Goal: Task Accomplishment & Management: Manage account settings

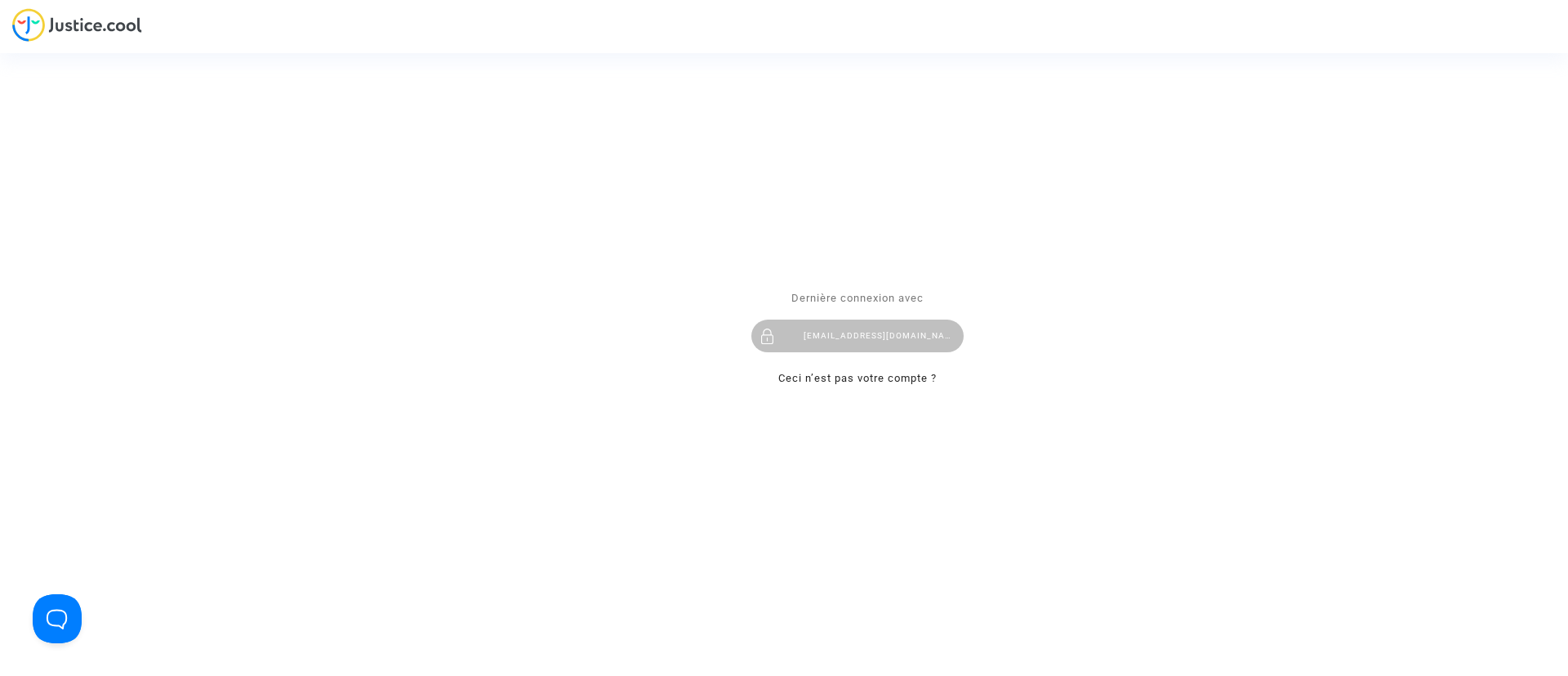
drag, startPoint x: 944, startPoint y: 319, endPoint x: 930, endPoint y: 295, distance: 27.8
click at [944, 319] on div "[EMAIL_ADDRESS][DOMAIN_NAME]" at bounding box center [857, 336] width 212 height 33
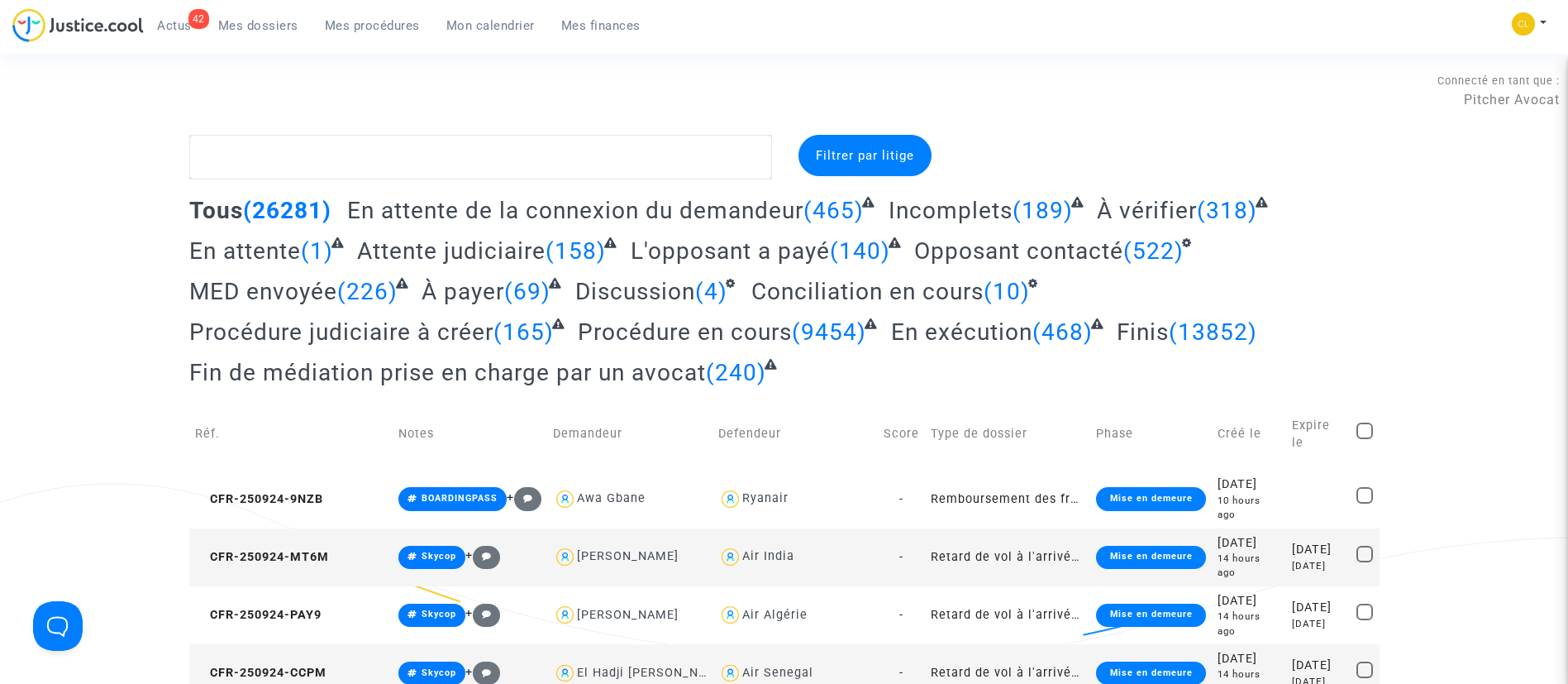
drag, startPoint x: 185, startPoint y: 25, endPoint x: 370, endPoint y: 89, distance: 195.8
click at [184, 26] on span "Actus" at bounding box center [175, 26] width 35 height 15
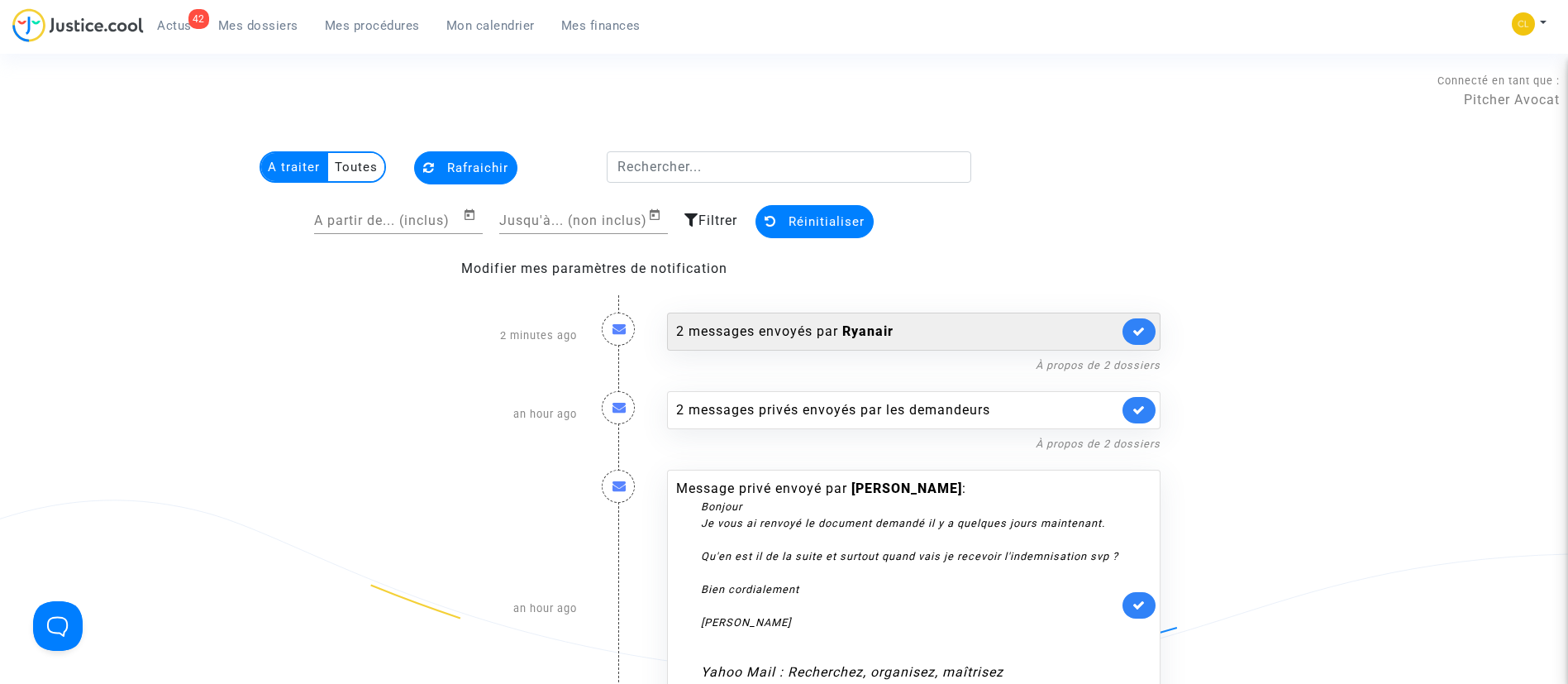
click at [972, 332] on div "2 messages envoyés par Ryanair" at bounding box center [898, 332] width 443 height 20
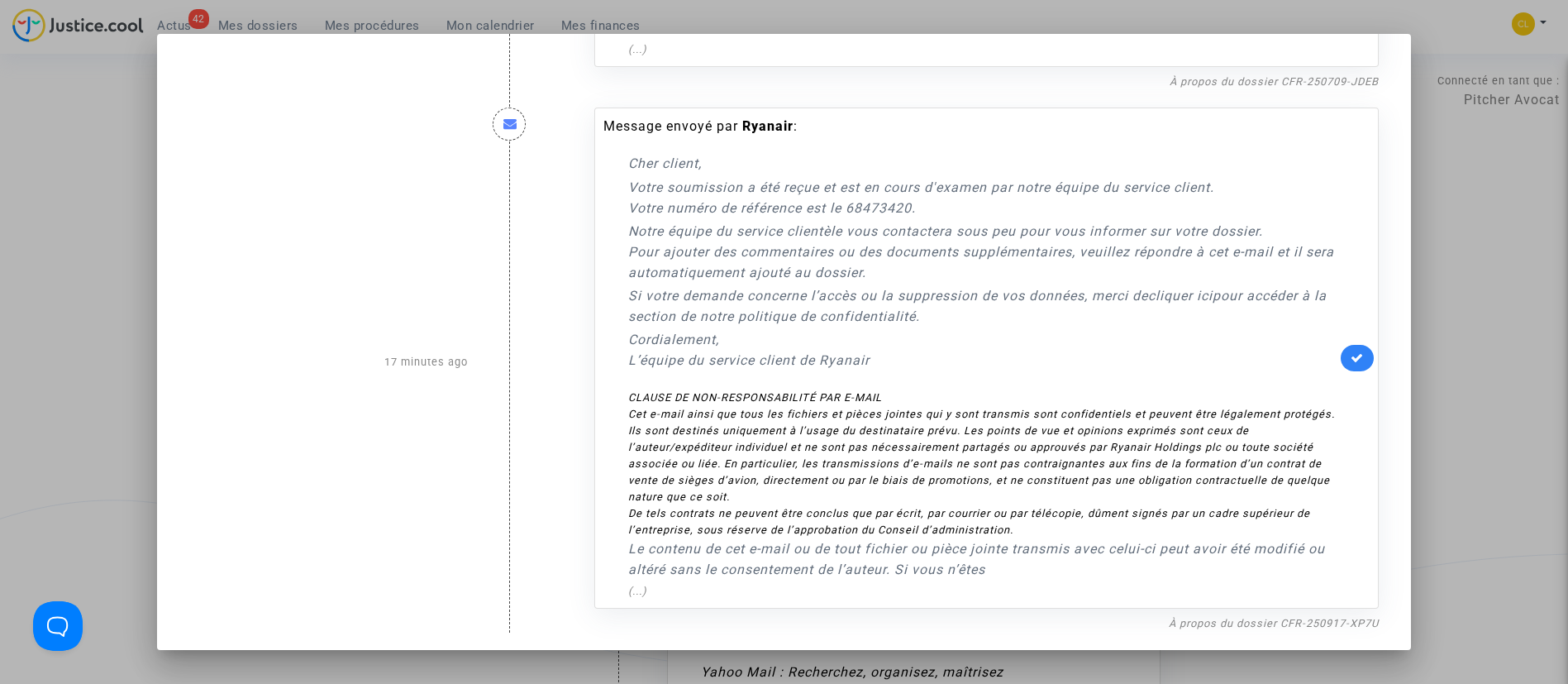
scroll to position [507, 0]
click at [1351, 355] on icon at bounding box center [1358, 355] width 13 height 13
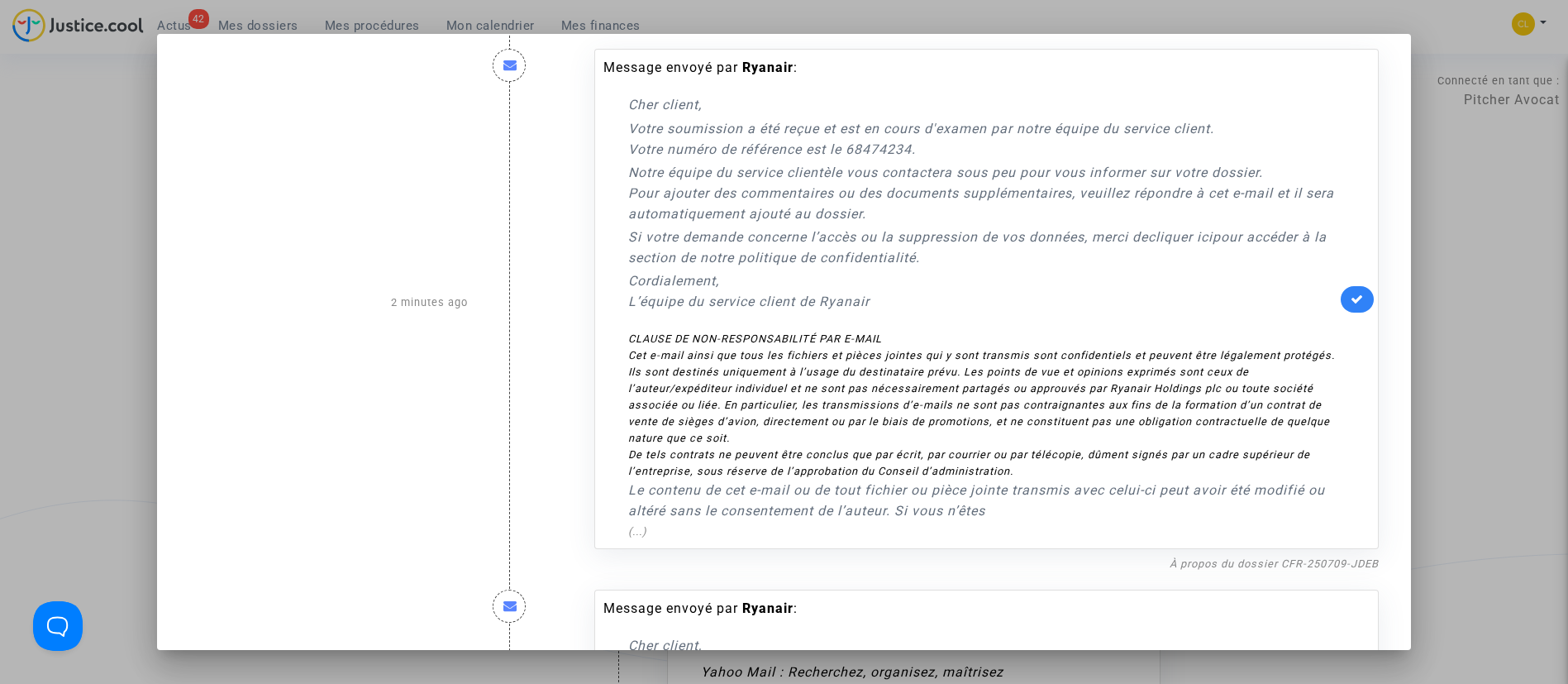
scroll to position [11, 0]
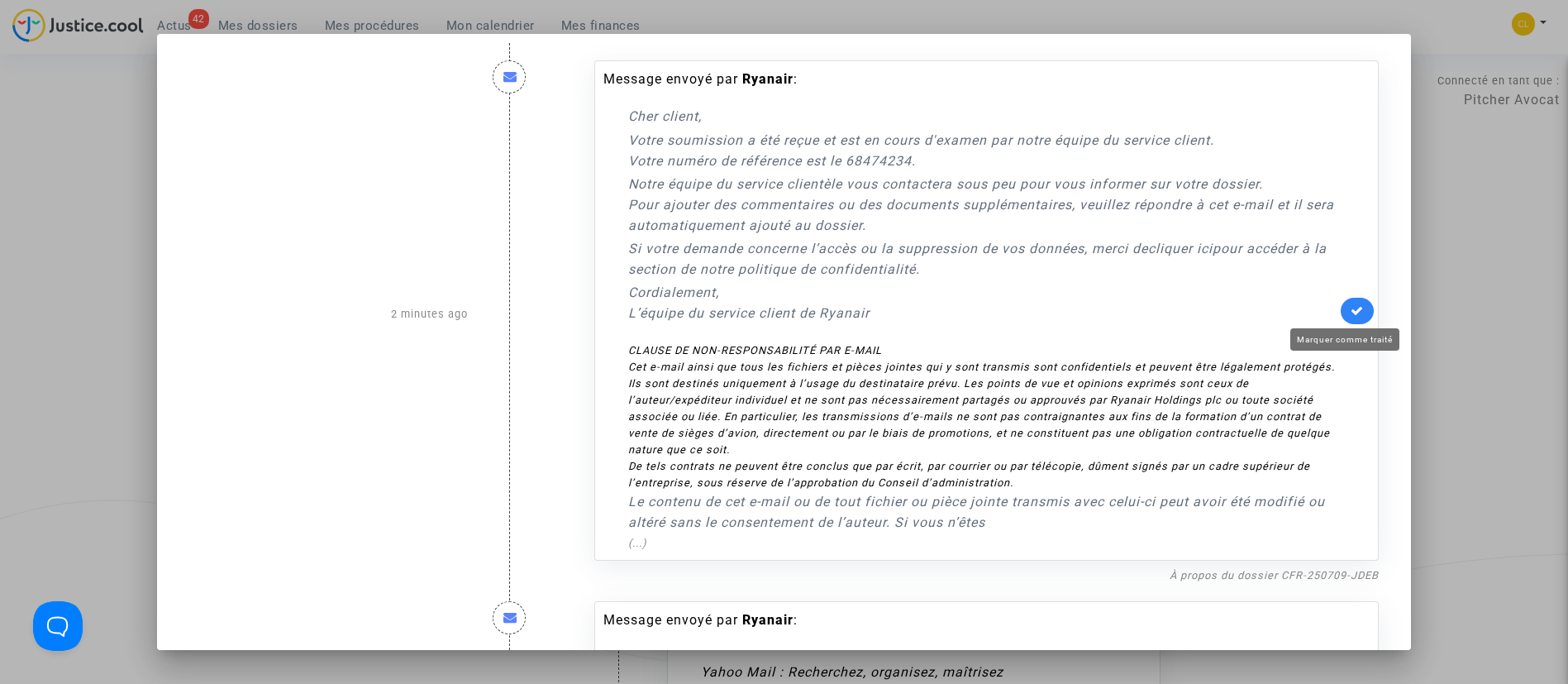
click at [1351, 307] on icon at bounding box center [1358, 310] width 13 height 13
click at [1507, 271] on div at bounding box center [784, 342] width 1568 height 684
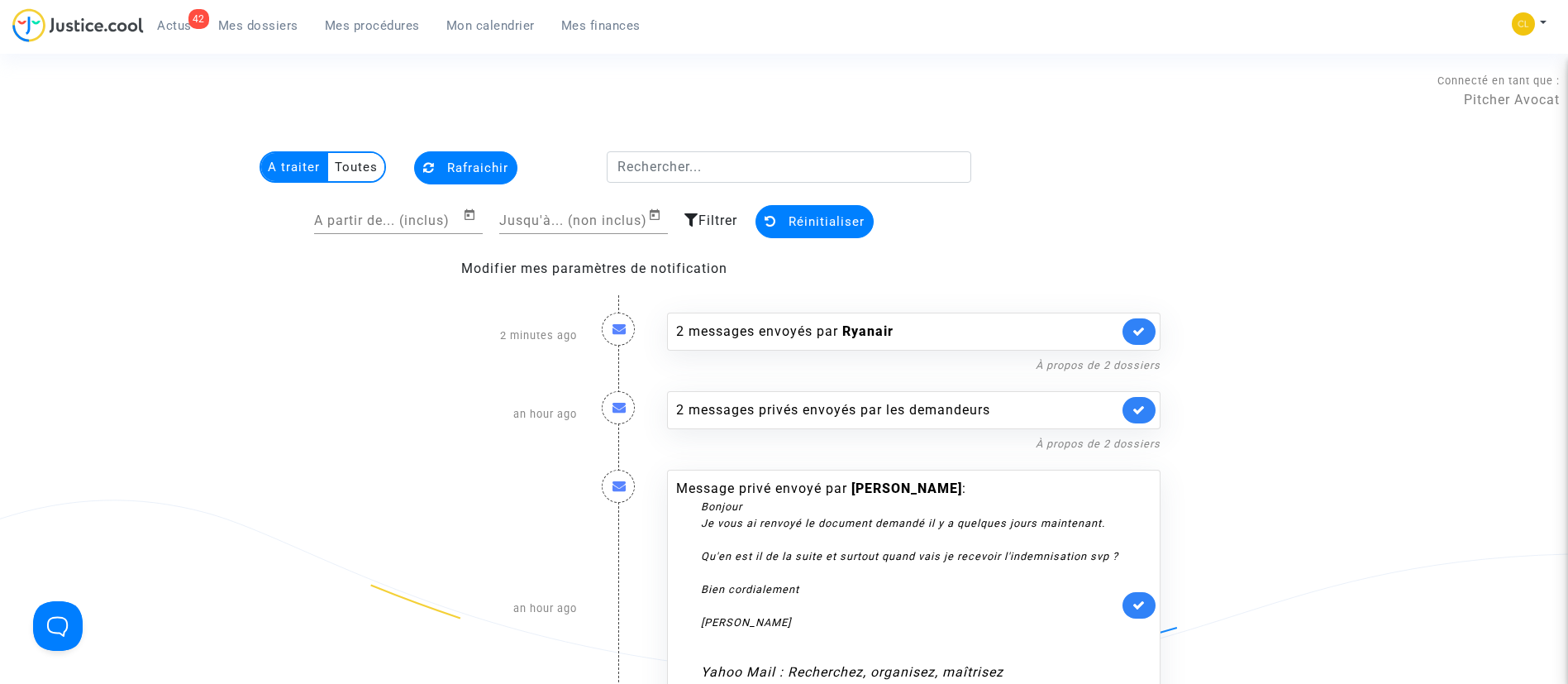
click at [482, 152] on button "Rafraichir" at bounding box center [466, 168] width 104 height 33
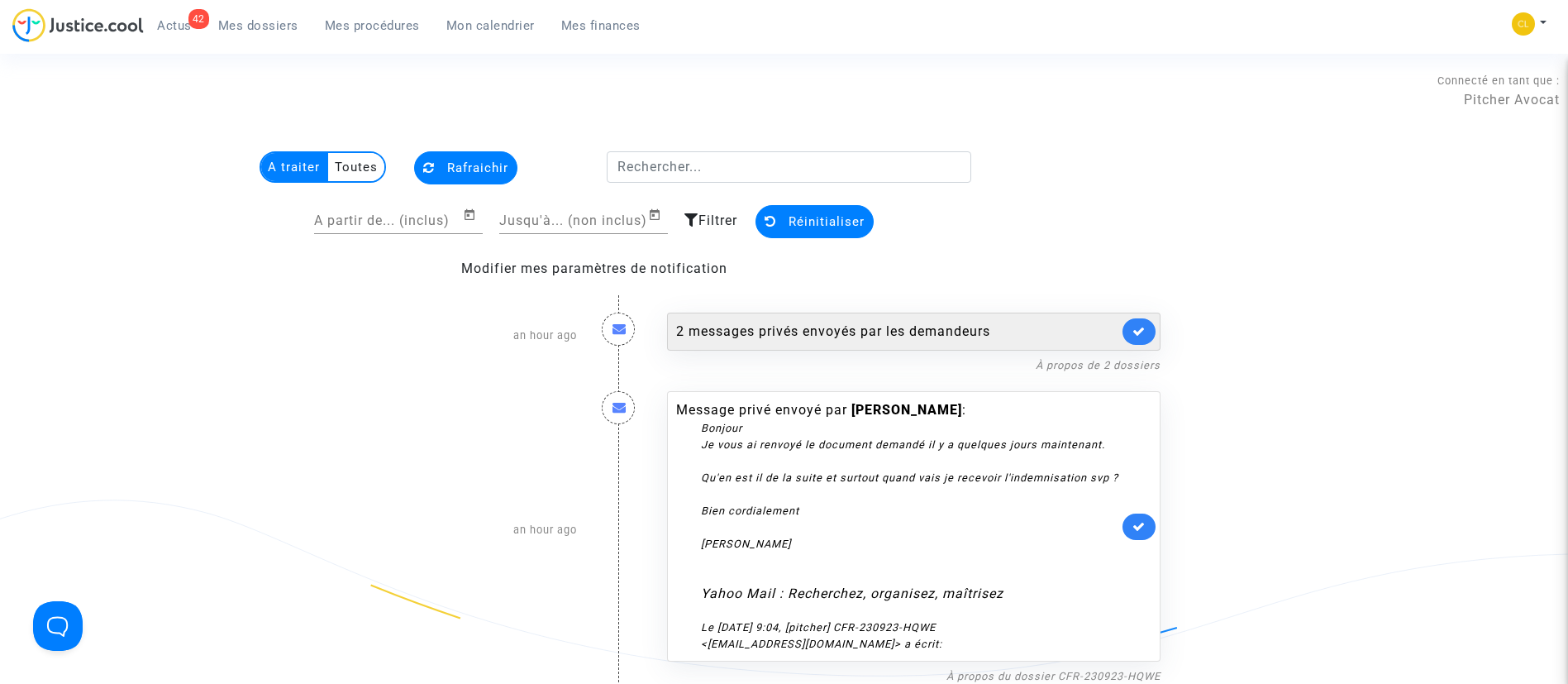
click at [1008, 328] on div "2 messages privés envoyés par les demandeurs" at bounding box center [898, 332] width 443 height 20
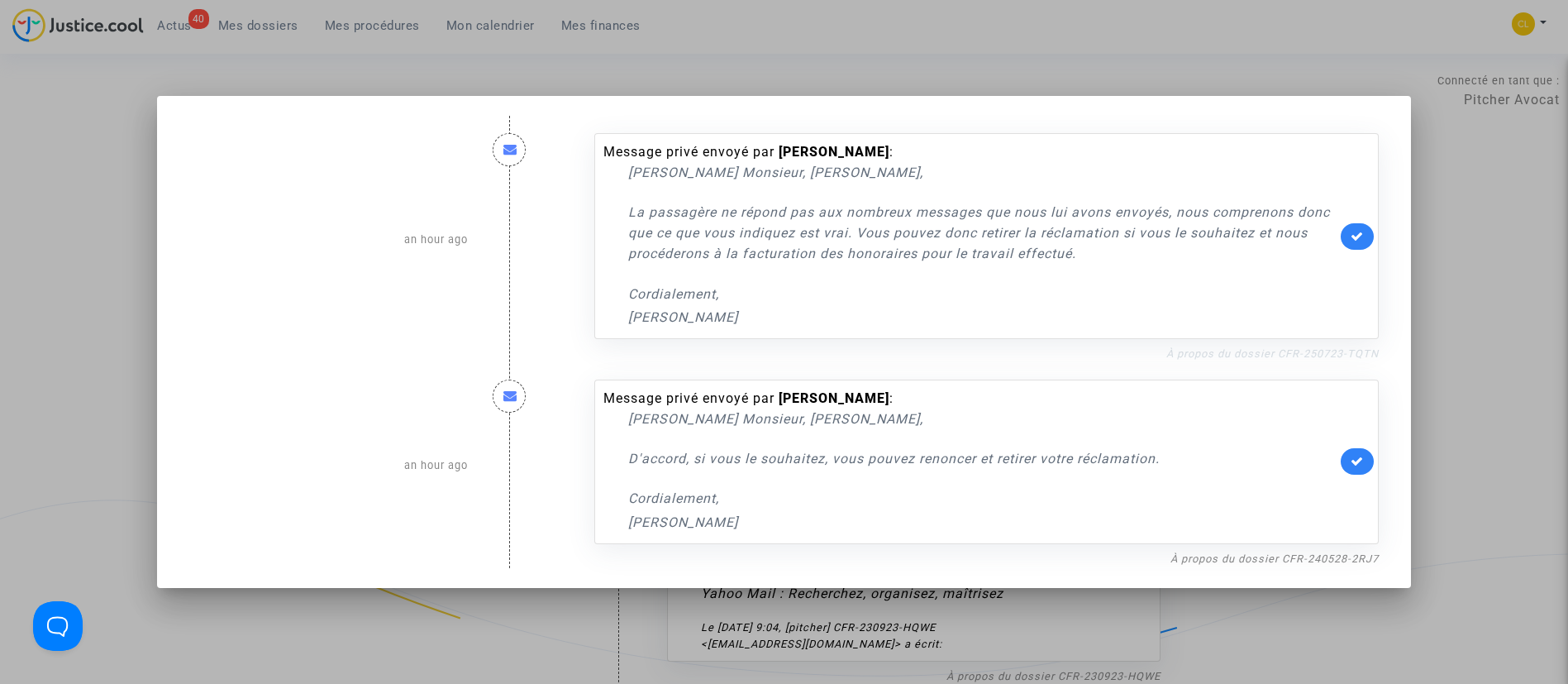
click at [1242, 357] on link "À propos du dossier CFR-250723-TQTN" at bounding box center [1272, 353] width 212 height 13
drag, startPoint x: 1358, startPoint y: 246, endPoint x: 1338, endPoint y: 210, distance: 41.2
click at [1357, 246] on link at bounding box center [1358, 236] width 33 height 27
click at [1277, 557] on link "À propos du dossier CFR-240528-2RJ7" at bounding box center [1274, 558] width 208 height 13
click at [1363, 453] on link at bounding box center [1358, 462] width 33 height 27
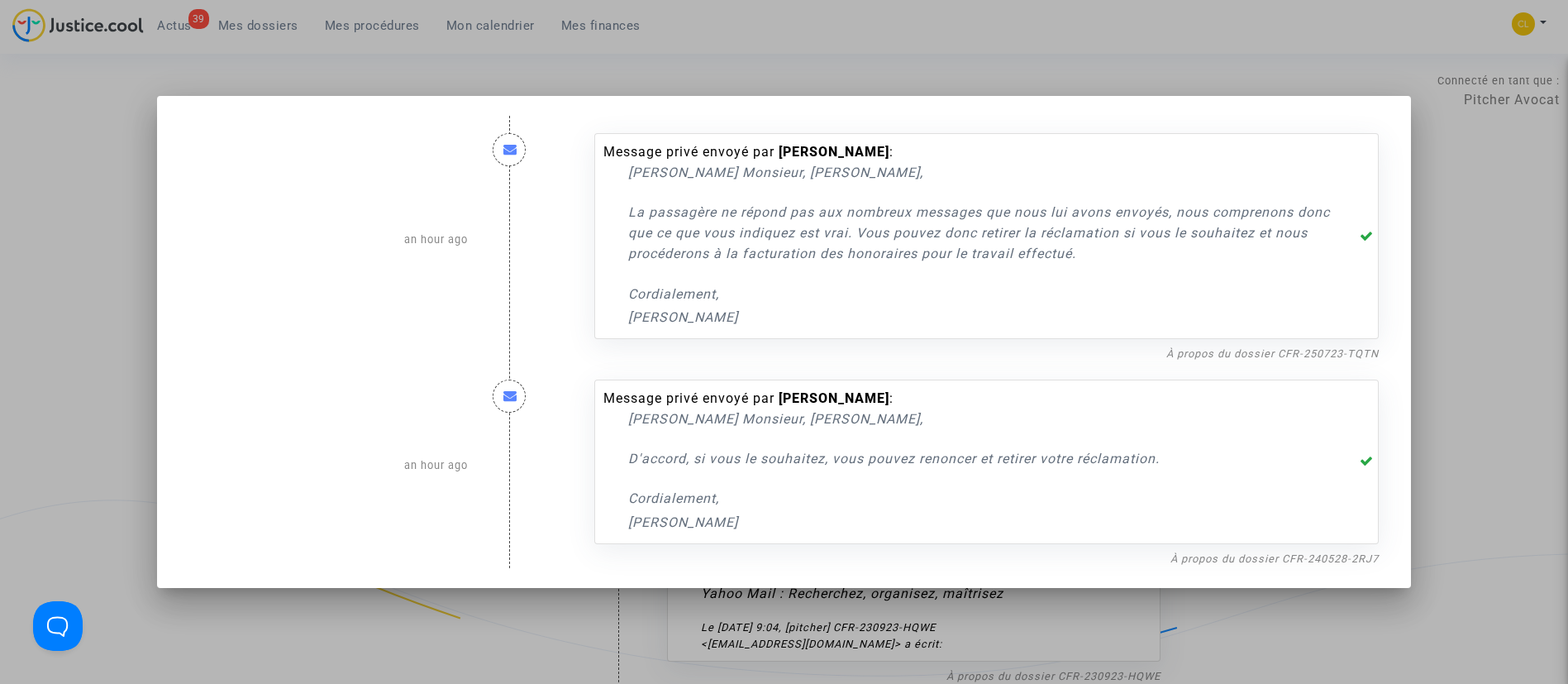
click at [1518, 285] on div at bounding box center [784, 342] width 1568 height 684
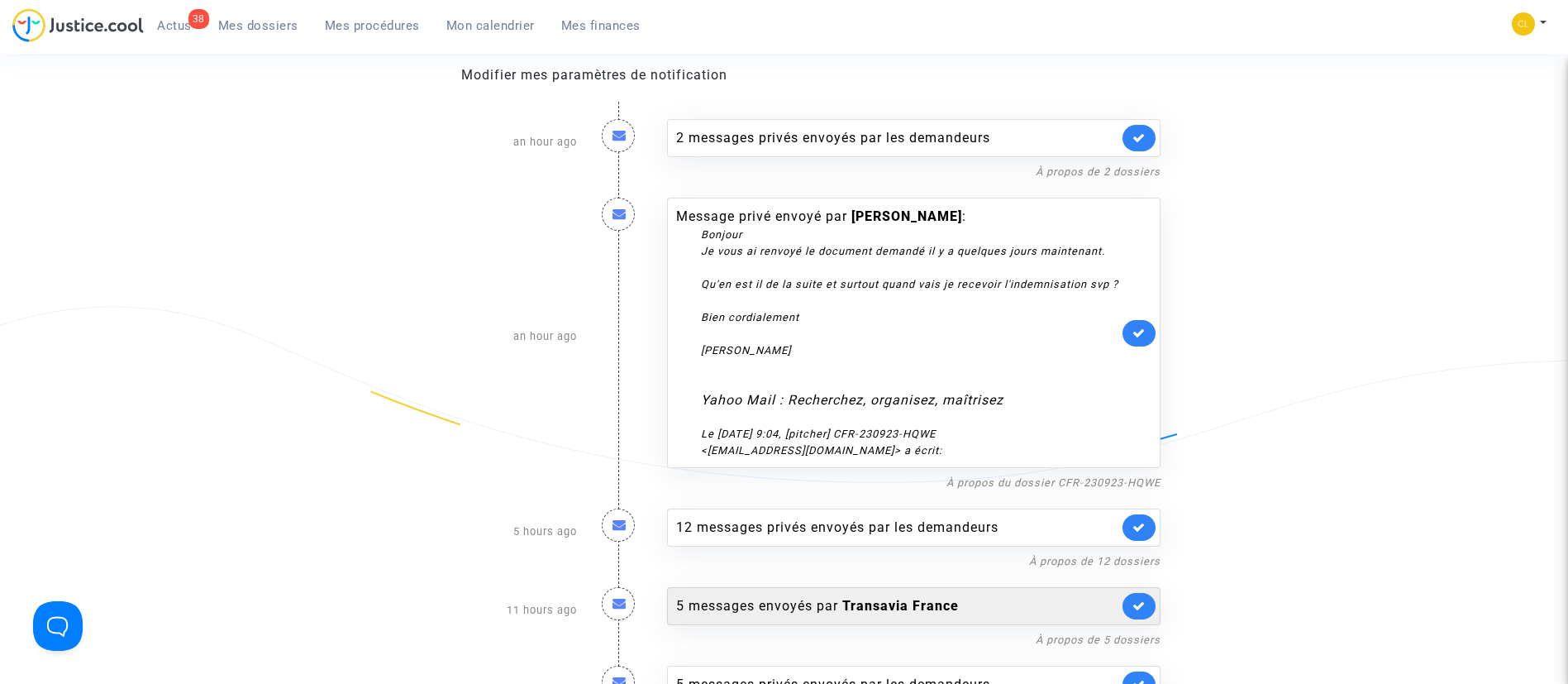
scroll to position [372, 0]
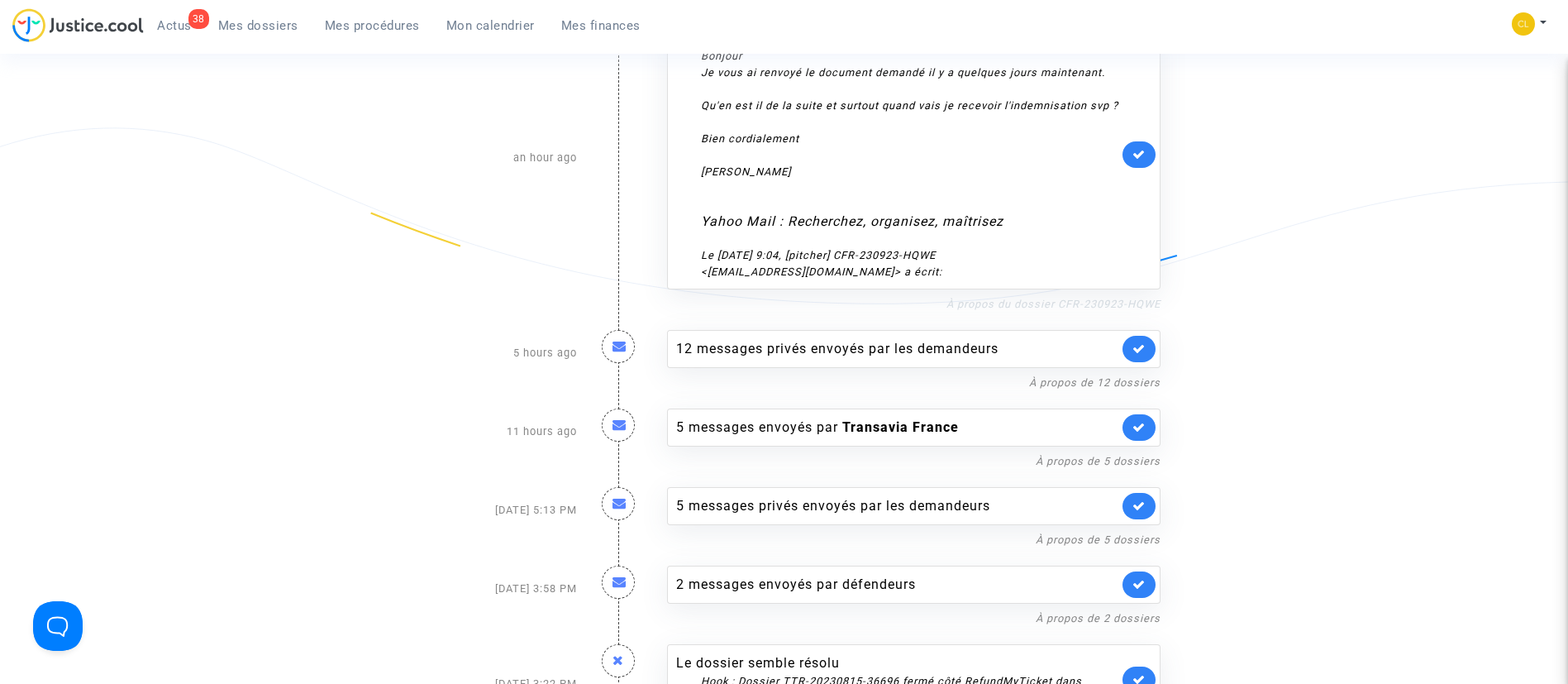
click at [1066, 310] on link "À propos du dossier CFR-230923-HQWE" at bounding box center [1054, 303] width 214 height 13
click at [1132, 160] on icon at bounding box center [1139, 154] width 13 height 13
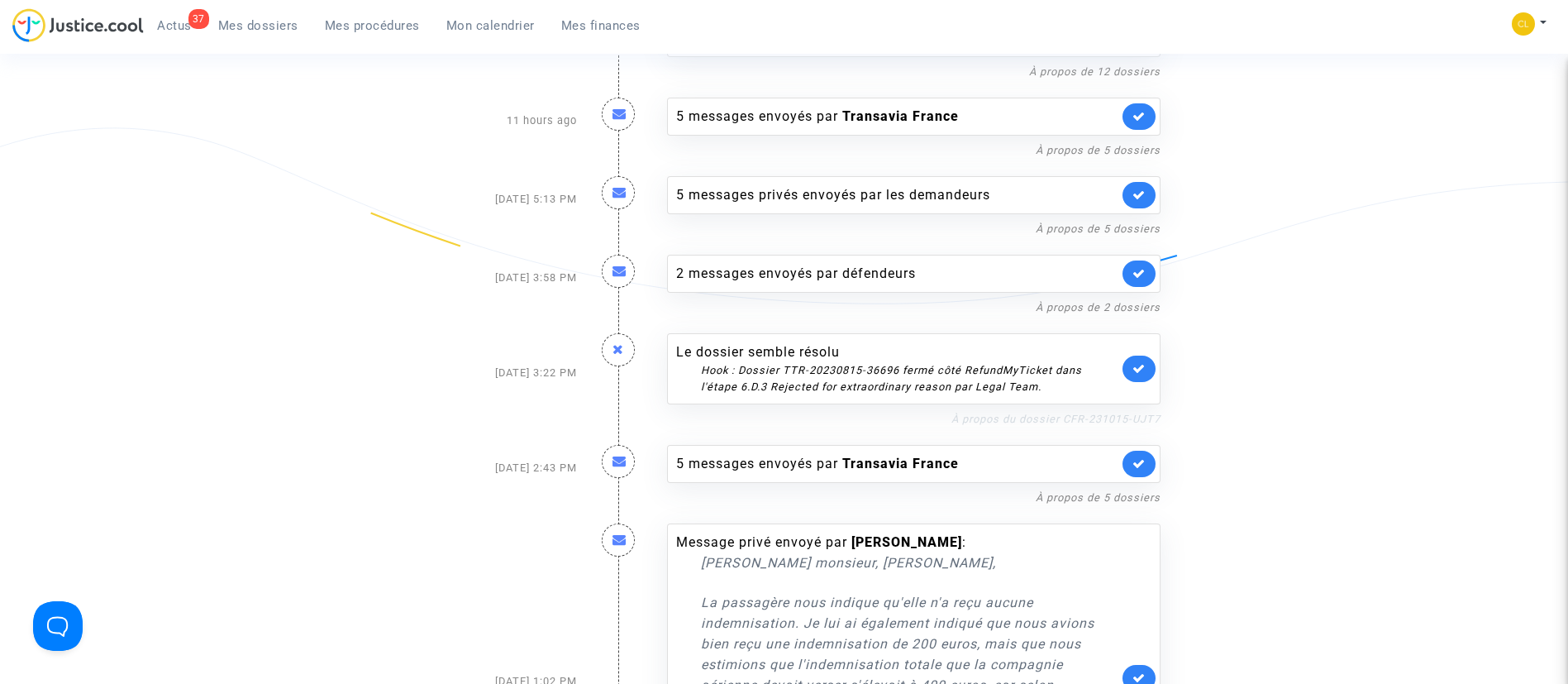
click at [997, 423] on link "À propos du dossier CFR-231015-UJT7" at bounding box center [1056, 418] width 209 height 13
click at [1134, 368] on icon at bounding box center [1139, 368] width 13 height 13
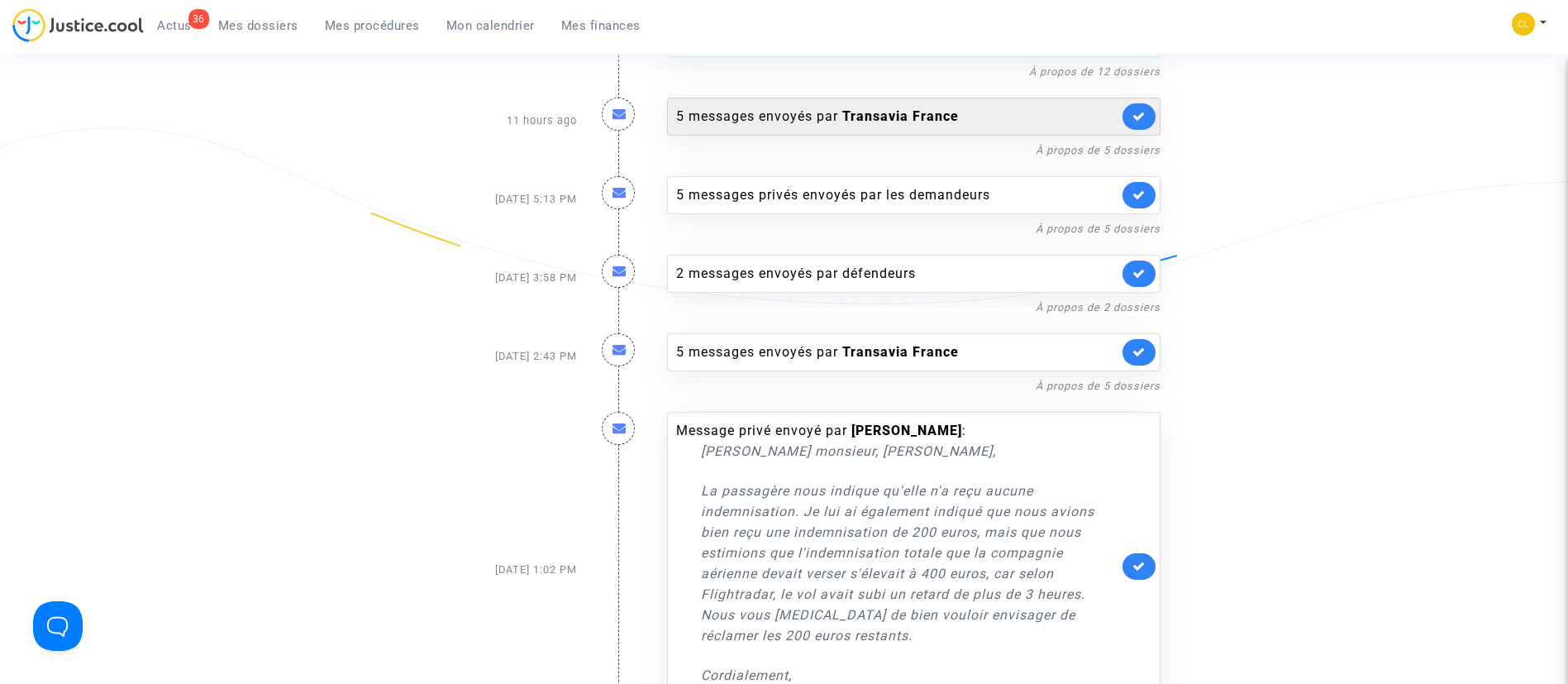
click at [979, 124] on div "5 messages envoyés par Transavia France" at bounding box center [898, 117] width 443 height 20
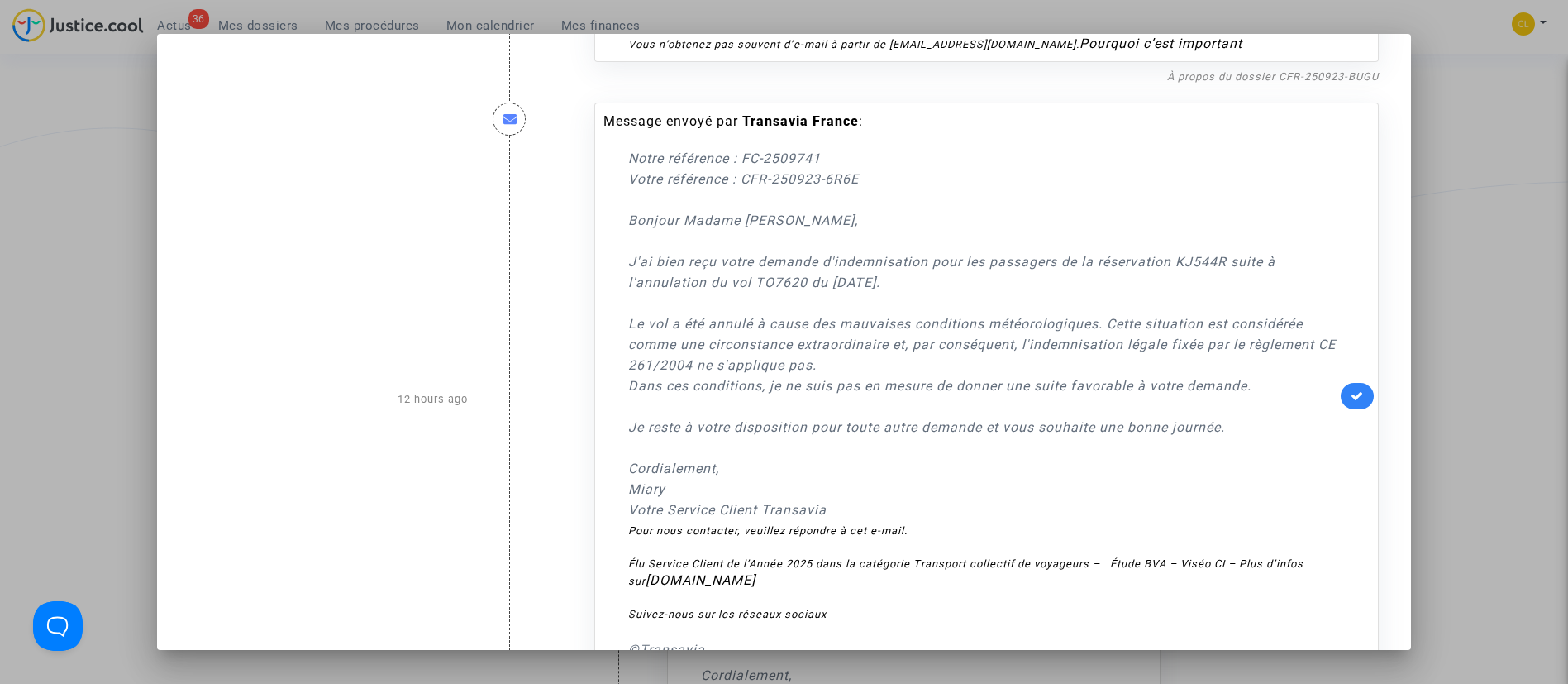
scroll to position [2576, 0]
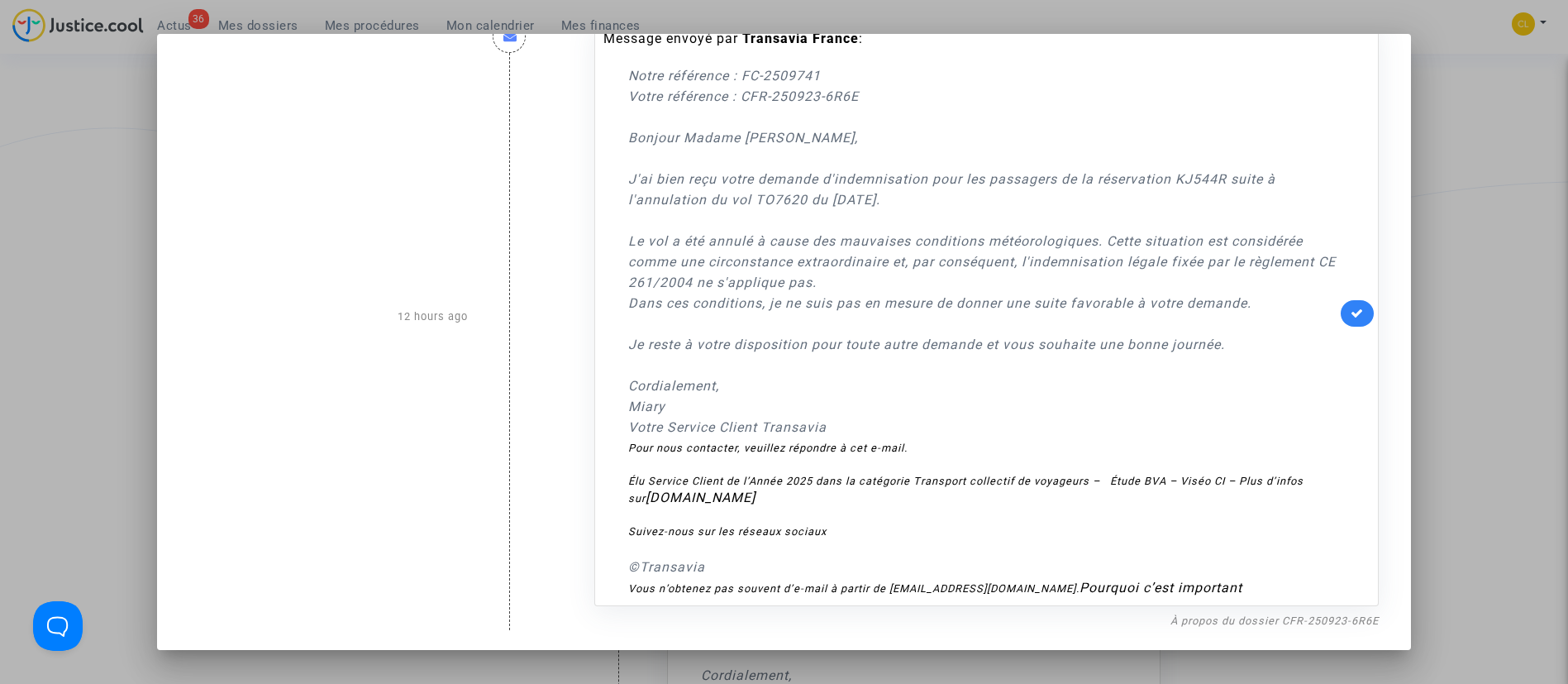
click at [1525, 226] on div at bounding box center [784, 342] width 1568 height 684
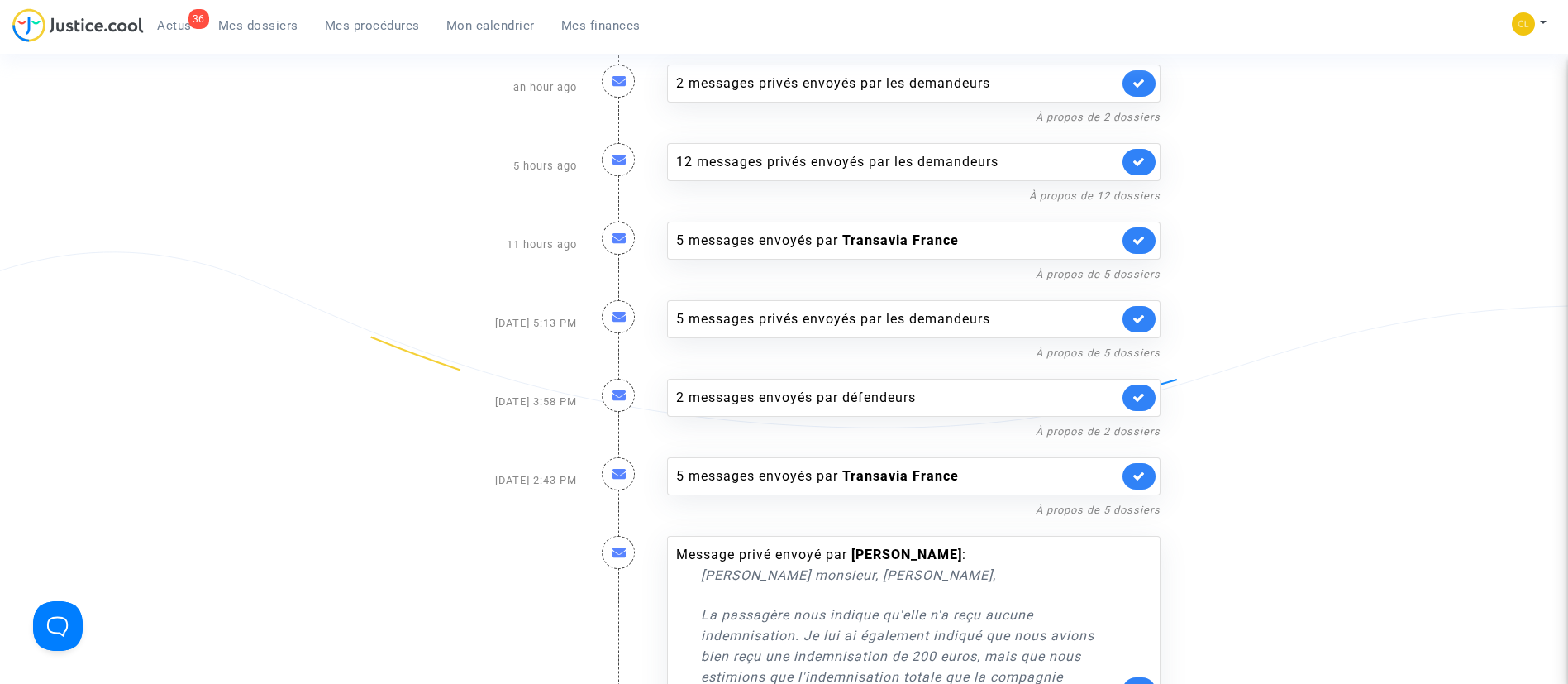
scroll to position [124, 0]
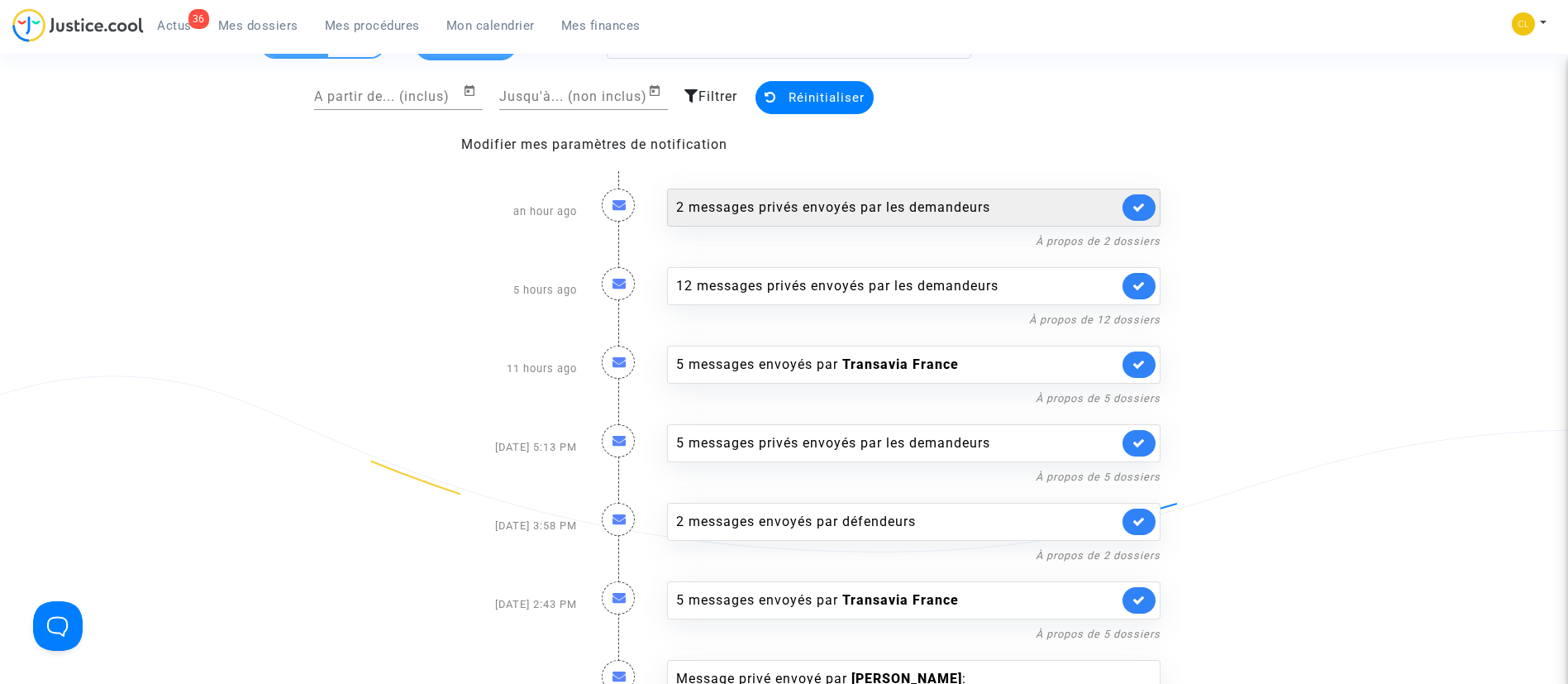
click at [959, 199] on div "2 messages privés envoyés par les demandeurs" at bounding box center [898, 208] width 443 height 20
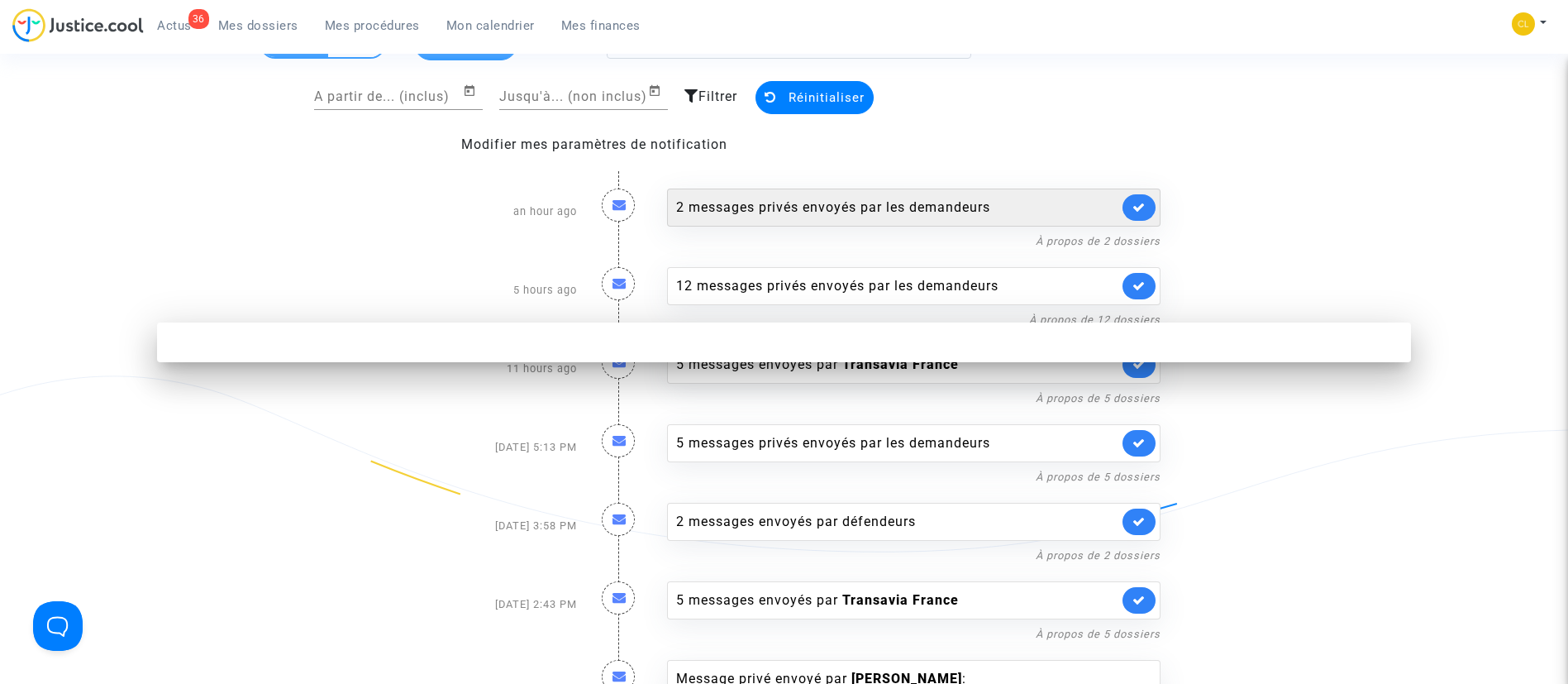
scroll to position [0, 0]
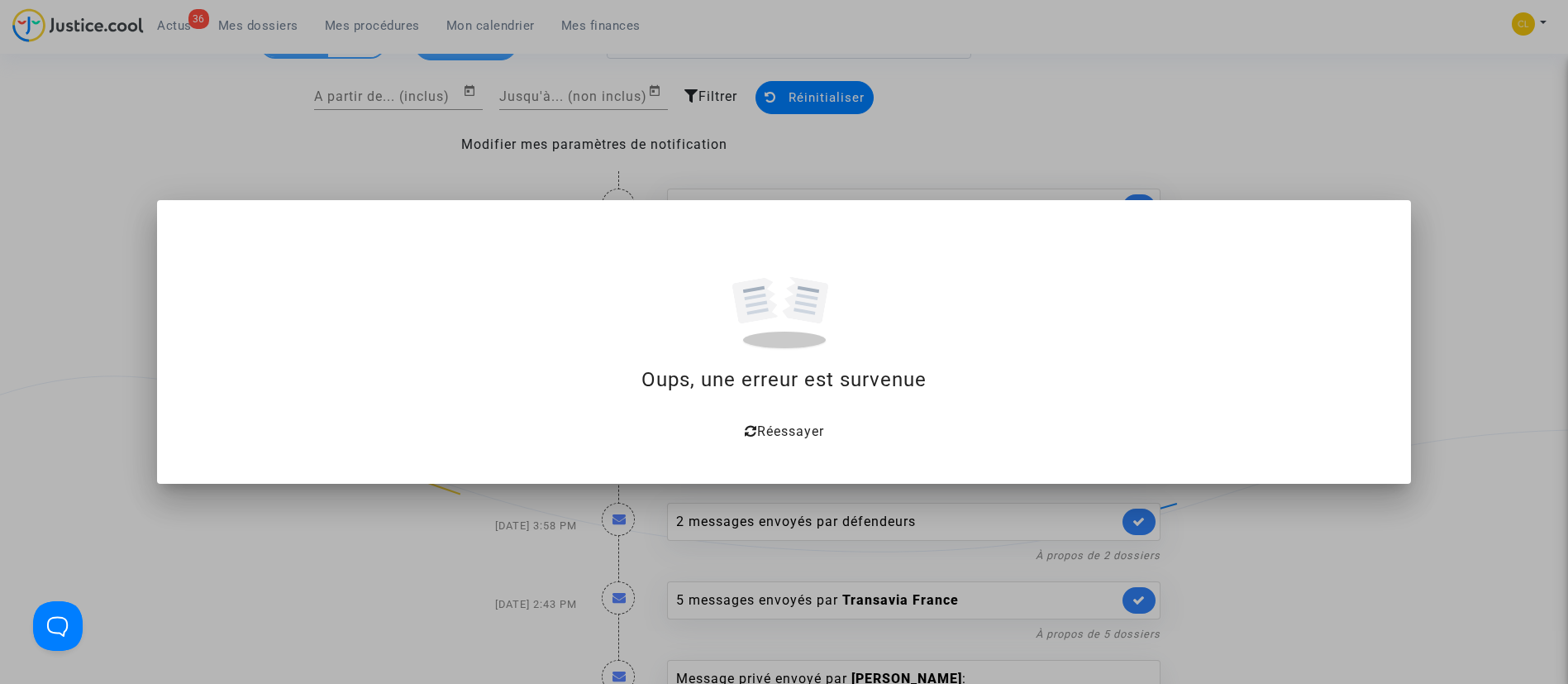
click at [819, 428] on span "Réessayer" at bounding box center [791, 431] width 67 height 16
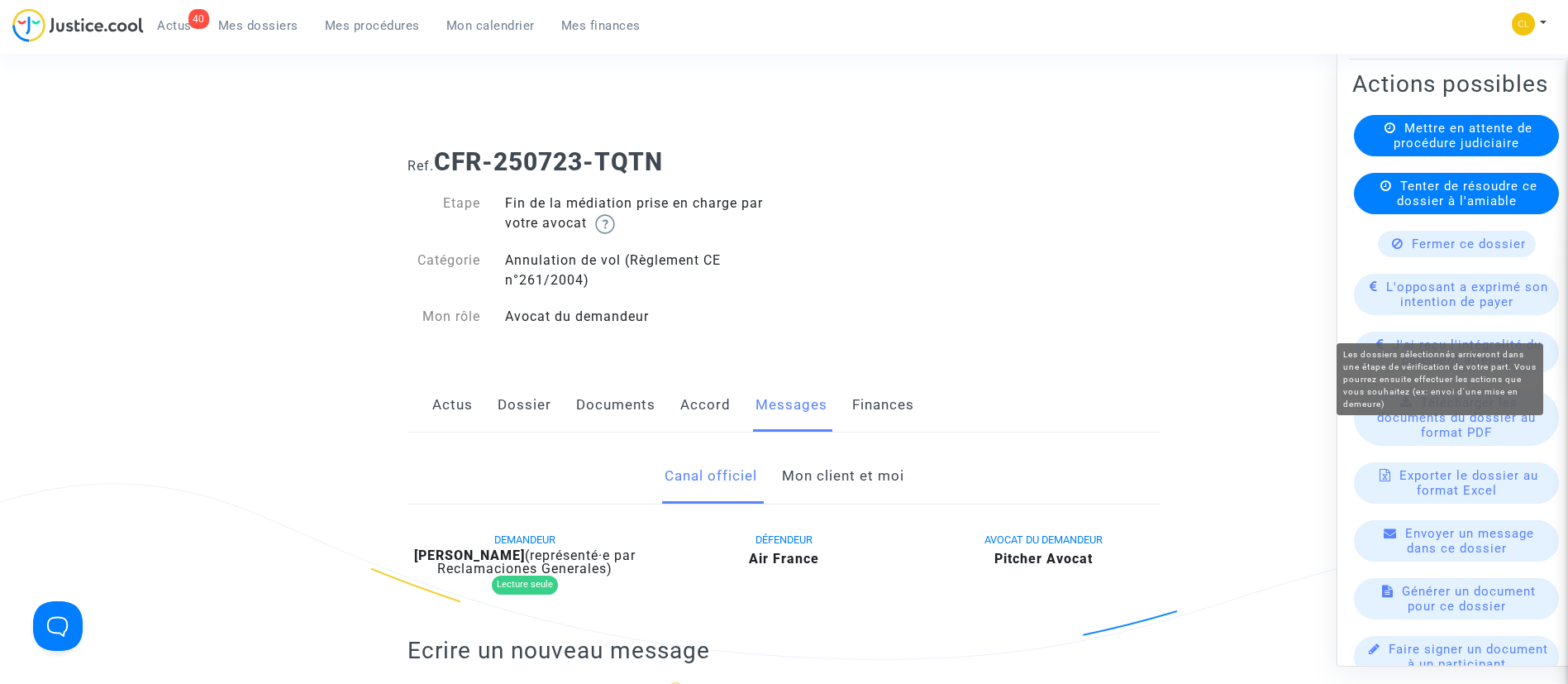
scroll to position [372, 0]
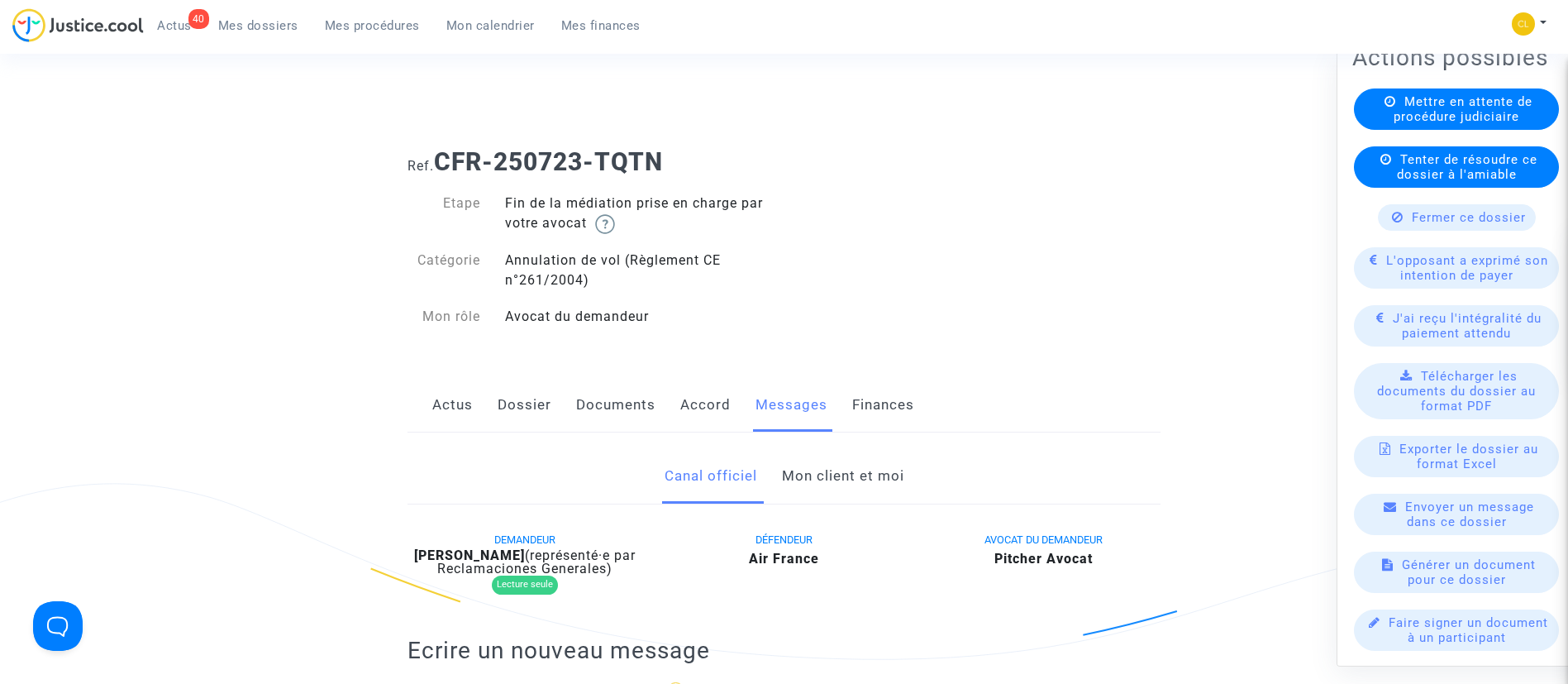
click at [1417, 230] on div "Fermer ce dossier" at bounding box center [1456, 217] width 158 height 27
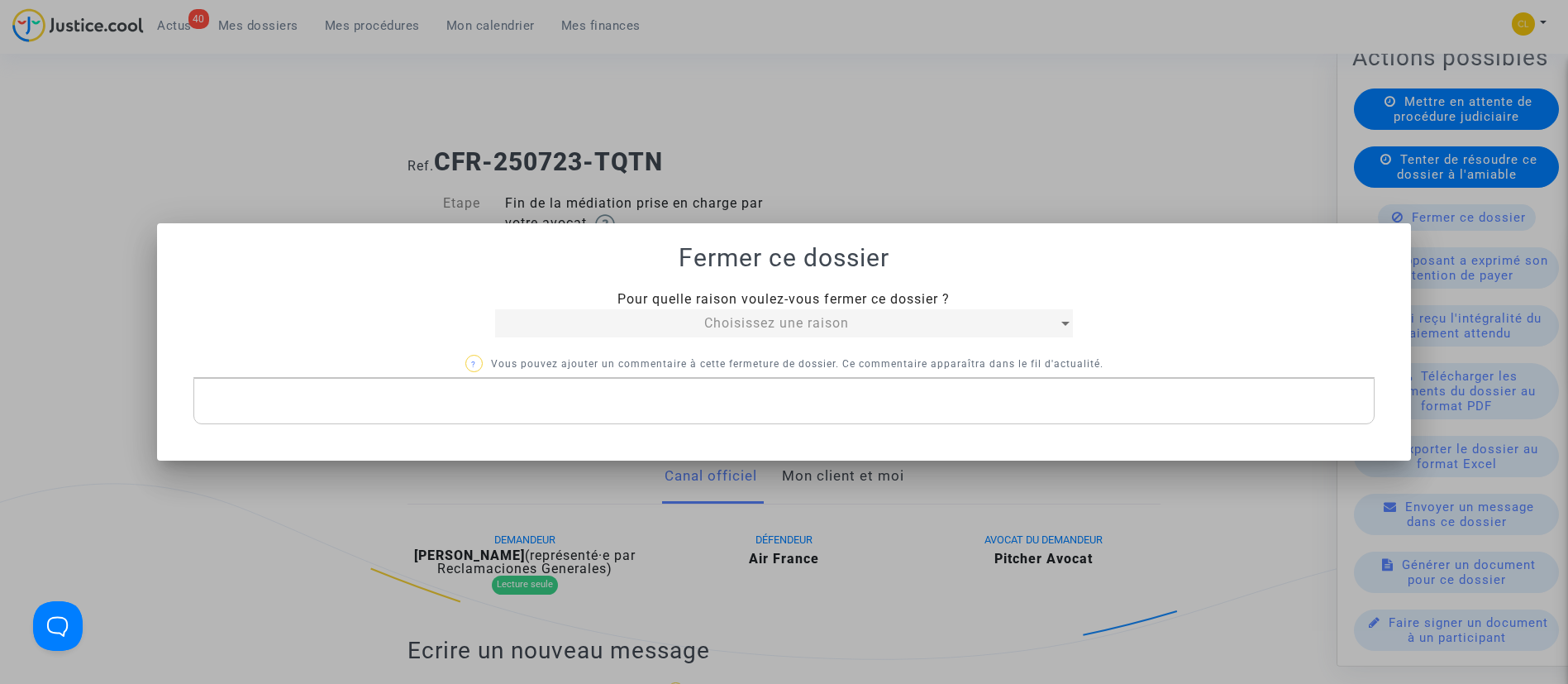
click at [690, 320] on div "Choisissez une raison" at bounding box center [776, 323] width 564 height 20
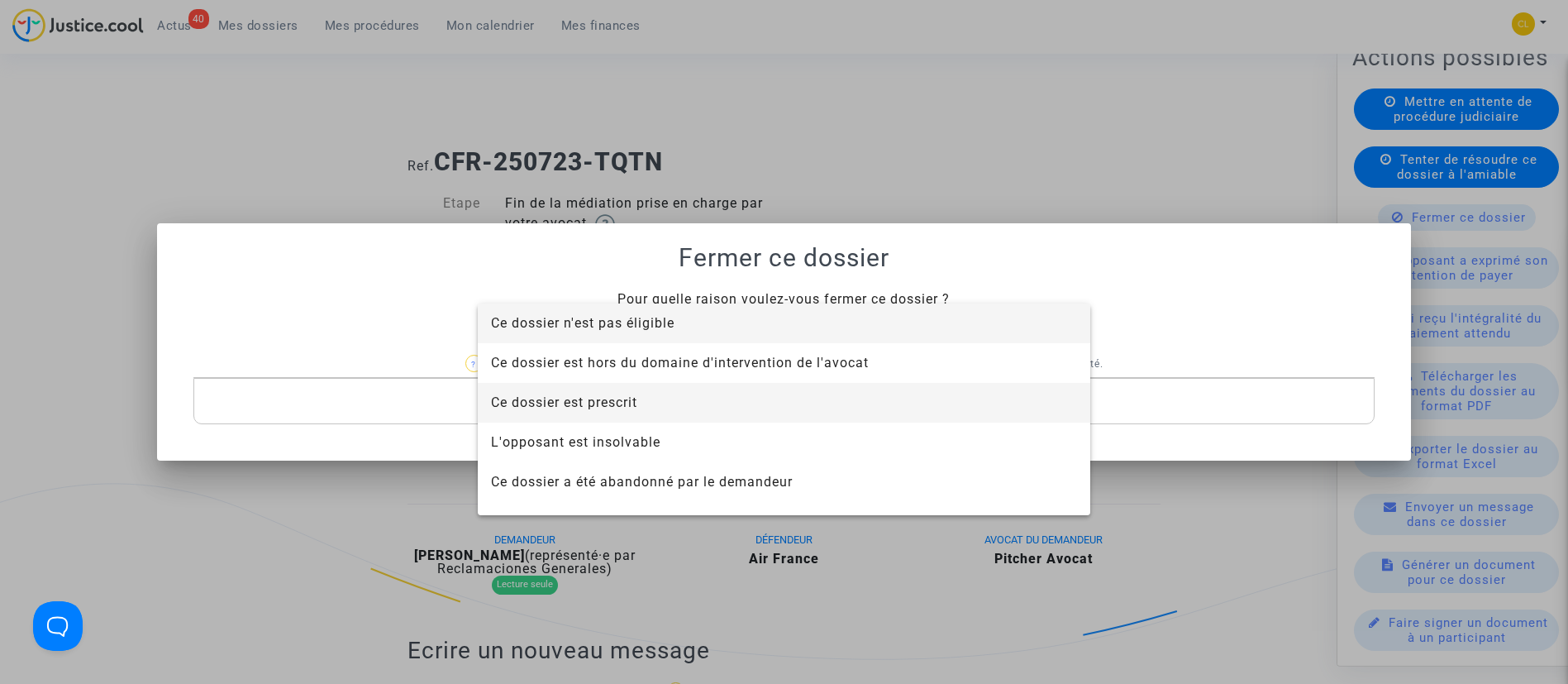
scroll to position [106, 0]
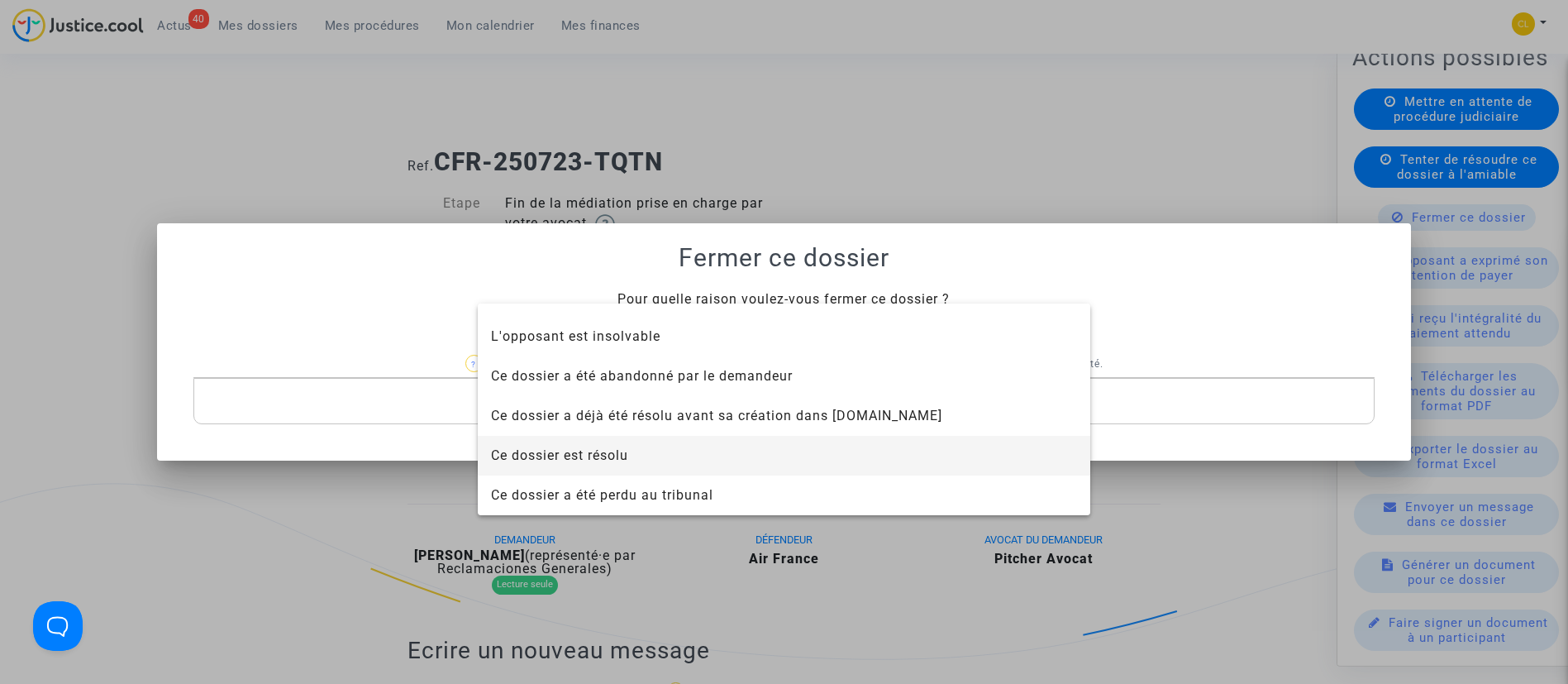
click at [695, 456] on span "Ce dossier est résolu" at bounding box center [784, 456] width 586 height 40
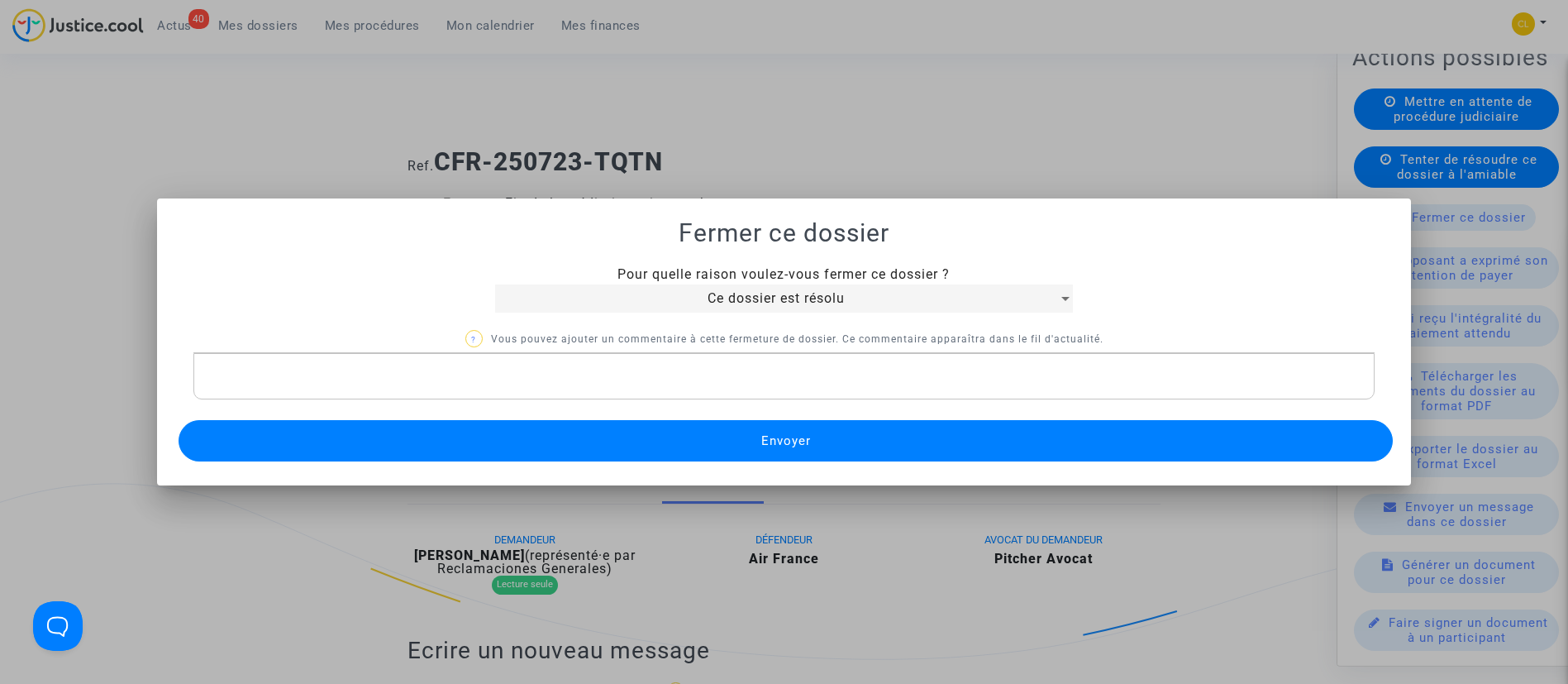
click at [748, 304] on span "Ce dossier est résolu" at bounding box center [776, 298] width 137 height 16
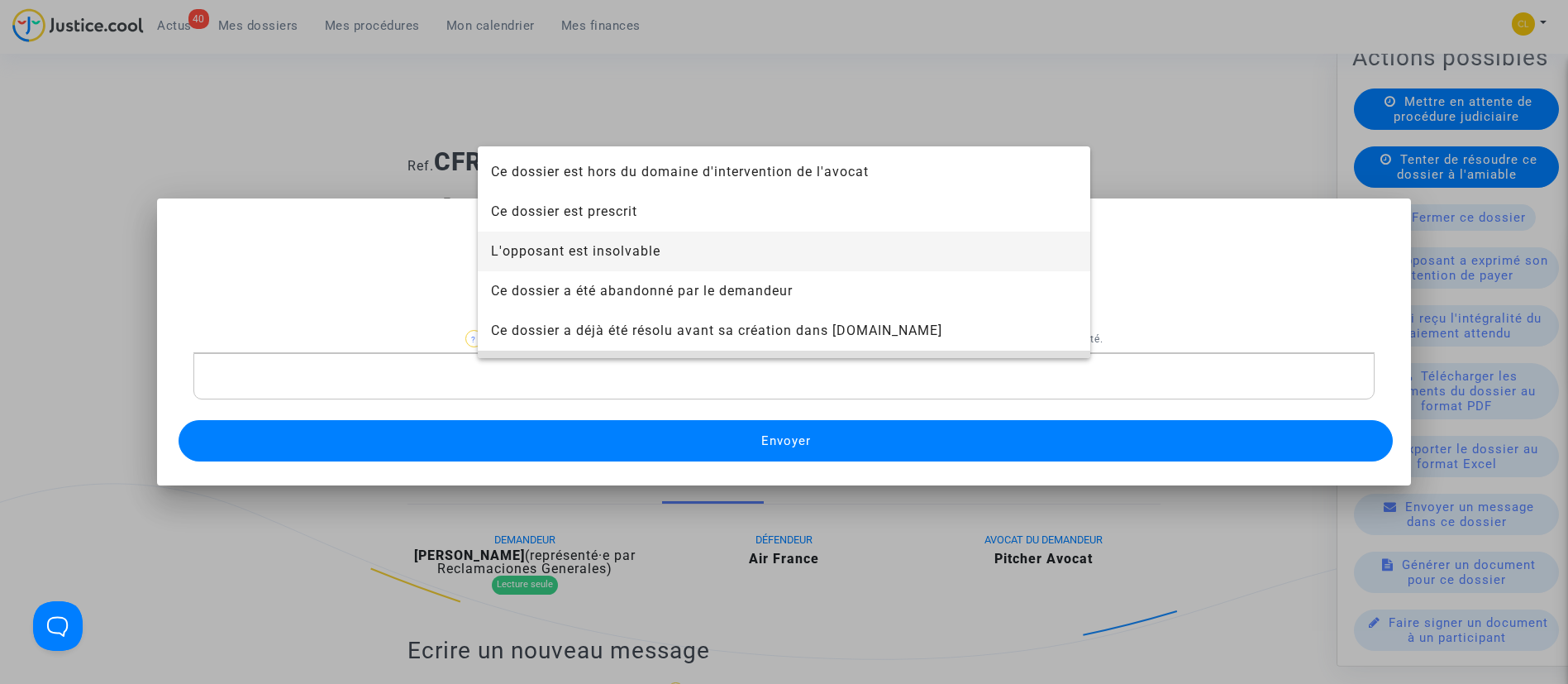
scroll to position [0, 0]
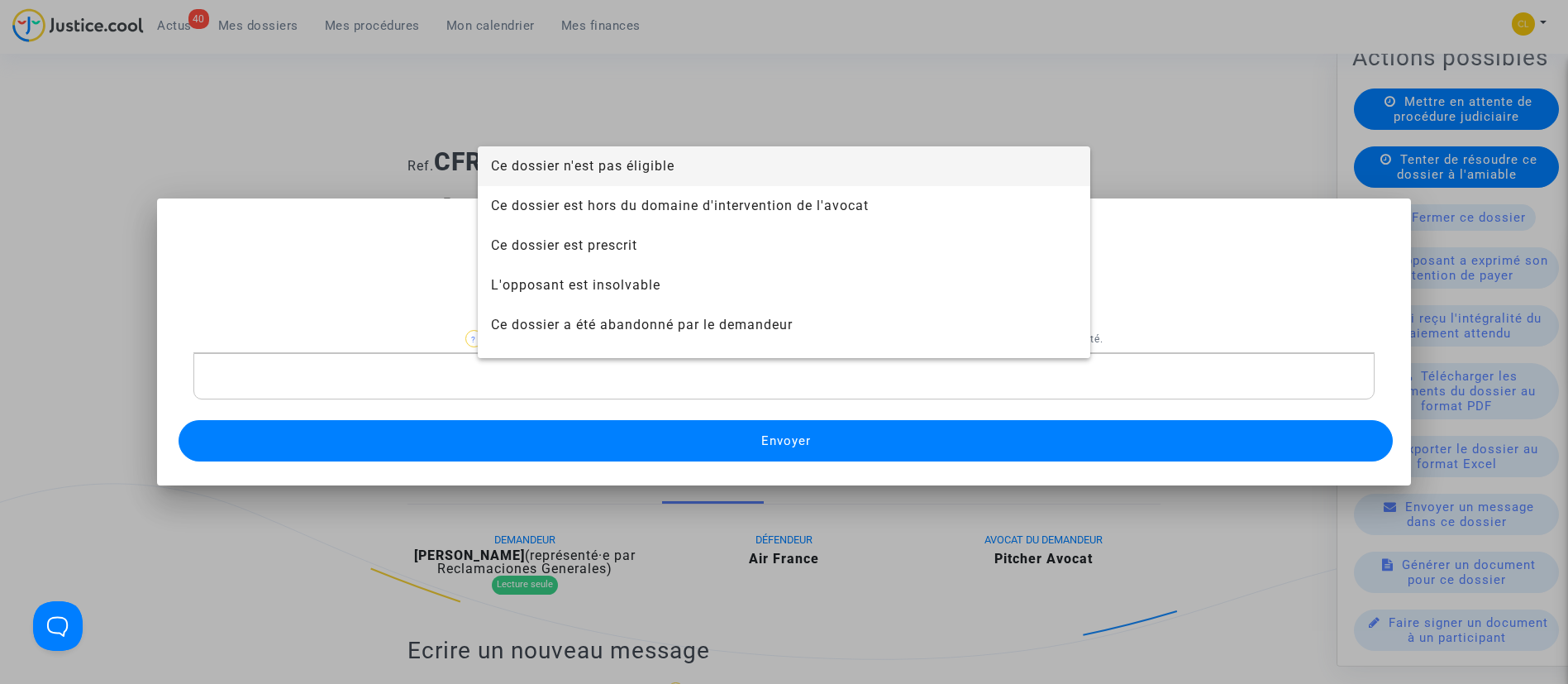
click at [703, 165] on span "Ce dossier n'est pas éligible" at bounding box center [784, 166] width 586 height 40
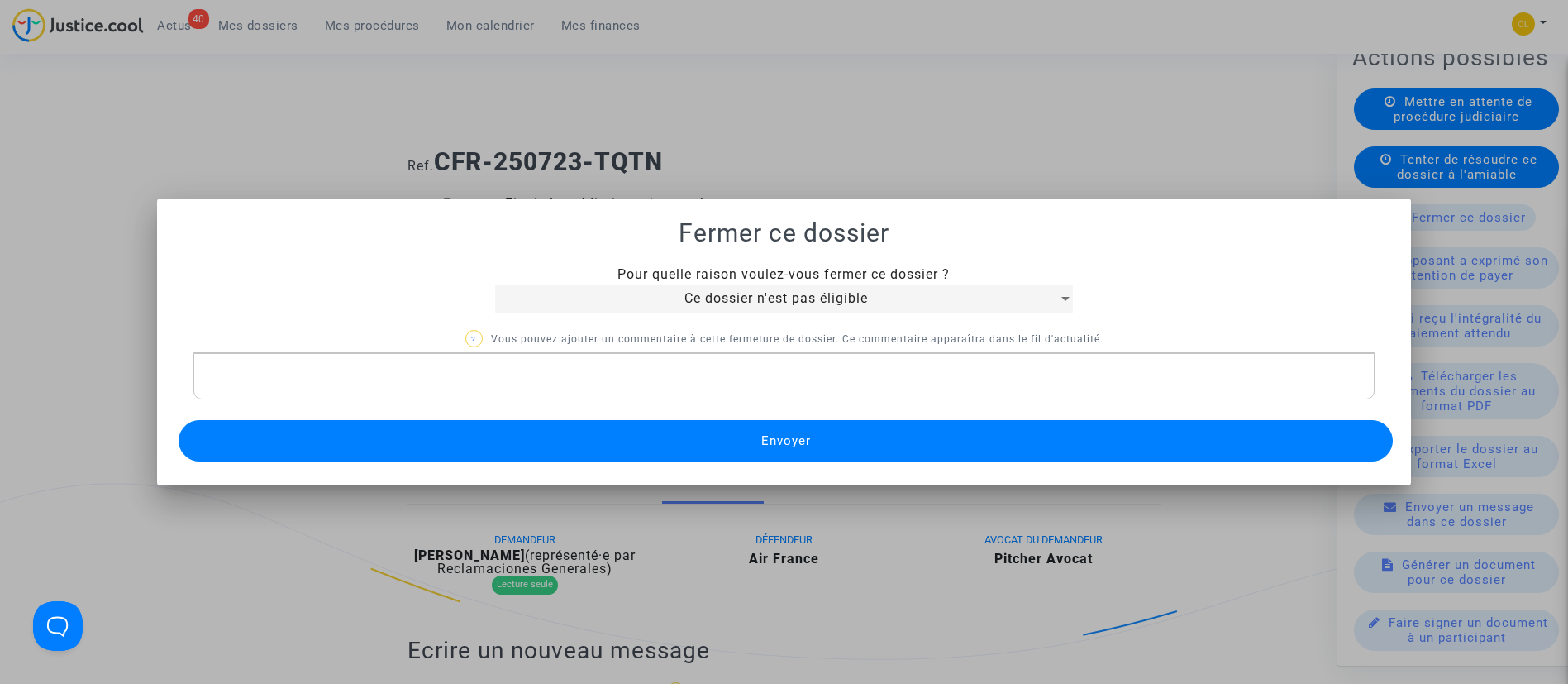
click at [880, 443] on button "Envoyer" at bounding box center [786, 441] width 1215 height 42
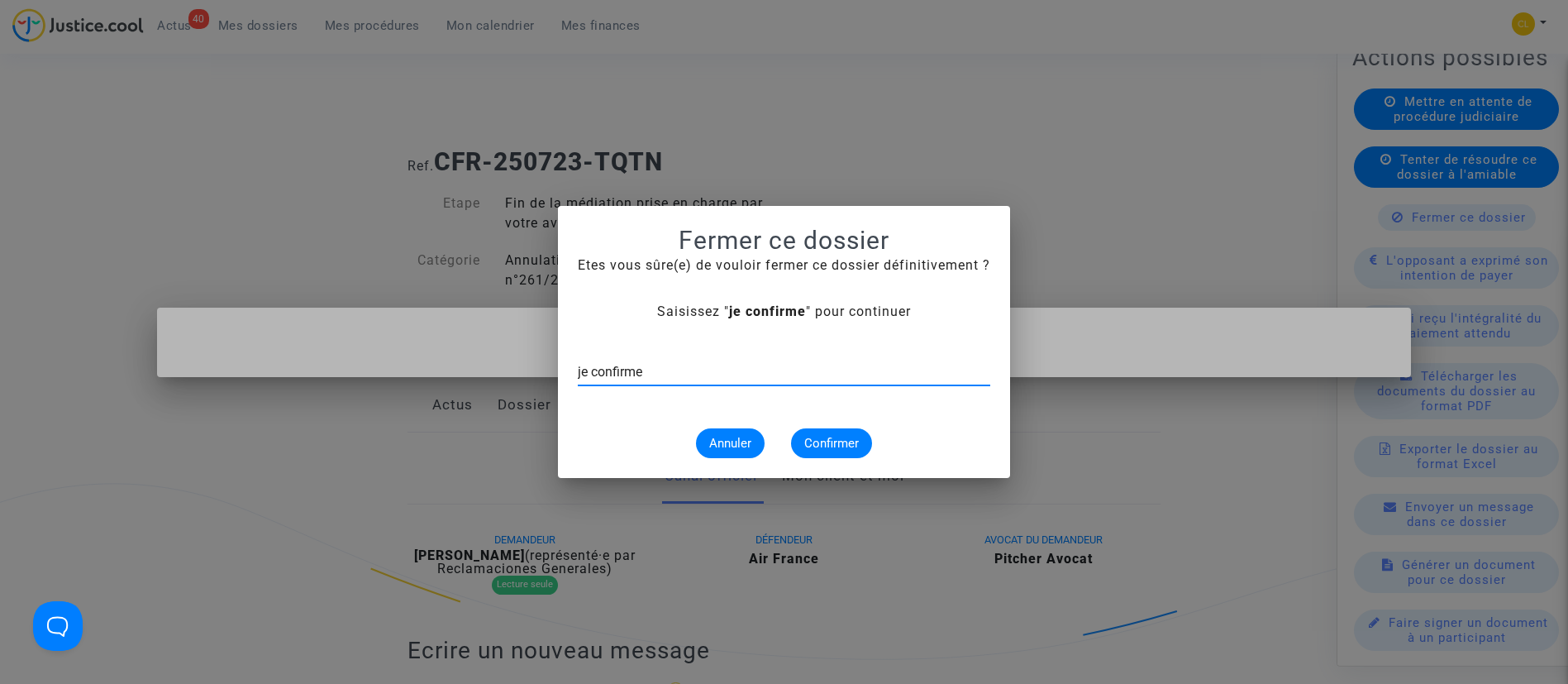
type input "je confirme"
click at [800, 443] on button "Confirmer" at bounding box center [831, 443] width 81 height 30
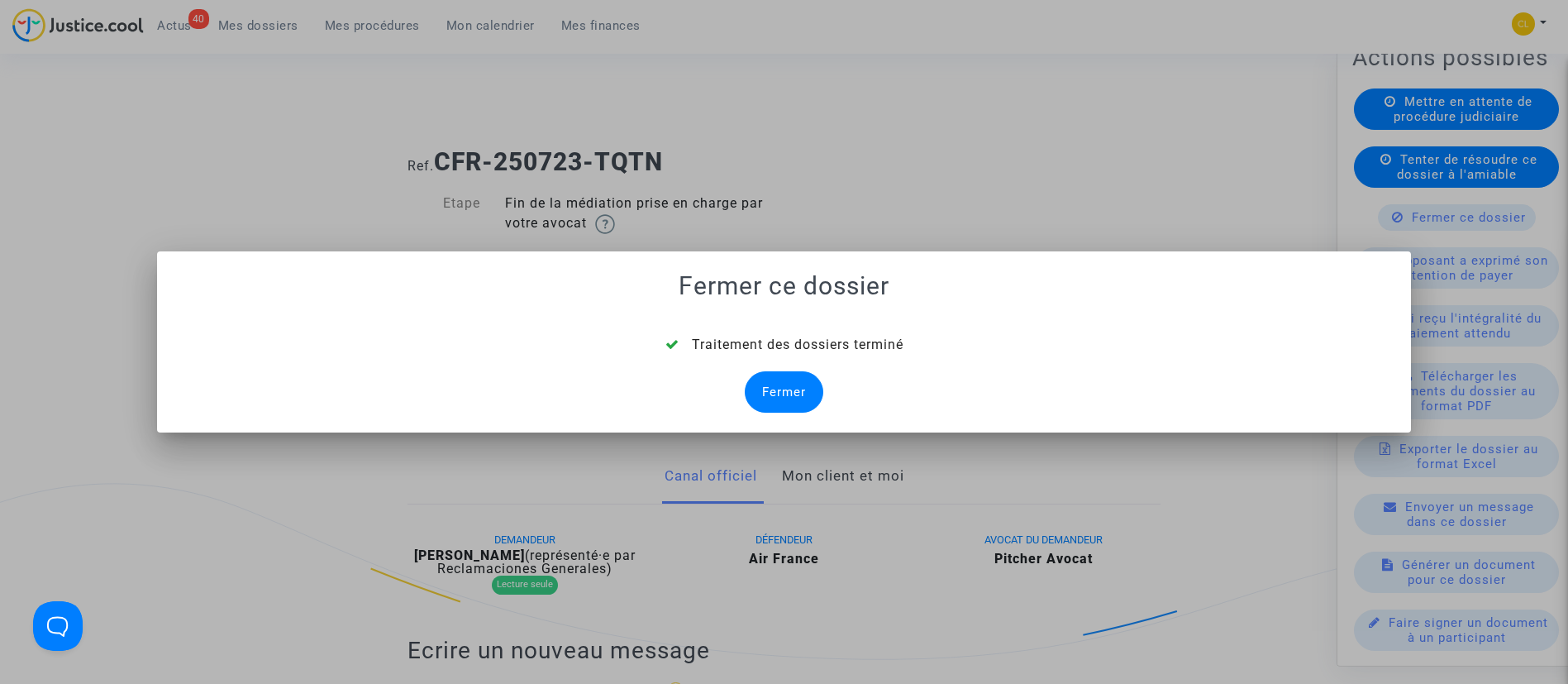
click at [794, 387] on div "Fermer" at bounding box center [784, 393] width 78 height 42
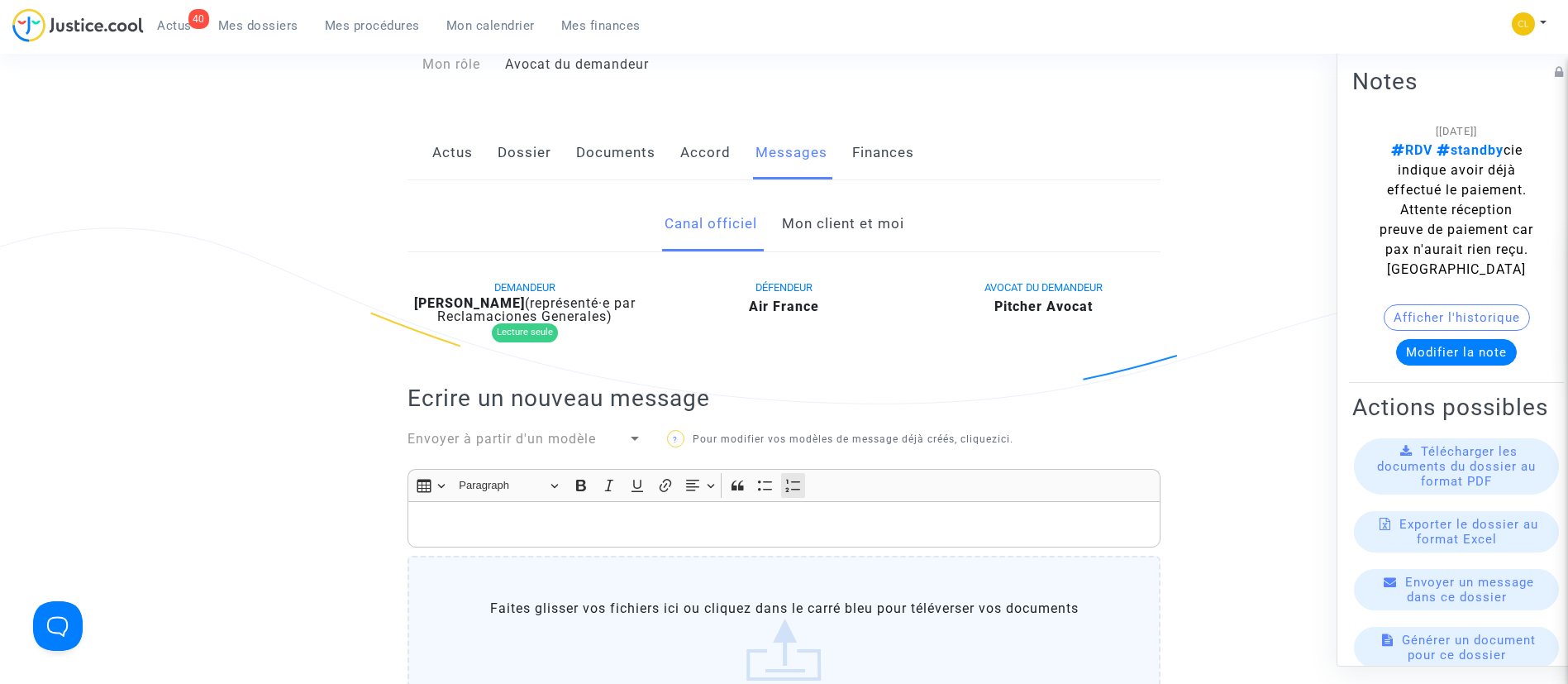
scroll to position [124, 0]
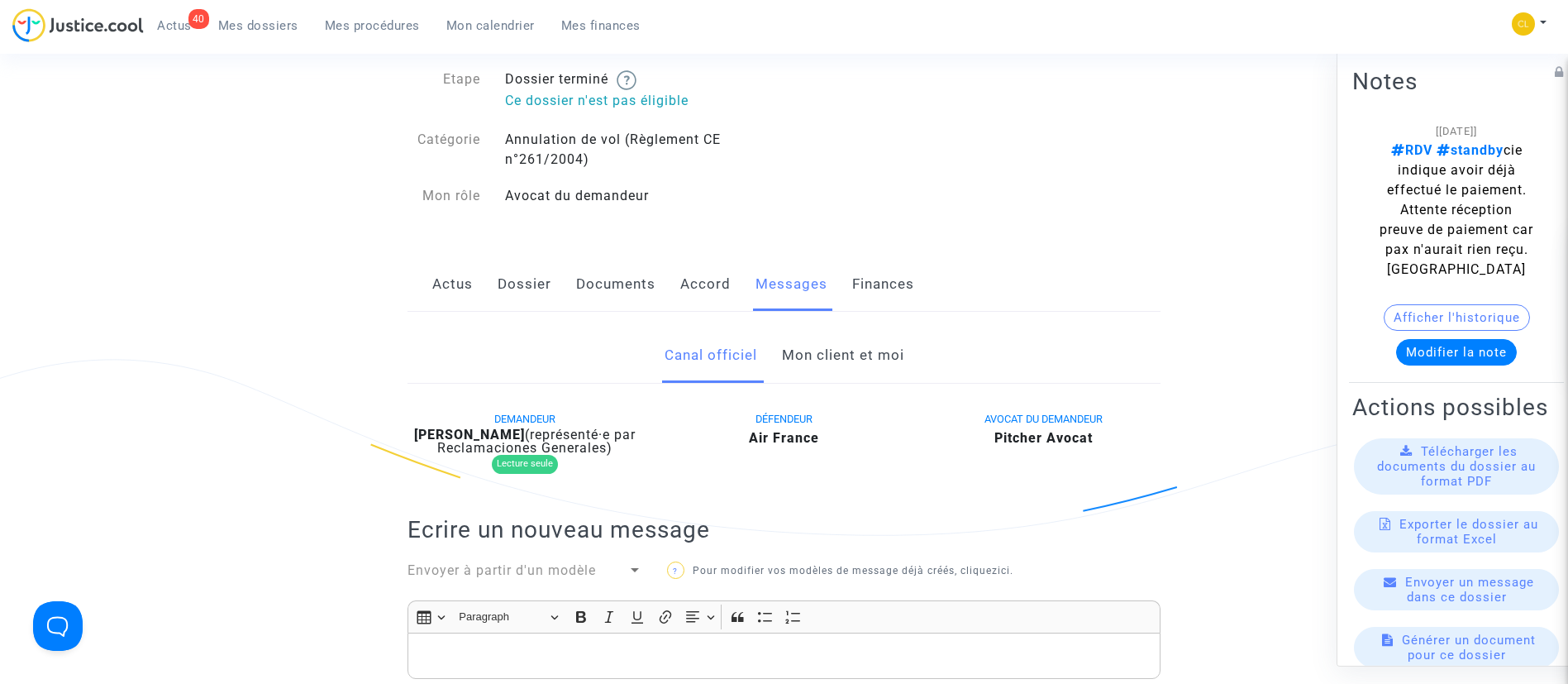
click at [802, 362] on link "Mon client et moi" at bounding box center [843, 355] width 123 height 54
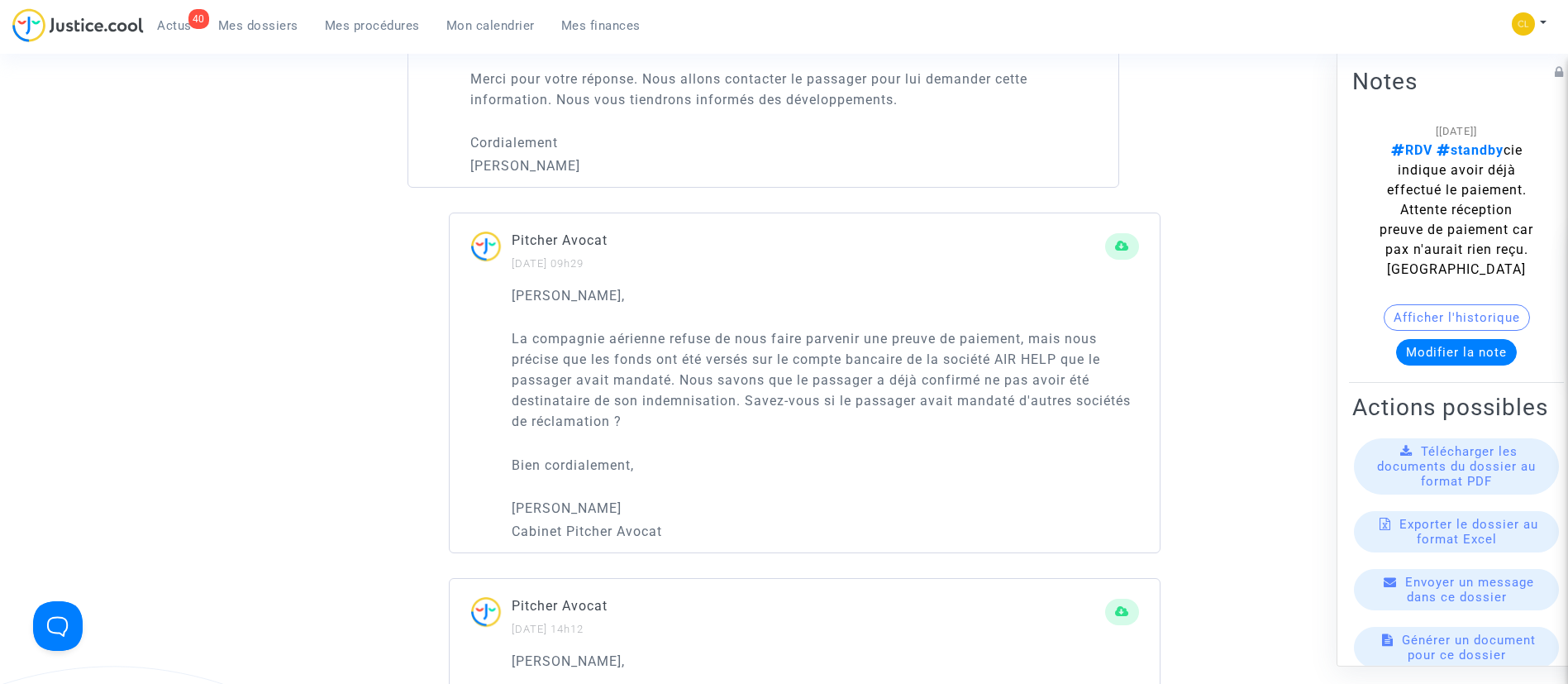
scroll to position [1613, 0]
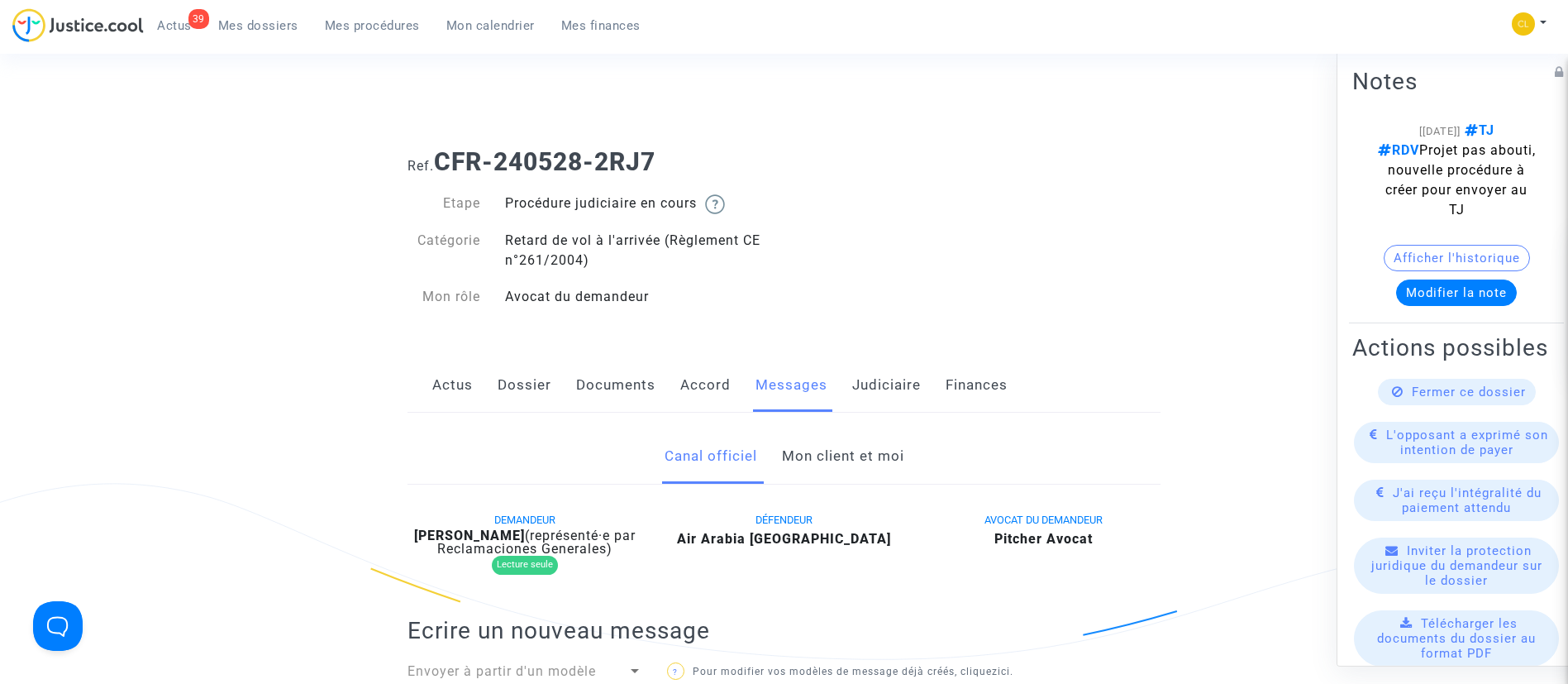
click at [865, 435] on link "Mon client et moi" at bounding box center [843, 456] width 123 height 54
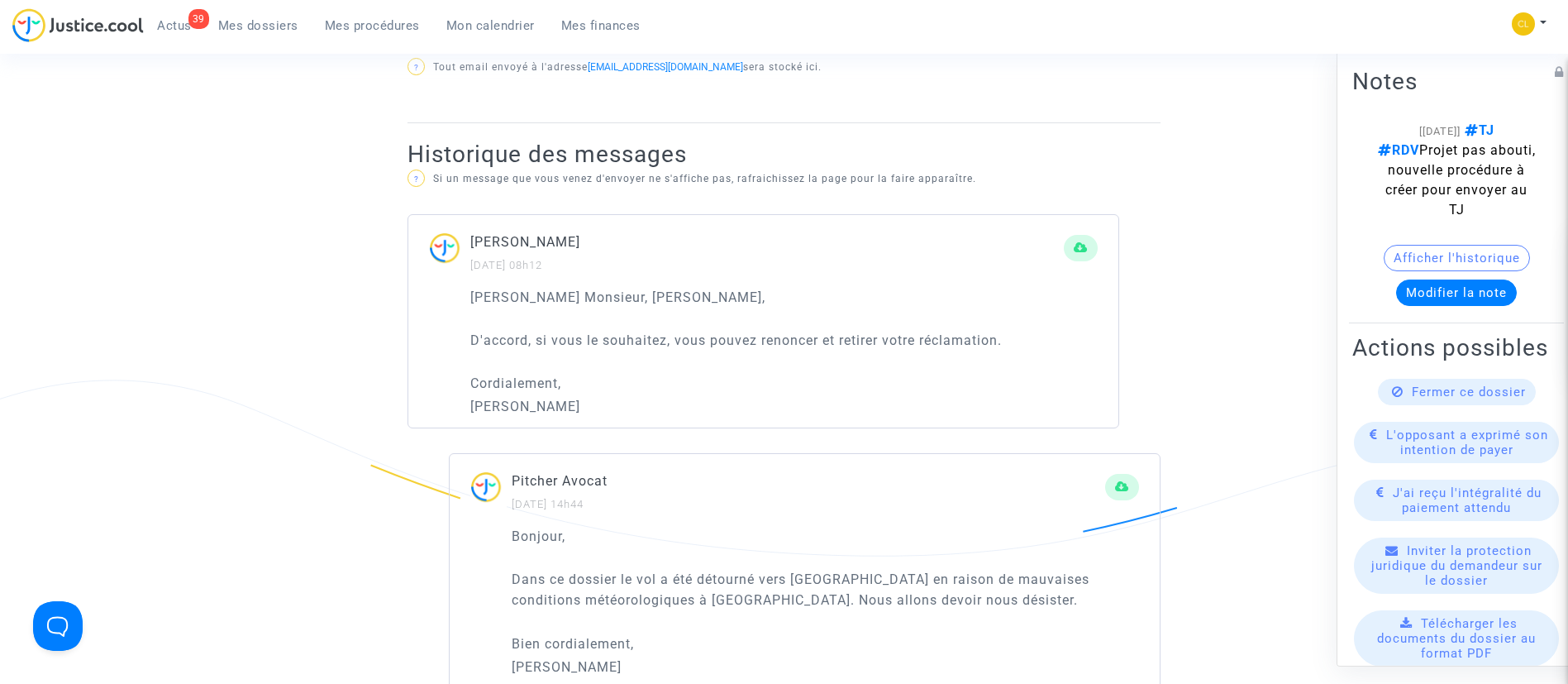
scroll to position [992, 0]
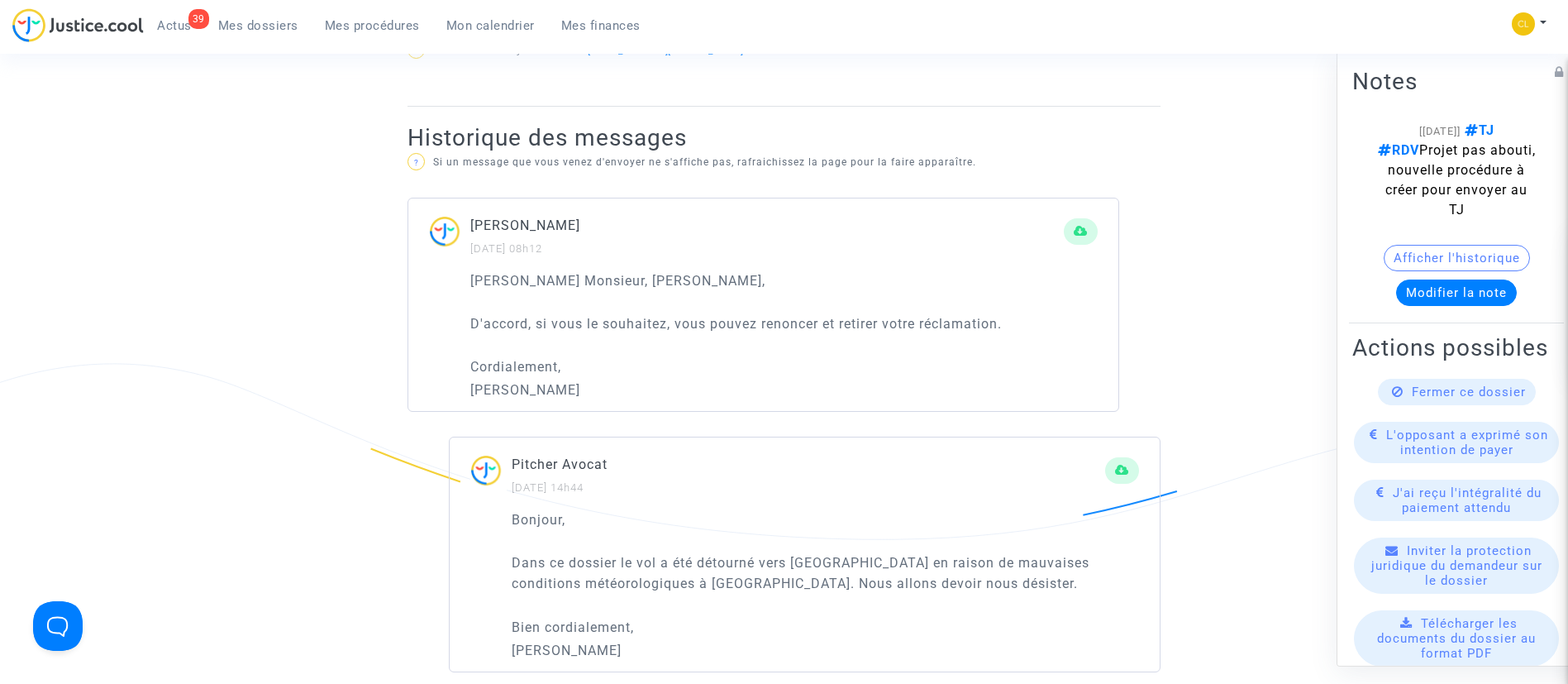
click at [1393, 397] on icon at bounding box center [1398, 390] width 12 height 13
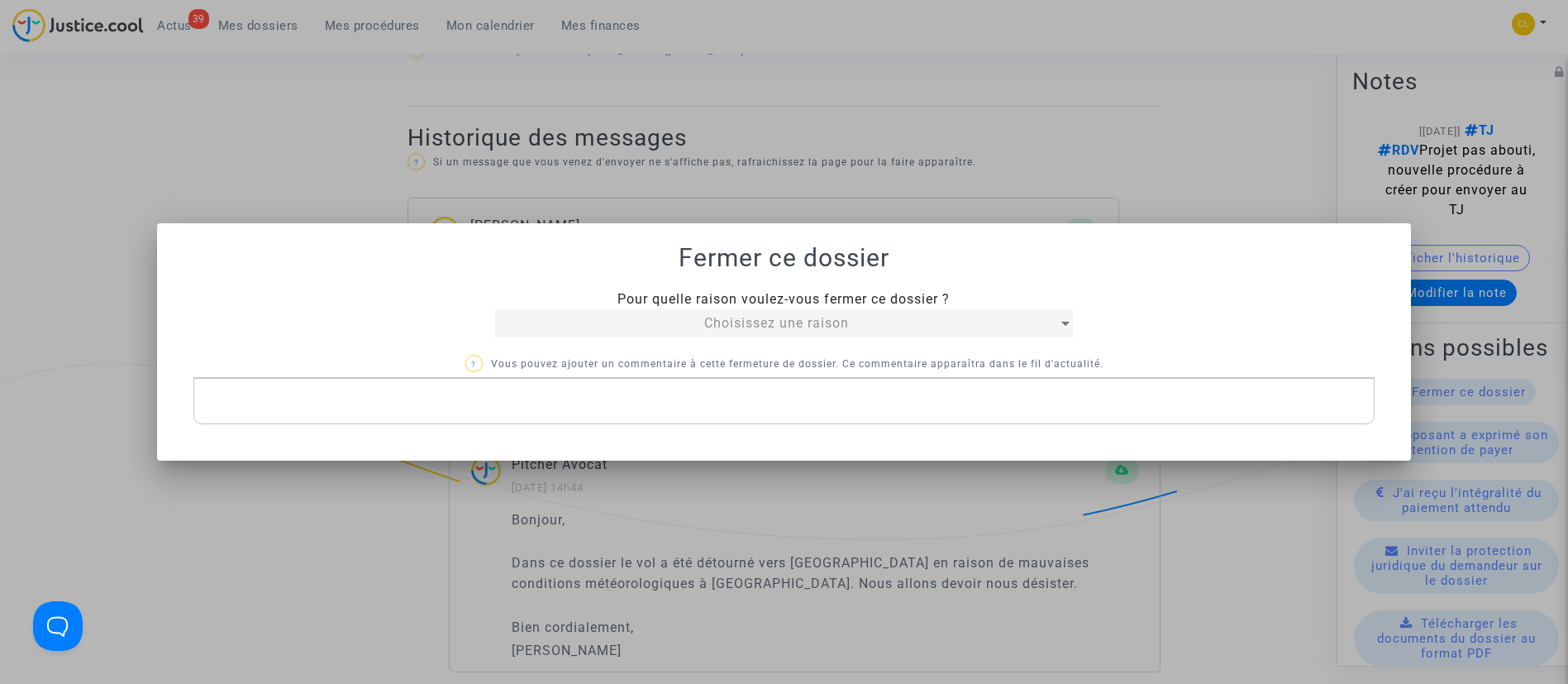
scroll to position [0, 0]
click at [783, 309] on mat-select "Choisissez une raison" at bounding box center [784, 323] width 579 height 28
click at [785, 309] on mat-select "Choisissez une raison" at bounding box center [784, 323] width 579 height 28
click at [787, 315] on span "Choisissez une raison" at bounding box center [776, 322] width 144 height 16
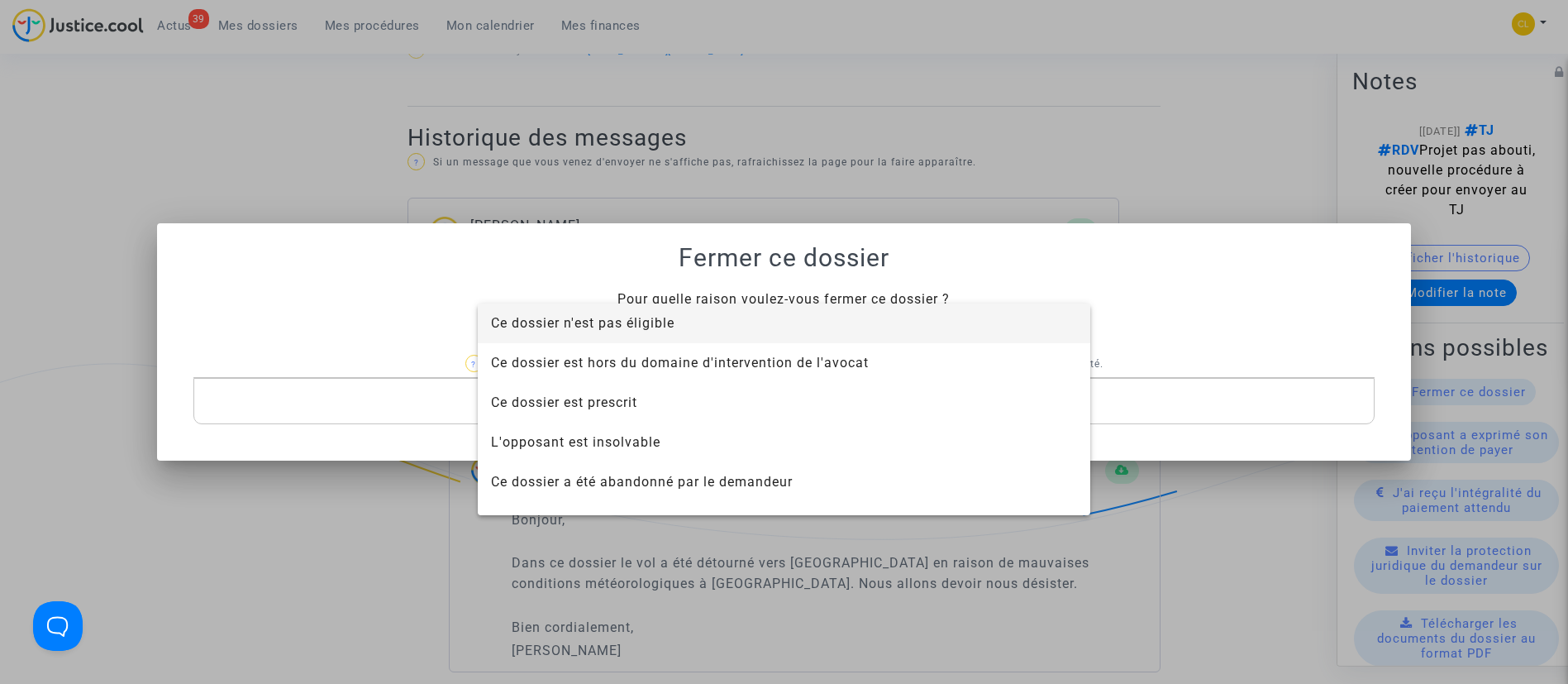
click at [787, 315] on span "Ce dossier n'est pas éligible" at bounding box center [784, 323] width 586 height 40
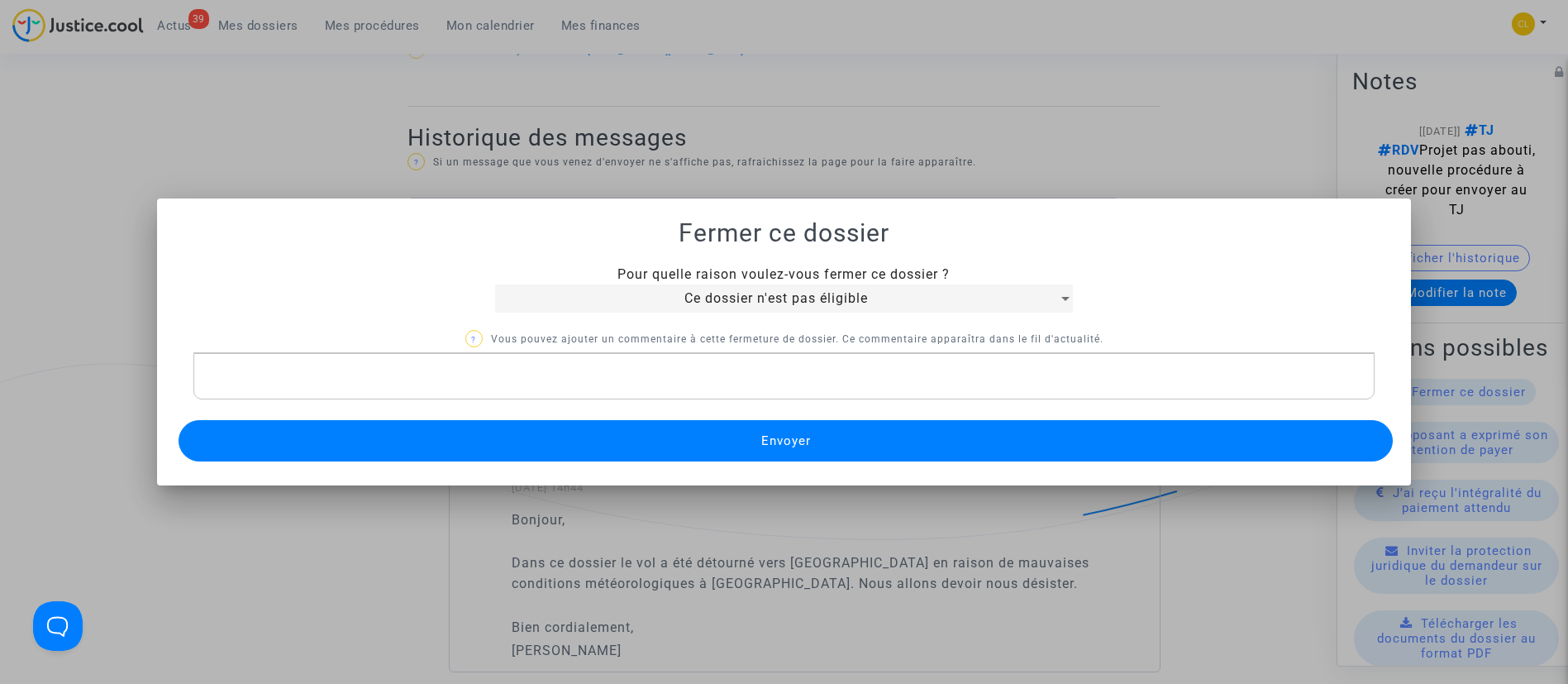
click at [771, 442] on span "Envoyer" at bounding box center [786, 441] width 49 height 15
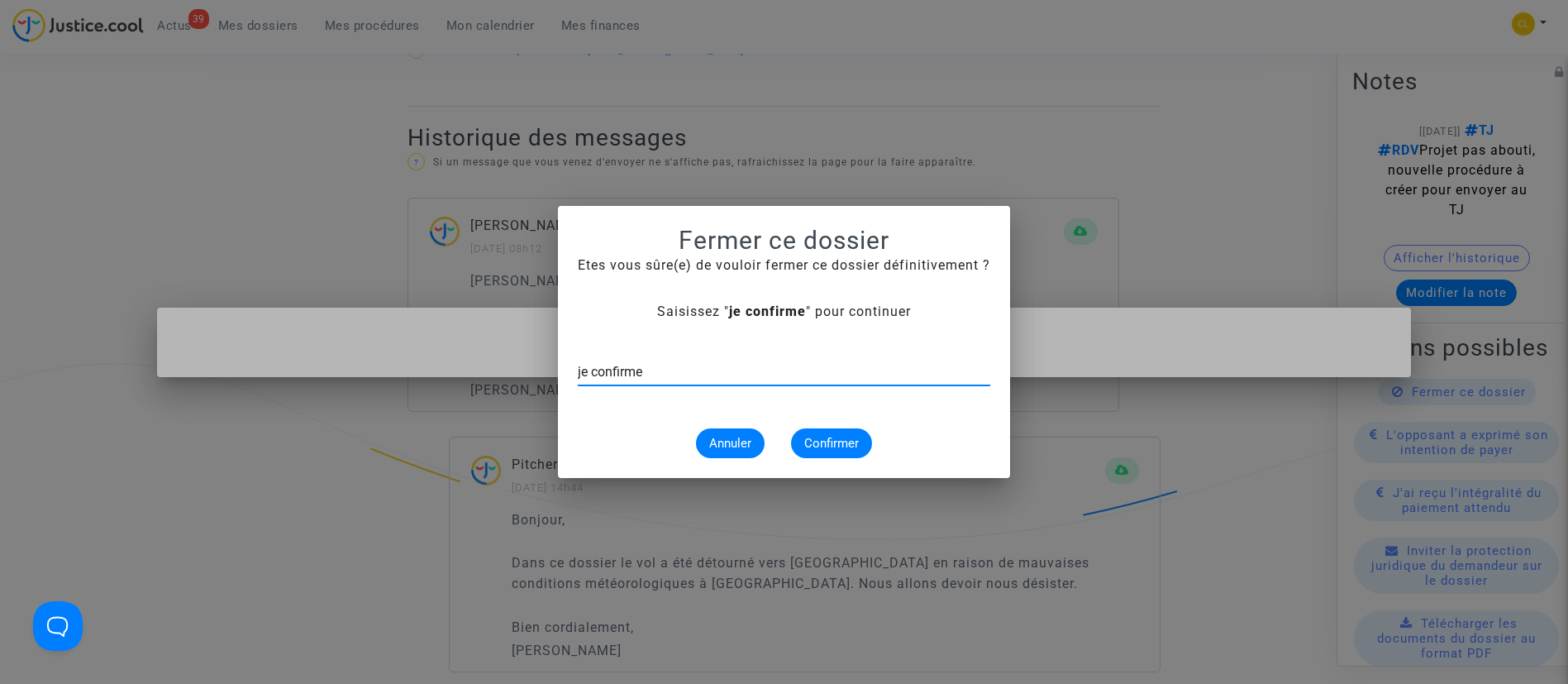
type input "je confirme"
click at [836, 451] on button "Confirmer" at bounding box center [831, 443] width 81 height 30
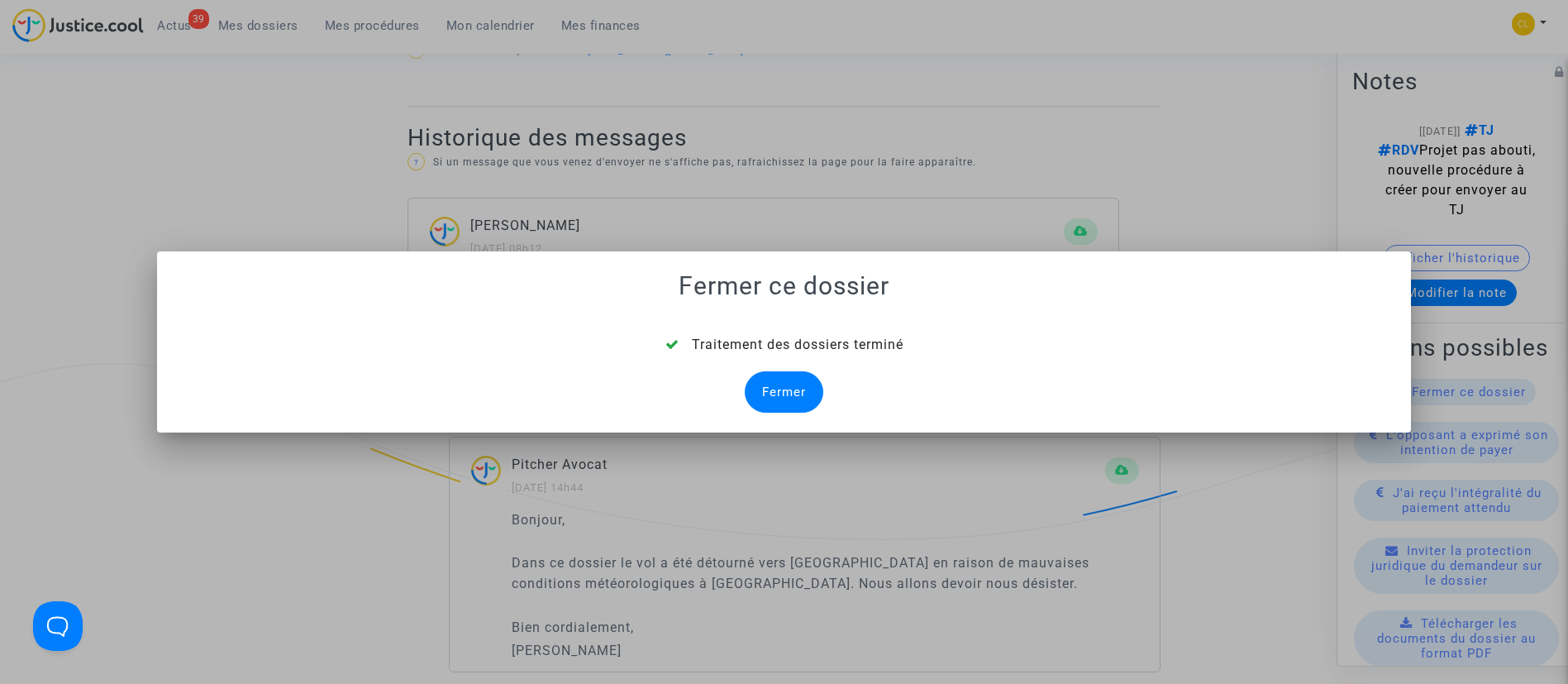
click at [813, 378] on div "Fermer" at bounding box center [784, 393] width 78 height 42
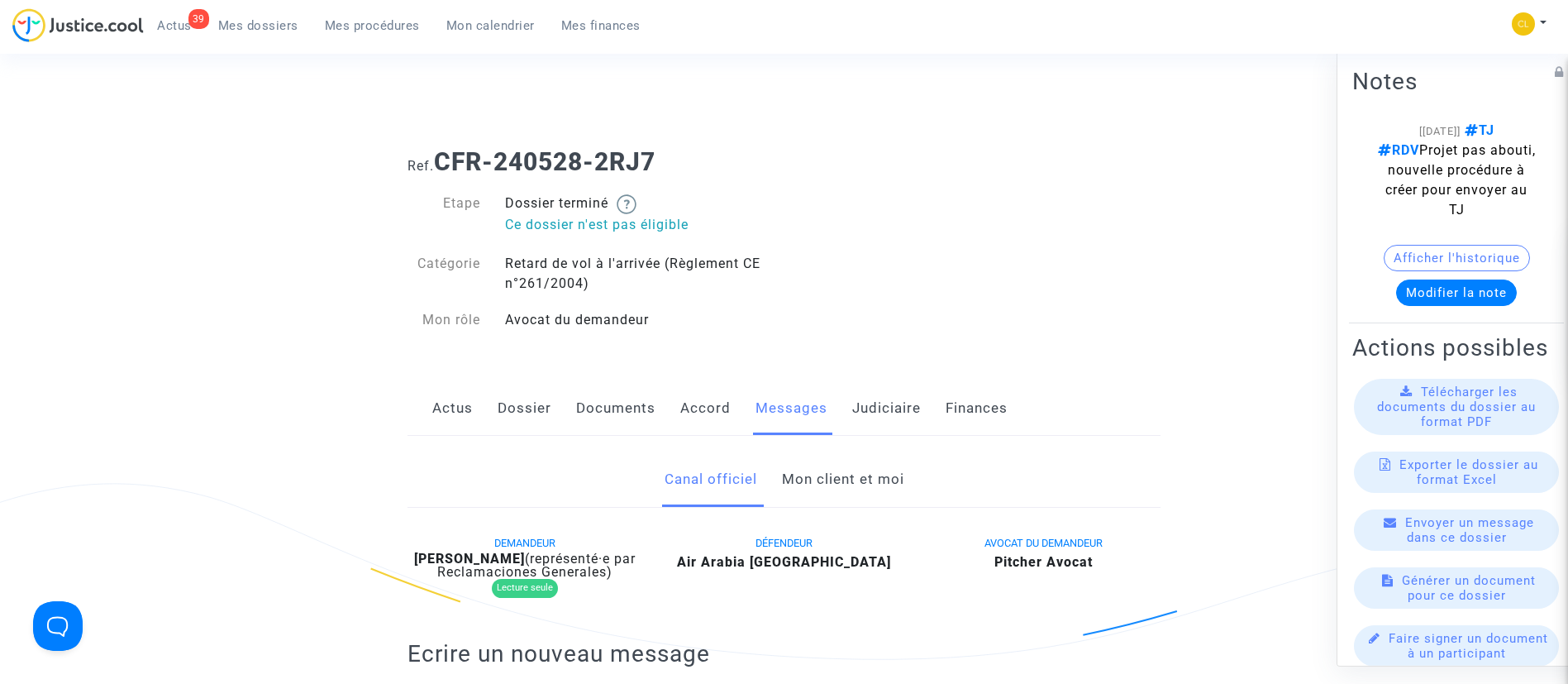
drag, startPoint x: 877, startPoint y: 414, endPoint x: 811, endPoint y: 434, distance: 69.0
click at [877, 414] on link "Judiciaire" at bounding box center [887, 408] width 68 height 54
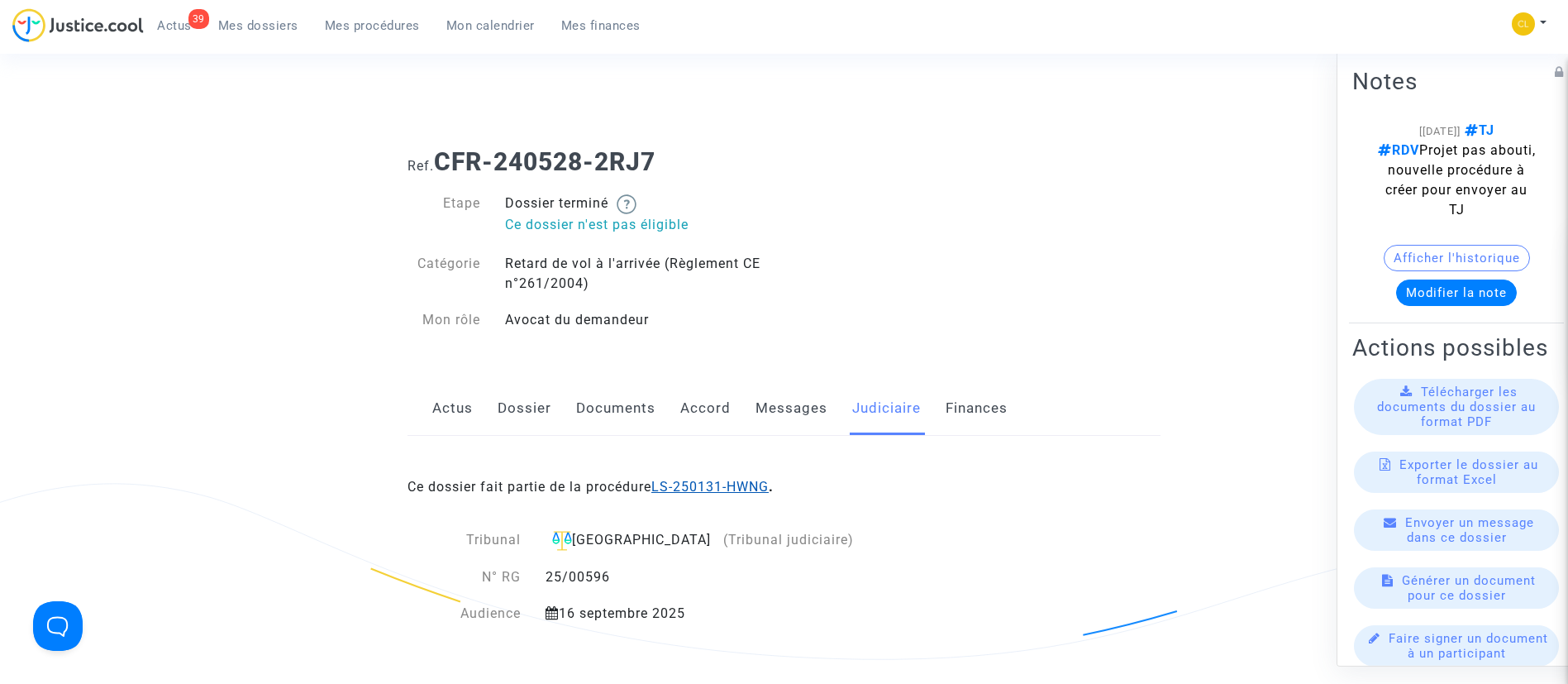
click at [734, 485] on link "LS-250131-HWNG" at bounding box center [710, 486] width 118 height 16
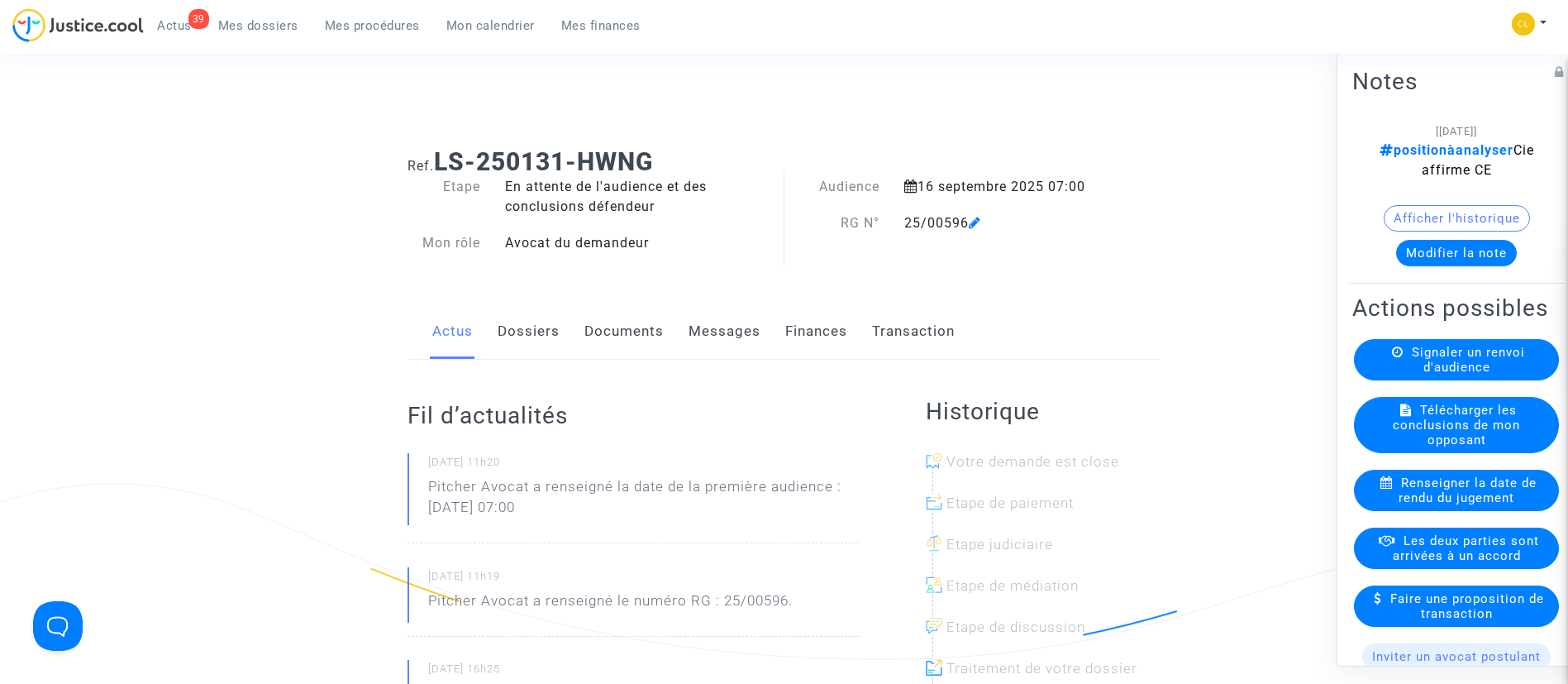
click at [1459, 251] on button "Modifier la note" at bounding box center [1456, 252] width 121 height 27
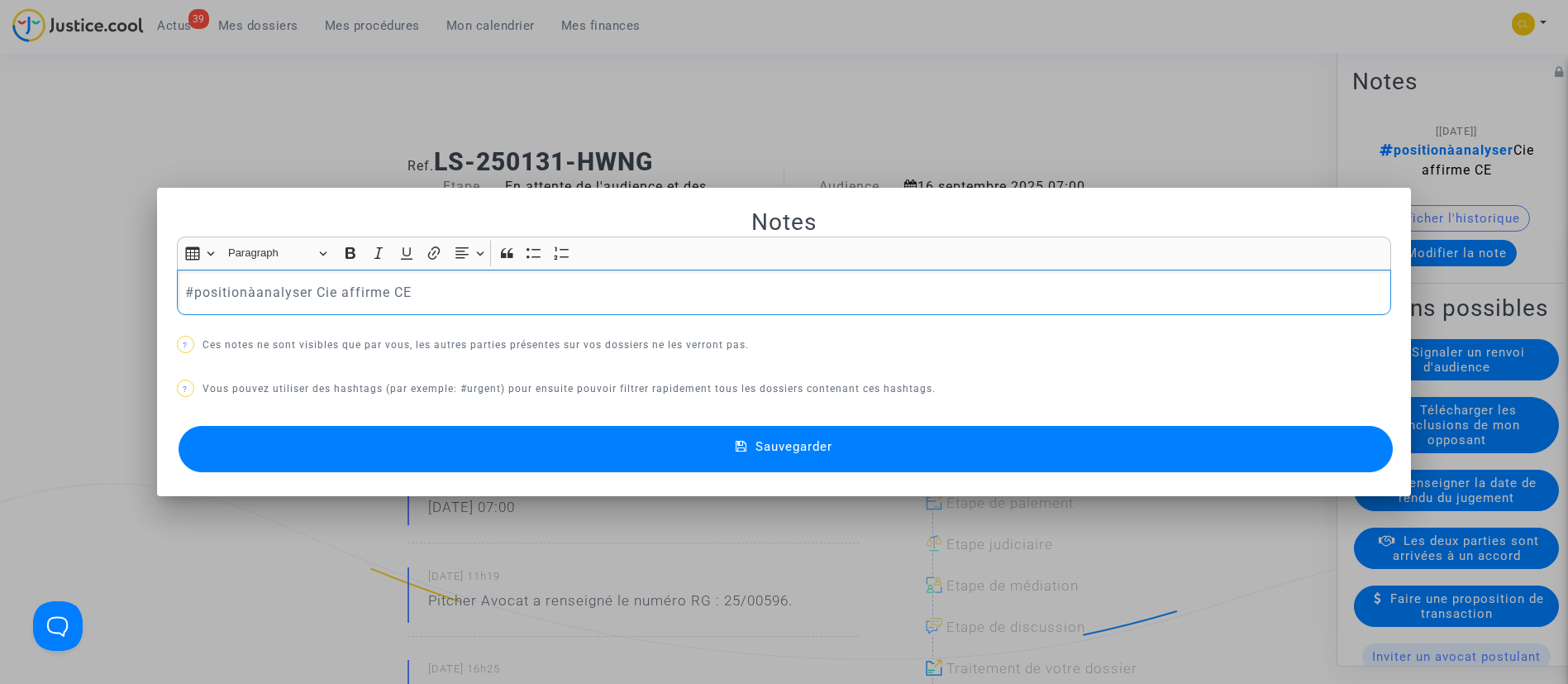
drag, startPoint x: 189, startPoint y: 294, endPoint x: 452, endPoint y: 300, distance: 263.1
click at [452, 300] on p "#positionàanalyser Cie affirme CE" at bounding box center [784, 292] width 1197 height 21
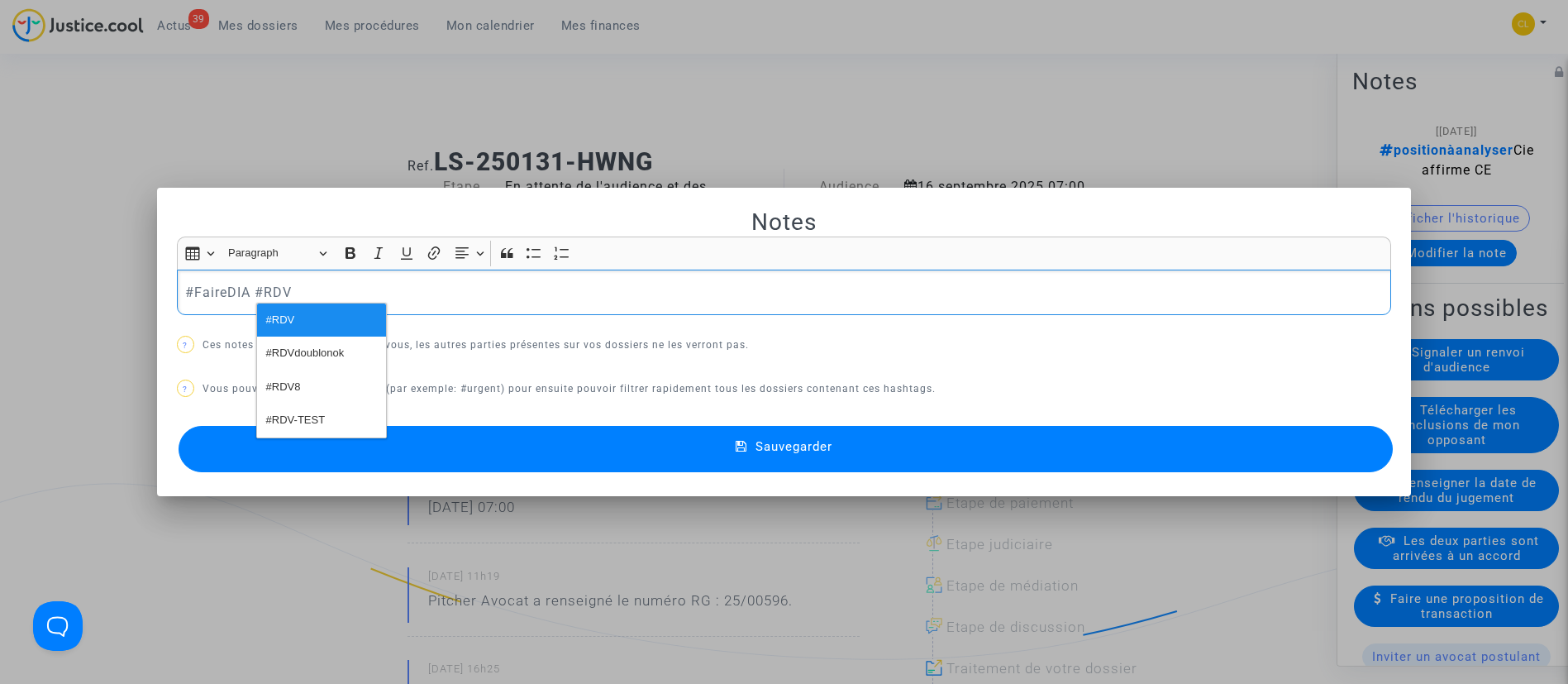
click at [786, 444] on span "Sauvegarder" at bounding box center [794, 447] width 77 height 15
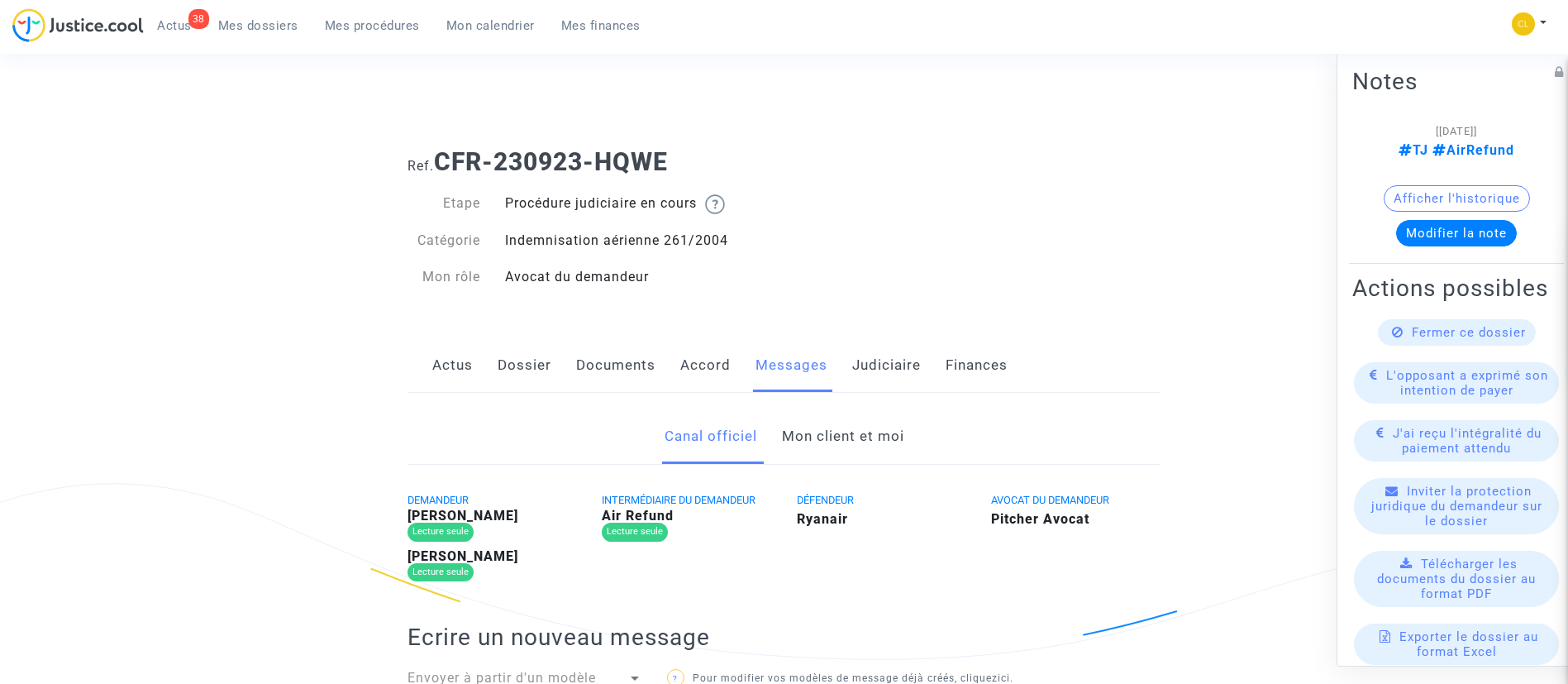
drag, startPoint x: 0, startPoint y: 0, endPoint x: 845, endPoint y: 448, distance: 956.4
click at [845, 448] on link "Mon client et moi" at bounding box center [843, 436] width 123 height 54
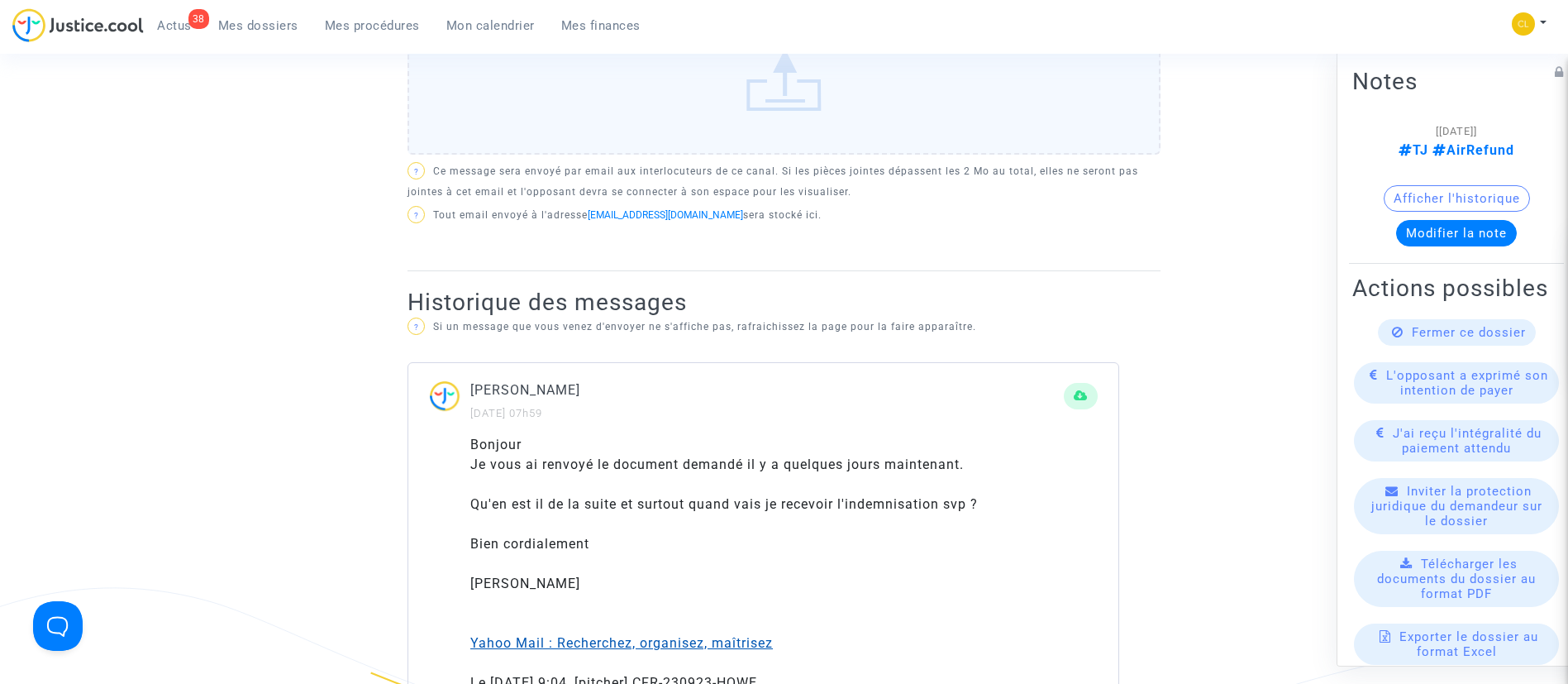
scroll to position [496, 0]
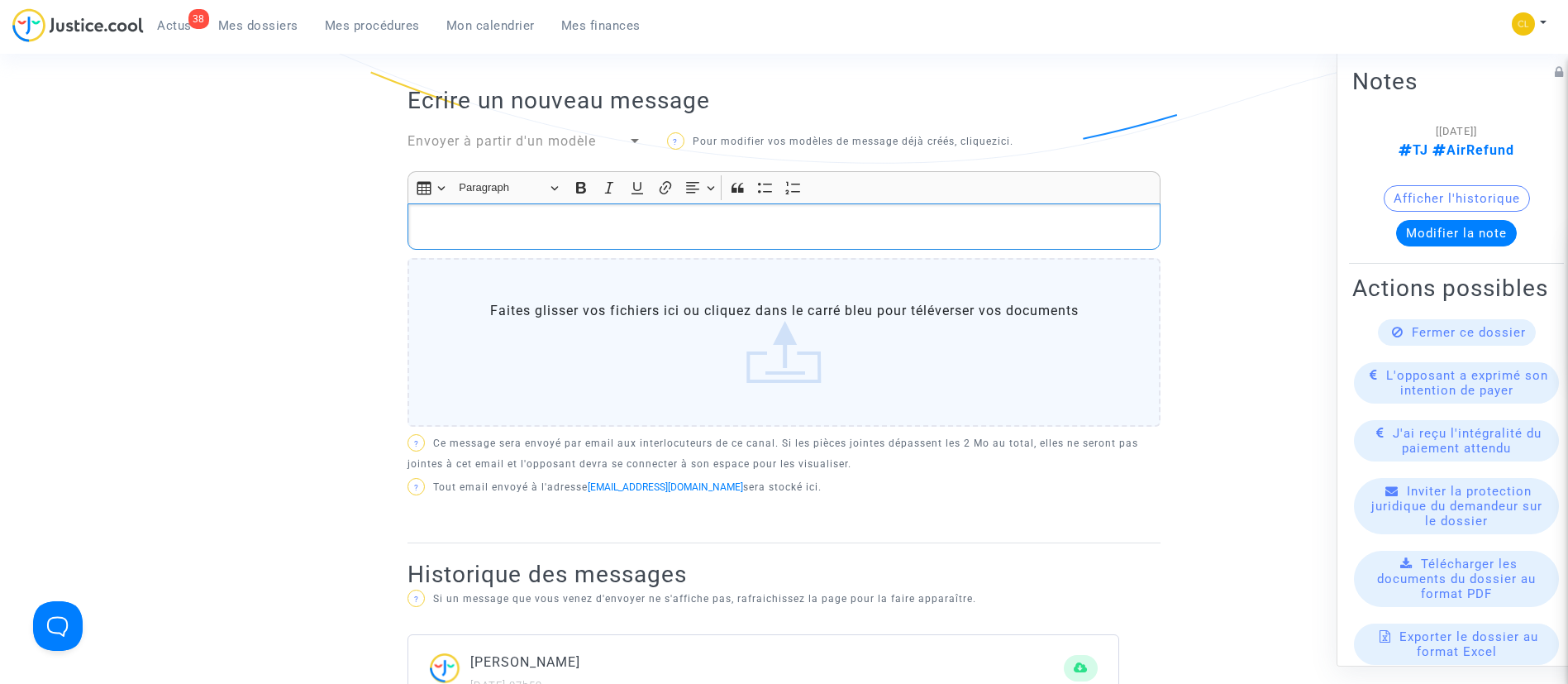
click at [699, 238] on div "Rich Text Editor, main" at bounding box center [784, 226] width 753 height 46
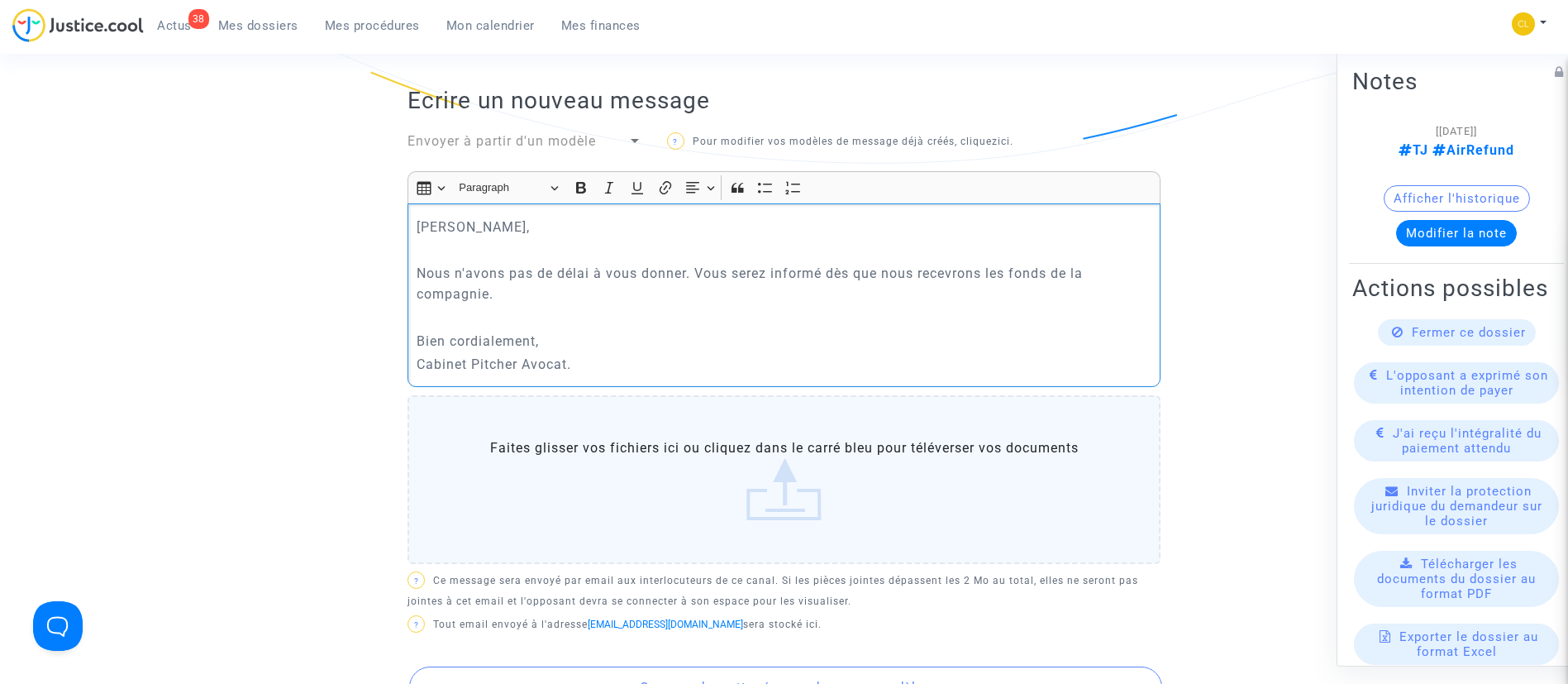
scroll to position [992, 0]
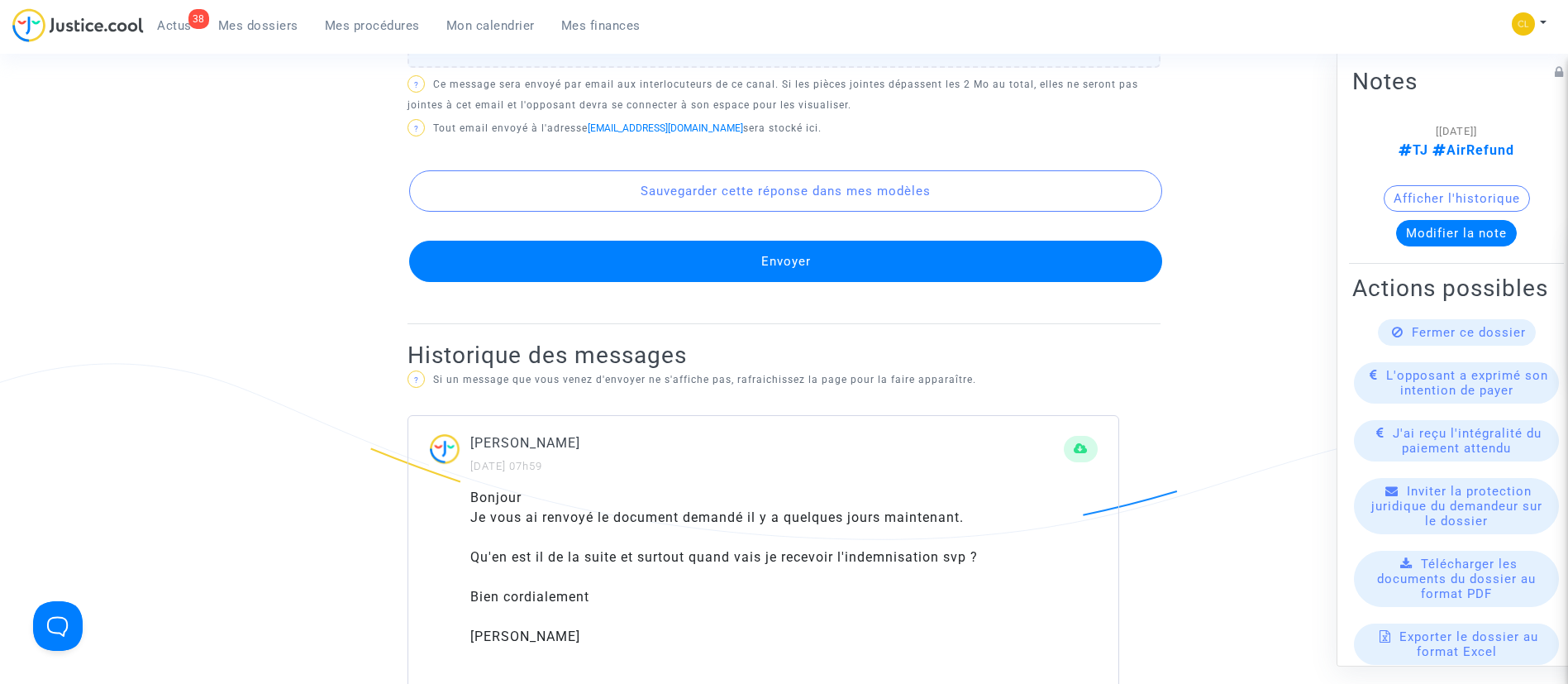
click at [938, 248] on button "Envoyer" at bounding box center [786, 261] width 753 height 42
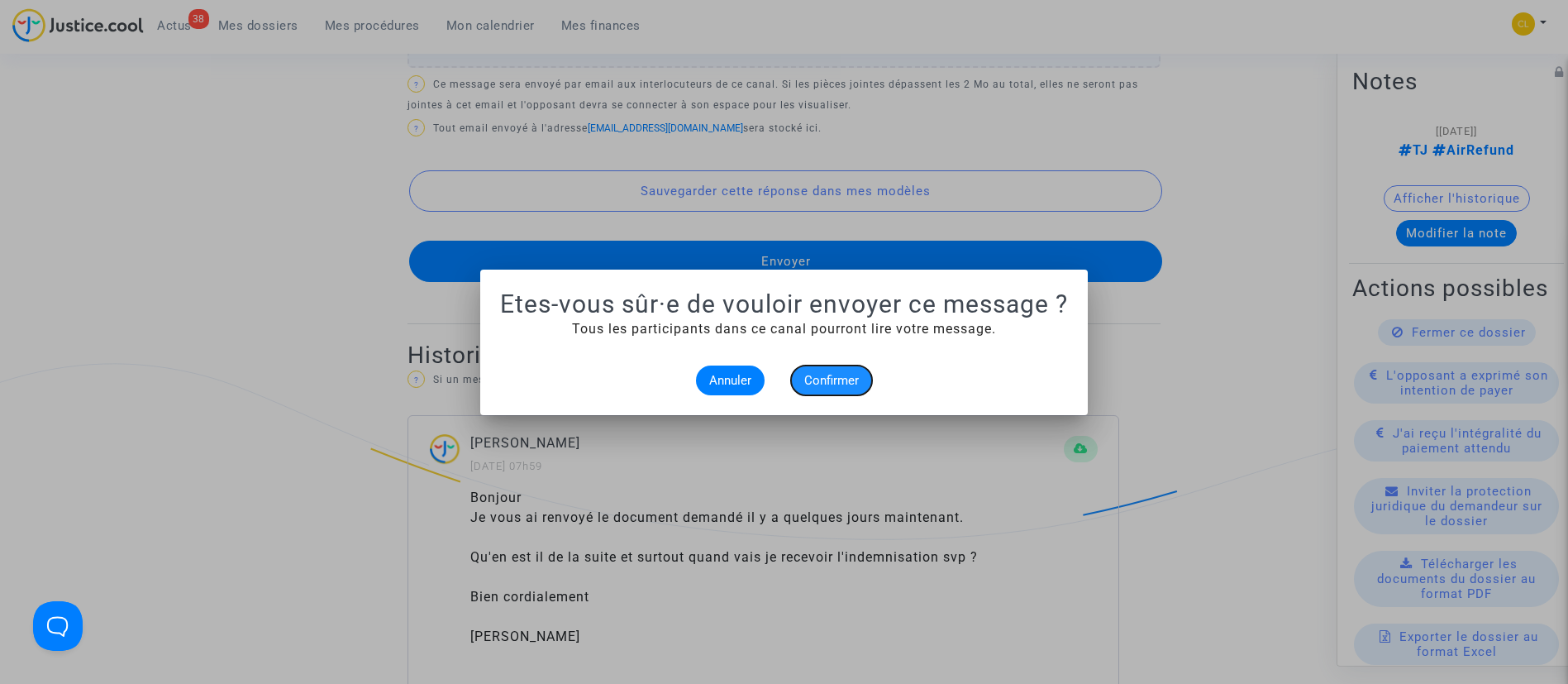
click at [814, 377] on span "Confirmer" at bounding box center [831, 381] width 54 height 15
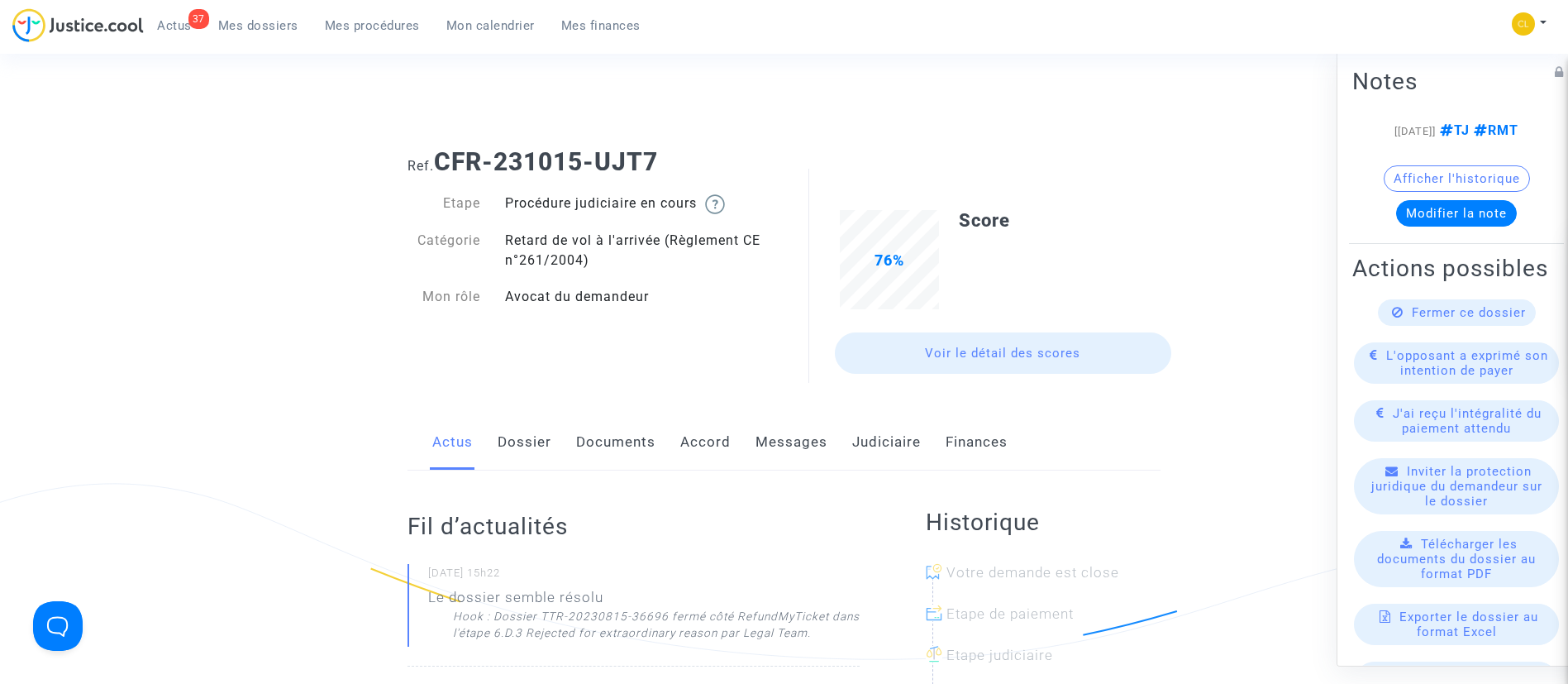
click at [1464, 325] on div "Fermer ce dossier" at bounding box center [1456, 312] width 158 height 27
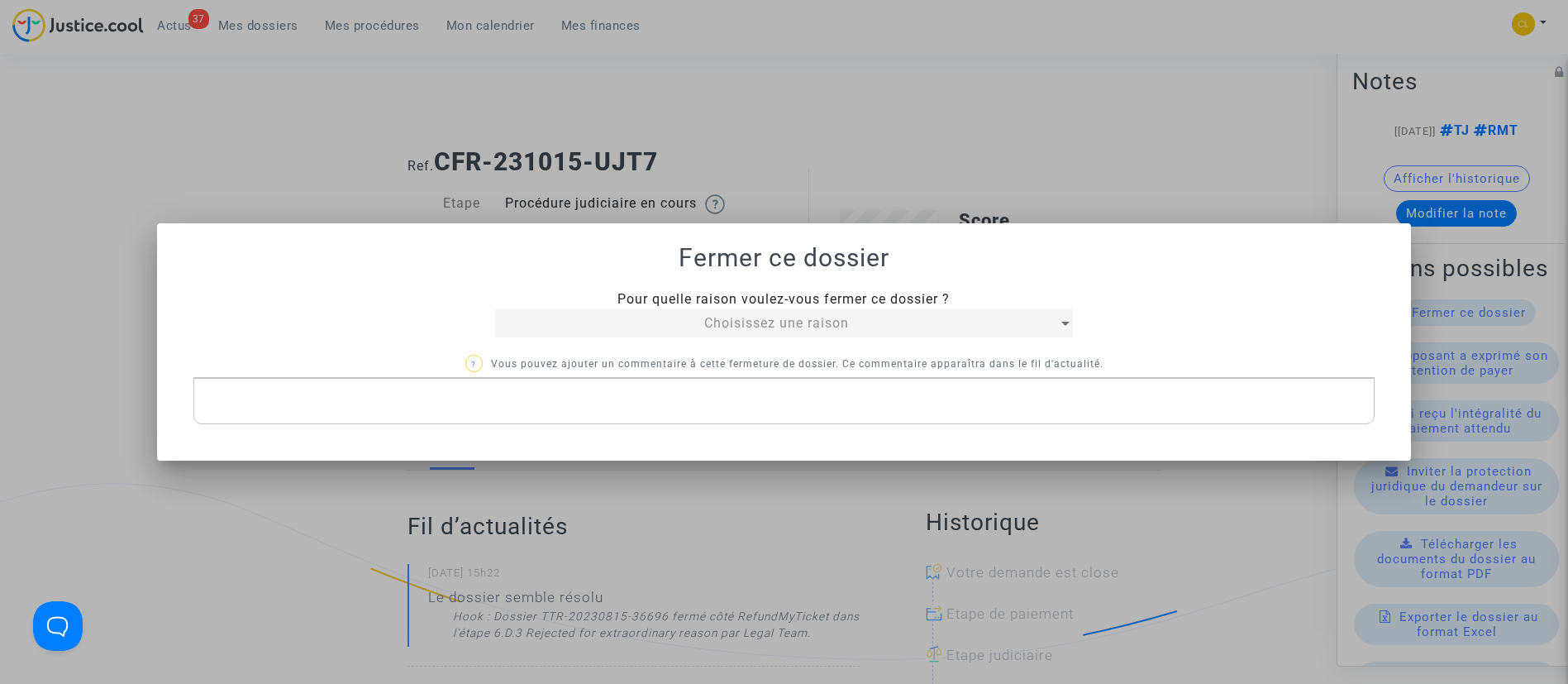
click at [712, 322] on span "Choisissez une raison" at bounding box center [776, 322] width 144 height 16
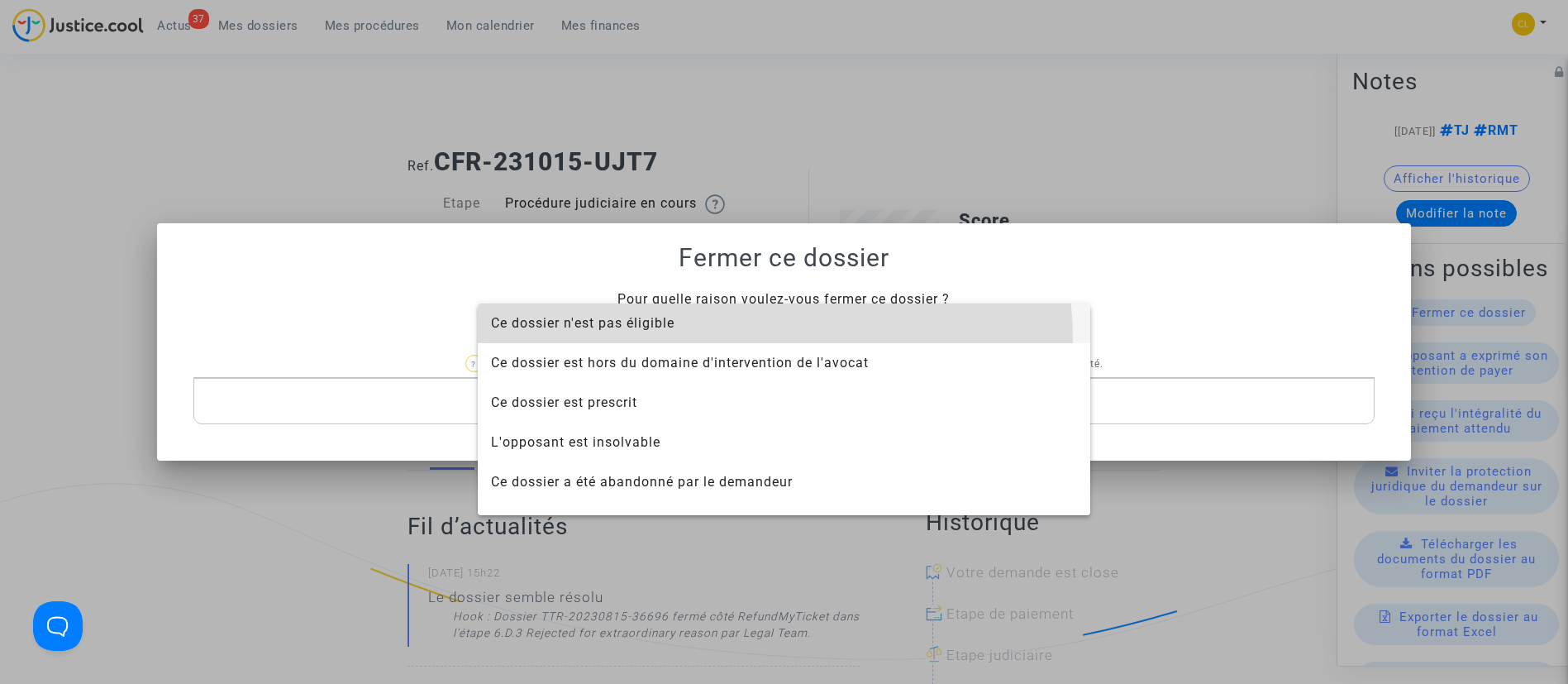
click at [701, 341] on span "Ce dossier n'est pas éligible" at bounding box center [784, 323] width 586 height 40
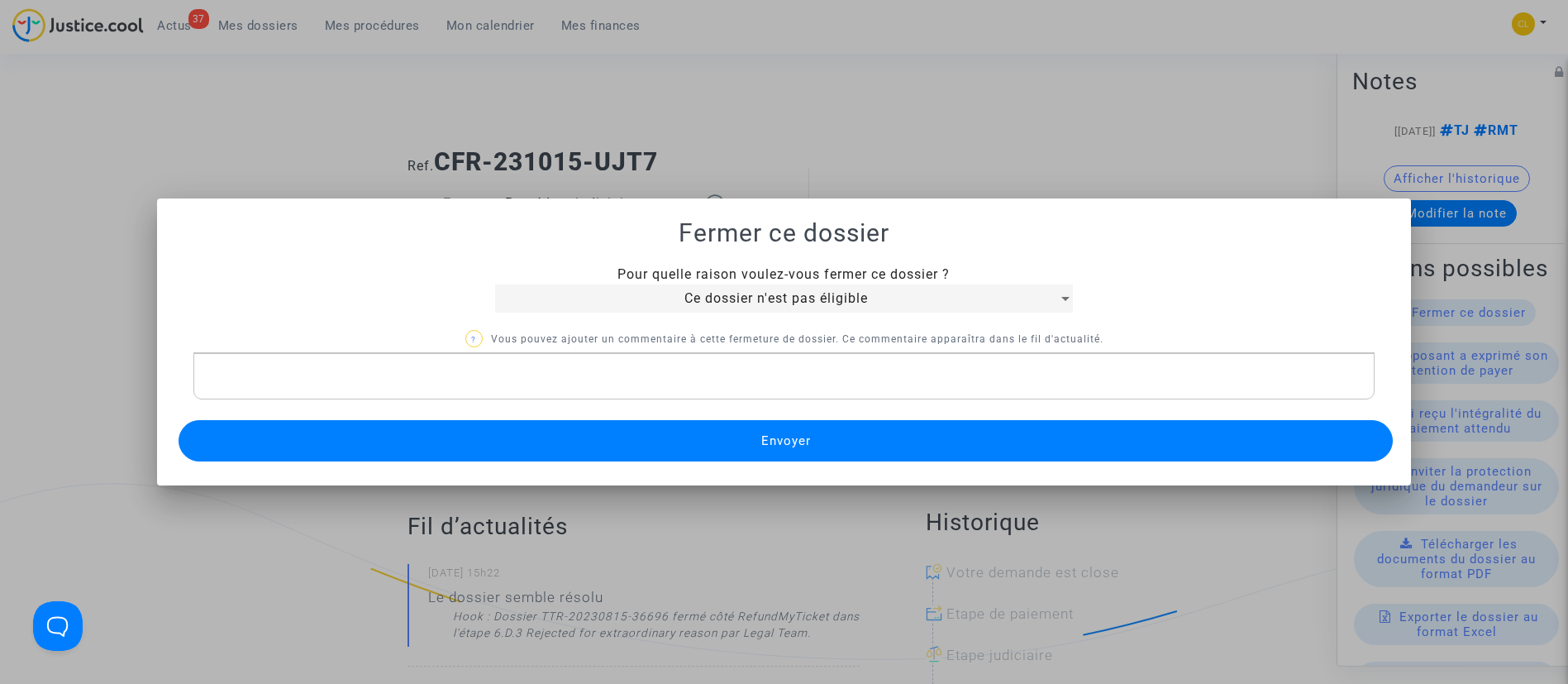
click at [728, 437] on button "Envoyer" at bounding box center [786, 441] width 1215 height 42
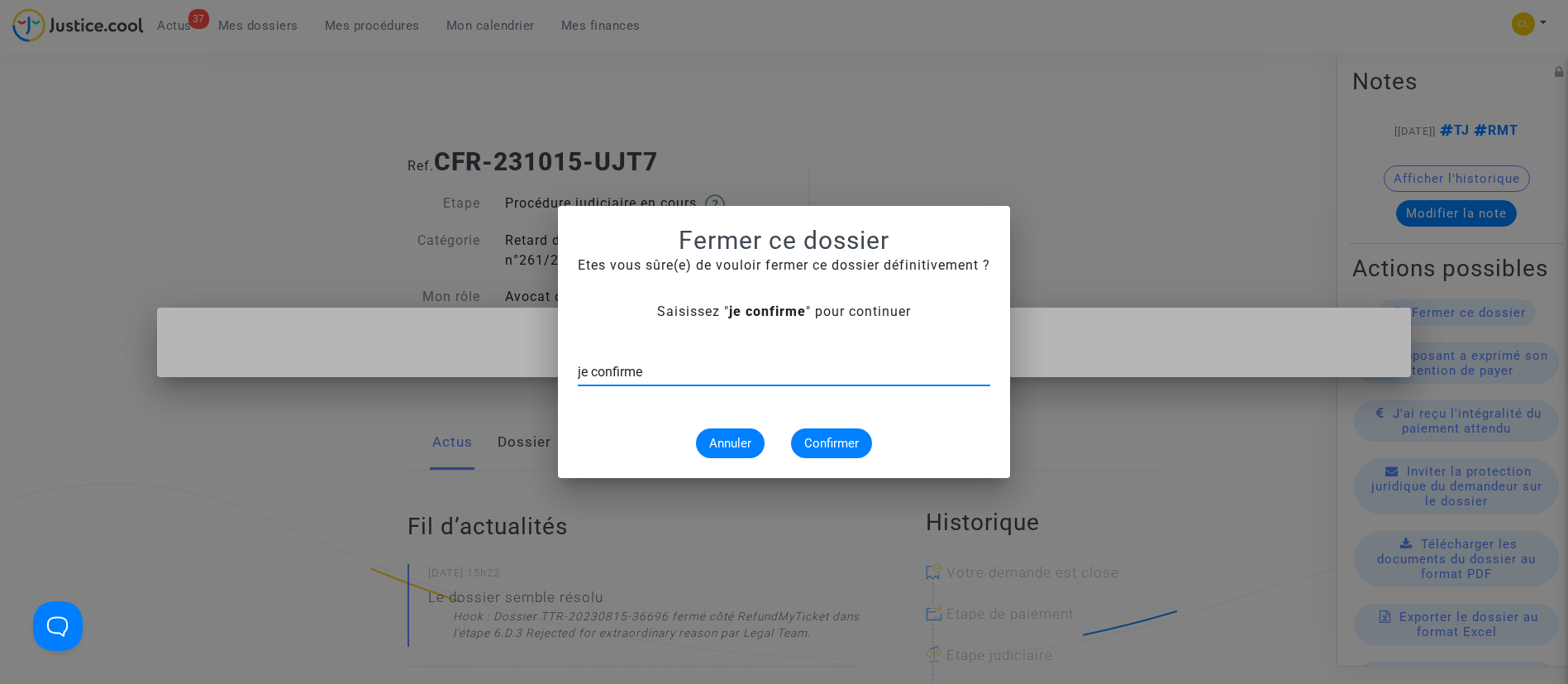
type input "je confirme"
click at [856, 438] on span "Confirmer" at bounding box center [831, 443] width 54 height 15
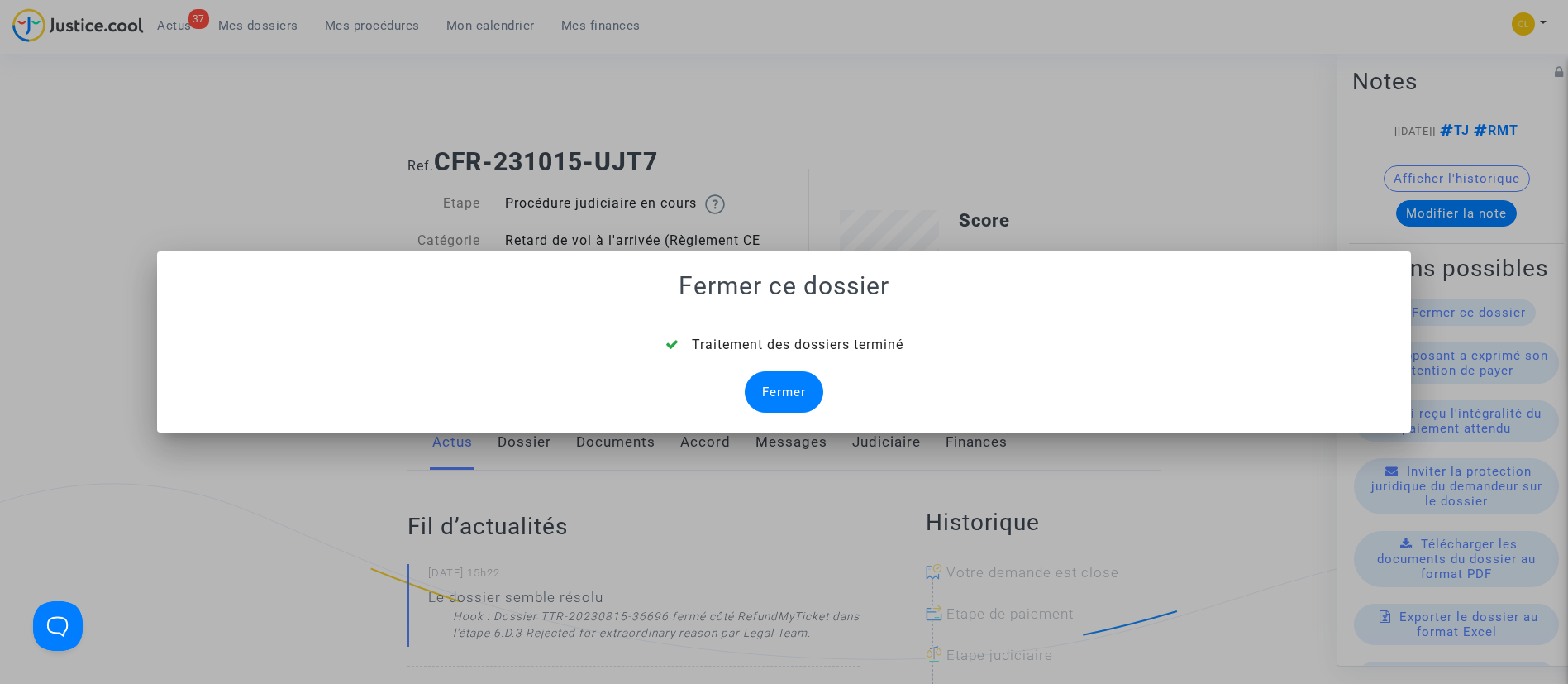
click at [792, 397] on div "Fermer" at bounding box center [784, 393] width 78 height 42
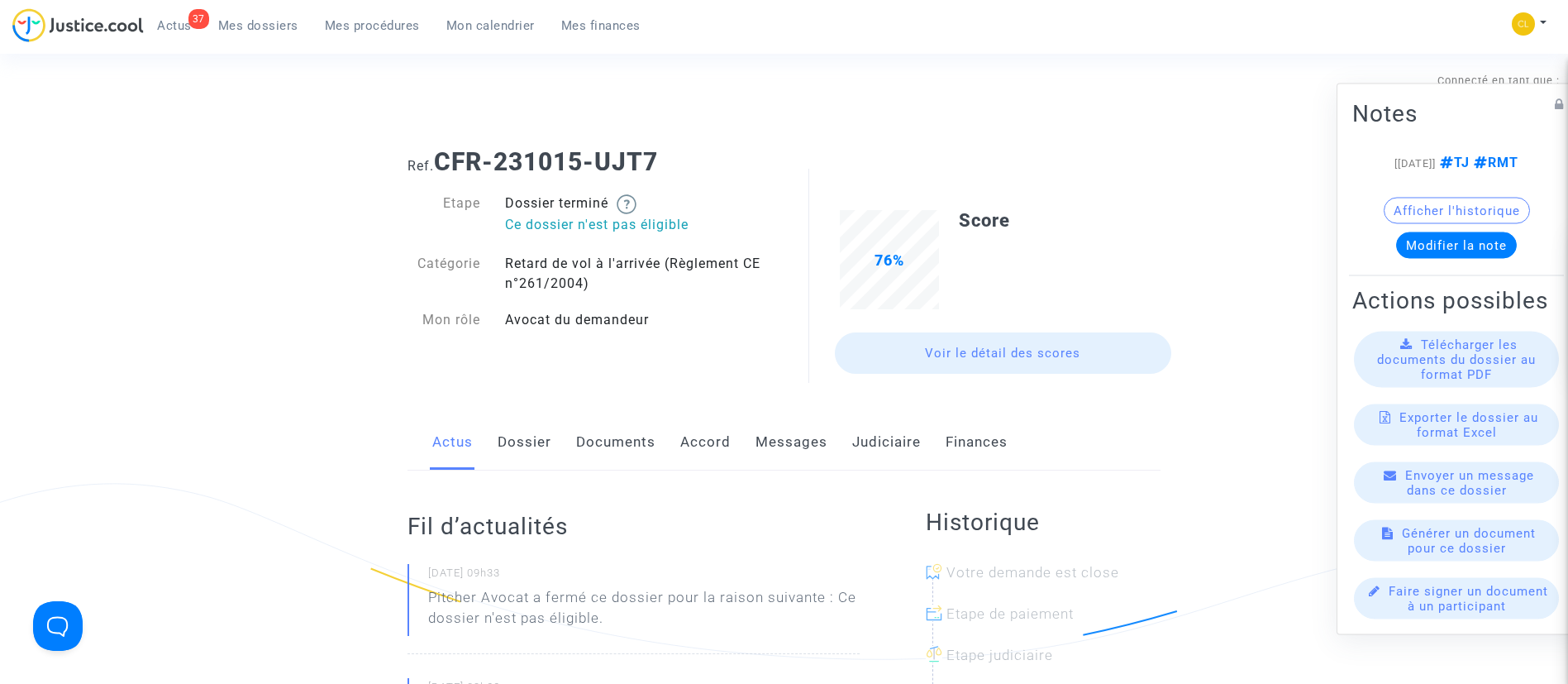
click at [898, 448] on link "Judiciaire" at bounding box center [887, 442] width 68 height 54
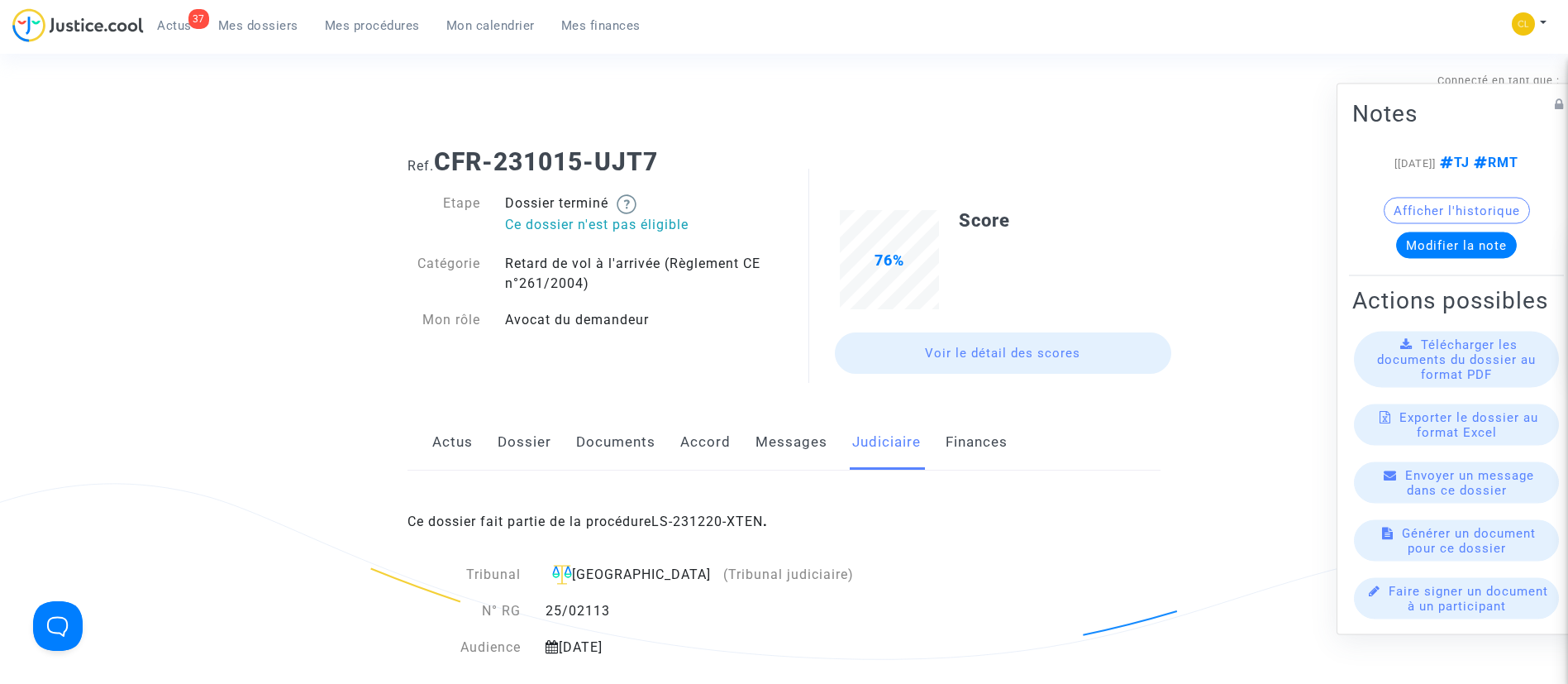
click at [720, 512] on div "Ce dossier fait partie de la procédure LS-231220-XTEN ." at bounding box center [784, 509] width 753 height 78
click at [720, 519] on link "LS-231220-XTEN" at bounding box center [707, 521] width 112 height 16
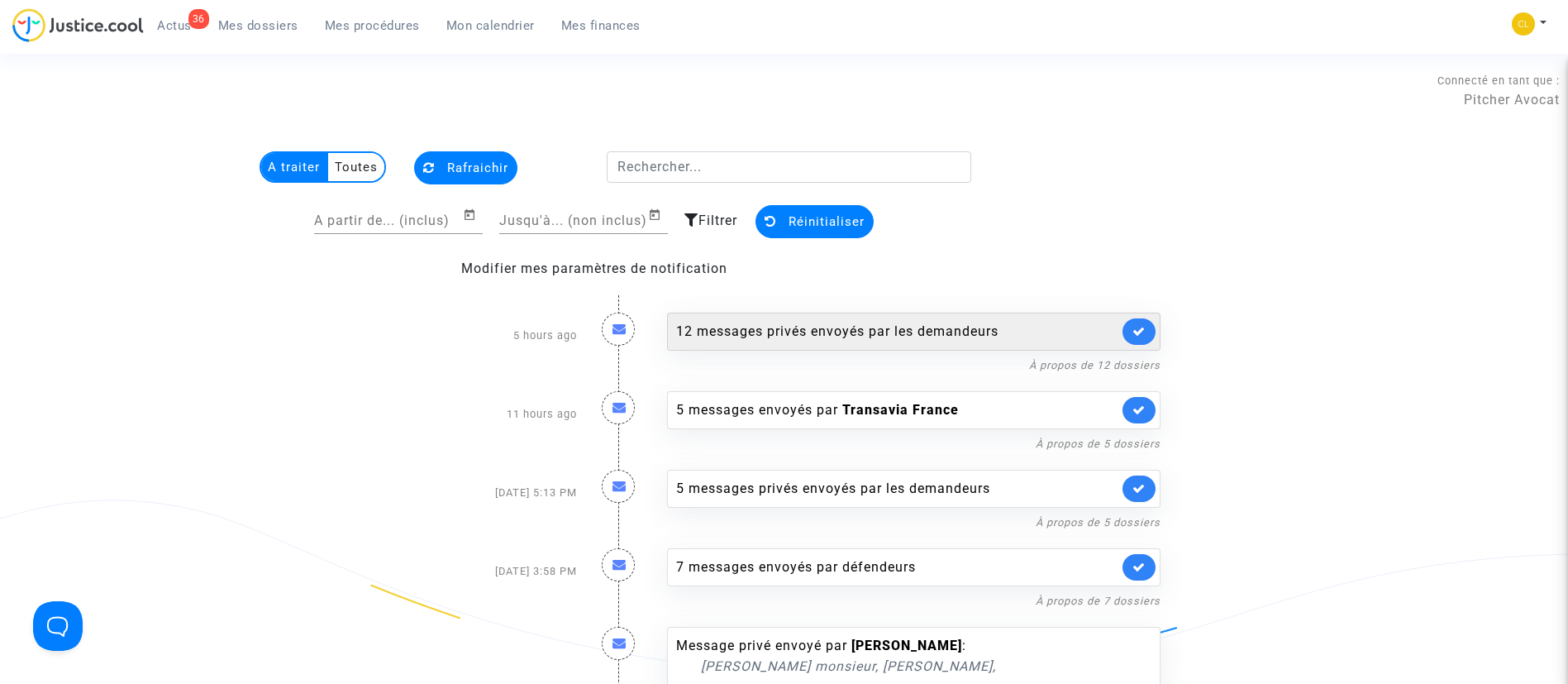
click at [938, 333] on div "12 messages privés envoyés par les demandeurs" at bounding box center [898, 332] width 443 height 20
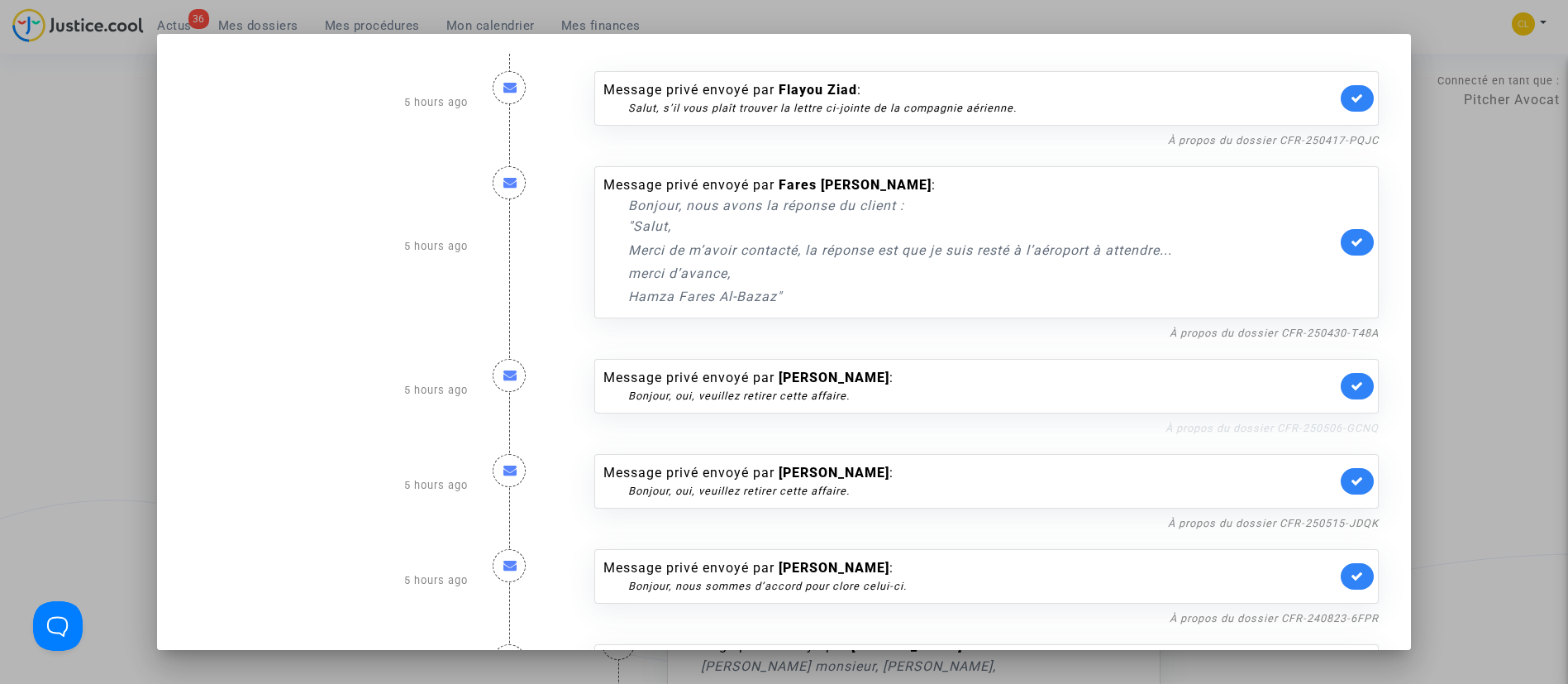
click at [1278, 431] on link "À propos du dossier CFR-250506-GCNQ" at bounding box center [1272, 428] width 213 height 13
click at [1351, 388] on icon at bounding box center [1358, 385] width 13 height 13
click at [1185, 523] on link "À propos du dossier CFR-250515-JDQK" at bounding box center [1273, 523] width 210 height 13
click at [1351, 482] on icon at bounding box center [1358, 480] width 13 height 13
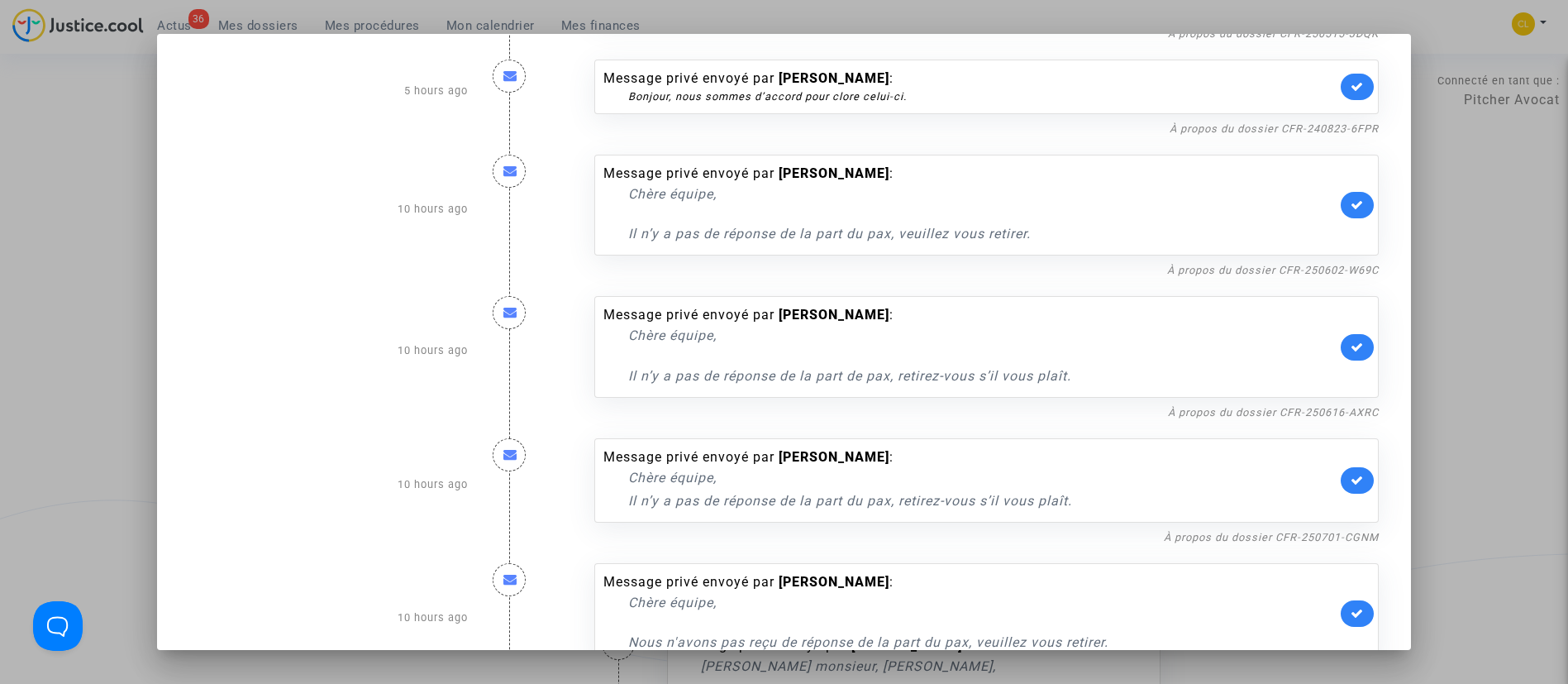
scroll to position [496, 0]
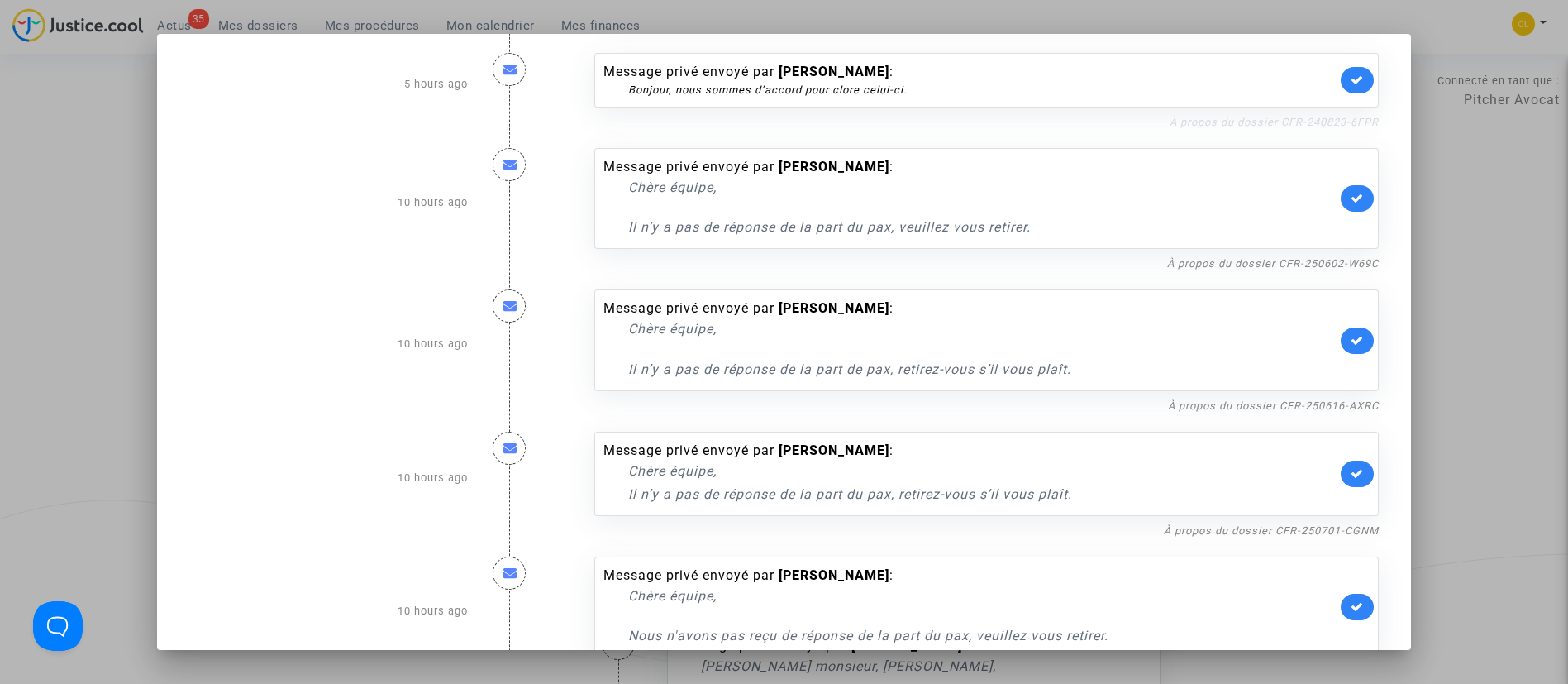
click at [1264, 127] on link "À propos du dossier CFR-240823-6FPR" at bounding box center [1274, 122] width 209 height 13
click at [1256, 118] on link "À propos du dossier CFR-240823-6FPR" at bounding box center [1274, 122] width 209 height 13
click at [1341, 86] on link at bounding box center [1358, 80] width 33 height 27
click at [1287, 260] on link "À propos du dossier CFR-250602-W69C" at bounding box center [1272, 263] width 211 height 13
click at [1353, 203] on icon at bounding box center [1358, 198] width 13 height 13
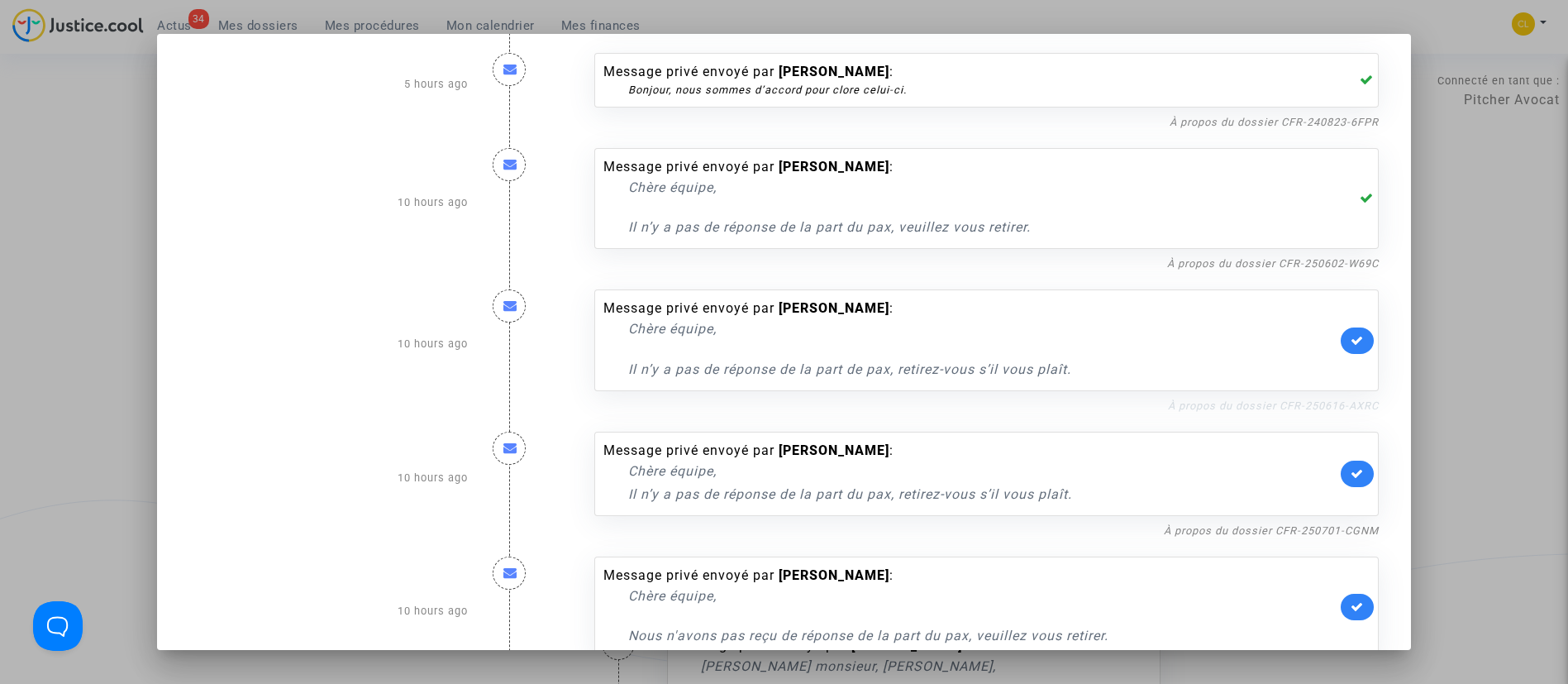
click at [1309, 407] on link "À propos du dossier CFR-250616-AXRC" at bounding box center [1273, 405] width 210 height 13
click at [1351, 339] on icon at bounding box center [1358, 340] width 13 height 13
click at [1218, 405] on link "À propos du dossier CFR-250616-AXRC" at bounding box center [1273, 405] width 210 height 13
click at [1272, 536] on link "À propos du dossier CFR-250701-CGNM" at bounding box center [1271, 530] width 215 height 13
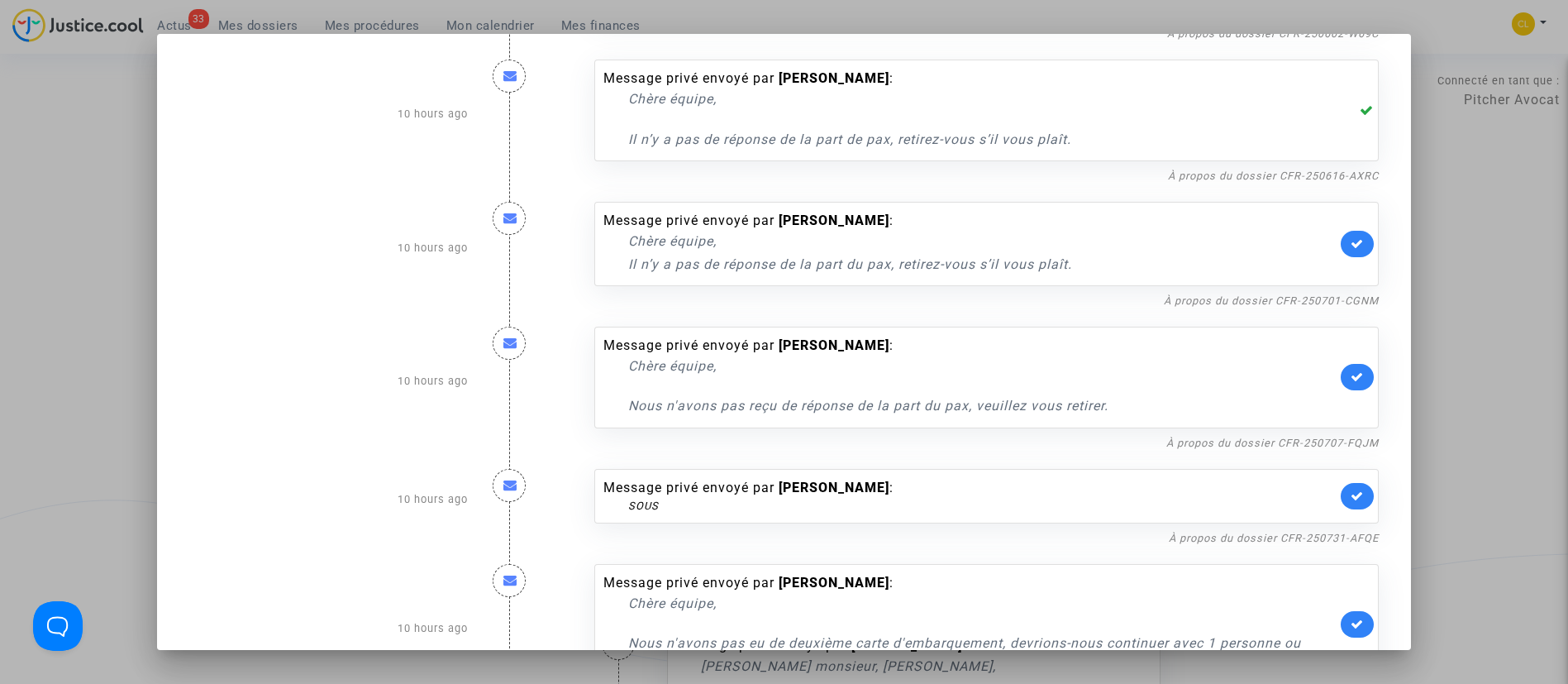
scroll to position [744, 0]
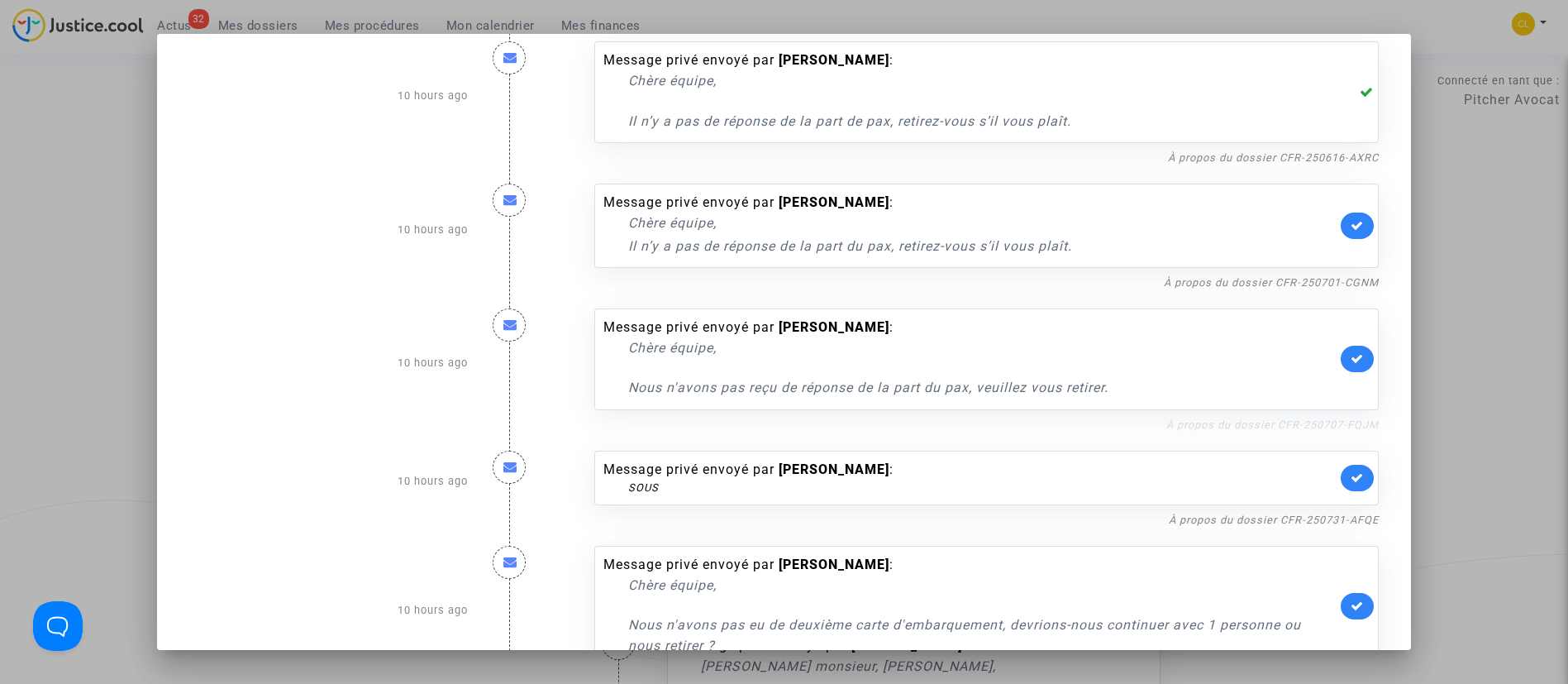
click at [1211, 423] on link "À propos du dossier CFR-250707-FQJM" at bounding box center [1272, 424] width 212 height 13
click at [1351, 226] on icon at bounding box center [1358, 225] width 13 height 13
click at [1349, 369] on link at bounding box center [1358, 359] width 33 height 27
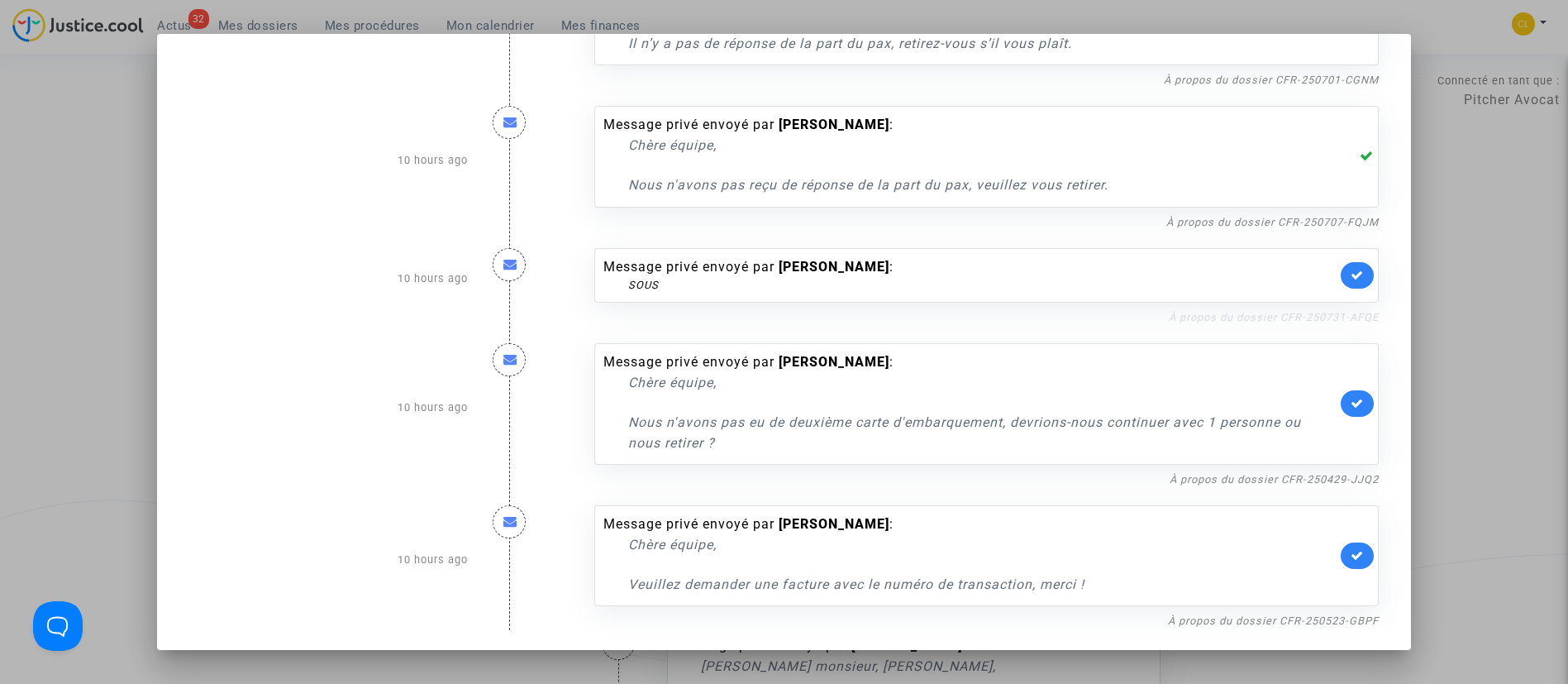
click at [1252, 317] on link "À propos du dossier CFR-250731-AFQE" at bounding box center [1273, 317] width 210 height 13
click at [1296, 479] on link "À propos du dossier CFR-250429-JJQ2" at bounding box center [1274, 479] width 209 height 13
click at [1245, 627] on div "À propos du dossier CFR-250523-GBPF" at bounding box center [987, 621] width 786 height 20
click at [1250, 624] on link "À propos du dossier CFR-250523-GBPF" at bounding box center [1273, 621] width 210 height 13
click at [1352, 279] on icon at bounding box center [1358, 275] width 13 height 13
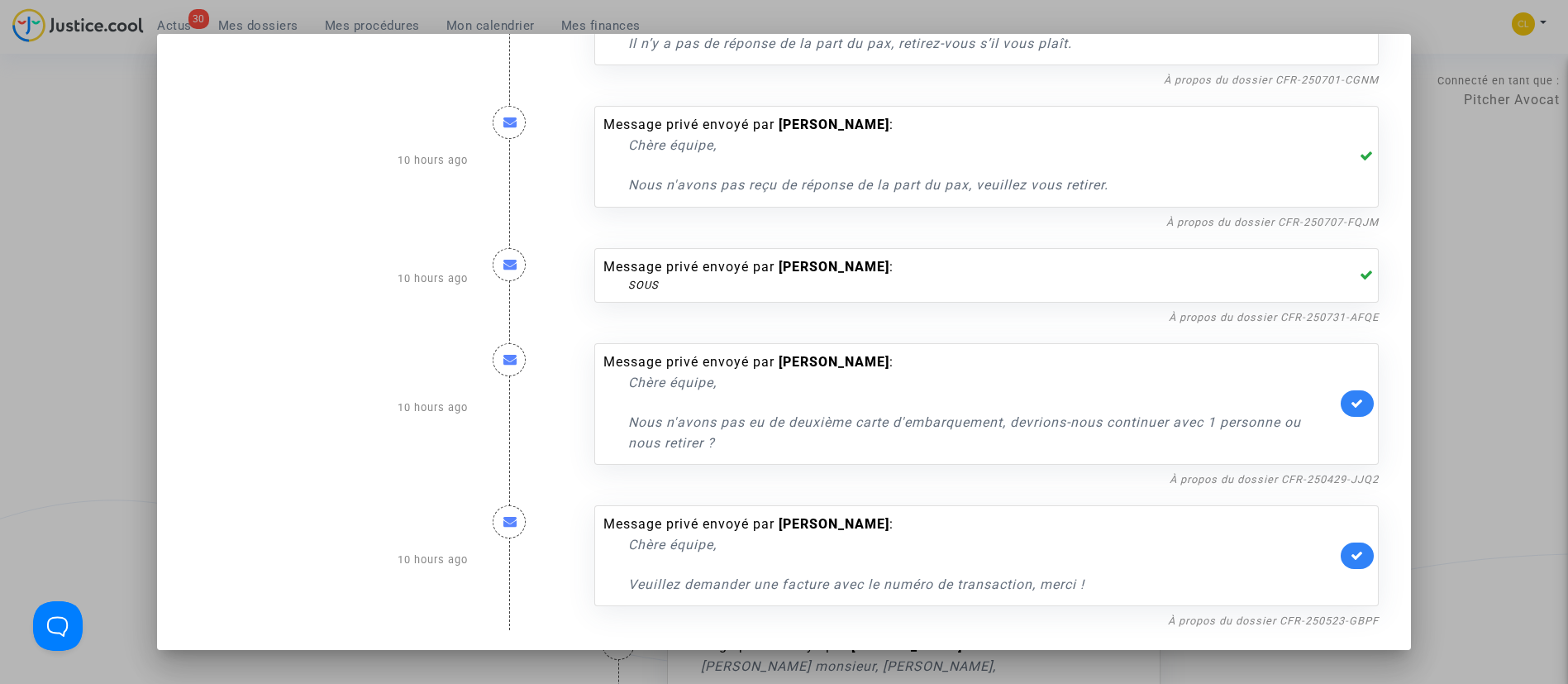
drag, startPoint x: 1347, startPoint y: 389, endPoint x: 1358, endPoint y: 448, distance: 60.0
click at [1349, 396] on link at bounding box center [1358, 403] width 33 height 27
drag, startPoint x: 1353, startPoint y: 549, endPoint x: 1505, endPoint y: 462, distance: 175.1
click at [1354, 549] on link at bounding box center [1358, 555] width 33 height 27
drag, startPoint x: 1499, startPoint y: 432, endPoint x: 1486, endPoint y: 398, distance: 36.4
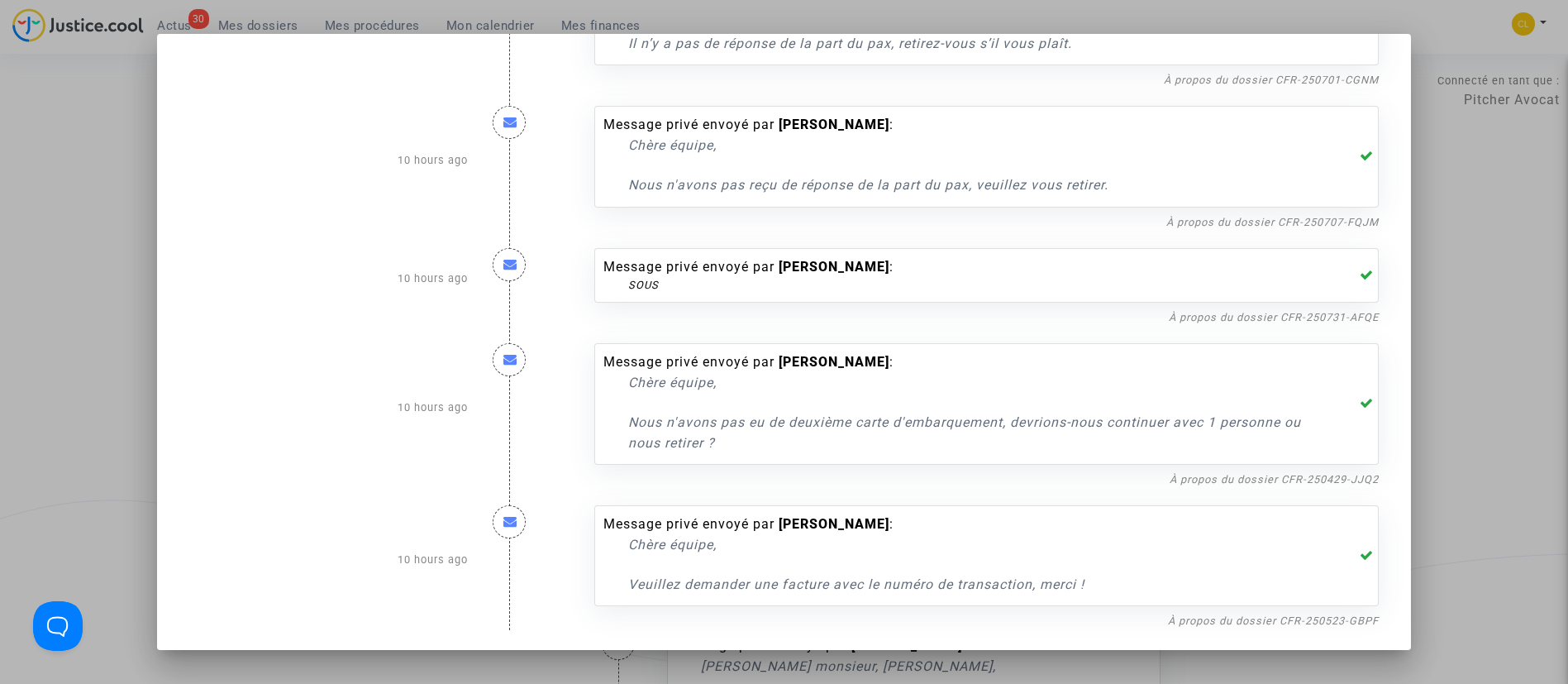
click at [1499, 427] on div at bounding box center [784, 342] width 1568 height 684
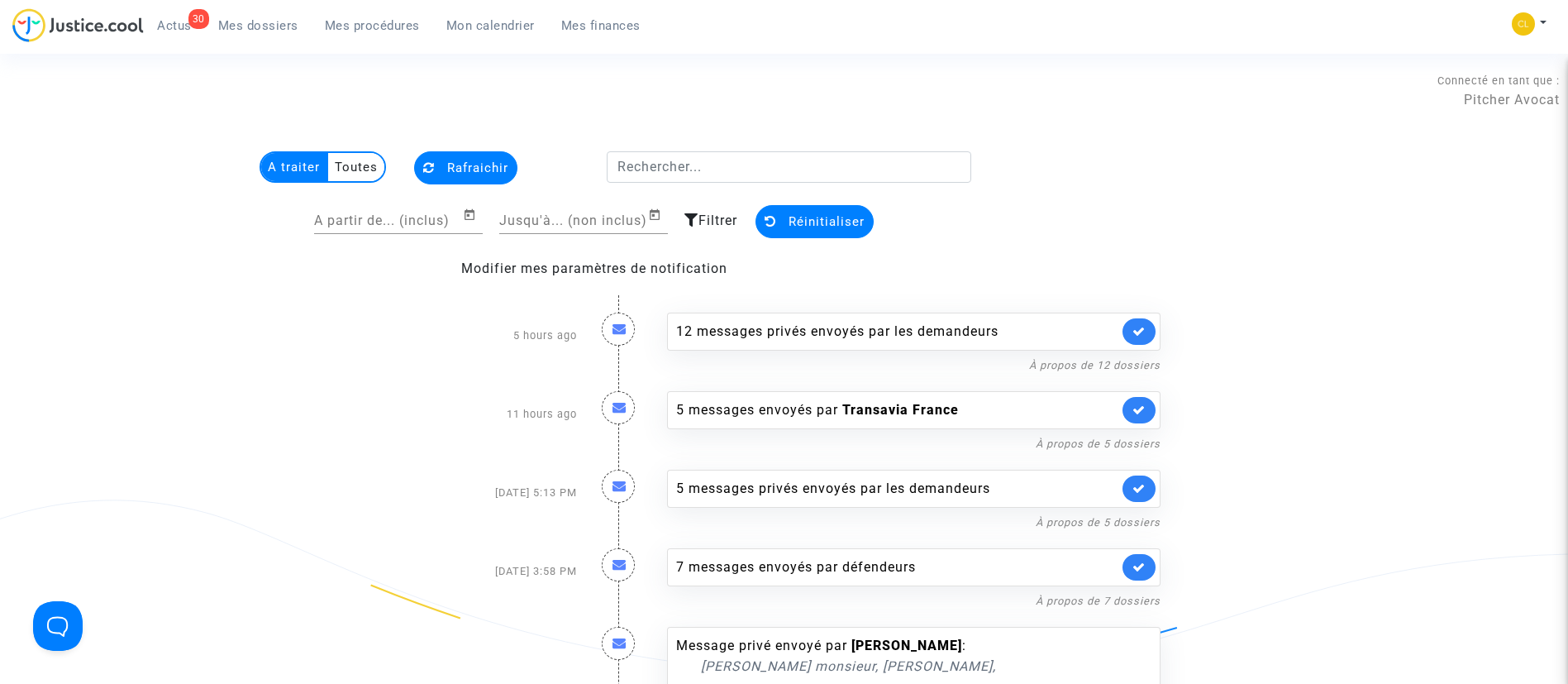
drag, startPoint x: 432, startPoint y: 171, endPoint x: 475, endPoint y: 169, distance: 43.0
click at [432, 171] on icon at bounding box center [429, 167] width 12 height 13
drag, startPoint x: 497, startPoint y: 164, endPoint x: 495, endPoint y: 153, distance: 11.2
click at [497, 164] on span "Rafraichir" at bounding box center [478, 168] width 61 height 15
click at [466, 180] on button "Rafraichir" at bounding box center [466, 168] width 104 height 33
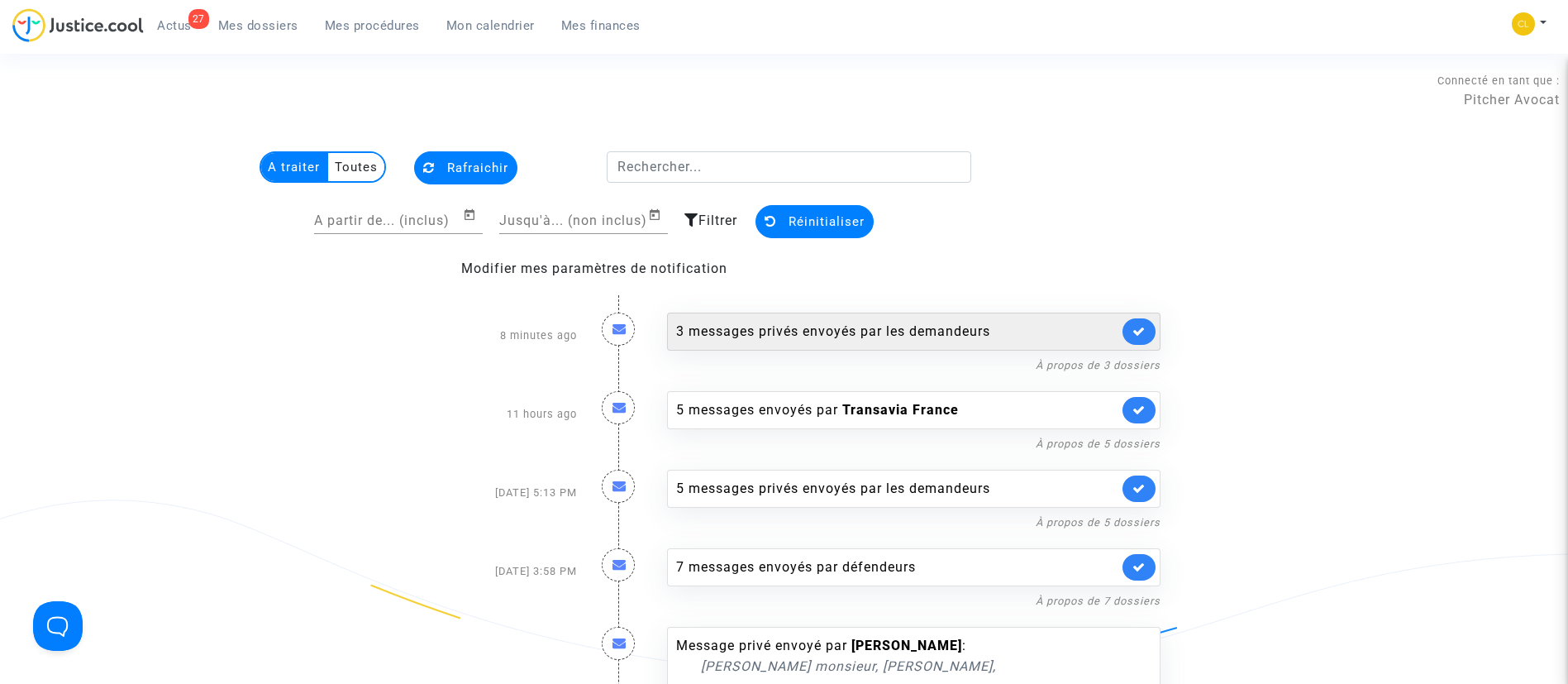
click at [832, 332] on div "3 messages privés envoyés par les demandeurs" at bounding box center [898, 332] width 443 height 20
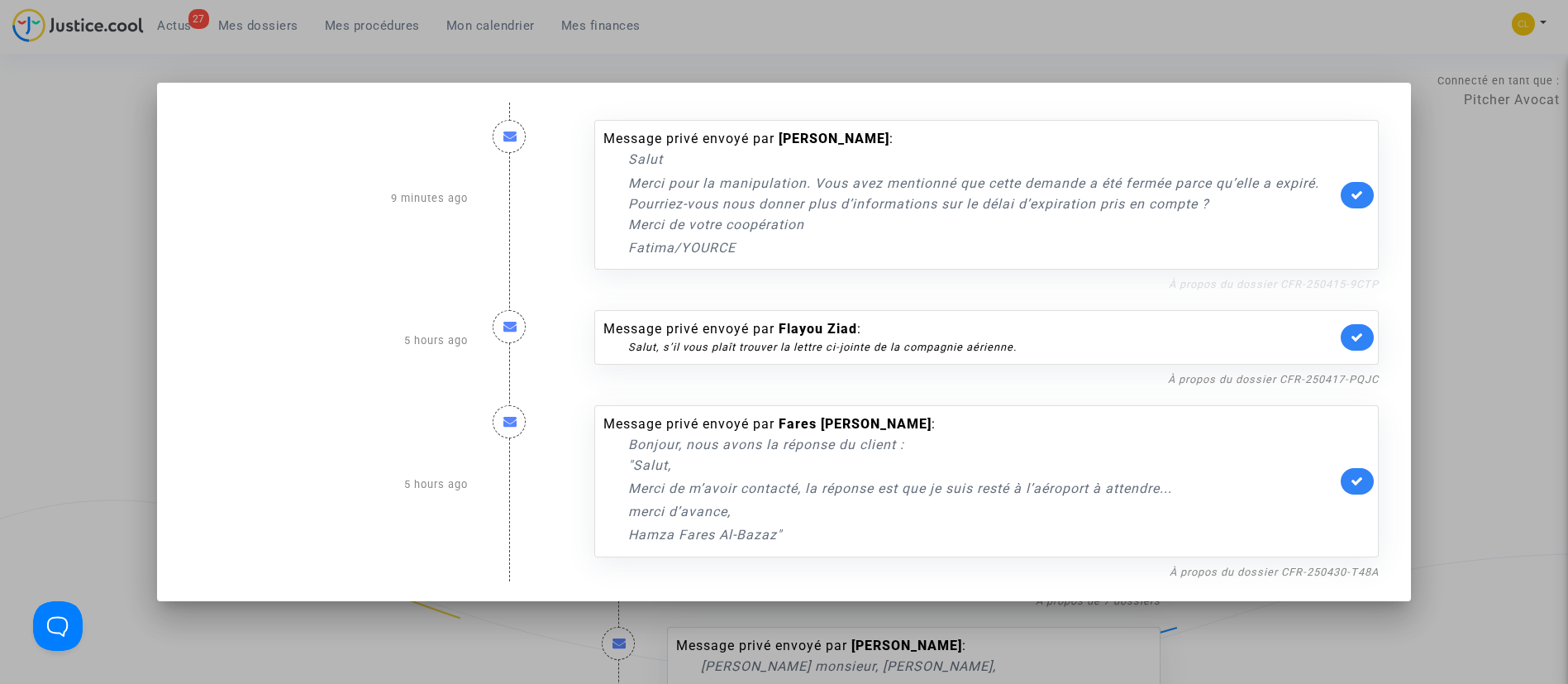
click at [1250, 287] on link "À propos du dossier CFR-250415-9CTP" at bounding box center [1273, 284] width 210 height 13
click at [1364, 189] on icon at bounding box center [1358, 195] width 13 height 13
click at [1471, 210] on div at bounding box center [784, 342] width 1568 height 684
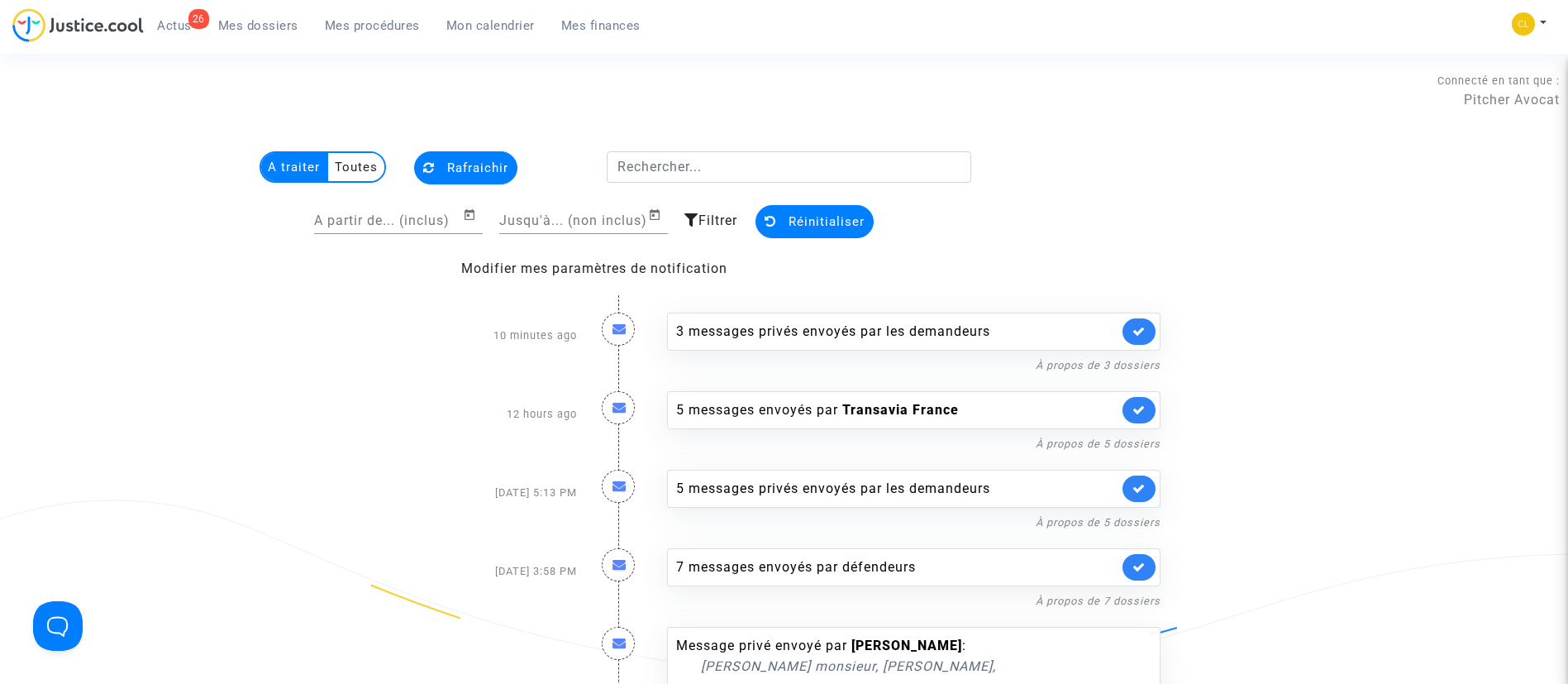
click at [440, 164] on button "Rafraichir" at bounding box center [466, 168] width 104 height 33
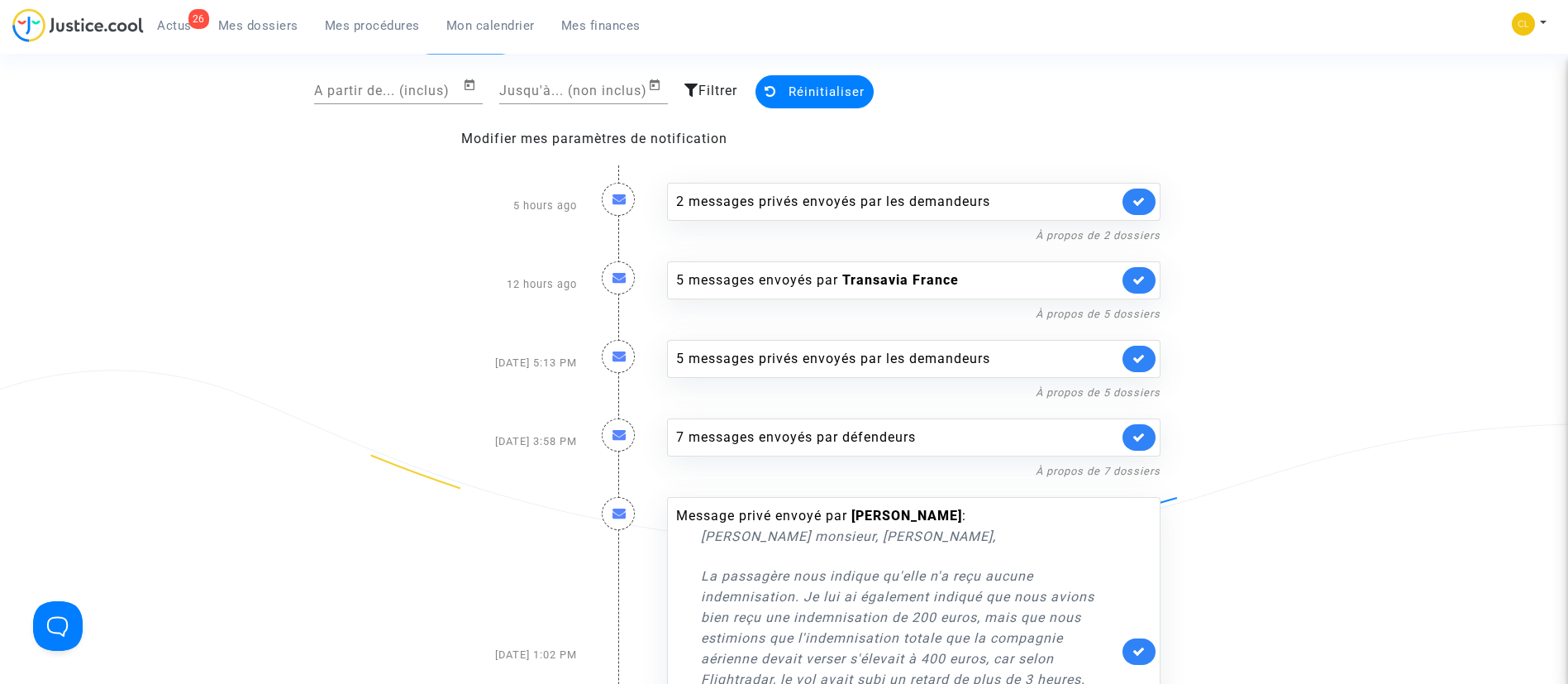
scroll to position [248, 0]
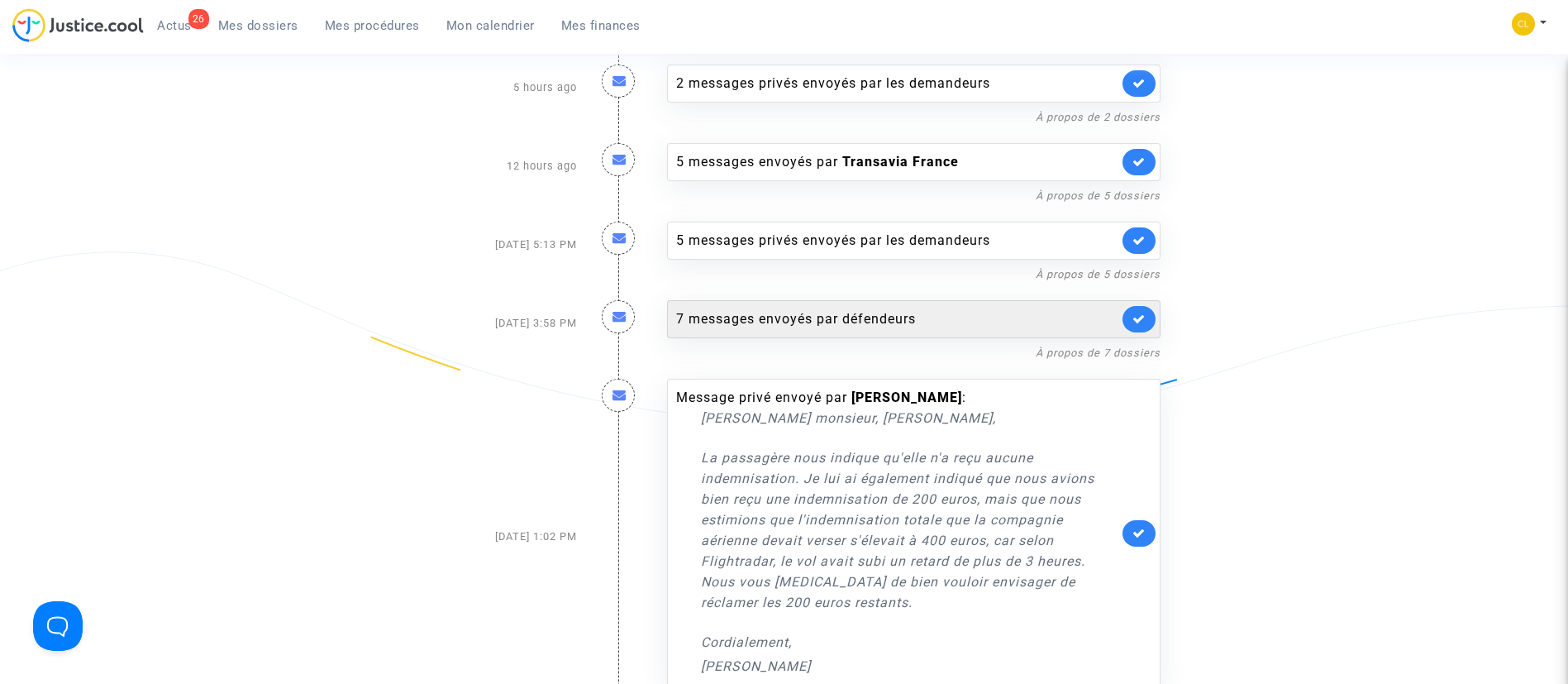
click at [914, 313] on div "7 messages envoyés par défendeurs" at bounding box center [898, 319] width 443 height 20
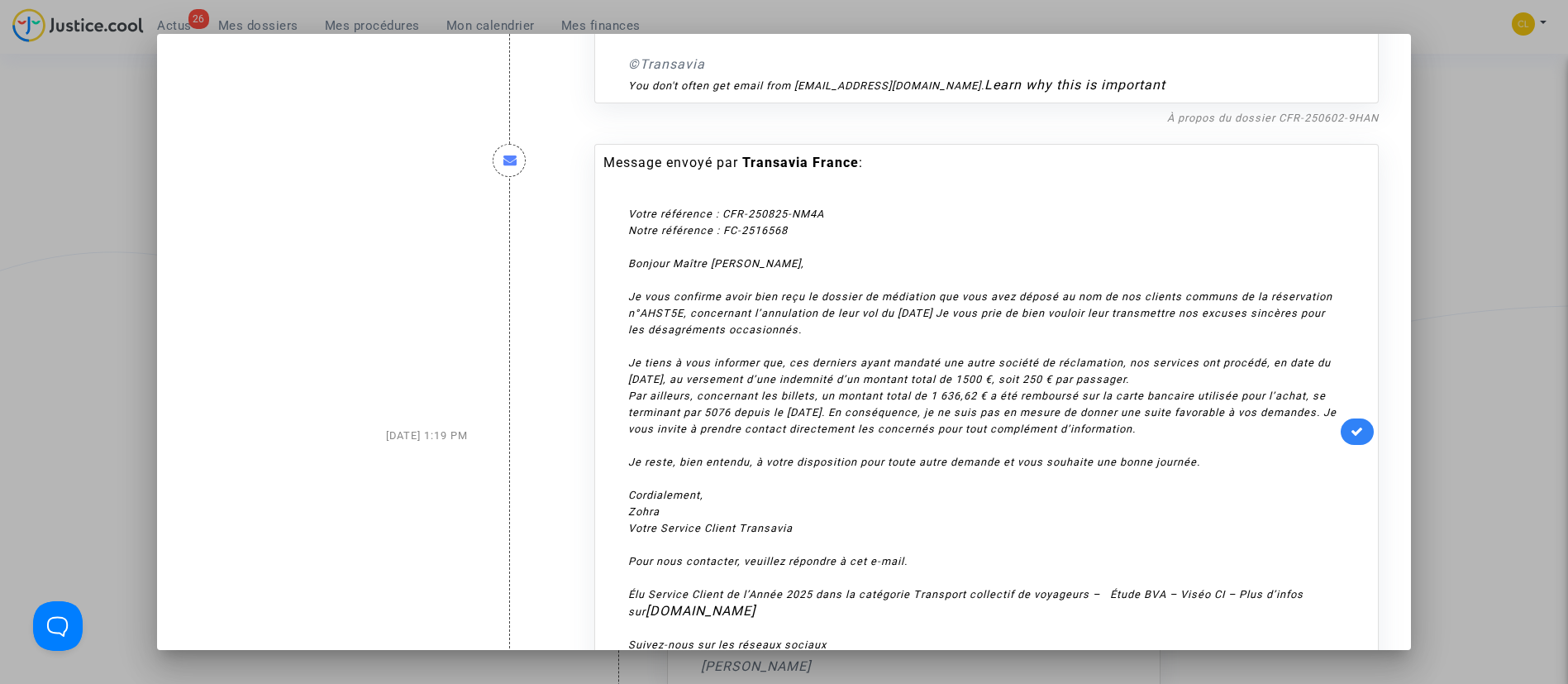
scroll to position [3690, 0]
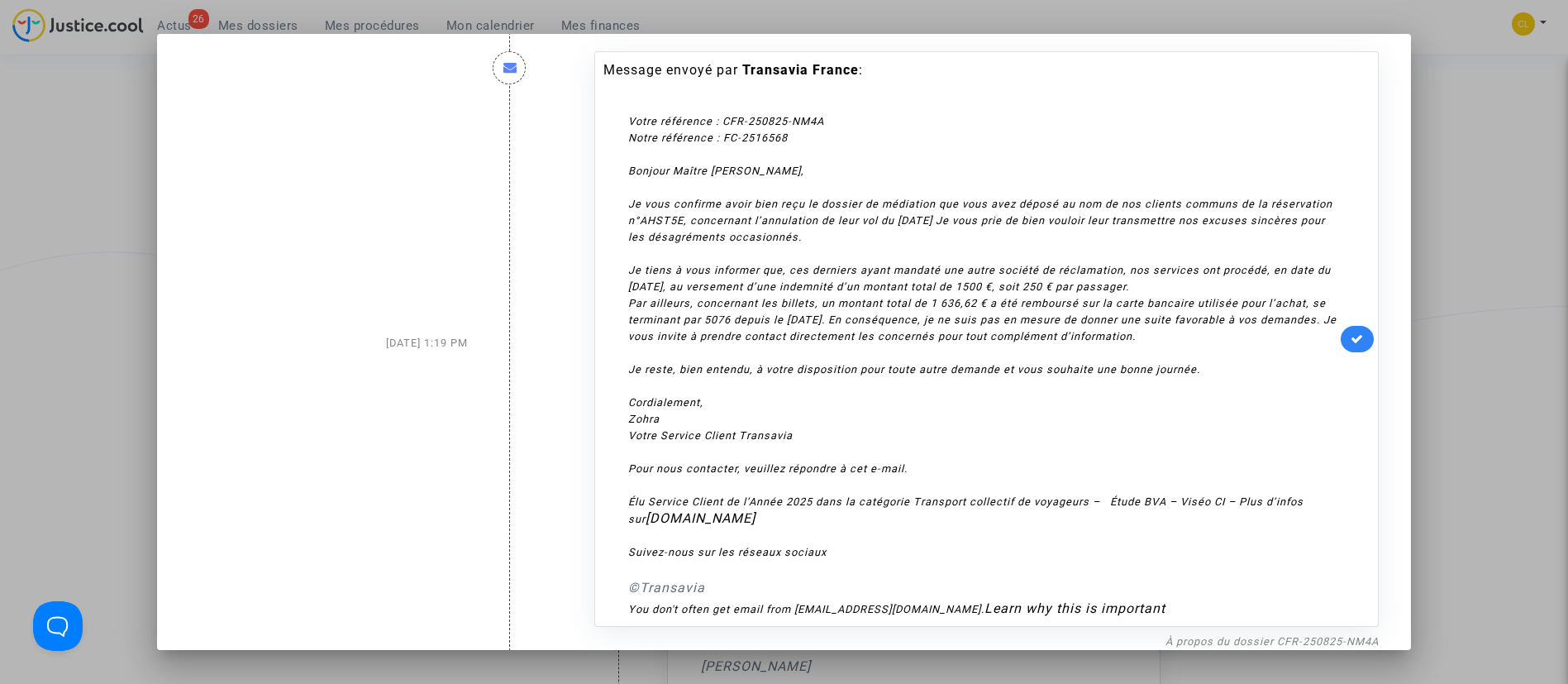
drag, startPoint x: 1529, startPoint y: 263, endPoint x: 1515, endPoint y: 276, distance: 19.1
click at [1525, 263] on div at bounding box center [784, 342] width 1568 height 684
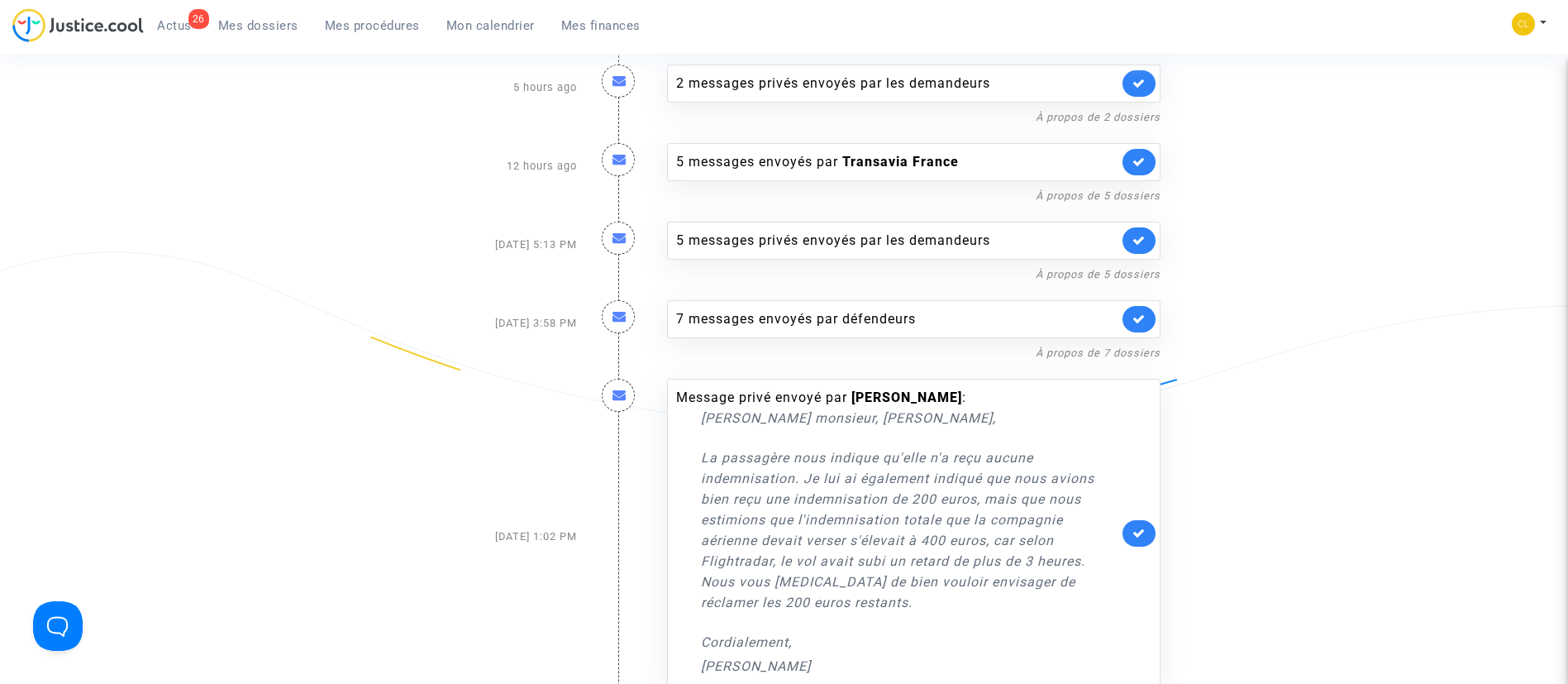
scroll to position [372, 0]
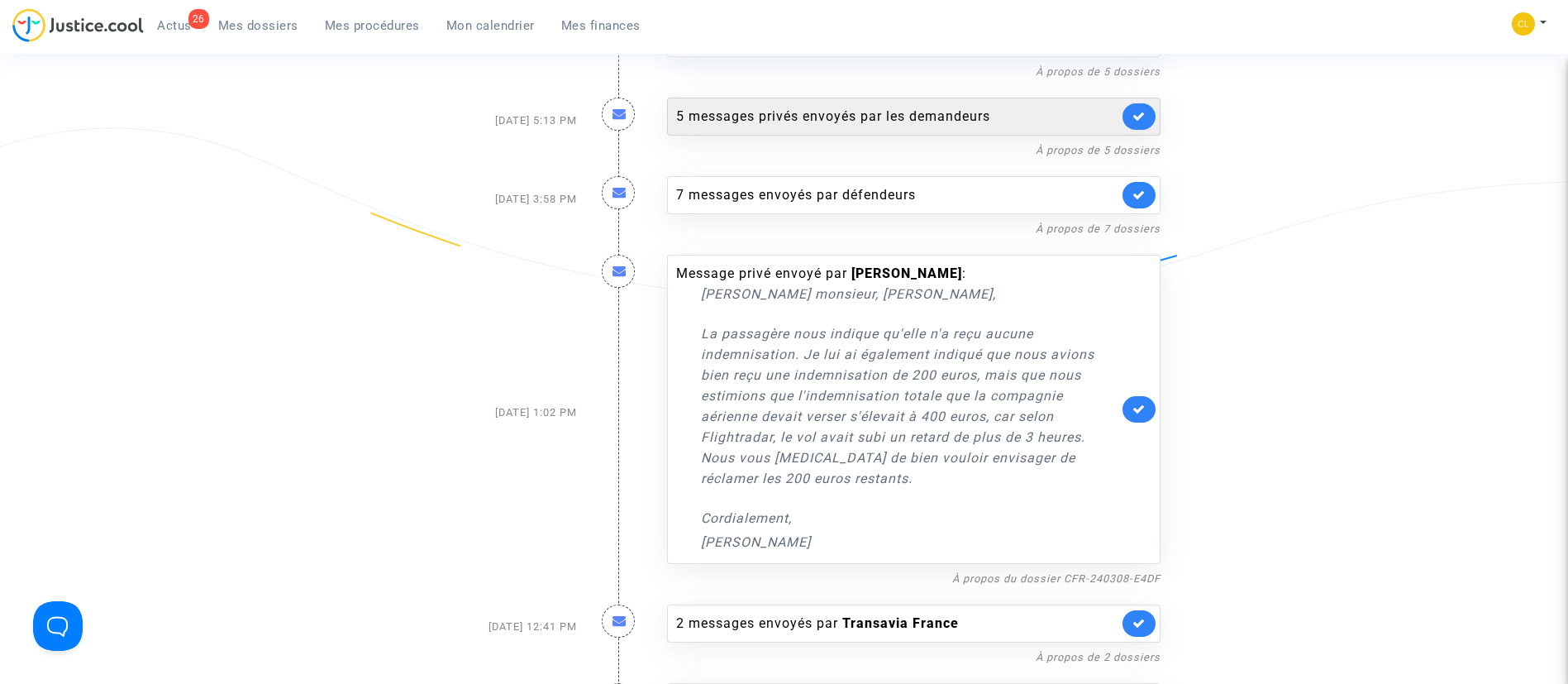
click at [940, 117] on div "5 messages privés envoyés par les demandeurs" at bounding box center [898, 117] width 443 height 20
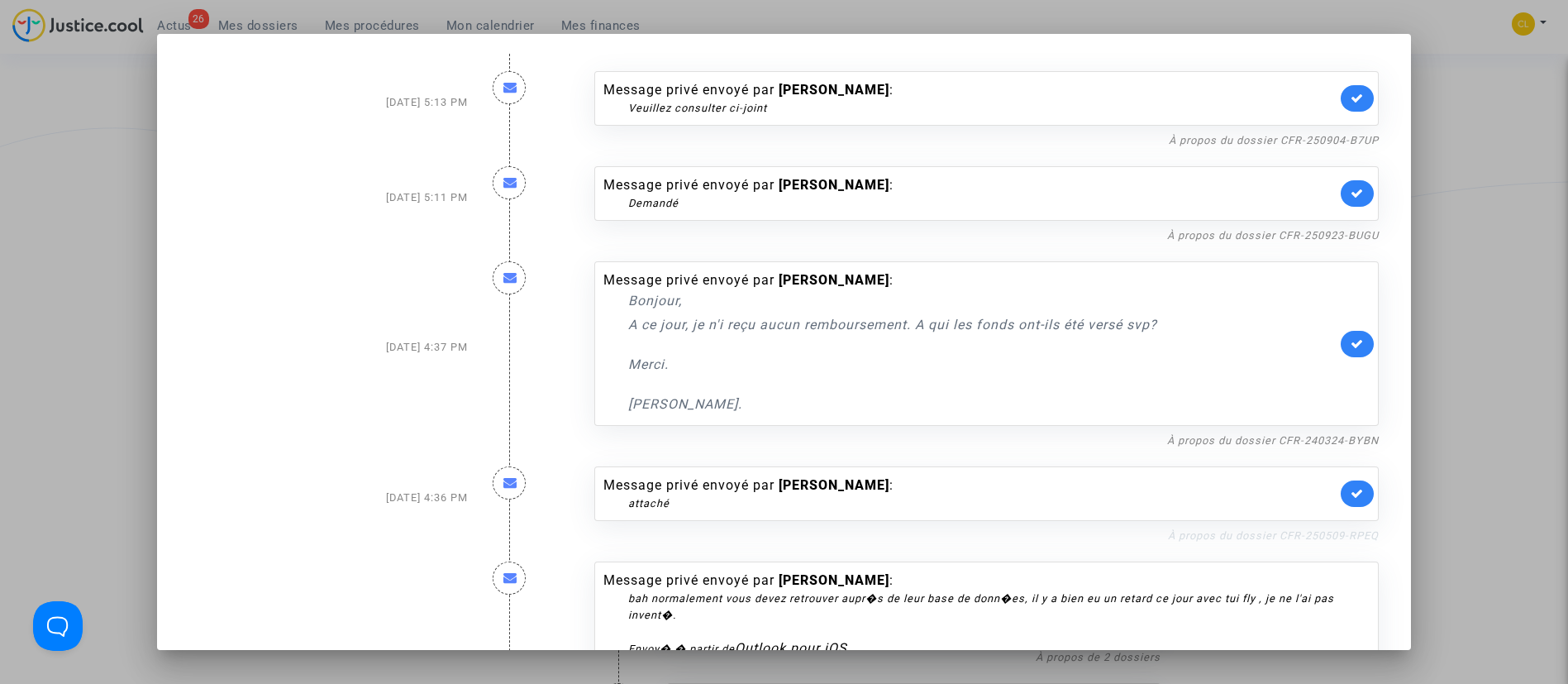
click at [1227, 540] on link "À propos du dossier CFR-250509-RPEQ" at bounding box center [1273, 535] width 210 height 13
click at [1351, 490] on icon at bounding box center [1358, 493] width 13 height 13
click at [1201, 238] on link "À propos du dossier CFR-250923-BUGU" at bounding box center [1272, 235] width 211 height 13
drag, startPoint x: 1345, startPoint y: 190, endPoint x: 1334, endPoint y: 192, distance: 11.2
click at [1351, 192] on icon at bounding box center [1358, 193] width 13 height 13
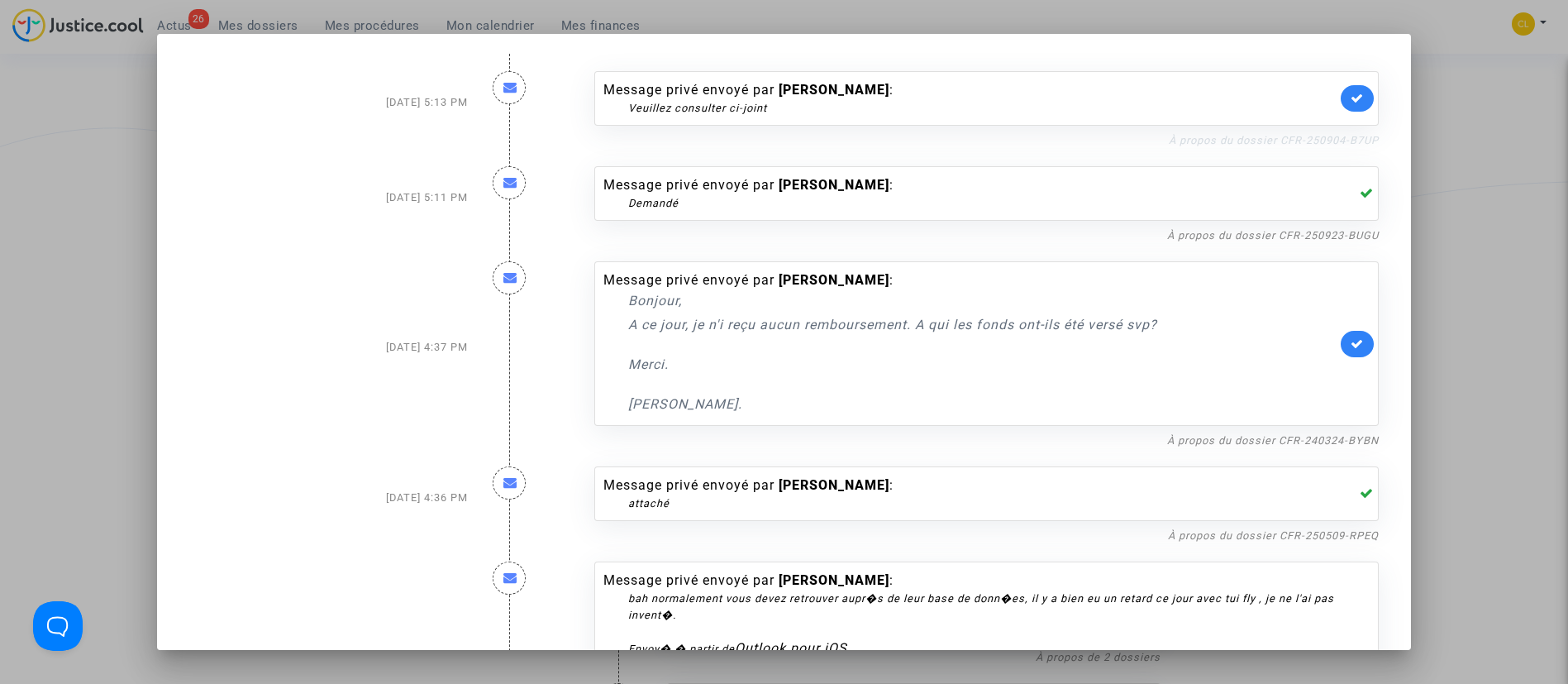
click at [1201, 142] on link "À propos du dossier CFR-250904-B7UP" at bounding box center [1273, 139] width 210 height 13
click at [1351, 93] on icon at bounding box center [1358, 98] width 13 height 13
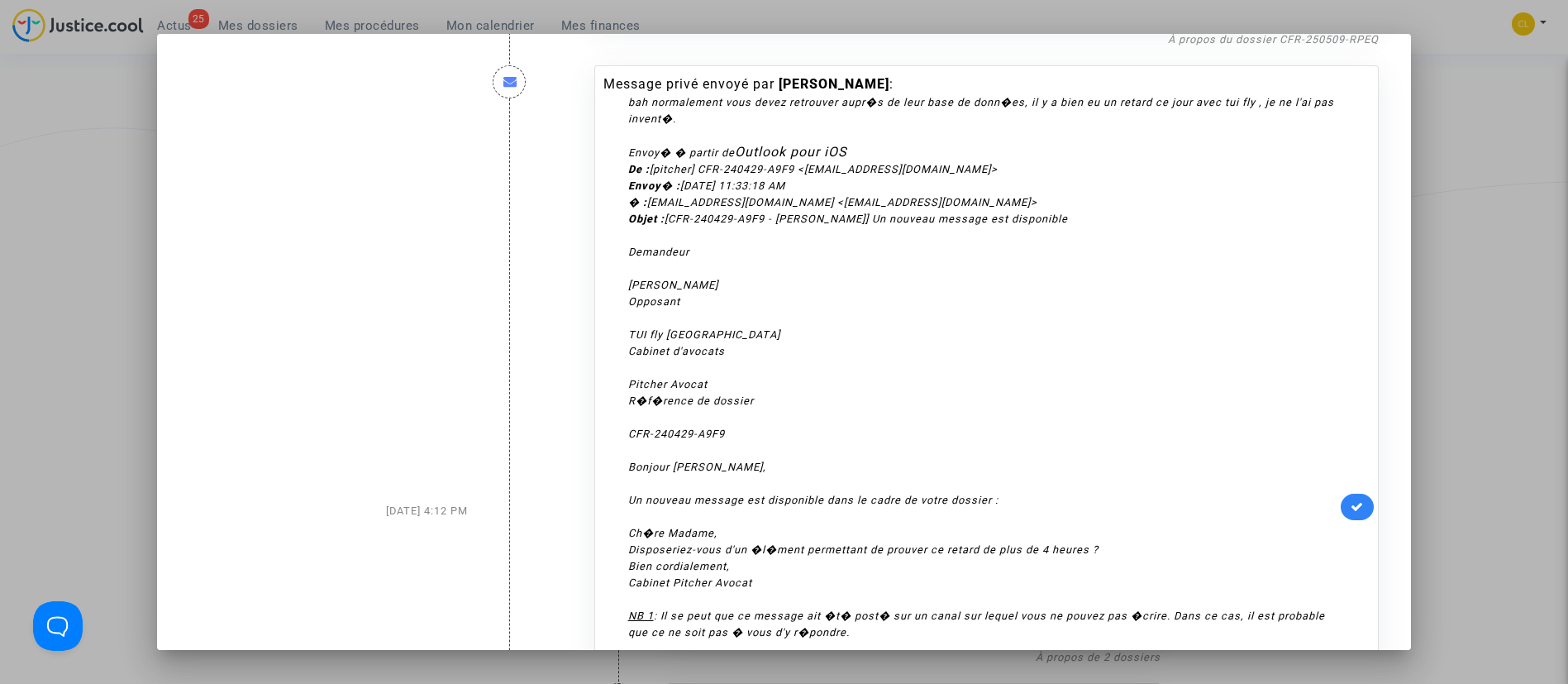
scroll to position [855, 0]
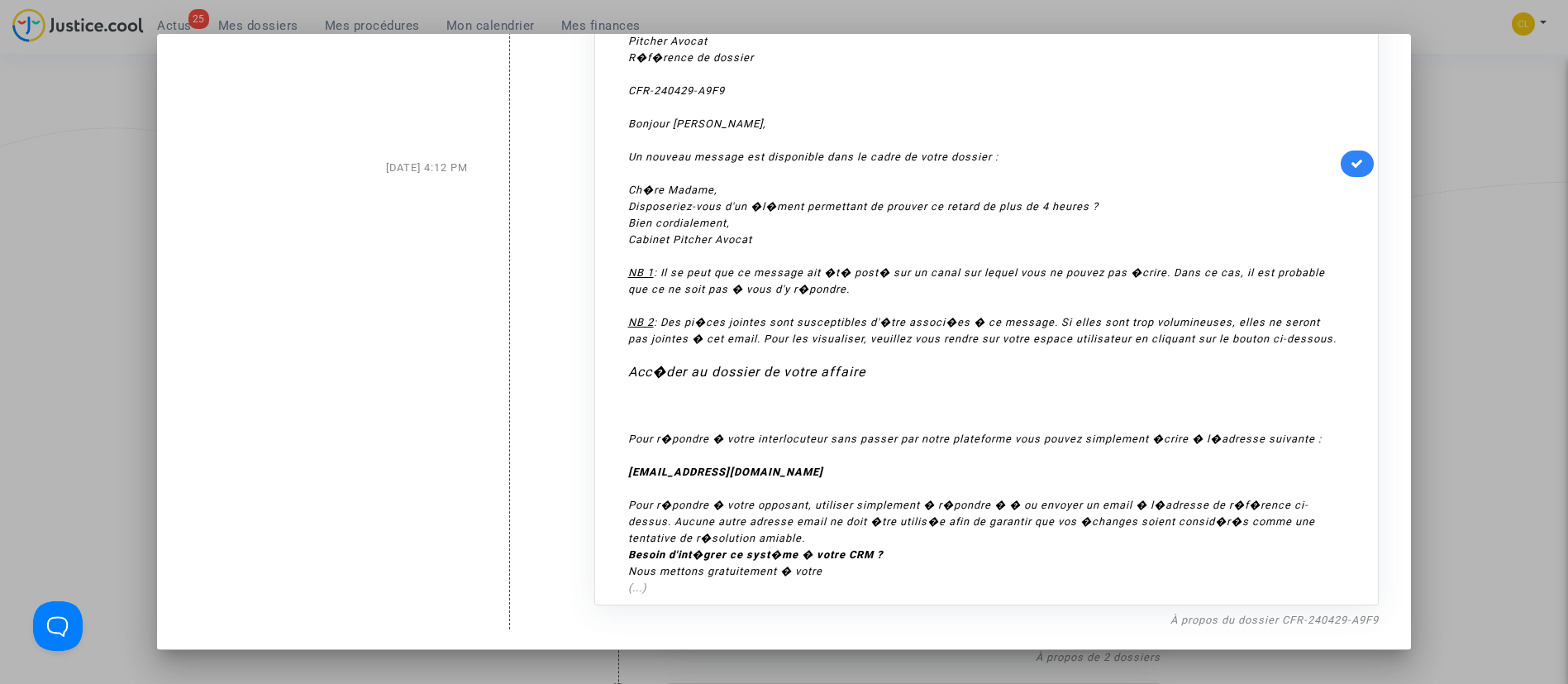
click at [1516, 327] on div at bounding box center [784, 342] width 1568 height 684
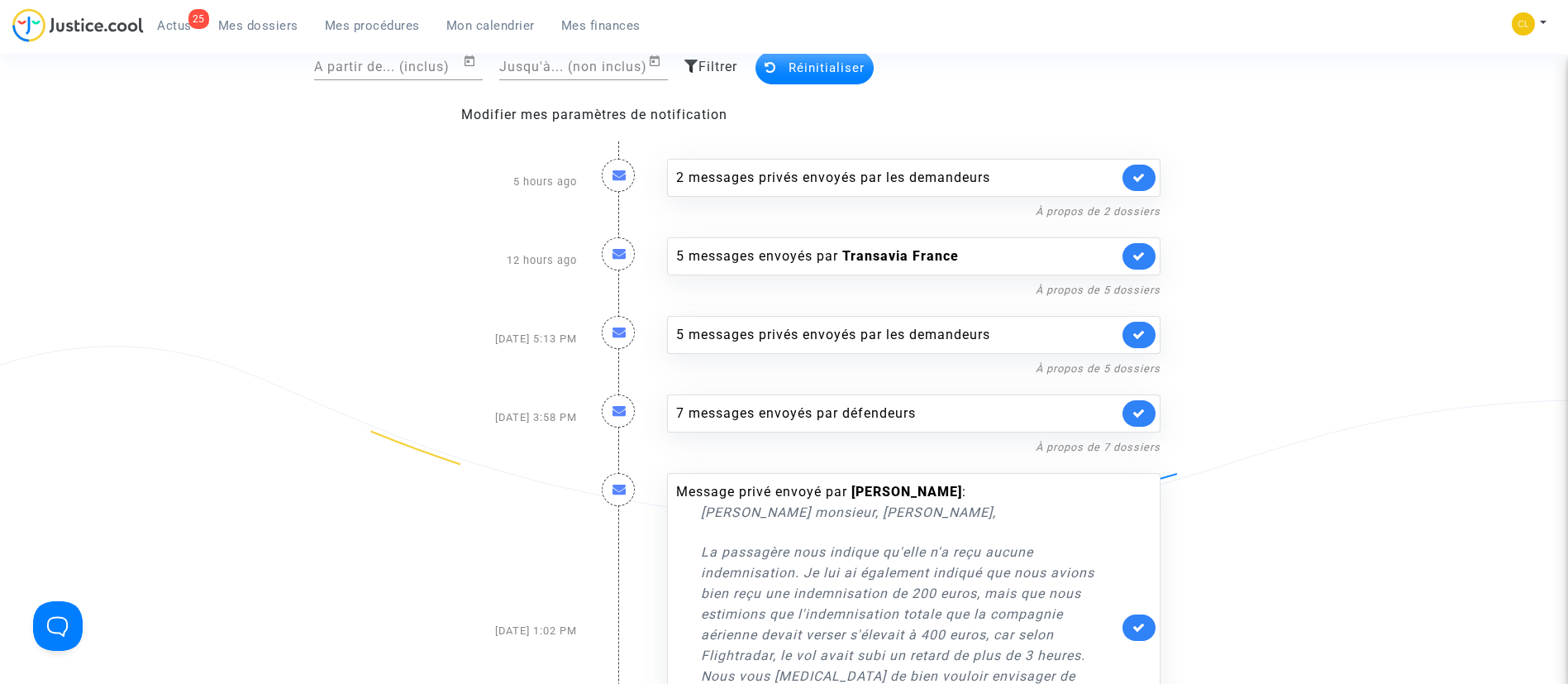
scroll to position [0, 0]
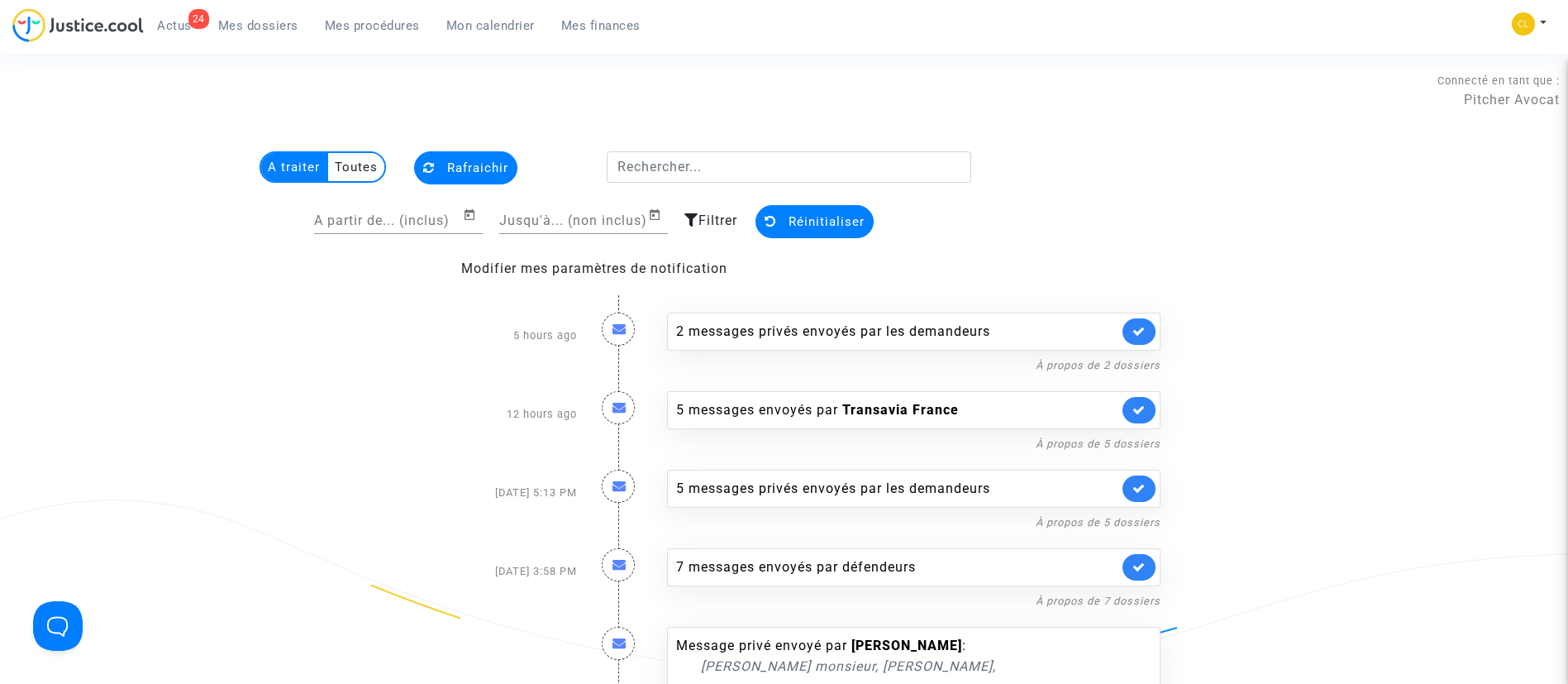
click at [450, 161] on span "Rafraichir" at bounding box center [478, 168] width 61 height 15
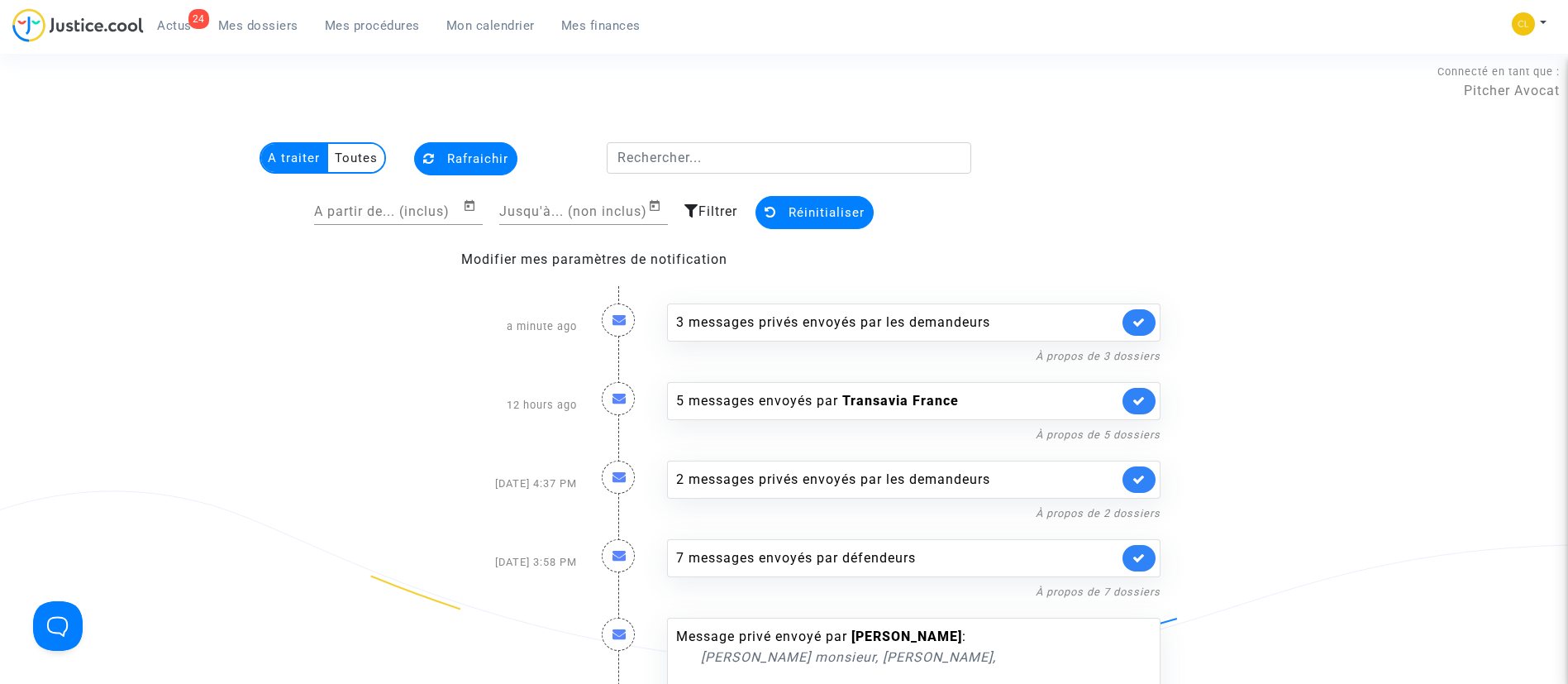
scroll to position [124, 0]
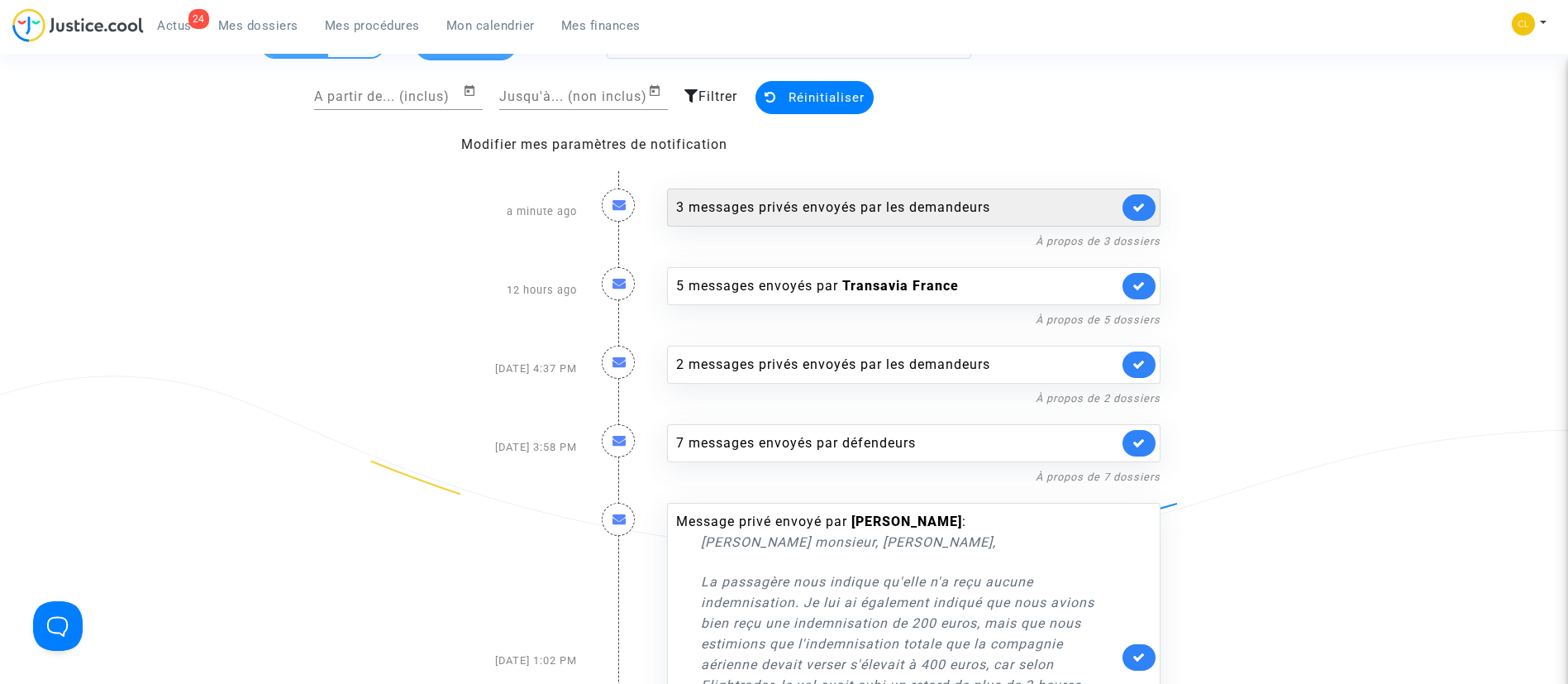
click at [826, 224] on div "3 messages privés envoyés par les demandeurs" at bounding box center [913, 208] width 493 height 38
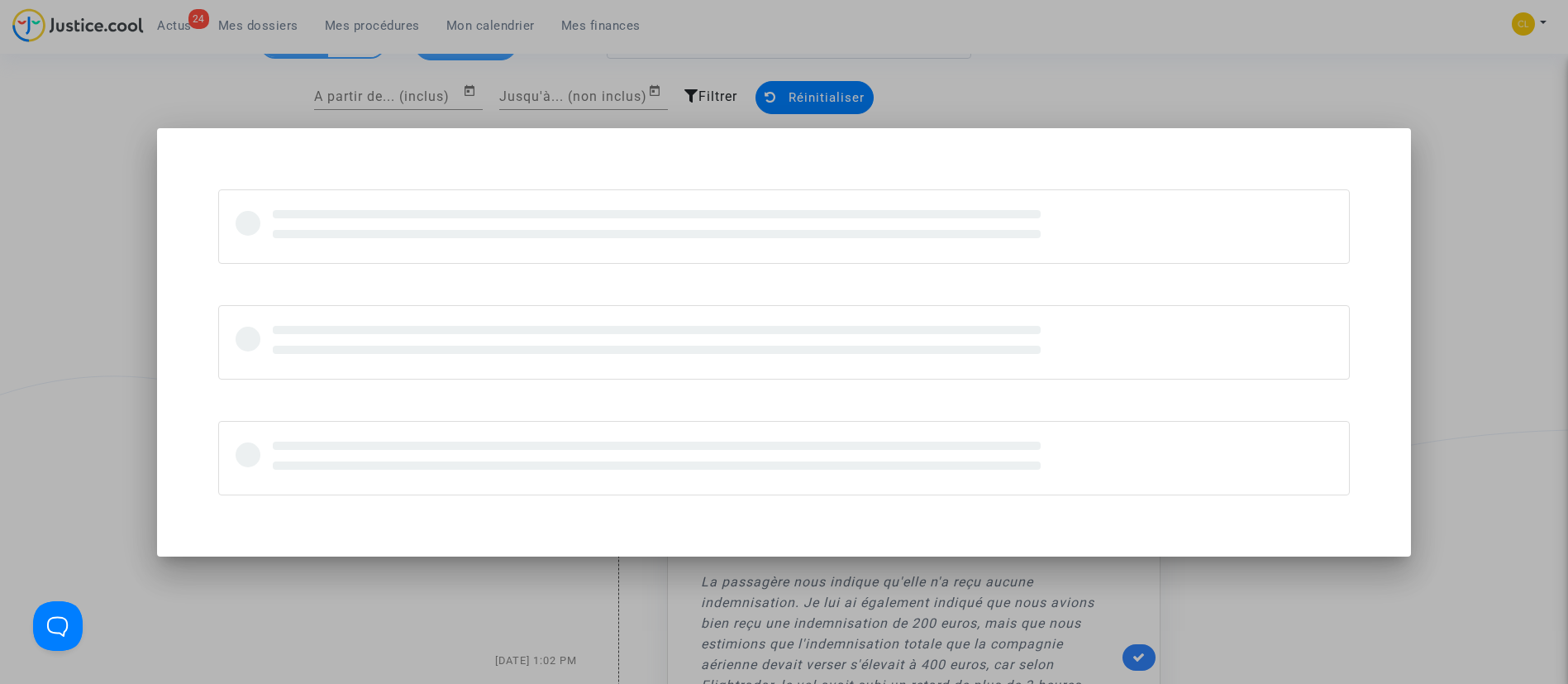
scroll to position [0, 0]
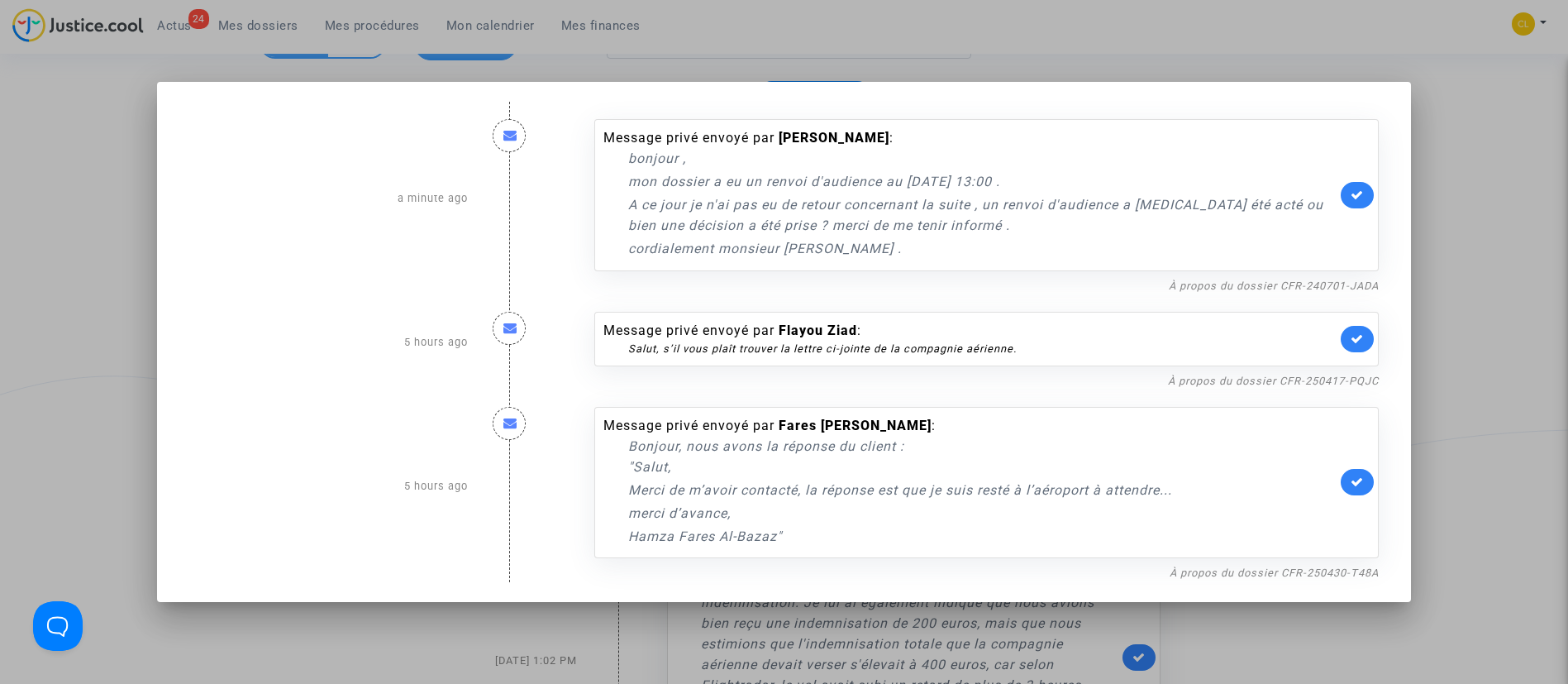
click at [1508, 379] on div at bounding box center [784, 342] width 1568 height 684
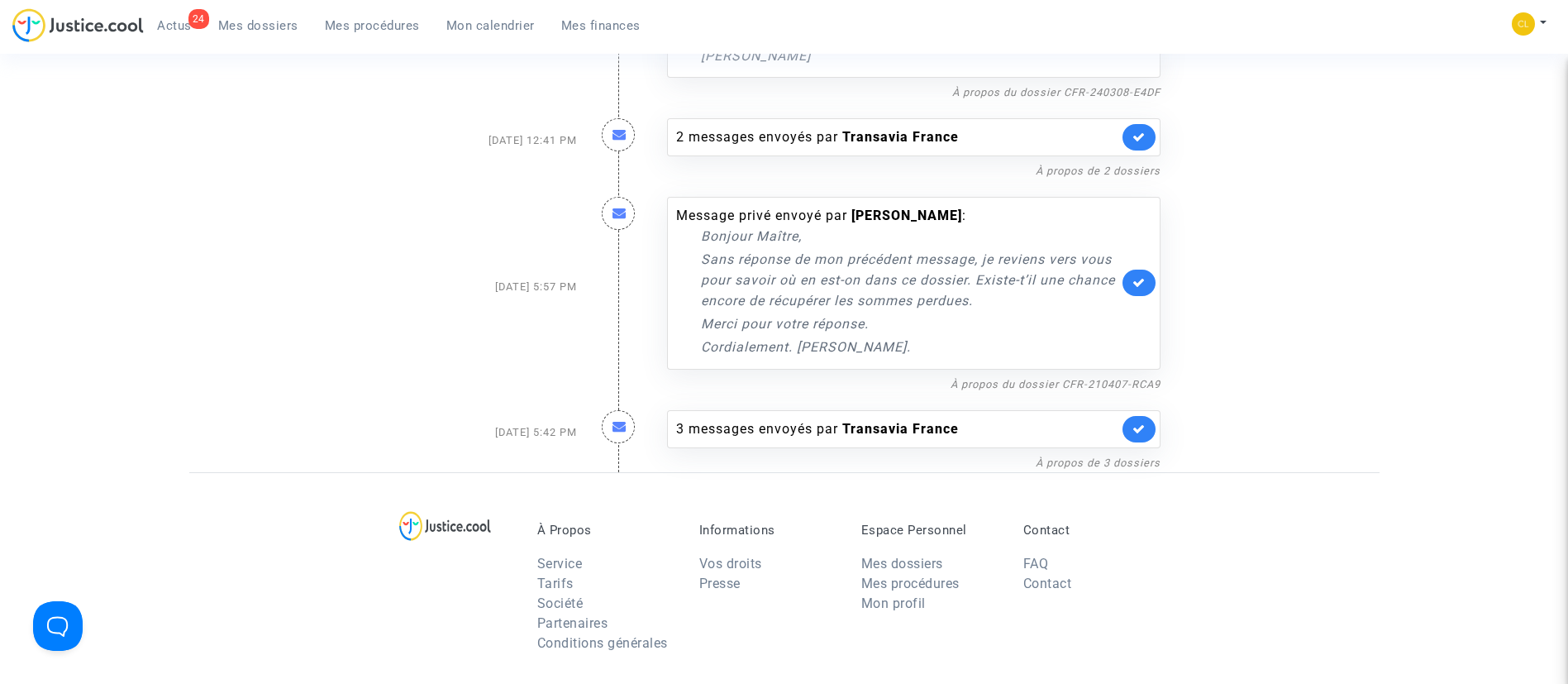
scroll to position [992, 0]
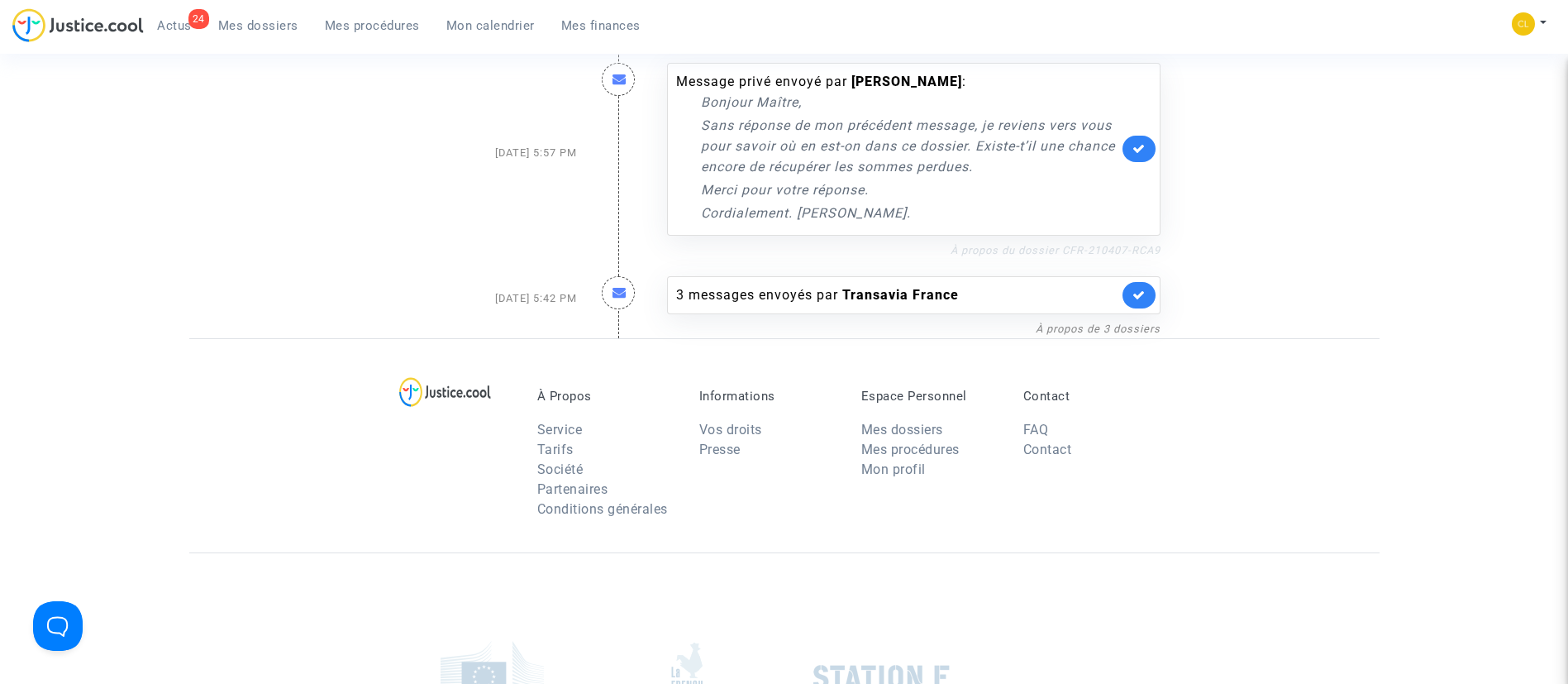
click at [1028, 250] on link "À propos du dossier CFR-210407-RCA9" at bounding box center [1055, 250] width 210 height 13
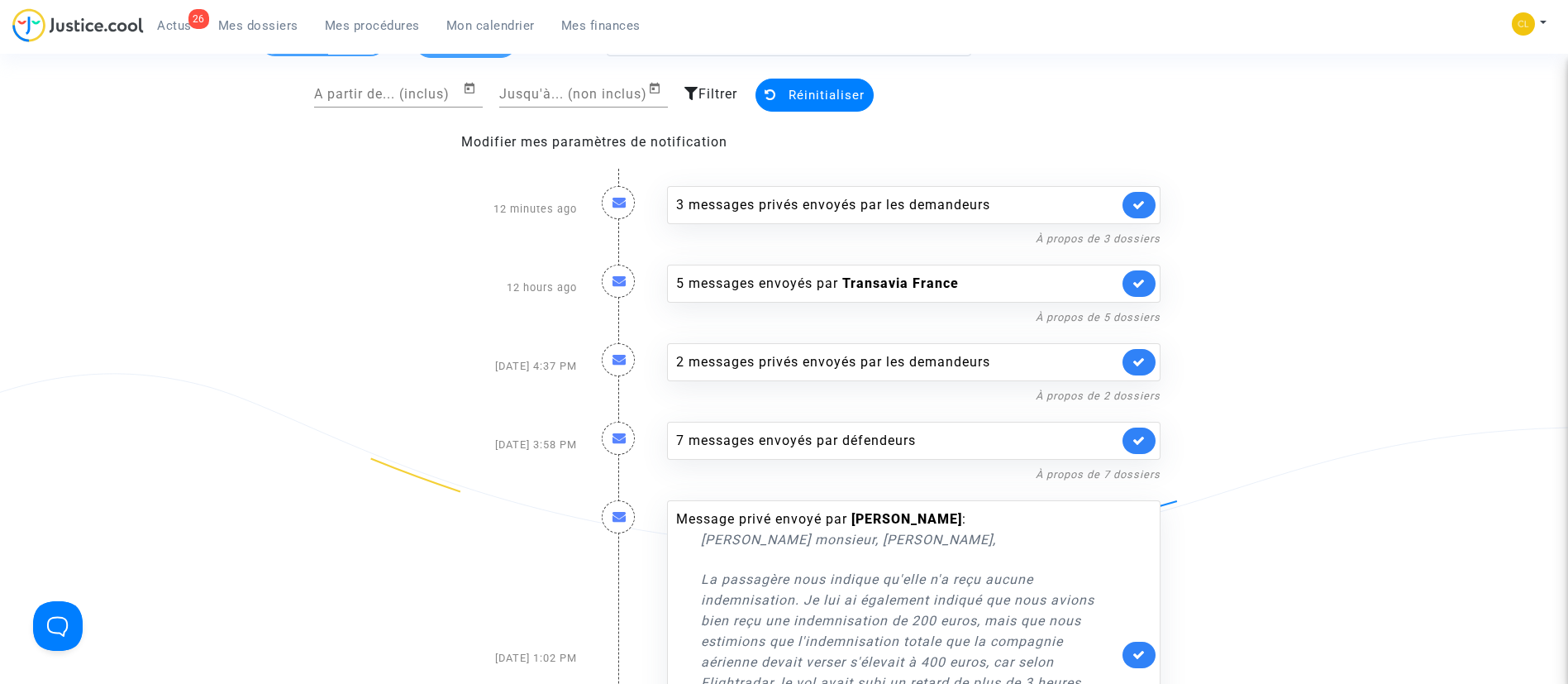
scroll to position [124, 0]
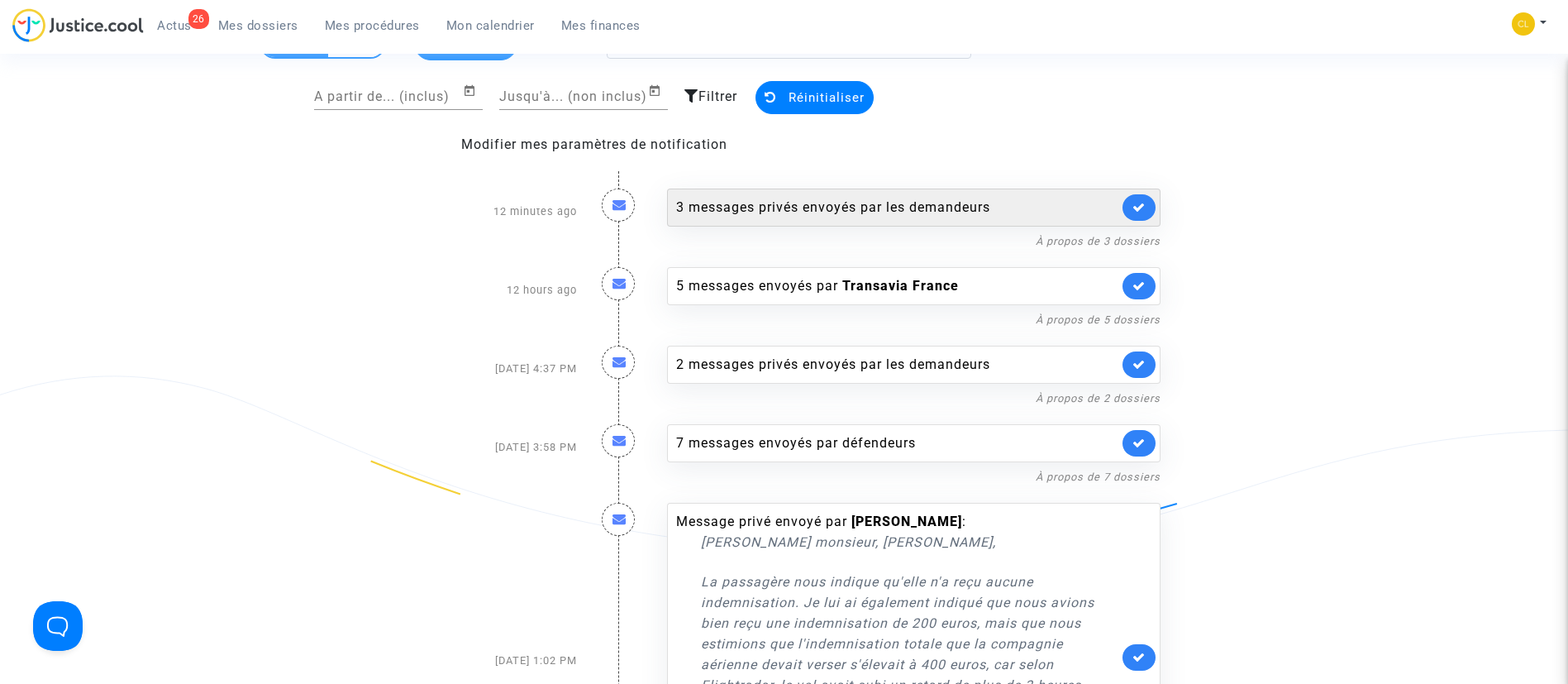
click at [822, 209] on div "3 messages privés envoyés par les demandeurs" at bounding box center [898, 208] width 443 height 20
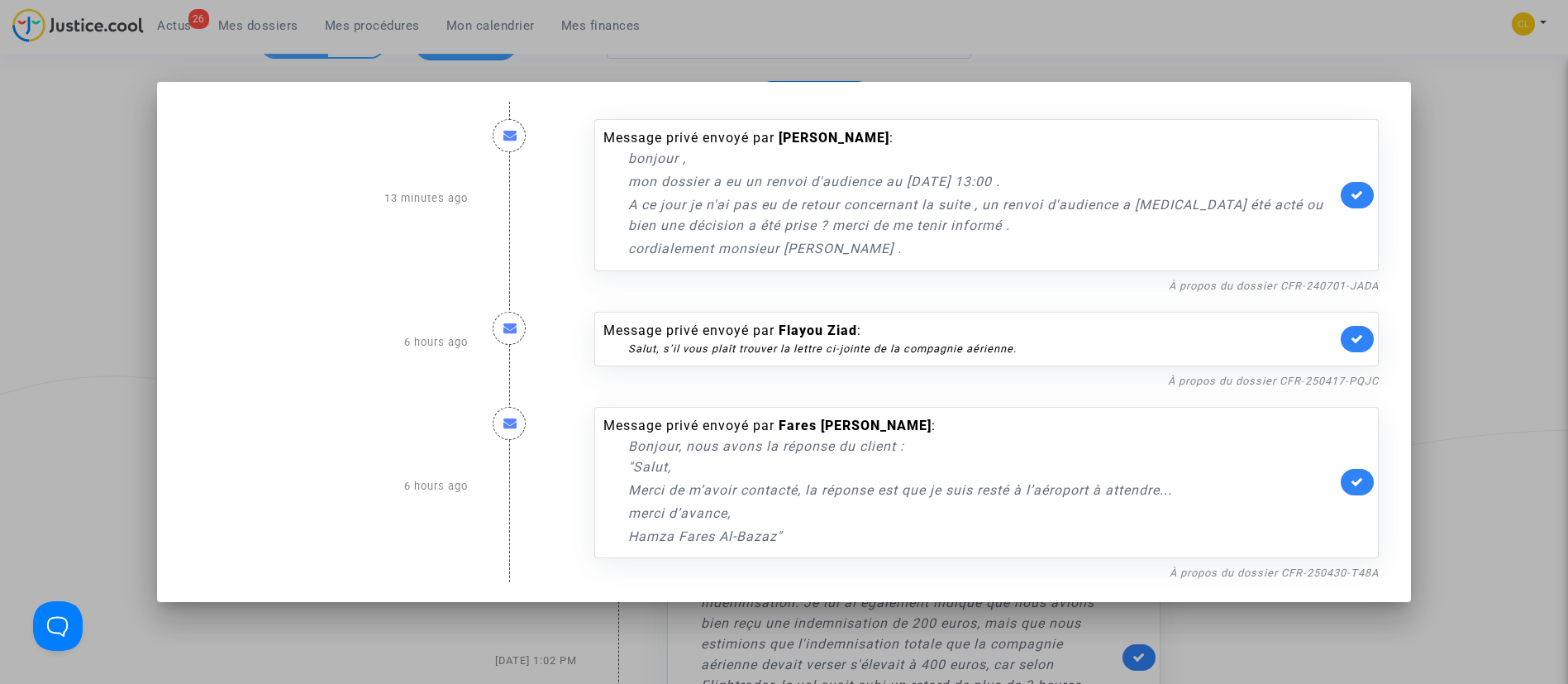
drag, startPoint x: 83, startPoint y: 103, endPoint x: 197, endPoint y: 43, distance: 128.8
click at [92, 99] on div at bounding box center [784, 342] width 1568 height 684
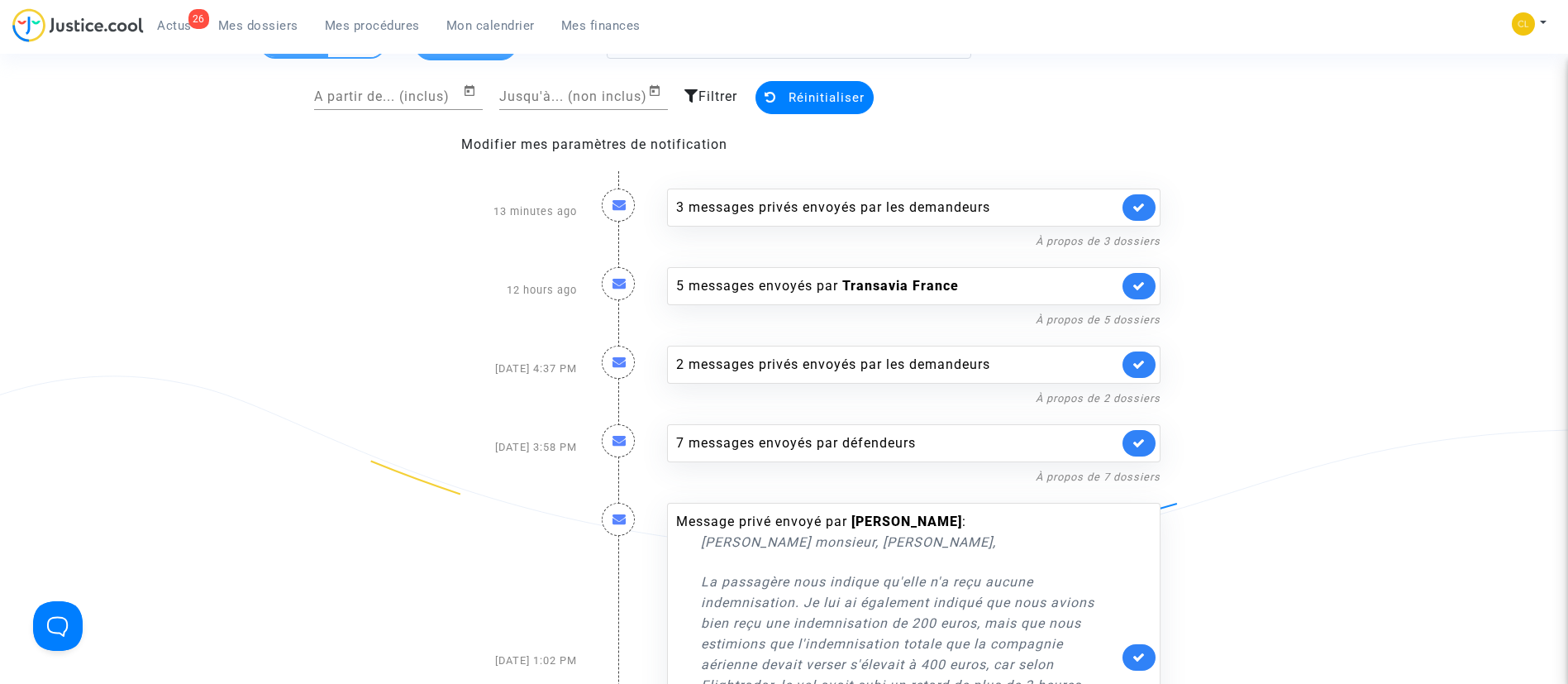
drag, startPoint x: 248, startPoint y: 28, endPoint x: 422, endPoint y: 64, distance: 177.7
click at [248, 28] on span "Mes dossiers" at bounding box center [258, 26] width 80 height 15
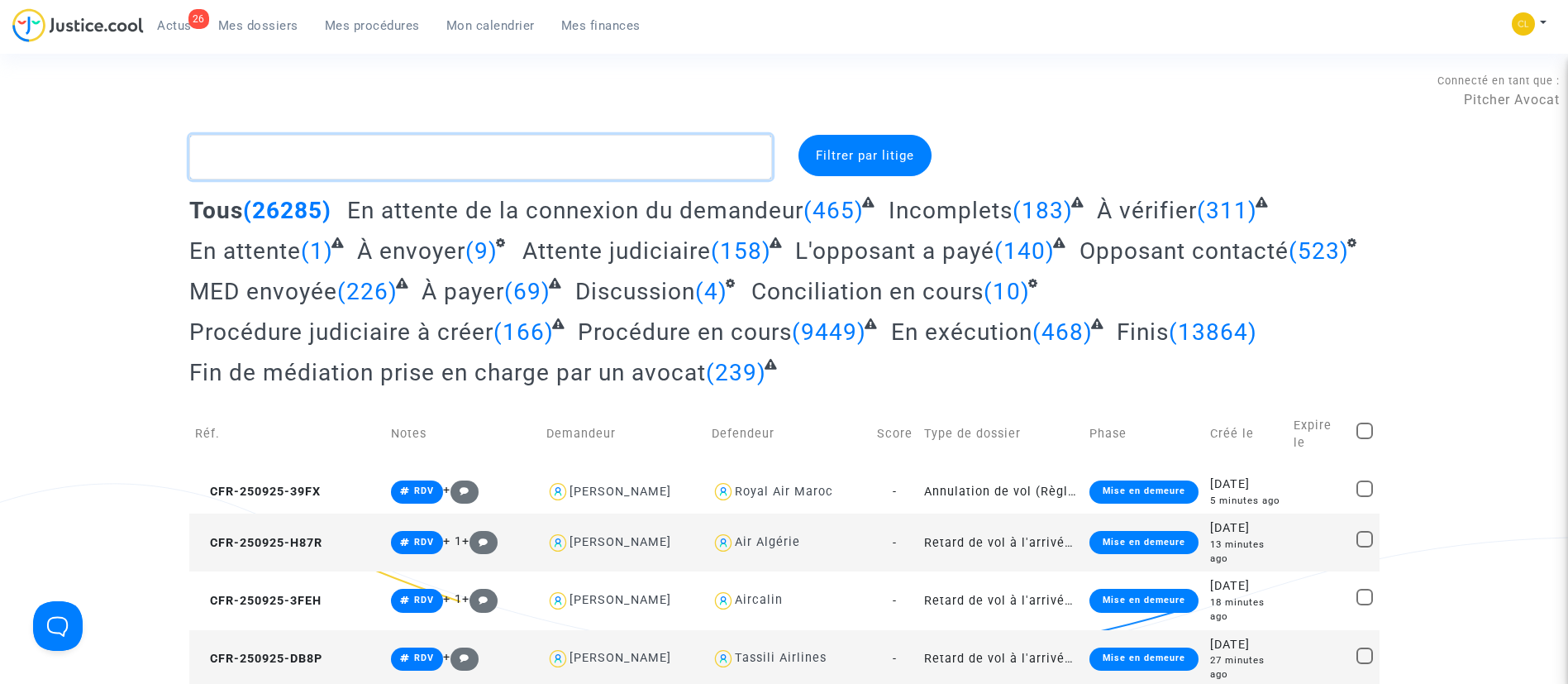
click at [384, 168] on textarea at bounding box center [481, 156] width 583 height 44
click at [264, 166] on textarea at bounding box center [481, 156] width 583 height 44
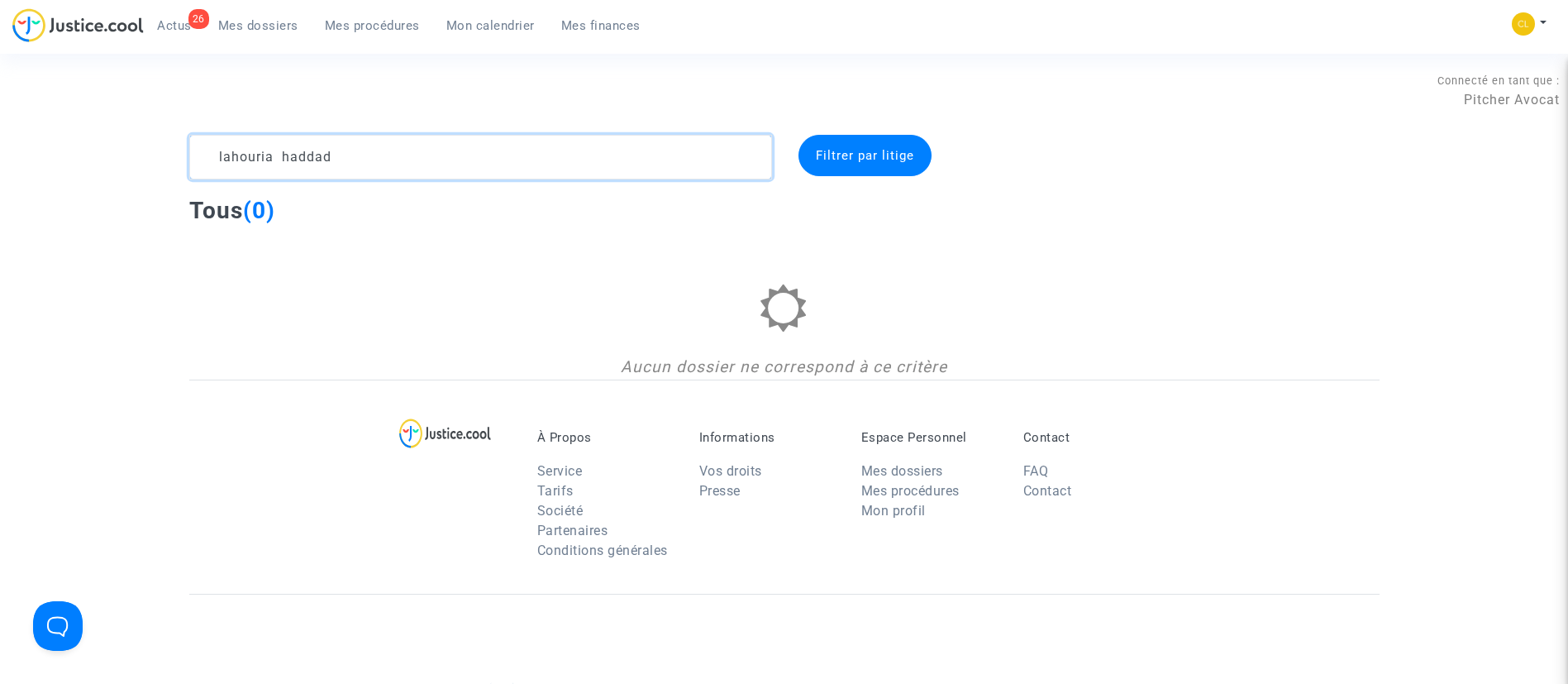
drag, startPoint x: 250, startPoint y: 162, endPoint x: 268, endPoint y: 175, distance: 22.2
click at [254, 163] on textarea at bounding box center [481, 156] width 583 height 44
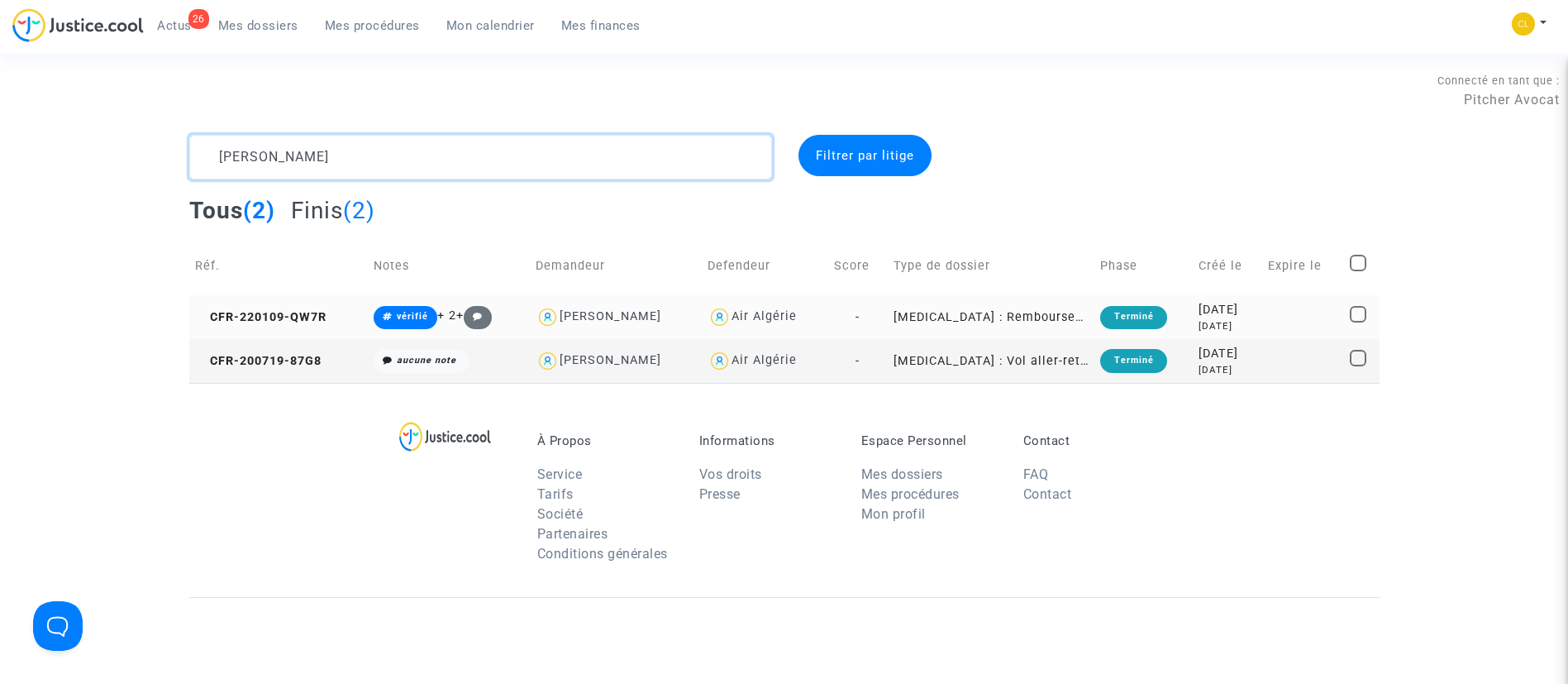
type textarea "lahouaria haddad"
click at [1234, 321] on div "4 years ago" at bounding box center [1227, 326] width 58 height 14
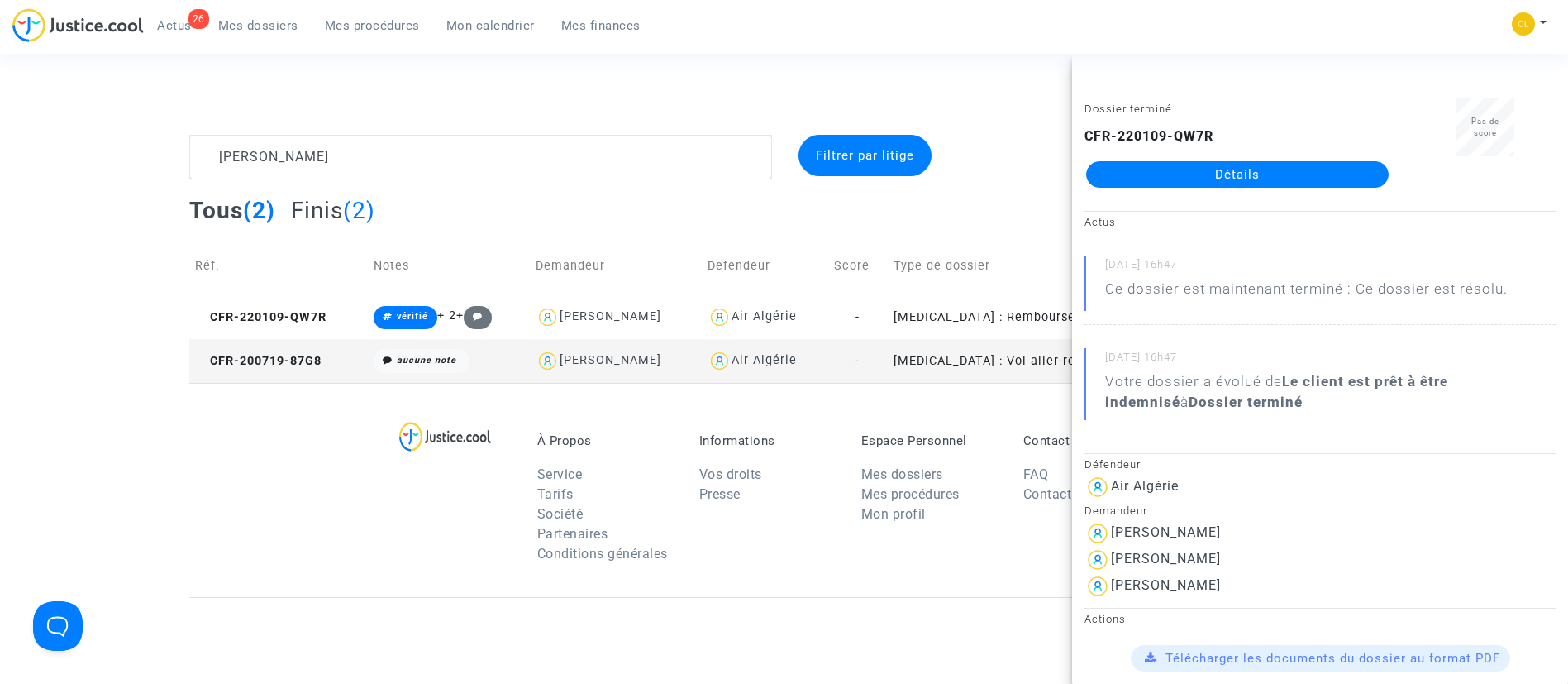
click at [1189, 173] on link "Détails" at bounding box center [1237, 175] width 302 height 27
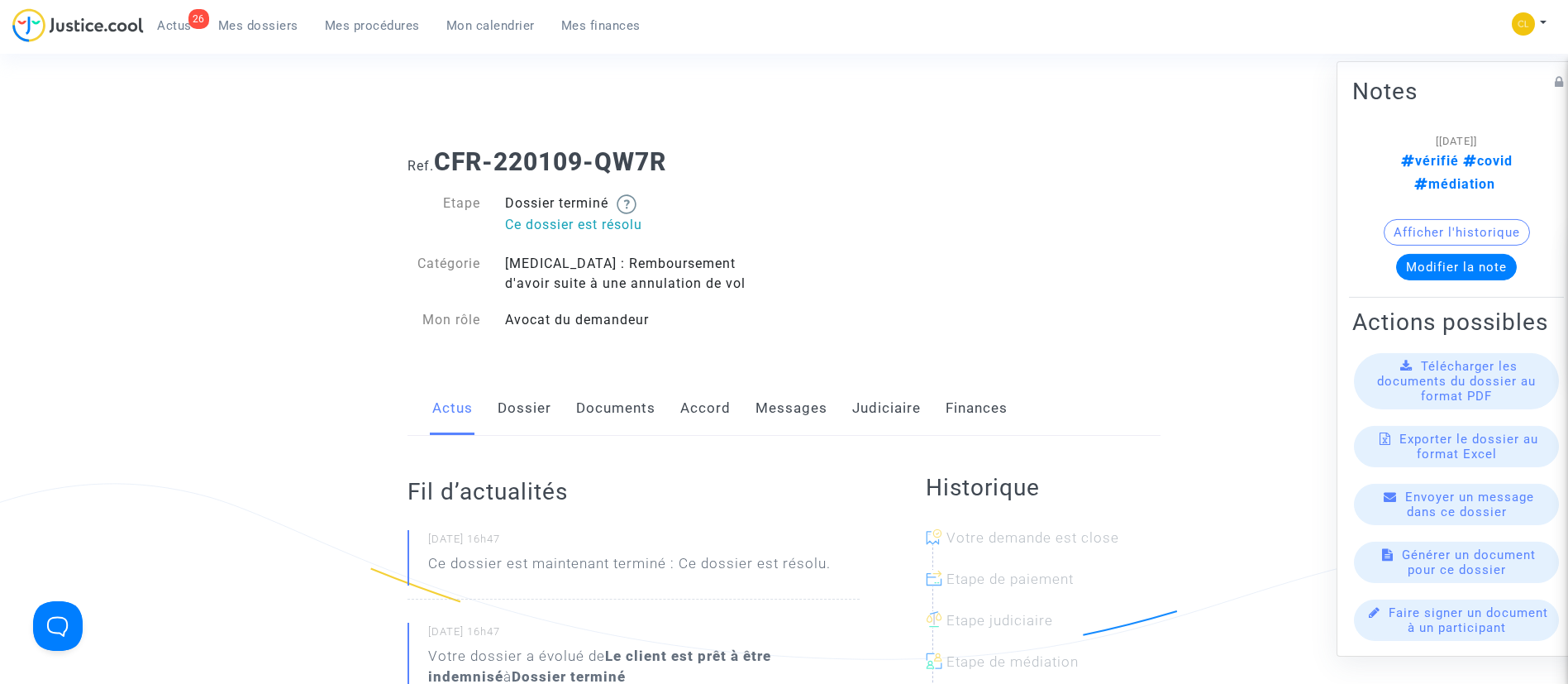
click at [761, 417] on link "Messages" at bounding box center [792, 408] width 72 height 54
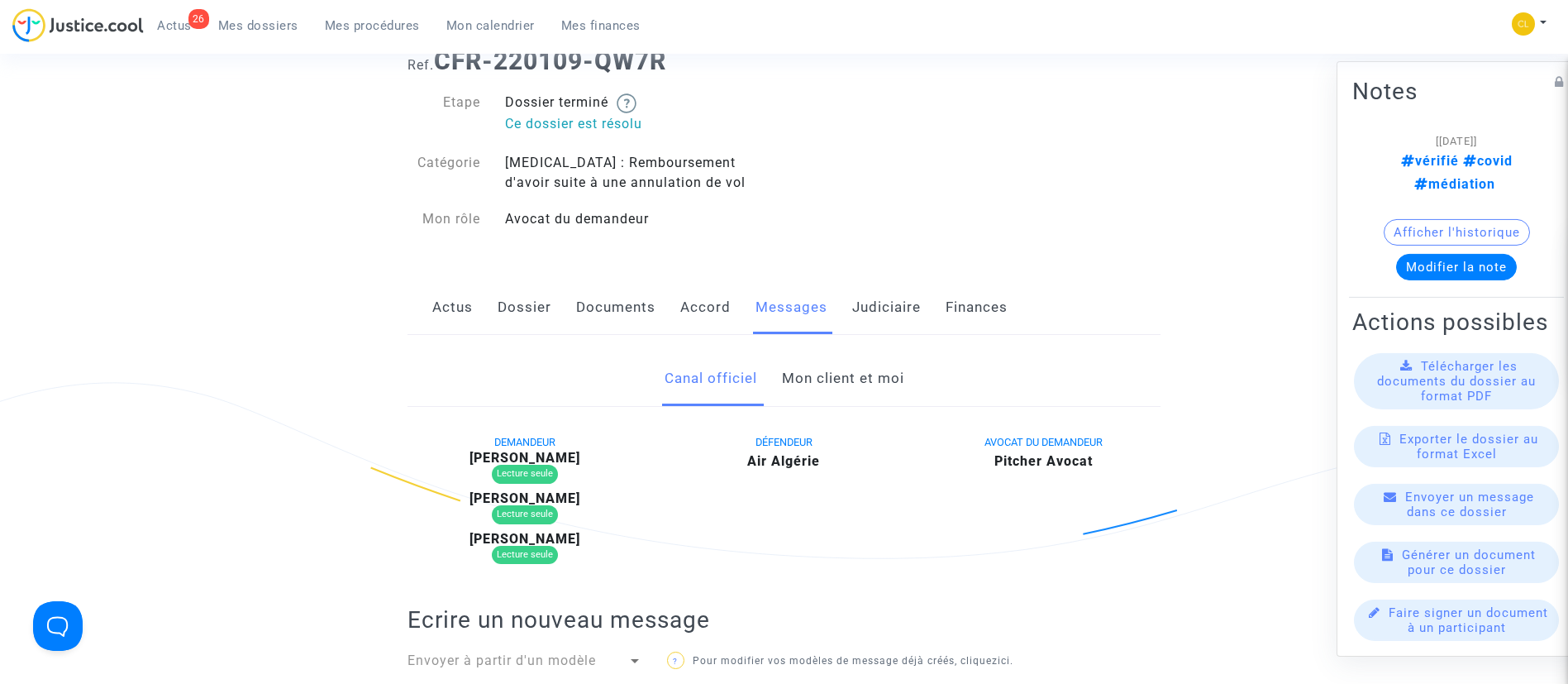
scroll to position [124, 0]
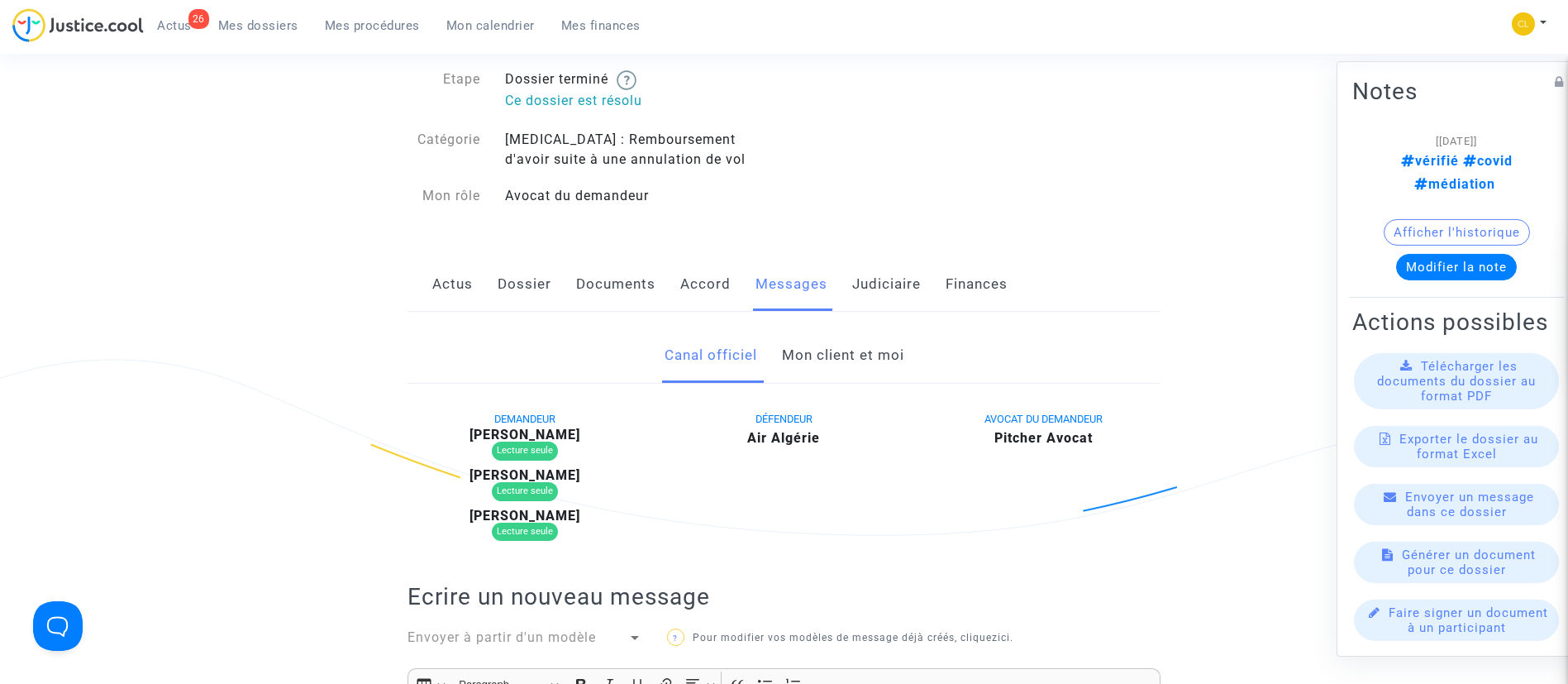
click at [791, 377] on link "Mon client et moi" at bounding box center [843, 355] width 123 height 54
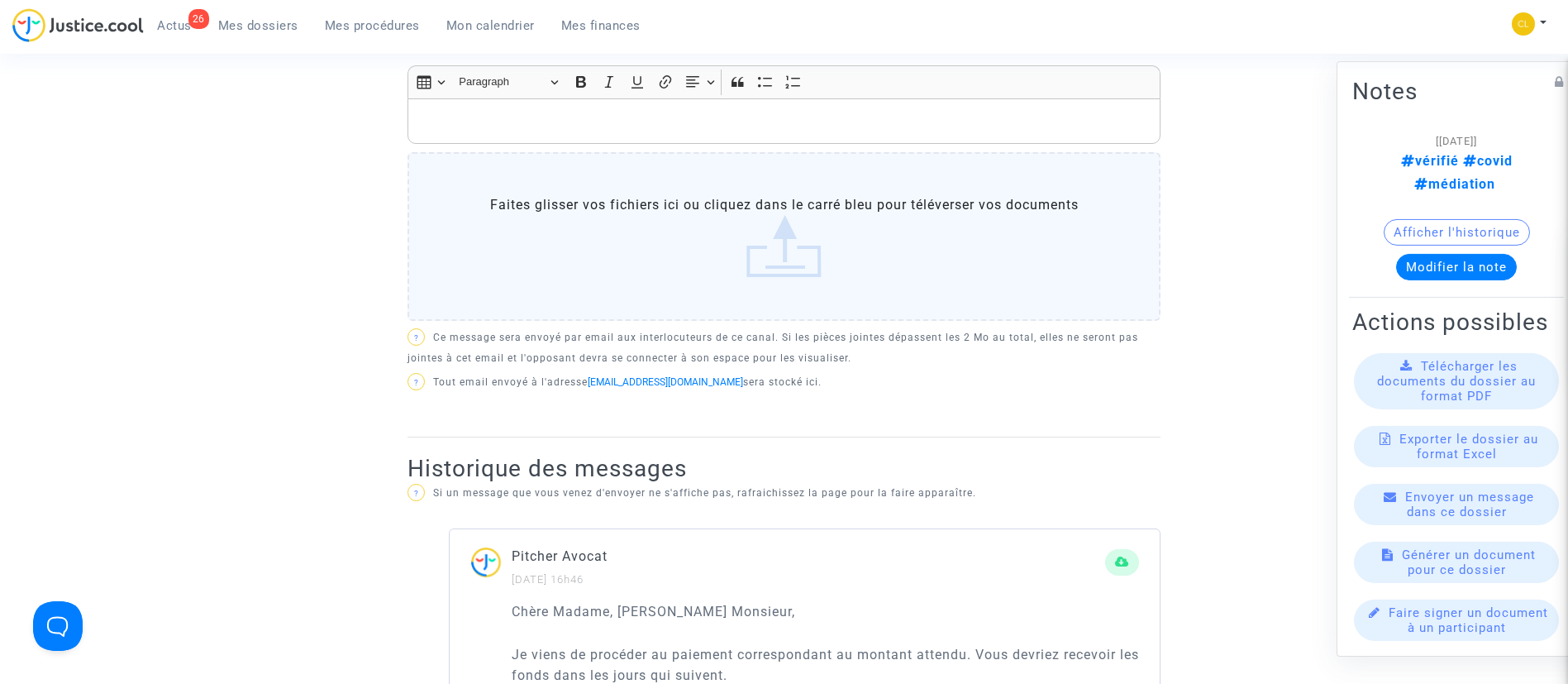
scroll to position [621, 0]
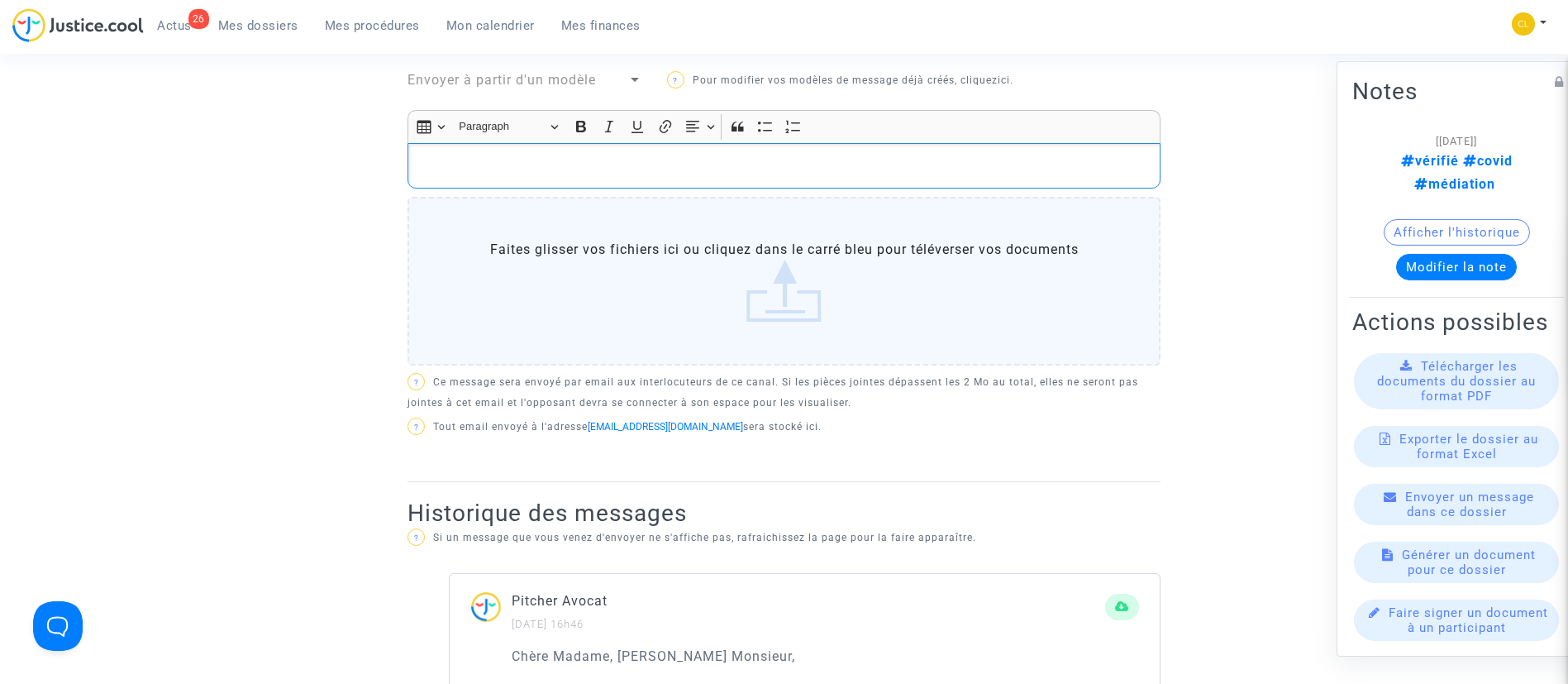
click at [766, 173] on p "Rich Text Editor, main" at bounding box center [784, 165] width 736 height 21
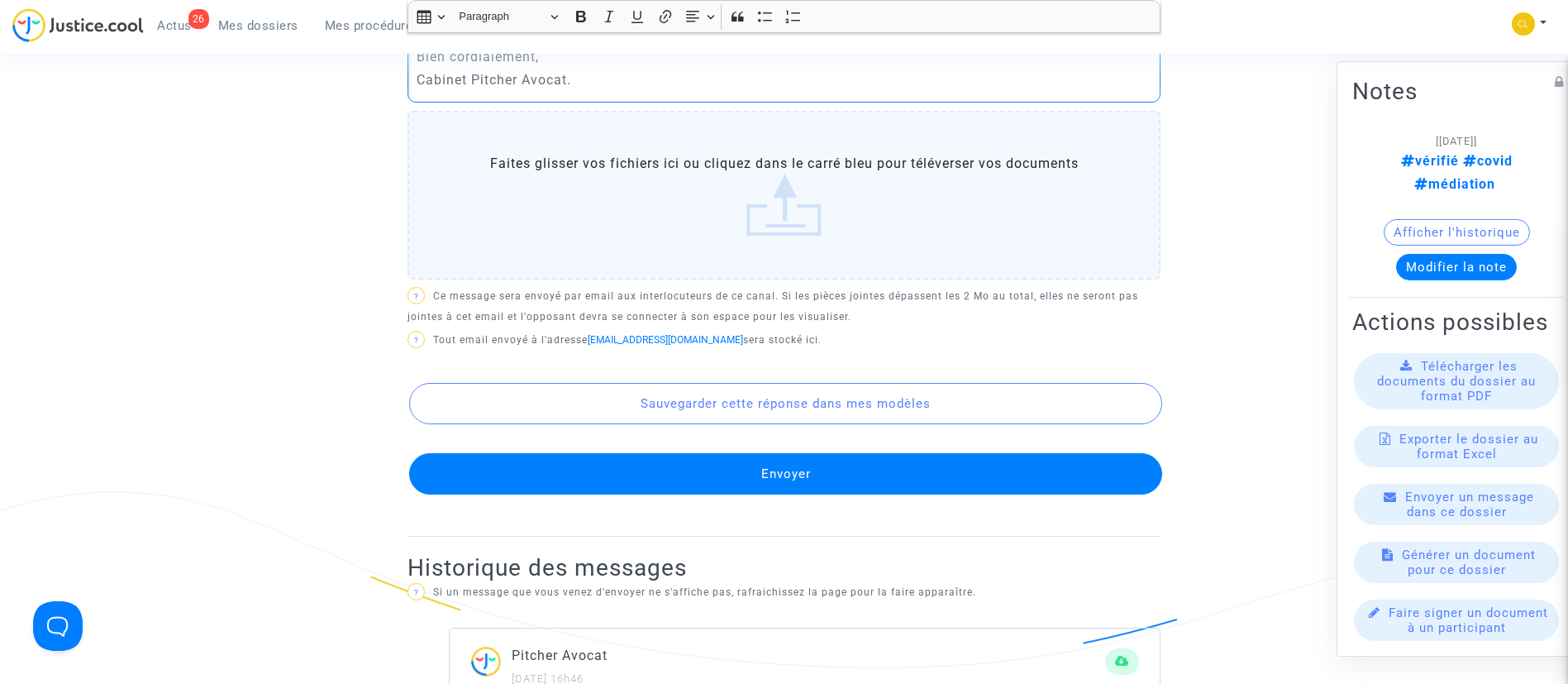
scroll to position [1117, 0]
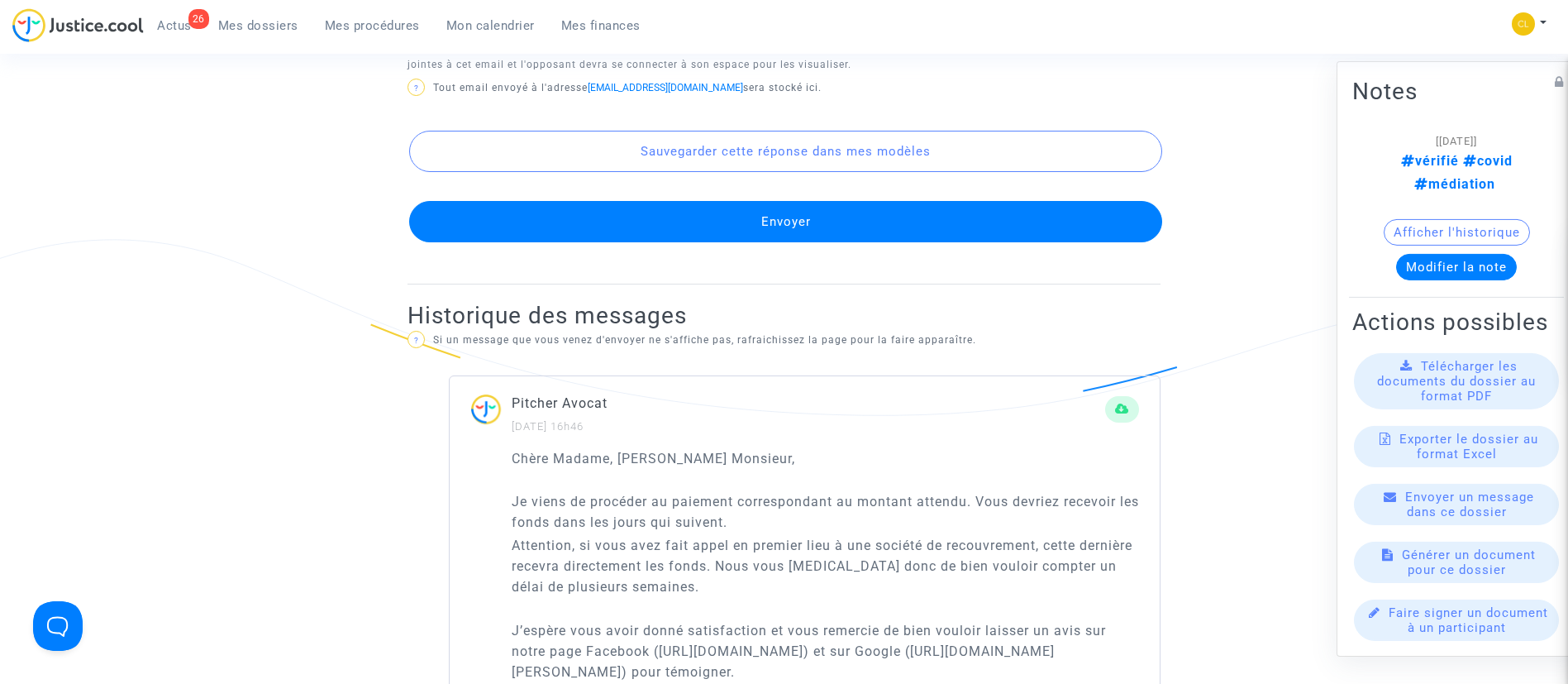
click at [842, 230] on button "Envoyer" at bounding box center [786, 222] width 753 height 42
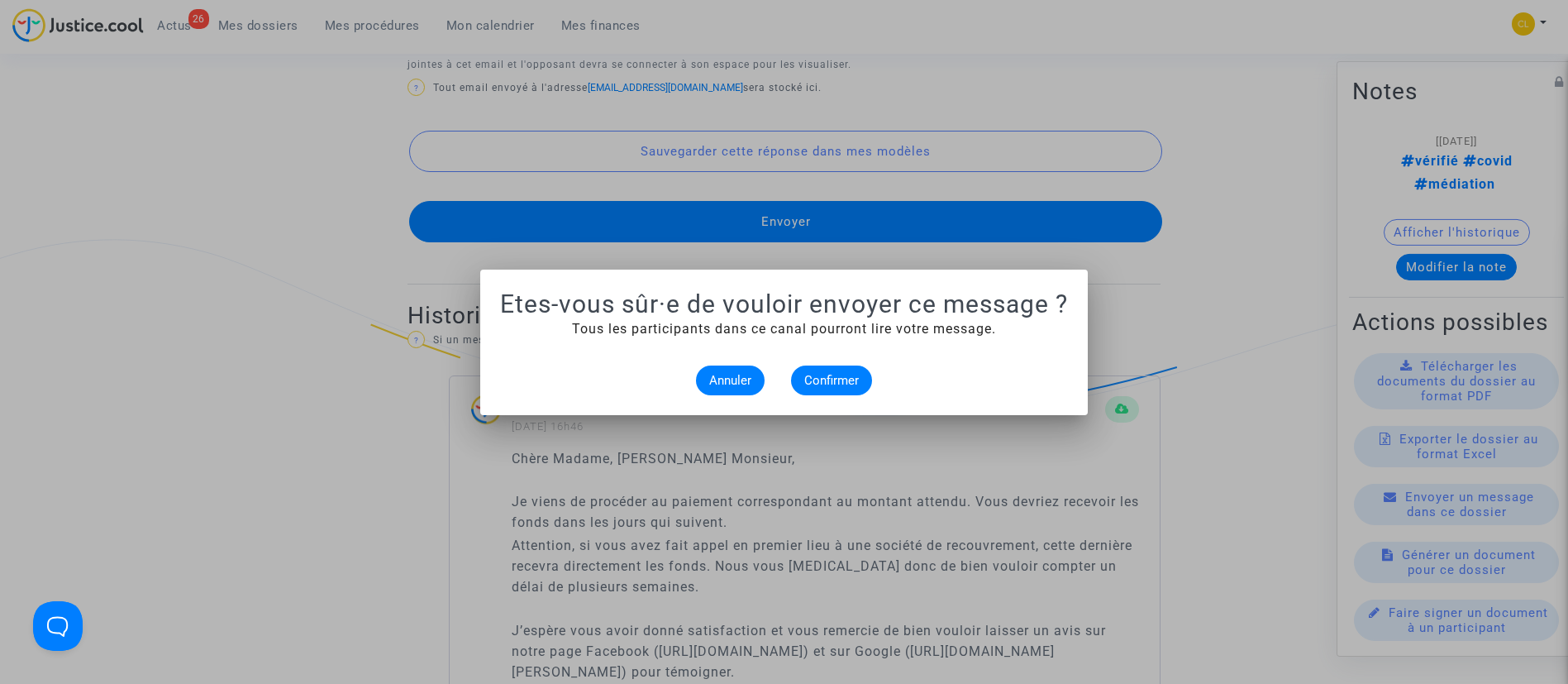
scroll to position [0, 0]
drag, startPoint x: 821, startPoint y: 373, endPoint x: 832, endPoint y: 365, distance: 13.6
click at [822, 373] on span "Confirmer" at bounding box center [831, 381] width 54 height 15
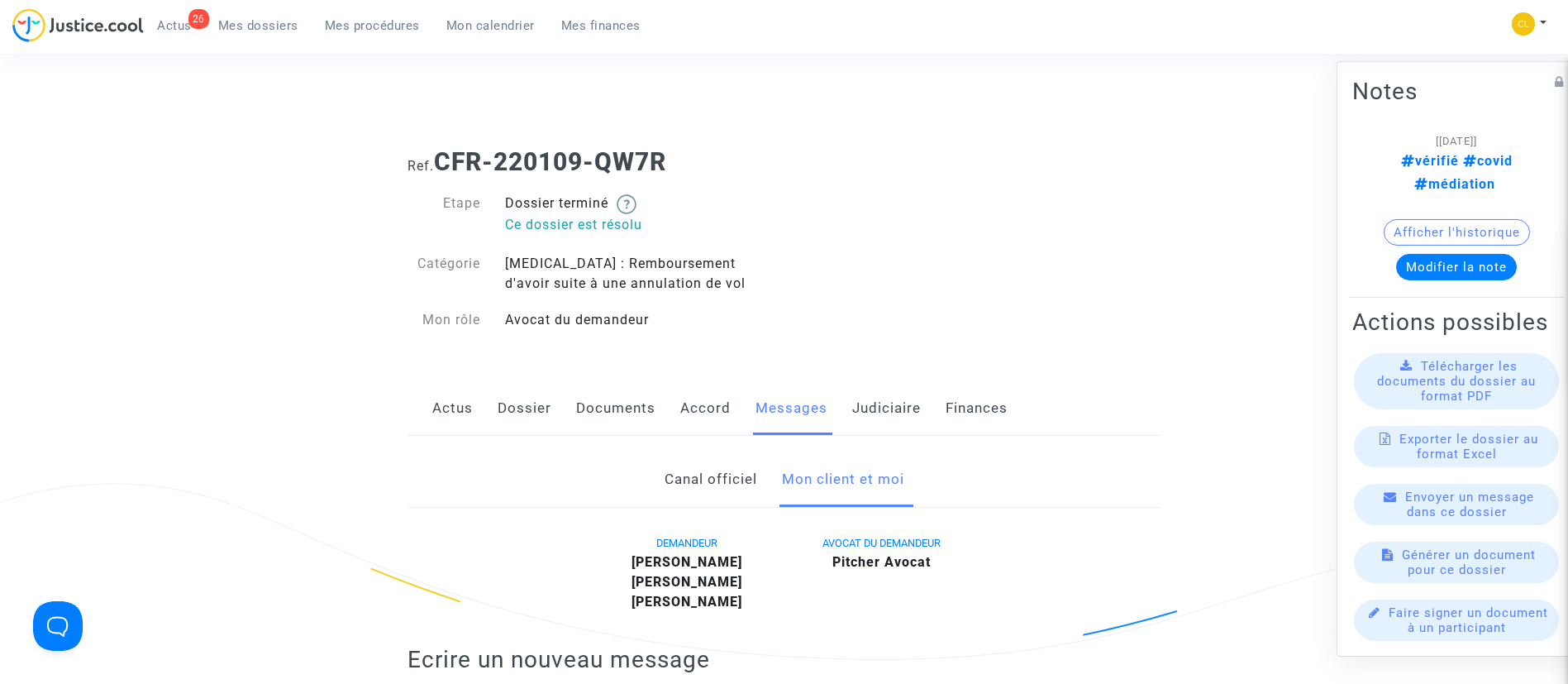
drag, startPoint x: 509, startPoint y: 18, endPoint x: 499, endPoint y: 15, distance: 10.4
click at [509, 18] on span "Mon calendrier" at bounding box center [491, 26] width 89 height 15
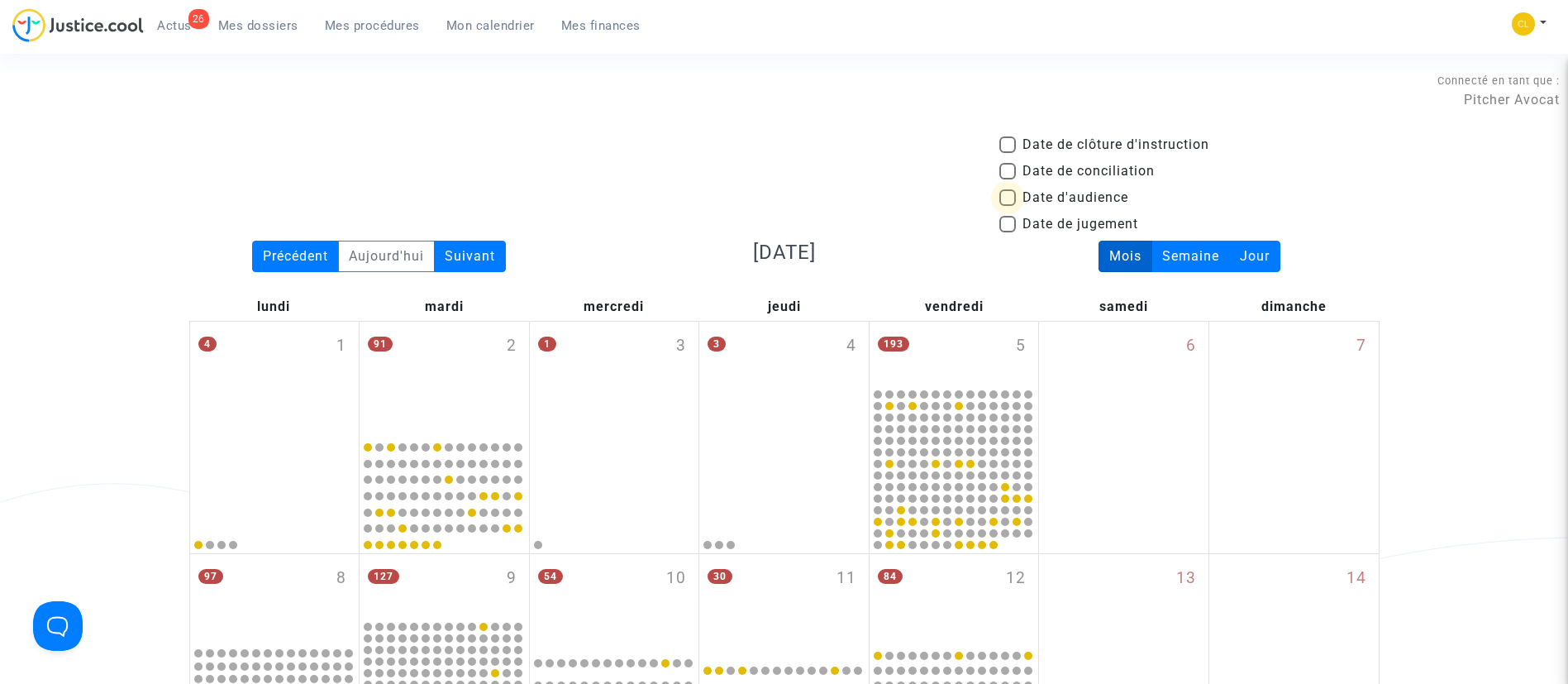
click at [1121, 198] on span "Date d'audience" at bounding box center [1075, 198] width 106 height 20
click at [1008, 206] on input "Date d'audience" at bounding box center [1007, 206] width 1 height 1
checkbox input "true"
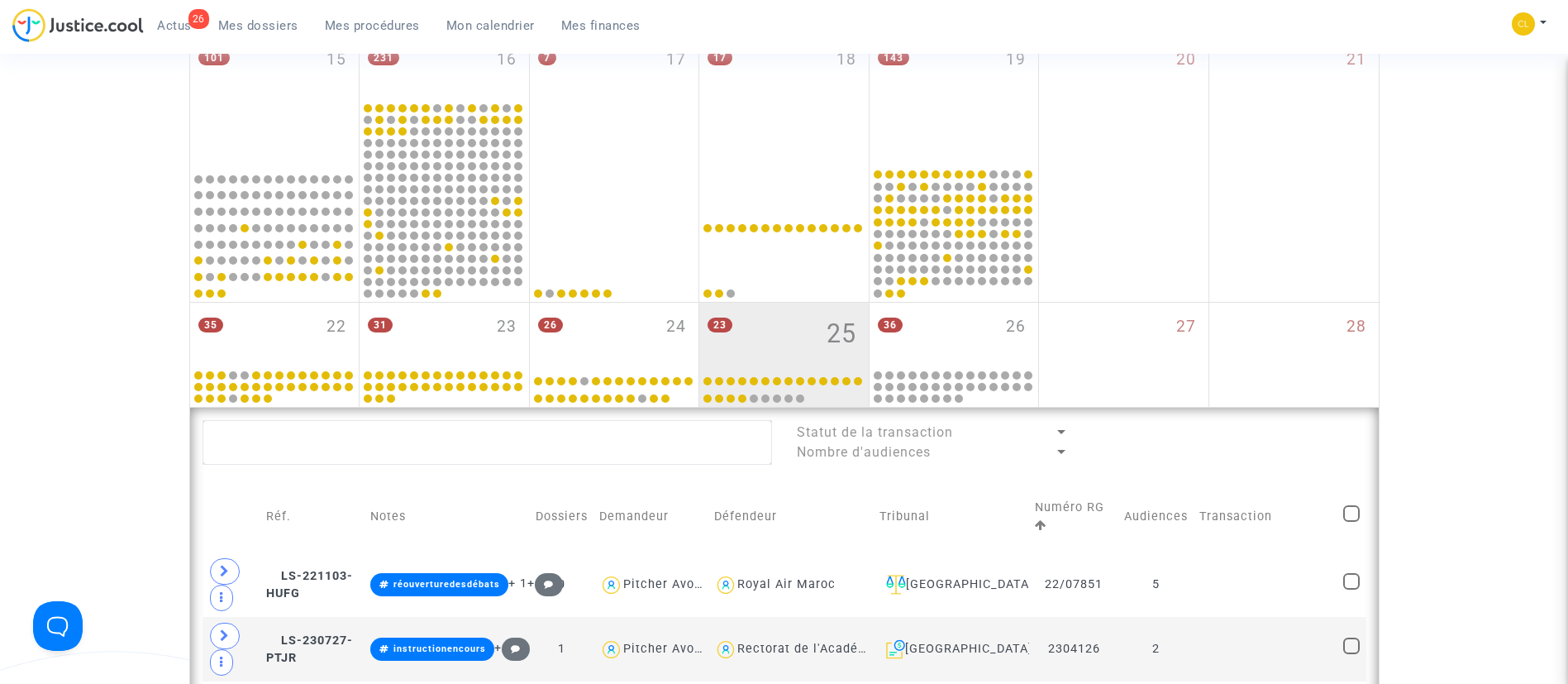
scroll to position [744, 0]
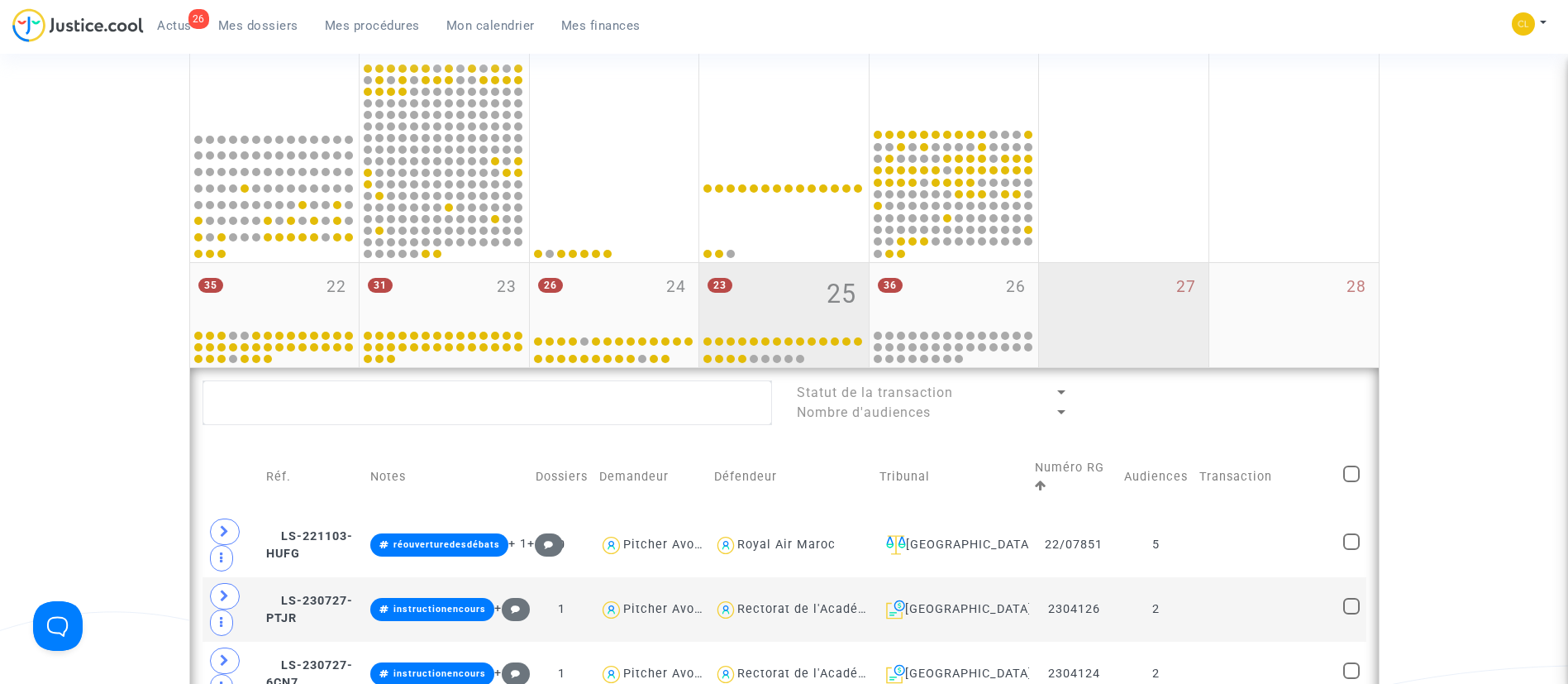
click at [1181, 306] on div "27" at bounding box center [1124, 315] width 169 height 104
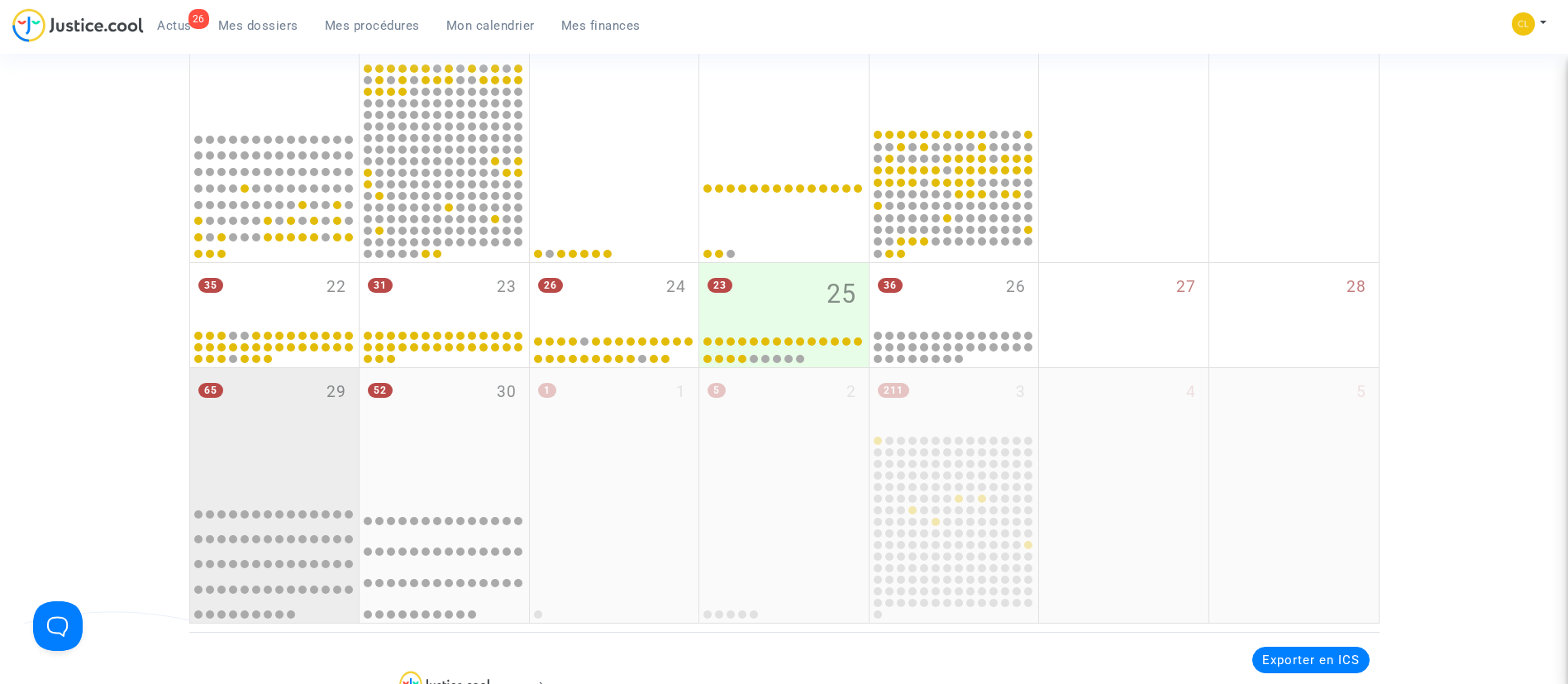
click at [330, 418] on div "65 29" at bounding box center [275, 431] width 169 height 125
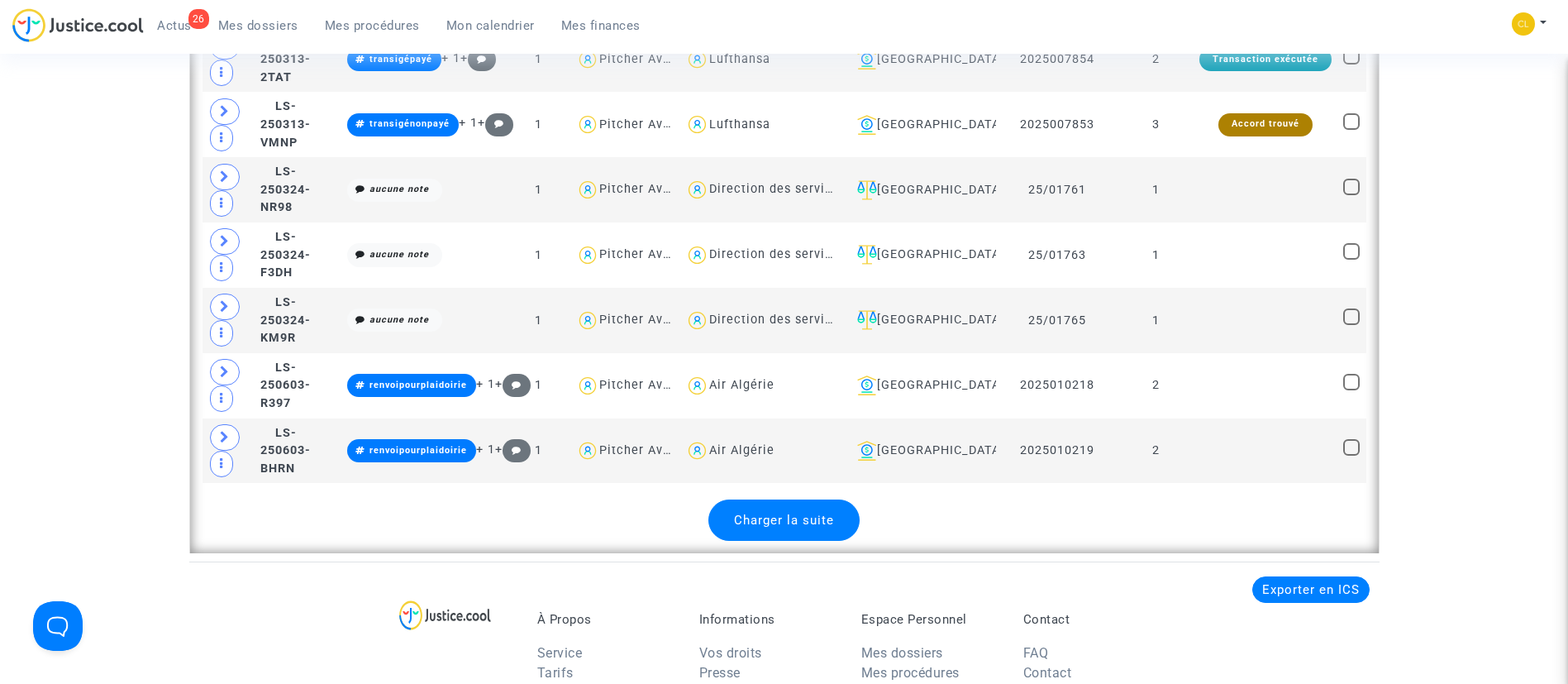
scroll to position [4217, 0]
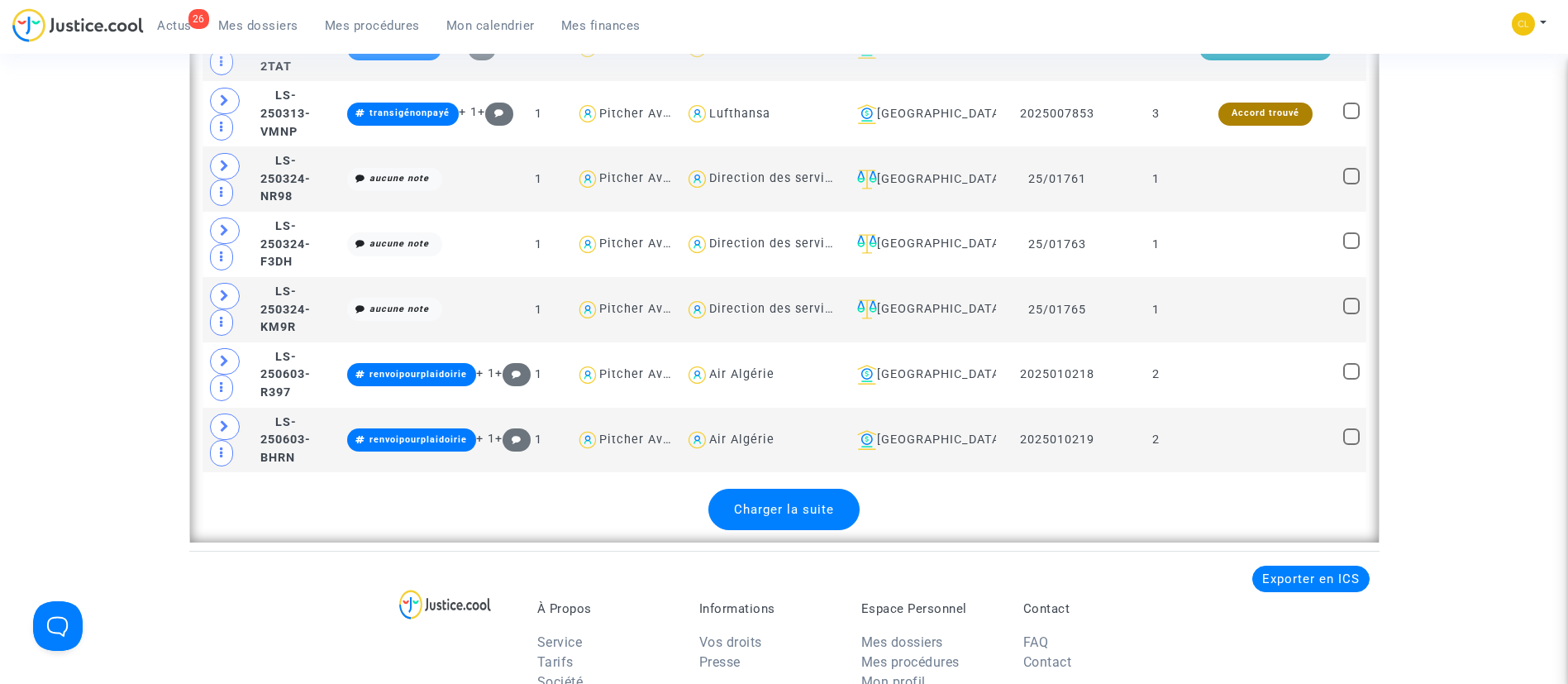
click at [788, 489] on div "Charger la suite" at bounding box center [783, 509] width 151 height 42
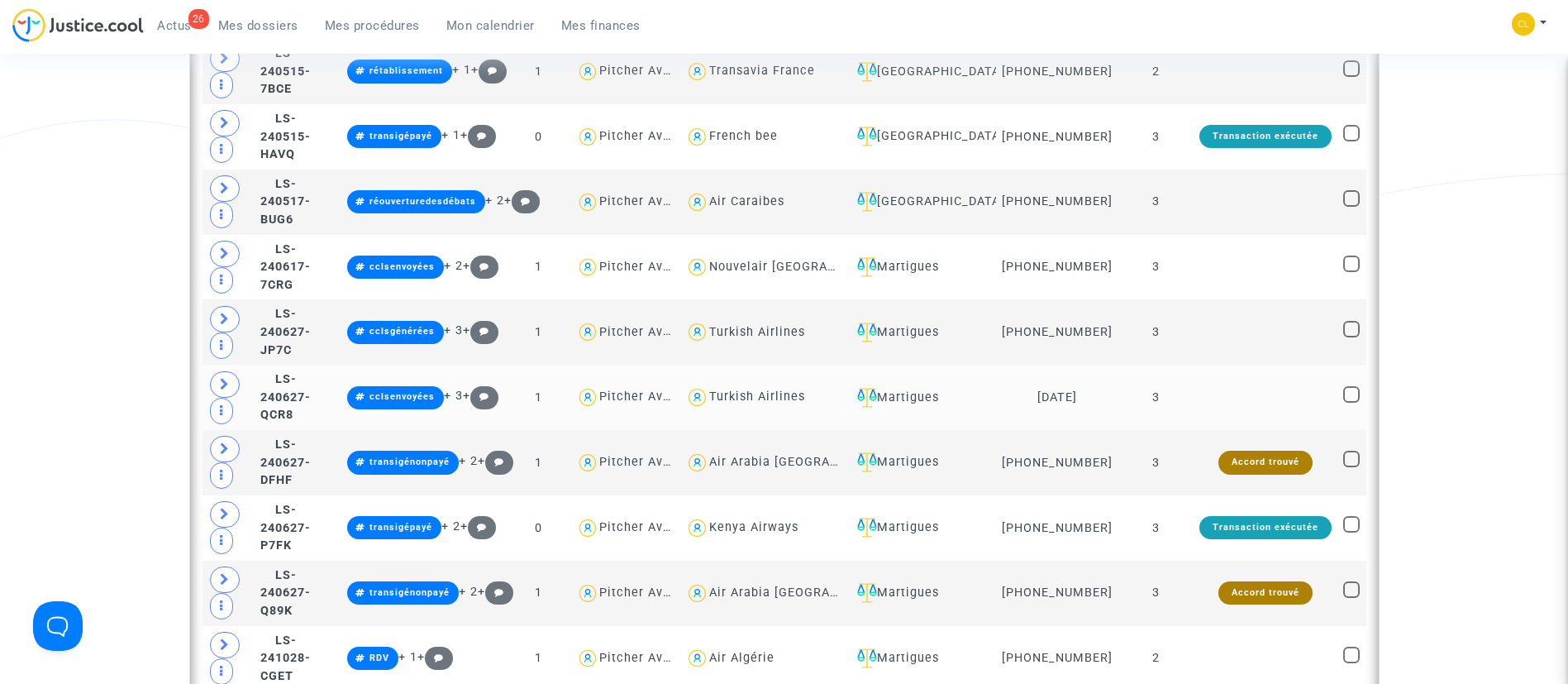
scroll to position [1861, 0]
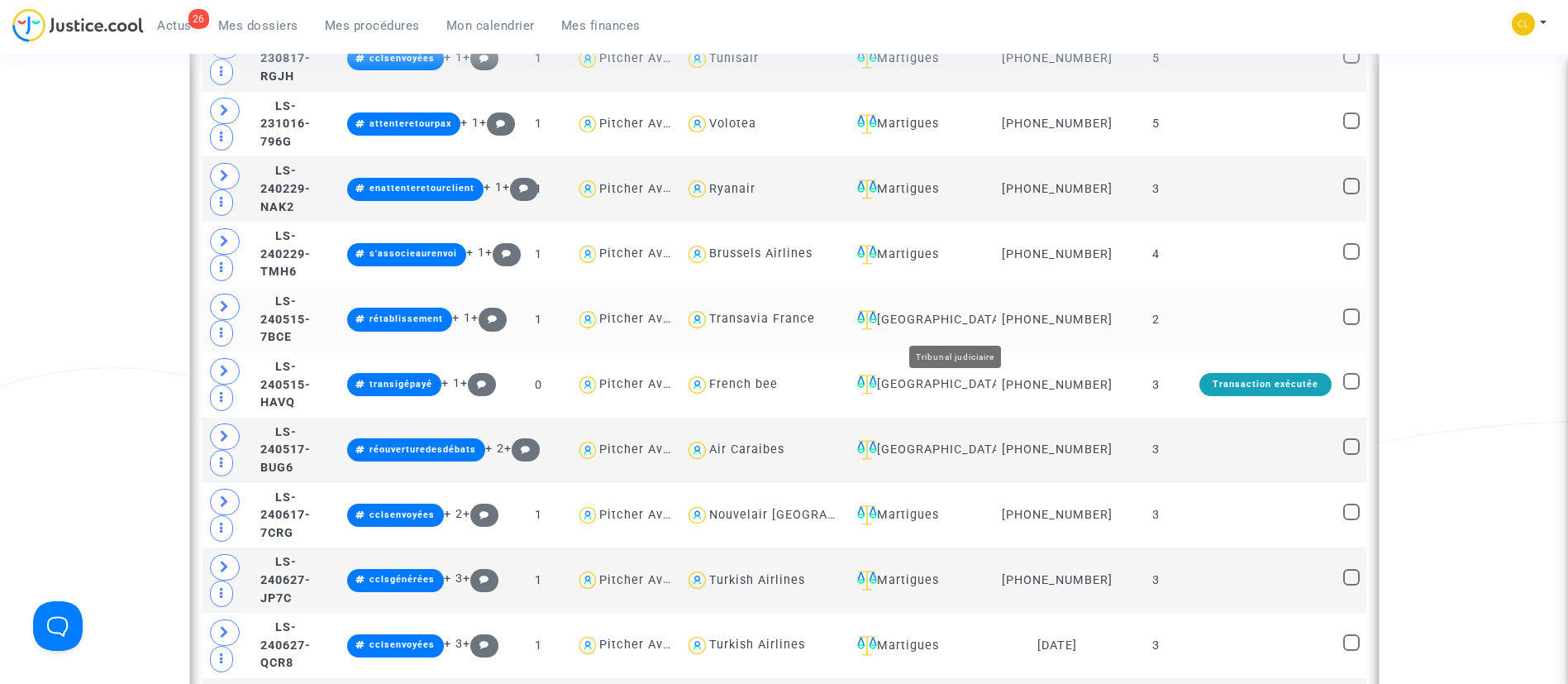
click at [979, 326] on div "Ivry-sur-Seine" at bounding box center [920, 320] width 139 height 20
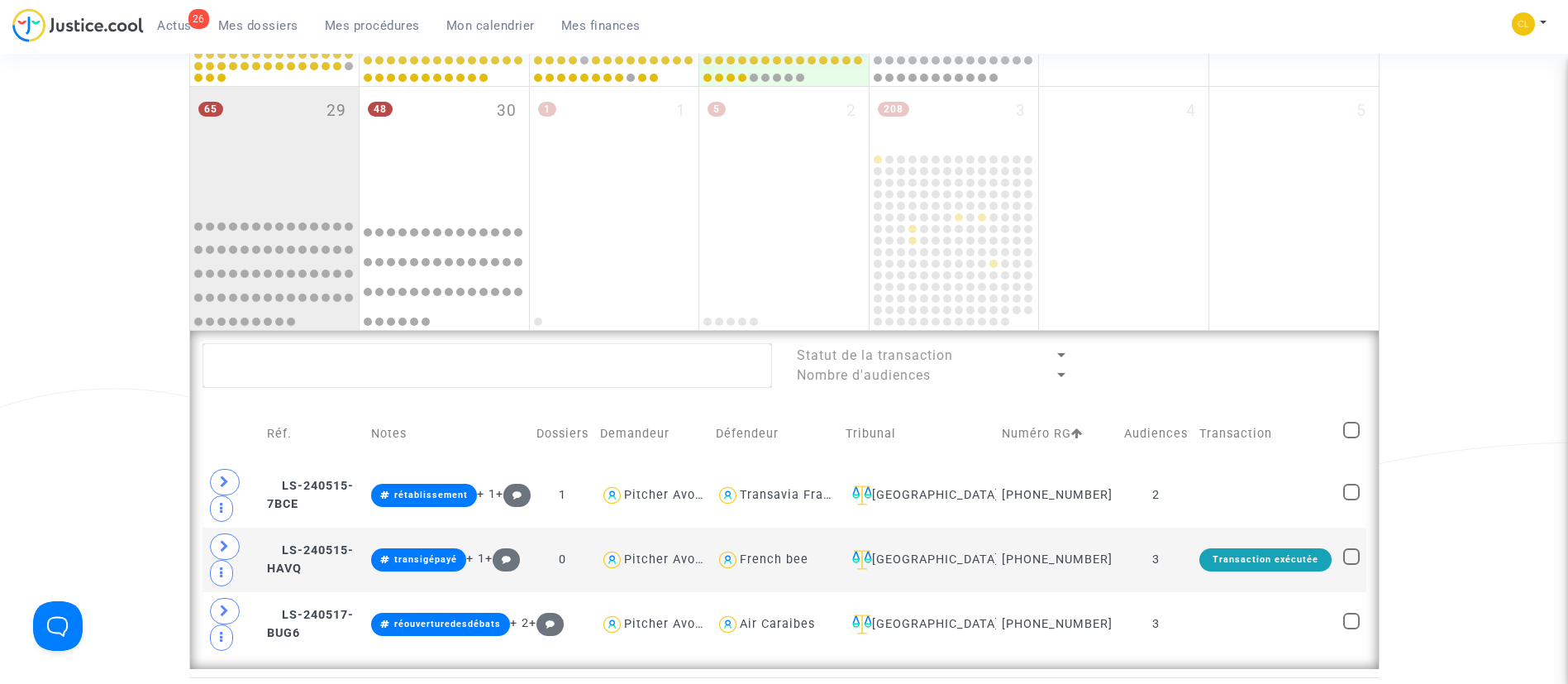
scroll to position [1092, 0]
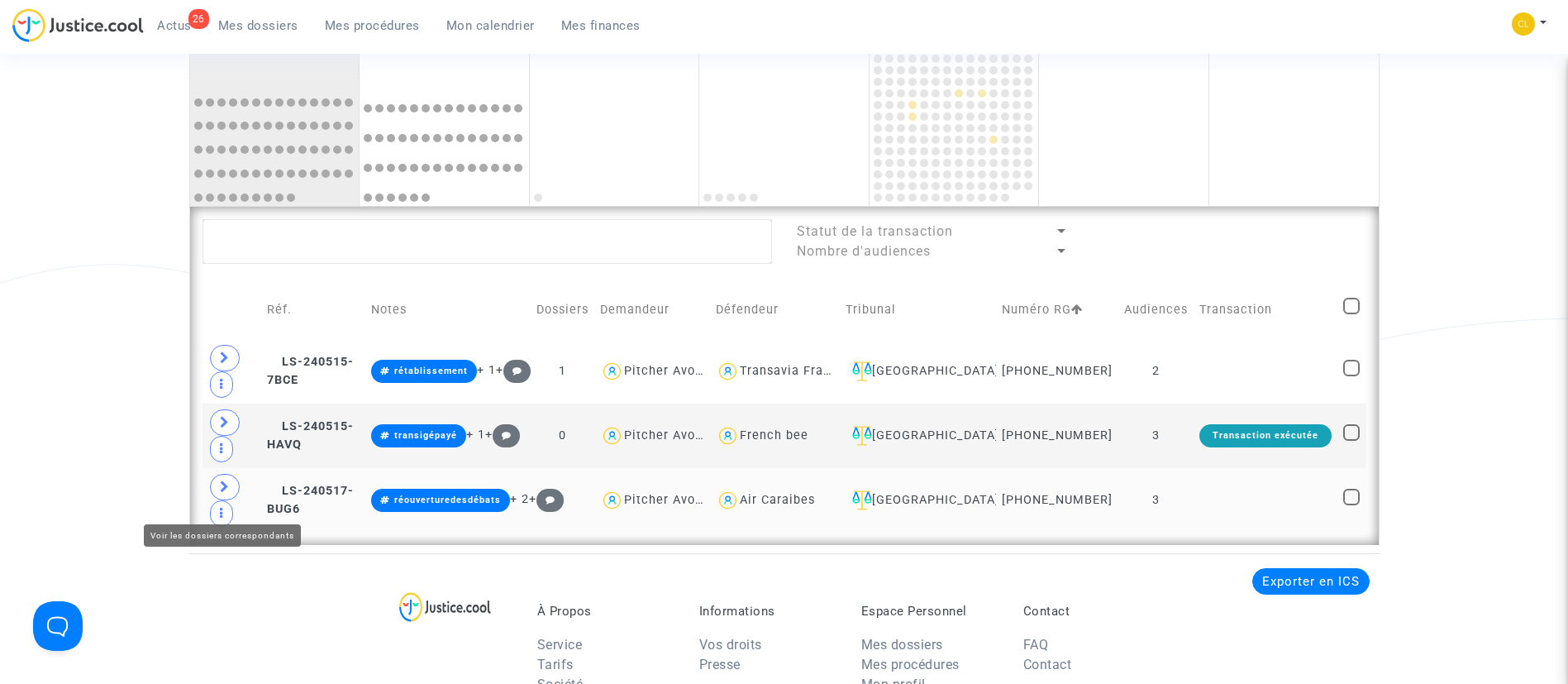
click at [225, 493] on icon at bounding box center [225, 486] width 10 height 13
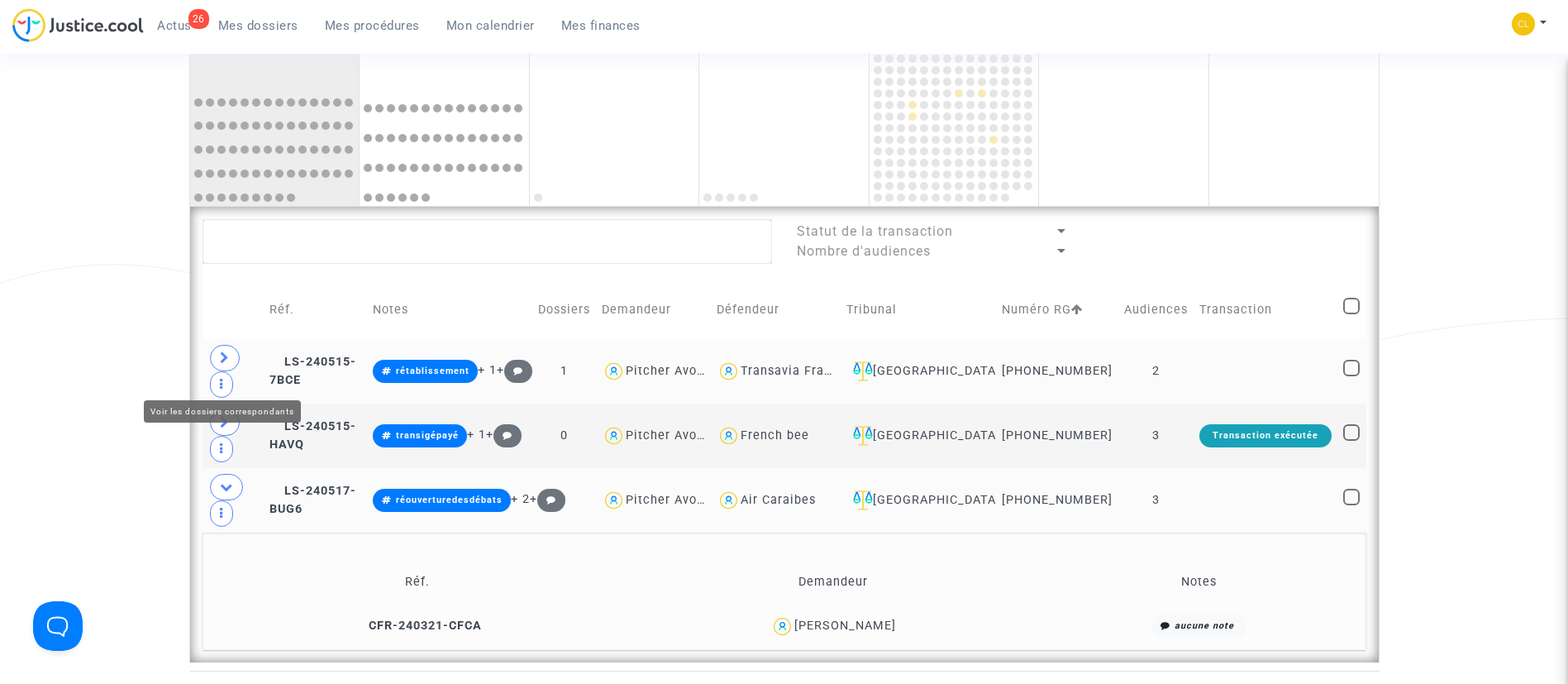
click at [218, 372] on span at bounding box center [225, 358] width 30 height 27
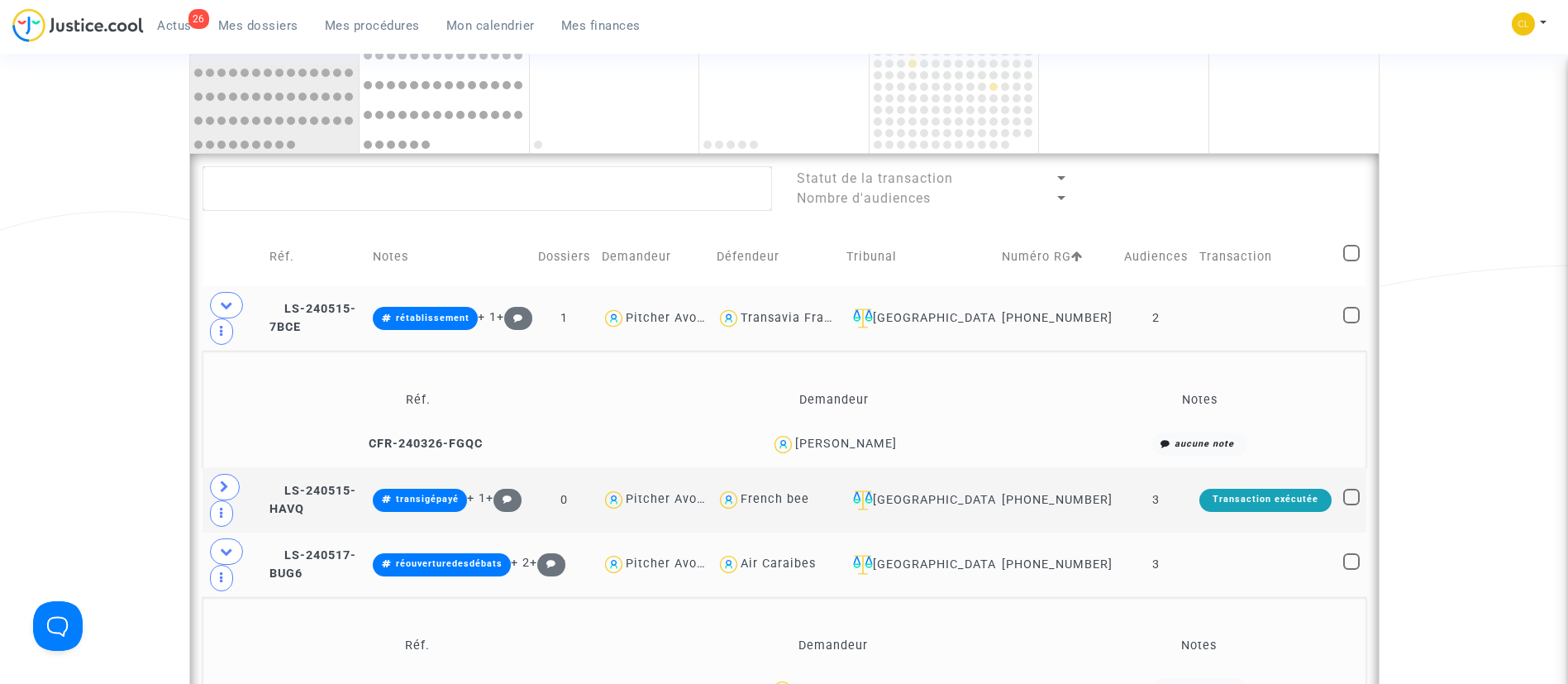
scroll to position [1215, 0]
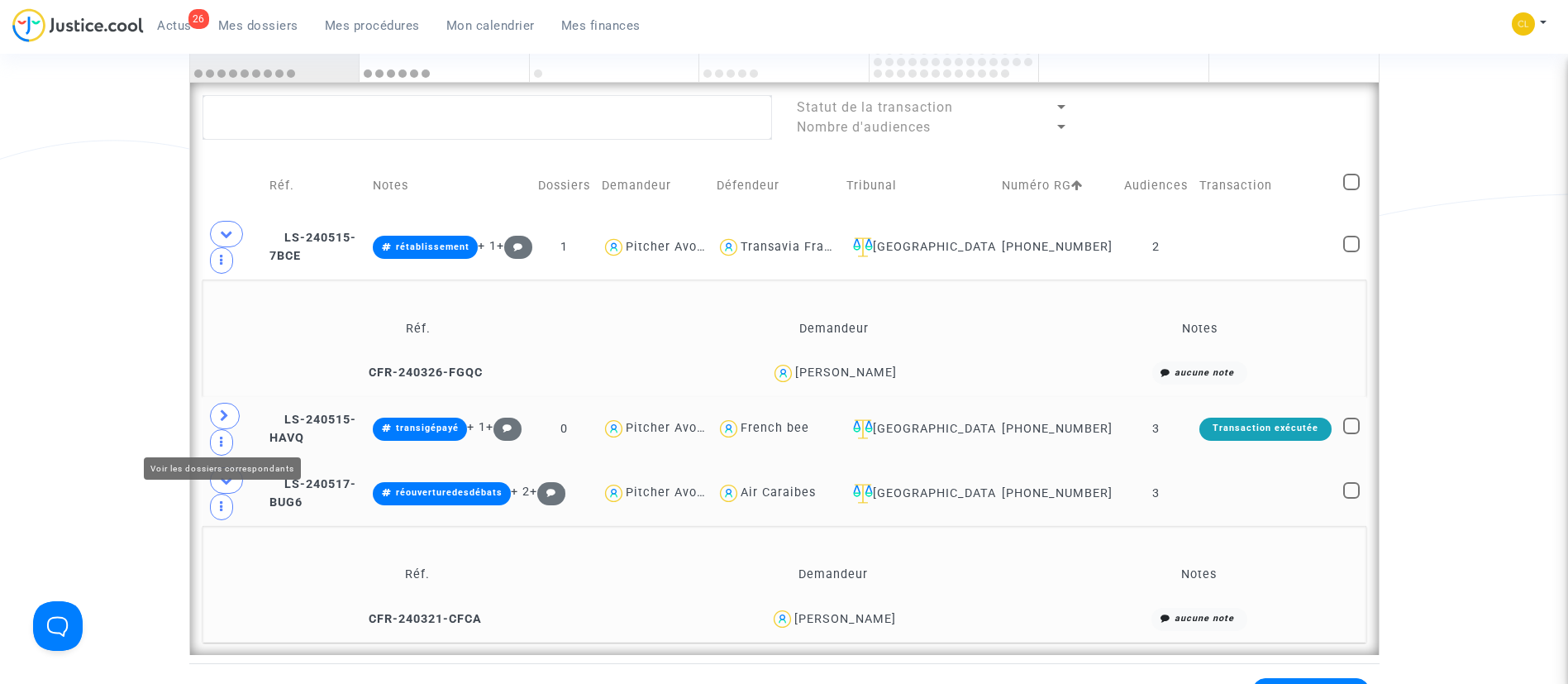
click at [224, 422] on icon at bounding box center [225, 415] width 10 height 13
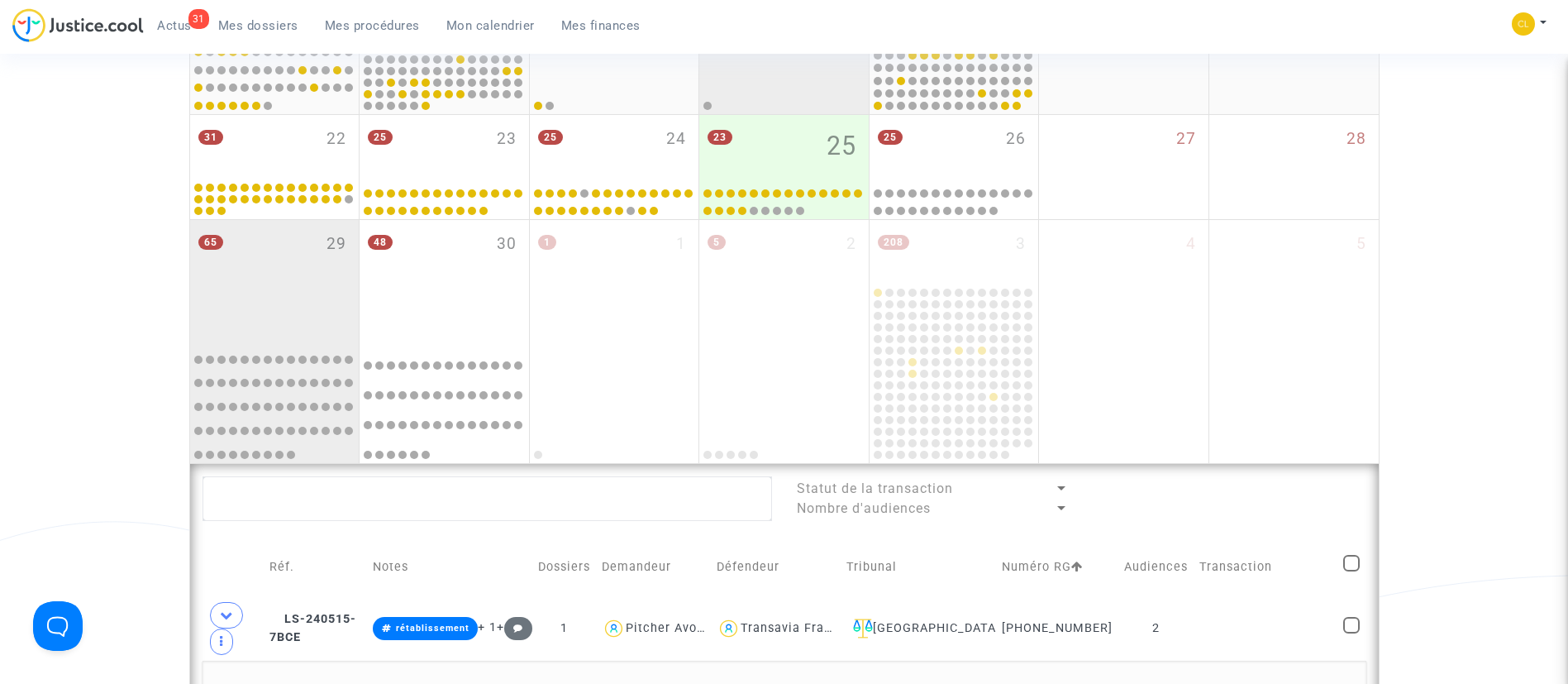
scroll to position [967, 0]
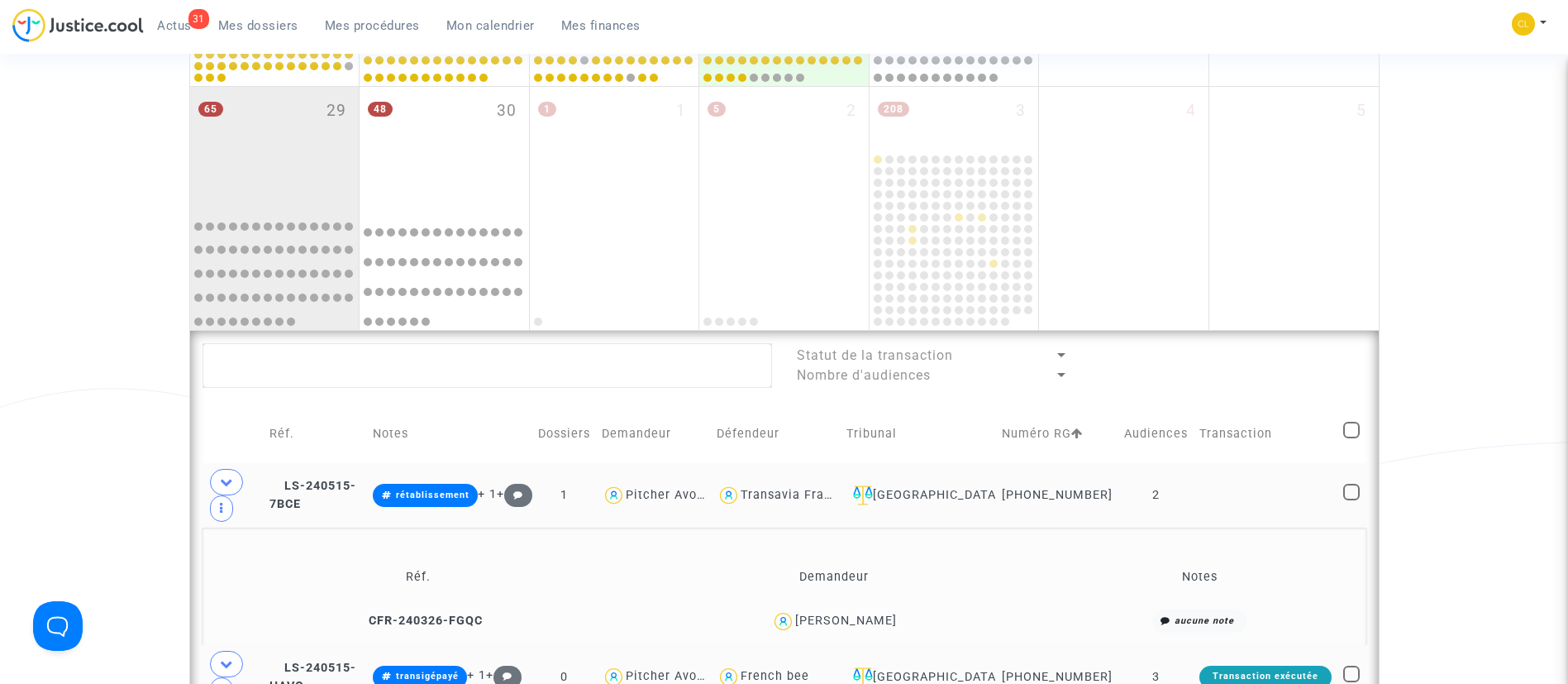
drag, startPoint x: 1000, startPoint y: 519, endPoint x: 977, endPoint y: 503, distance: 28.0
click at [996, 519] on td "Ivry-sur-Seine" at bounding box center [918, 494] width 155 height 64
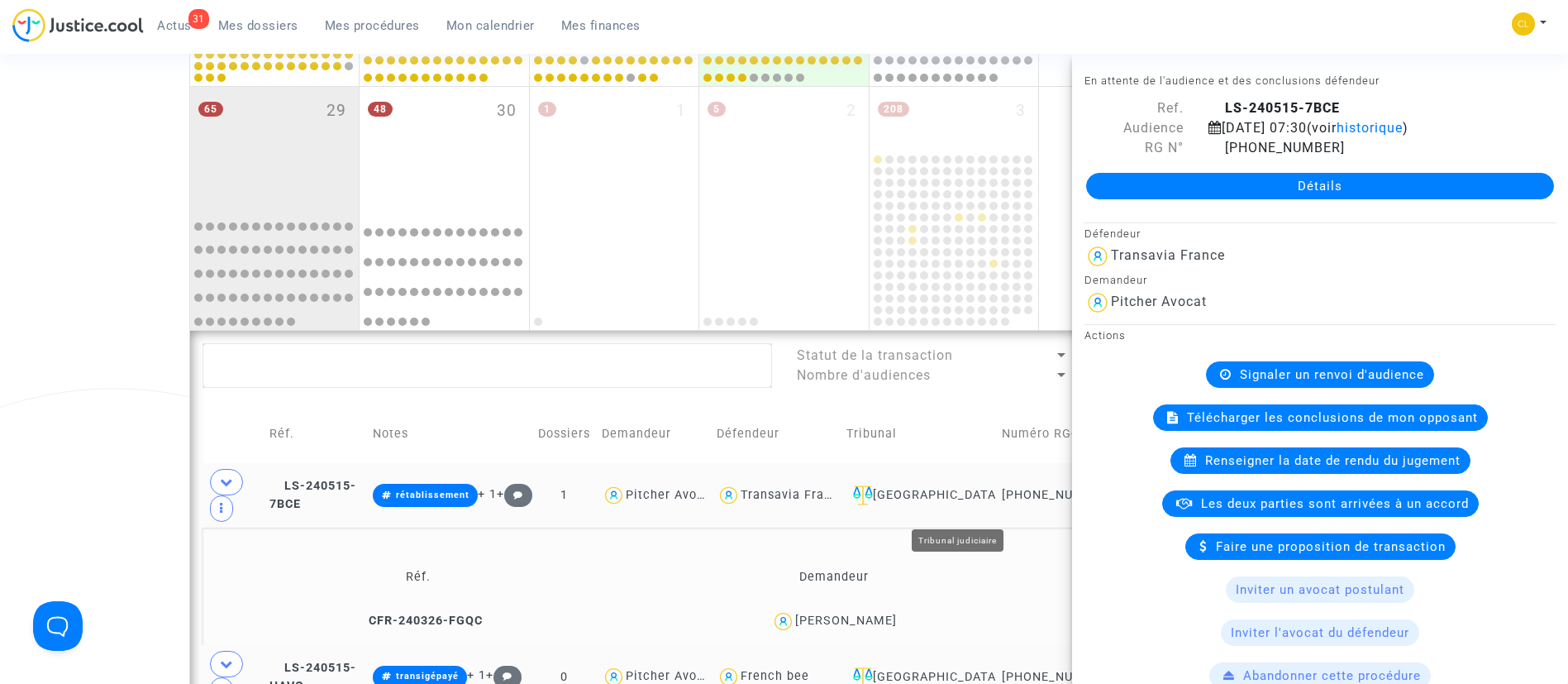
click at [975, 505] on div "Ivry-sur-Seine" at bounding box center [918, 495] width 144 height 20
click at [841, 425] on td "Défendeur" at bounding box center [775, 433] width 129 height 58
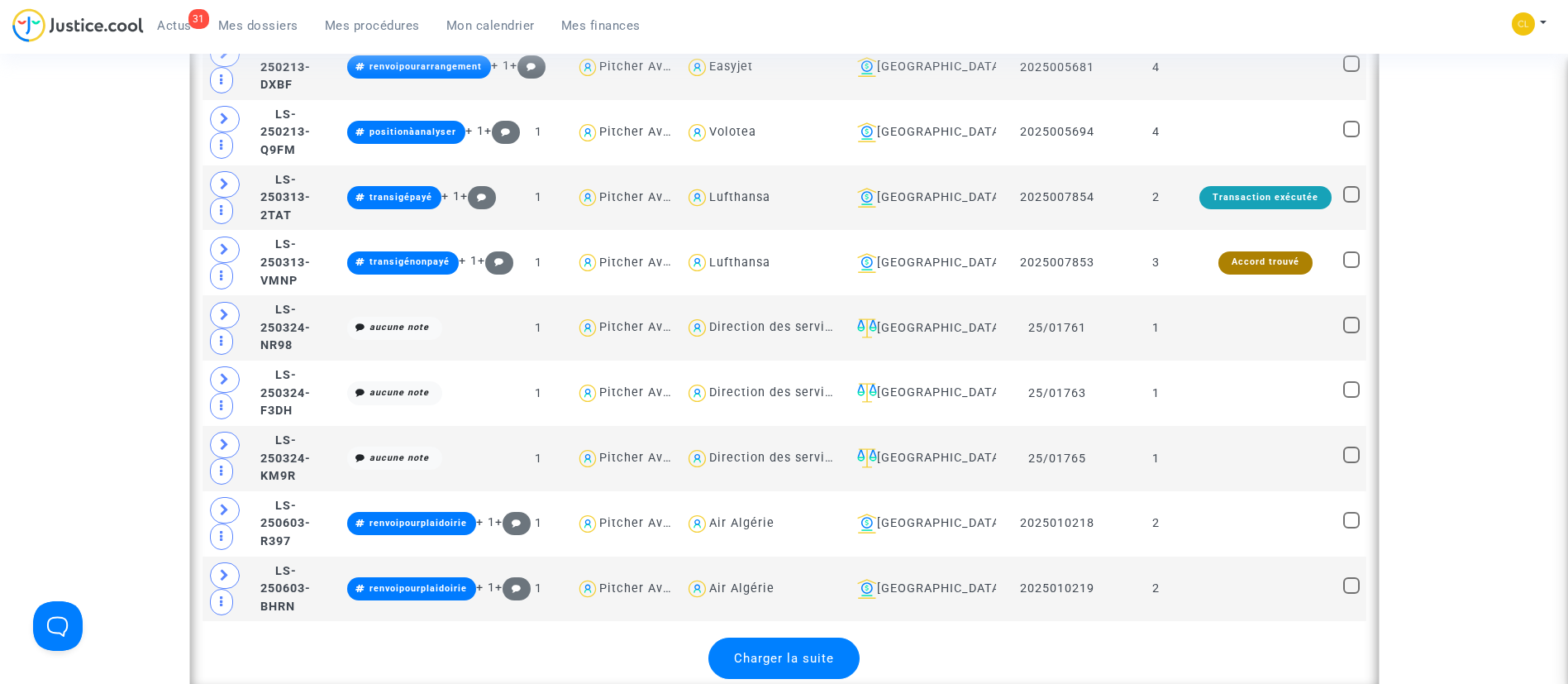
scroll to position [4441, 0]
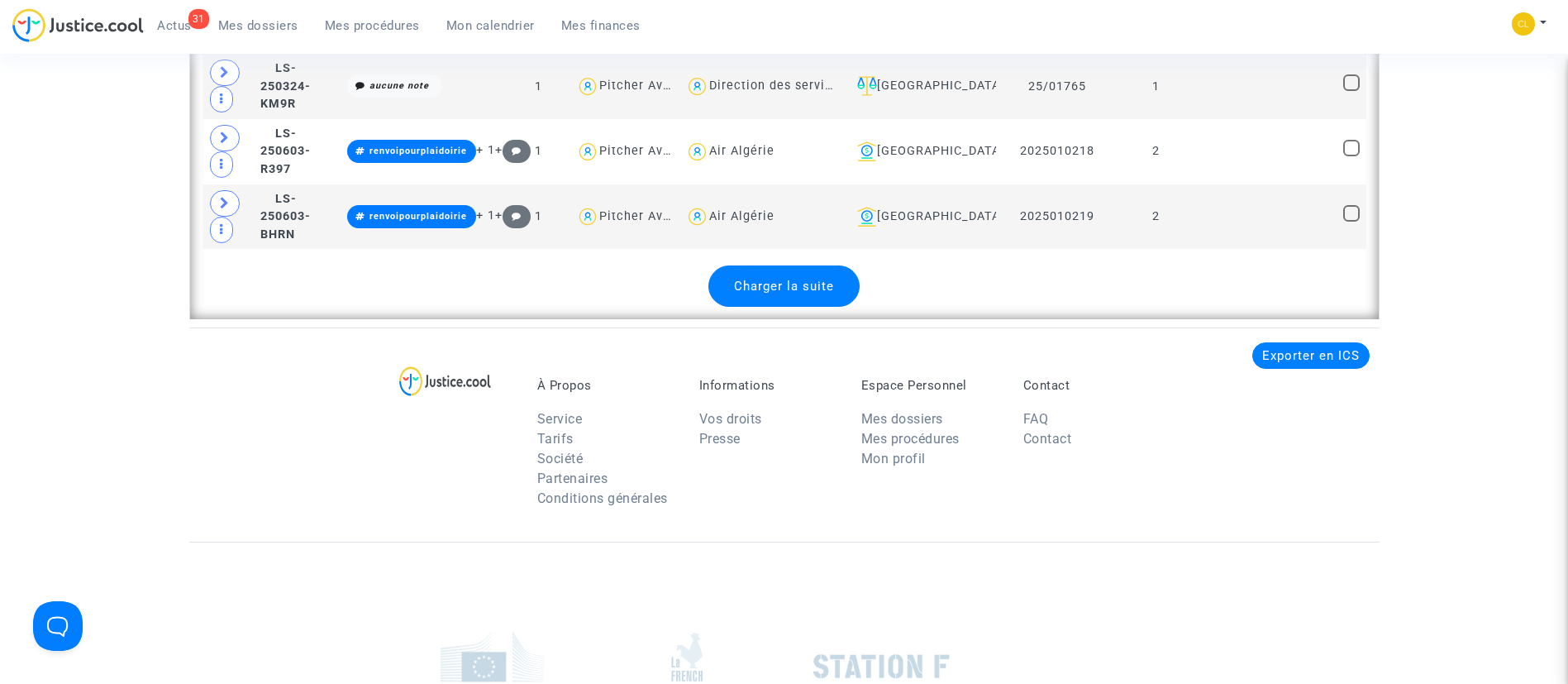
click at [820, 279] on span "Charger la suite" at bounding box center [784, 286] width 100 height 15
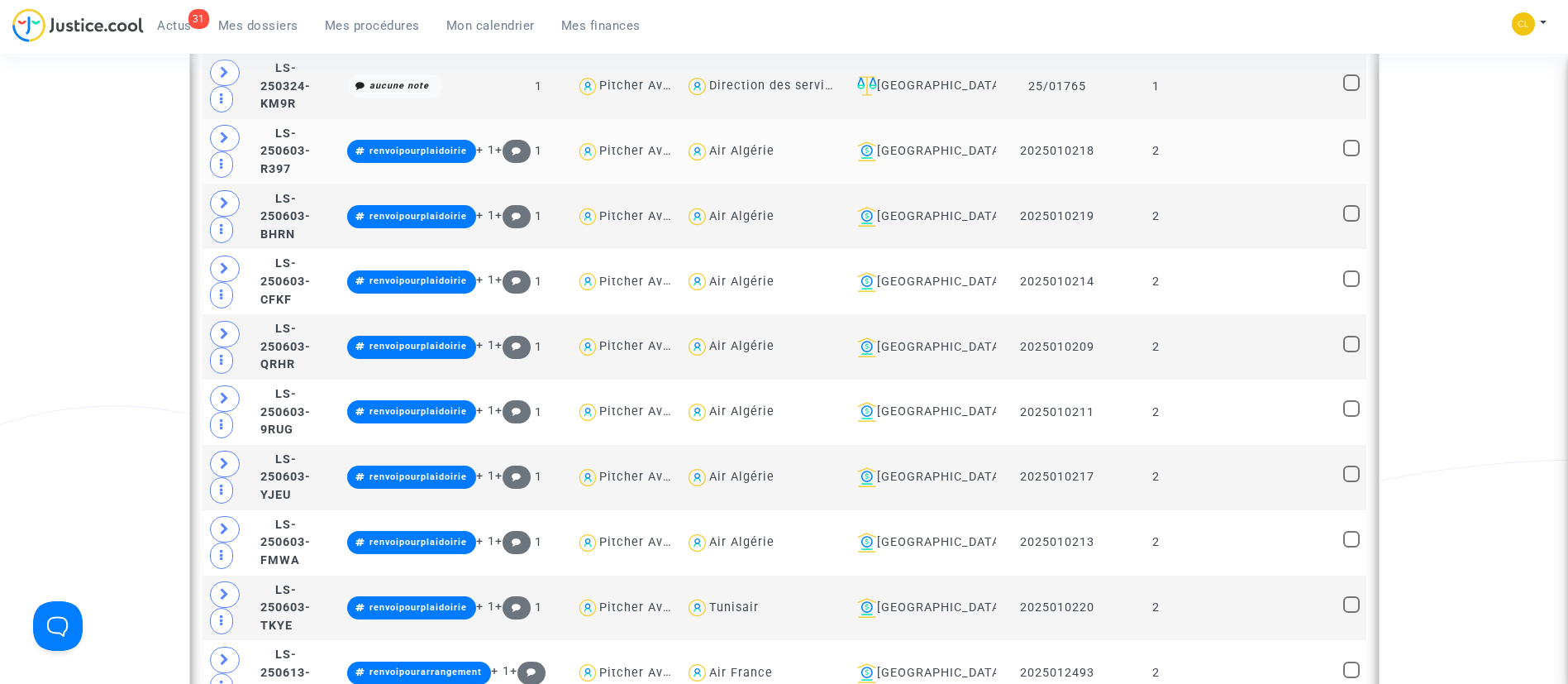
click at [1026, 132] on td "2025010218" at bounding box center [1057, 152] width 123 height 65
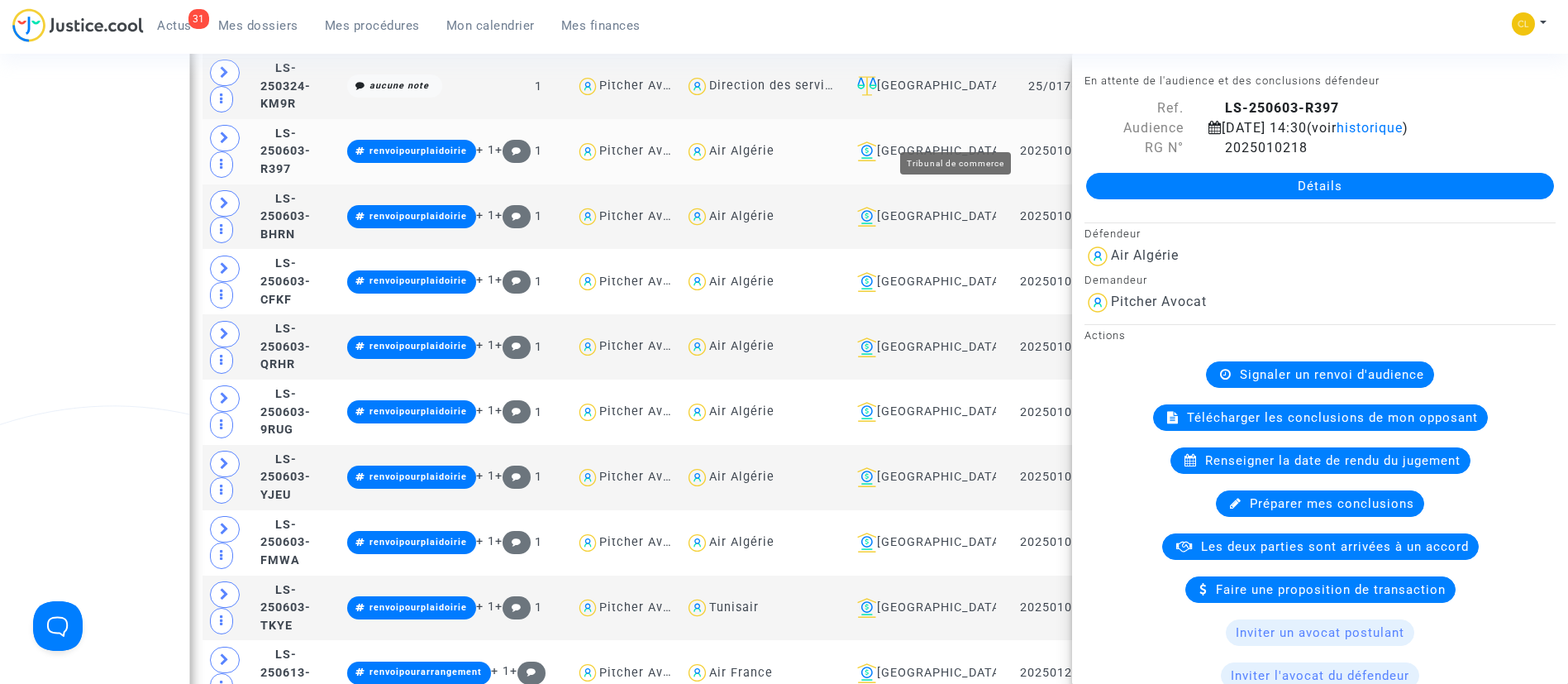
click at [990, 141] on div "Aix-en-Provence" at bounding box center [920, 151] width 139 height 20
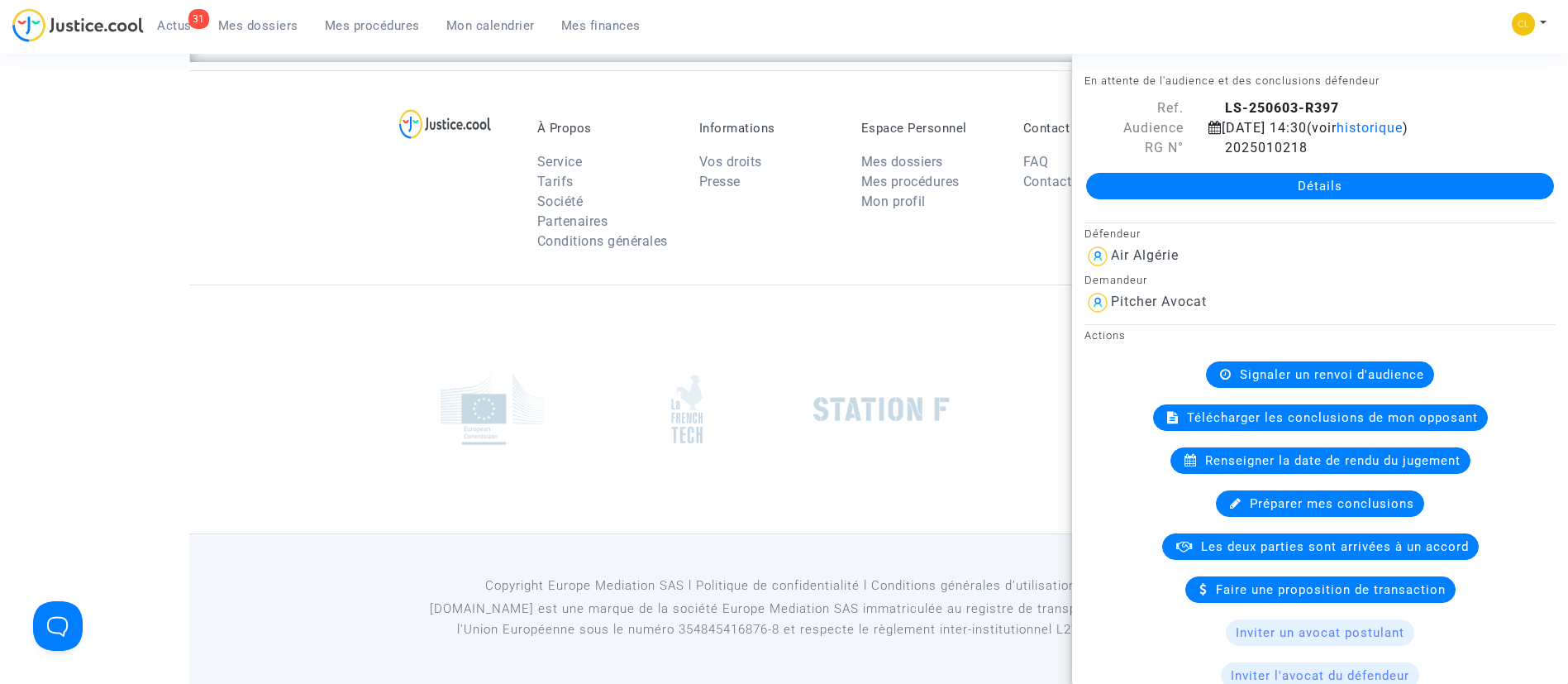
scroll to position [2028, 0]
click at [1202, 9] on div "31 Actus Mes dossiers Mes procédures Mon calendrier Mes finances Mon profil Cha…" at bounding box center [784, 31] width 1568 height 45
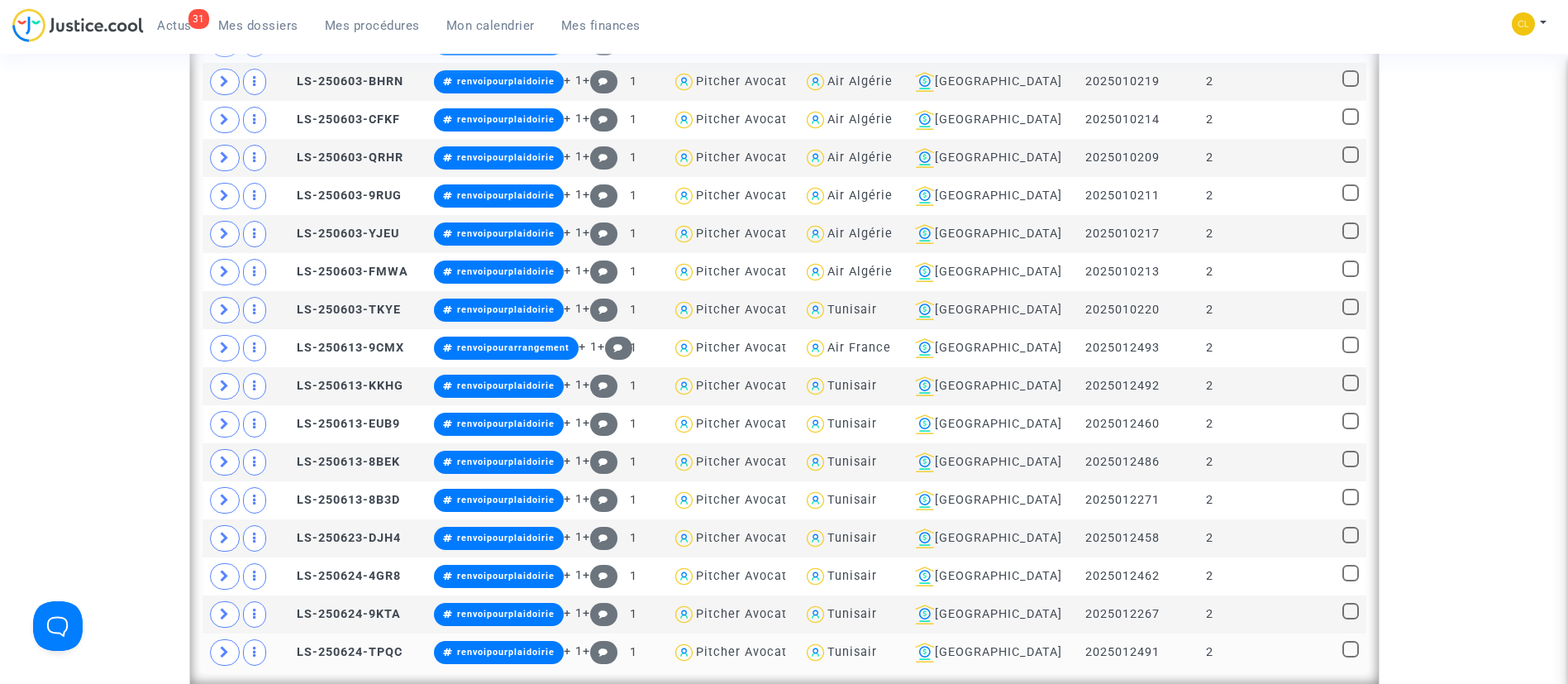
scroll to position [1284, 0]
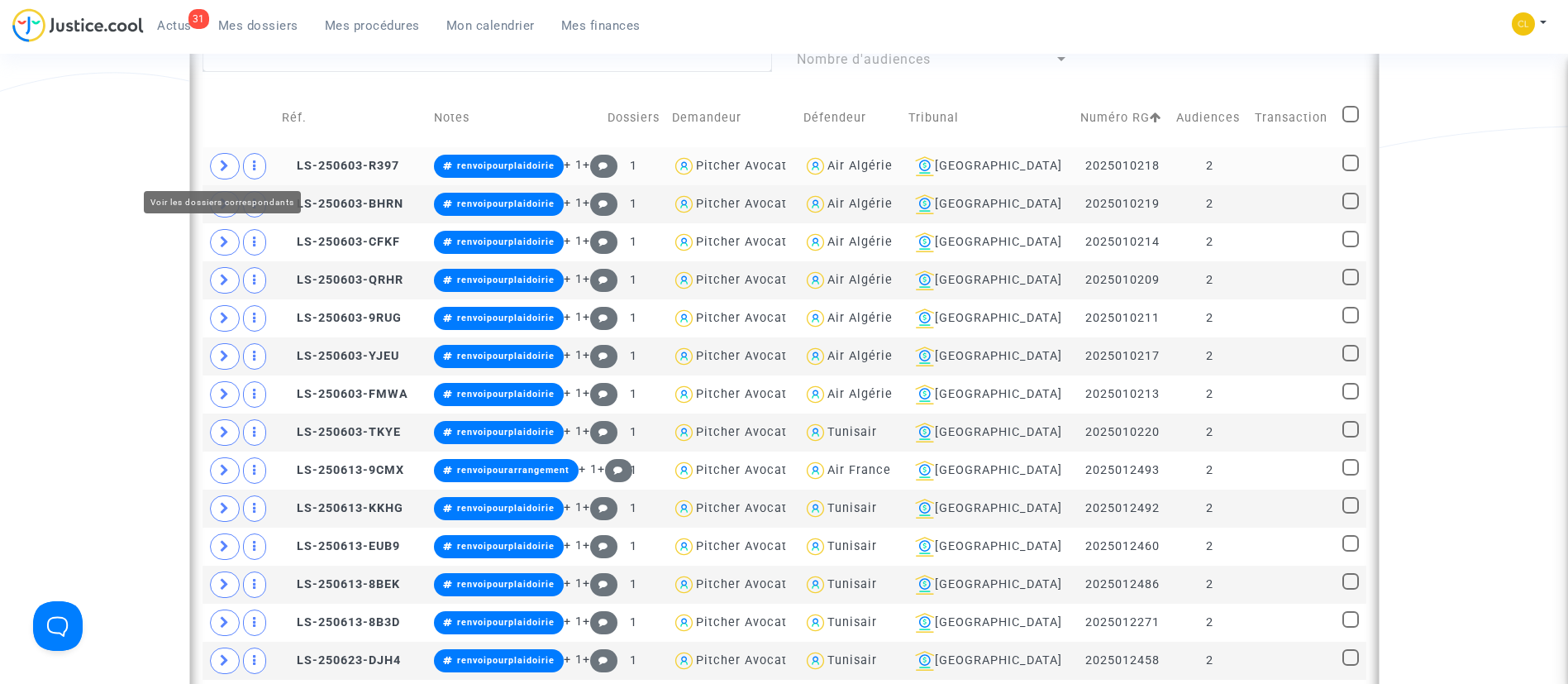
click at [220, 171] on icon at bounding box center [225, 165] width 10 height 13
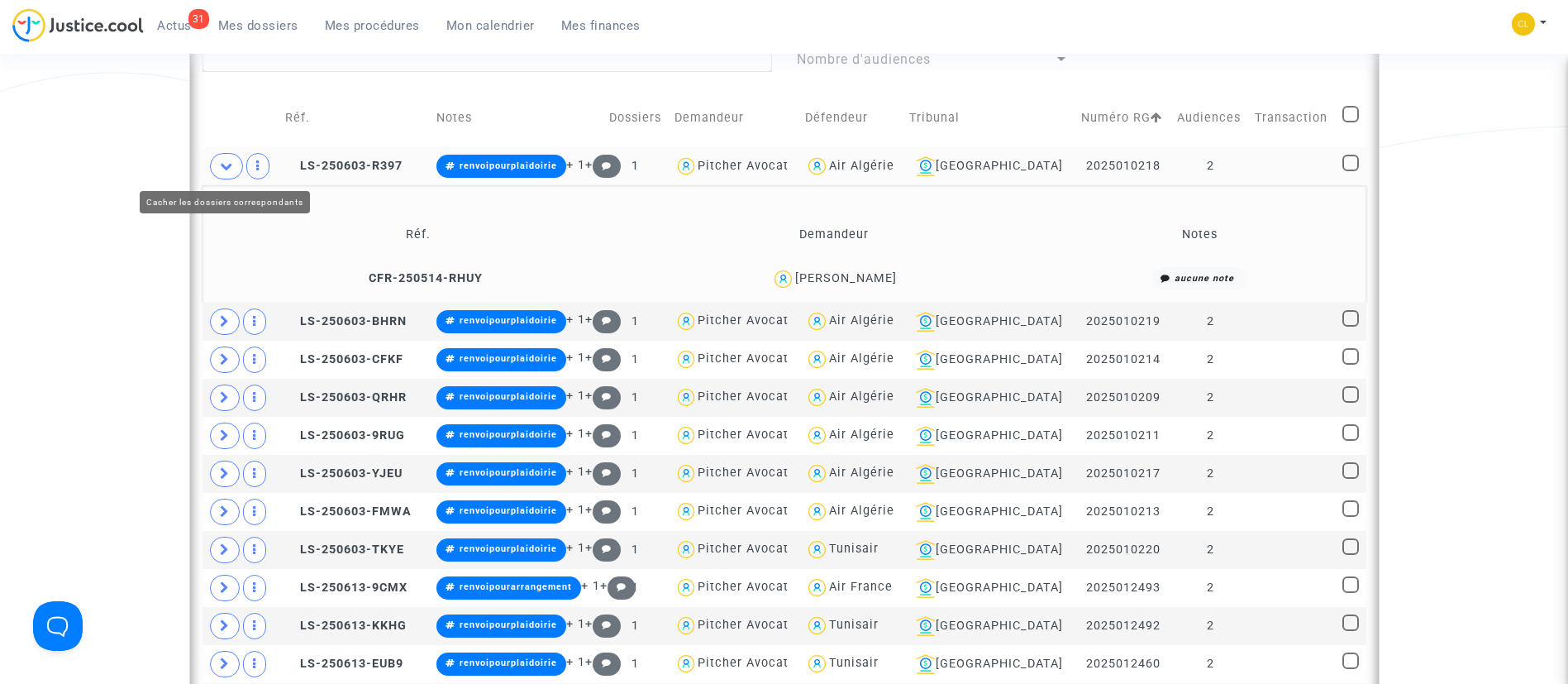
click at [220, 164] on icon at bounding box center [226, 165] width 13 height 13
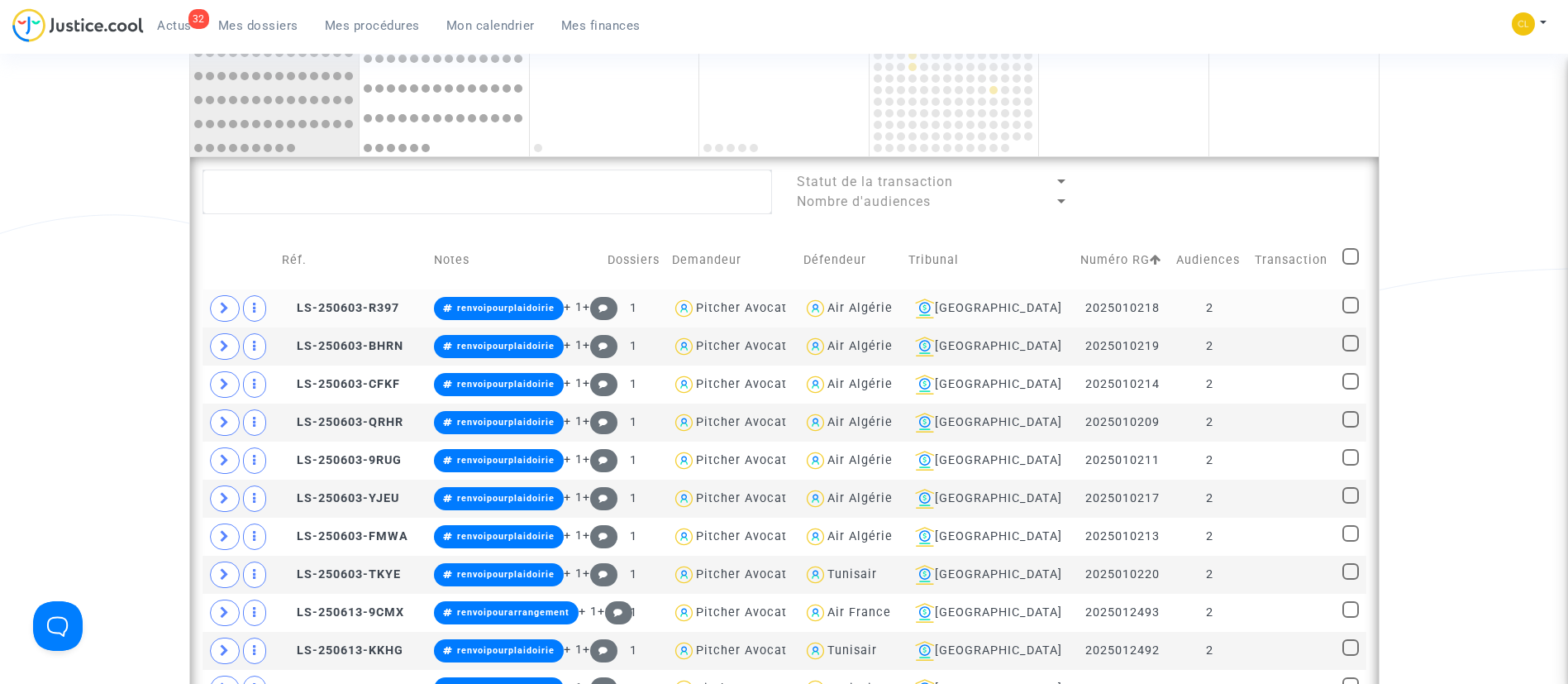
scroll to position [1159, 0]
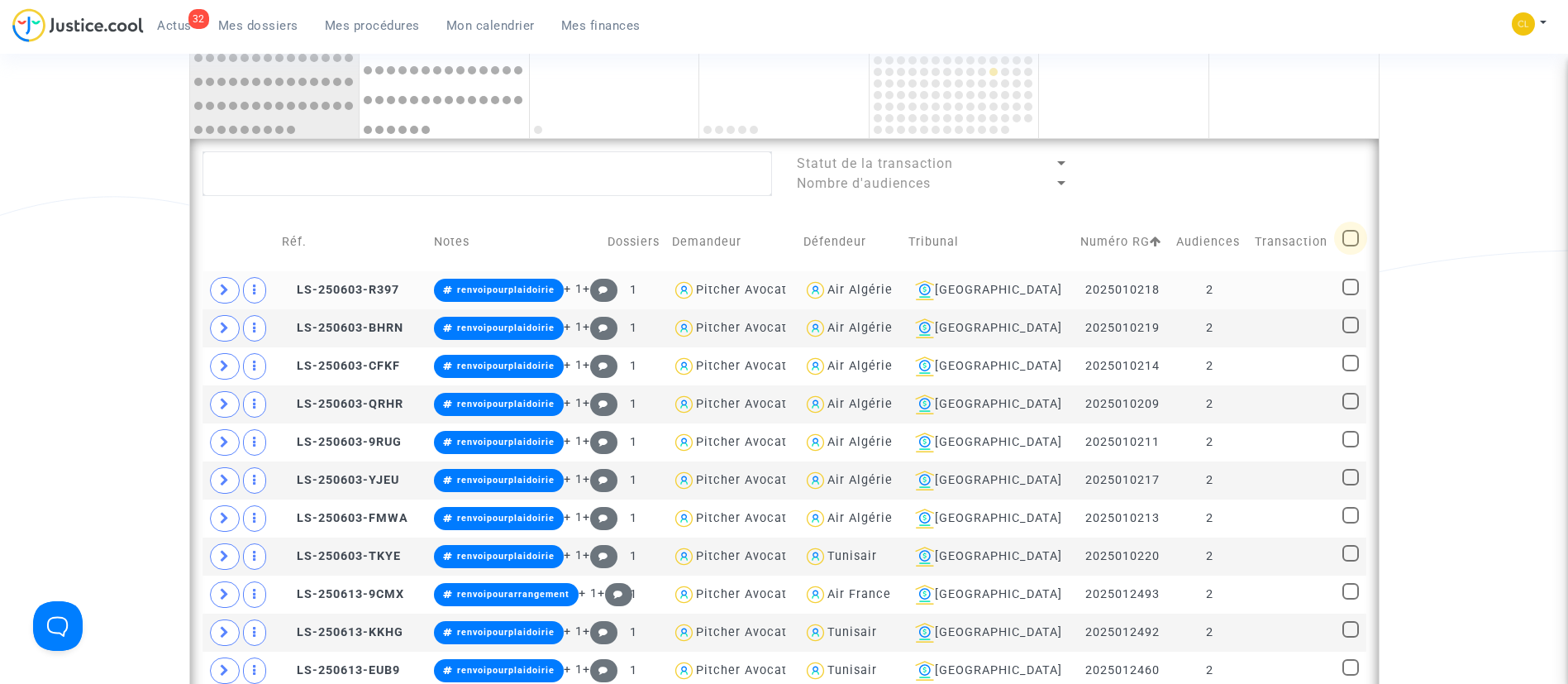
click at [1357, 237] on span at bounding box center [1351, 238] width 17 height 17
click at [1351, 246] on input "checkbox" at bounding box center [1350, 246] width 1 height 1
checkbox input "true"
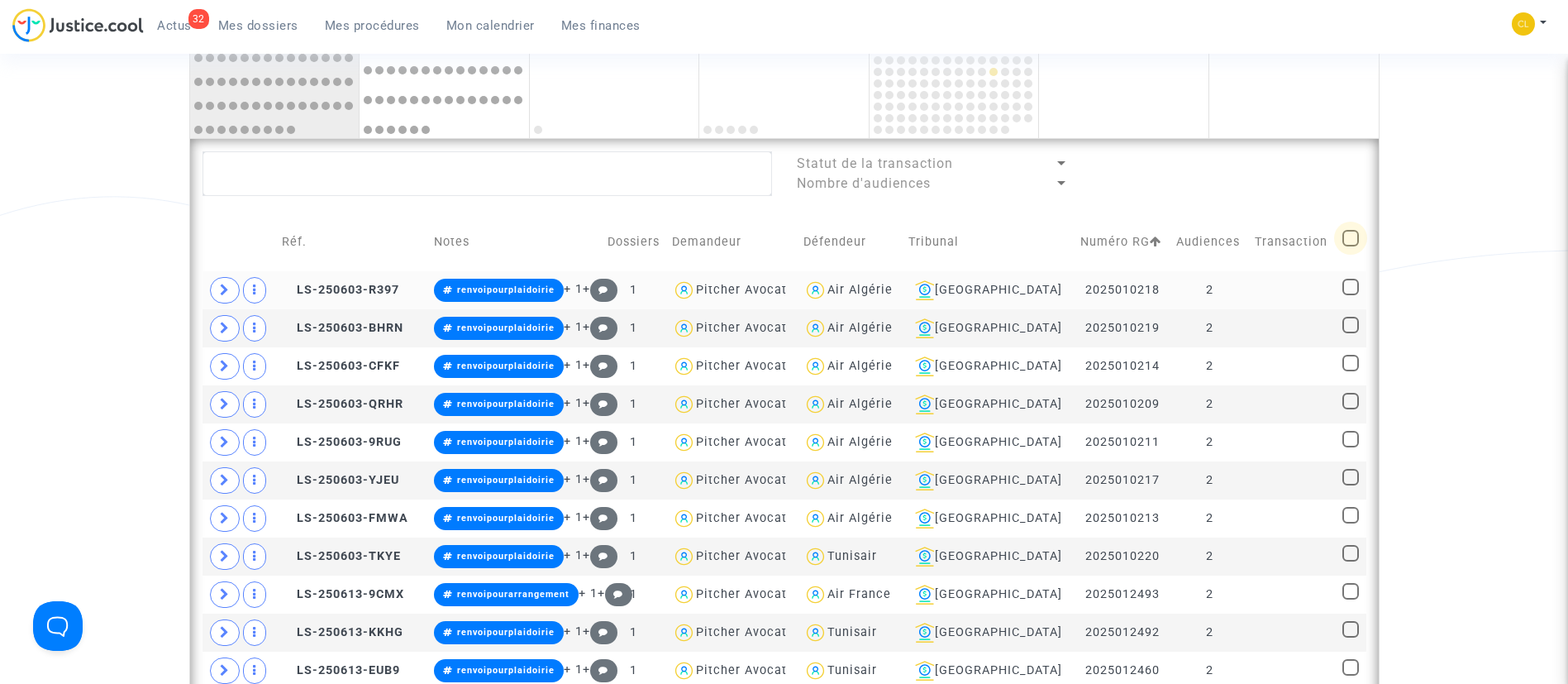
checkbox input "true"
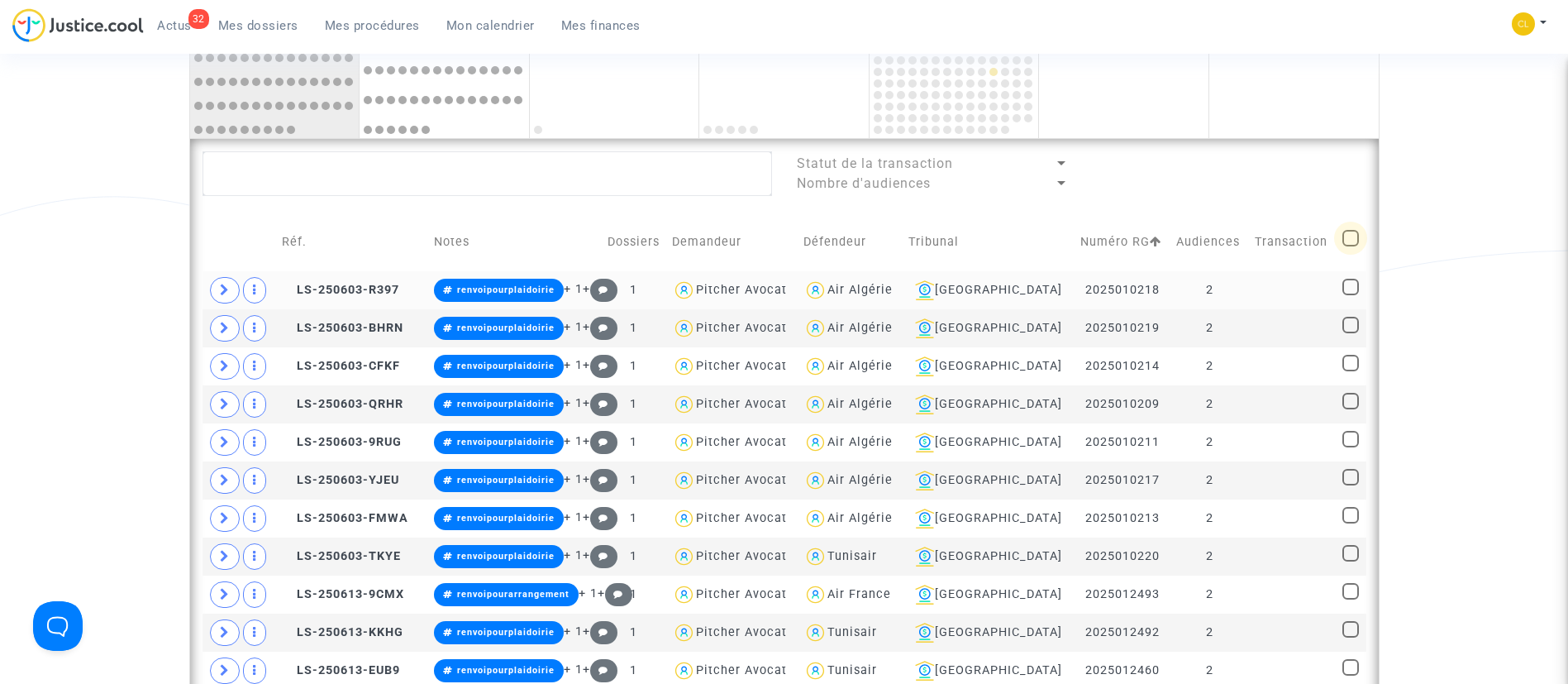
checkbox input "true"
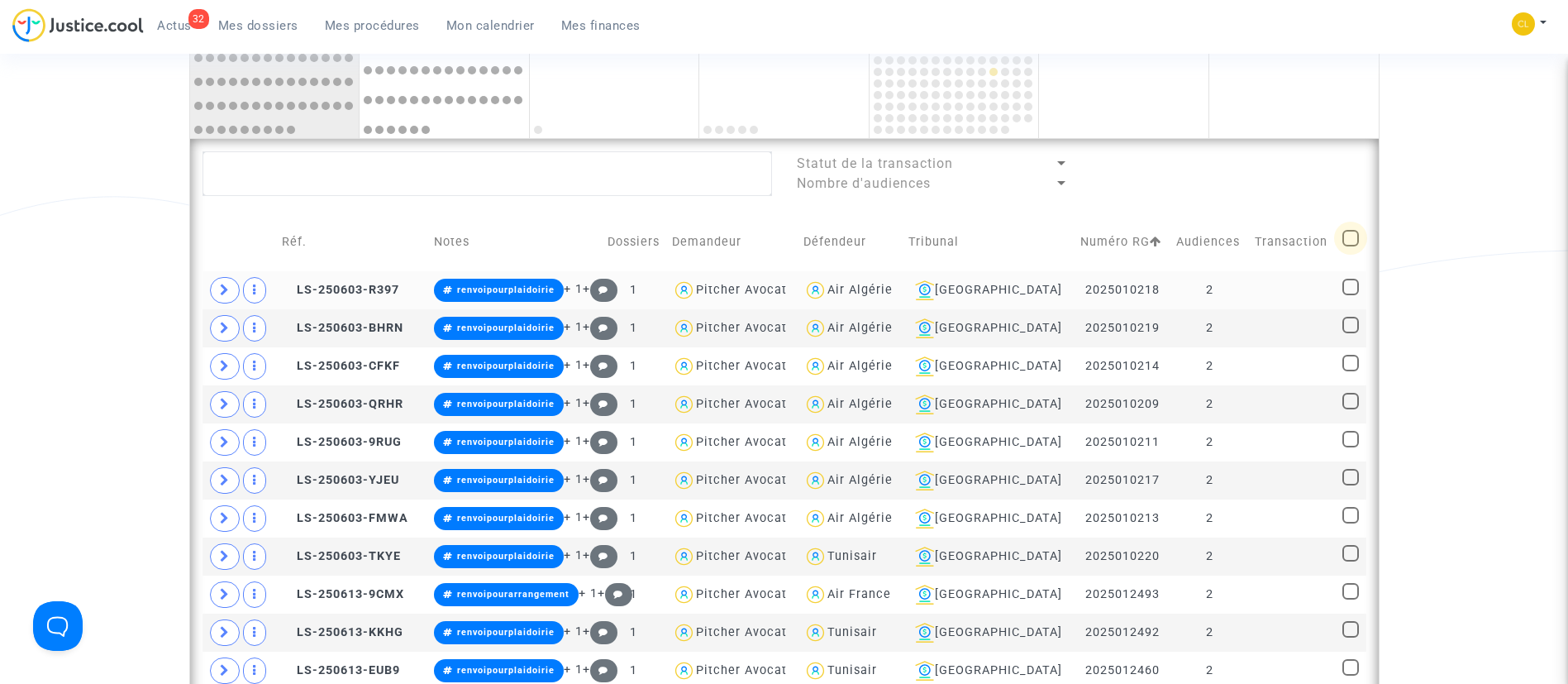
checkbox input "true"
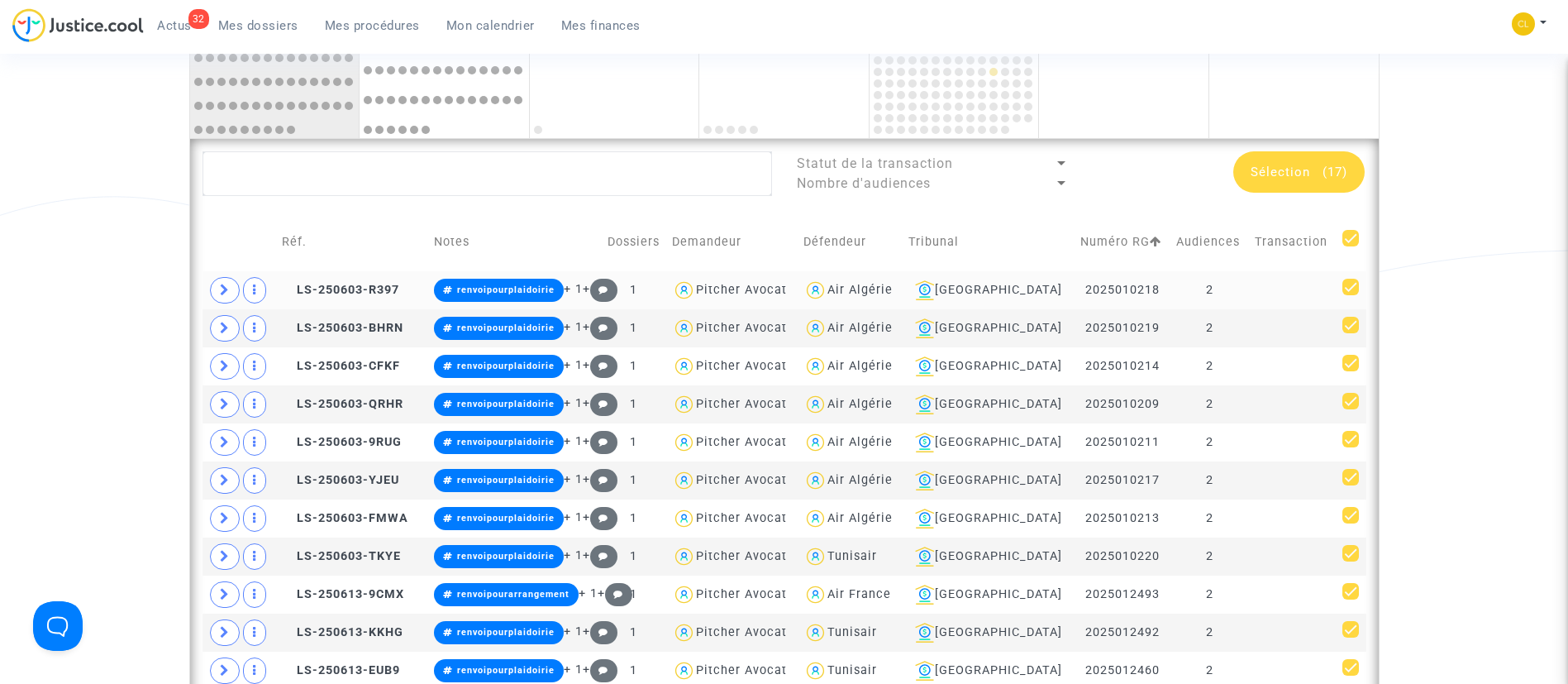
click at [1357, 237] on span at bounding box center [1351, 238] width 17 height 17
click at [1351, 246] on input "checkbox" at bounding box center [1350, 246] width 1 height 1
checkbox input "false"
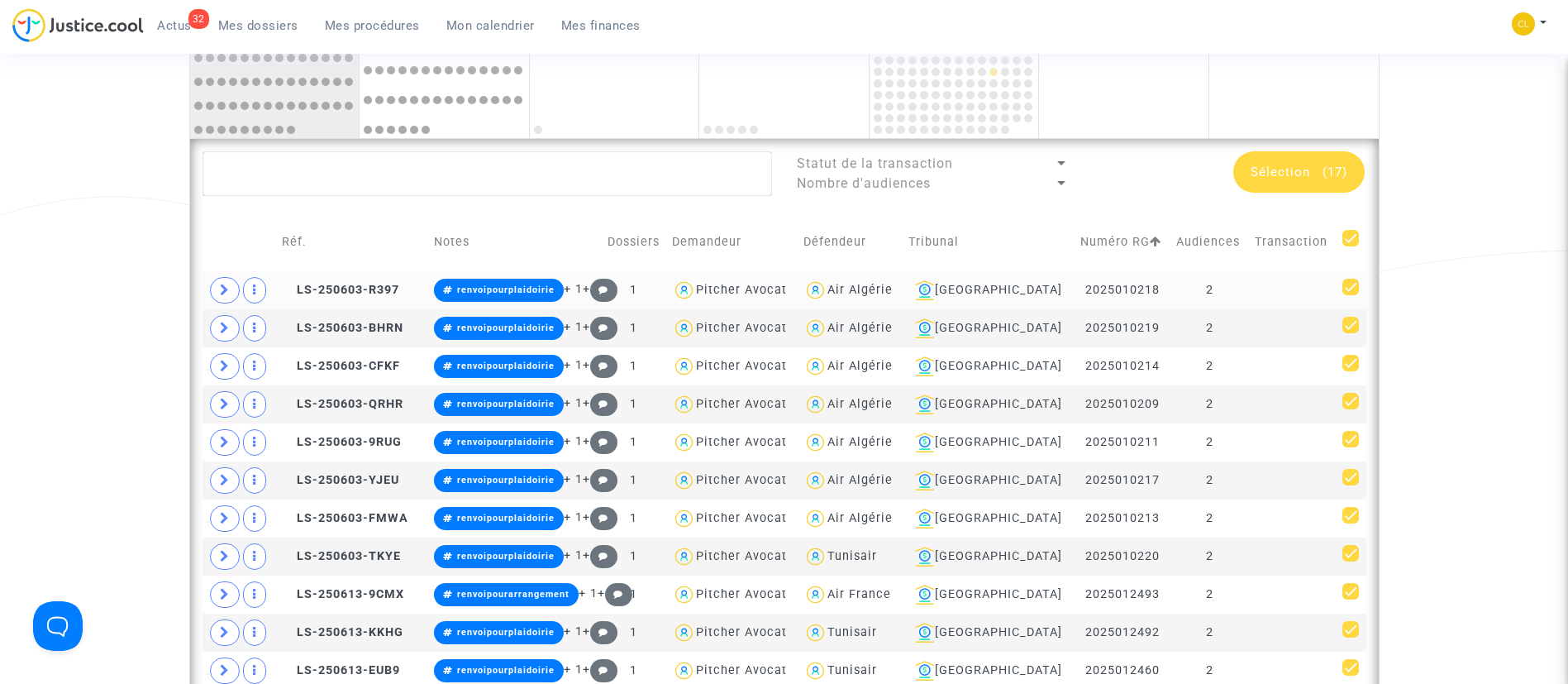
checkbox input "false"
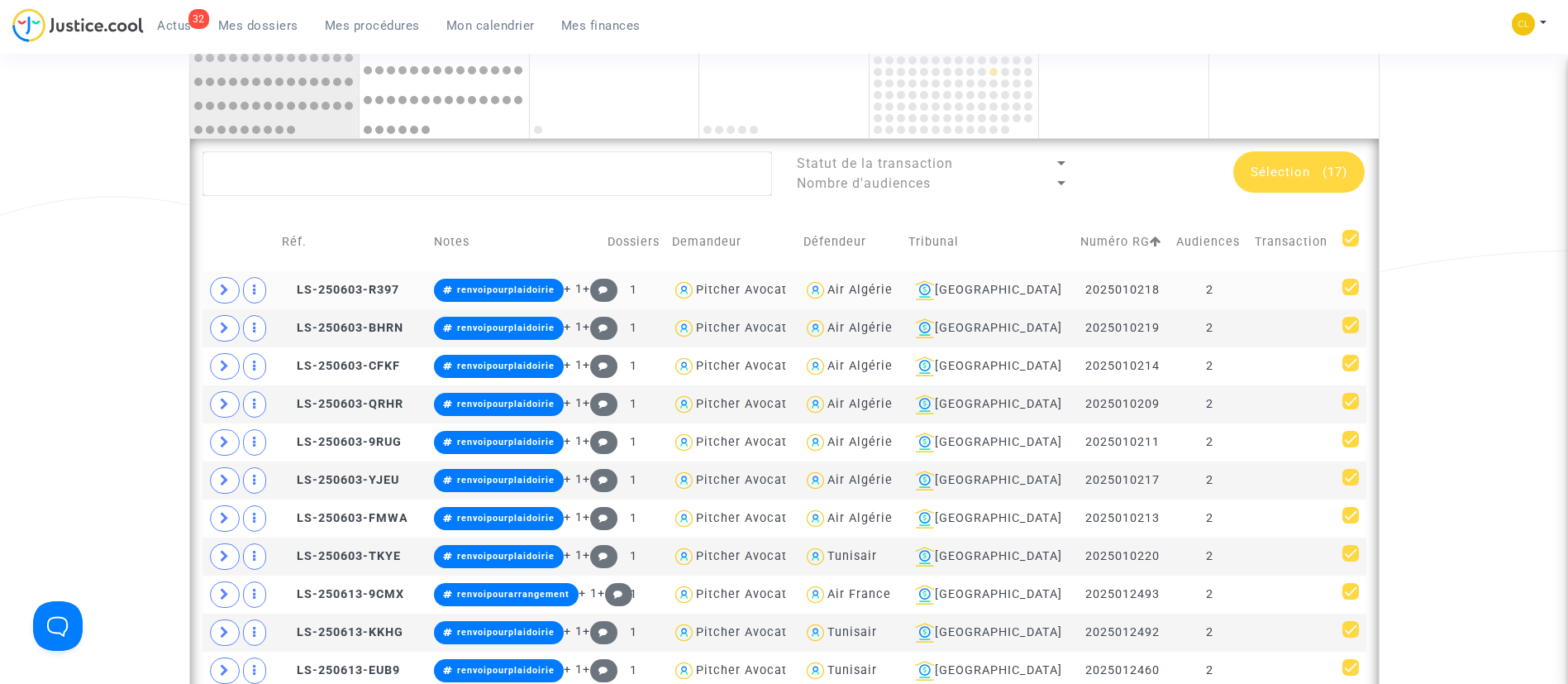
checkbox input "false"
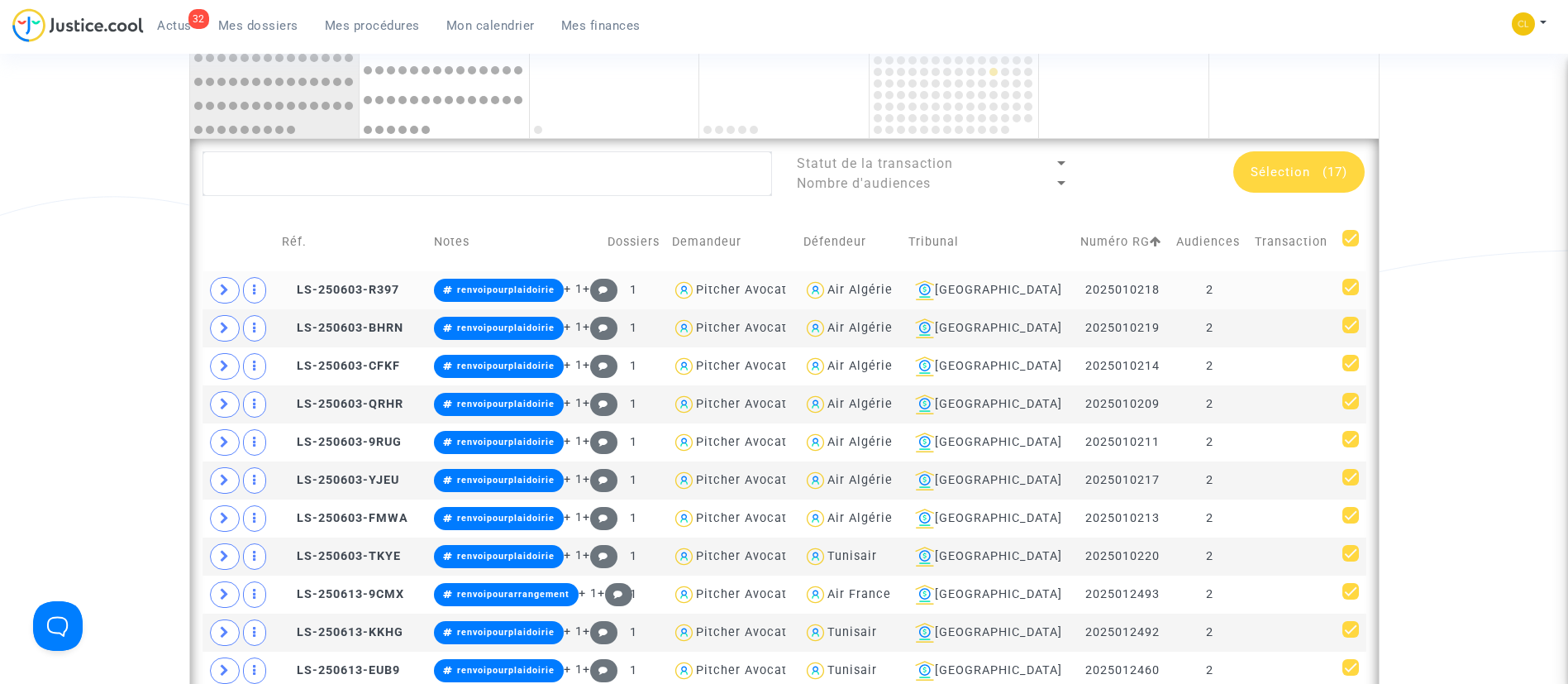
checkbox input "false"
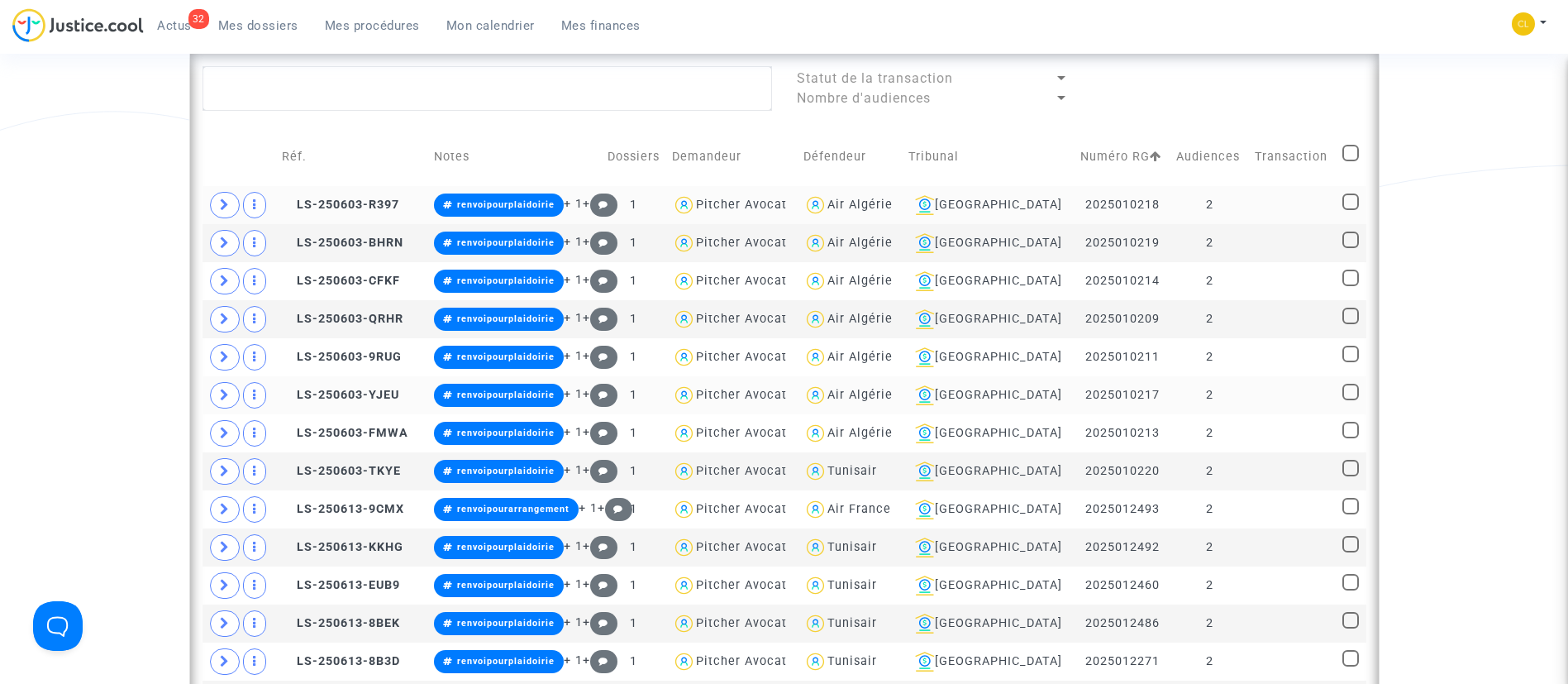
scroll to position [1284, 0]
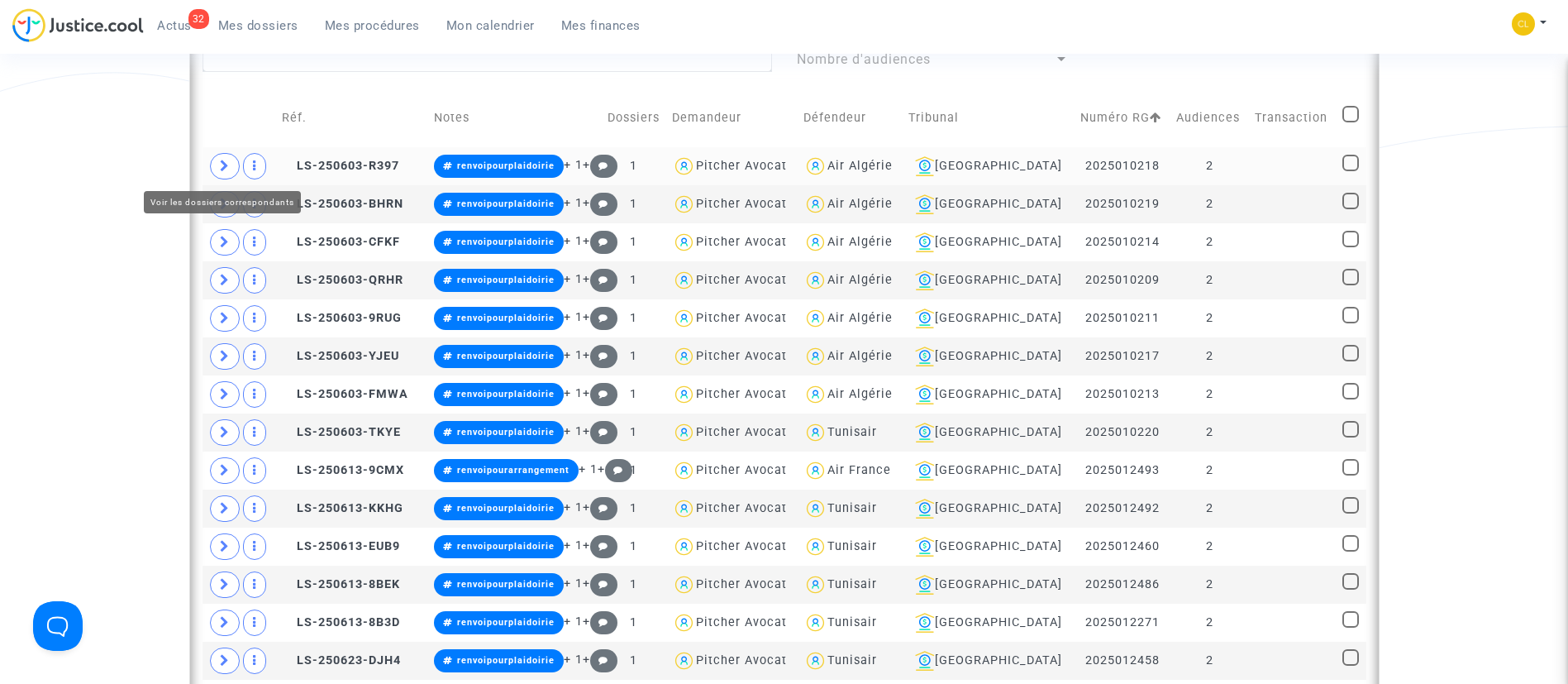
click at [217, 160] on span at bounding box center [225, 166] width 30 height 27
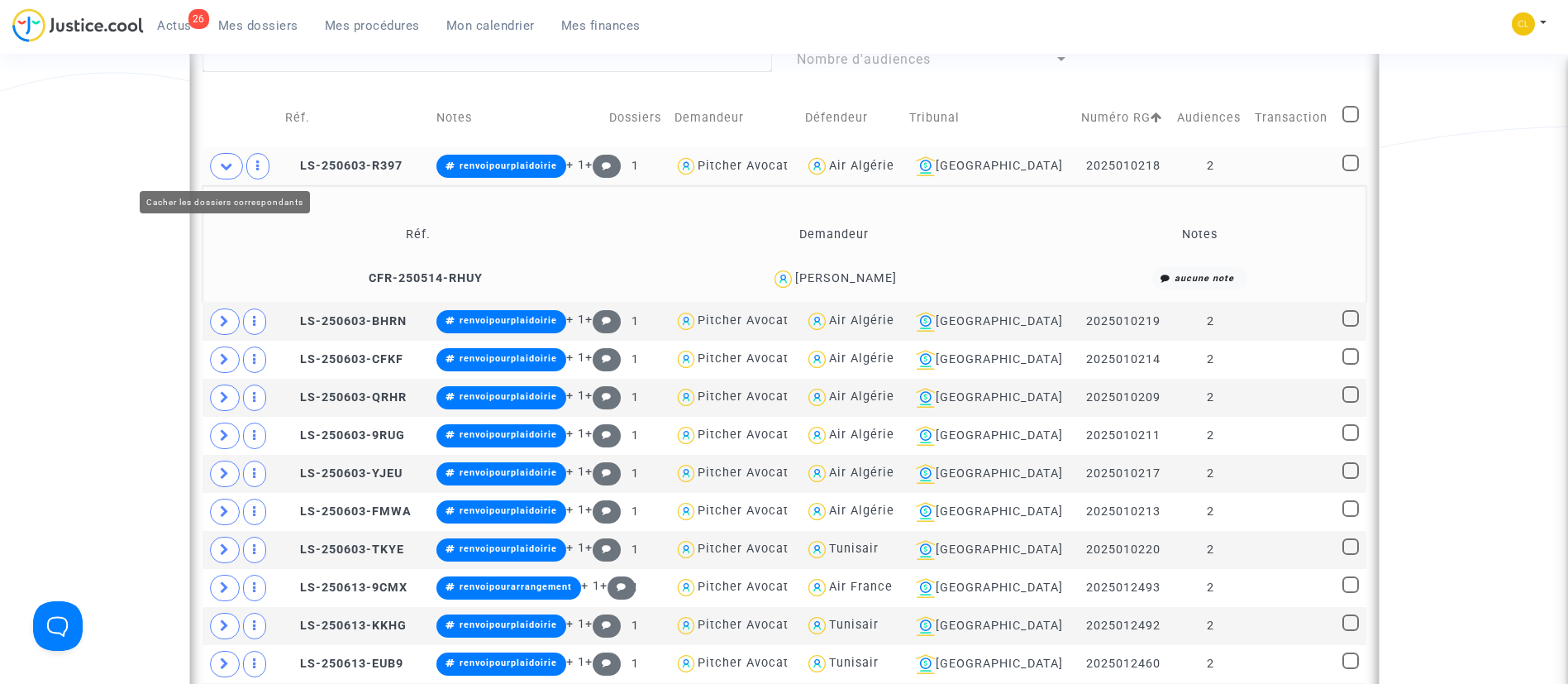
click at [226, 163] on icon at bounding box center [226, 165] width 13 height 13
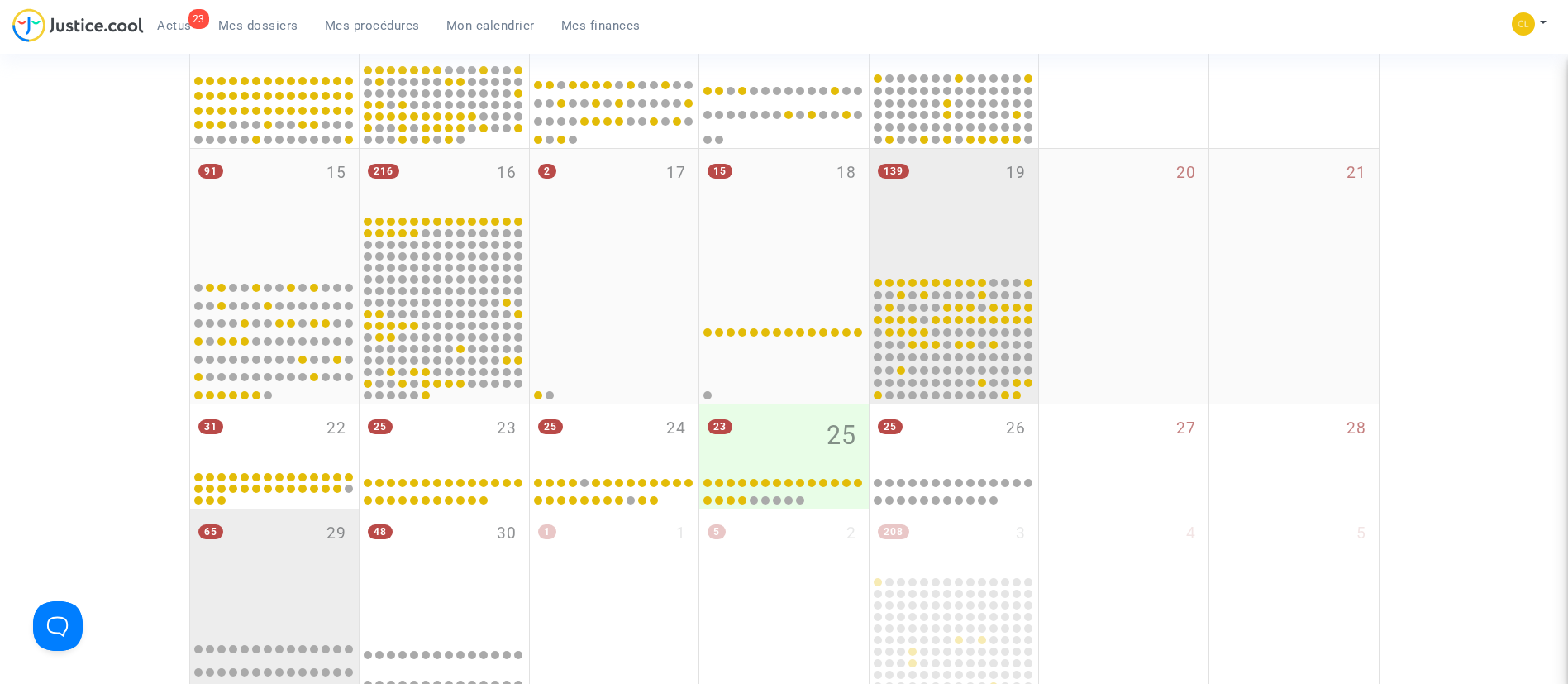
scroll to position [540, 0]
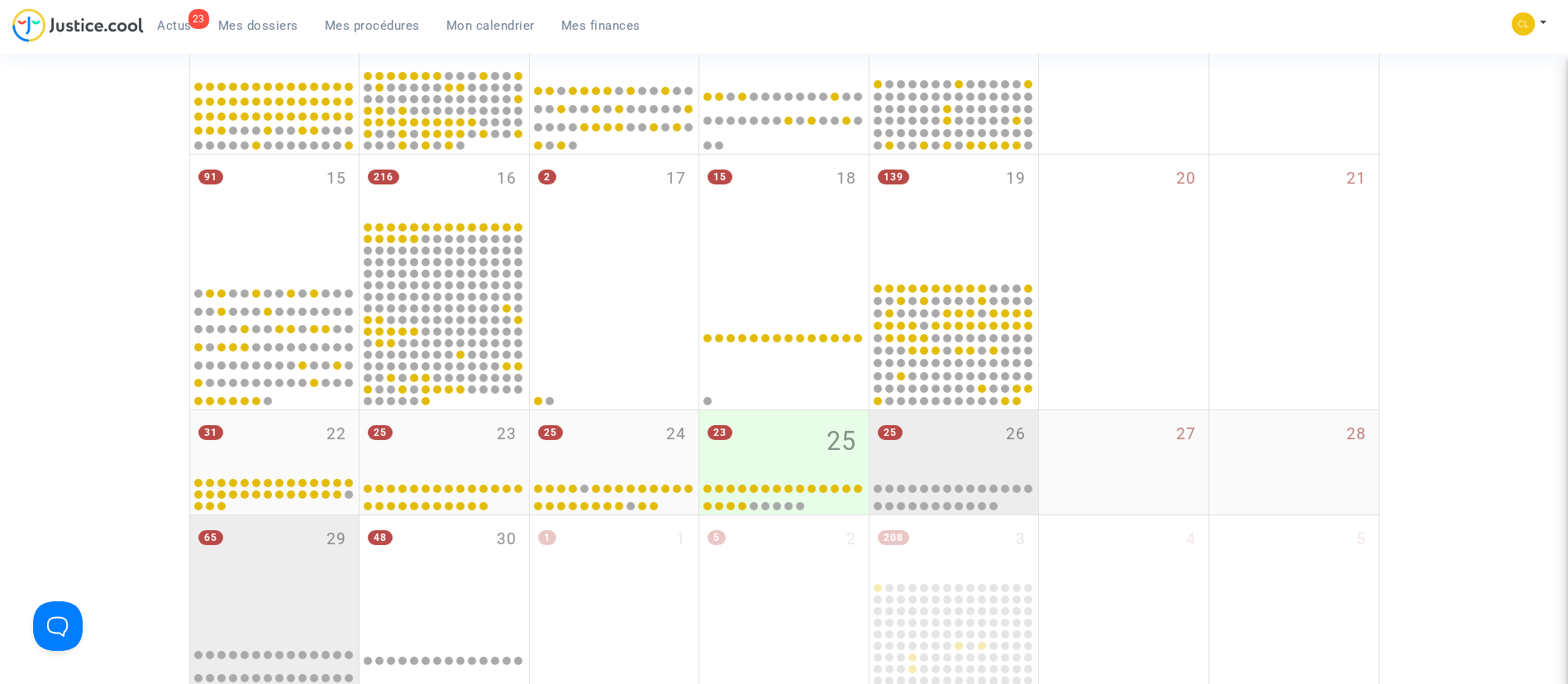
click at [944, 444] on div "25 26" at bounding box center [954, 442] width 169 height 64
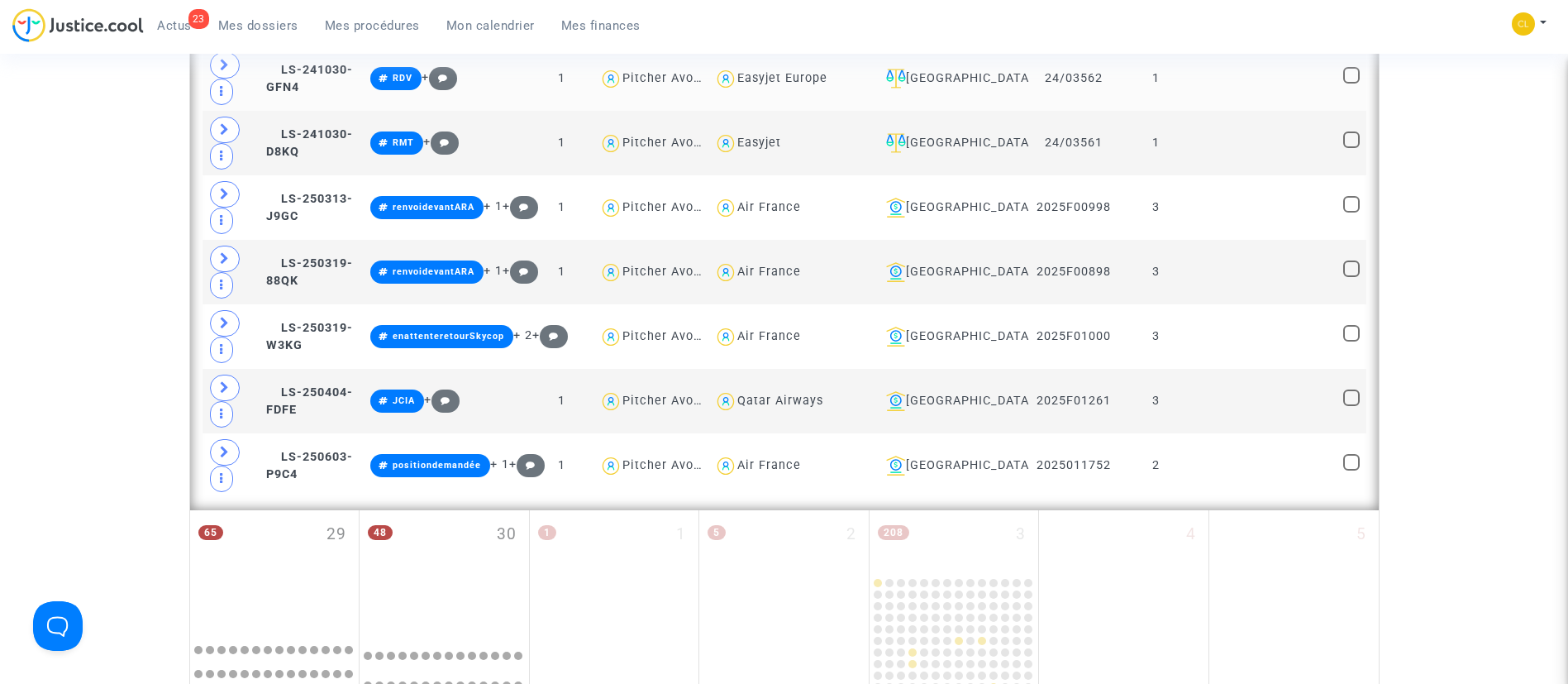
scroll to position [2276, 0]
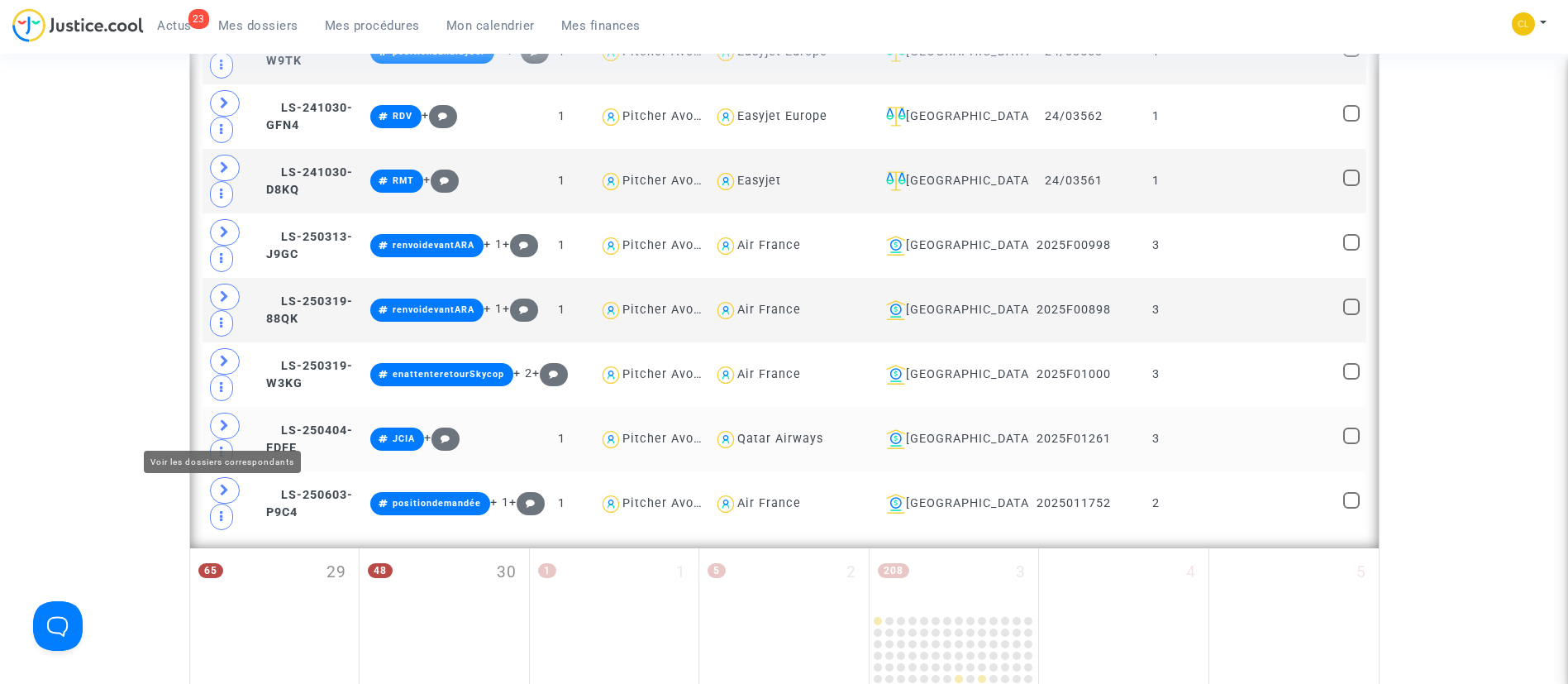
click at [220, 419] on icon at bounding box center [225, 425] width 10 height 13
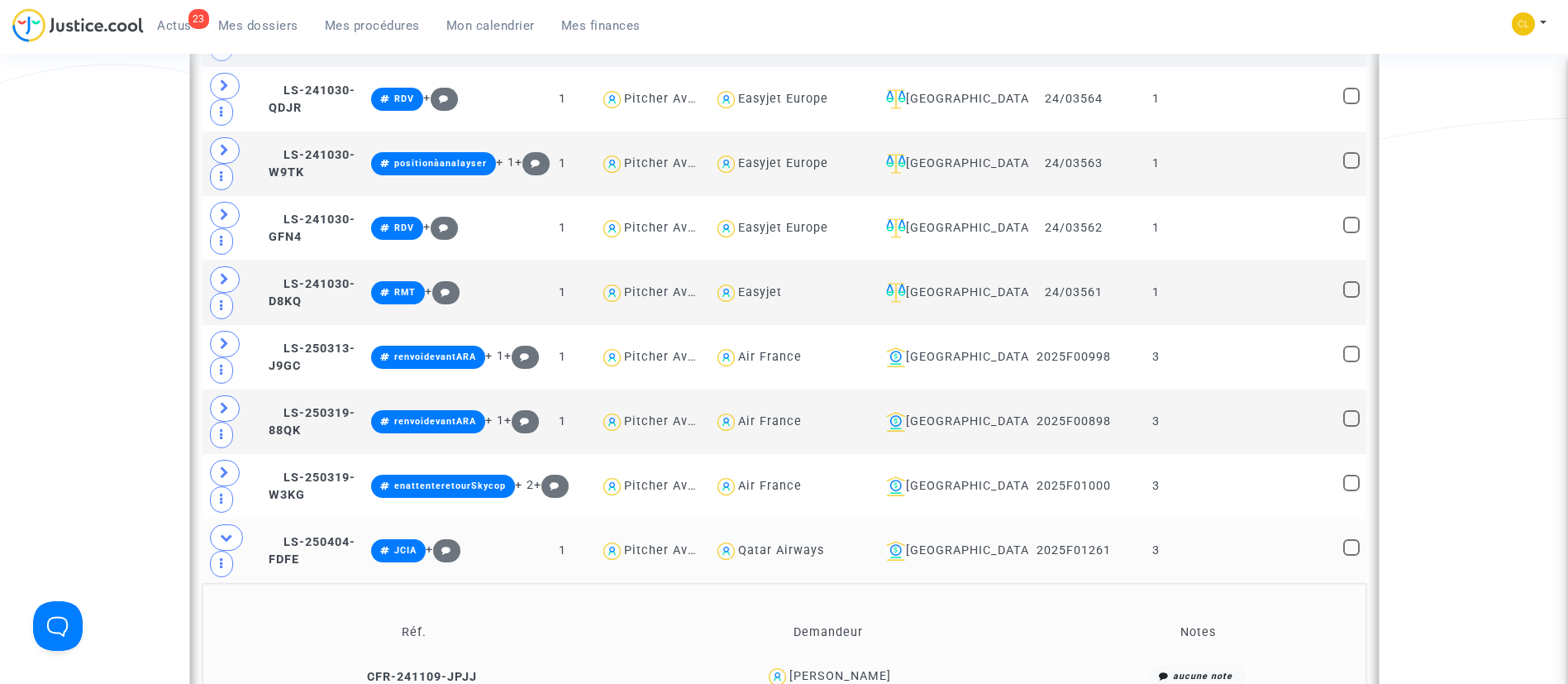
scroll to position [2028, 0]
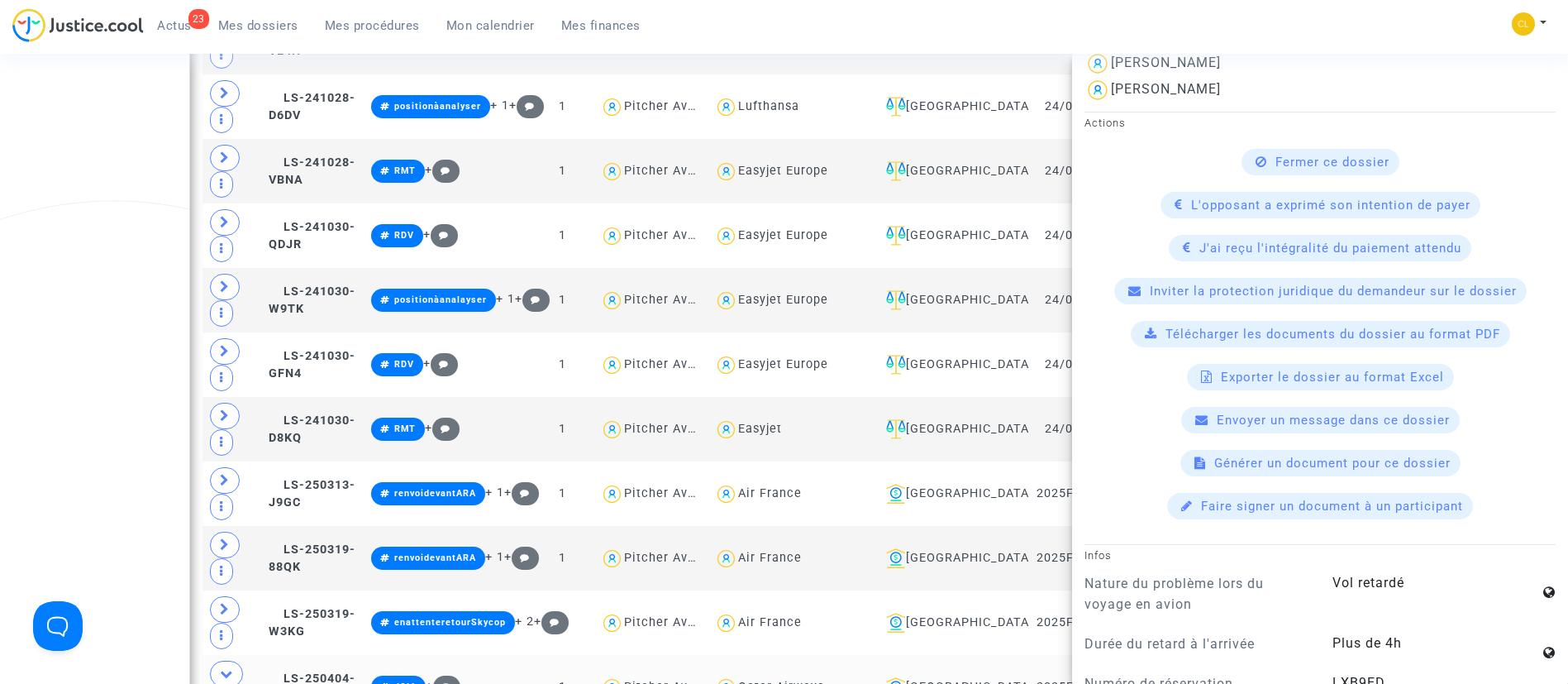
scroll to position [0, 0]
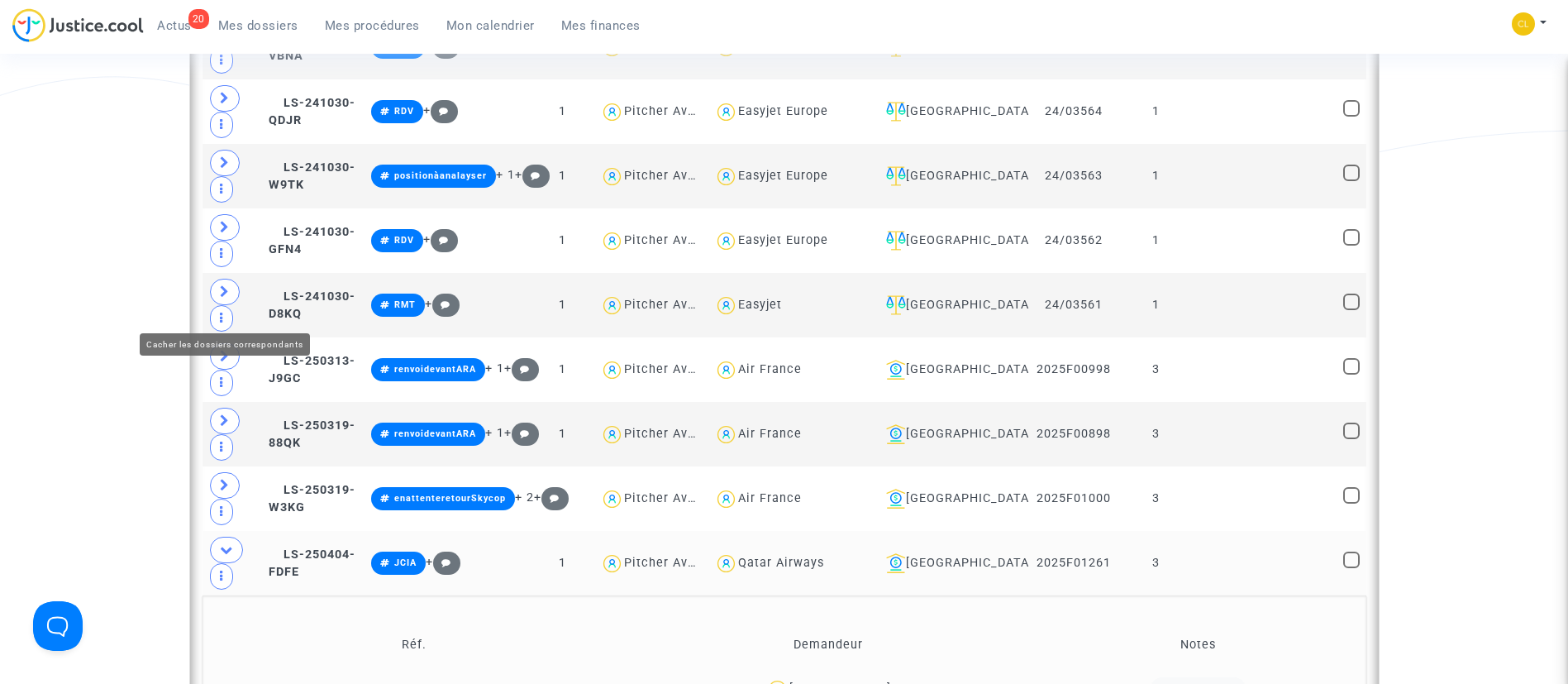
click at [230, 543] on icon at bounding box center [226, 549] width 13 height 13
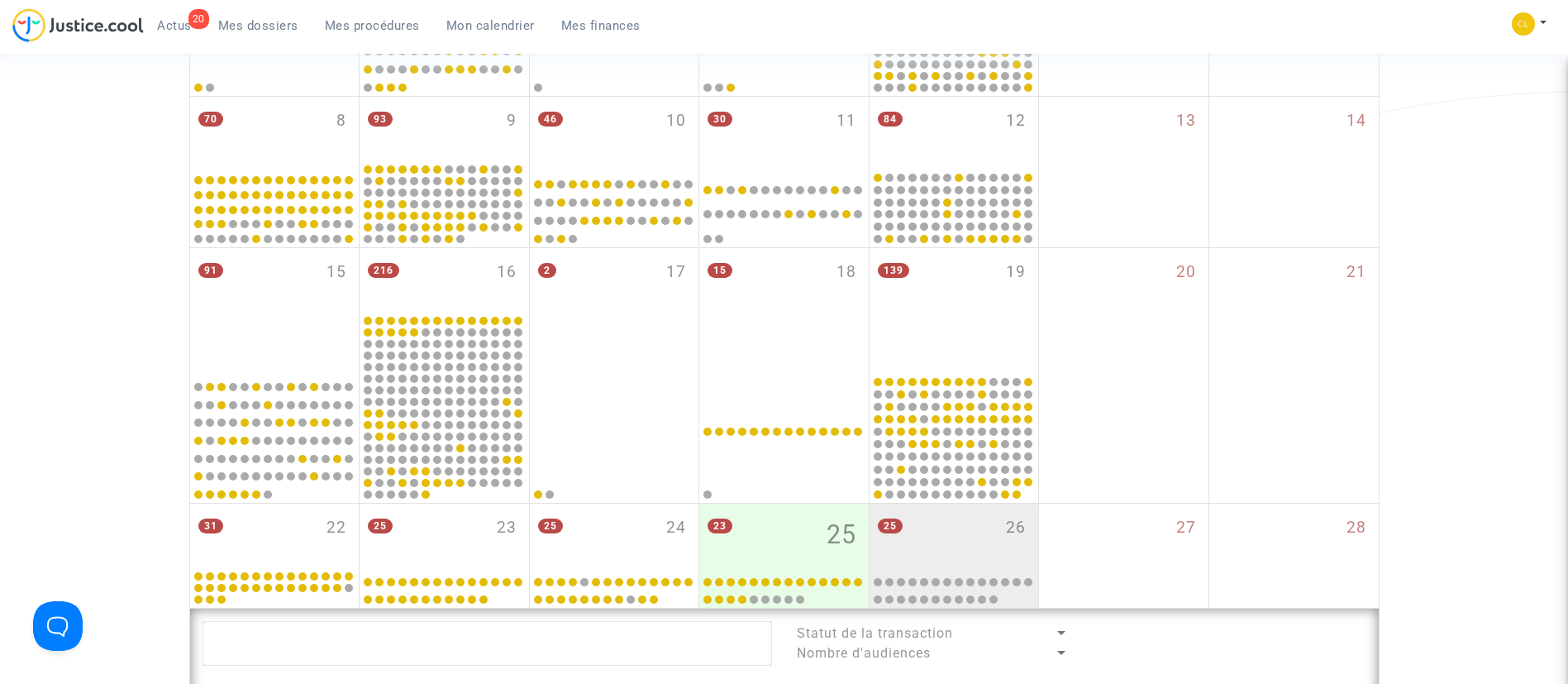
scroll to position [663, 0]
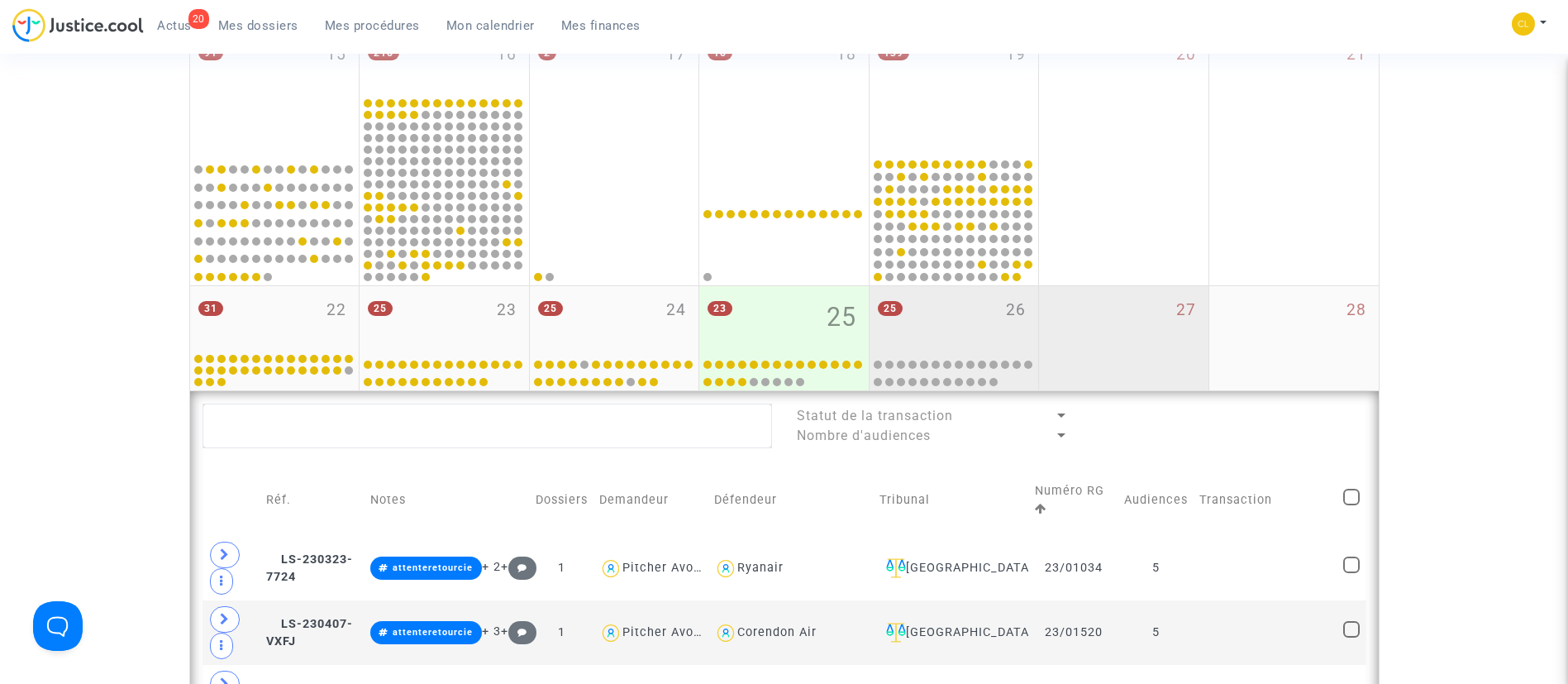
click at [1093, 357] on div "27" at bounding box center [1124, 338] width 169 height 104
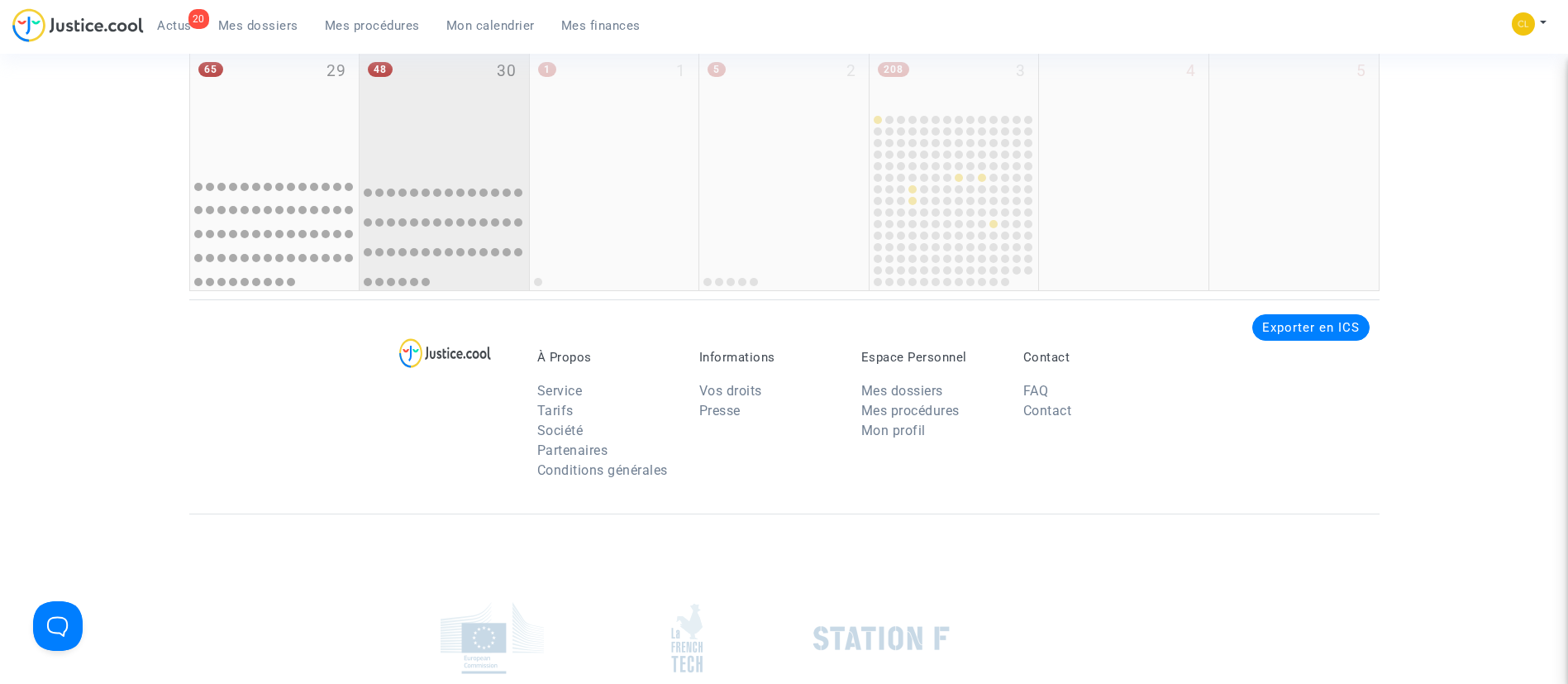
scroll to position [1036, 0]
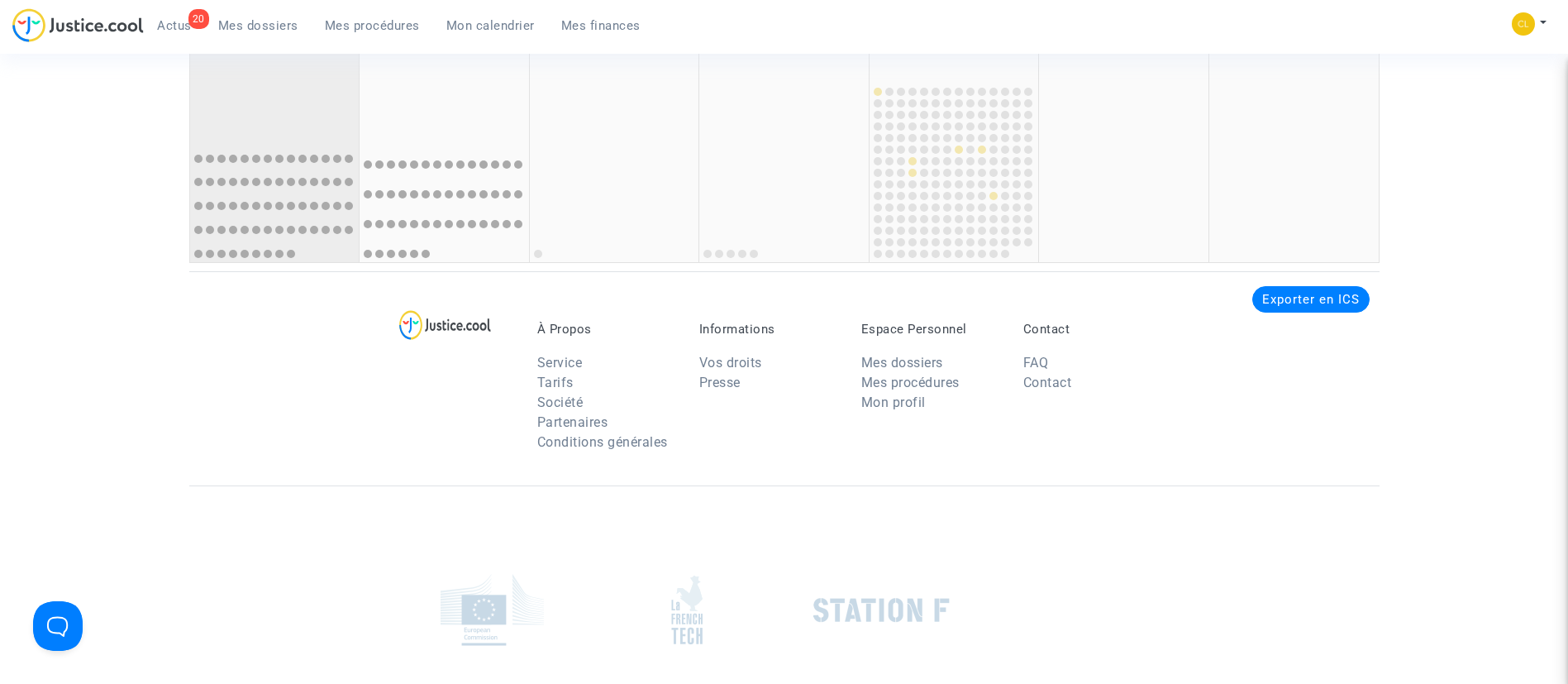
click at [289, 96] on div "65 29" at bounding box center [275, 79] width 169 height 119
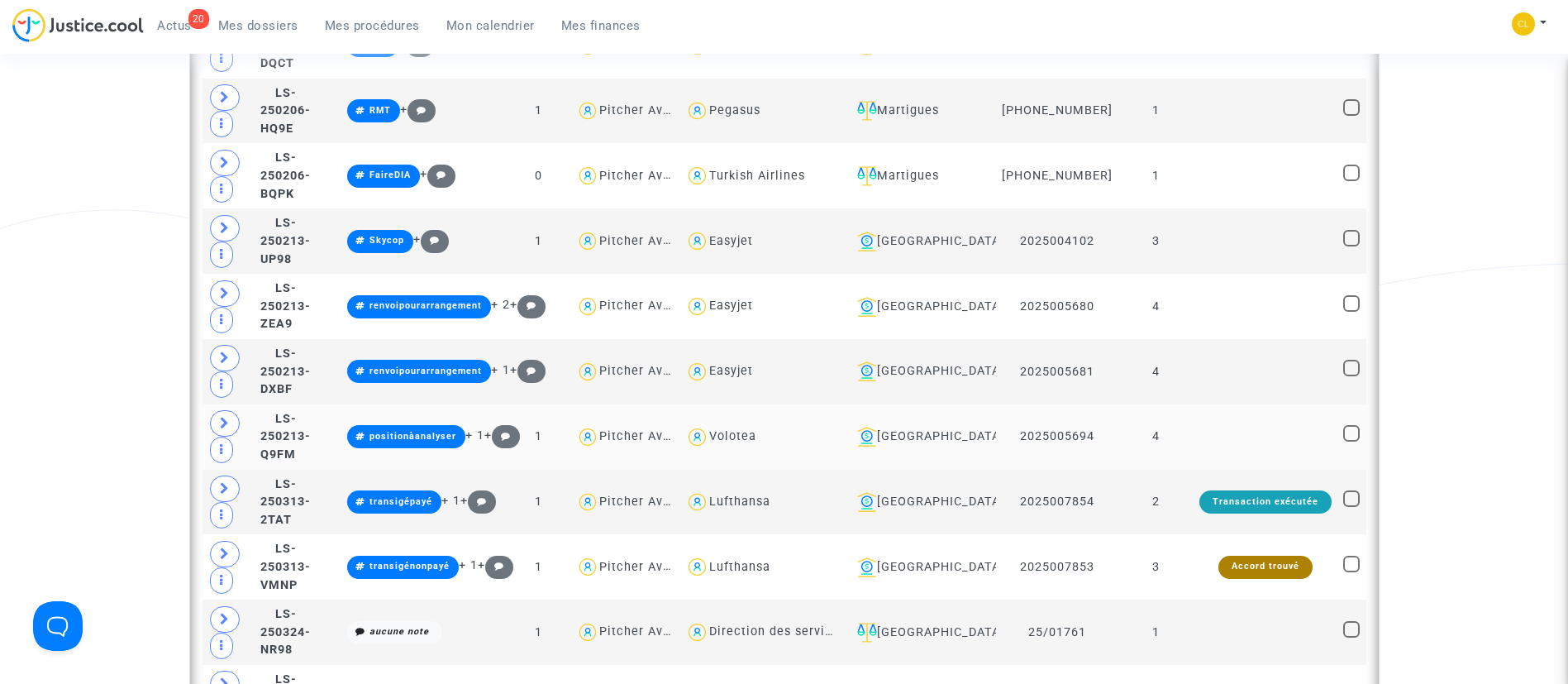
scroll to position [4384, 0]
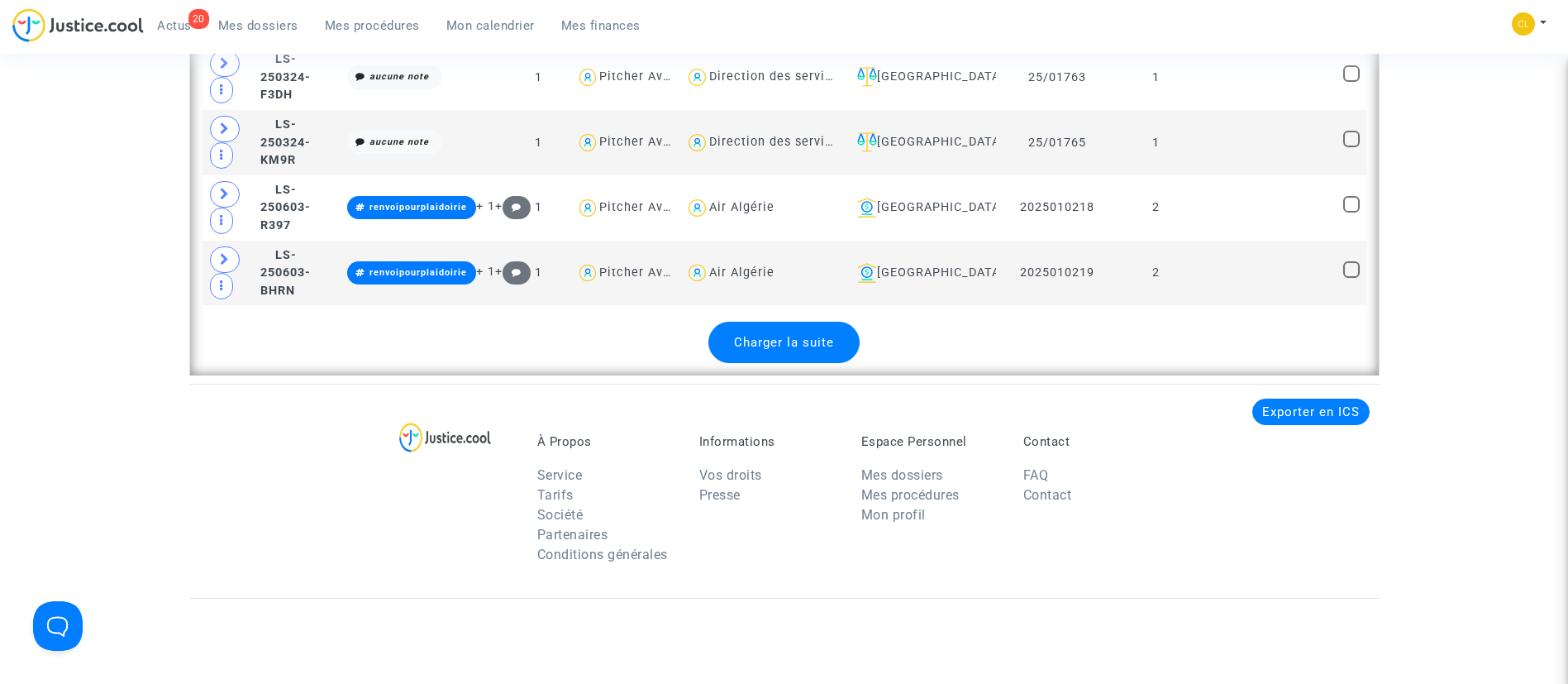
click at [787, 335] on span "Charger la suite" at bounding box center [784, 342] width 100 height 15
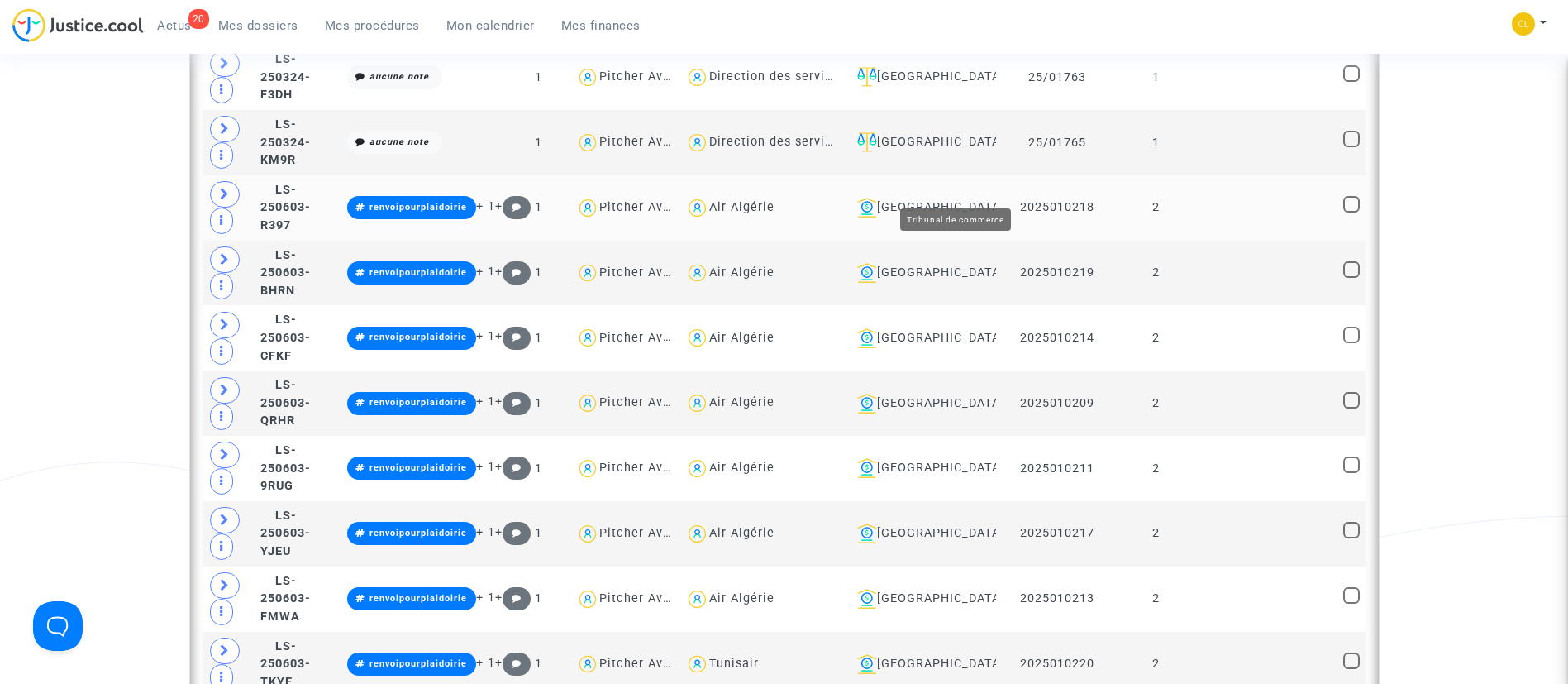
click at [974, 198] on div "Aix-en-Provence" at bounding box center [920, 208] width 139 height 20
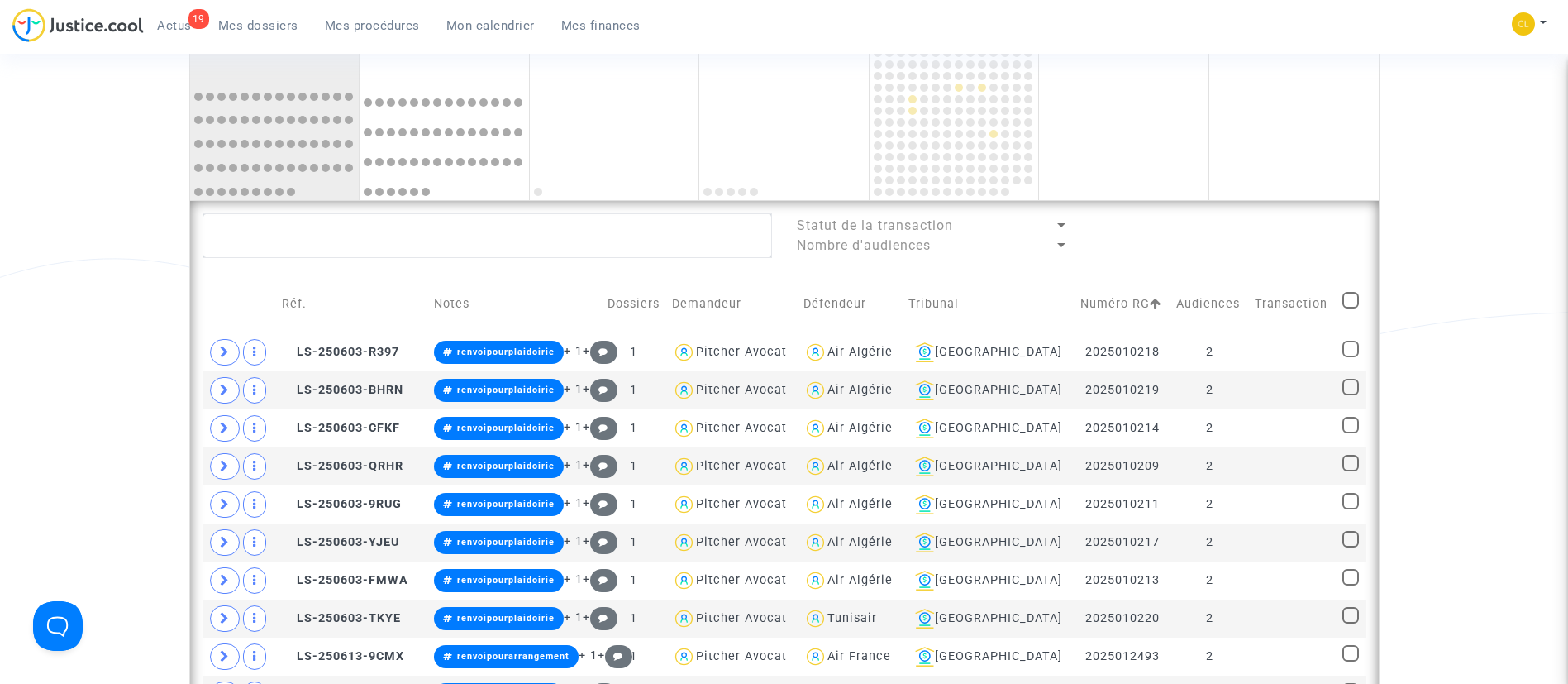
scroll to position [1284, 0]
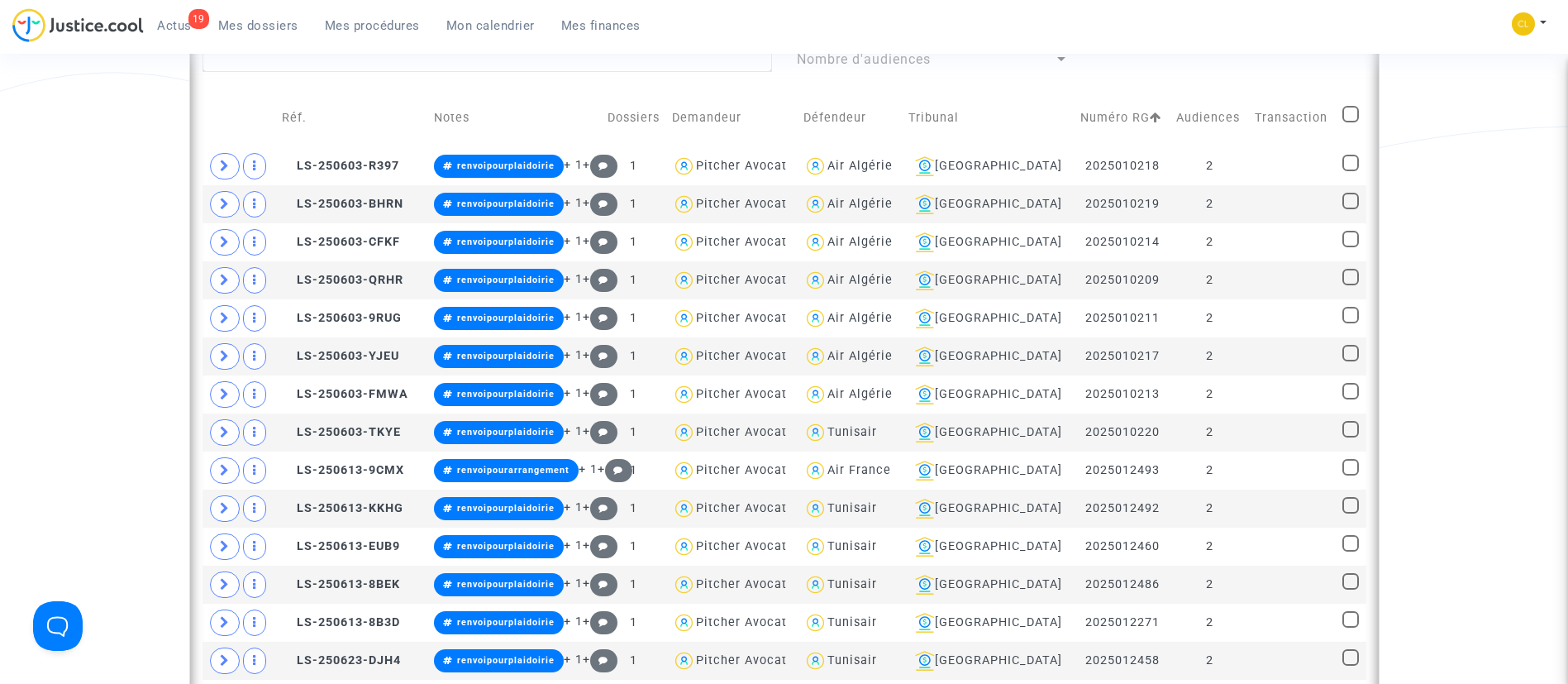
click at [1353, 112] on span at bounding box center [1351, 114] width 17 height 17
click at [1351, 123] on input "checkbox" at bounding box center [1350, 123] width 1 height 1
checkbox input "true"
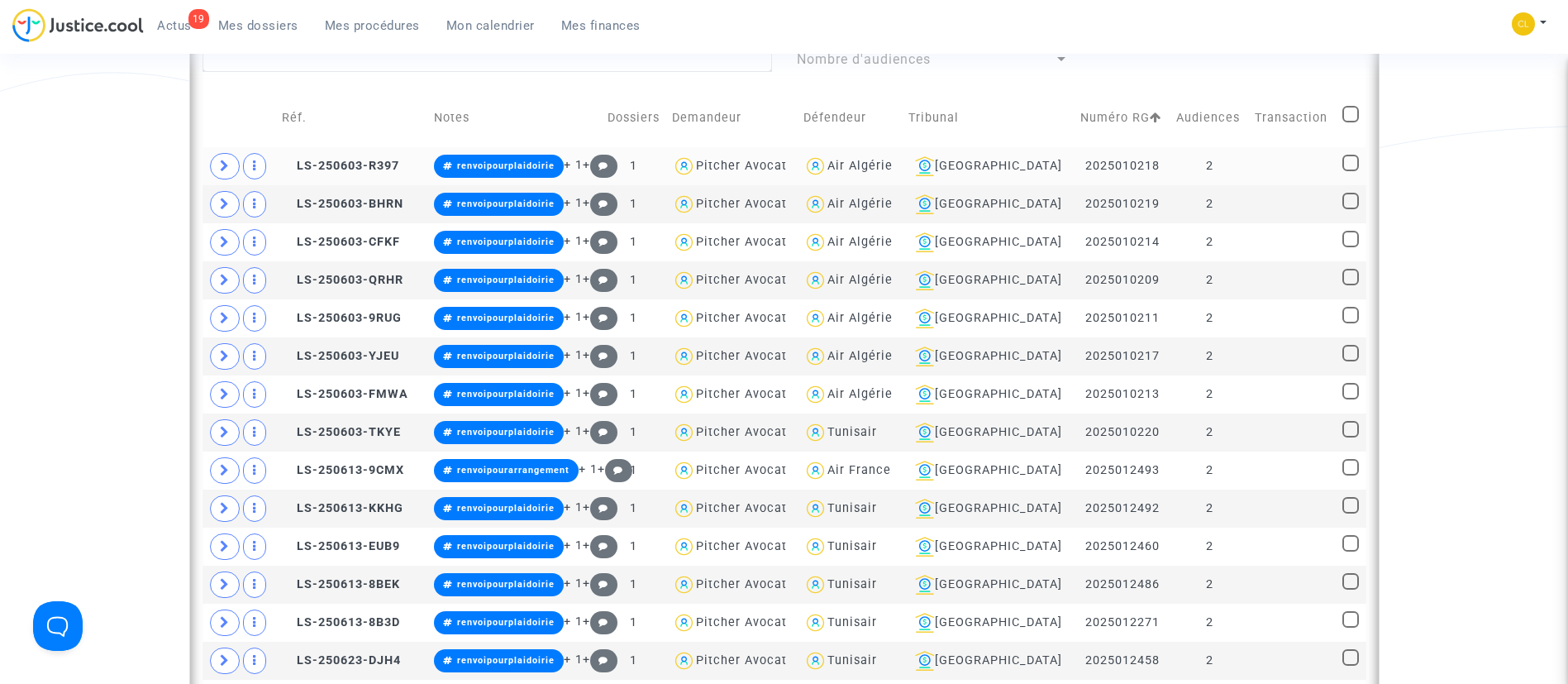
checkbox input "true"
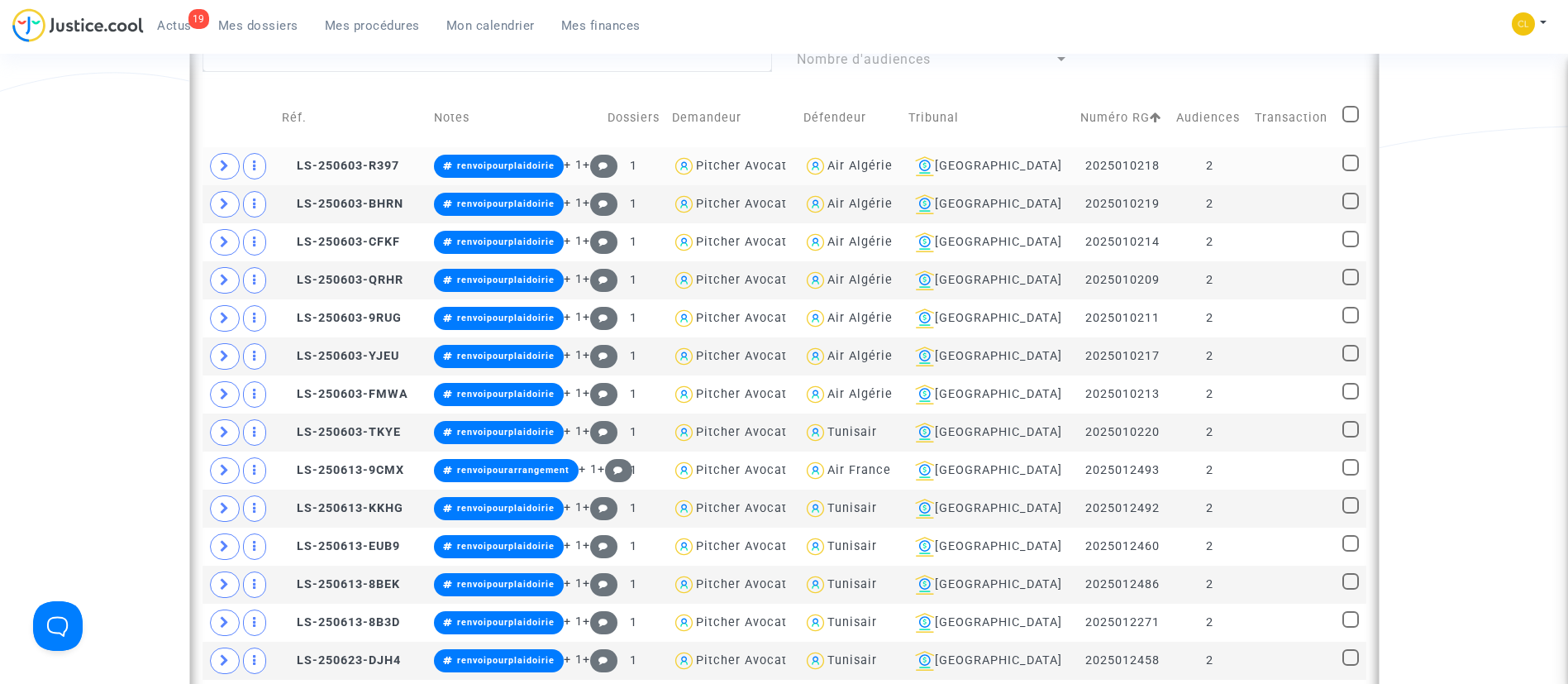
checkbox input "true"
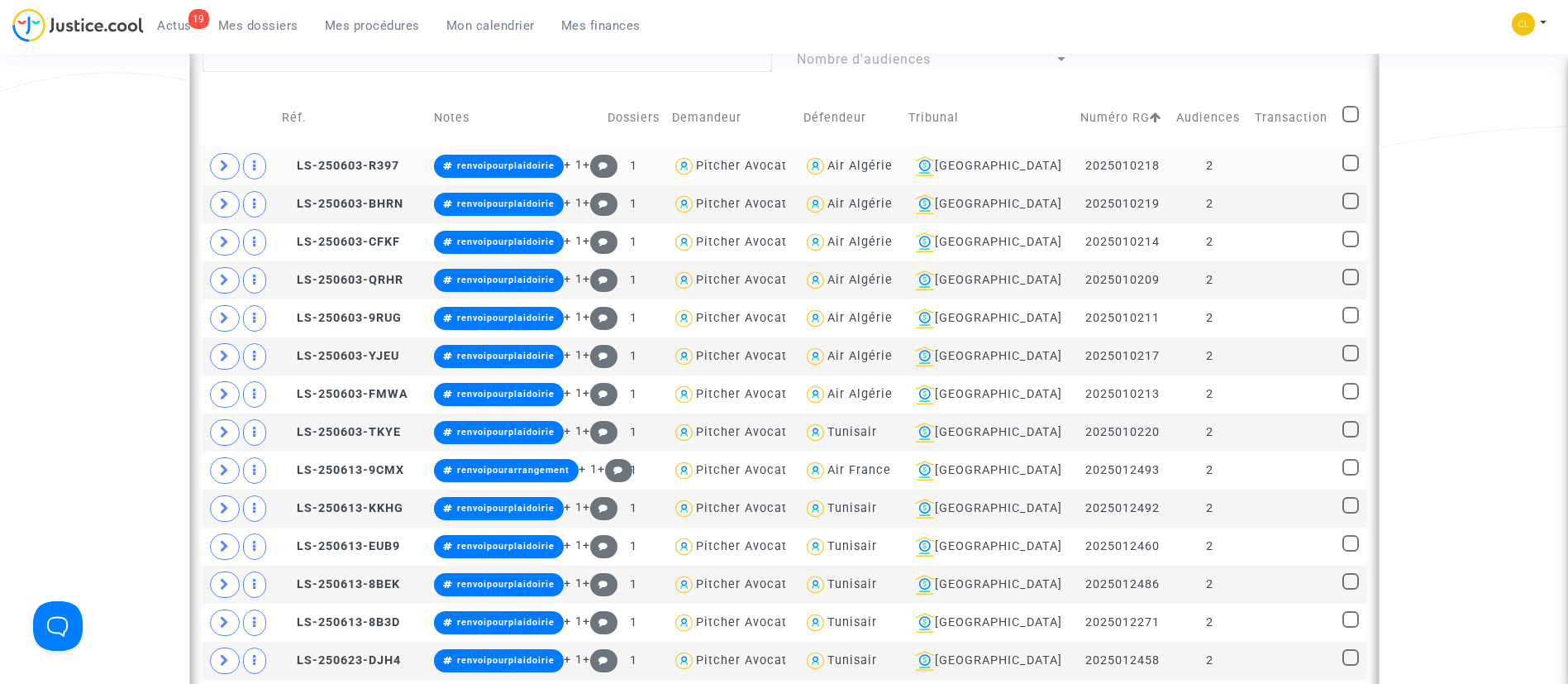
checkbox input "true"
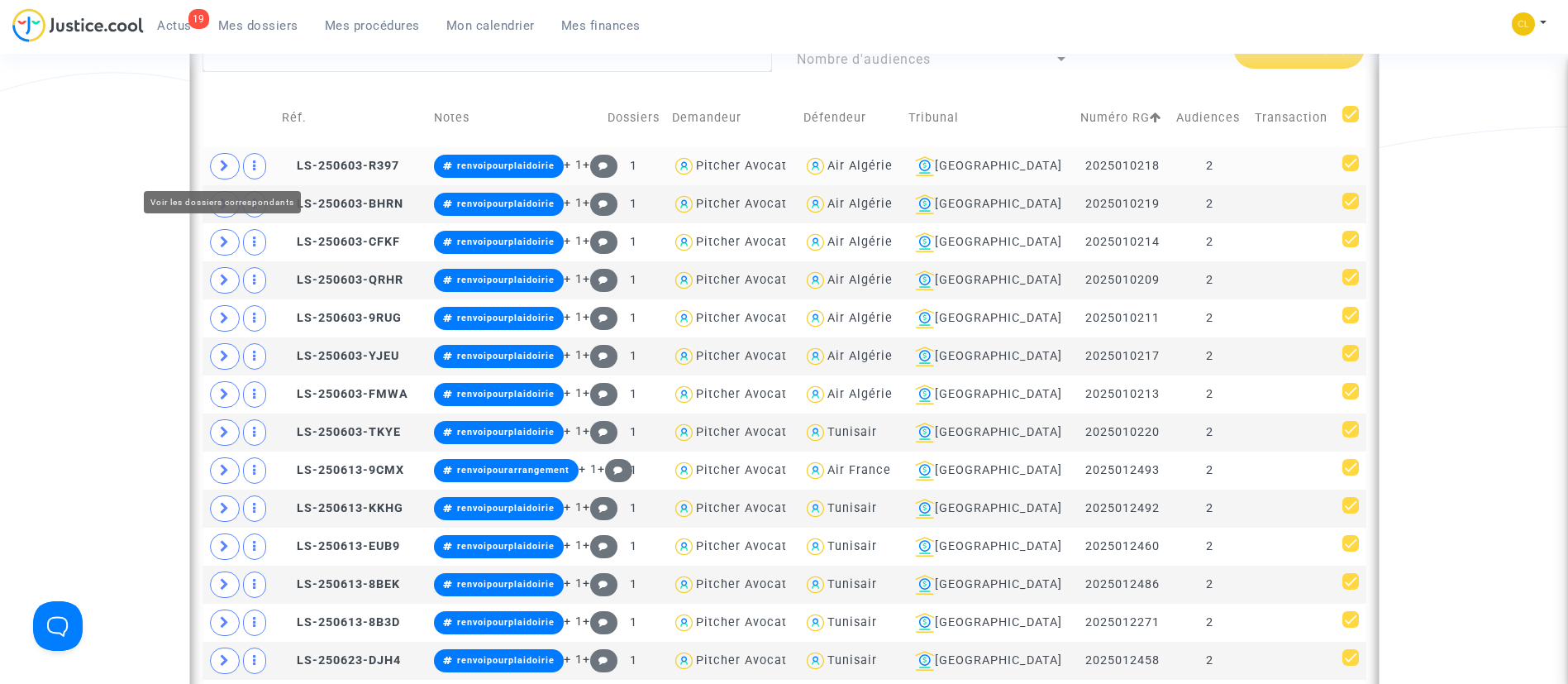
click at [220, 166] on icon at bounding box center [225, 165] width 10 height 13
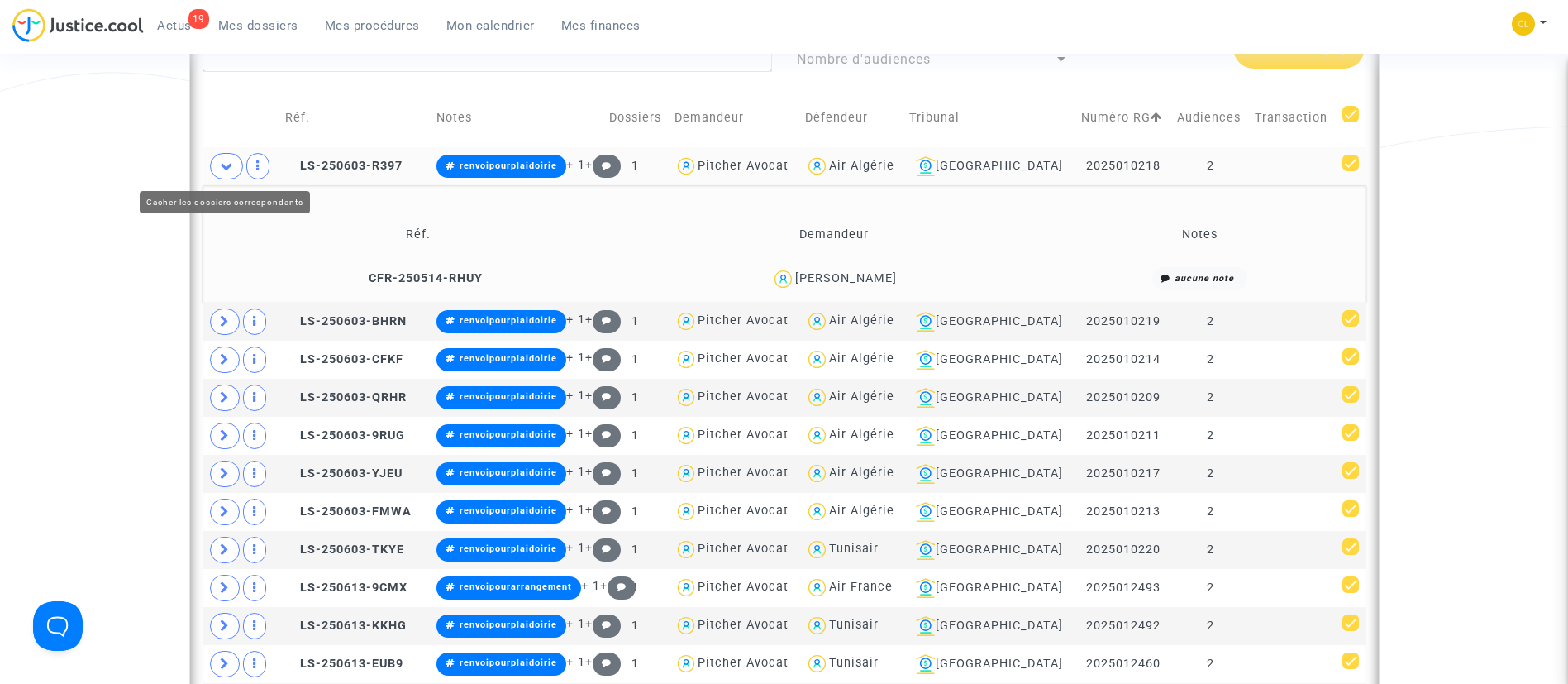
click at [226, 173] on span at bounding box center [226, 166] width 33 height 27
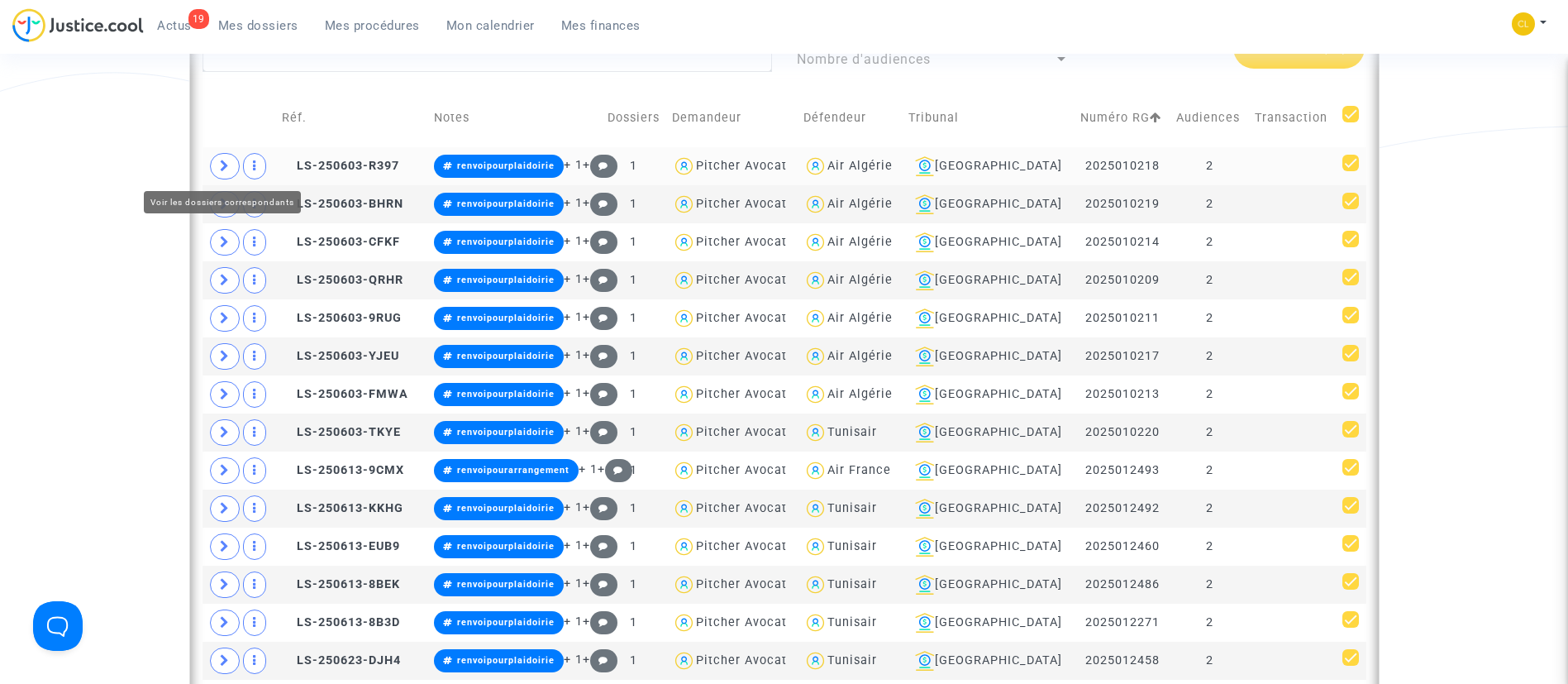
click at [226, 161] on icon at bounding box center [225, 165] width 10 height 13
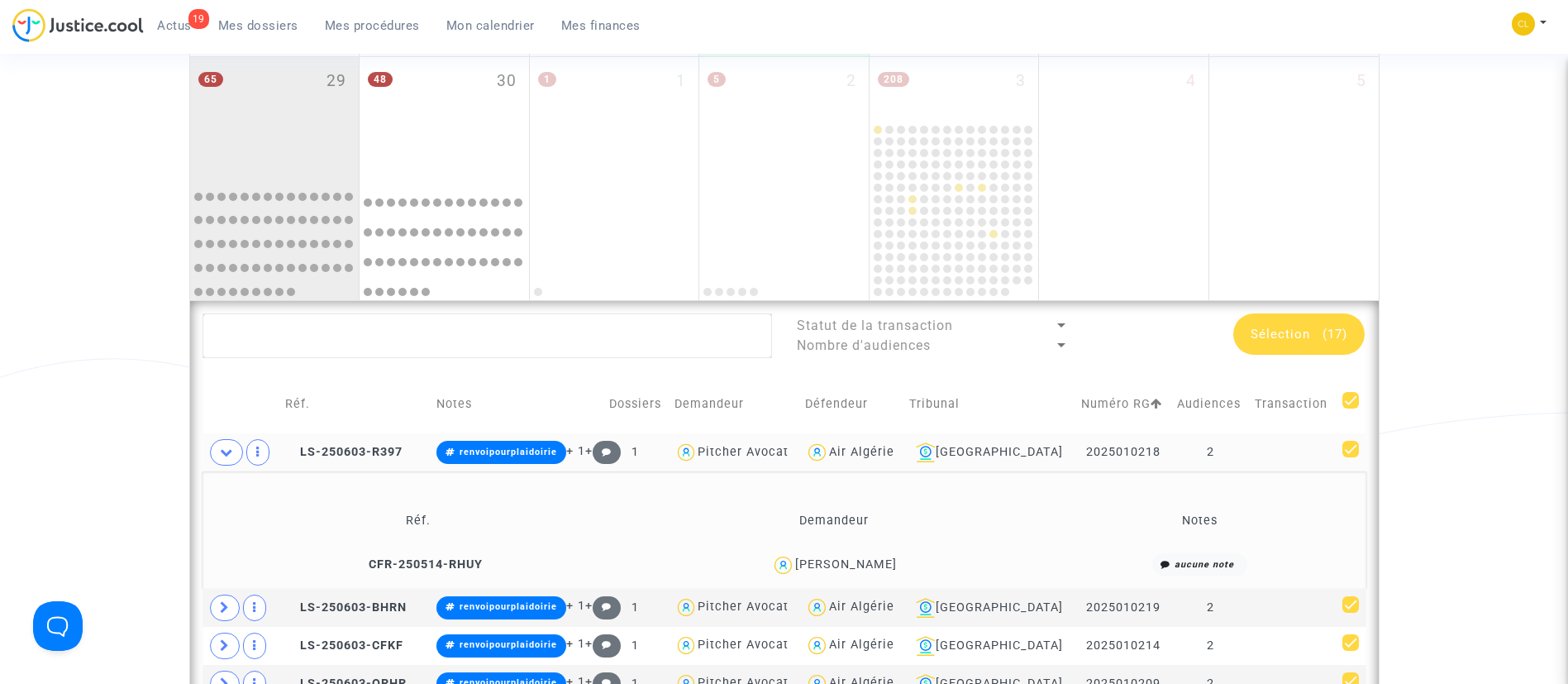
scroll to position [1036, 0]
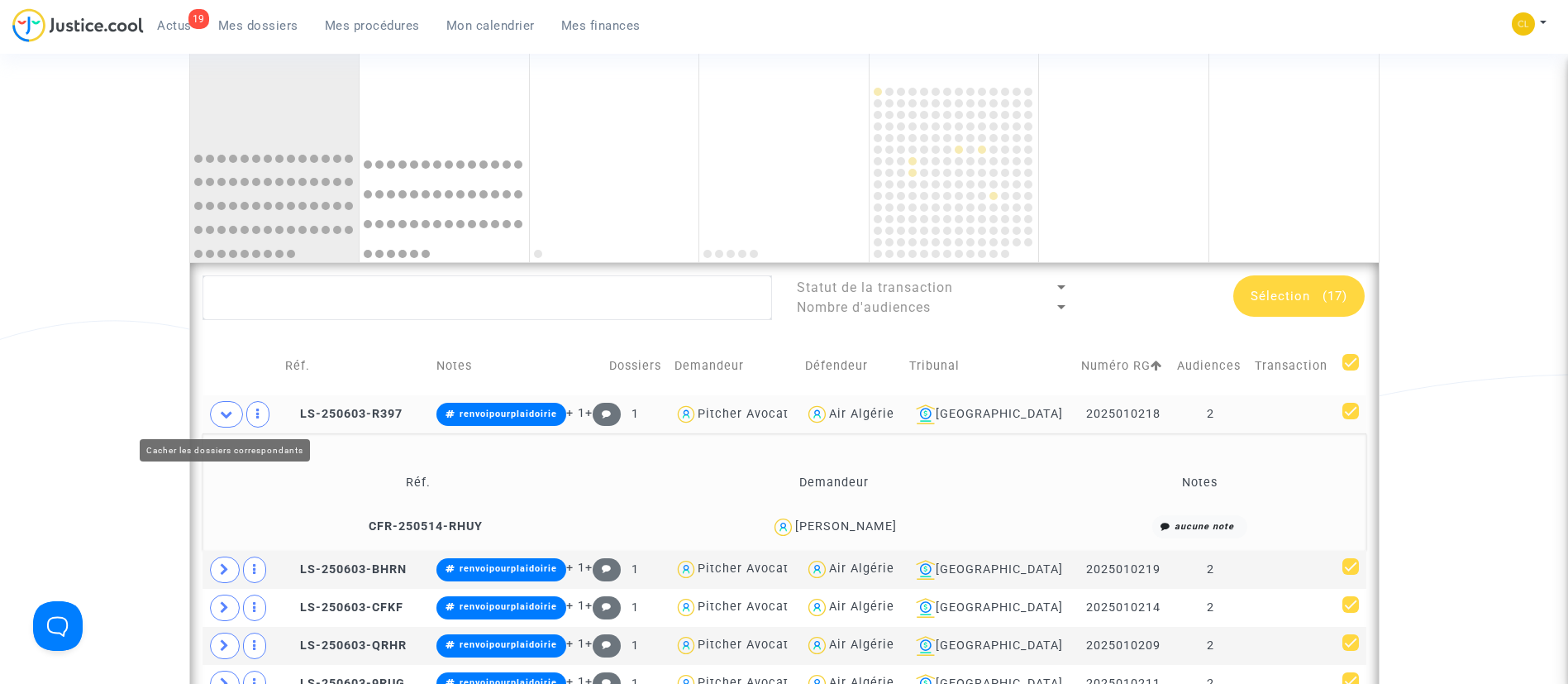
click at [235, 418] on span at bounding box center [226, 414] width 33 height 27
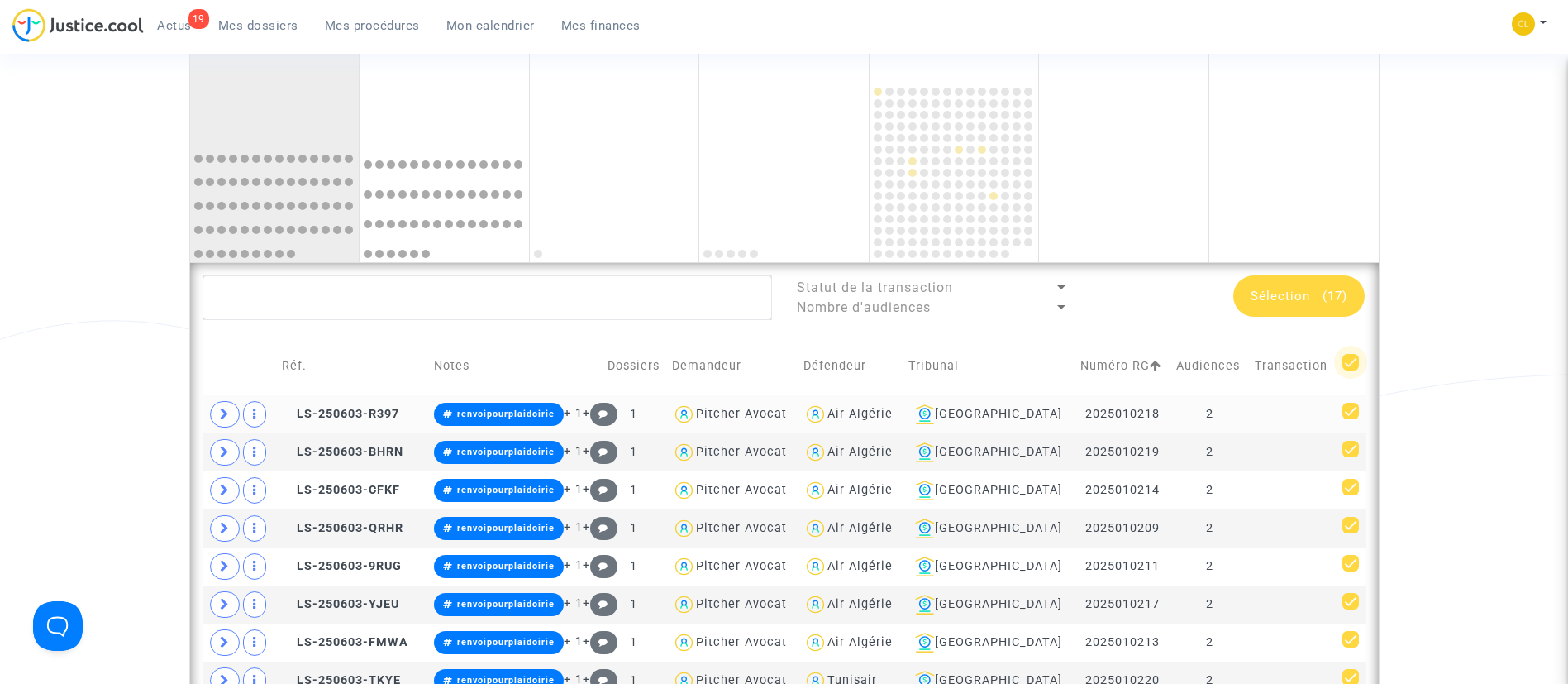
click at [1354, 360] on span at bounding box center [1351, 362] width 17 height 17
click at [1351, 371] on input "checkbox" at bounding box center [1350, 371] width 1 height 1
checkbox input "false"
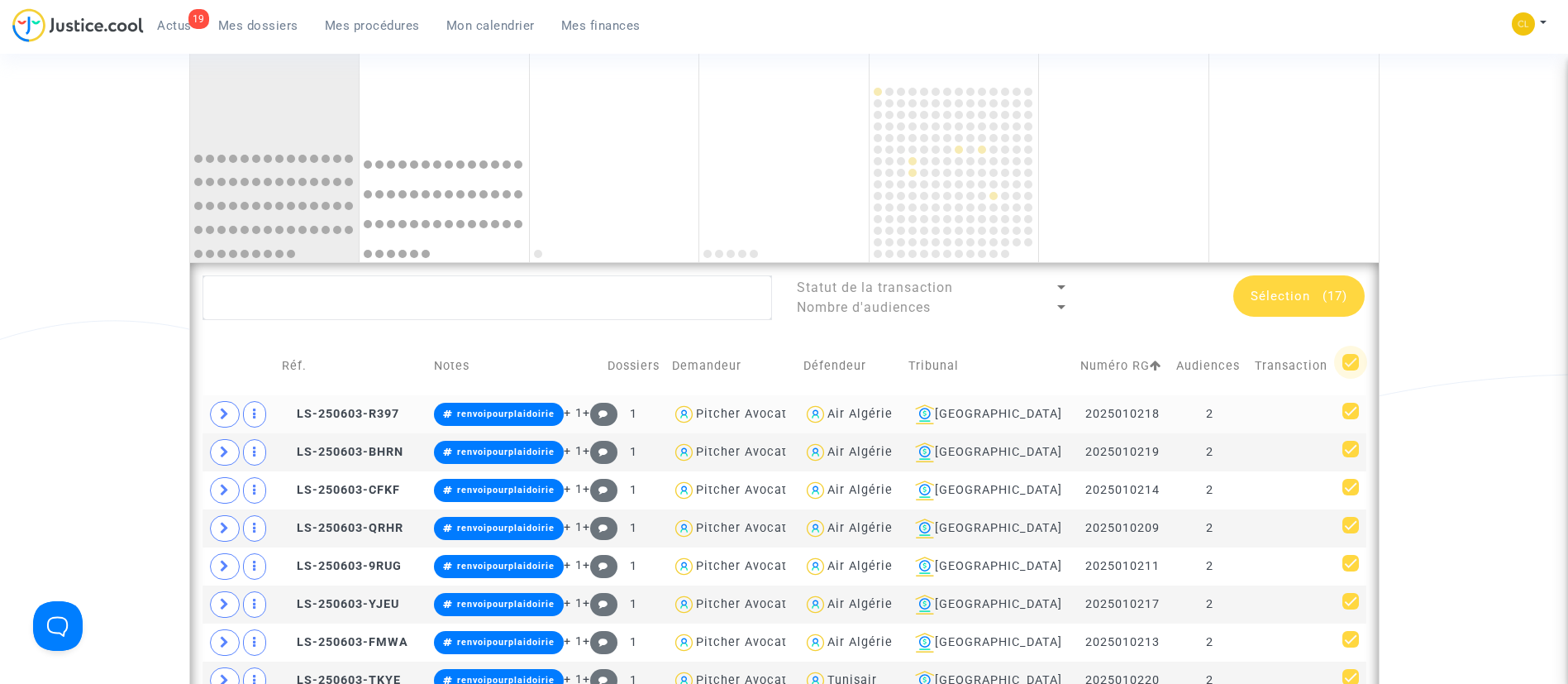
checkbox input "false"
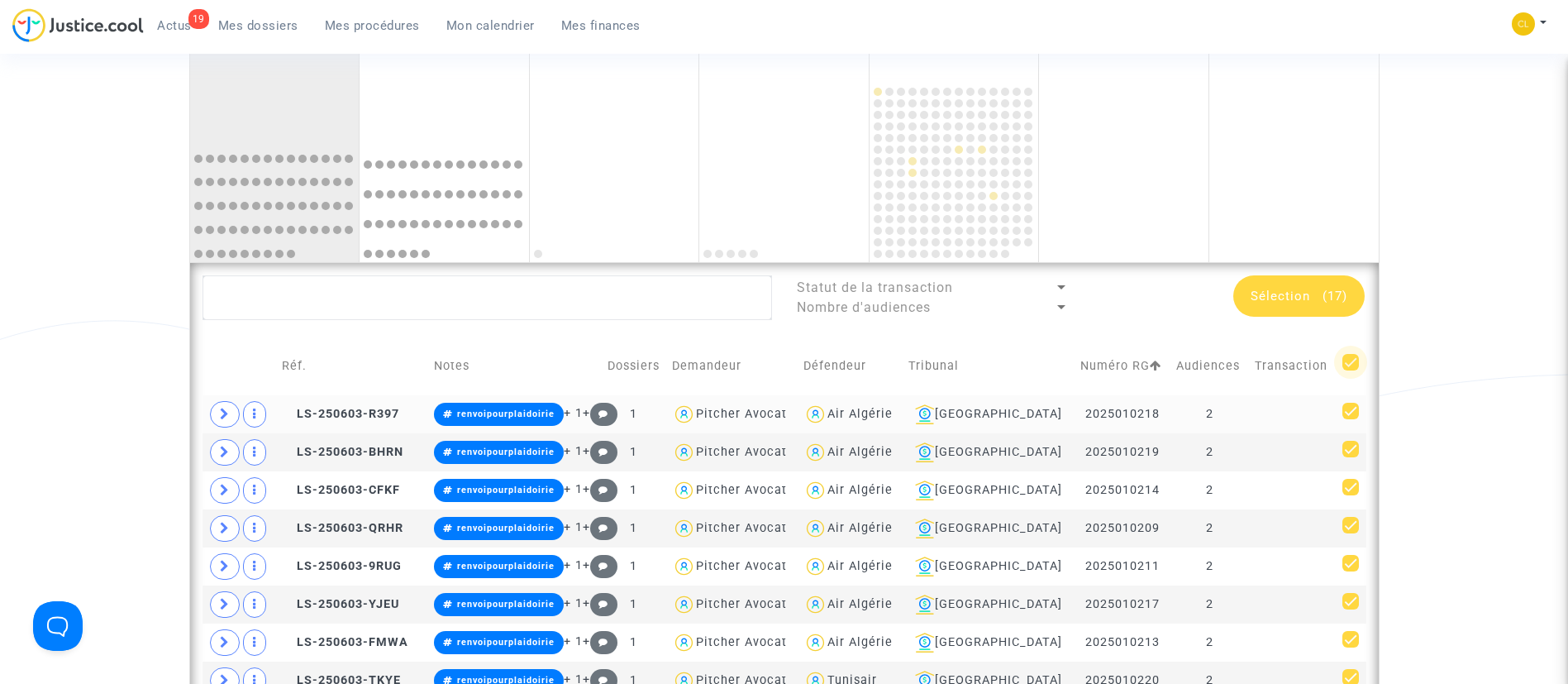
checkbox input "false"
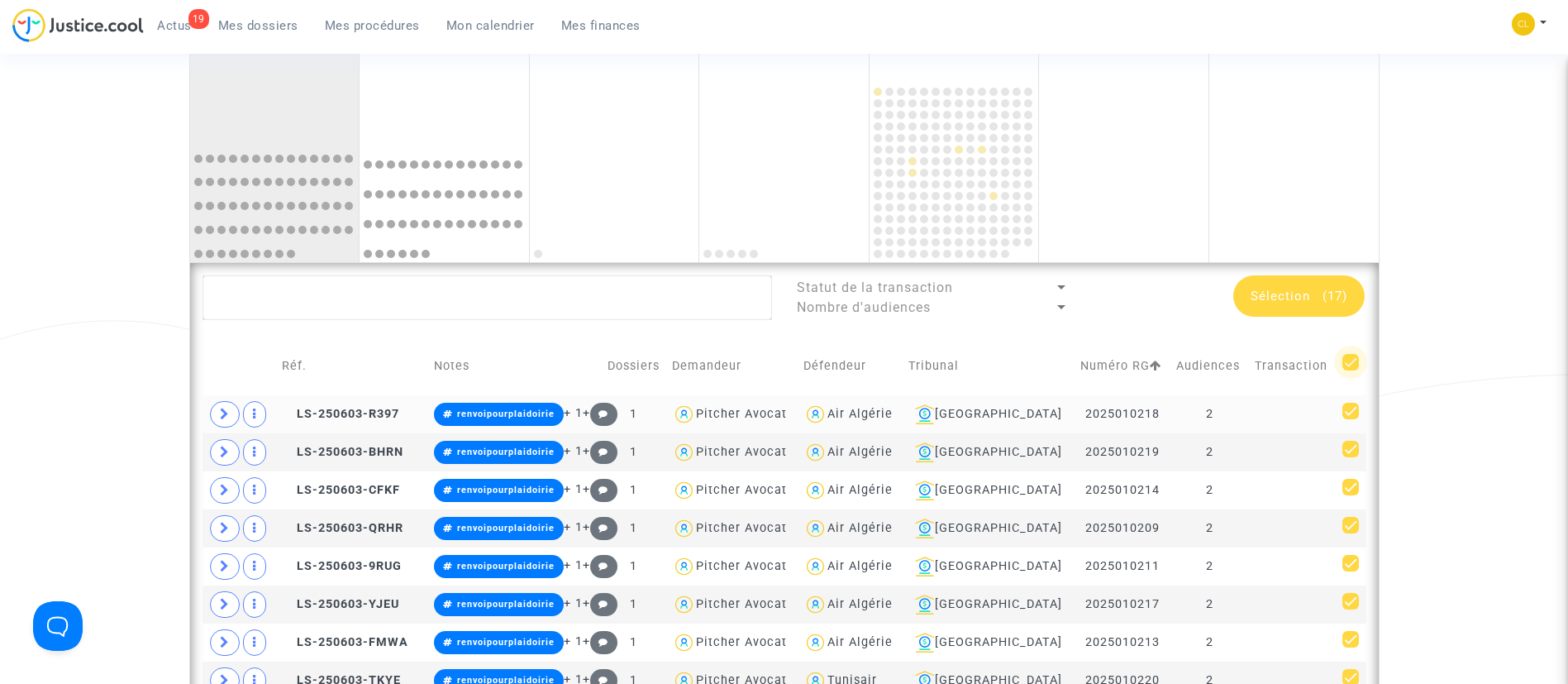
checkbox input "false"
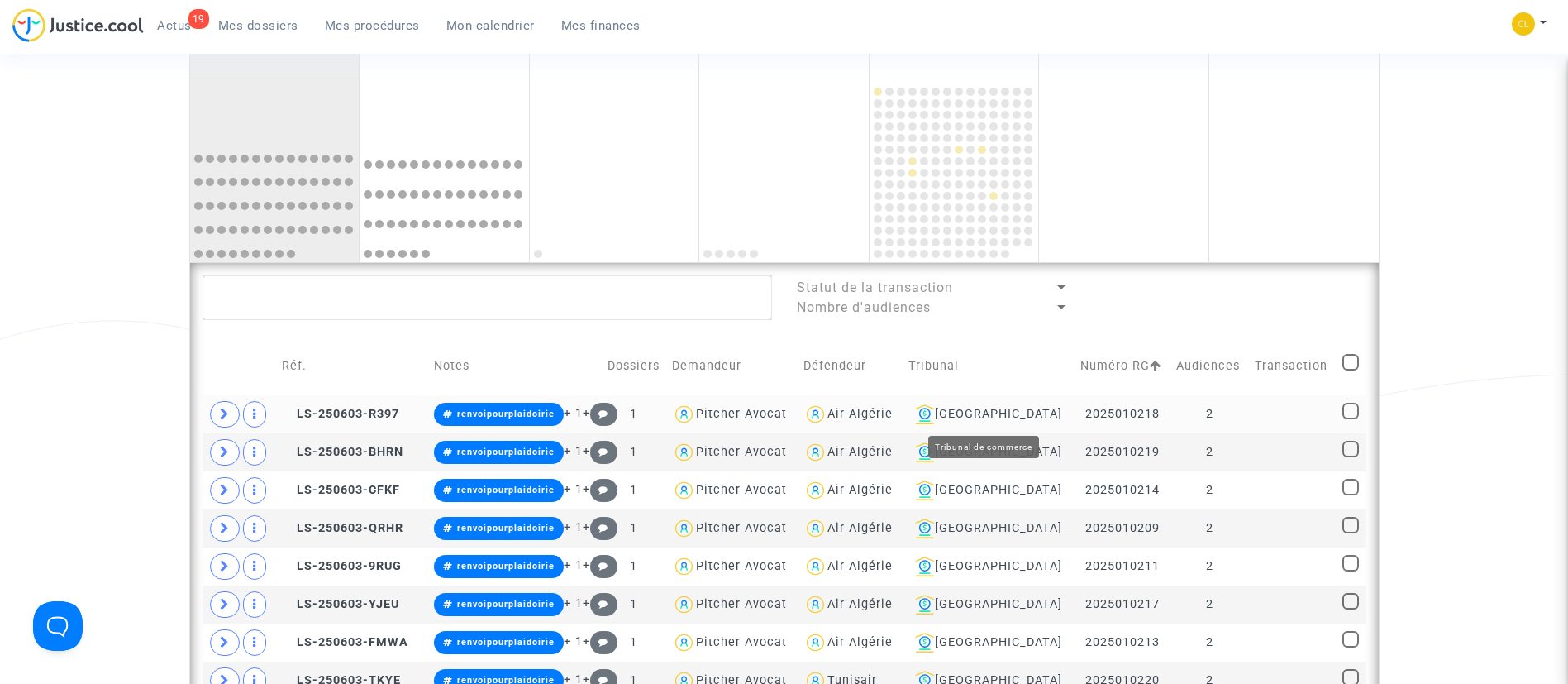
click at [1018, 403] on td "Aix-en-Provence" at bounding box center [989, 414] width 172 height 38
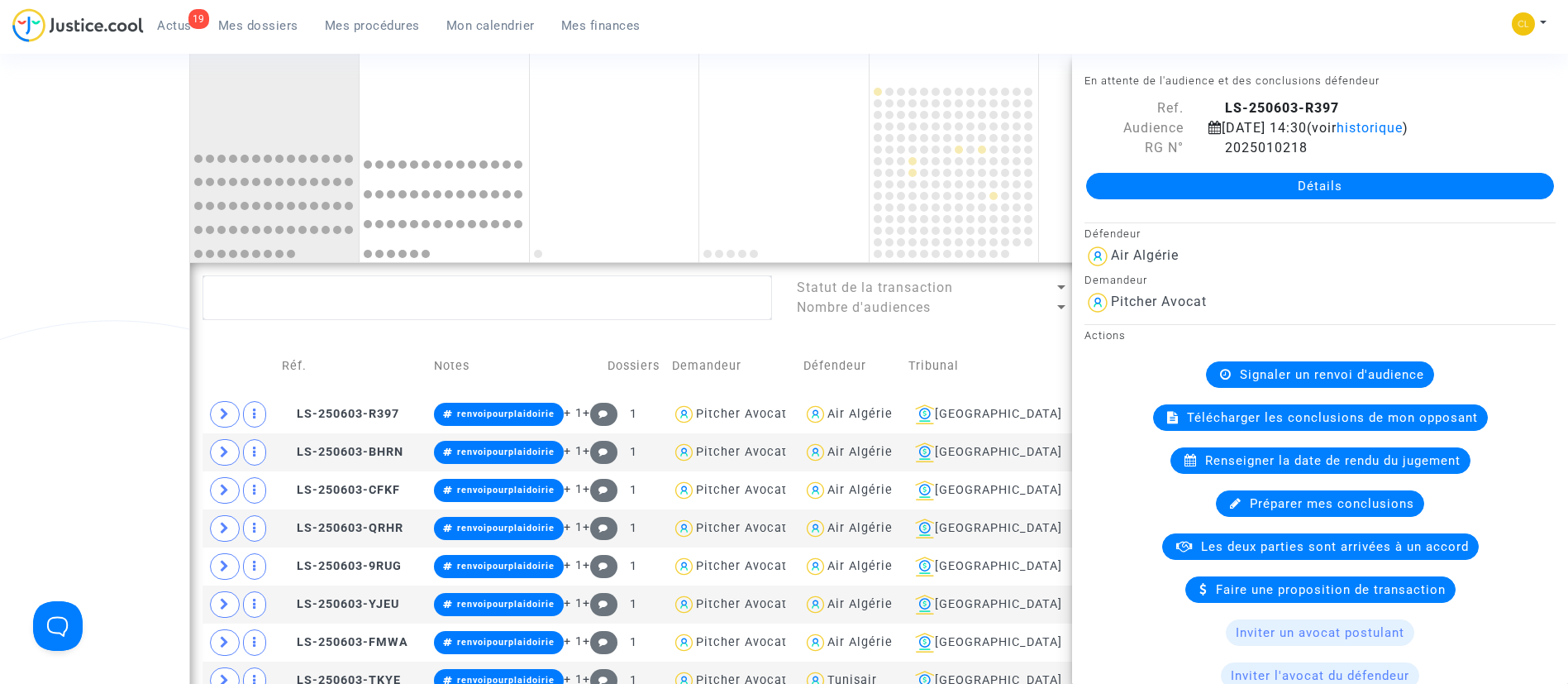
click at [1271, 3] on nav "19 Actus Mes dossiers Mes procédures Mon calendrier Mes finances Mon profil Cha…" at bounding box center [784, 27] width 1568 height 53
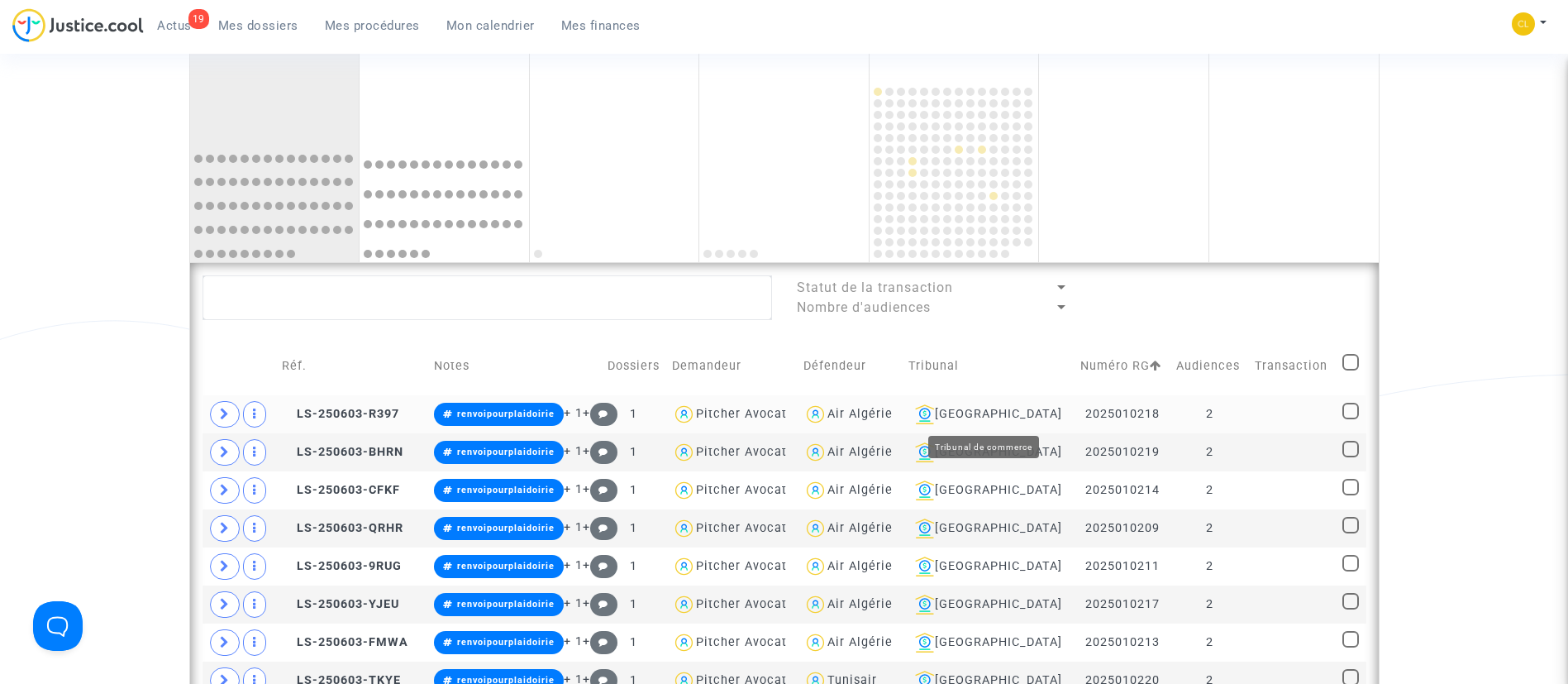
click at [969, 413] on div "Aix-en-Provence" at bounding box center [989, 414] width 160 height 20
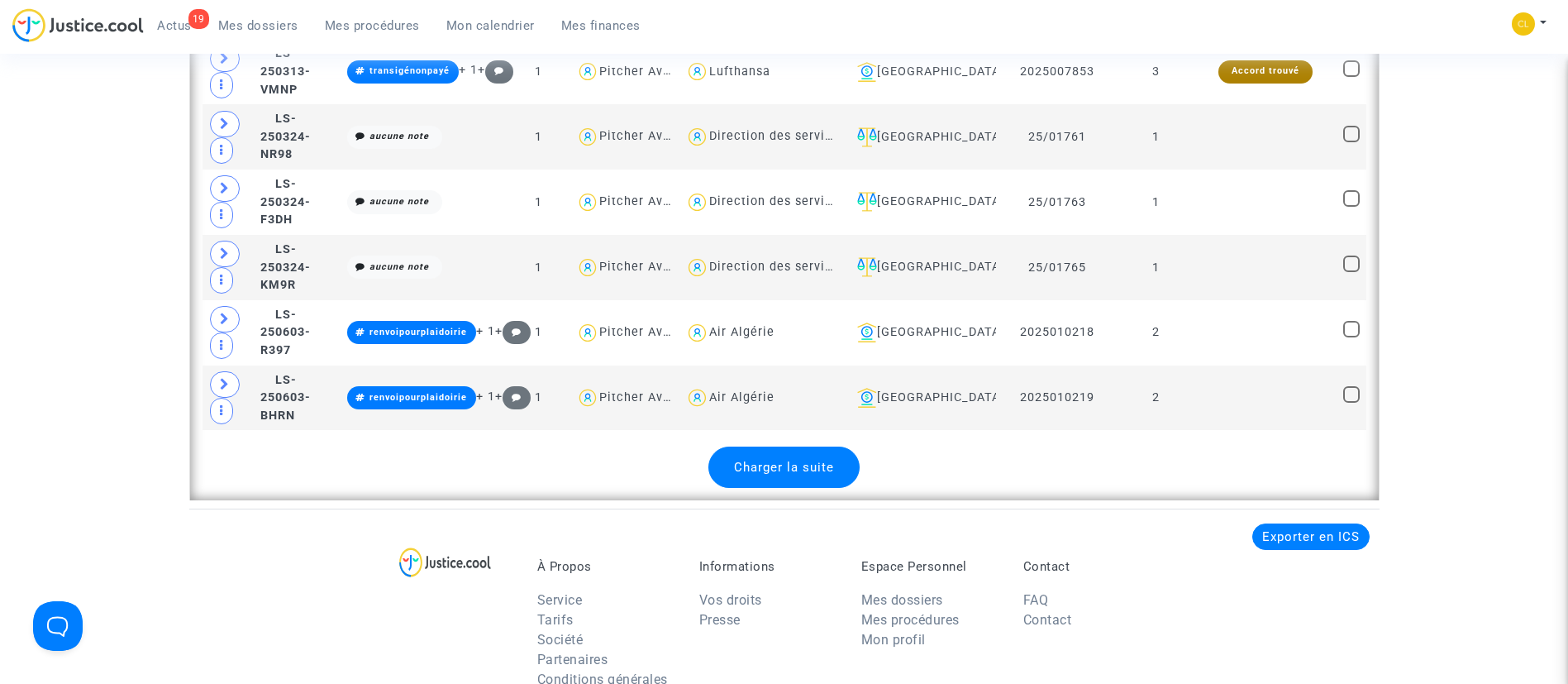
scroll to position [4260, 0]
click at [775, 459] on span "Charger la suite" at bounding box center [784, 466] width 100 height 15
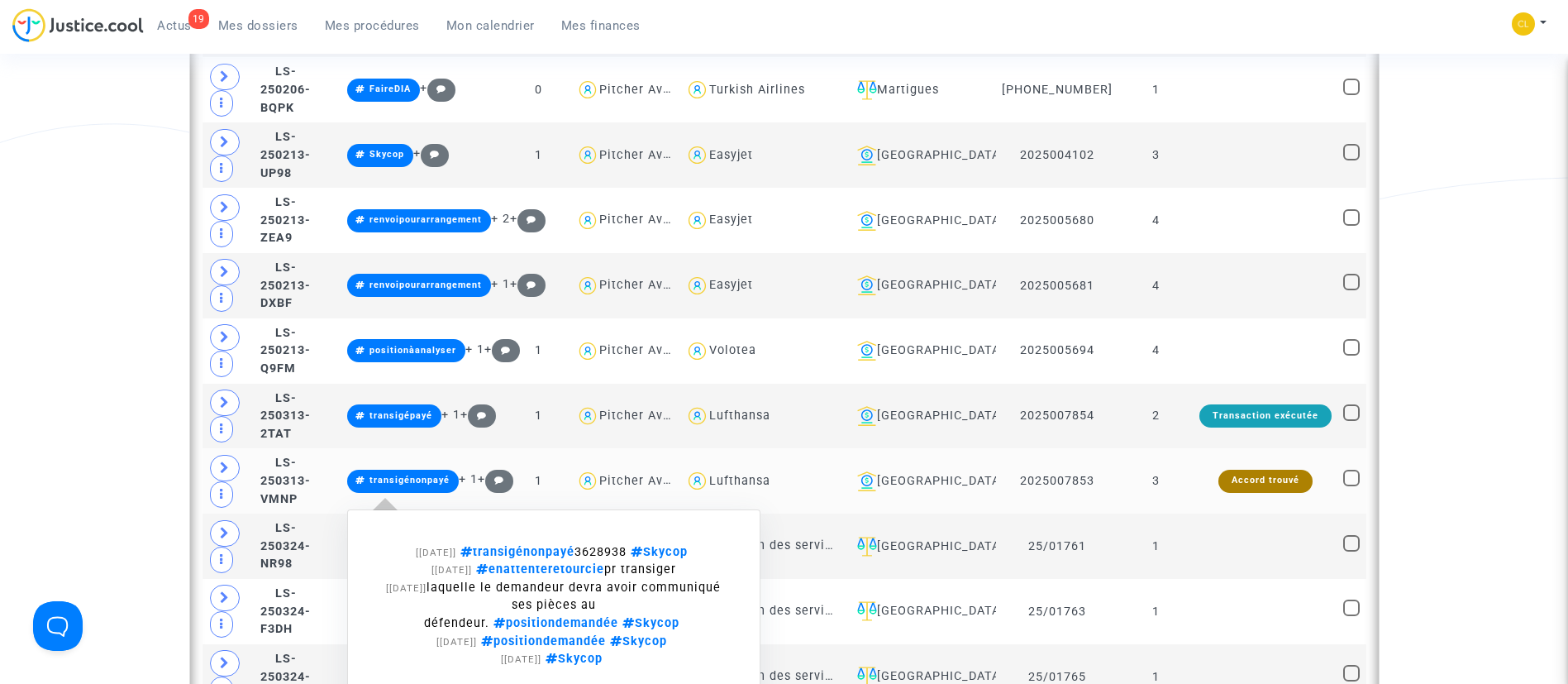
scroll to position [3726, 0]
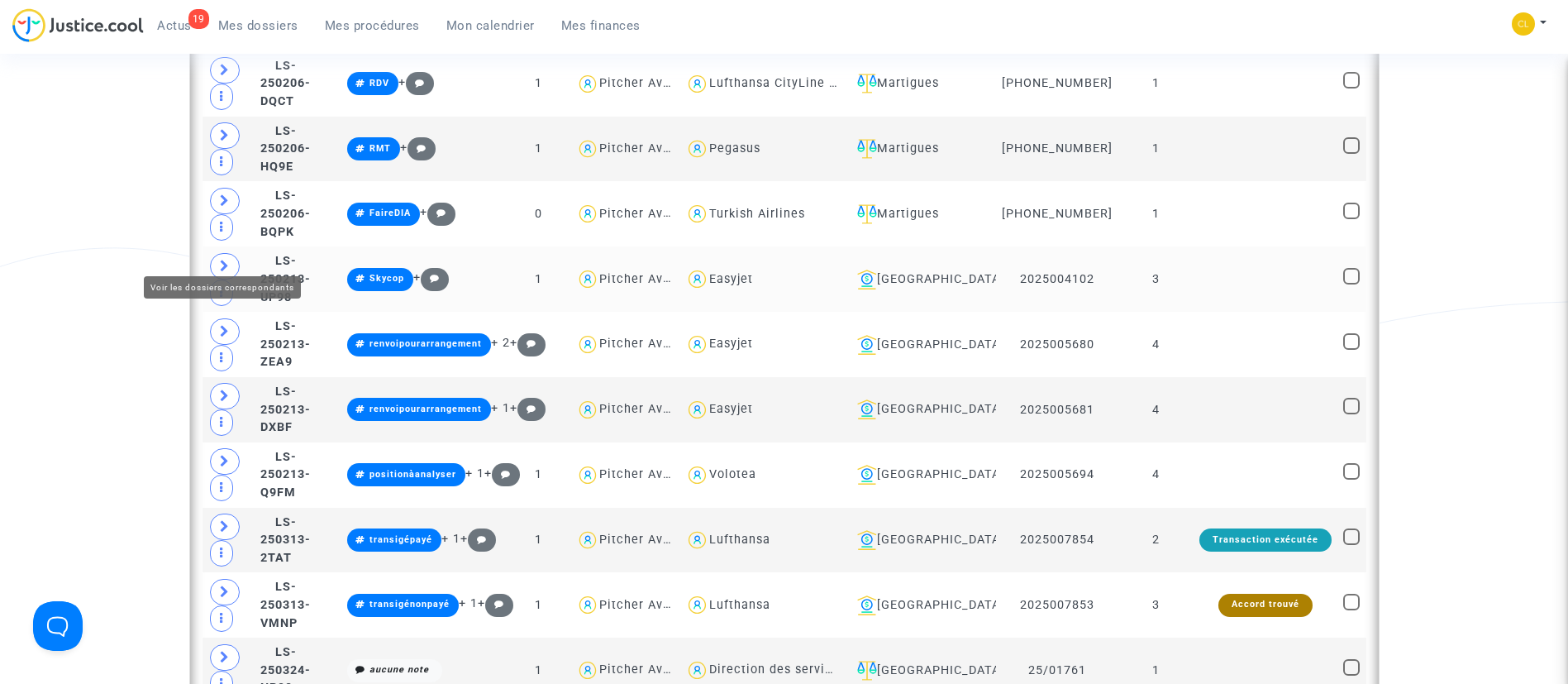
click at [235, 253] on span at bounding box center [225, 266] width 30 height 27
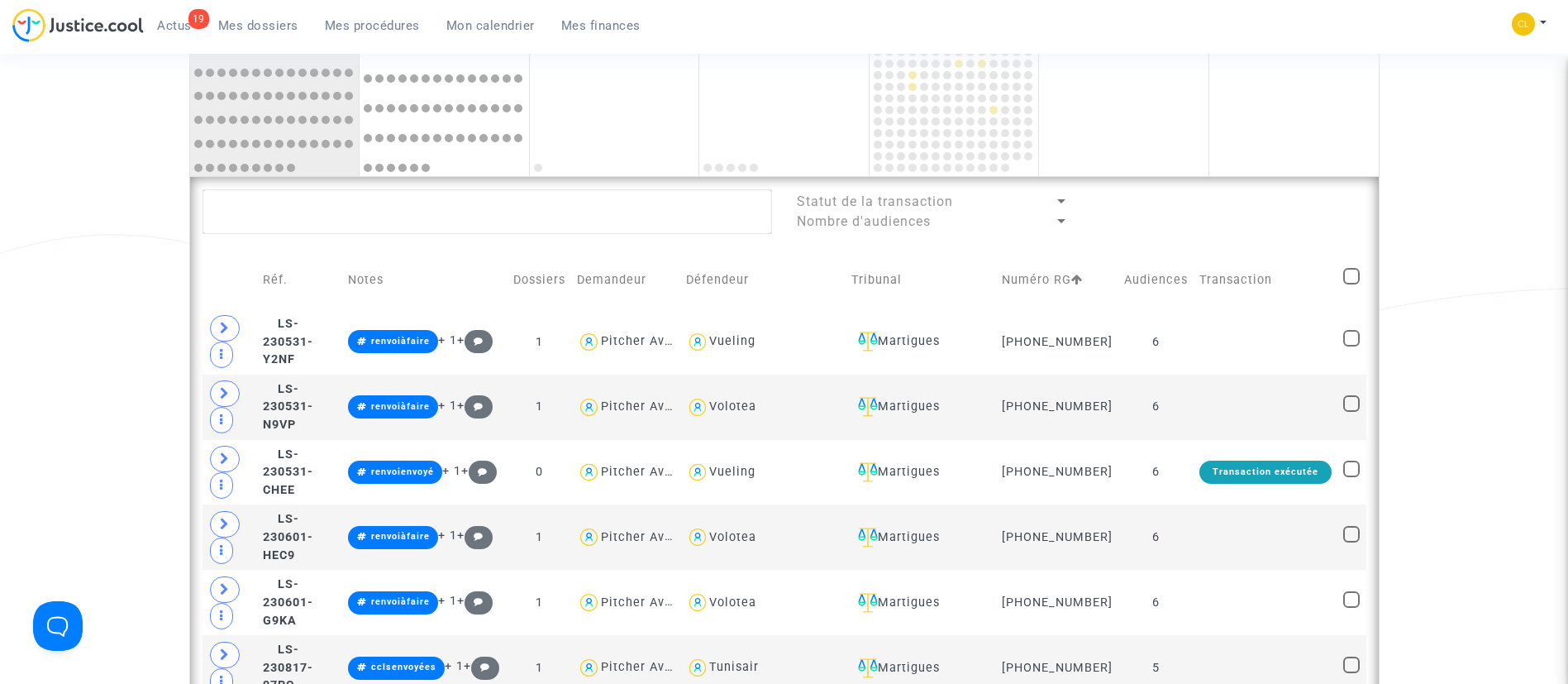
scroll to position [874, 0]
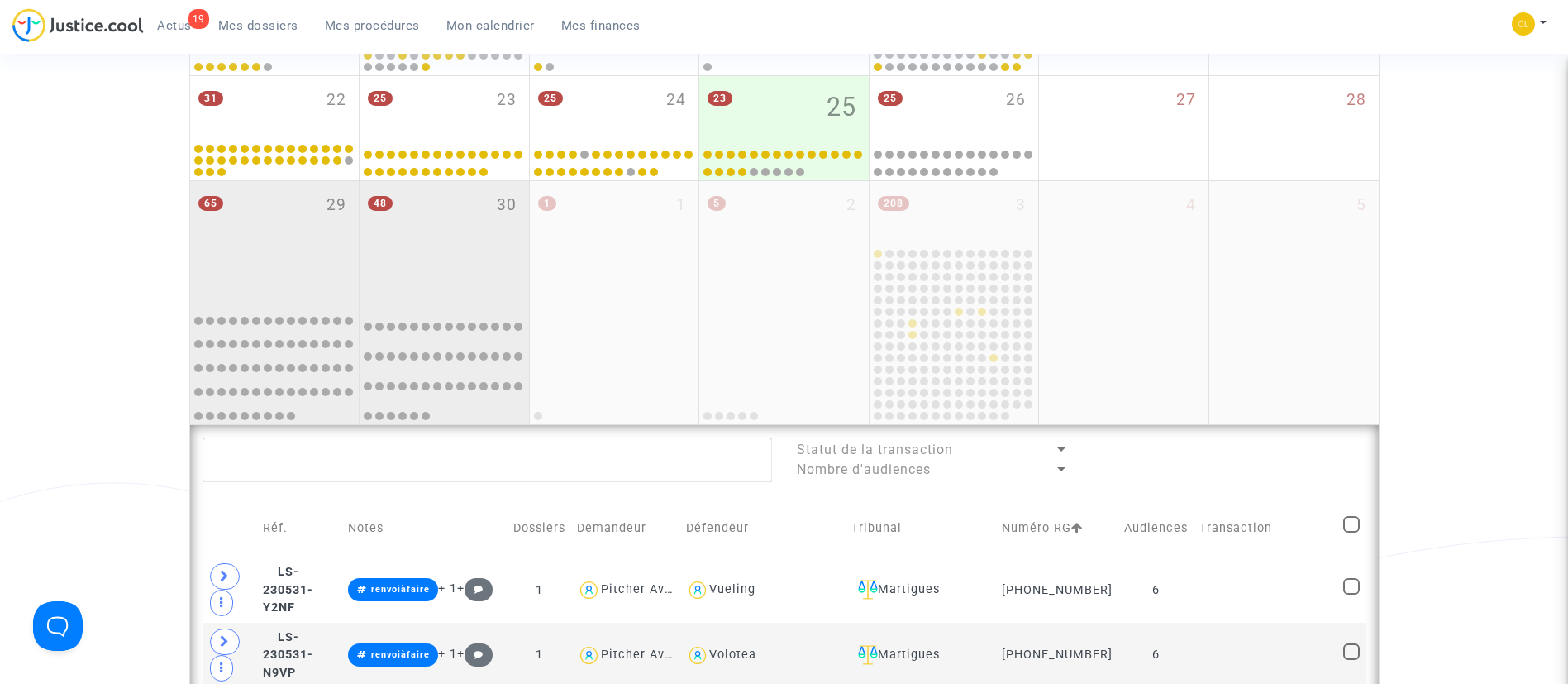
click at [429, 239] on div "48 30" at bounding box center [444, 241] width 169 height 119
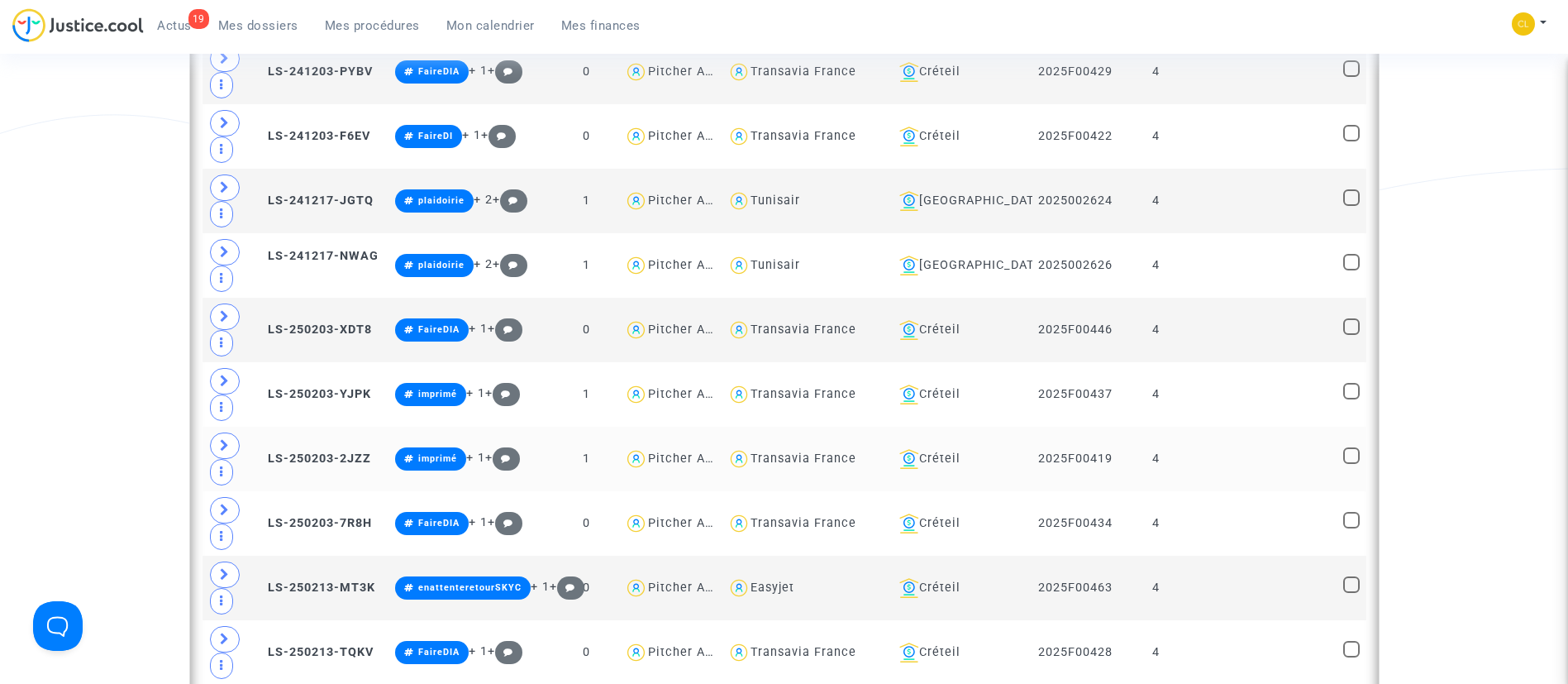
scroll to position [1741, 0]
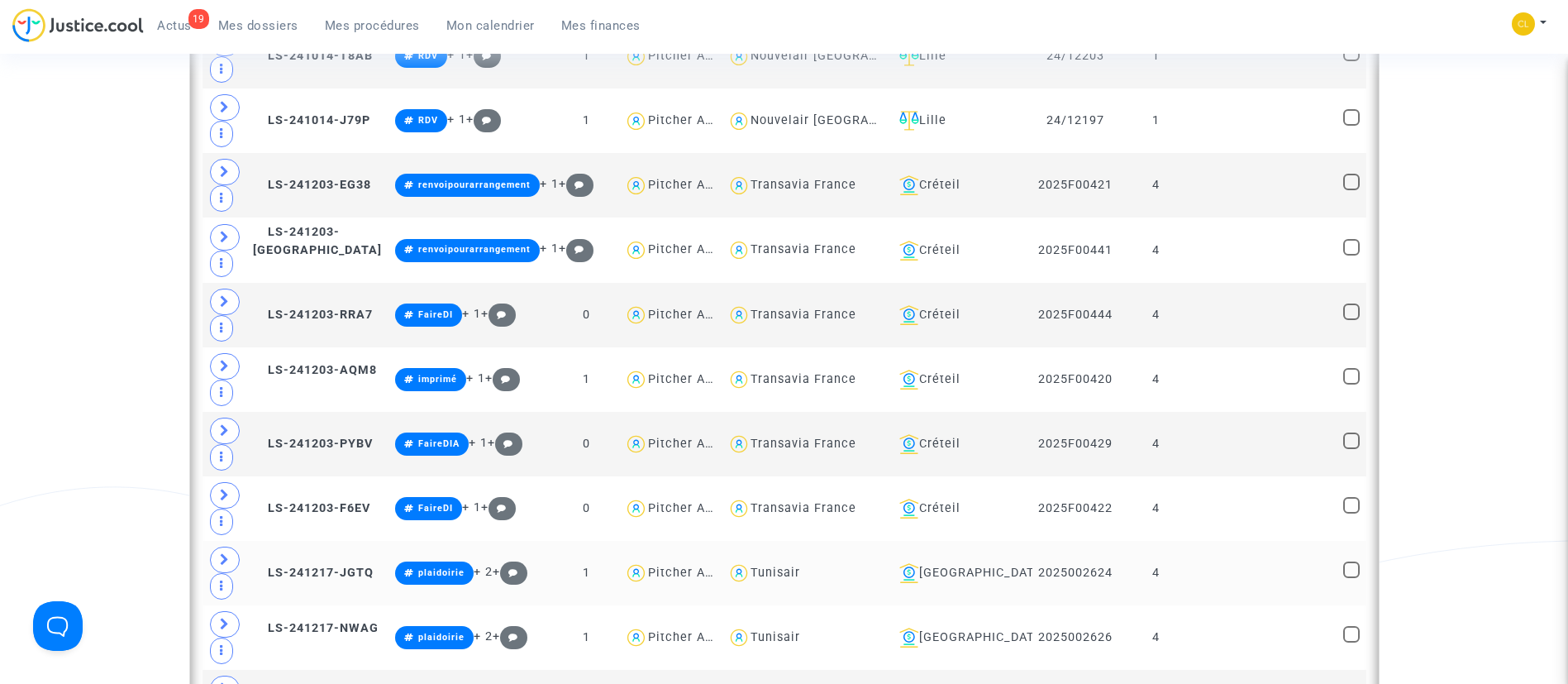
click at [1218, 574] on td at bounding box center [1266, 573] width 144 height 64
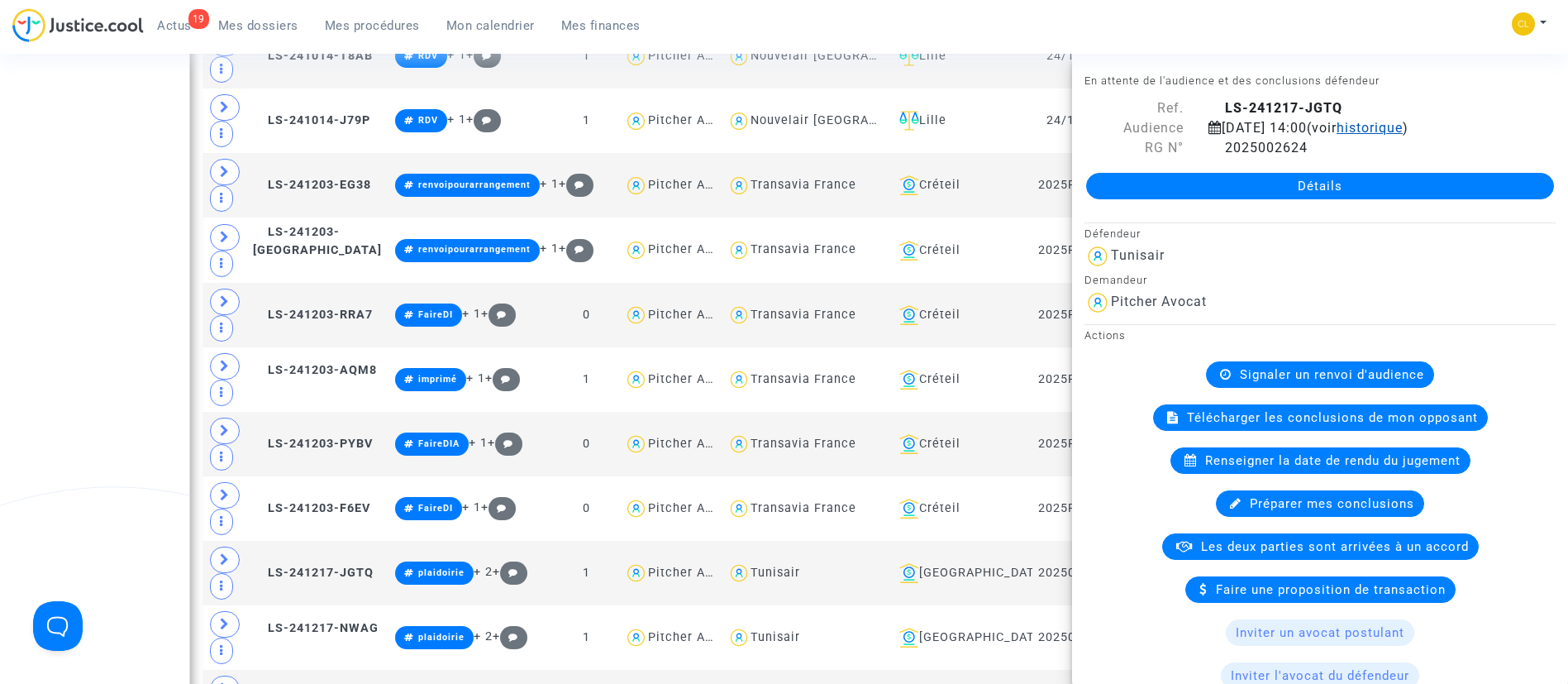
click at [1337, 135] on span "historique" at bounding box center [1369, 128] width 66 height 16
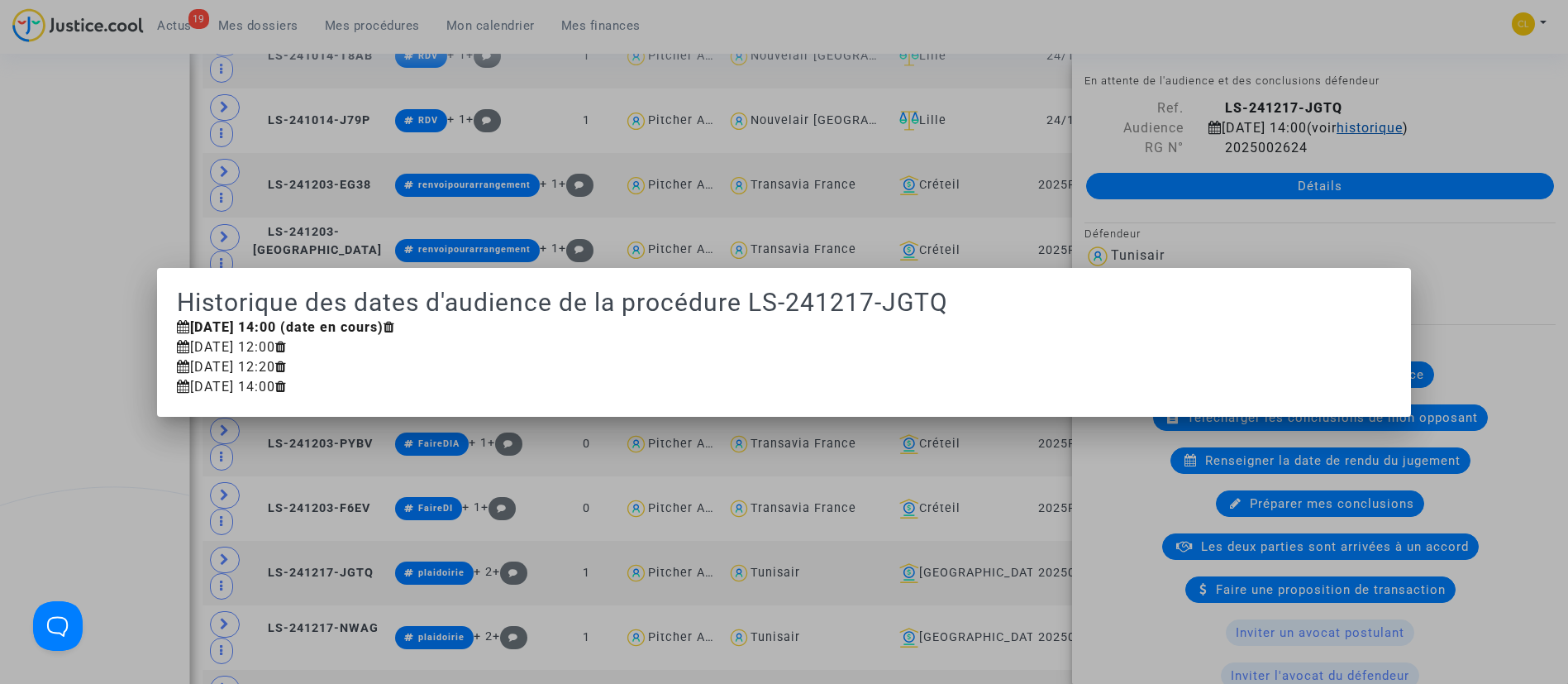
scroll to position [0, 0]
click at [1378, 36] on div at bounding box center [784, 342] width 1568 height 684
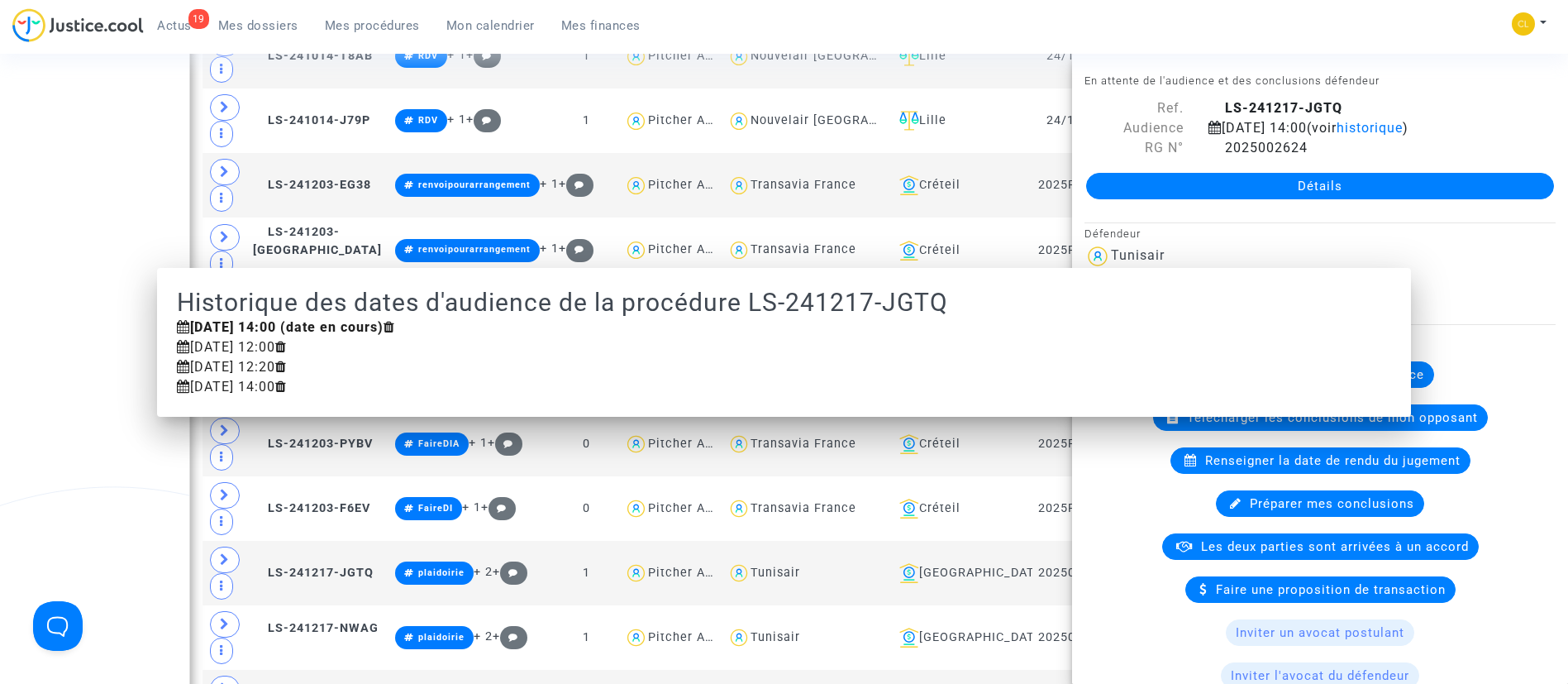
scroll to position [1741, 0]
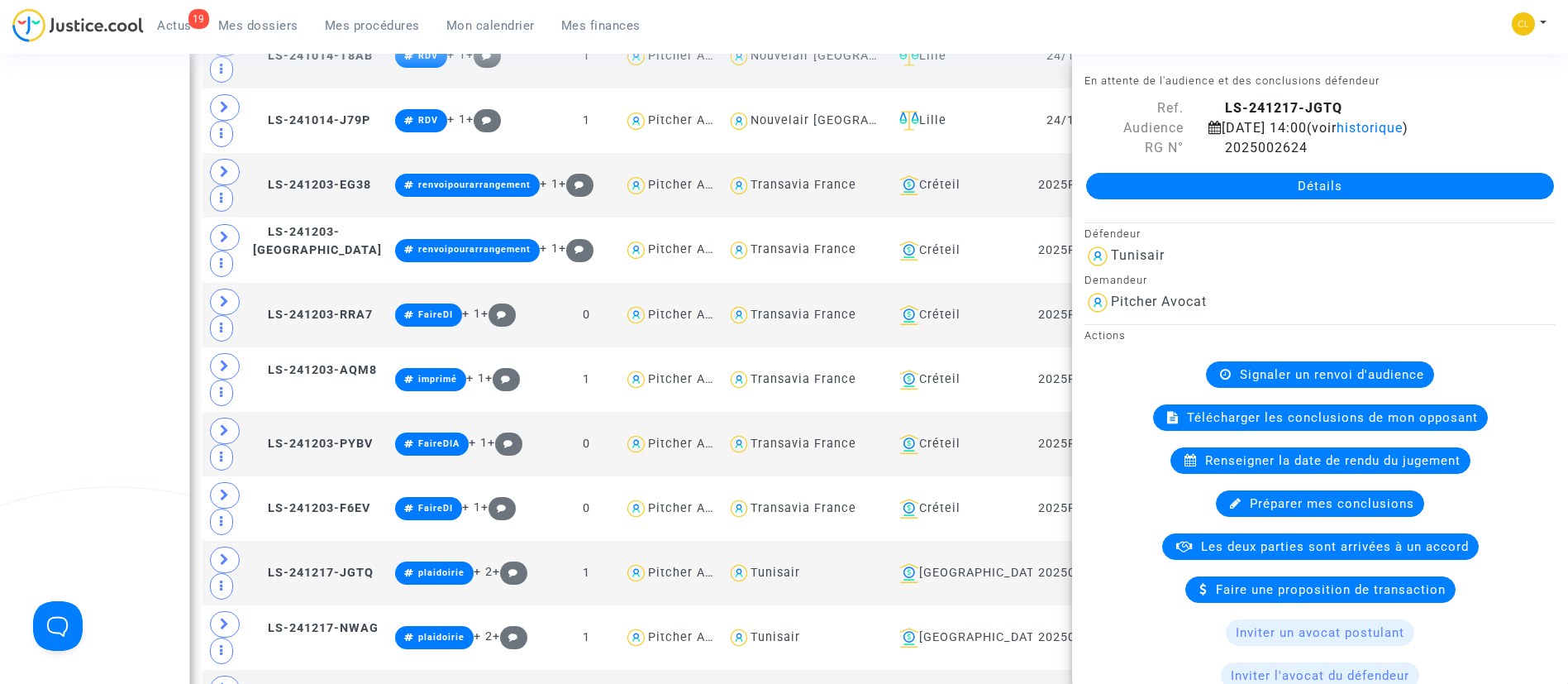
drag, startPoint x: 95, startPoint y: 155, endPoint x: 100, endPoint y: 119, distance: 36.3
click at [96, 155] on div "Date de clôture d'instruction Date de conciliation Date d'audience Date de juge…" at bounding box center [784, 601] width 1568 height 4417
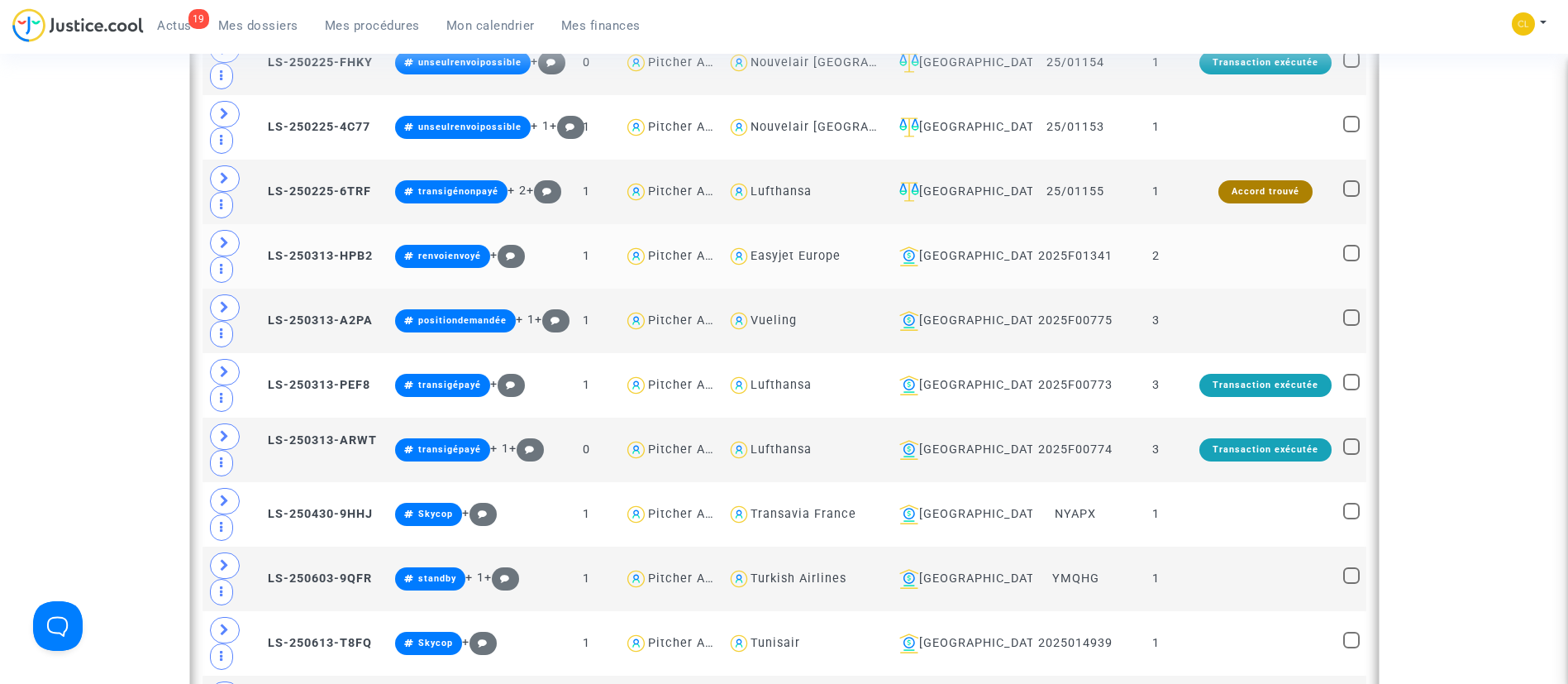
scroll to position [3230, 0]
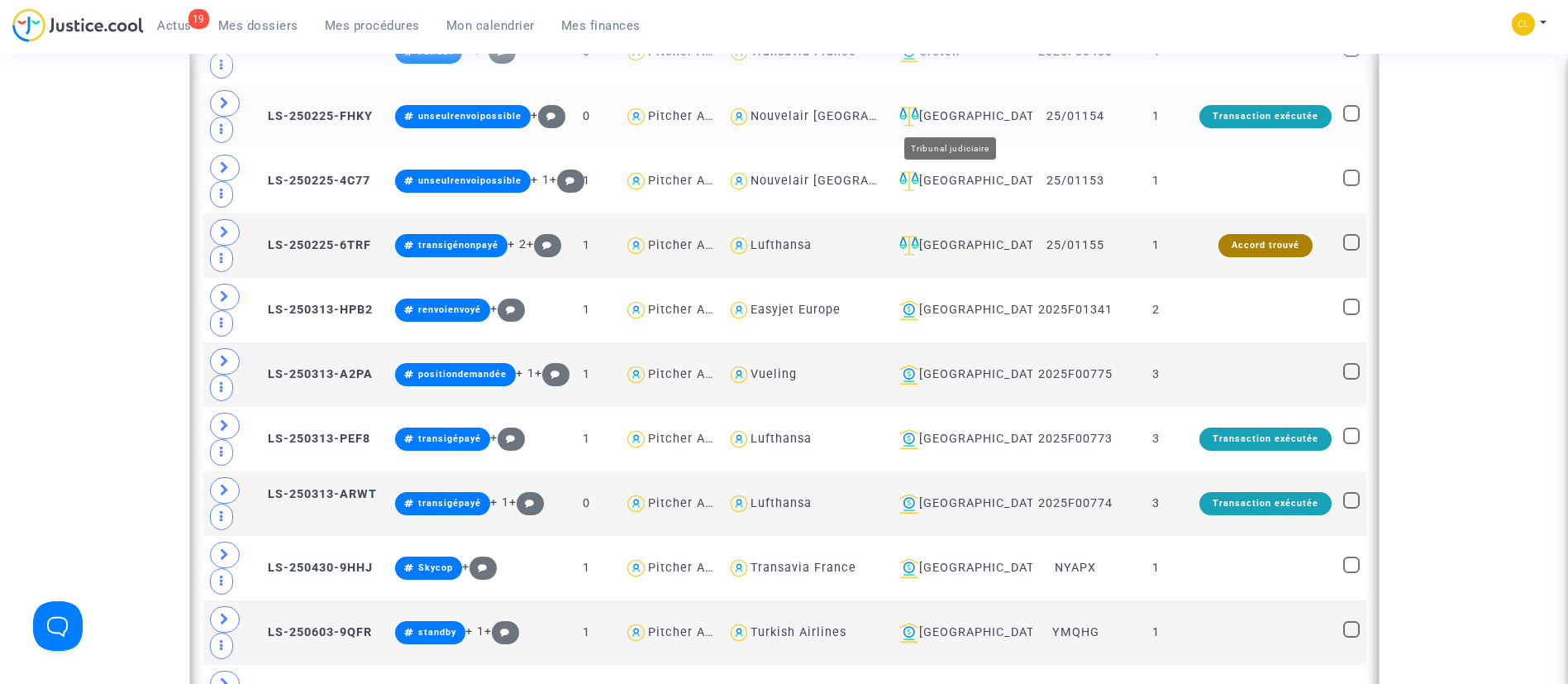
click at [981, 114] on div "Villeurbanne" at bounding box center [959, 117] width 134 height 20
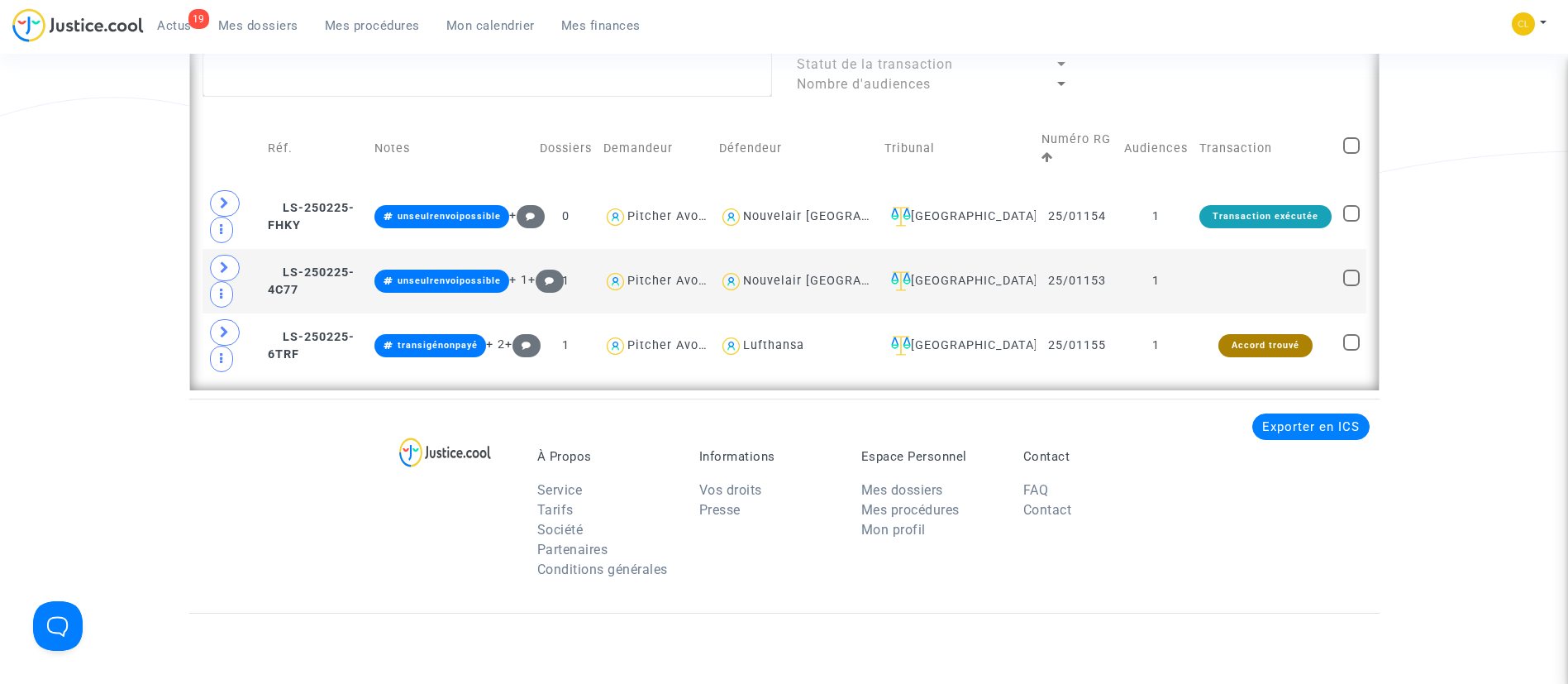
scroll to position [1215, 0]
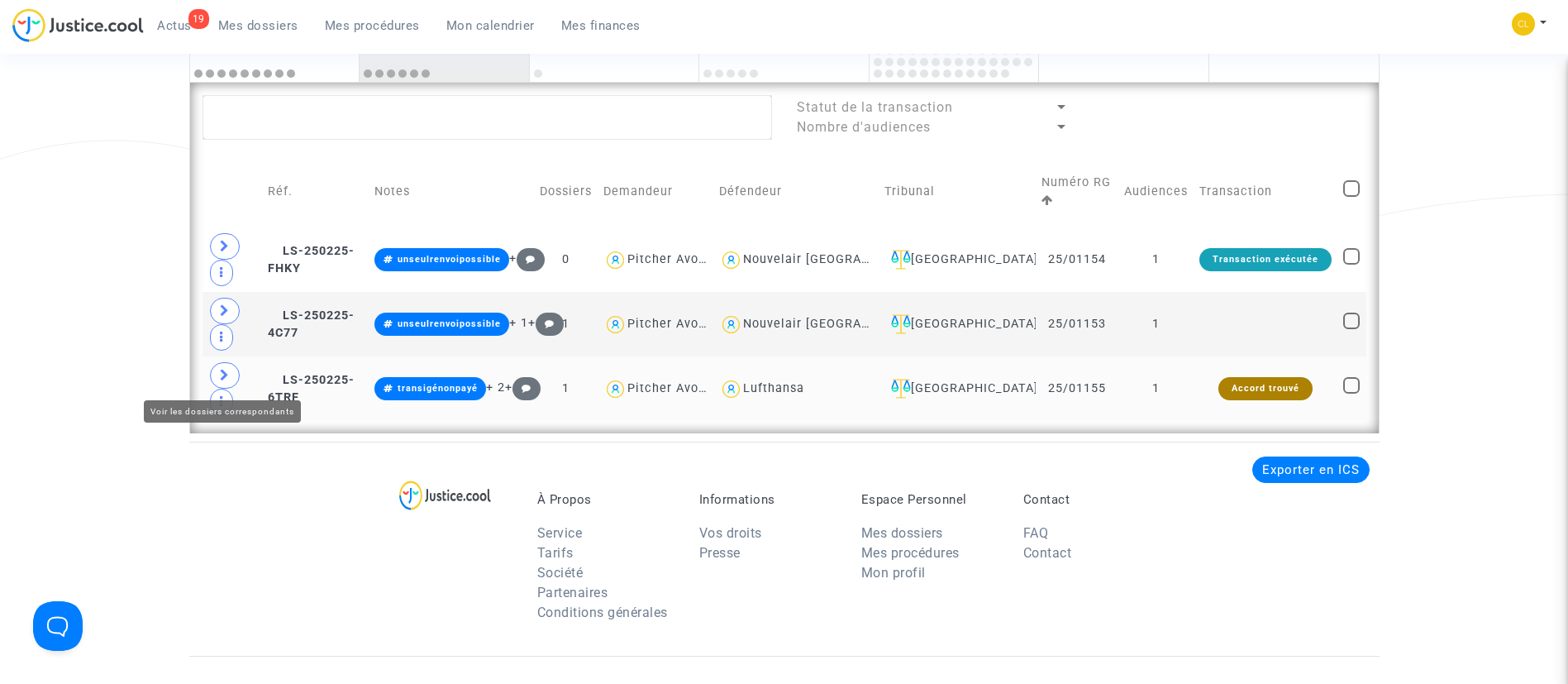
click at [227, 377] on icon at bounding box center [225, 375] width 10 height 13
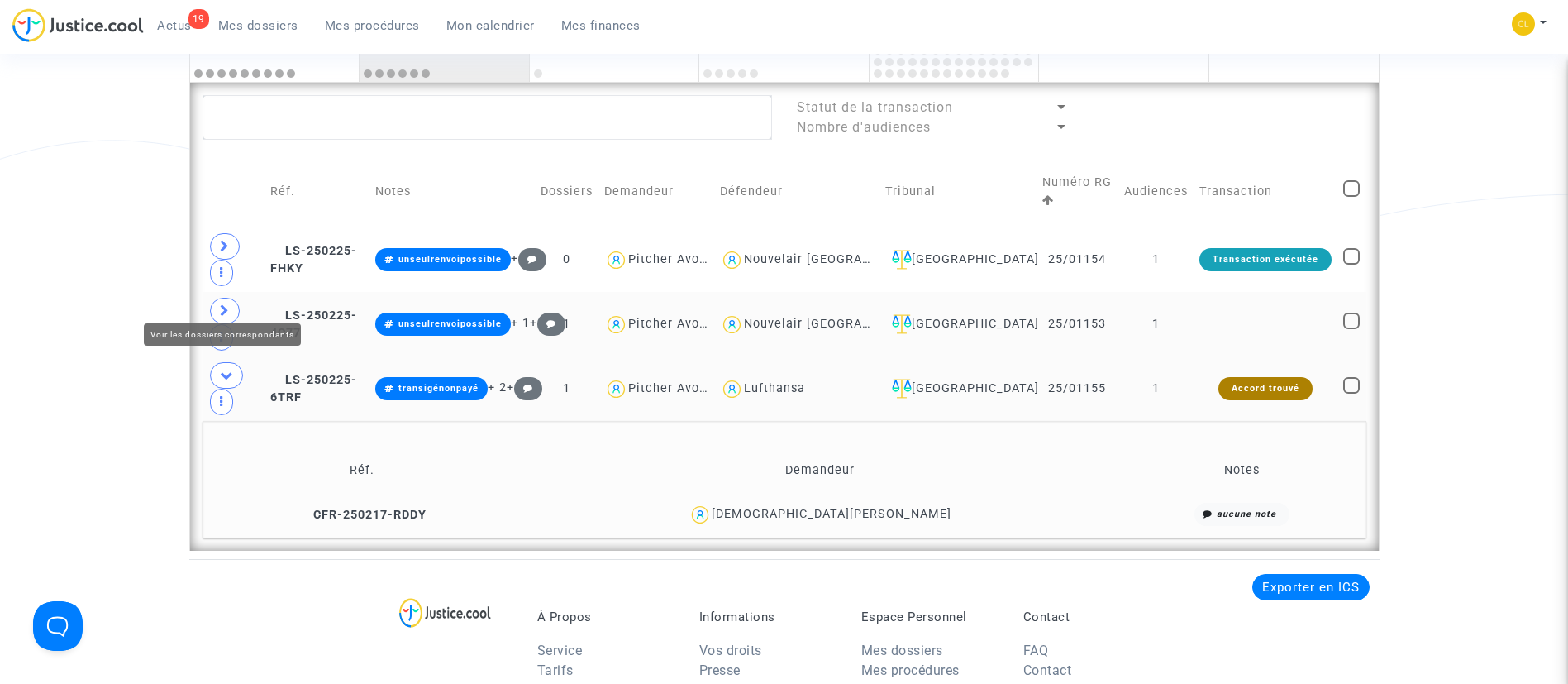
click at [225, 304] on icon at bounding box center [225, 310] width 10 height 13
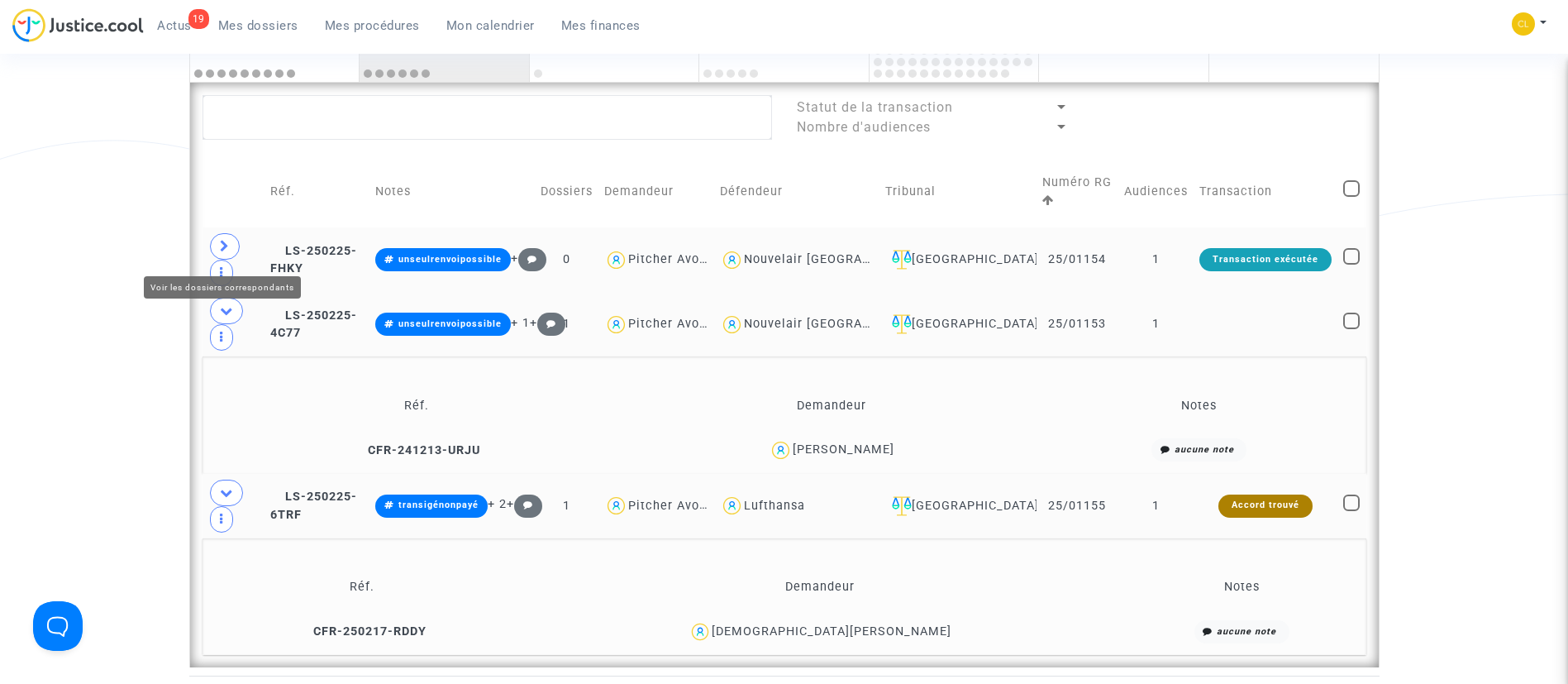
click at [229, 258] on span at bounding box center [225, 246] width 30 height 27
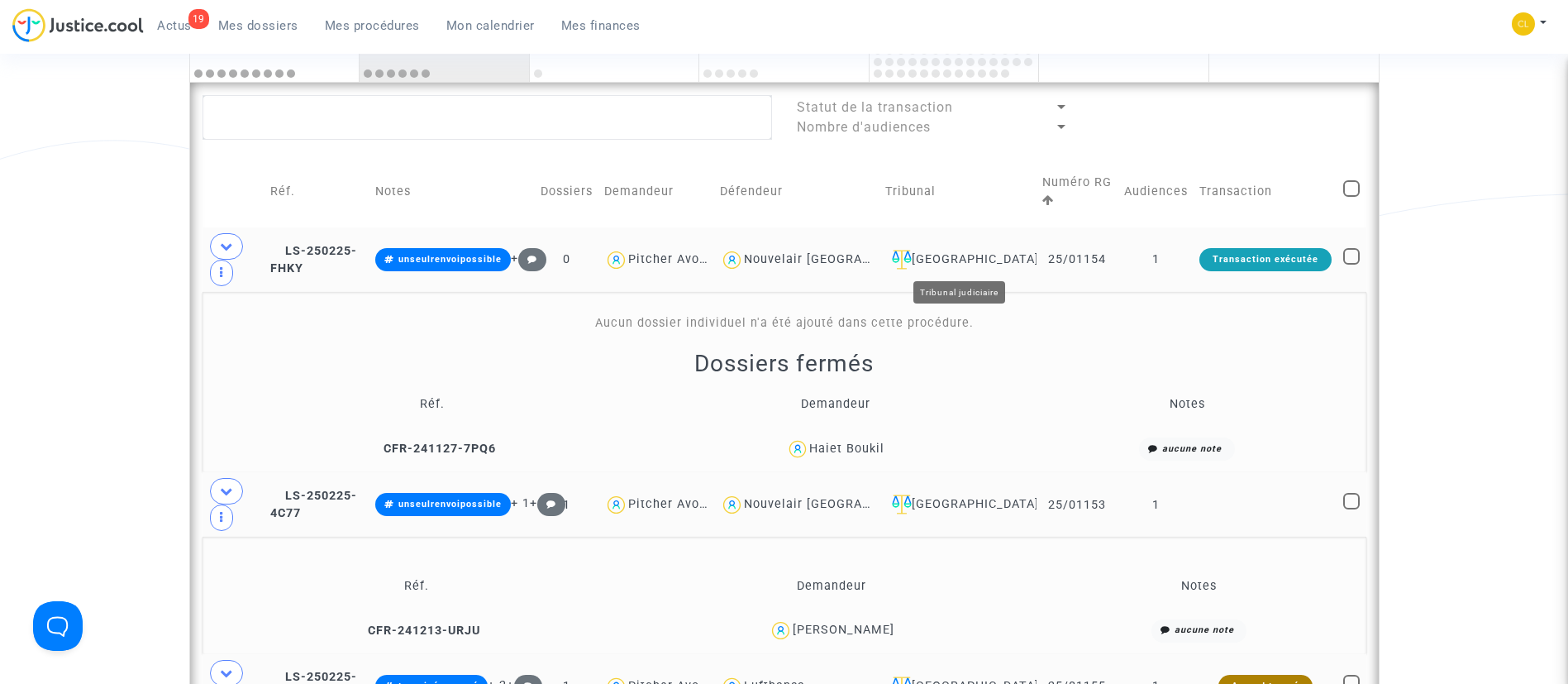
click at [1008, 256] on div "Villeurbanne" at bounding box center [957, 260] width 144 height 20
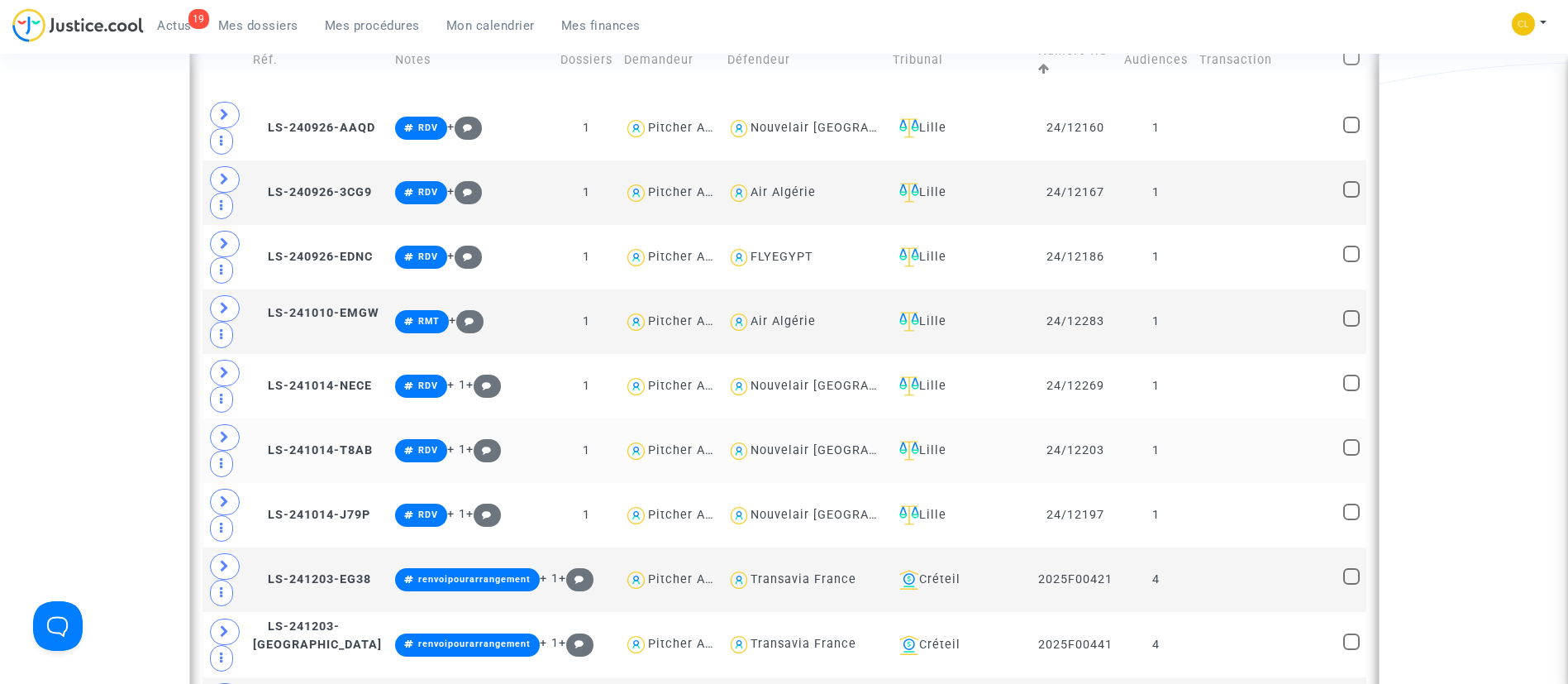
scroll to position [1340, 0]
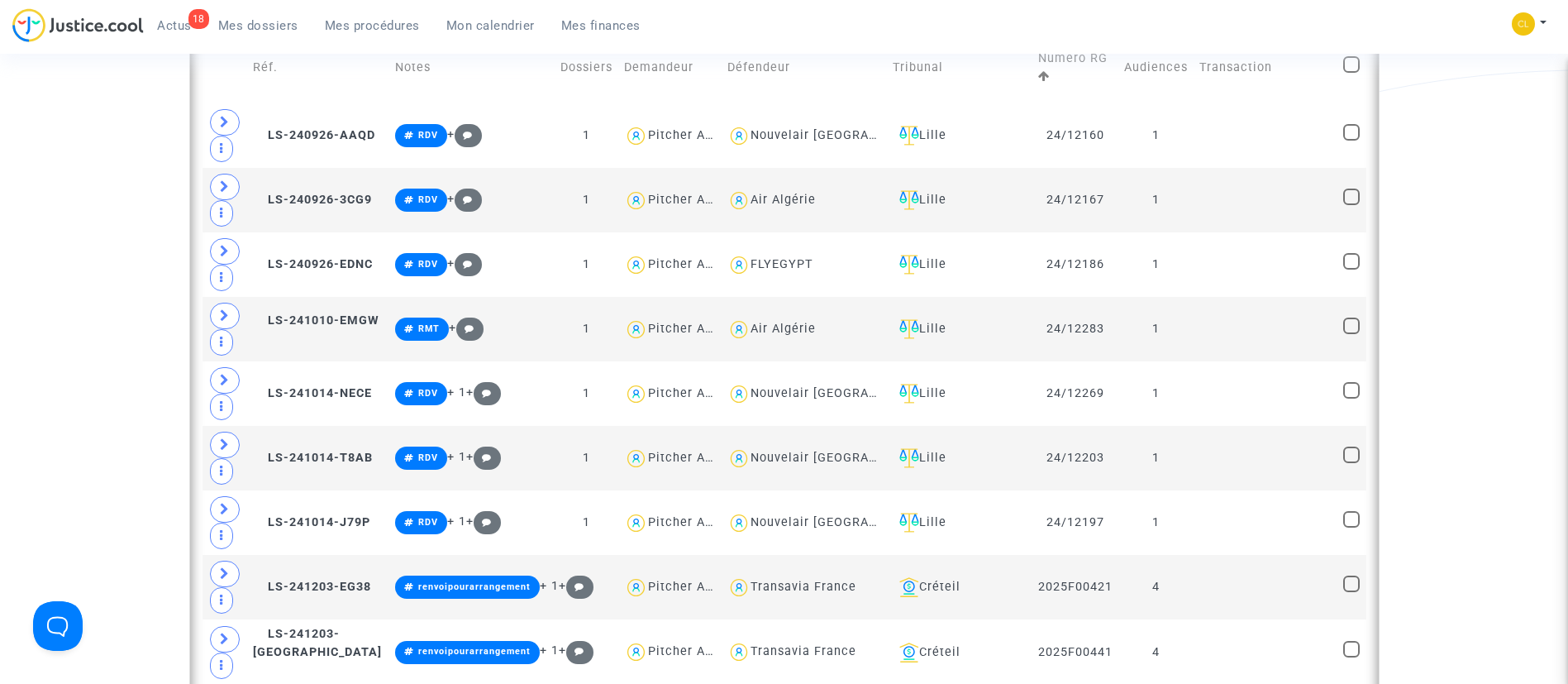
drag, startPoint x: 1511, startPoint y: 205, endPoint x: 1475, endPoint y: 204, distance: 36.0
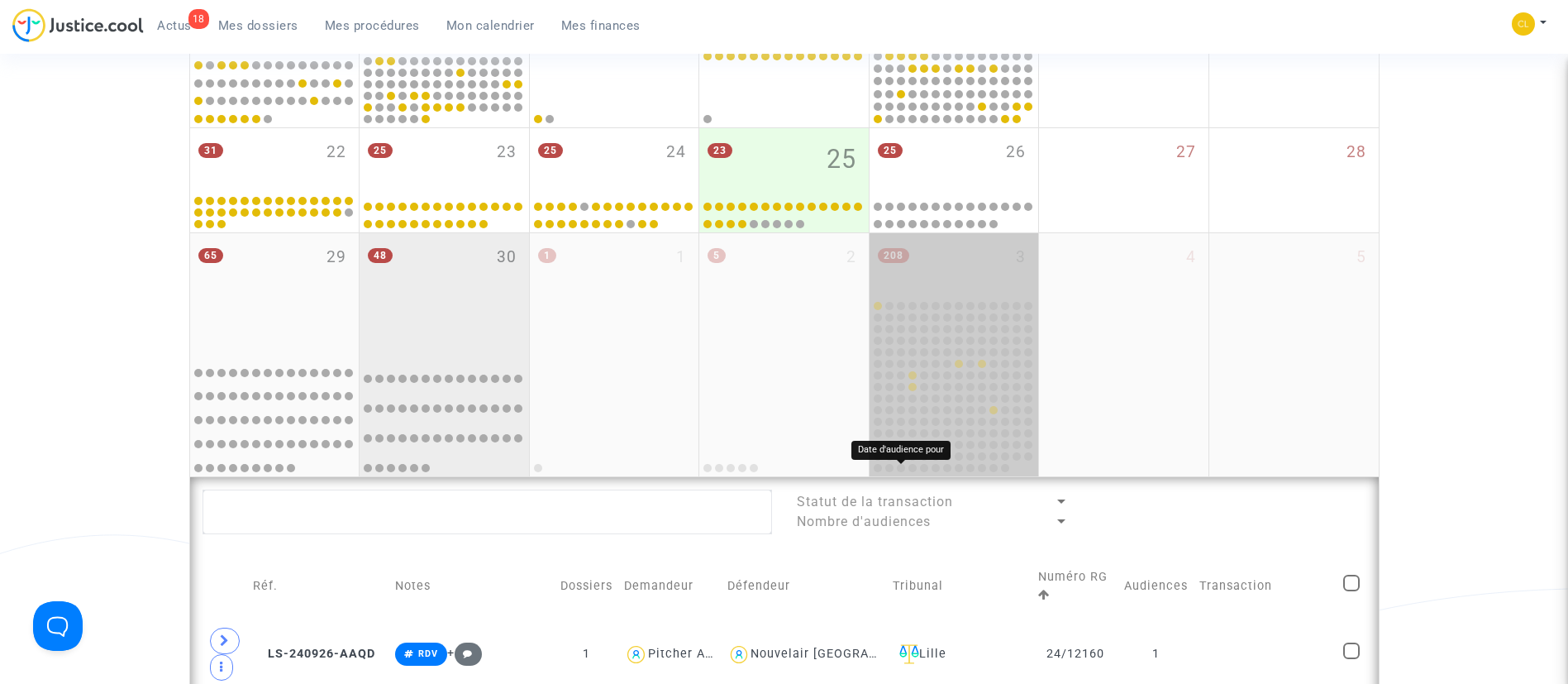
scroll to position [0, 0]
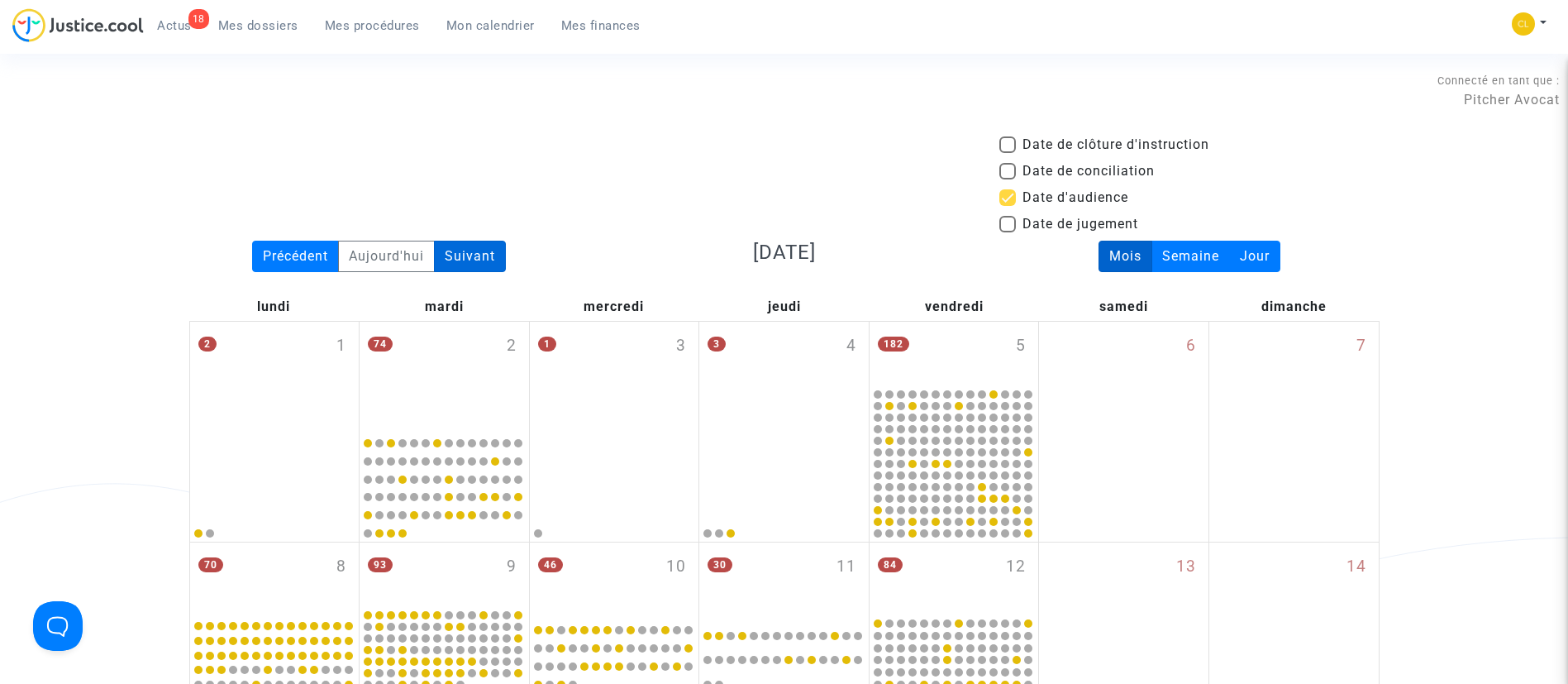
click at [481, 251] on div "Suivant" at bounding box center [470, 256] width 72 height 32
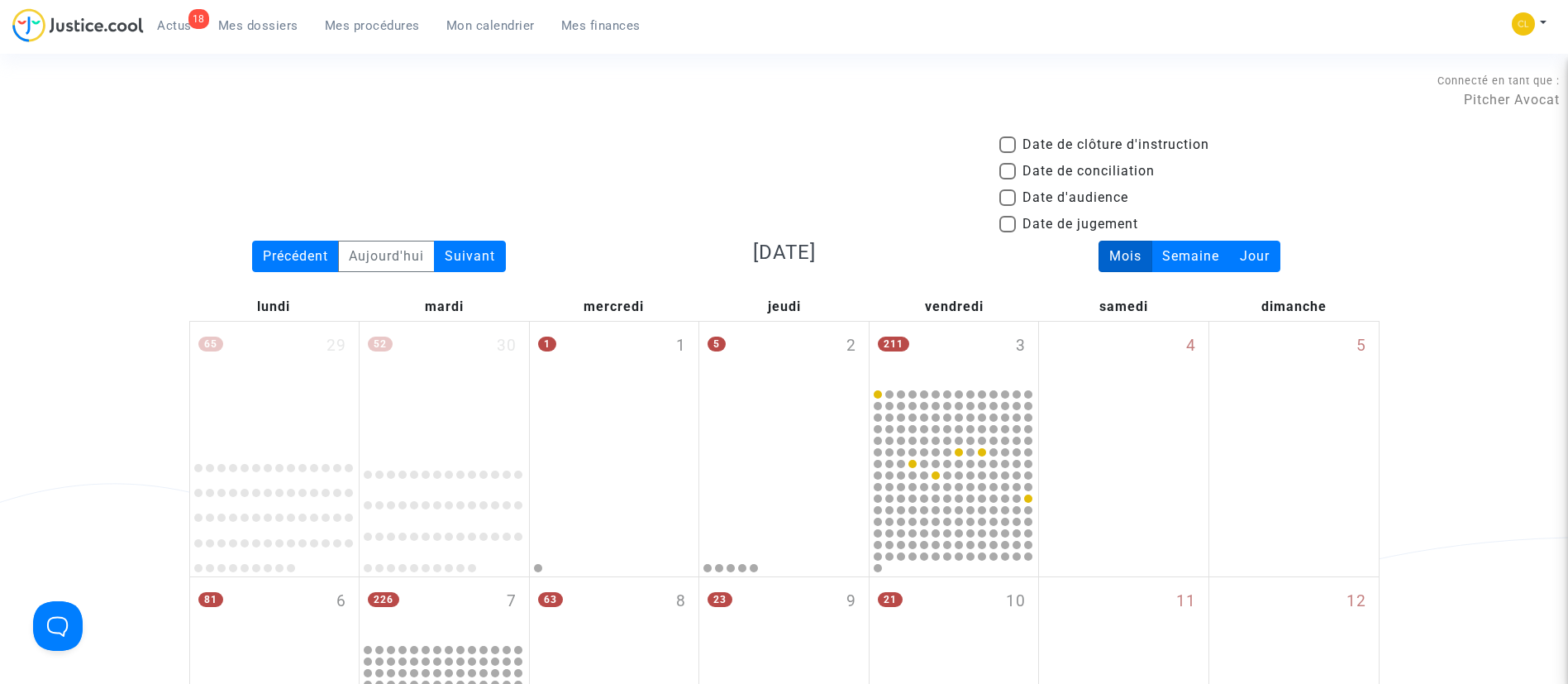
click at [1074, 197] on span "Date d'audience" at bounding box center [1075, 198] width 106 height 20
click at [1008, 206] on input "Date d'audience" at bounding box center [1007, 206] width 1 height 1
checkbox input "true"
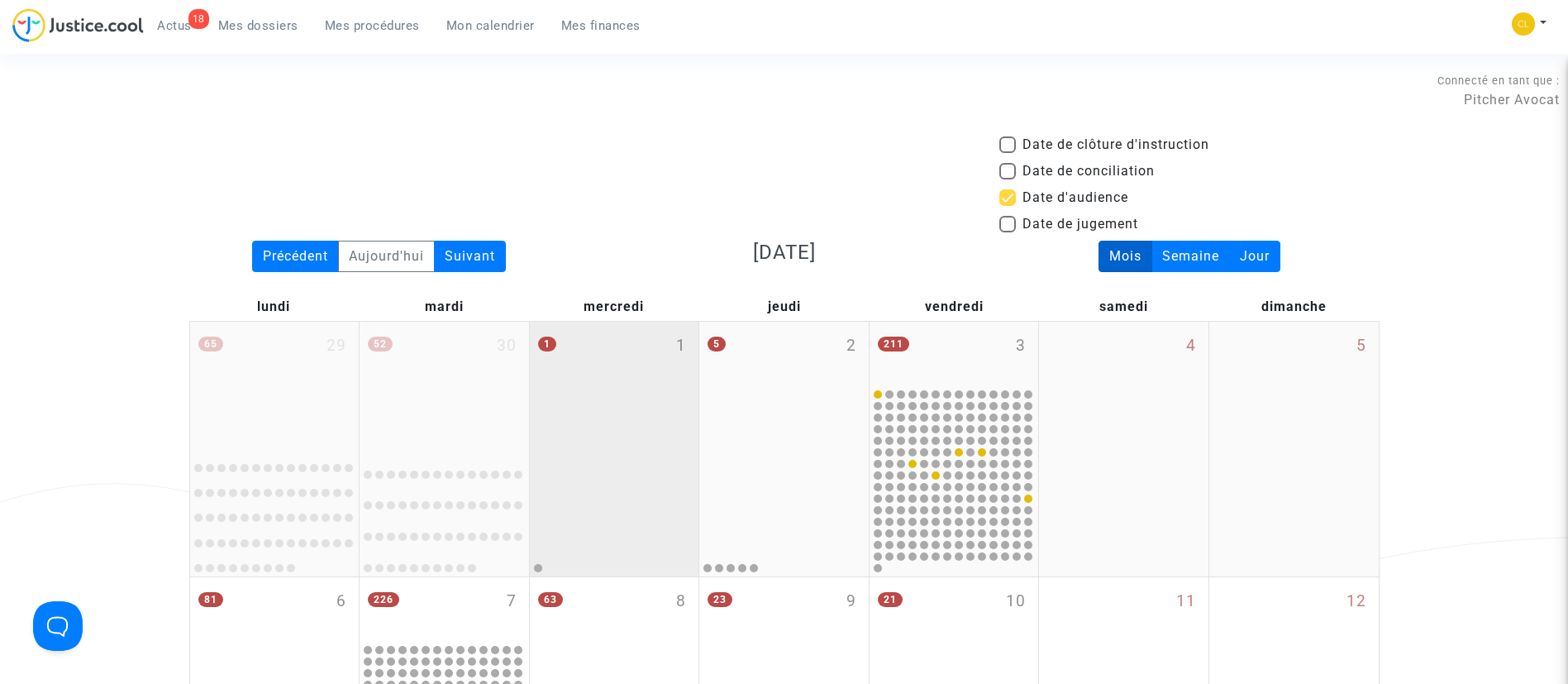
click at [620, 372] on div "1 1" at bounding box center [615, 384] width 169 height 125
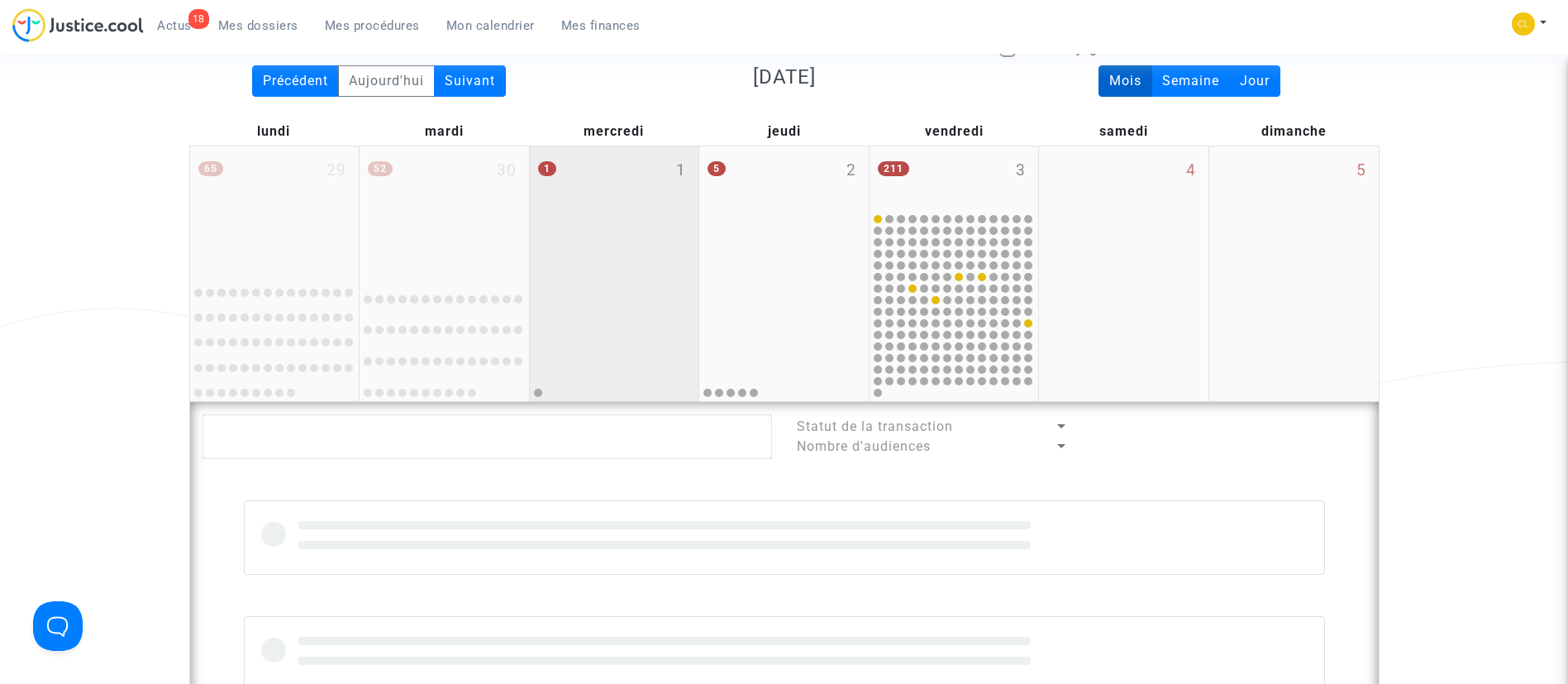
scroll to position [372, 0]
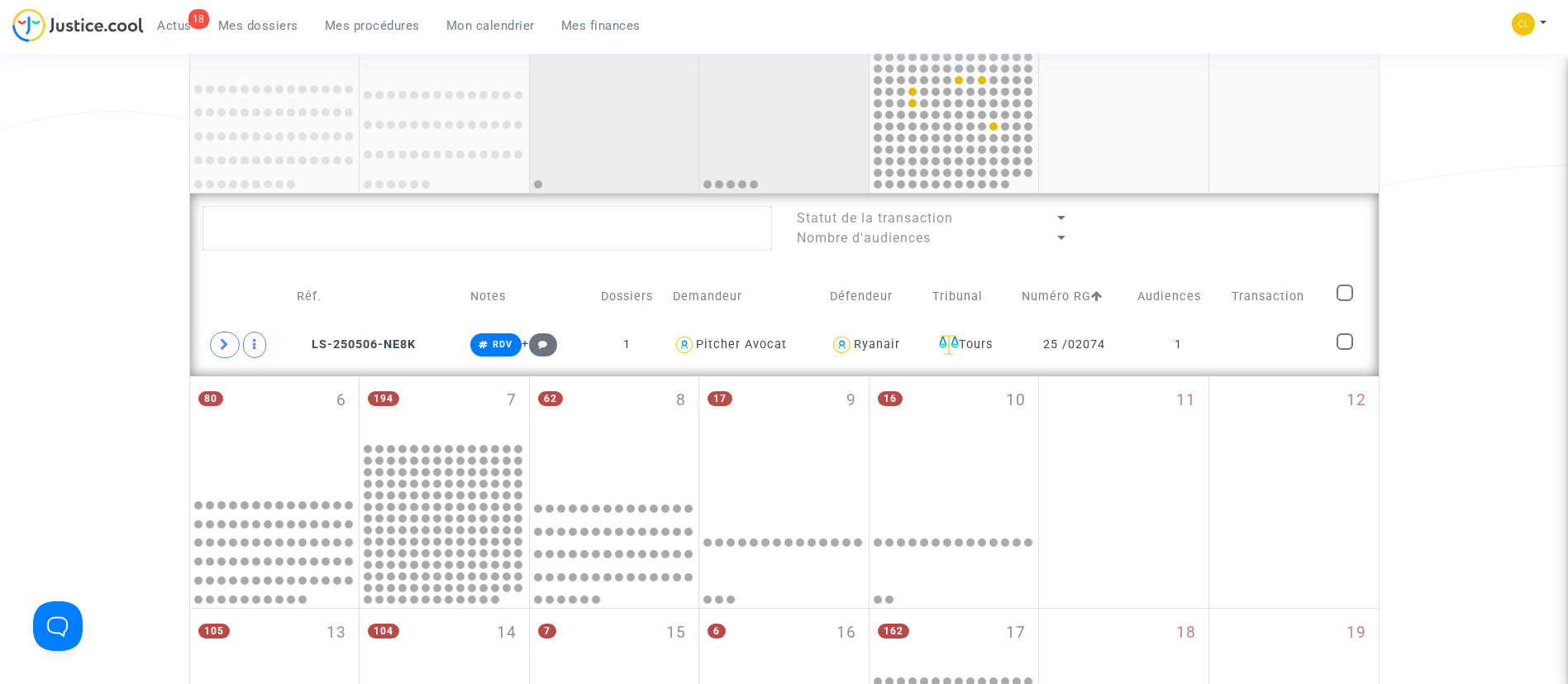
click at [808, 116] on div at bounding box center [784, 130] width 164 height 119
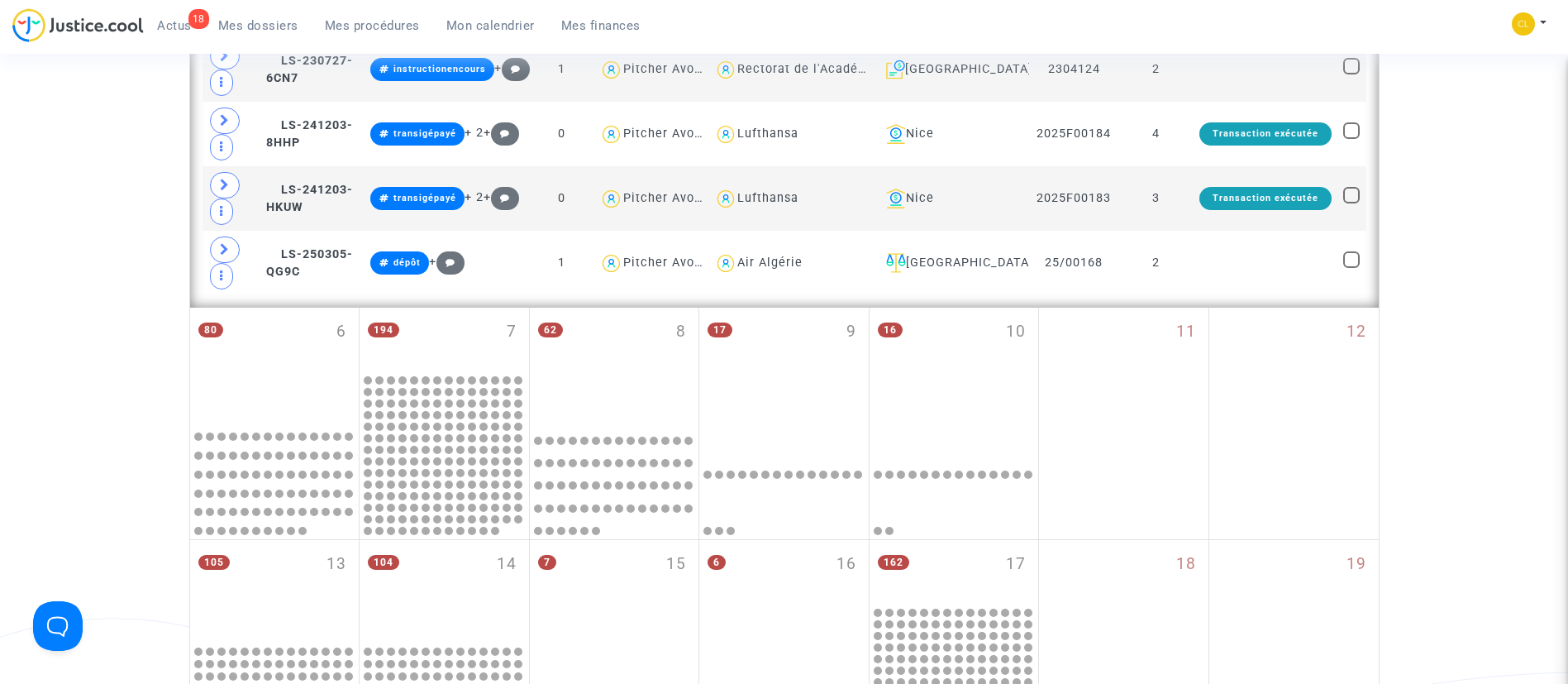
scroll to position [744, 0]
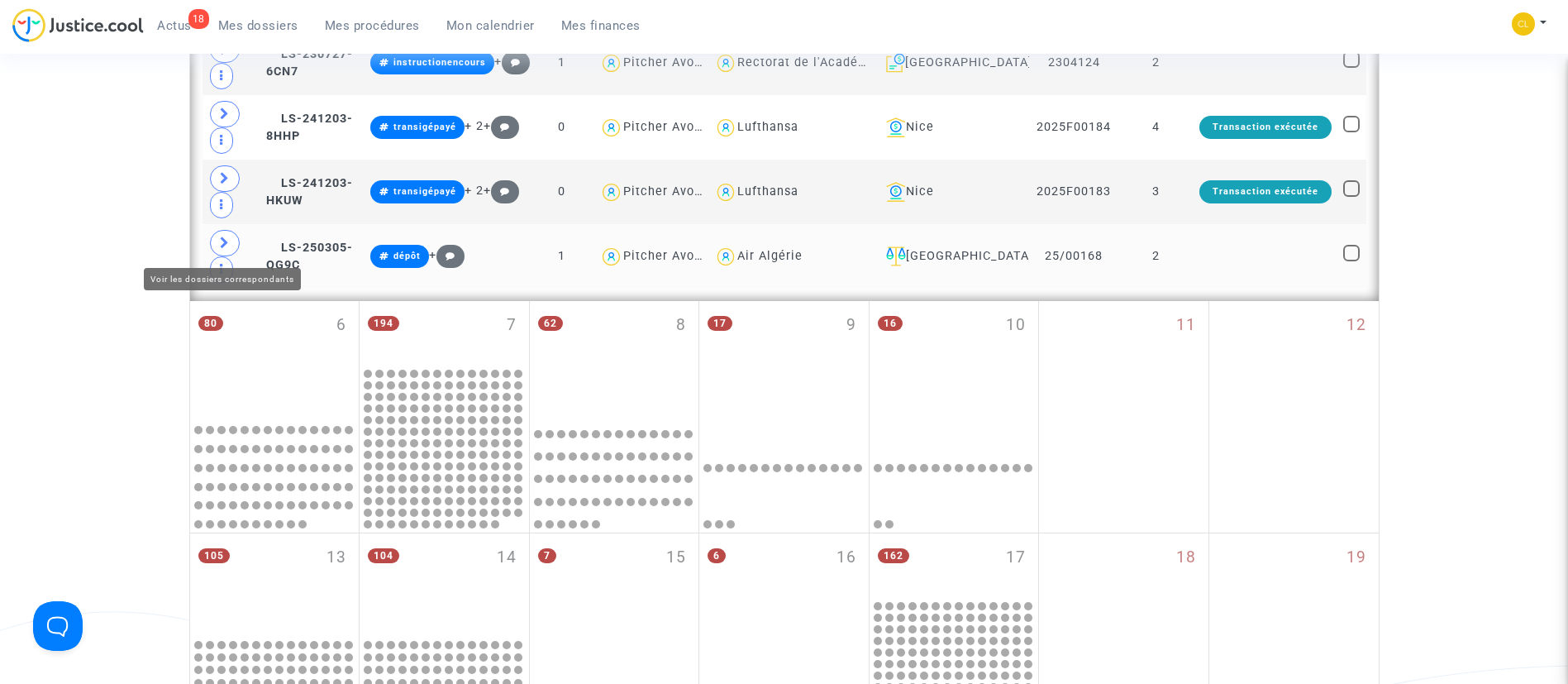
click at [220, 242] on icon at bounding box center [225, 242] width 10 height 13
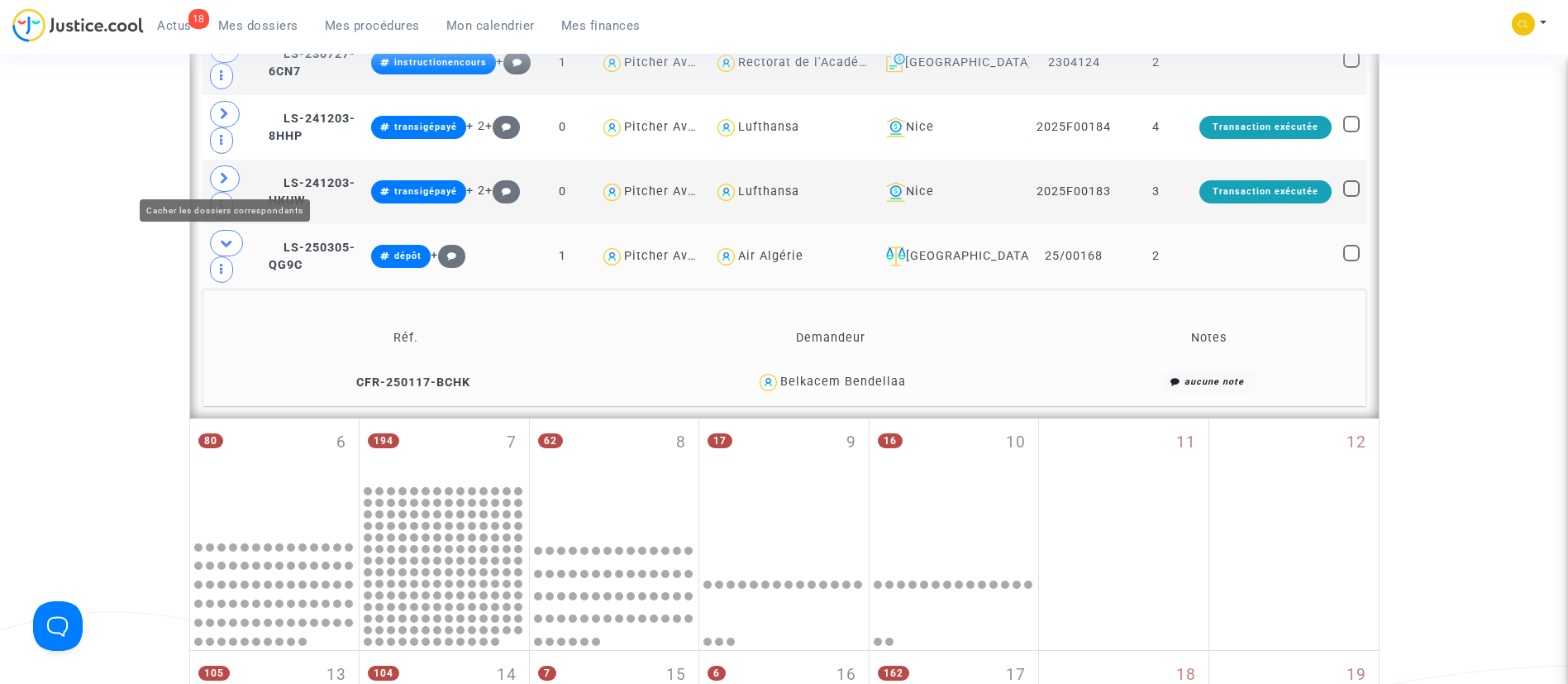
click at [224, 236] on icon at bounding box center [226, 242] width 13 height 13
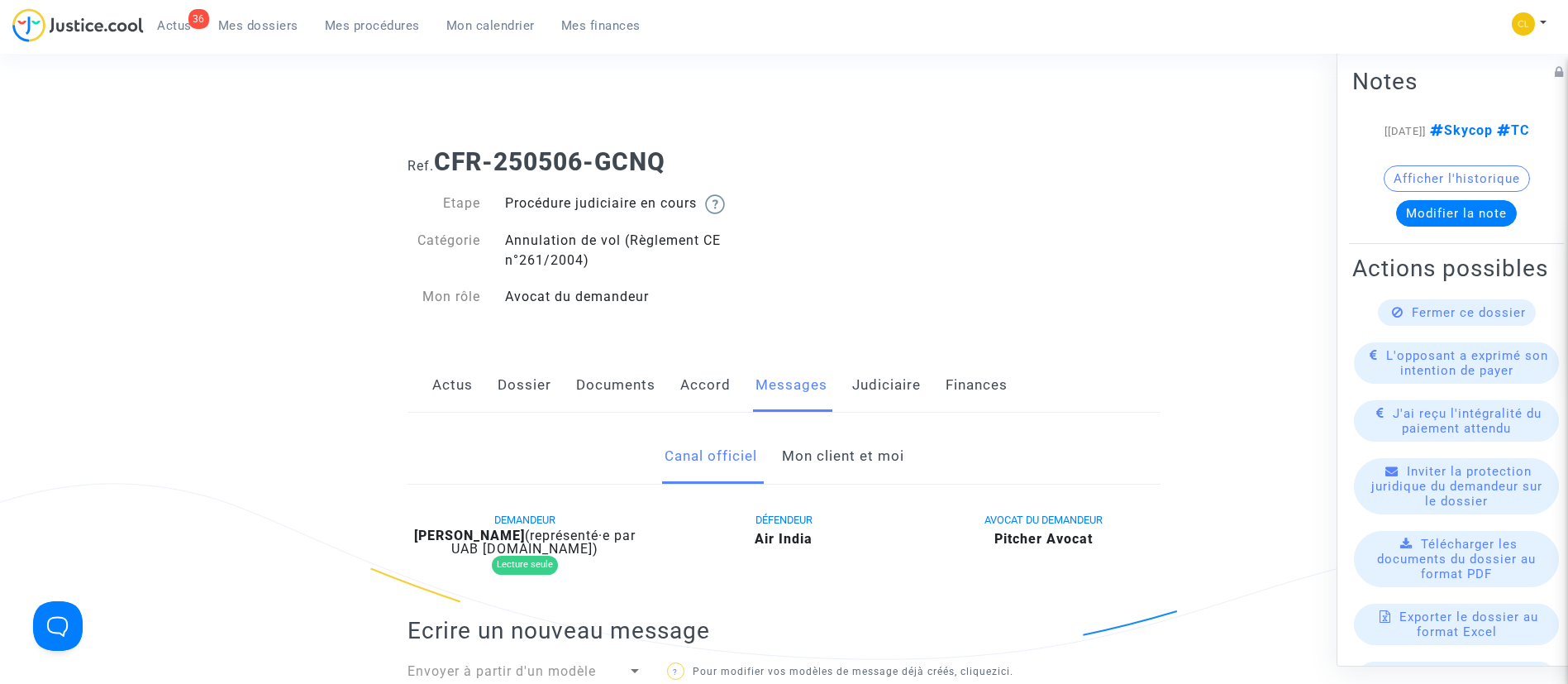
click at [1418, 319] on span "Fermer ce dossier" at bounding box center [1469, 312] width 114 height 15
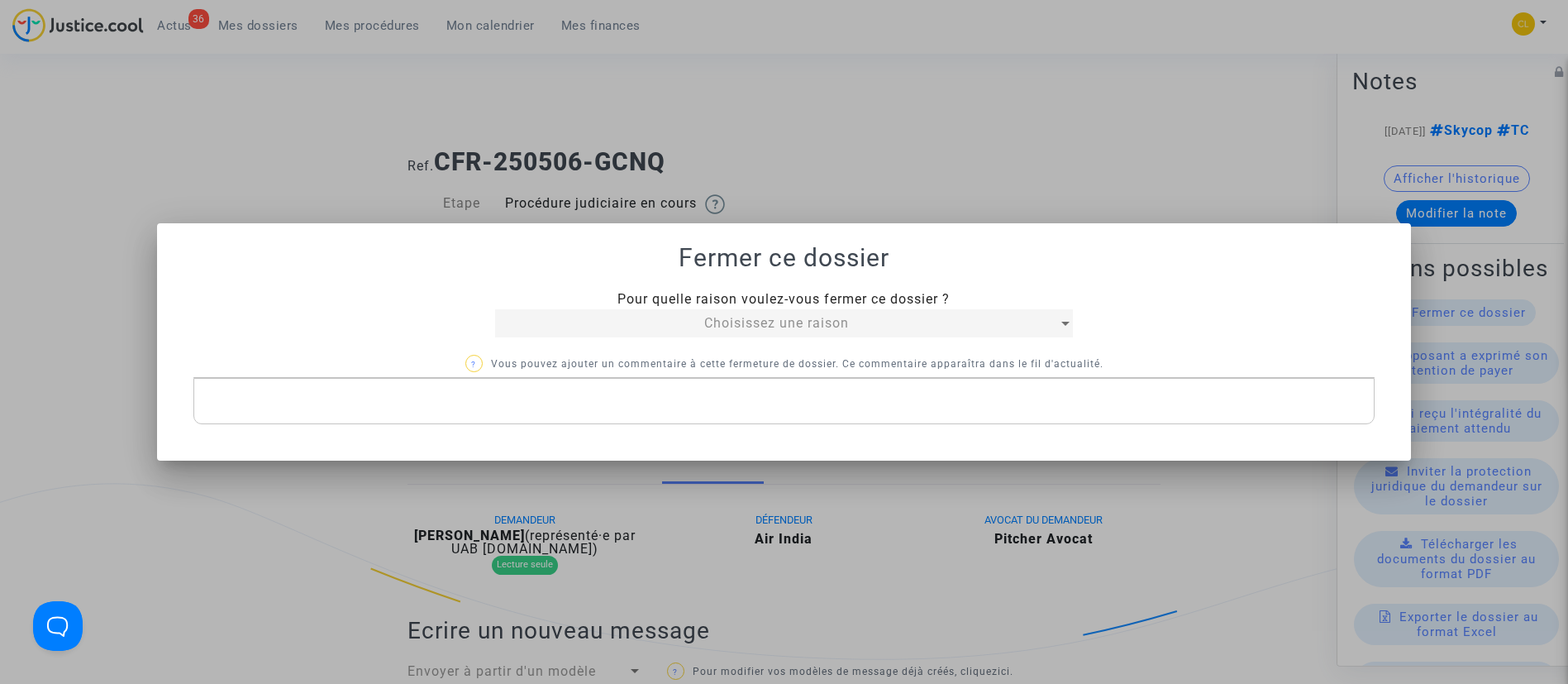
click at [818, 325] on span "Choisissez une raison" at bounding box center [776, 322] width 144 height 16
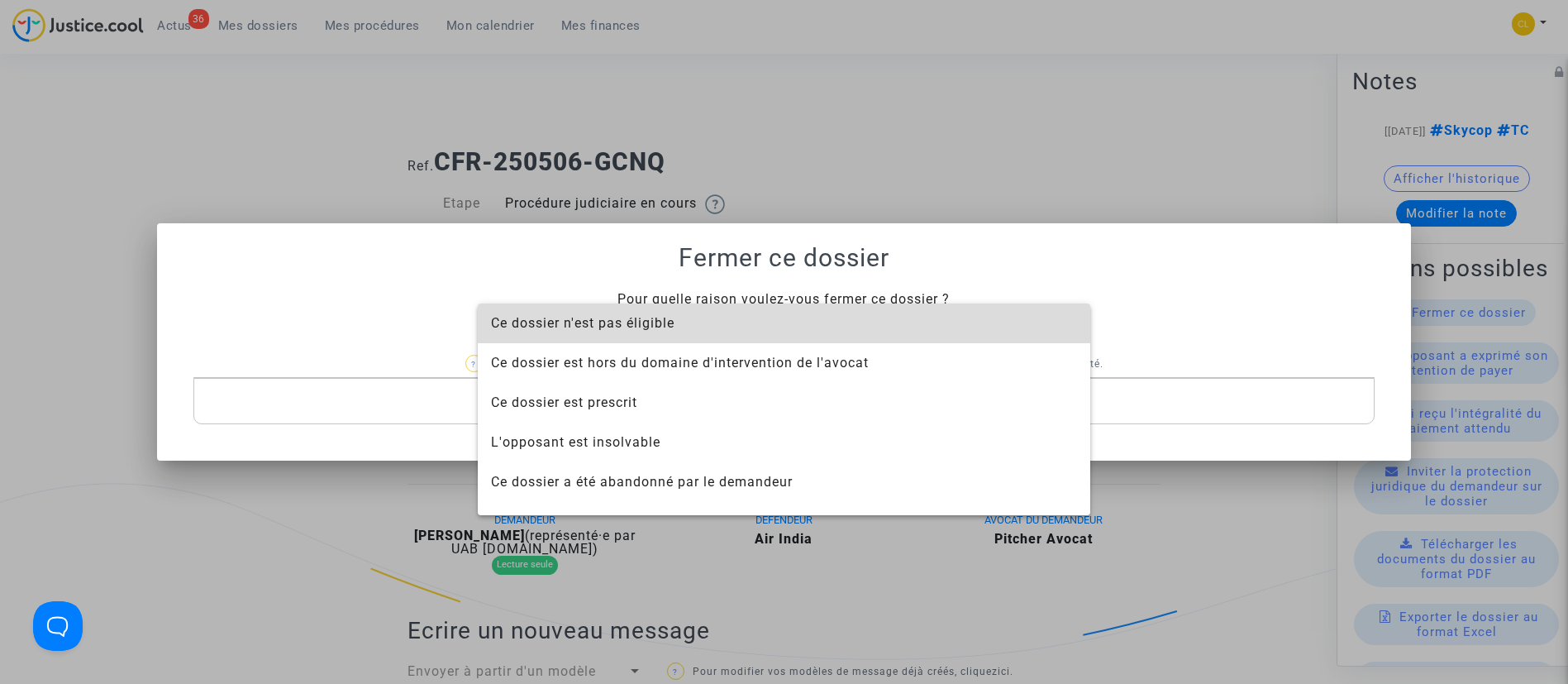
click at [818, 325] on span "Ce dossier n'est pas éligible" at bounding box center [784, 323] width 586 height 40
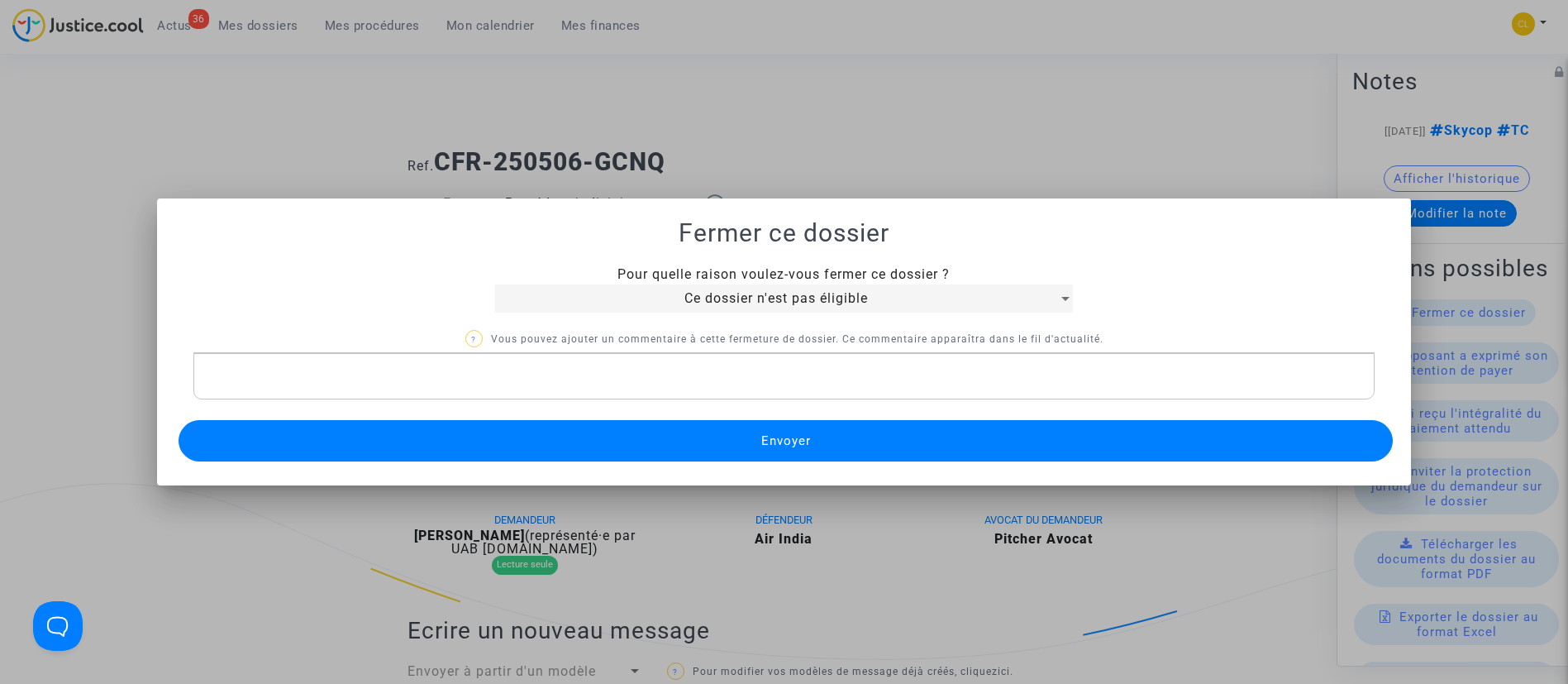
click at [907, 433] on button "Envoyer" at bounding box center [786, 441] width 1215 height 42
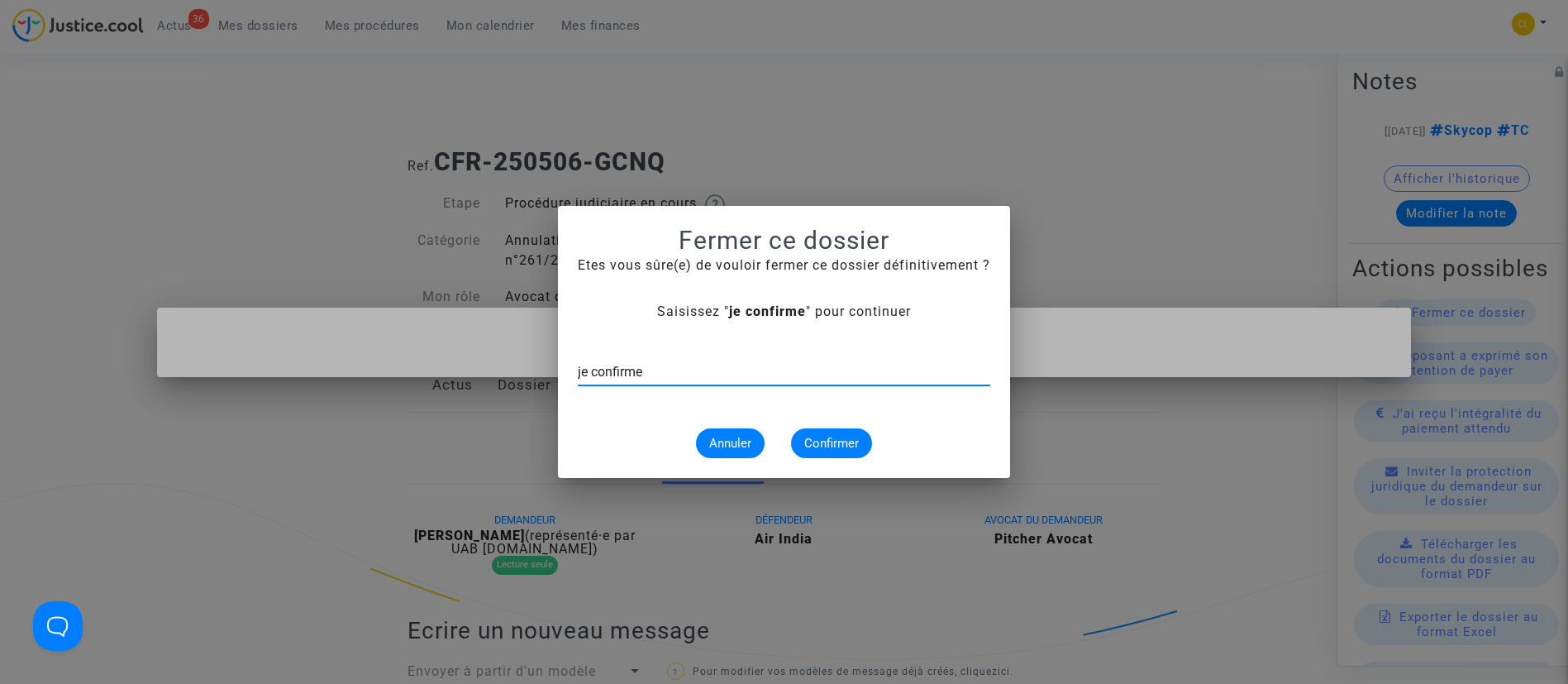
type input "je confirme"
click at [824, 456] on button "Confirmer" at bounding box center [831, 443] width 81 height 30
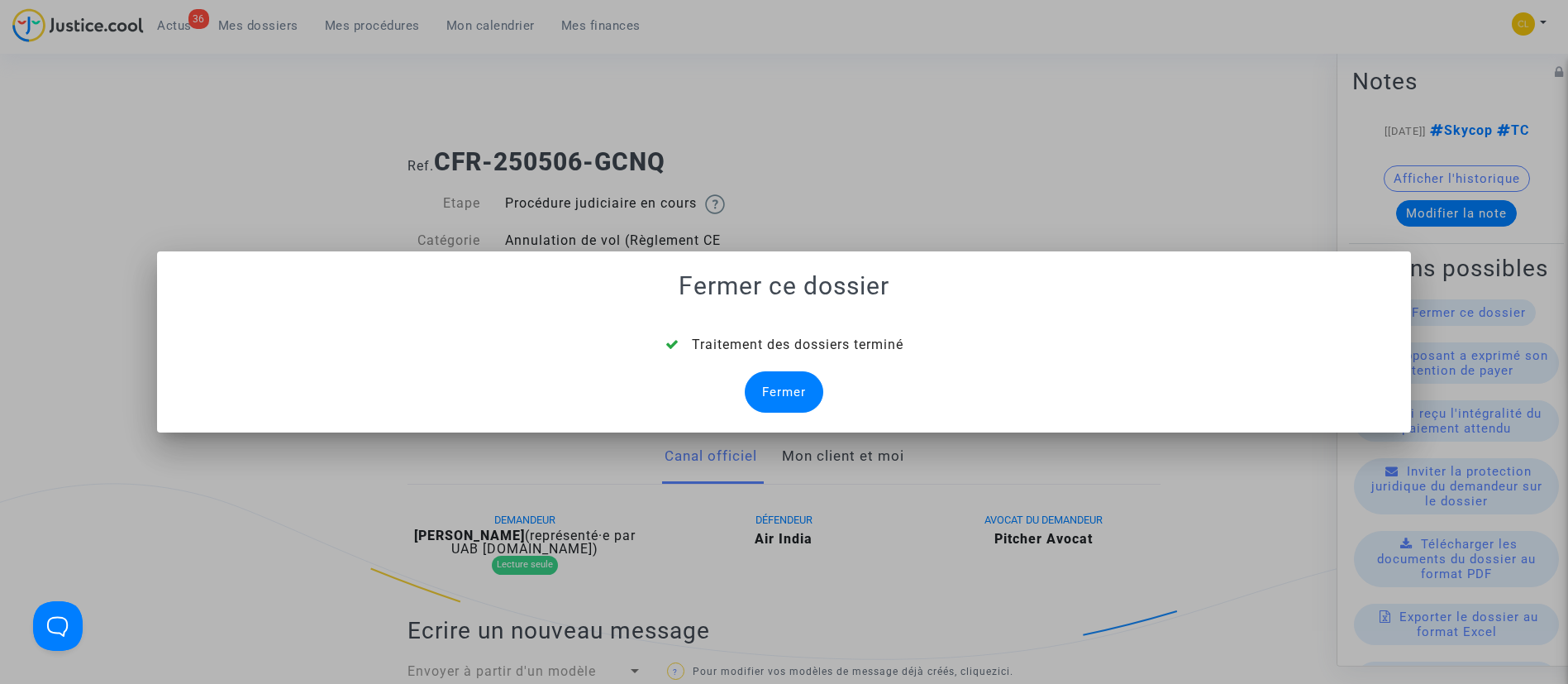
click at [792, 382] on div "Fermer" at bounding box center [784, 393] width 78 height 42
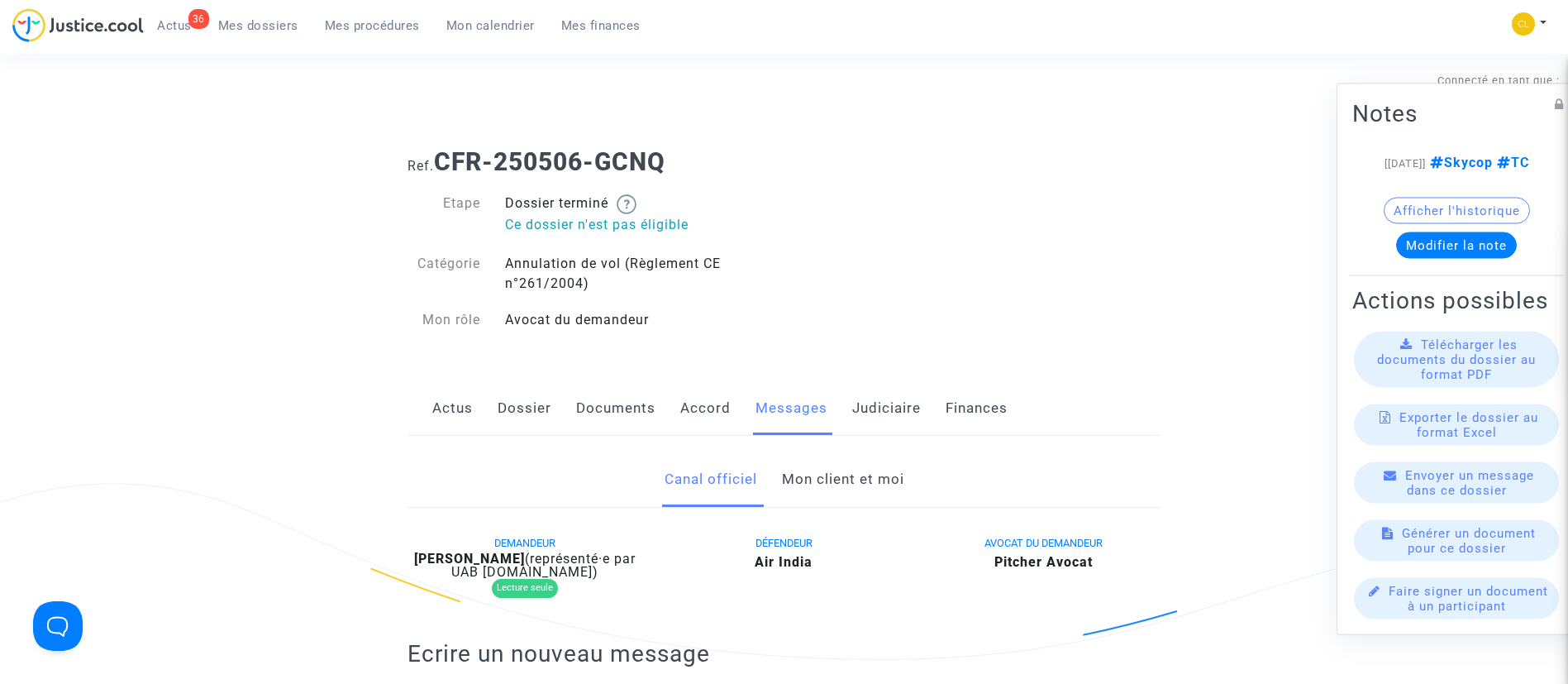
click at [887, 398] on link "Judiciaire" at bounding box center [887, 408] width 68 height 54
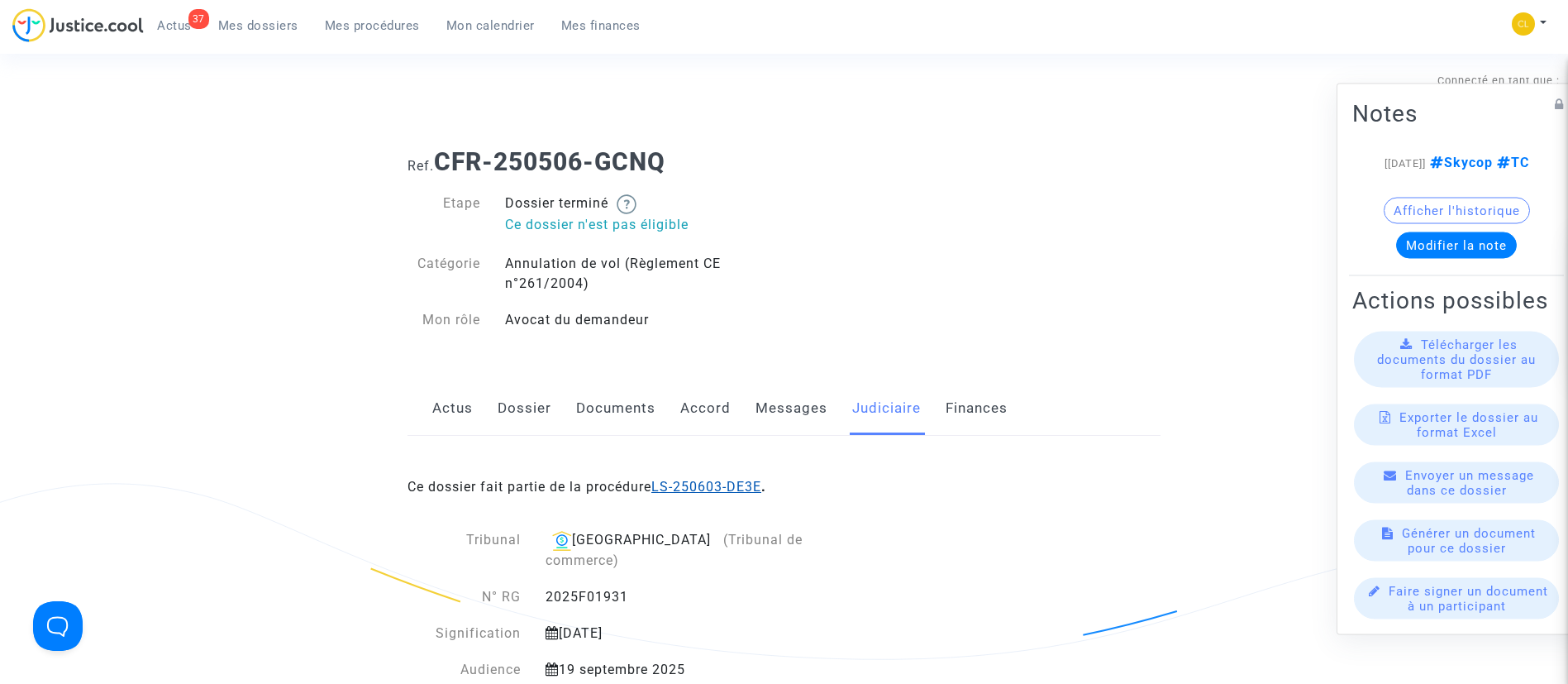
click at [741, 487] on link "LS-250603-DE3E" at bounding box center [706, 486] width 110 height 16
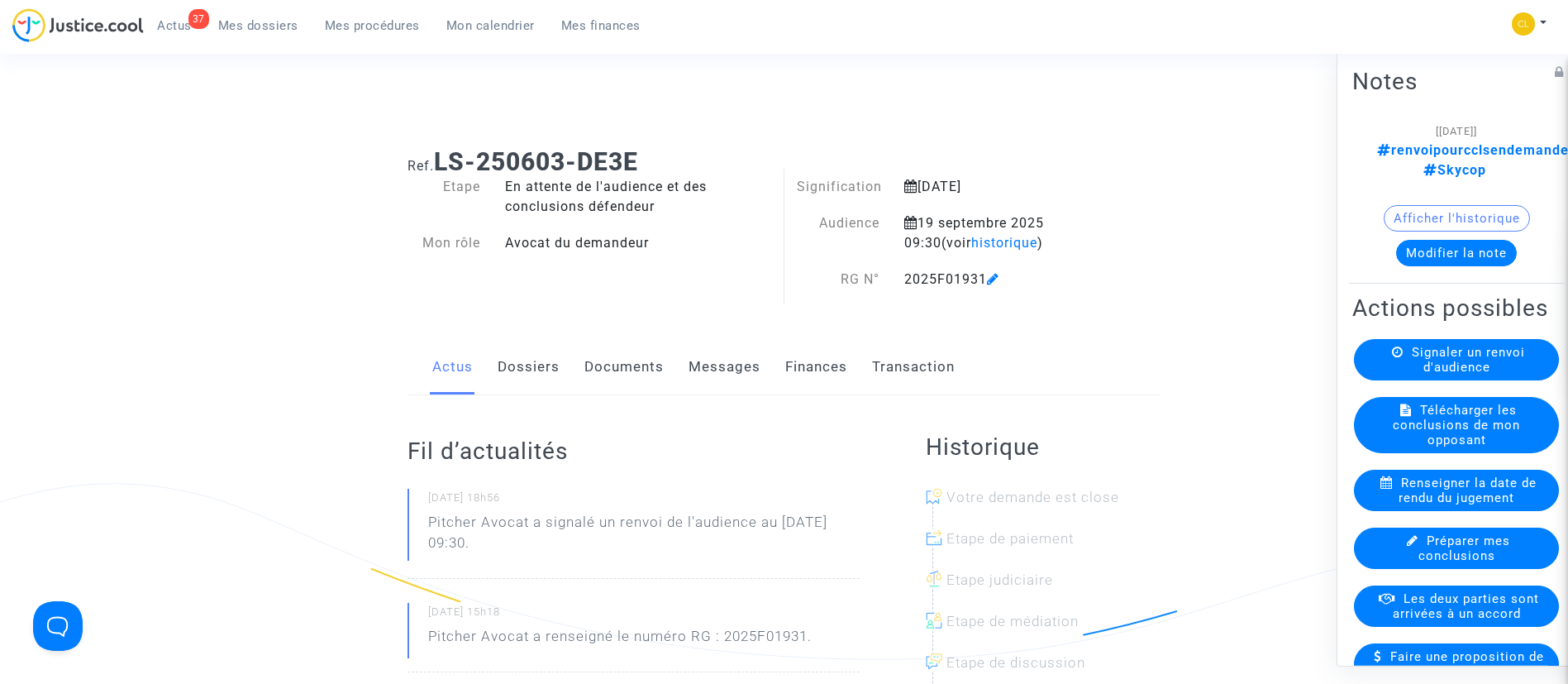
click at [1457, 243] on button "Modifier la note" at bounding box center [1456, 252] width 121 height 27
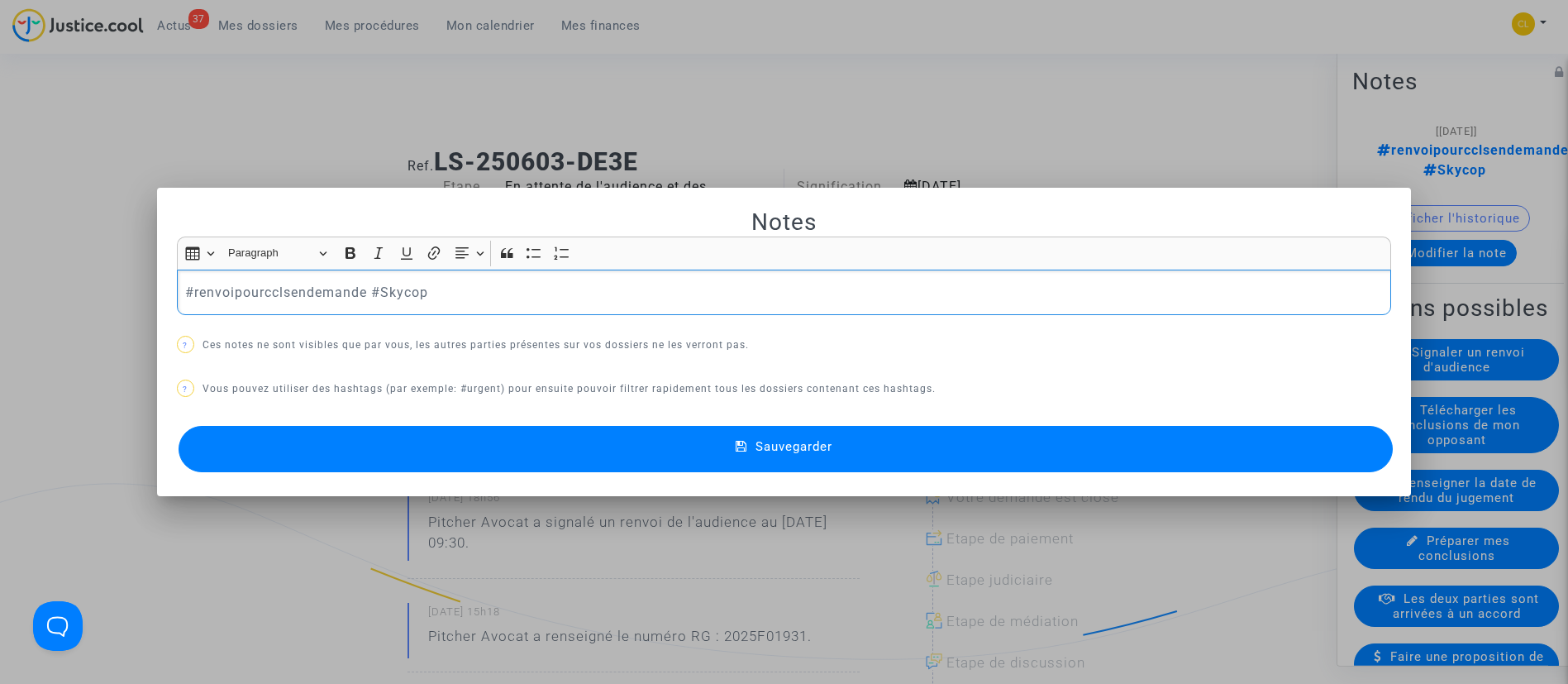
click at [291, 289] on p "#renvoipourcclsendemande #Skycop" at bounding box center [784, 292] width 1197 height 21
click at [930, 443] on button "Sauvegarder" at bounding box center [786, 448] width 1215 height 46
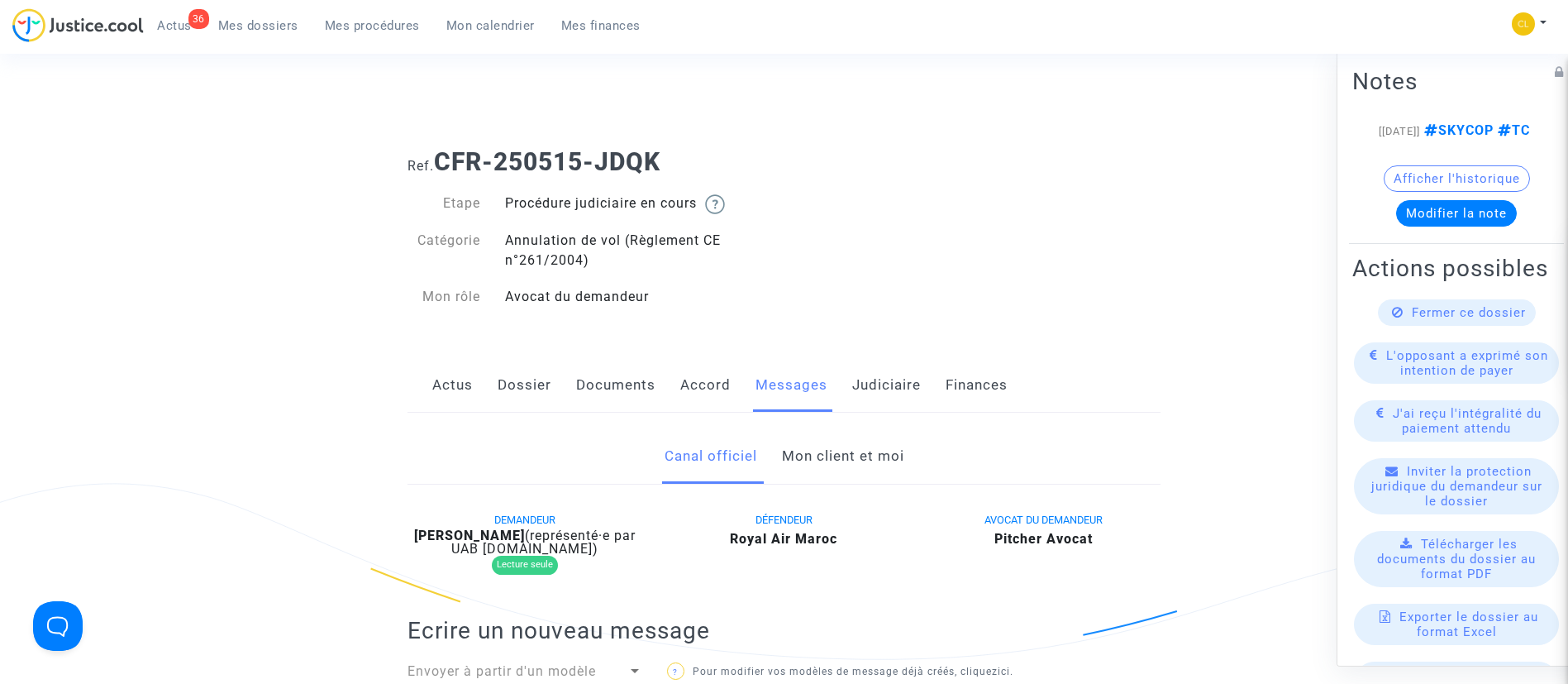
drag, startPoint x: 1452, startPoint y: 356, endPoint x: 1405, endPoint y: 333, distance: 52.3
click at [1452, 319] on span "Fermer ce dossier" at bounding box center [1469, 312] width 114 height 15
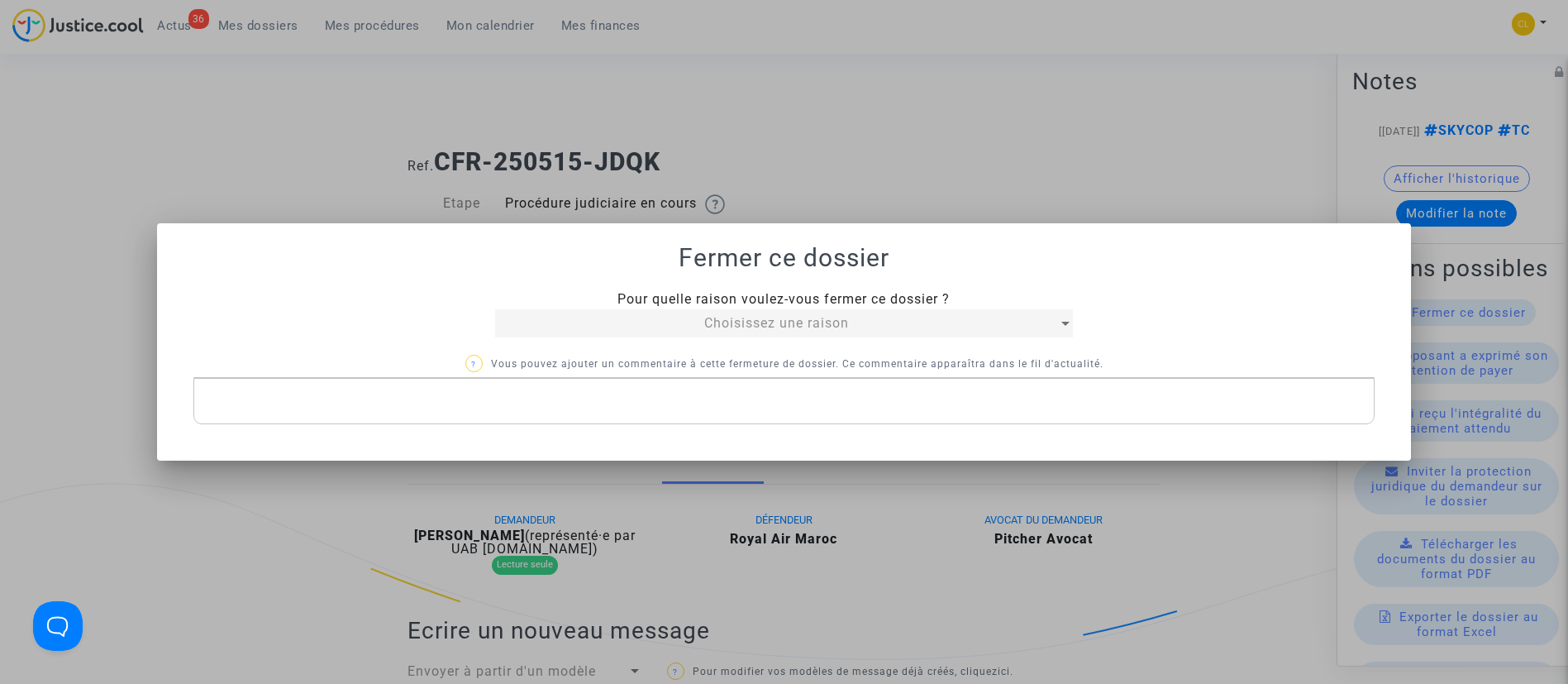
click at [652, 335] on mat-select "Choisissez une raison" at bounding box center [784, 323] width 579 height 28
click at [815, 320] on span "Choisissez une raison" at bounding box center [776, 322] width 144 height 16
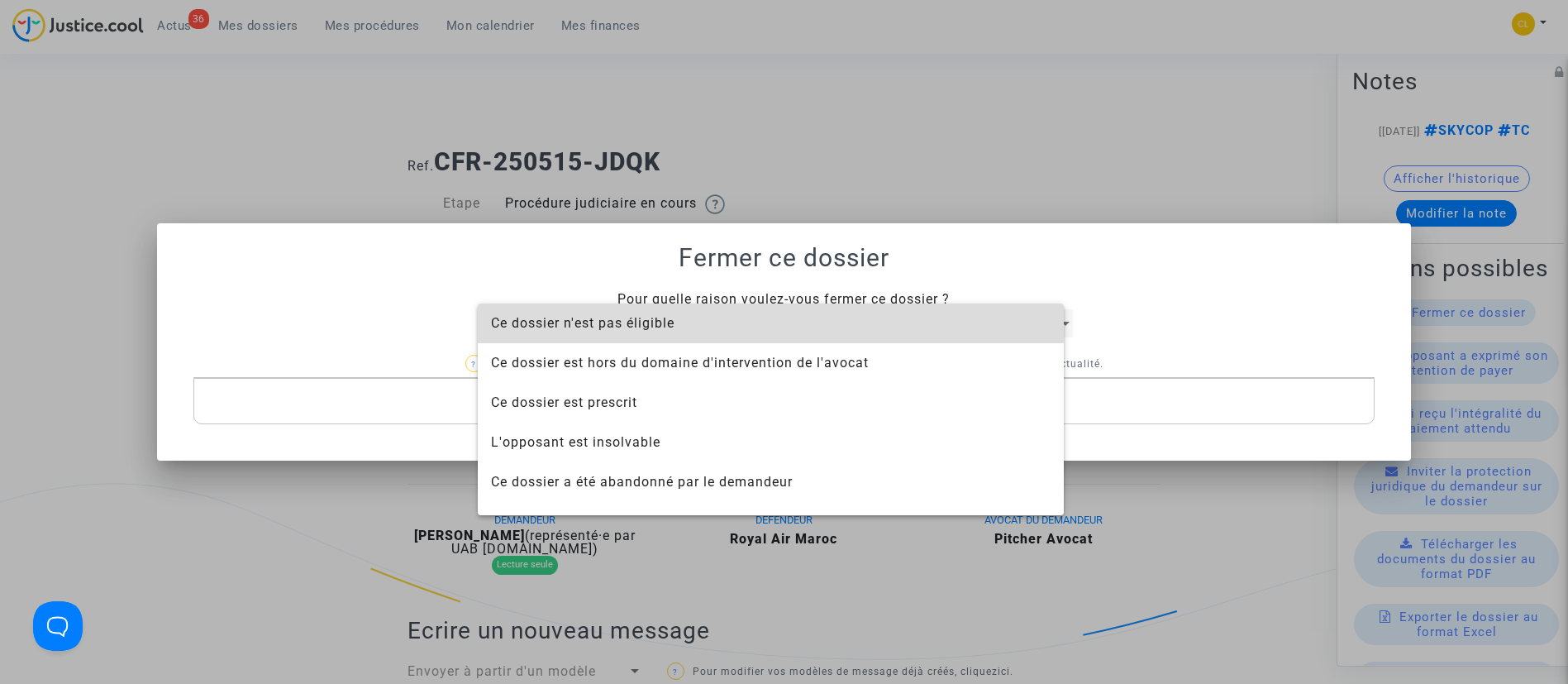
click at [815, 320] on span "Ce dossier n'est pas éligible" at bounding box center [771, 323] width 559 height 40
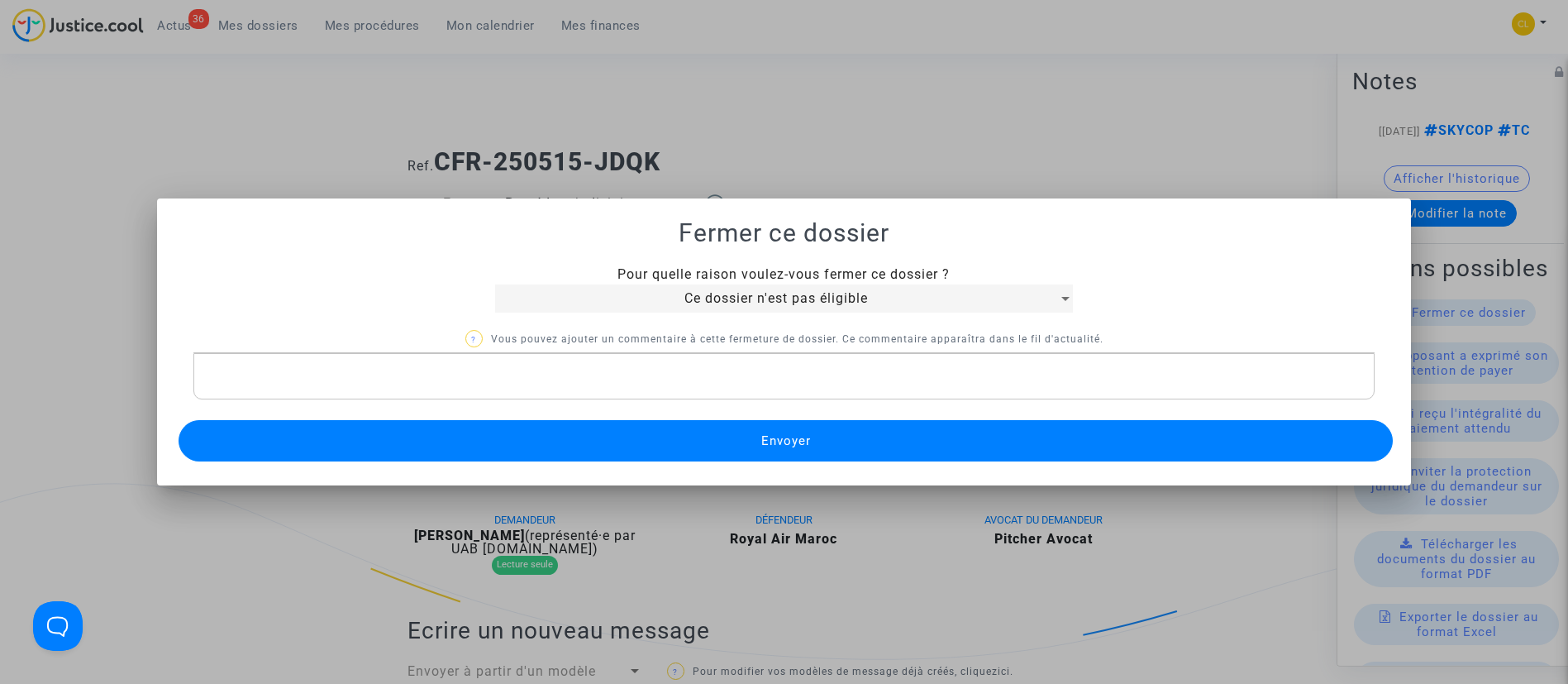
click at [857, 443] on button "Envoyer" at bounding box center [786, 441] width 1215 height 42
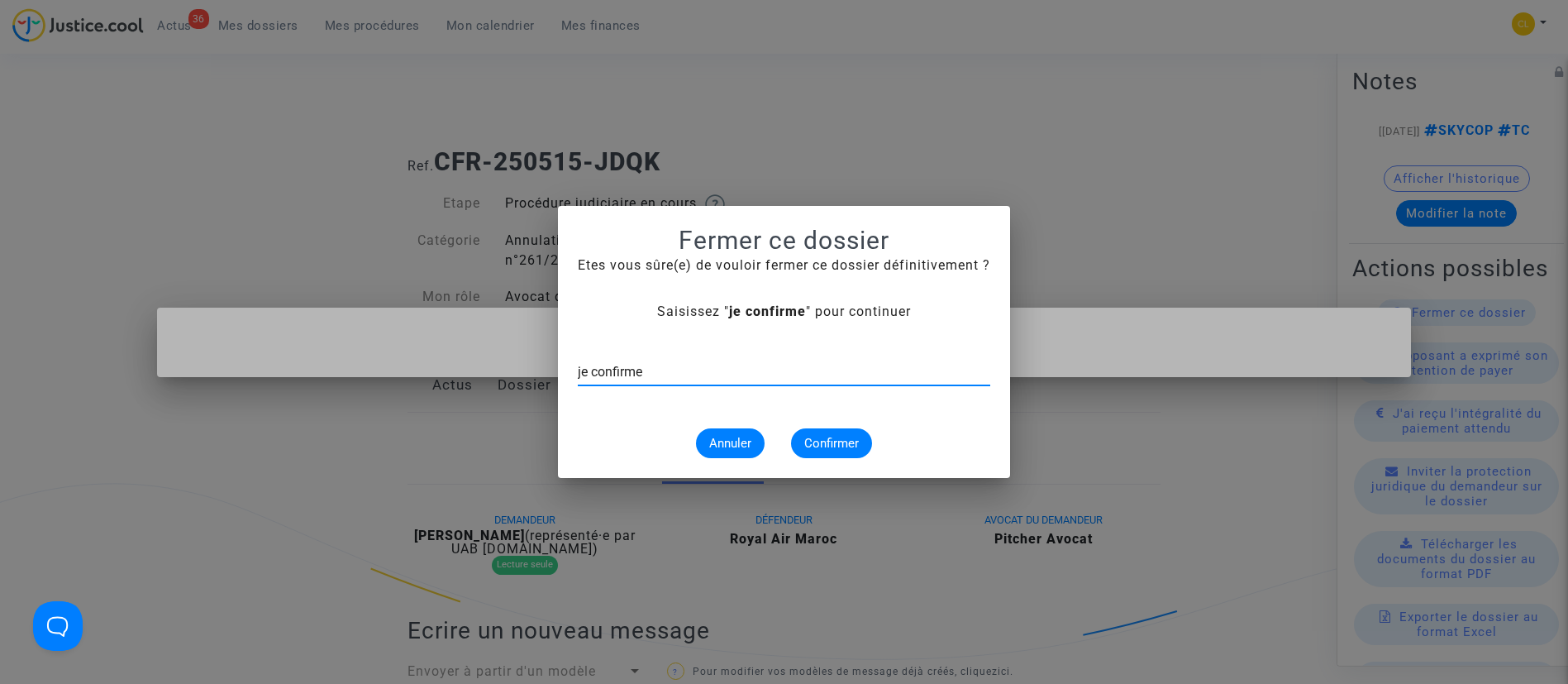
type input "je confirme"
click at [857, 443] on span "Confirmer" at bounding box center [831, 443] width 54 height 15
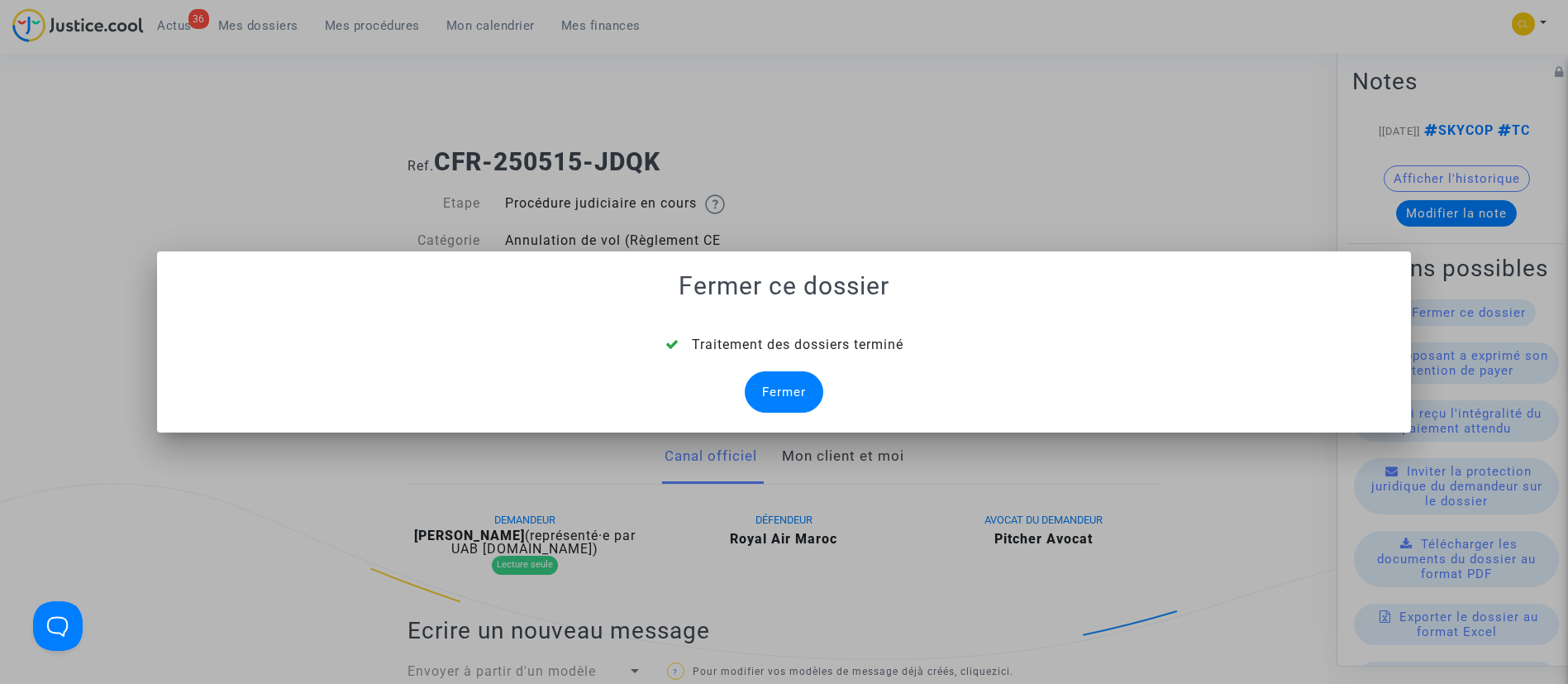
click at [770, 403] on div "Fermer" at bounding box center [784, 393] width 78 height 42
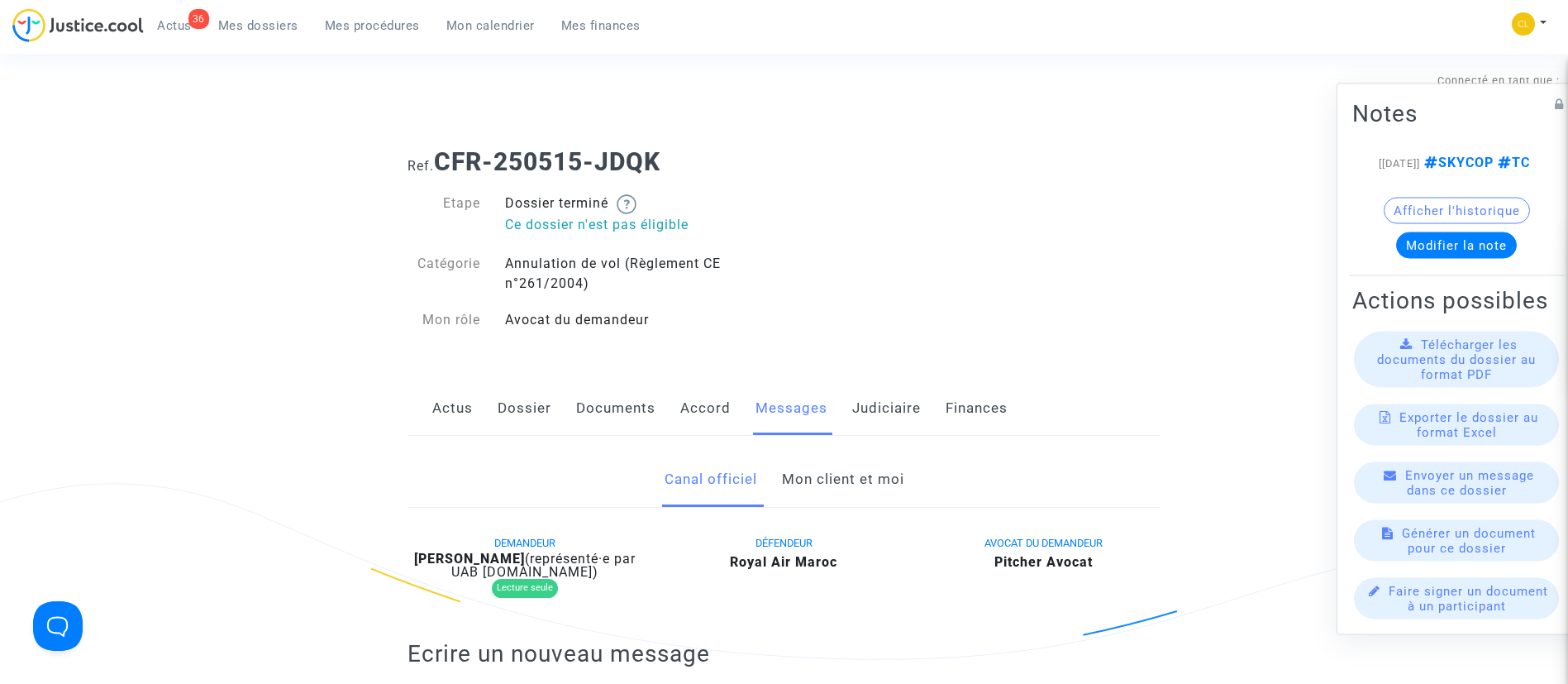
click at [898, 408] on link "Judiciaire" at bounding box center [887, 408] width 68 height 54
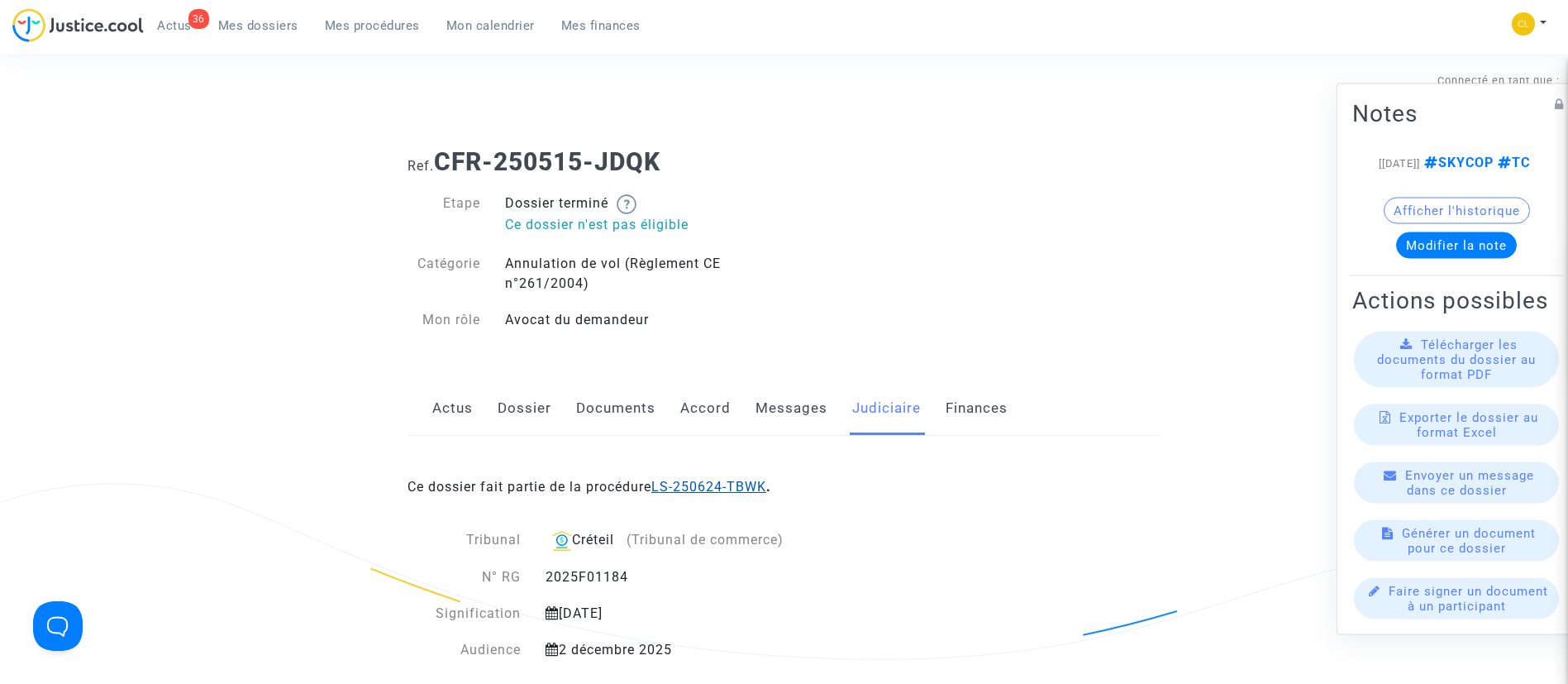
click at [748, 480] on link "LS-250624-TBWK" at bounding box center [709, 486] width 115 height 16
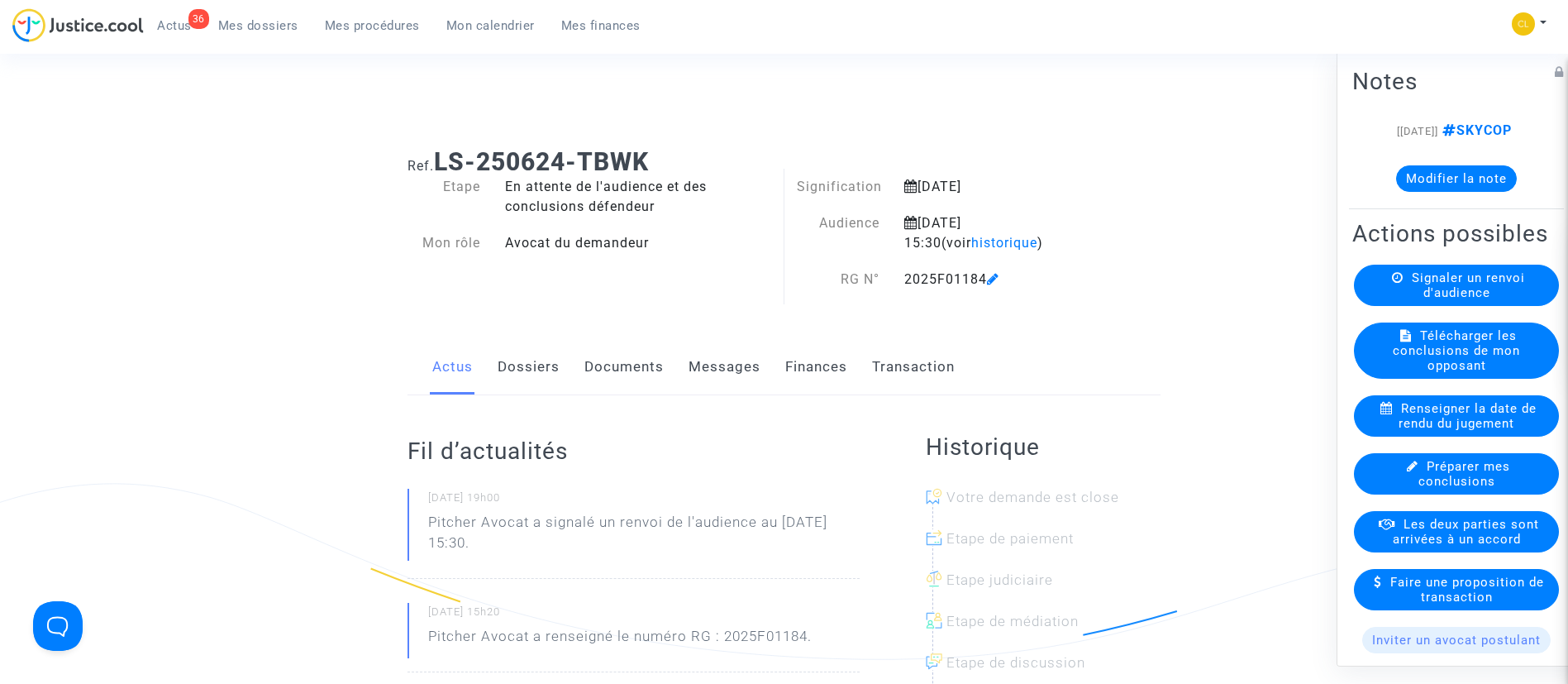
click at [1409, 191] on button "Modifier la note" at bounding box center [1456, 178] width 121 height 27
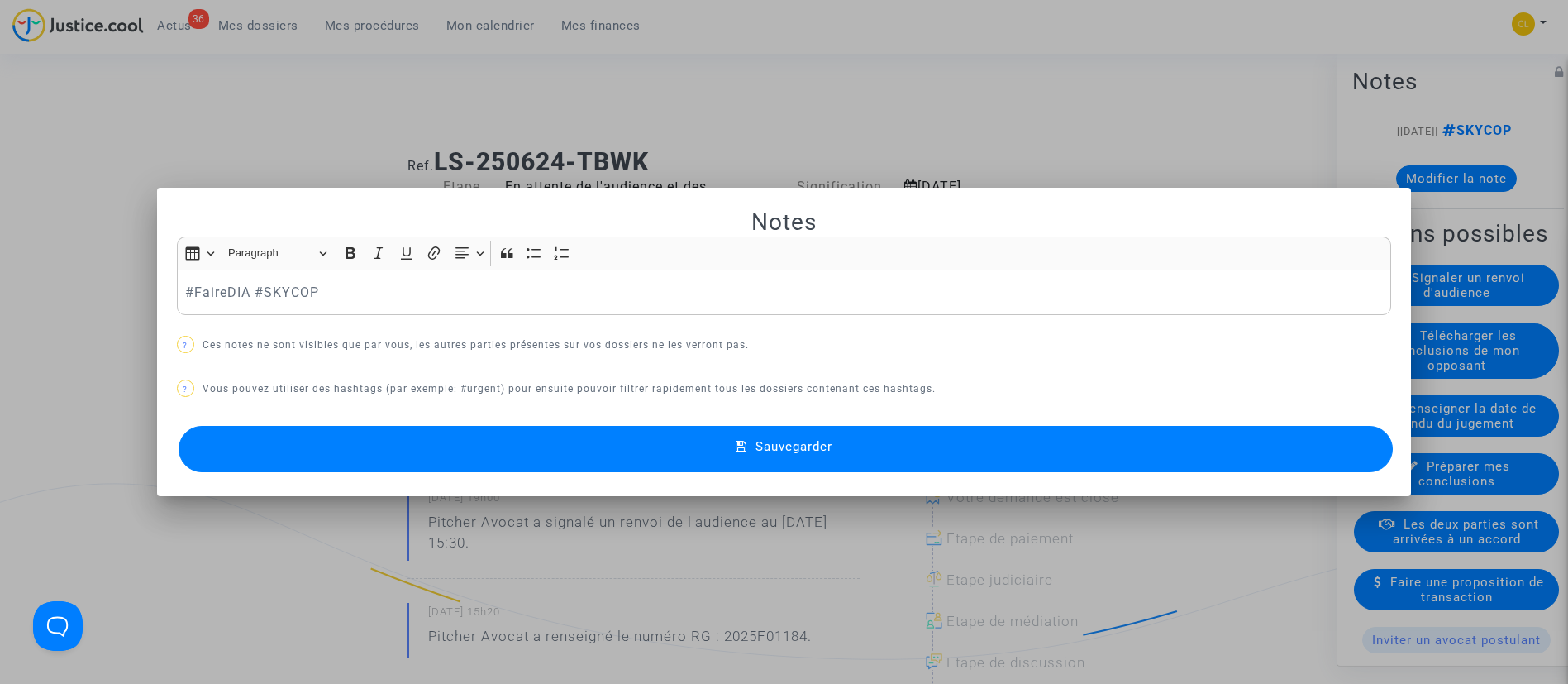
click at [878, 440] on button "Sauvegarder" at bounding box center [786, 448] width 1215 height 46
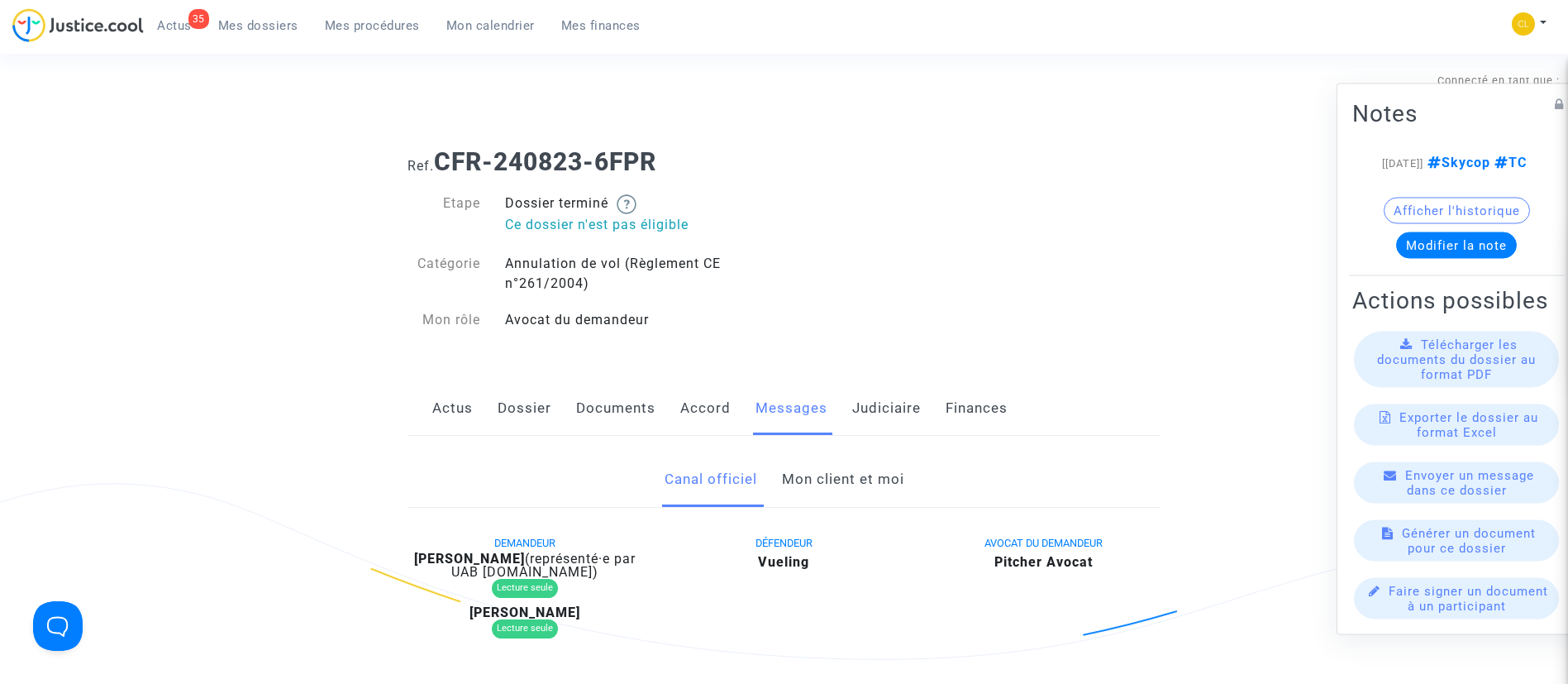
drag, startPoint x: 878, startPoint y: 408, endPoint x: 873, endPoint y: 415, distance: 8.6
click at [878, 407] on link "Judiciaire" at bounding box center [887, 408] width 68 height 54
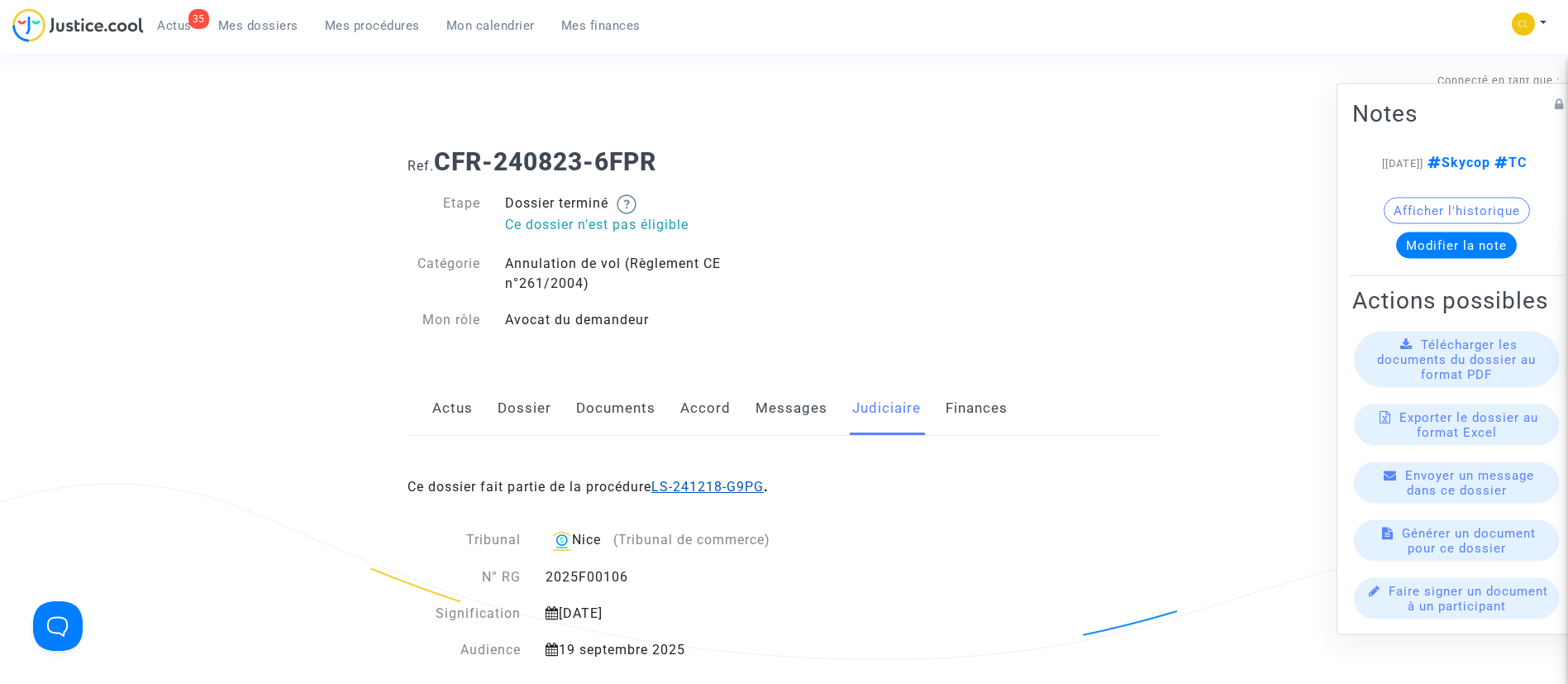
click at [706, 492] on link "LS-241218-G9PG" at bounding box center [707, 486] width 113 height 16
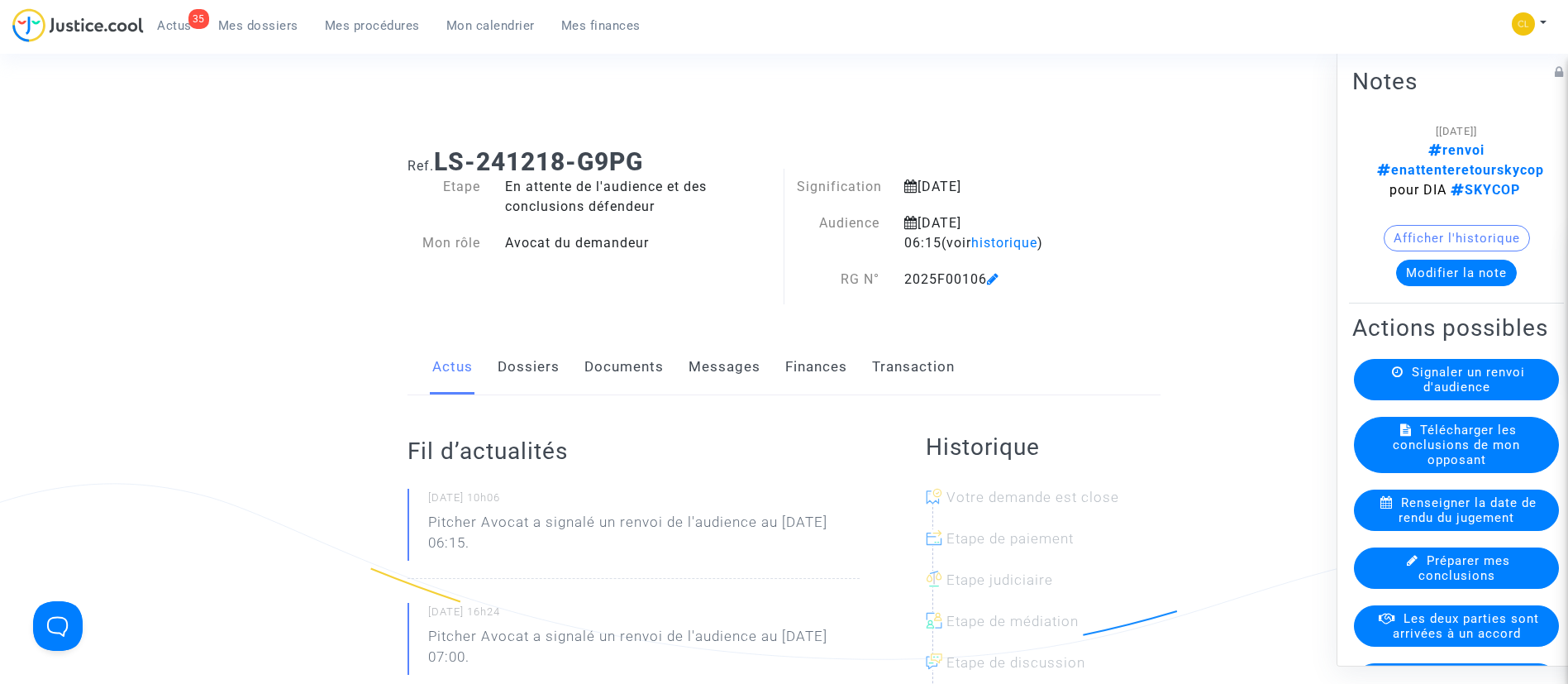
drag, startPoint x: 1484, startPoint y: 271, endPoint x: 1471, endPoint y: 263, distance: 15.3
click at [1483, 271] on button "Modifier la note" at bounding box center [1456, 272] width 121 height 27
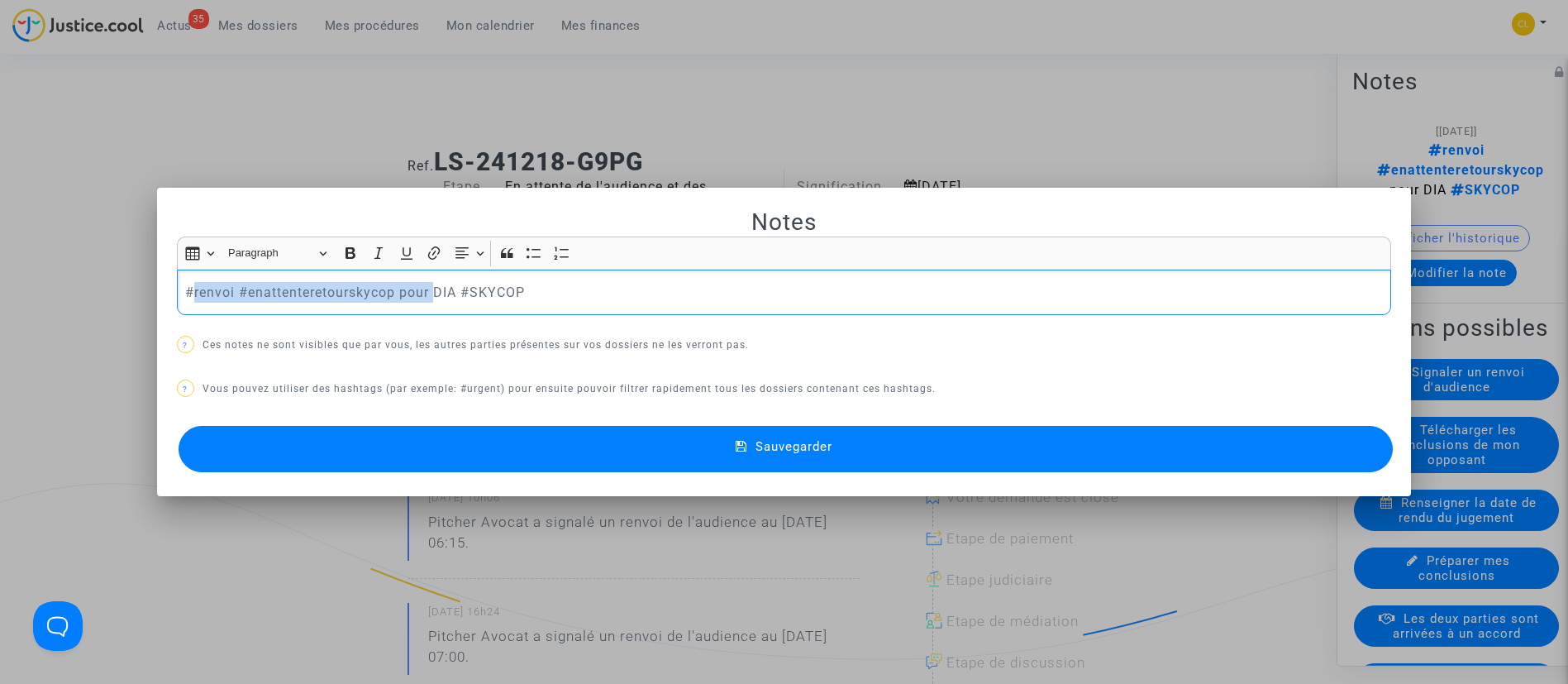
drag, startPoint x: 429, startPoint y: 292, endPoint x: 185, endPoint y: 297, distance: 244.1
click at [185, 297] on p "#renvoi #enattenteretourskycop pour DIA #SKYCOP" at bounding box center [784, 292] width 1197 height 21
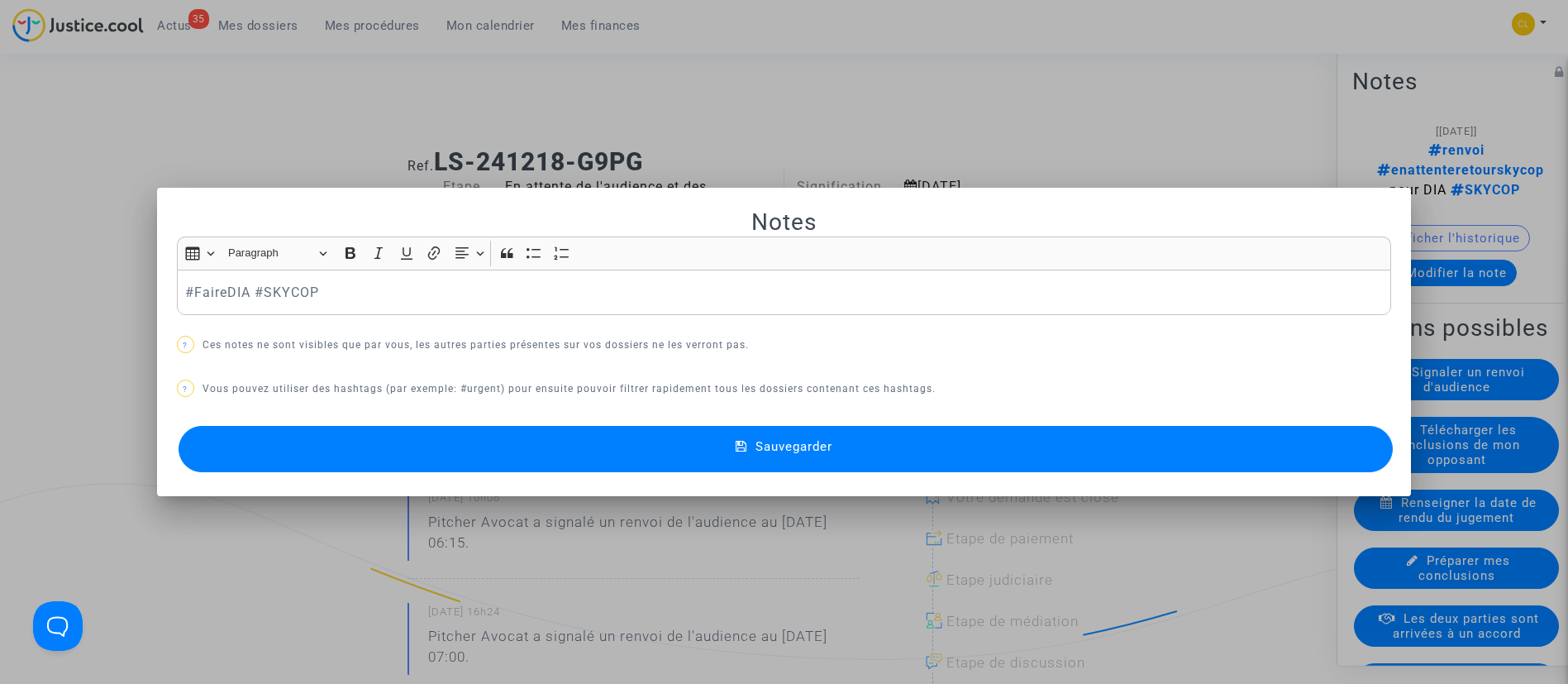
click at [792, 476] on mat-dialog-container "Notes Rich Text Editor Insert table Insert table Heading Paragraph Paragraph He…" at bounding box center [784, 342] width 1255 height 308
click at [792, 447] on span "Sauvegarder" at bounding box center [794, 447] width 77 height 15
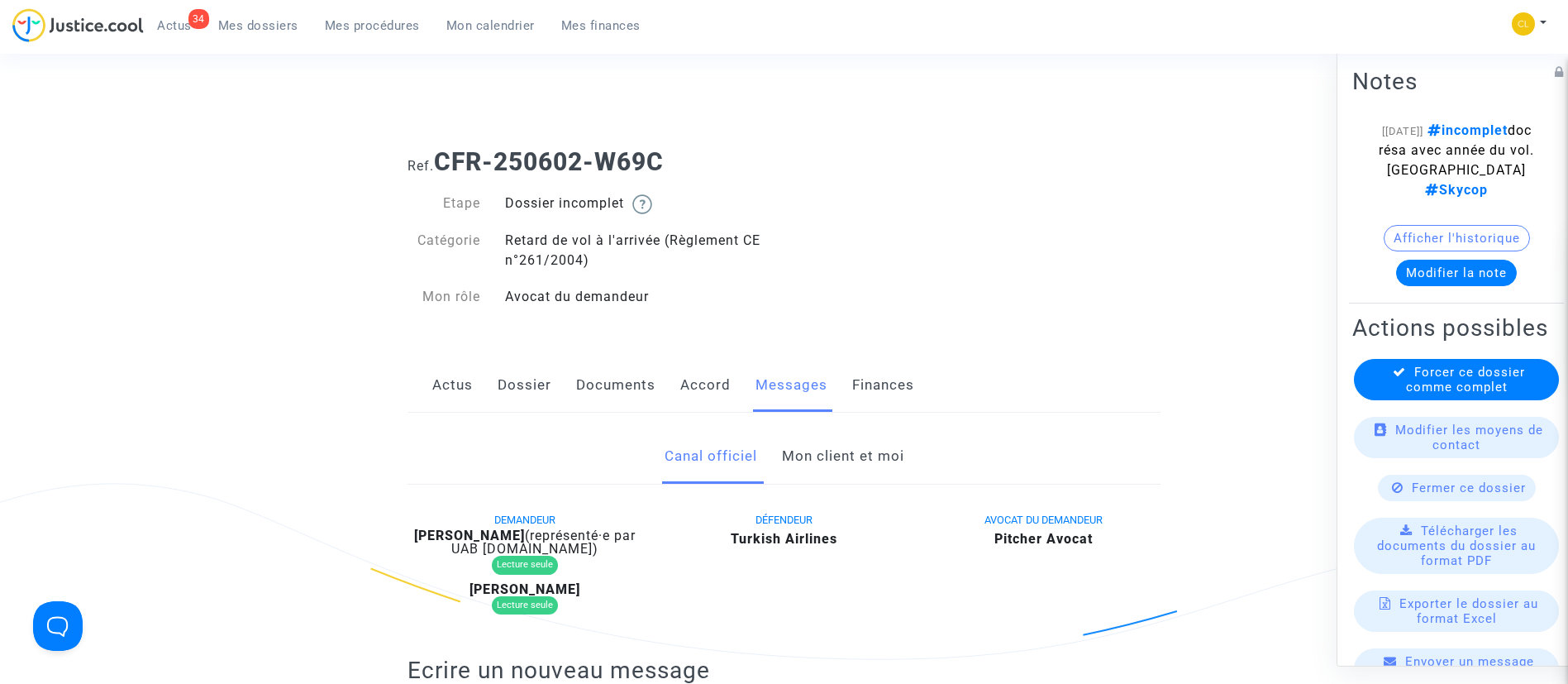
click at [879, 459] on link "Mon client et moi" at bounding box center [843, 456] width 123 height 54
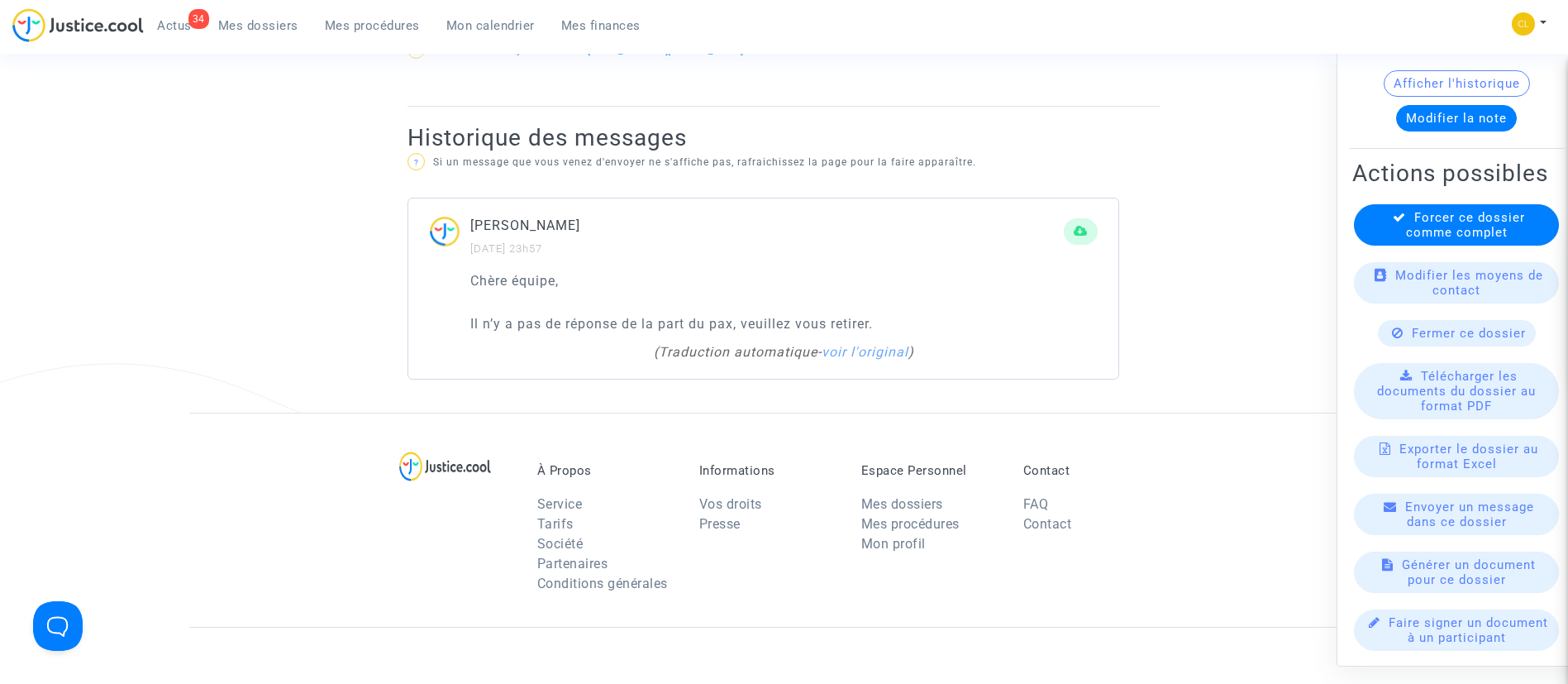
scroll to position [204, 0]
click at [1469, 326] on span "Fermer ce dossier" at bounding box center [1469, 332] width 114 height 15
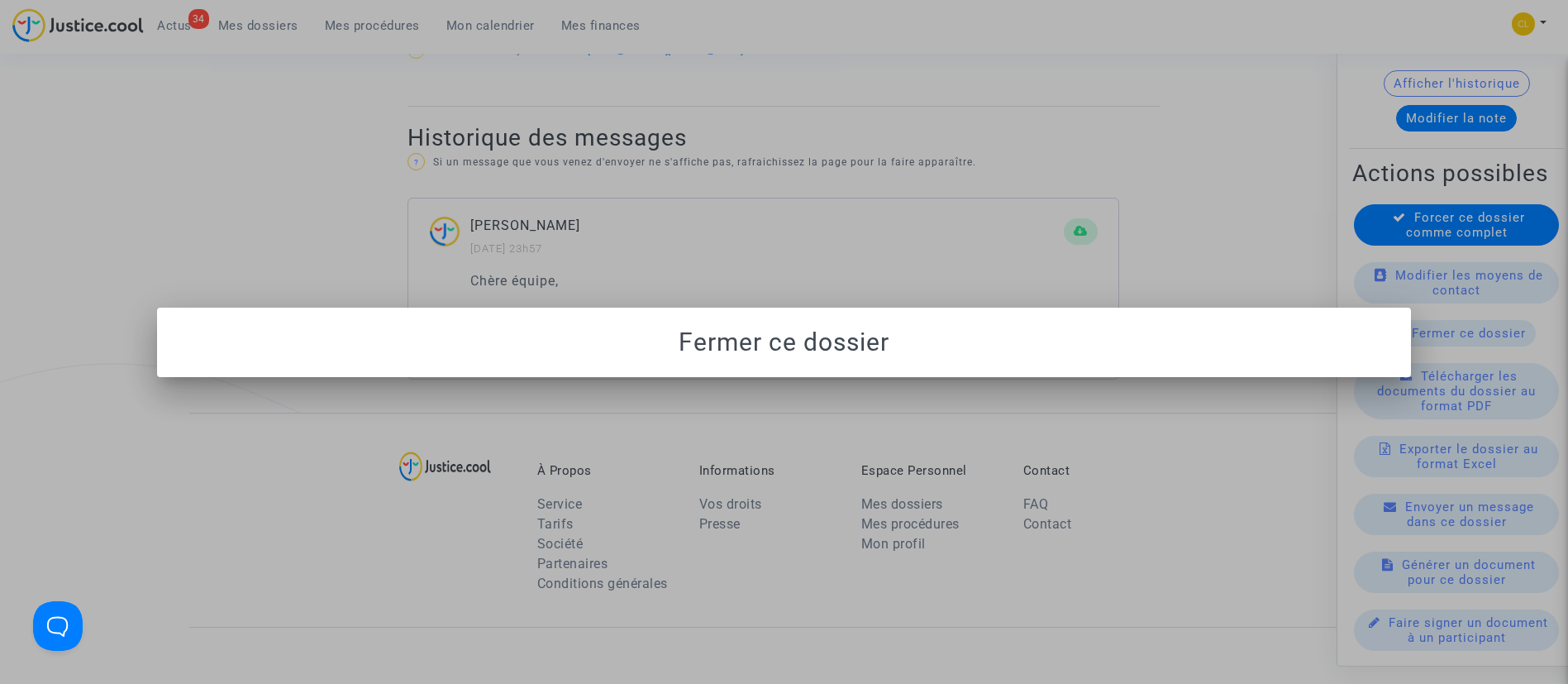
scroll to position [0, 0]
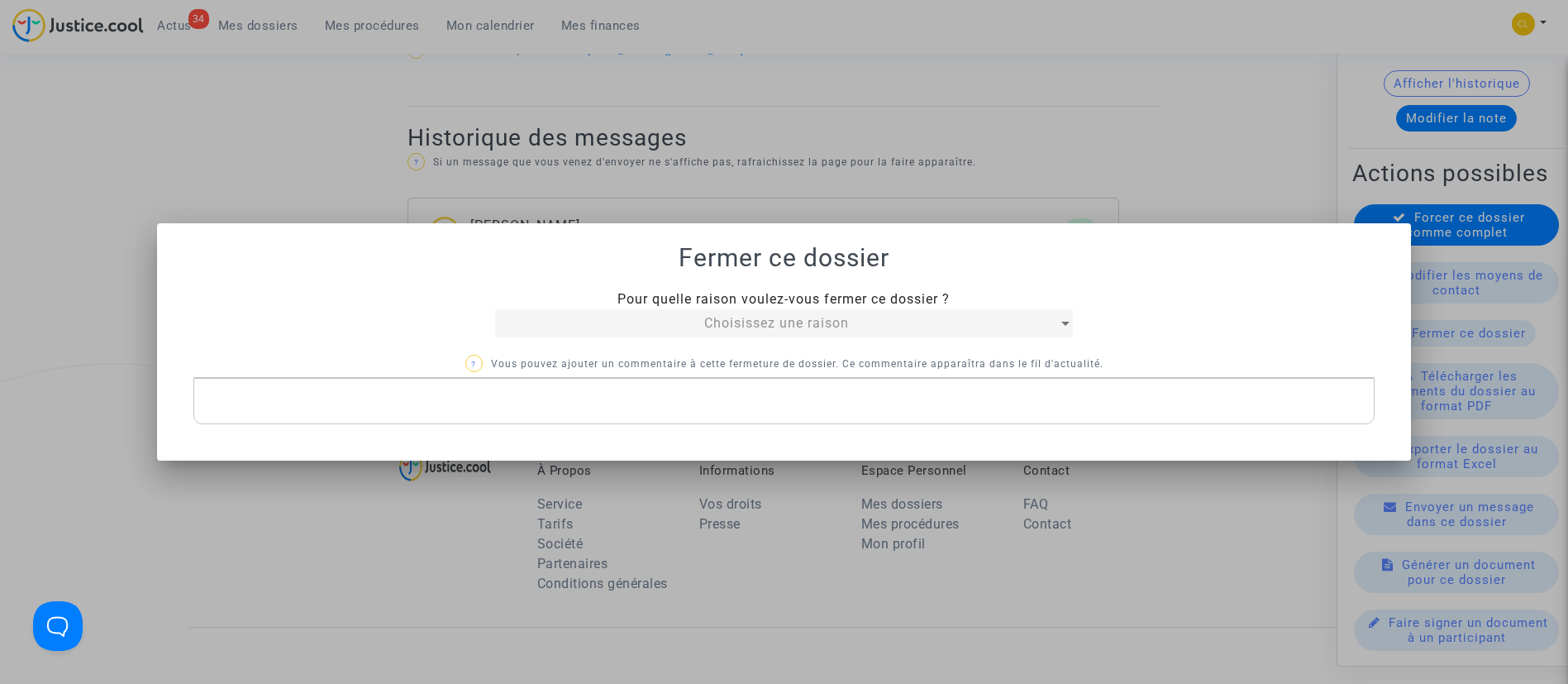
click at [874, 332] on div "Choisissez une raison" at bounding box center [776, 323] width 564 height 20
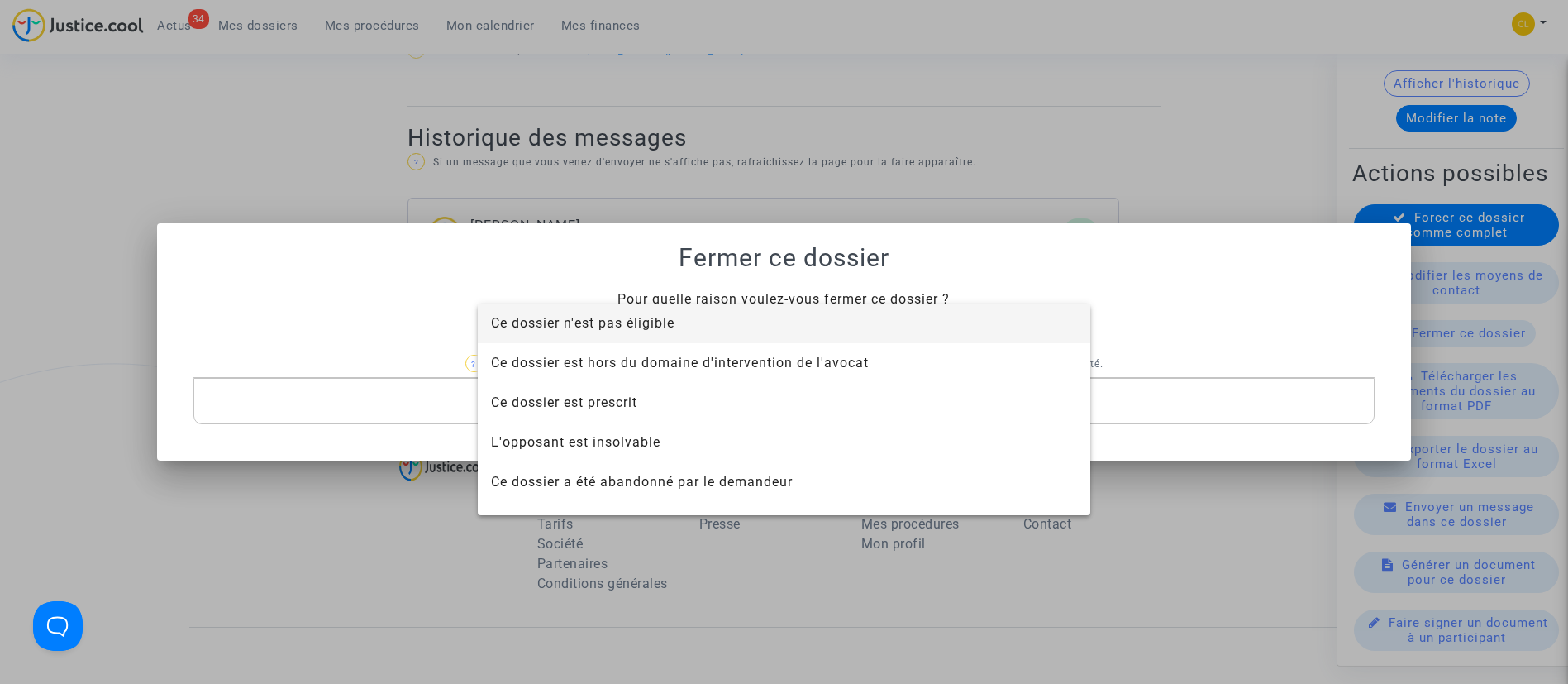
click at [874, 332] on span "Ce dossier n'est pas éligible" at bounding box center [784, 323] width 586 height 40
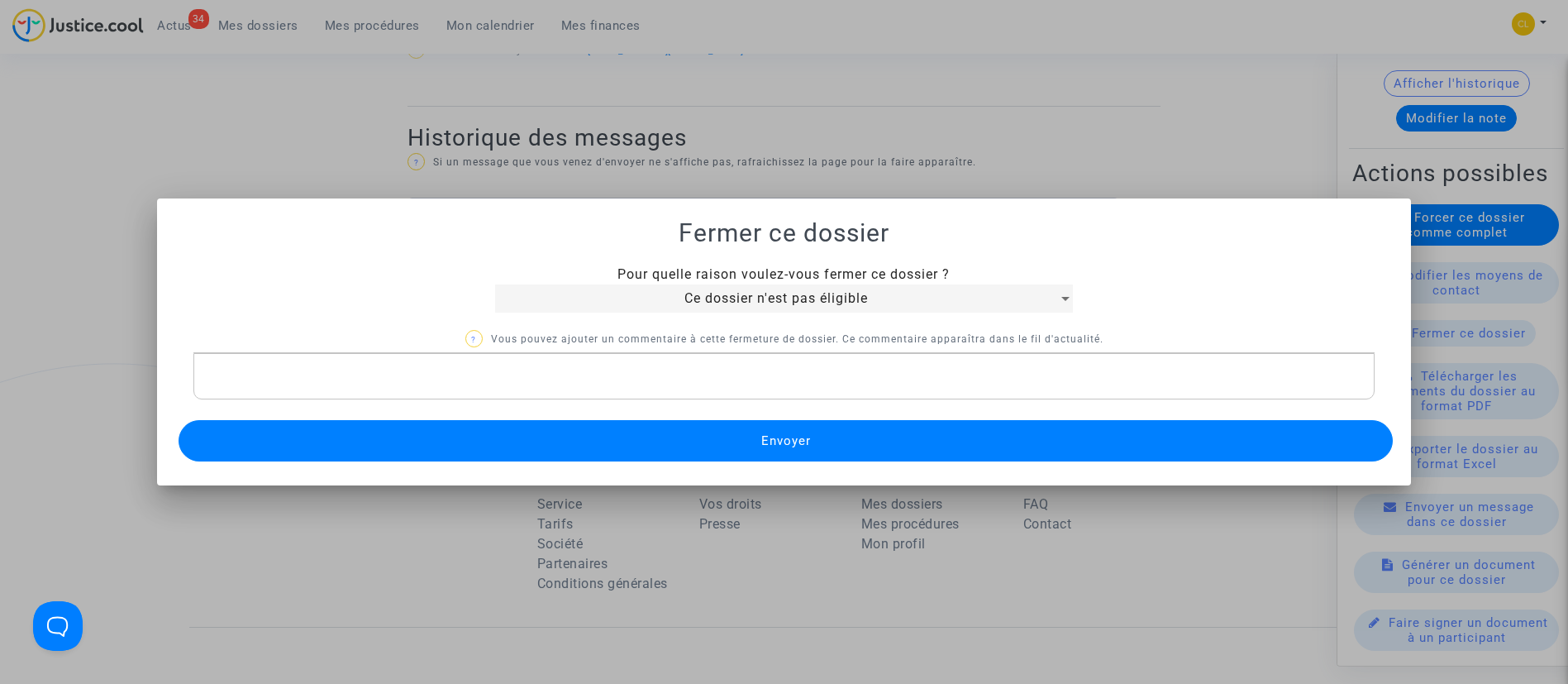
click at [886, 443] on button "Envoyer" at bounding box center [786, 441] width 1215 height 42
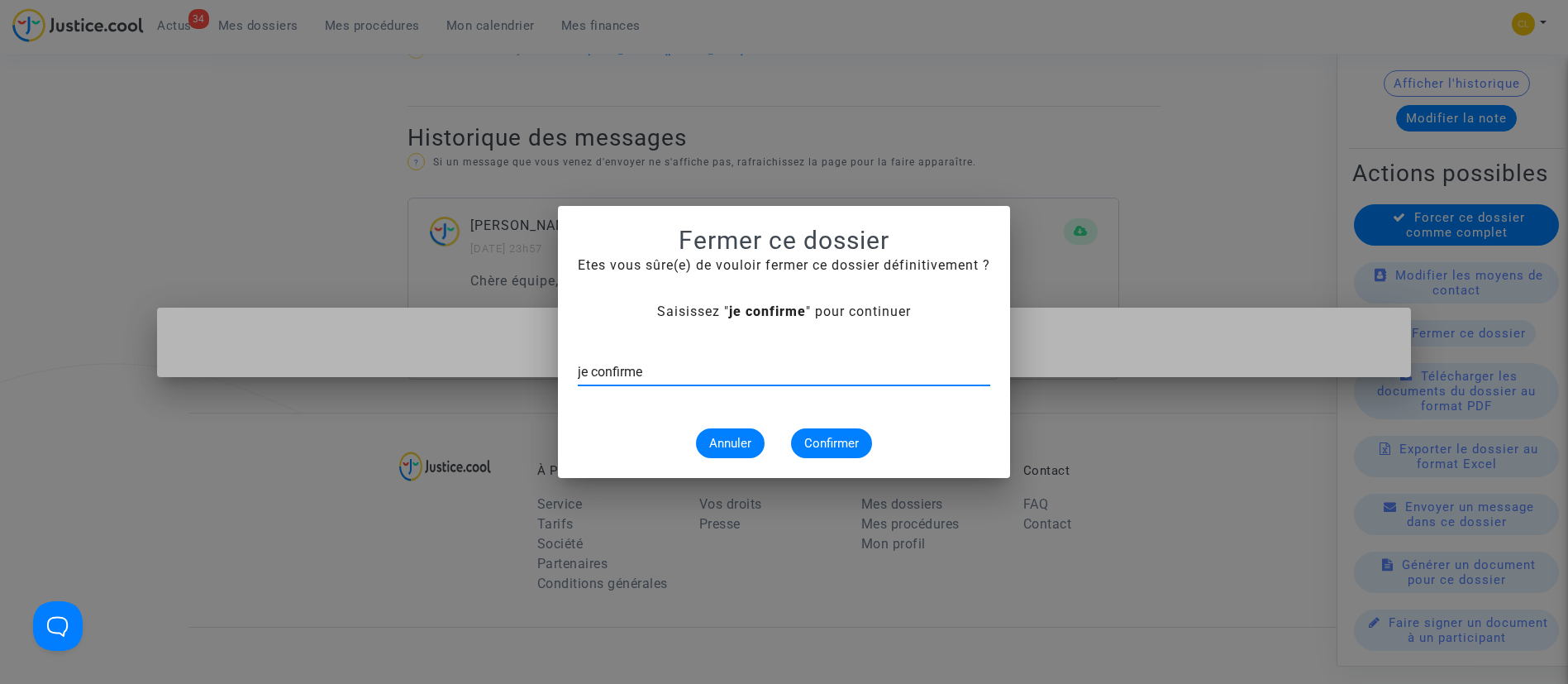
type input "je confirme"
click at [812, 439] on span "Confirmer" at bounding box center [831, 443] width 54 height 15
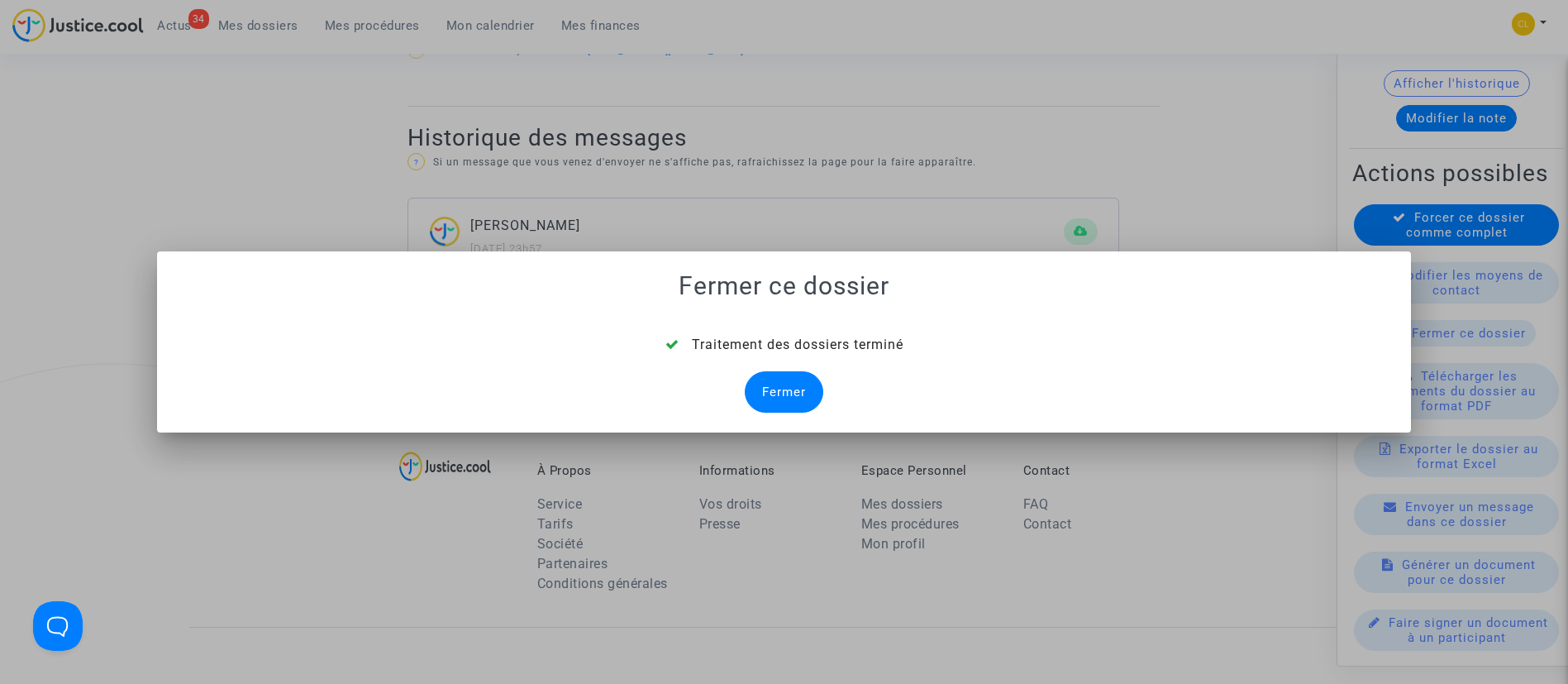
click at [804, 388] on div "Fermer" at bounding box center [784, 393] width 78 height 42
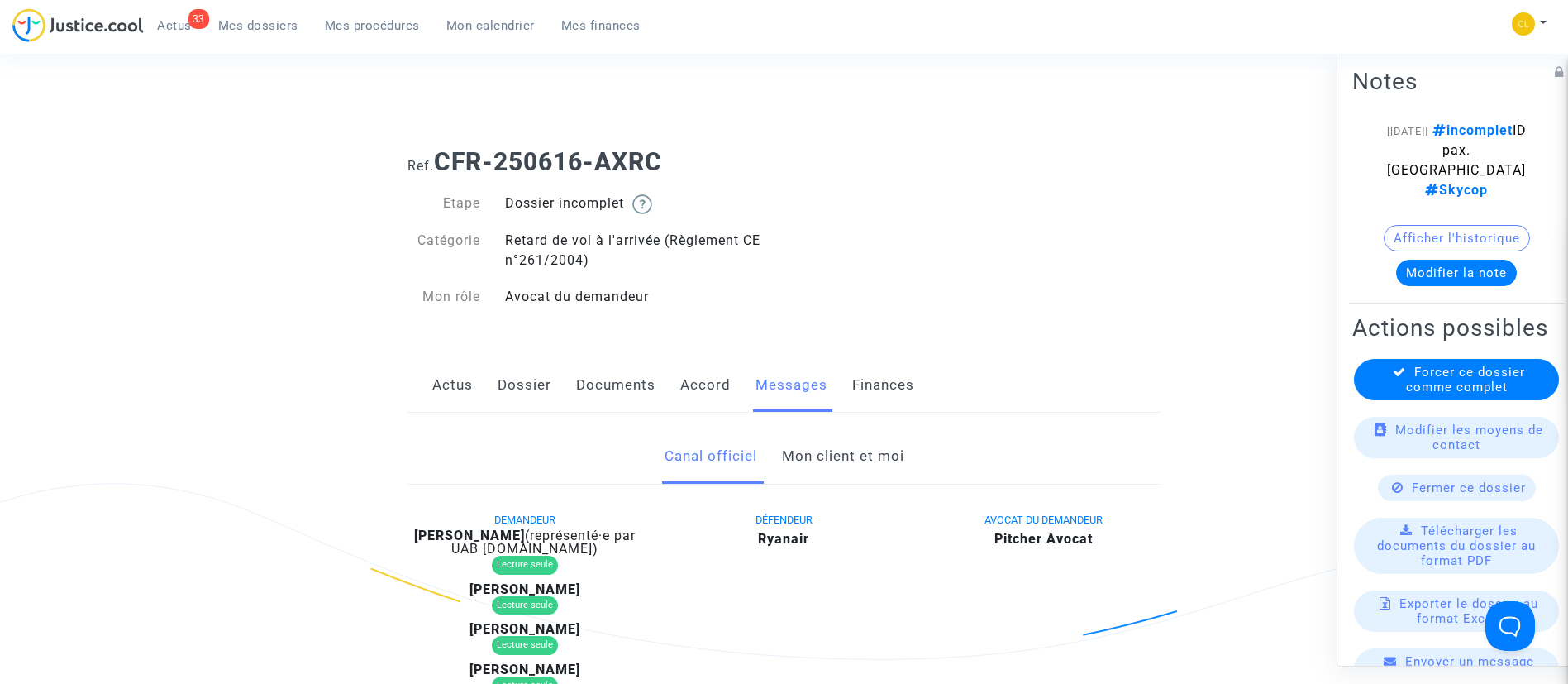
click at [1426, 489] on span "Fermer ce dossier" at bounding box center [1469, 487] width 114 height 15
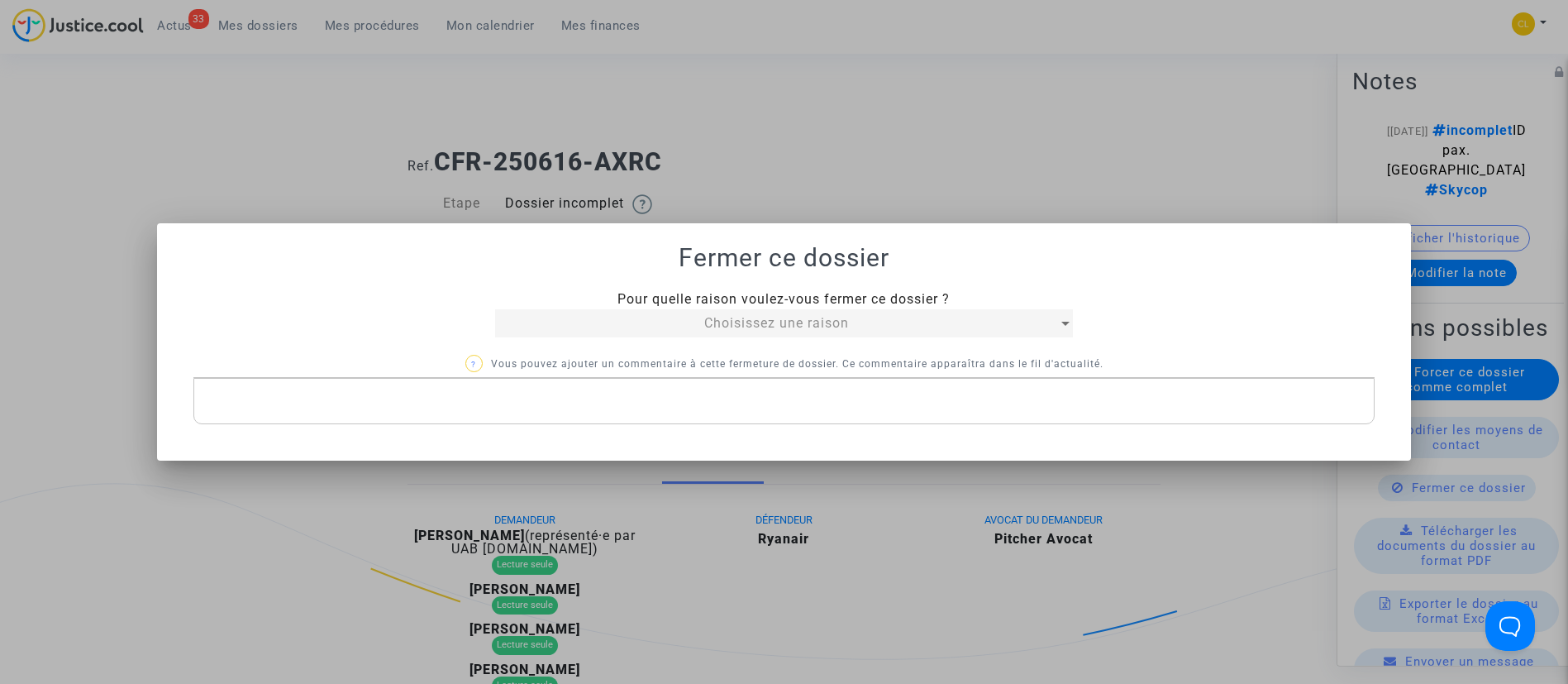
click at [874, 317] on div "Choisissez une raison" at bounding box center [776, 323] width 564 height 20
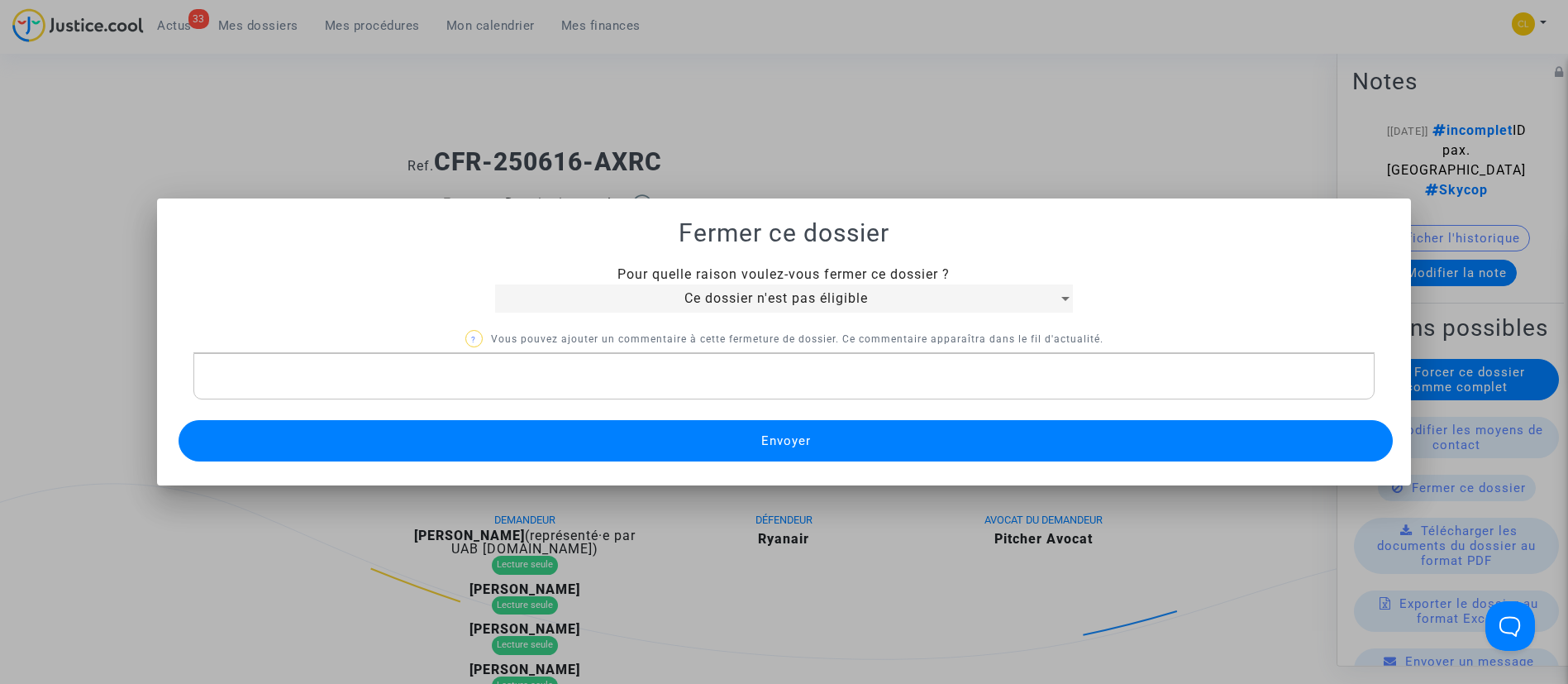
click at [939, 437] on button "Envoyer" at bounding box center [786, 441] width 1215 height 42
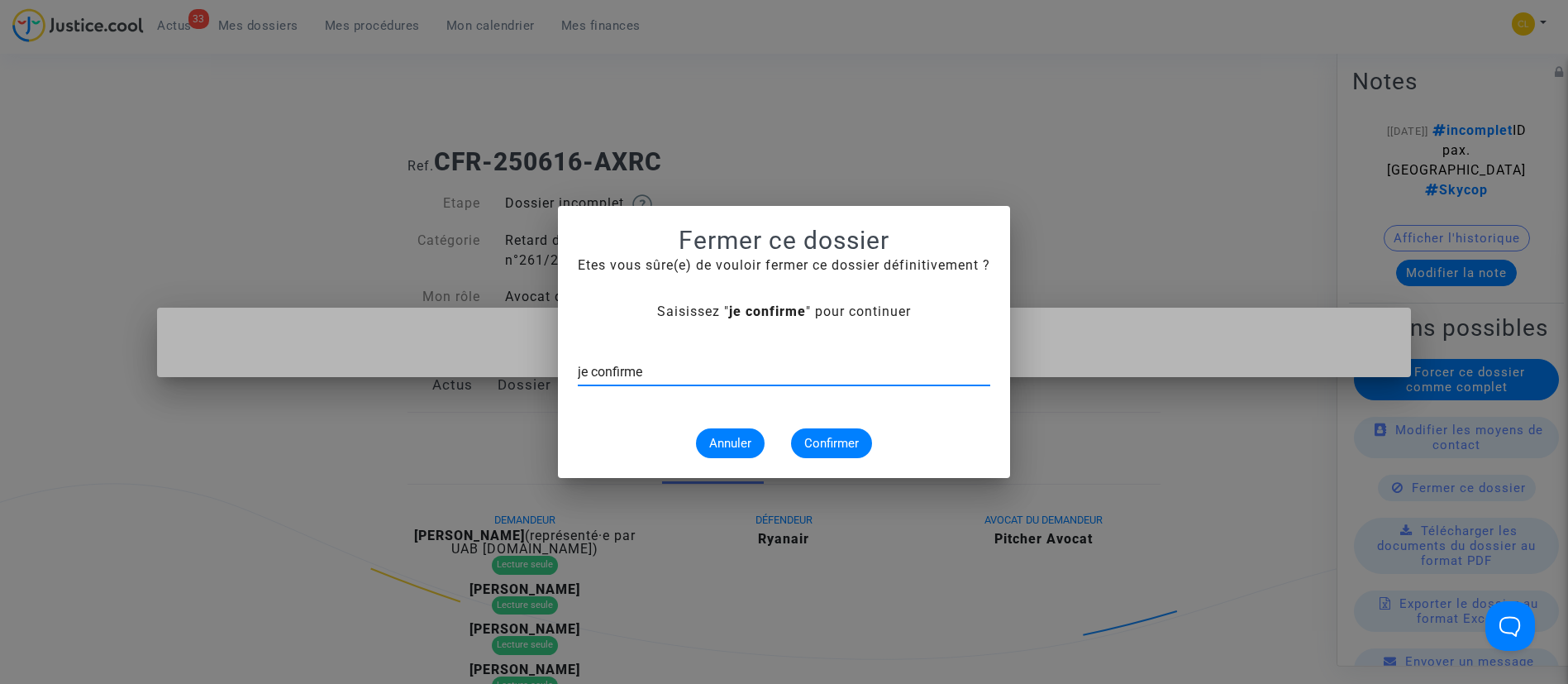
type input "je confirme"
click at [822, 432] on button "Confirmer" at bounding box center [831, 443] width 81 height 30
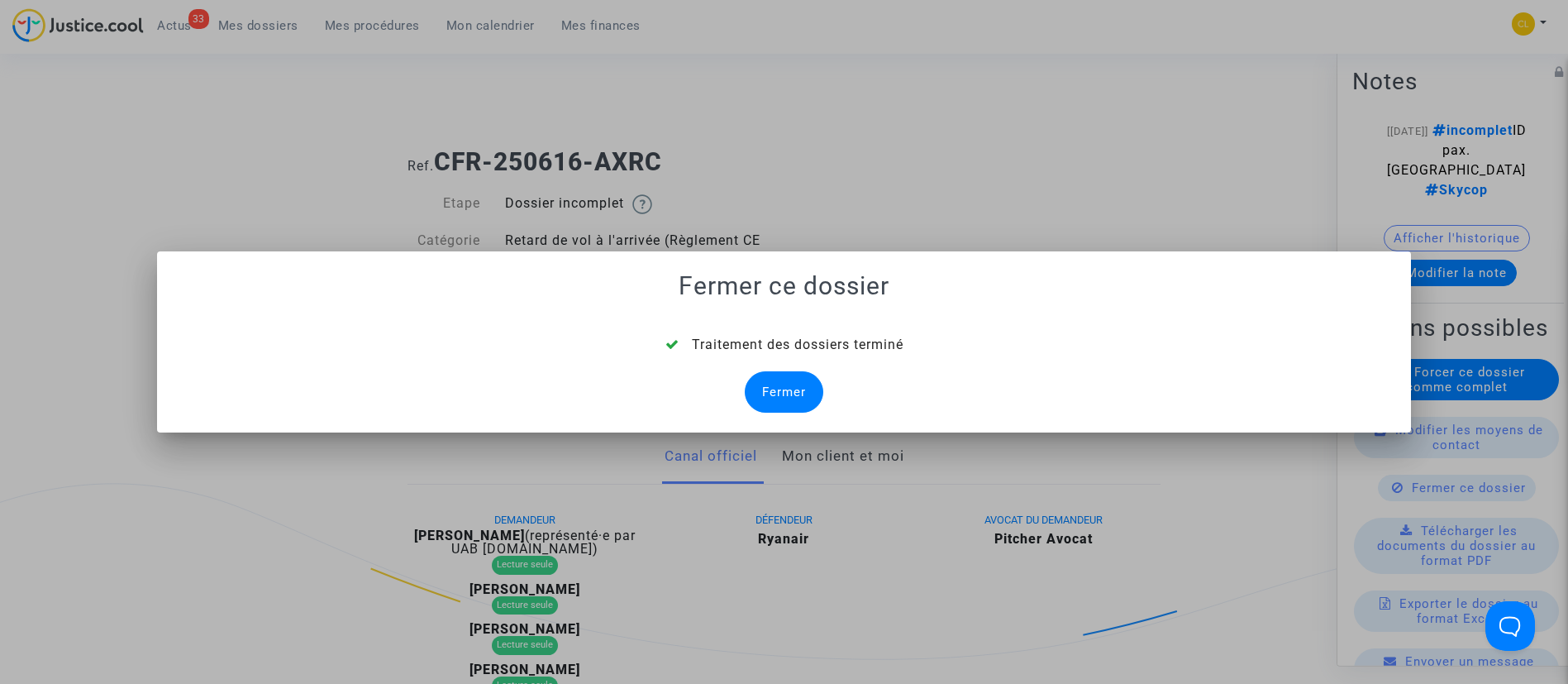
click at [790, 374] on div "Fermer" at bounding box center [784, 393] width 78 height 42
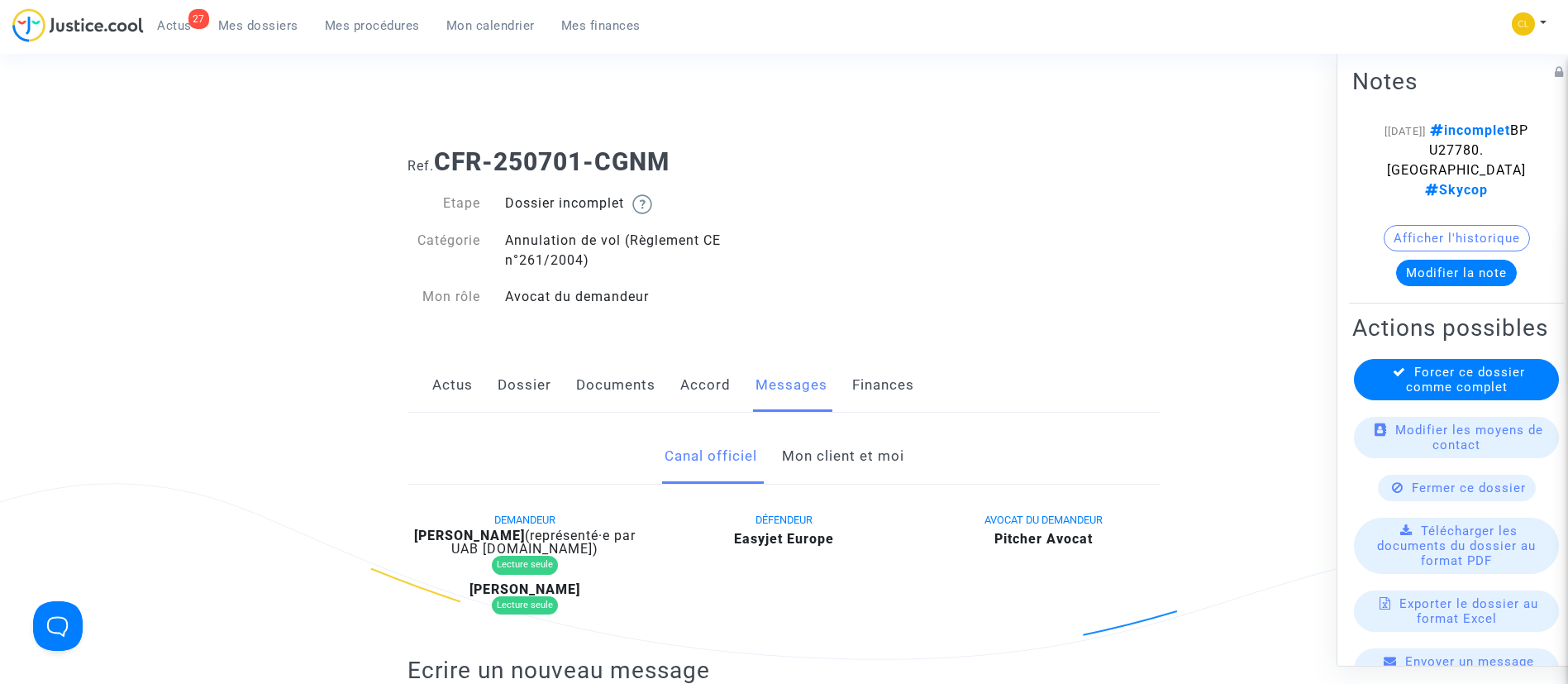
click at [873, 445] on link "Mon client et moi" at bounding box center [843, 456] width 123 height 54
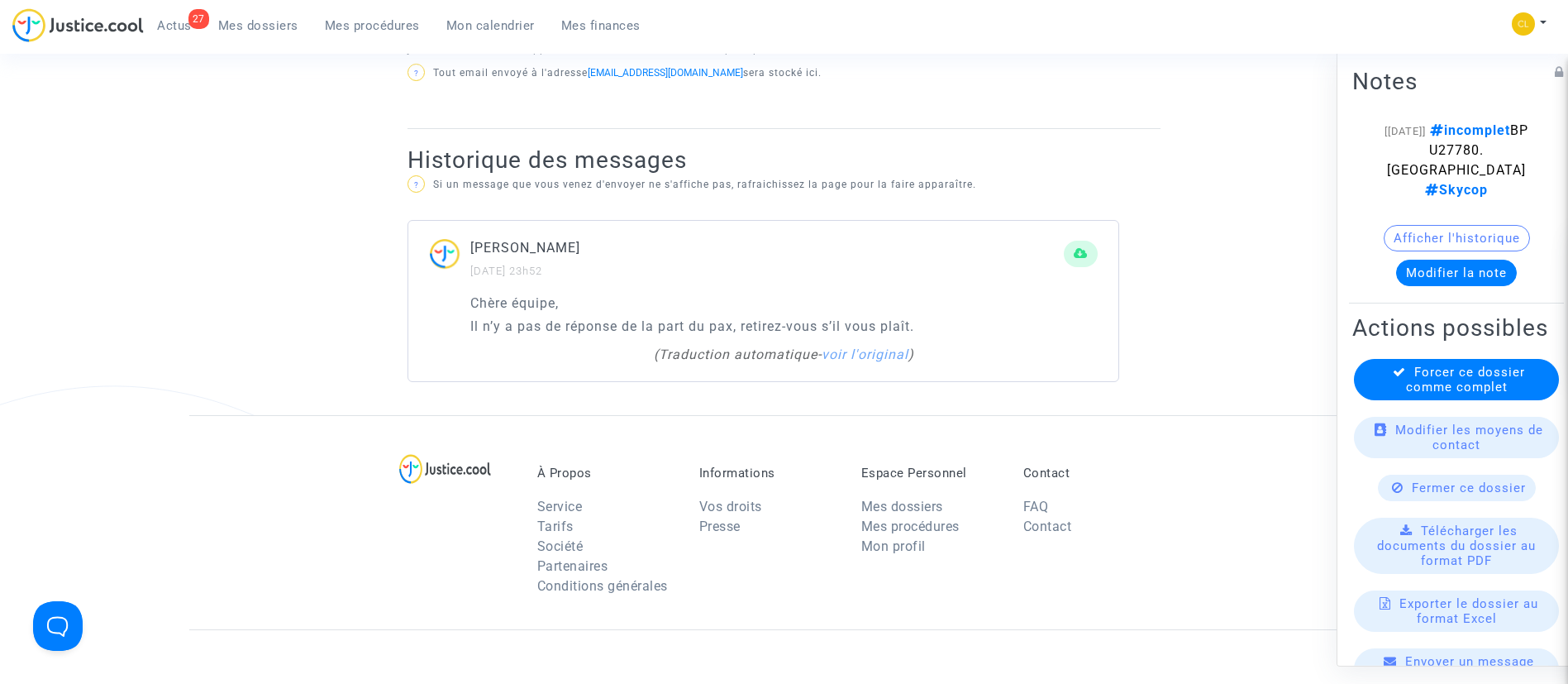
scroll to position [992, 0]
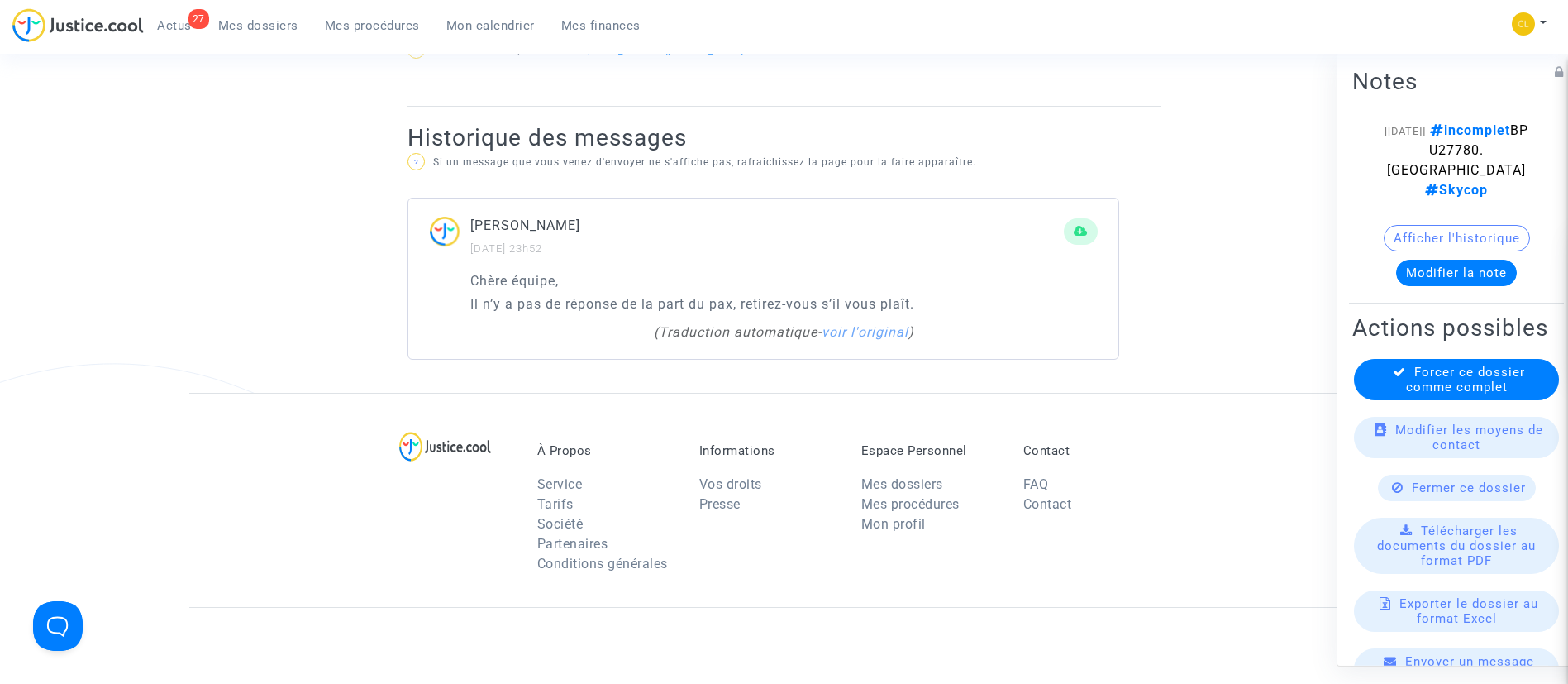
click at [1418, 494] on span "Fermer ce dossier" at bounding box center [1469, 487] width 114 height 15
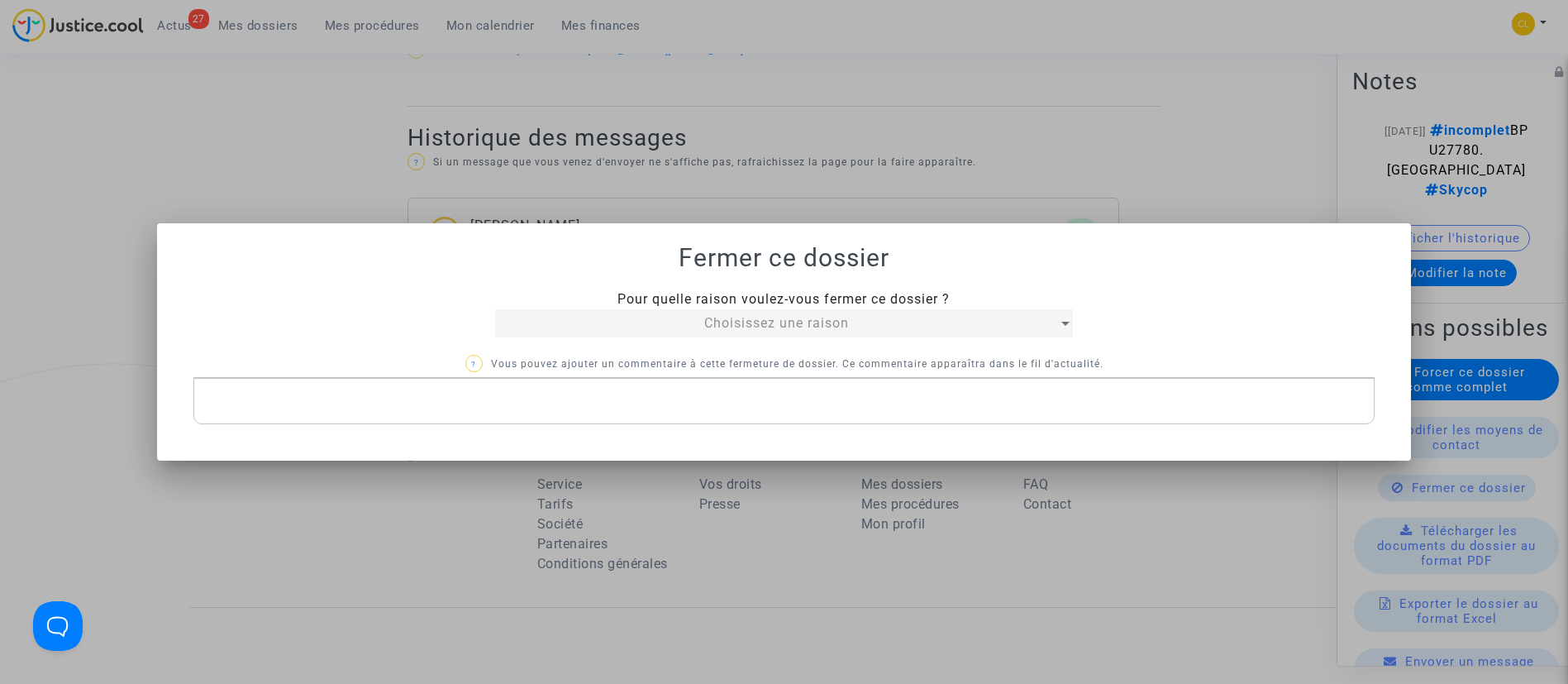
scroll to position [0, 0]
click at [930, 317] on div "Choisissez une raison" at bounding box center [776, 323] width 564 height 20
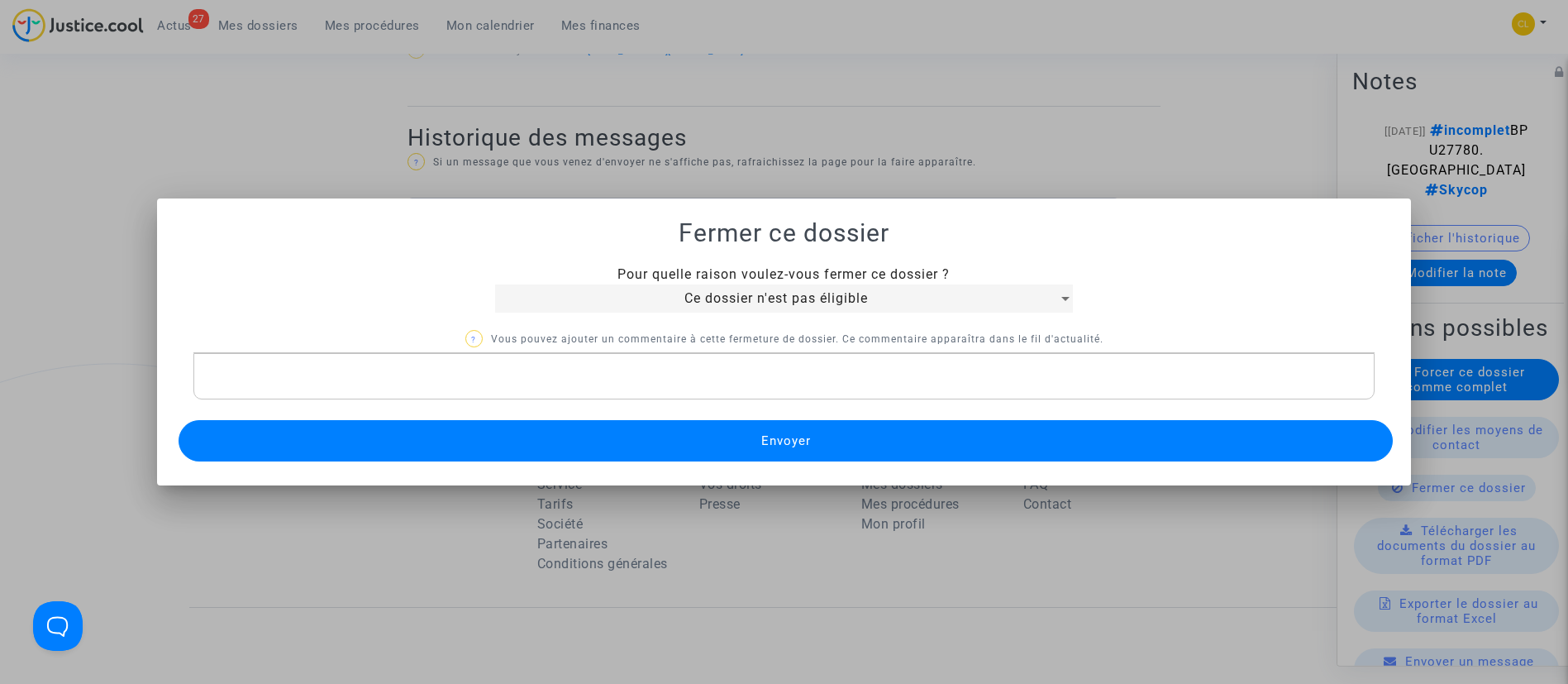
click at [750, 449] on button "Envoyer" at bounding box center [786, 441] width 1215 height 42
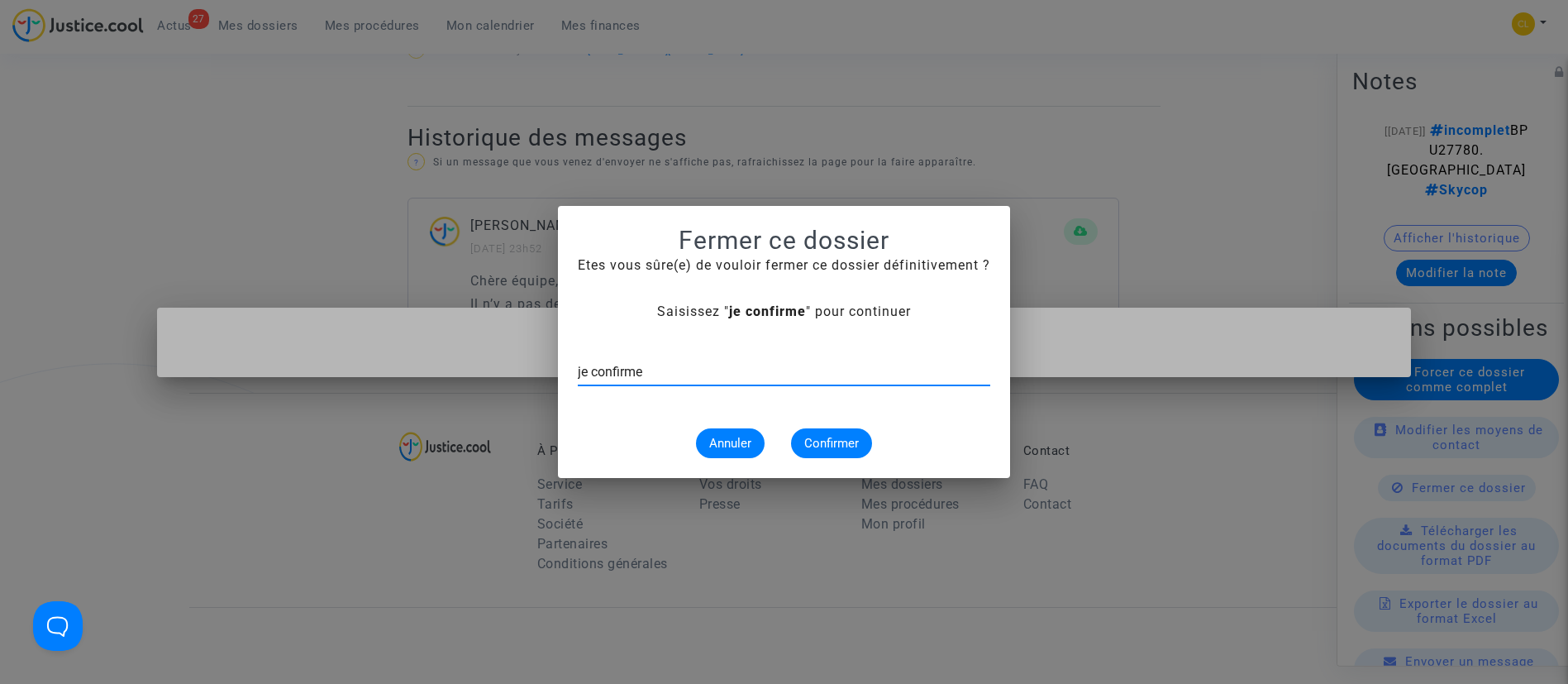
type input "je confirme"
click at [837, 447] on span "Confirmer" at bounding box center [831, 443] width 54 height 15
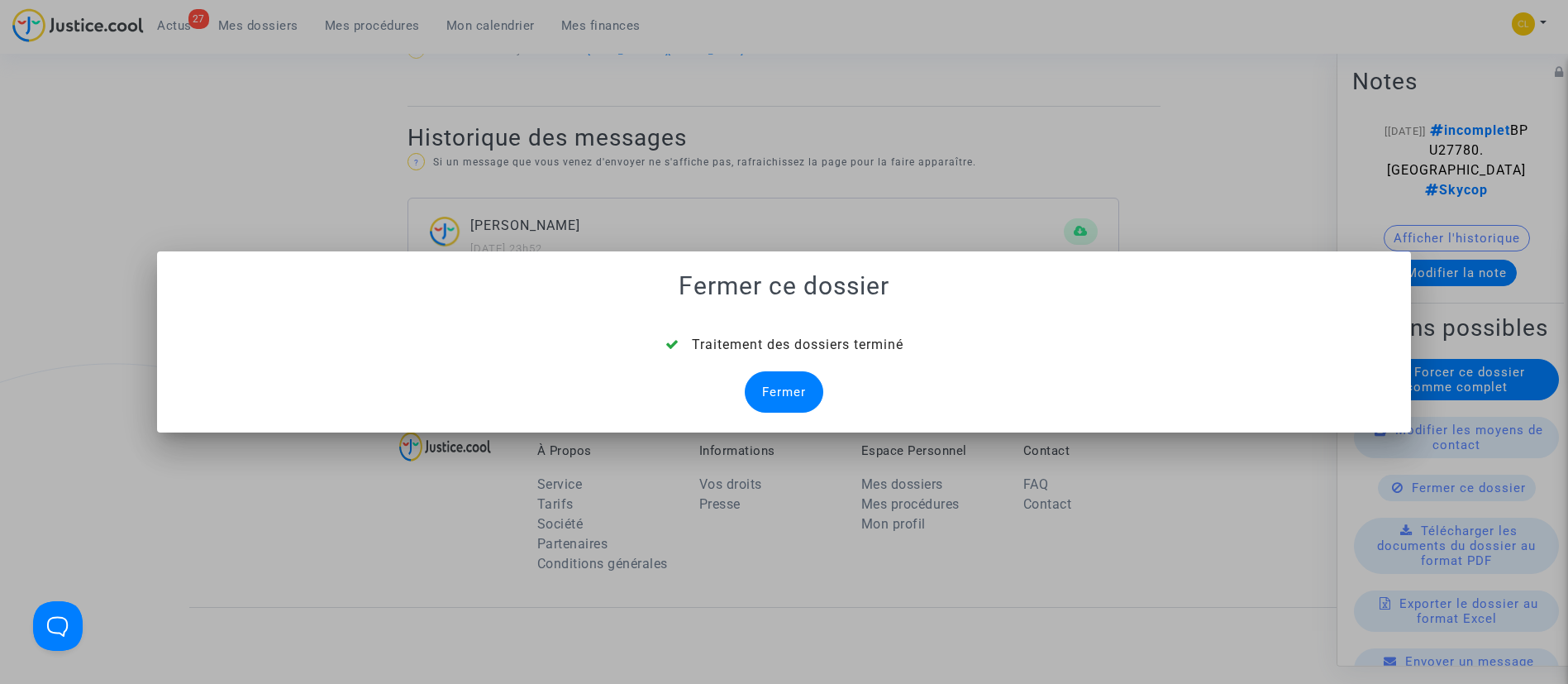
click at [777, 392] on div "Fermer" at bounding box center [784, 393] width 78 height 42
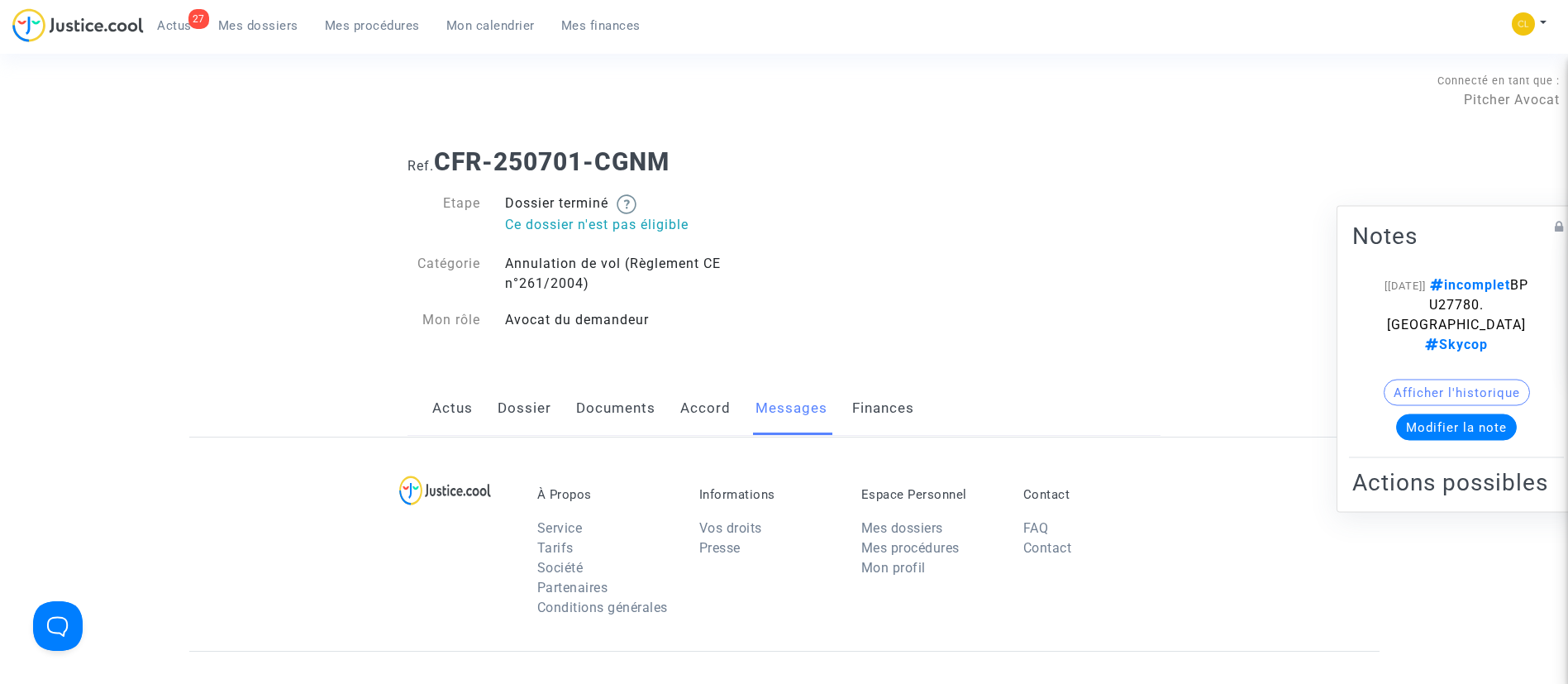
scroll to position [992, 0]
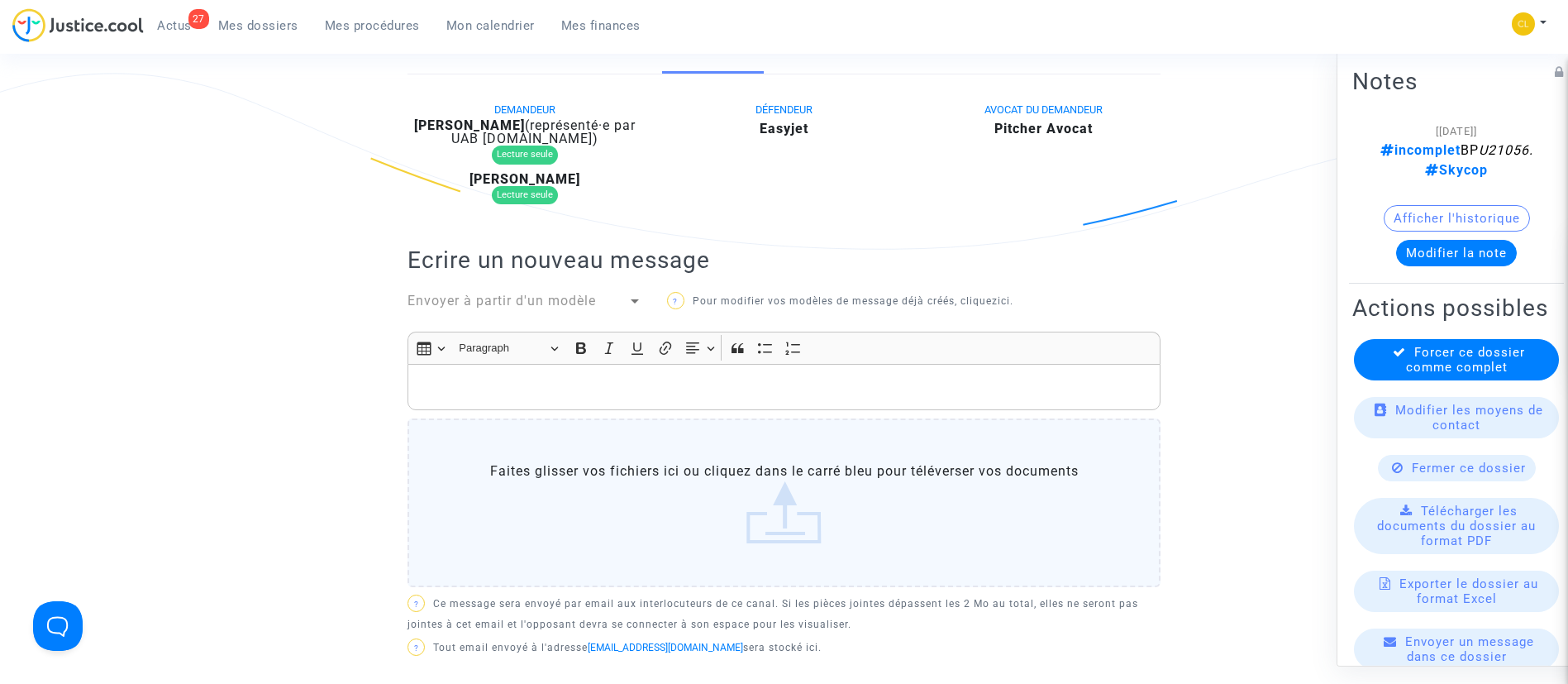
scroll to position [296, 0]
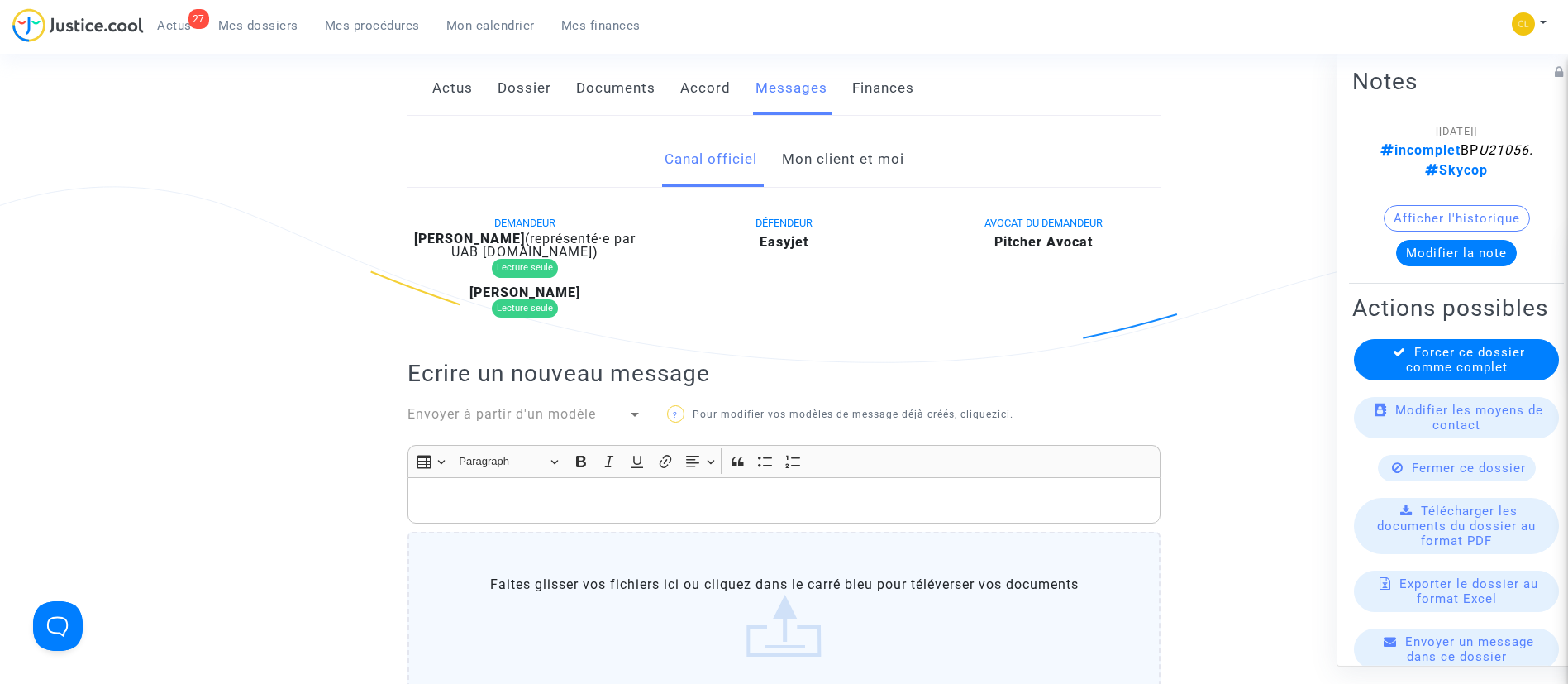
click at [827, 161] on link "Mon client et moi" at bounding box center [843, 159] width 123 height 54
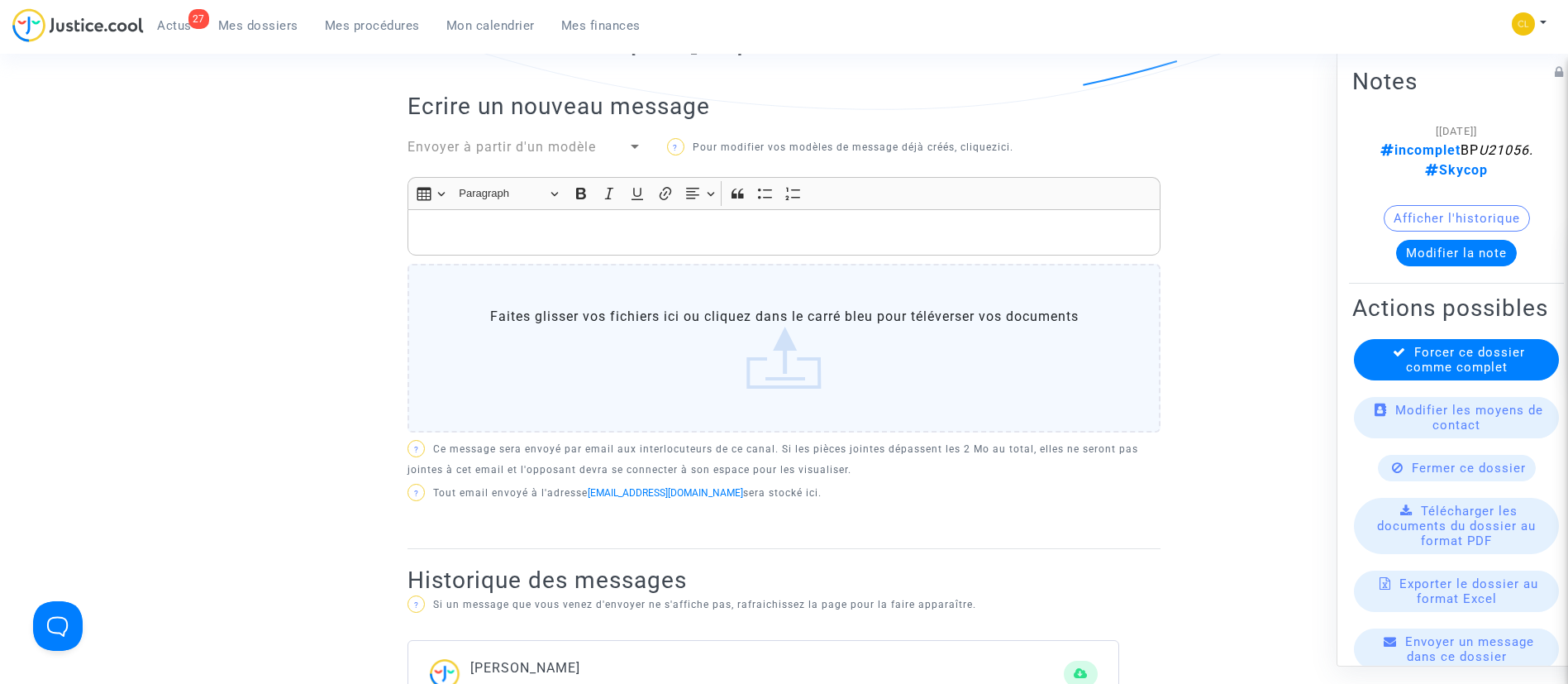
scroll to position [793, 0]
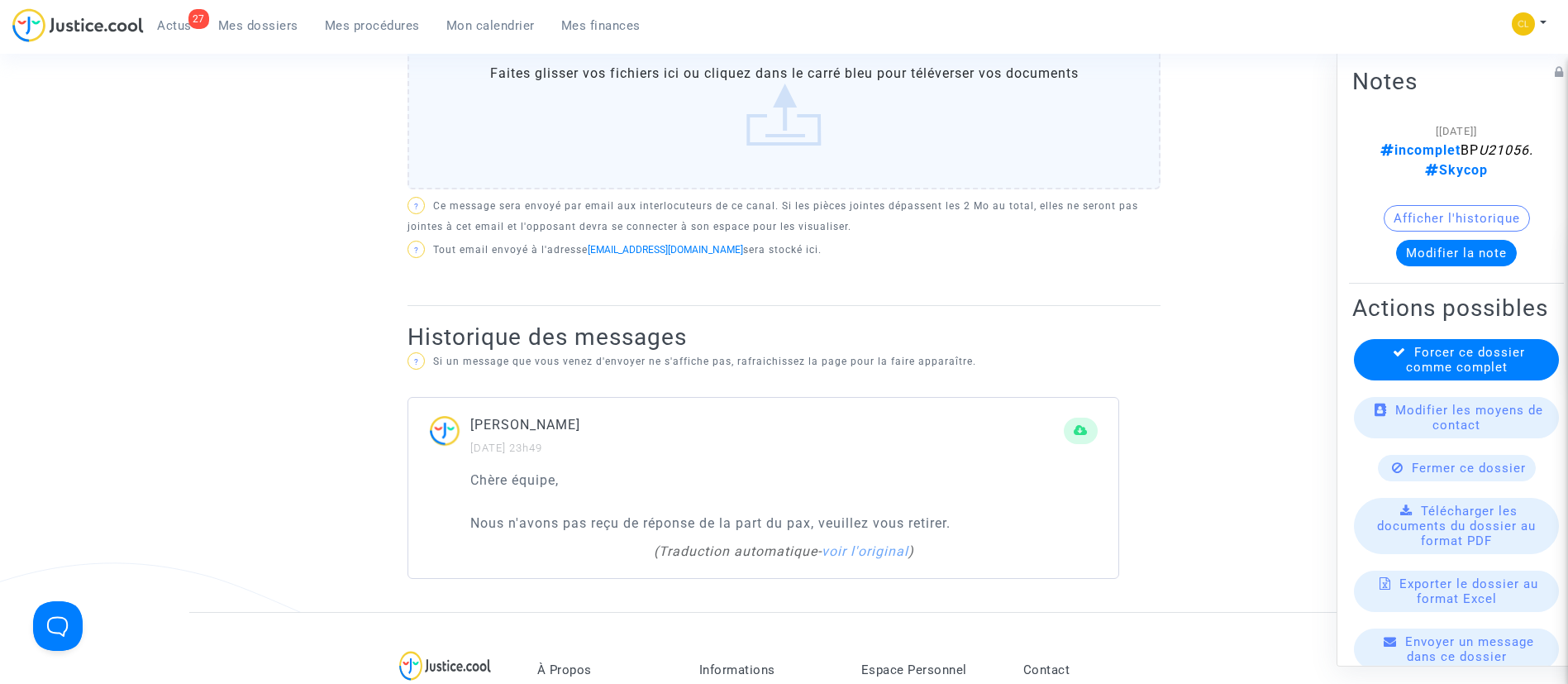
click at [1449, 474] on span "Fermer ce dossier" at bounding box center [1469, 467] width 114 height 15
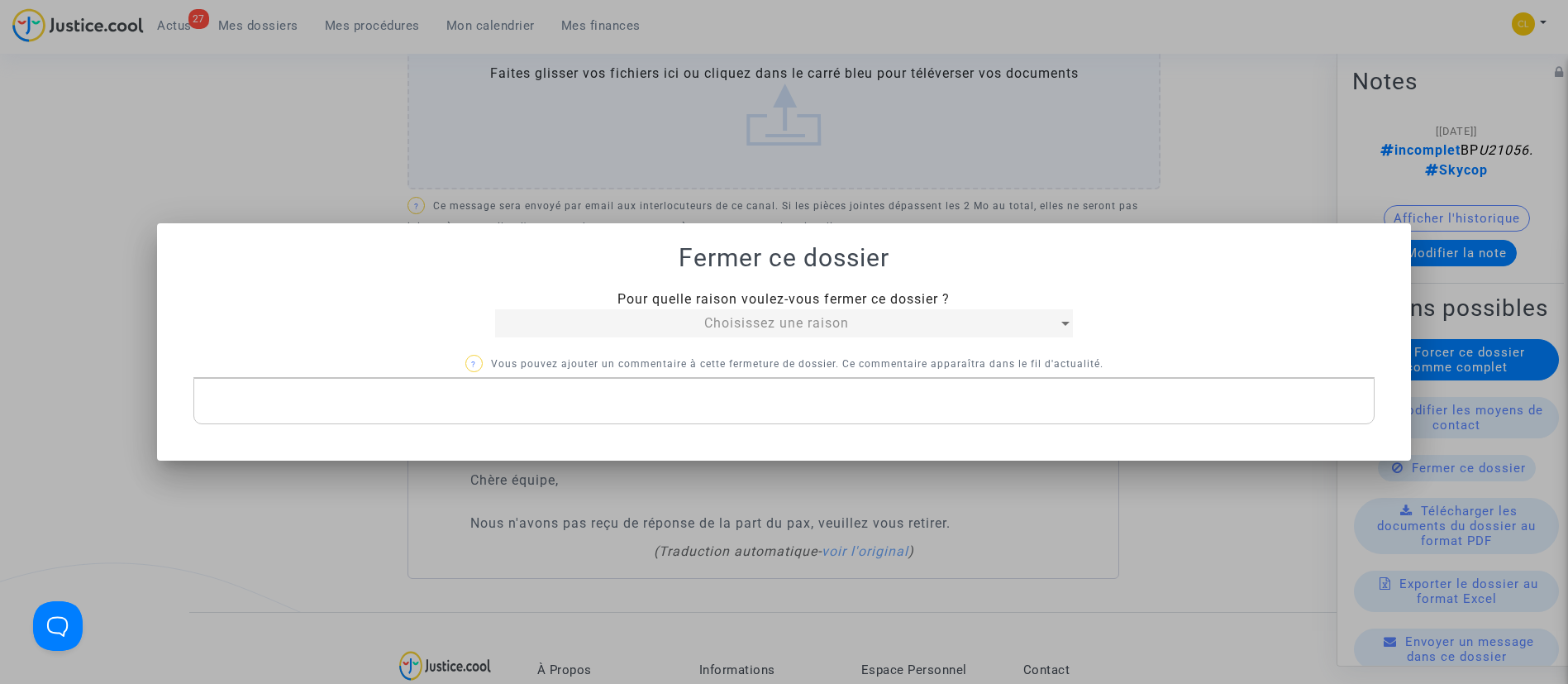
scroll to position [0, 0]
click at [665, 301] on span "Pour quelle raison voulez-vous fermer ce dossier ?" at bounding box center [784, 299] width 332 height 16
click at [753, 331] on div "Choisissez une raison" at bounding box center [776, 323] width 564 height 20
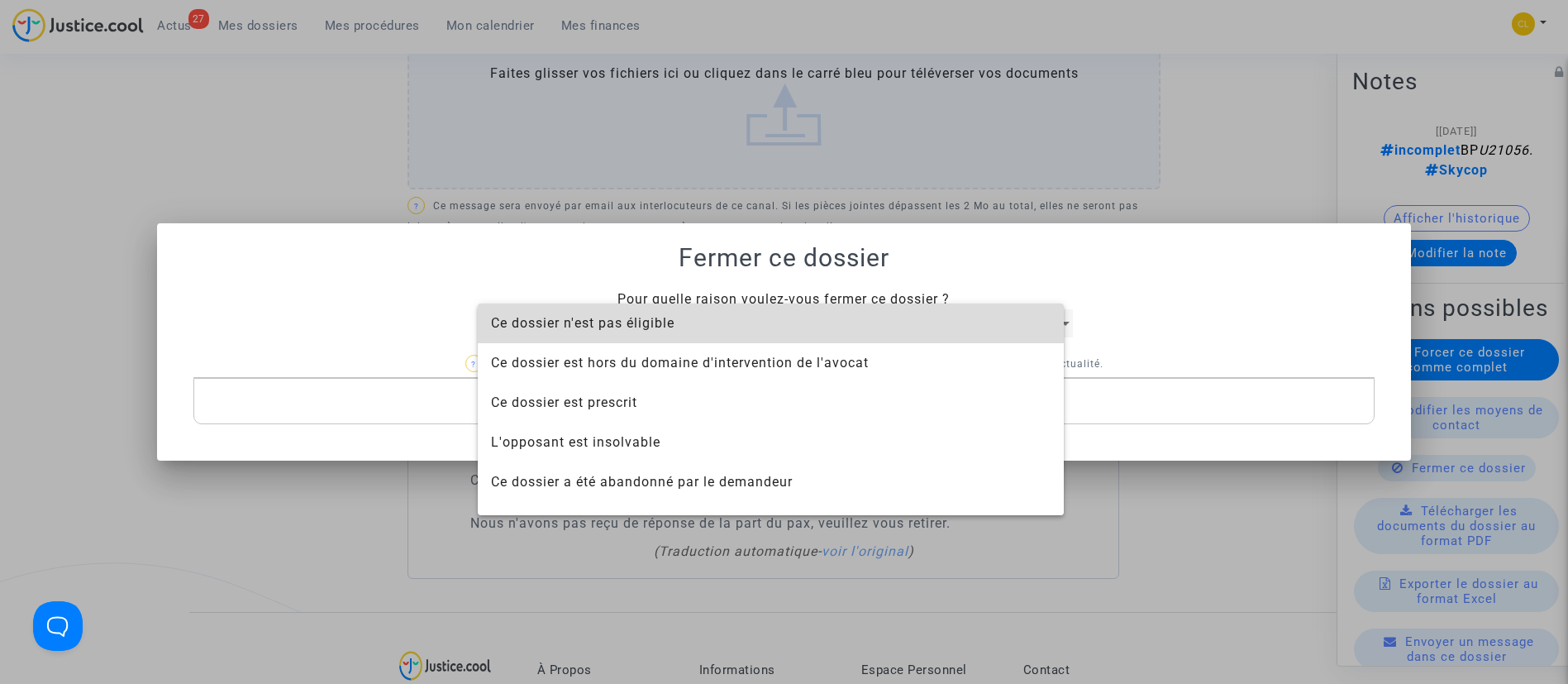
click at [753, 331] on span "Ce dossier n'est pas éligible" at bounding box center [771, 323] width 559 height 40
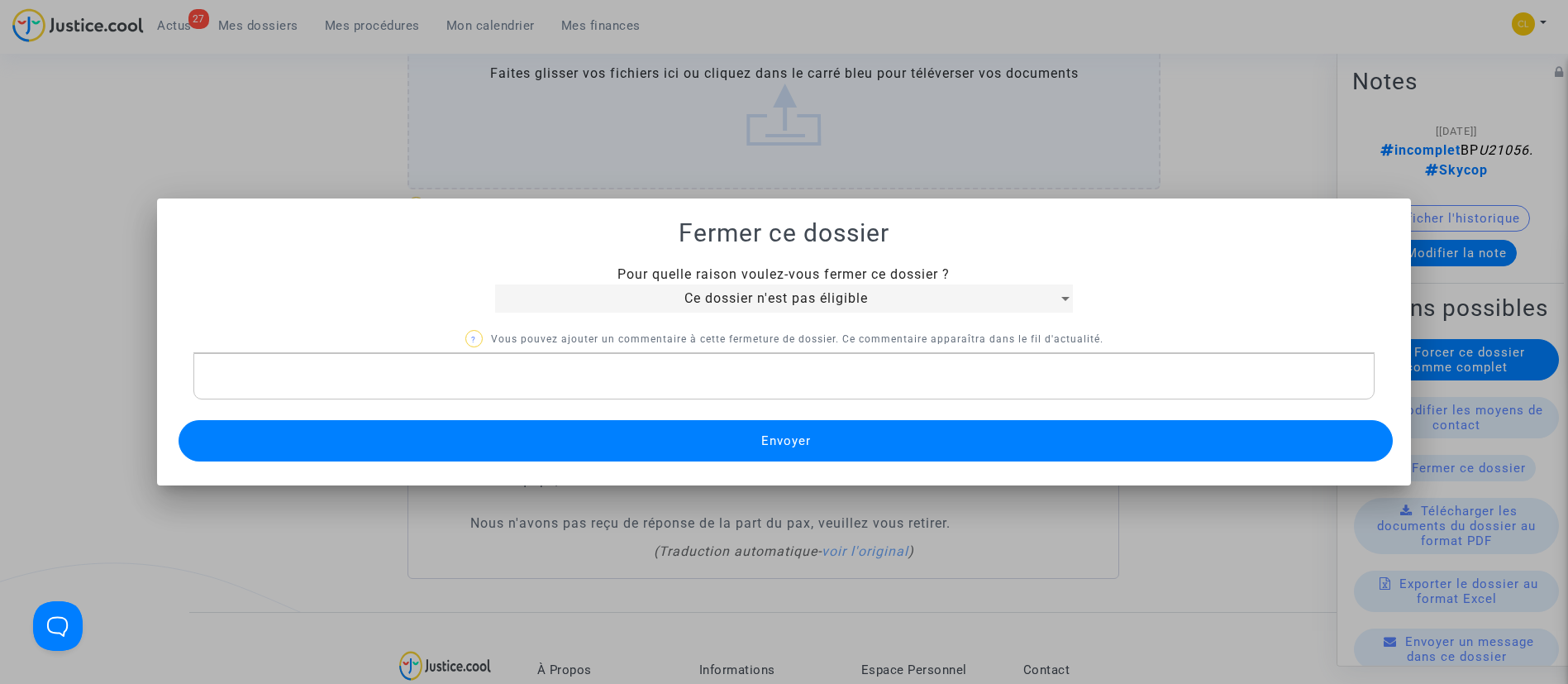
click at [765, 428] on button "Envoyer" at bounding box center [786, 441] width 1215 height 42
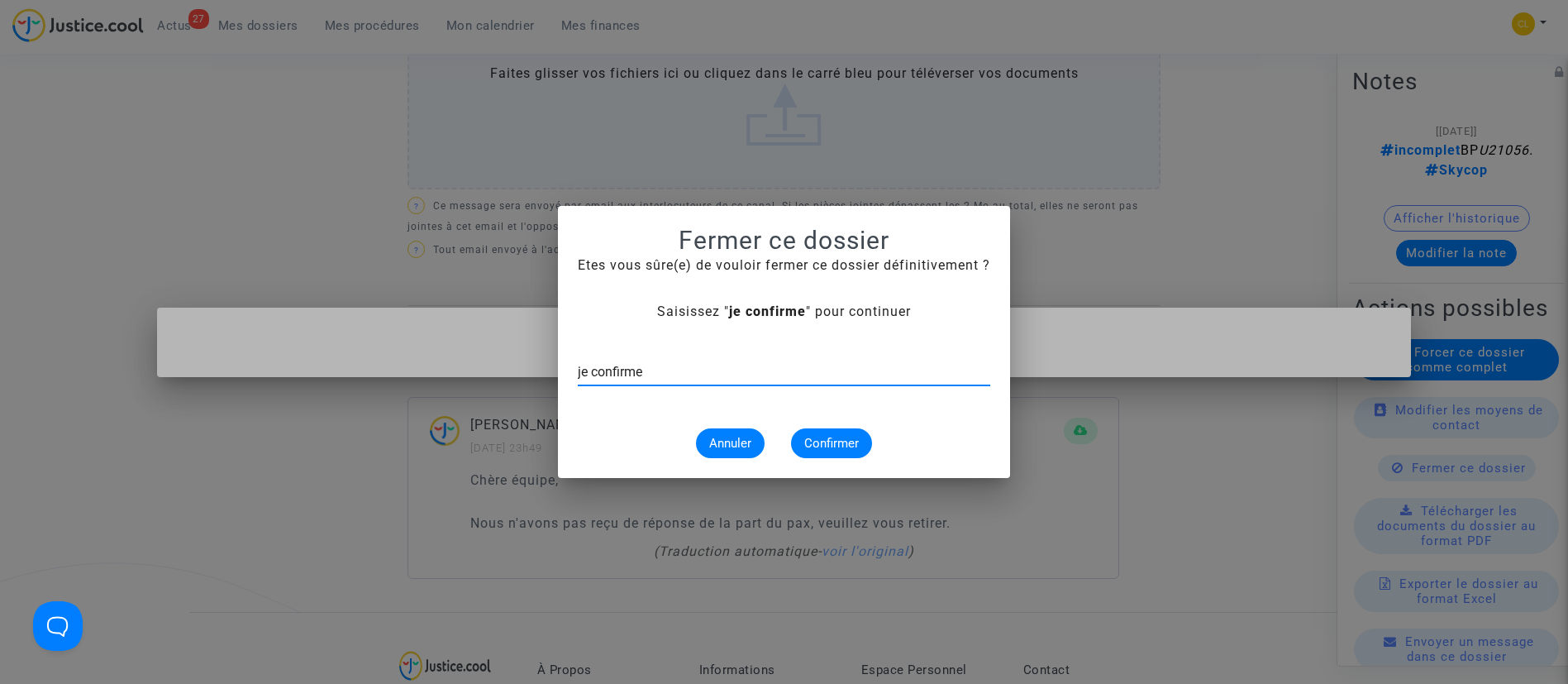
type input "je confirme"
click at [835, 443] on span "Confirmer" at bounding box center [831, 443] width 54 height 15
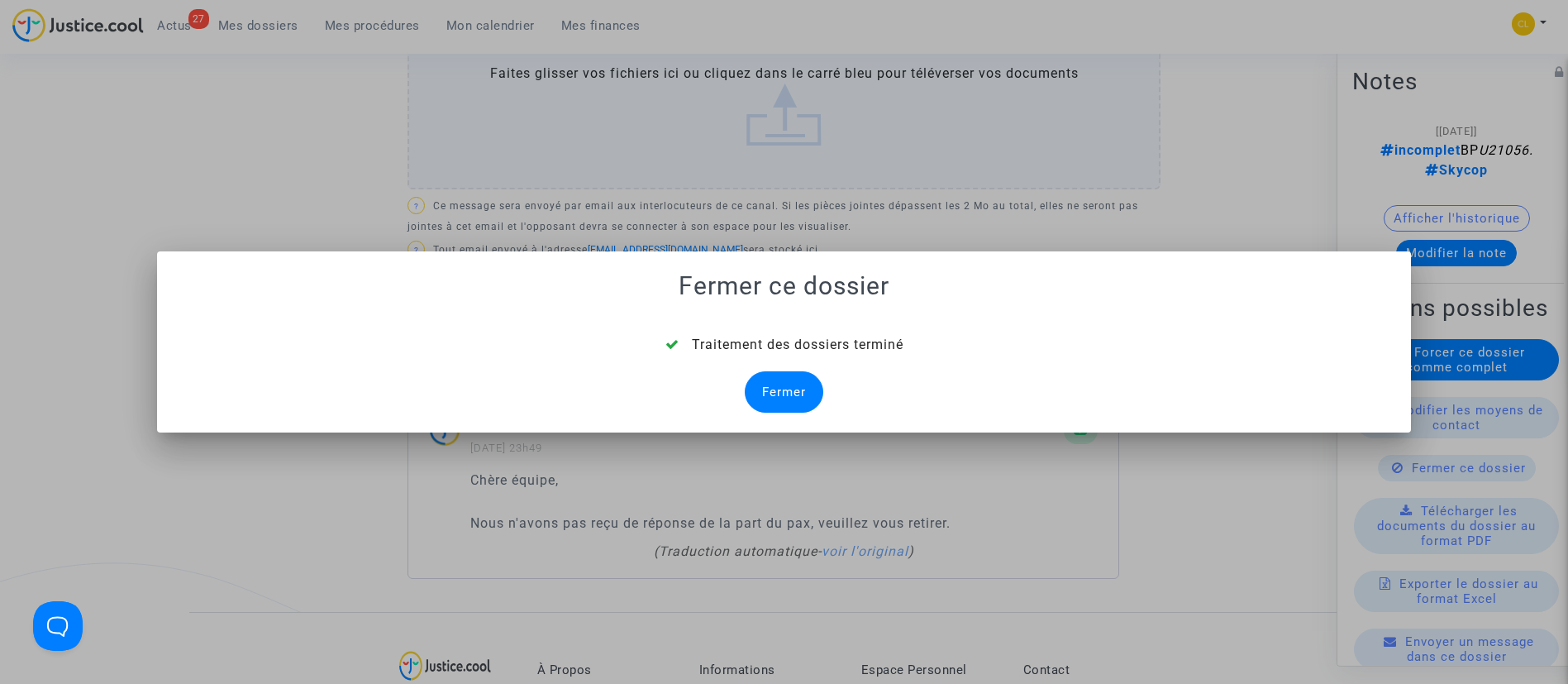
click at [796, 388] on div "Fermer" at bounding box center [784, 393] width 78 height 42
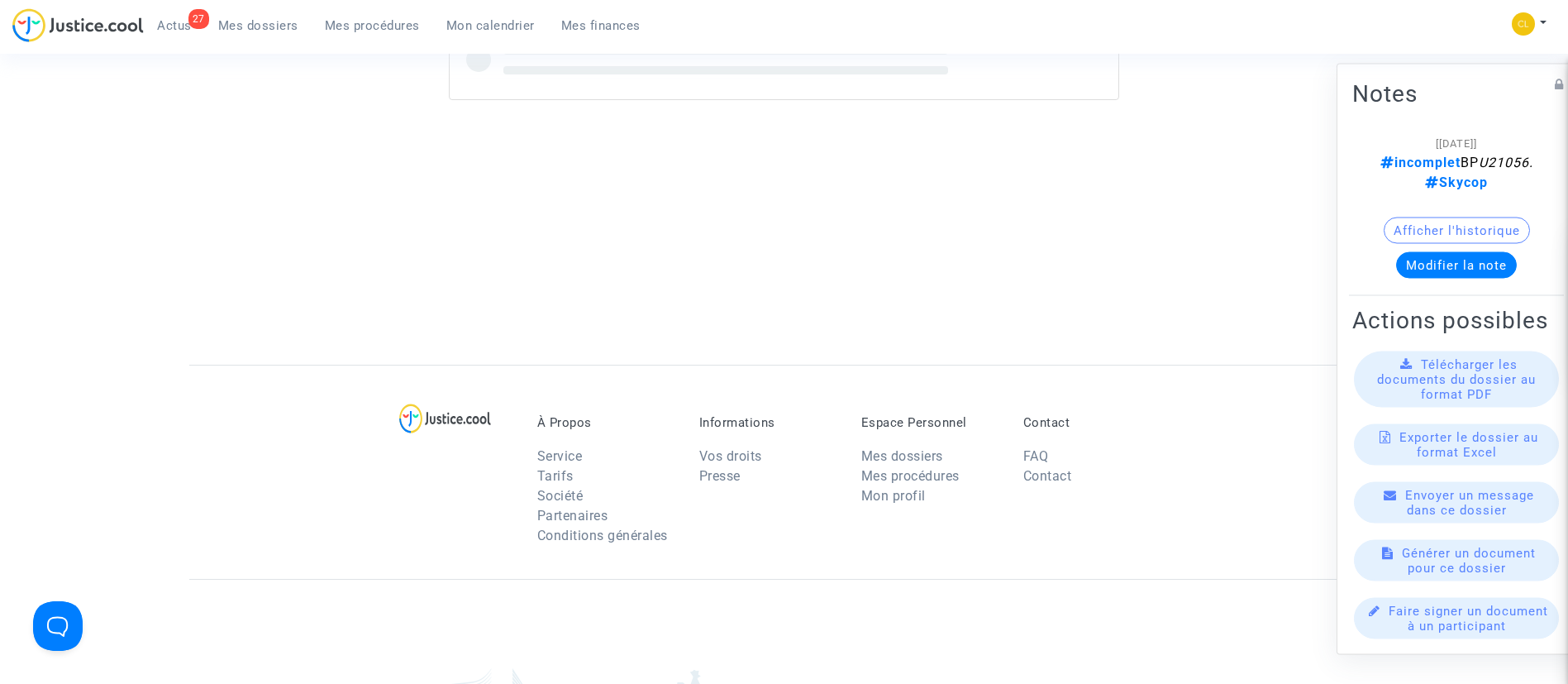
scroll to position [793, 0]
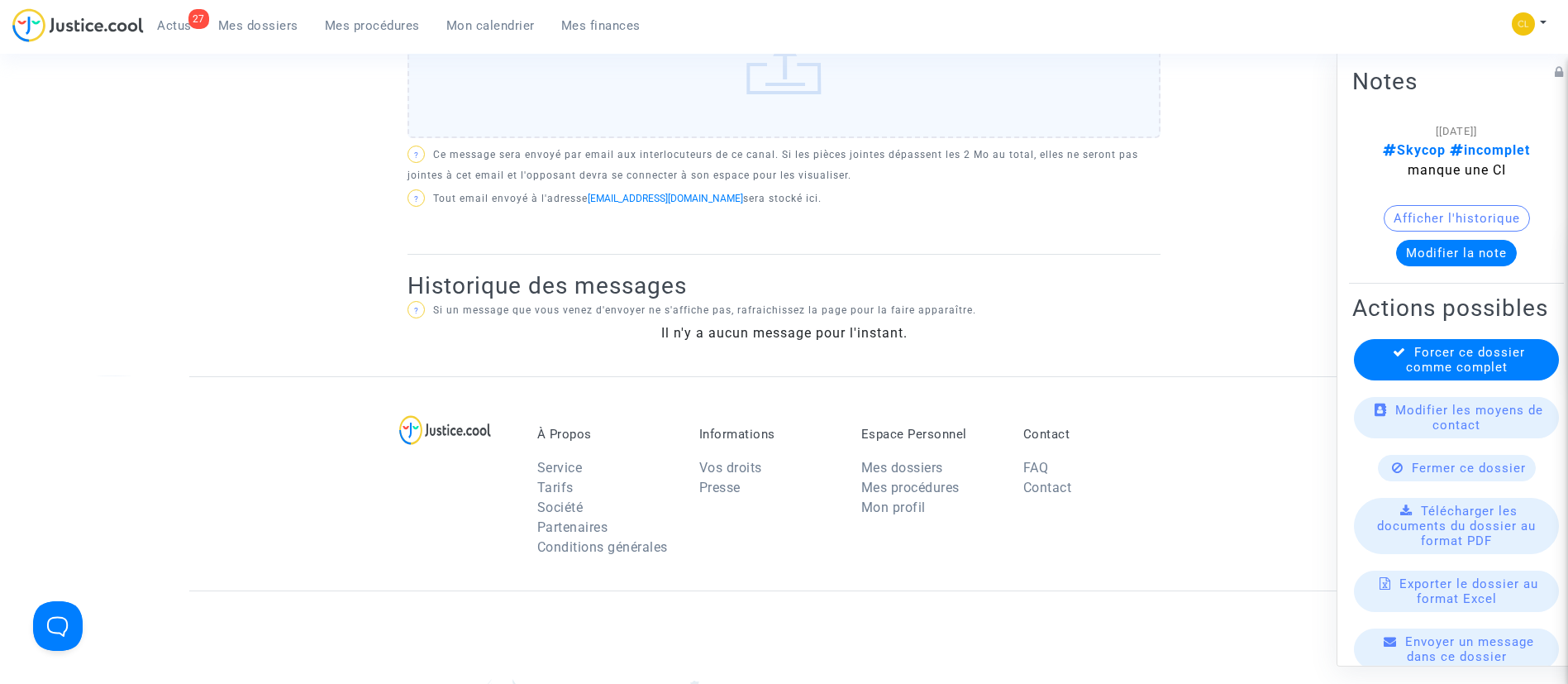
scroll to position [496, 0]
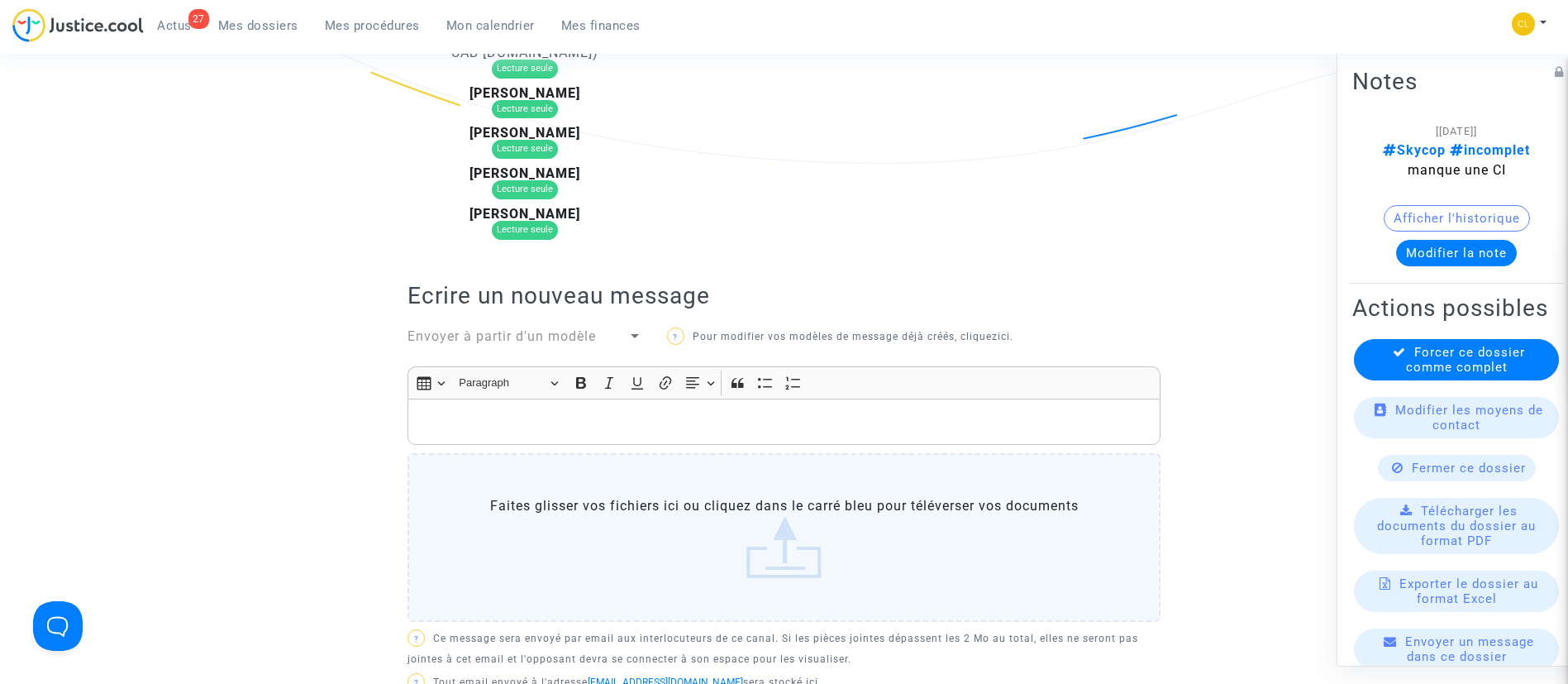
click at [1441, 474] on span "Fermer ce dossier" at bounding box center [1469, 467] width 114 height 15
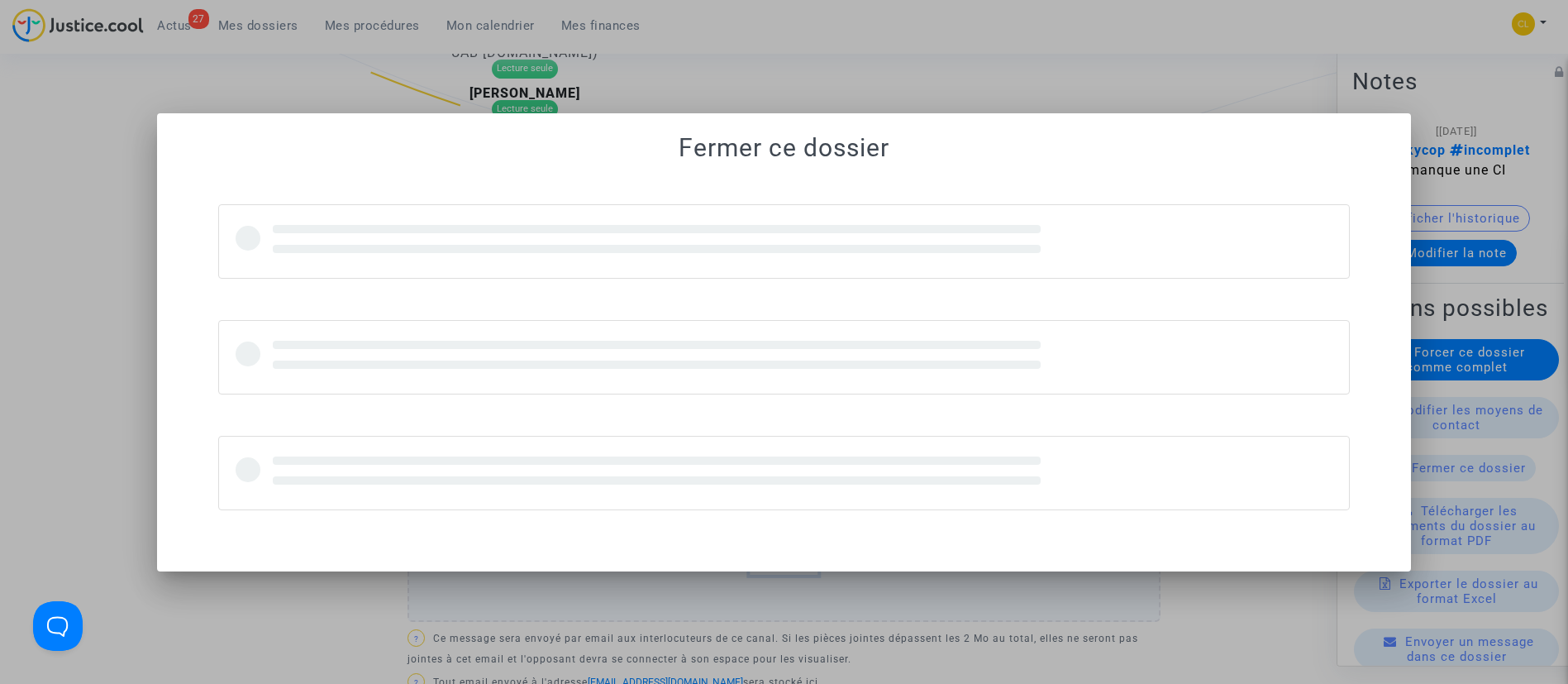
scroll to position [0, 0]
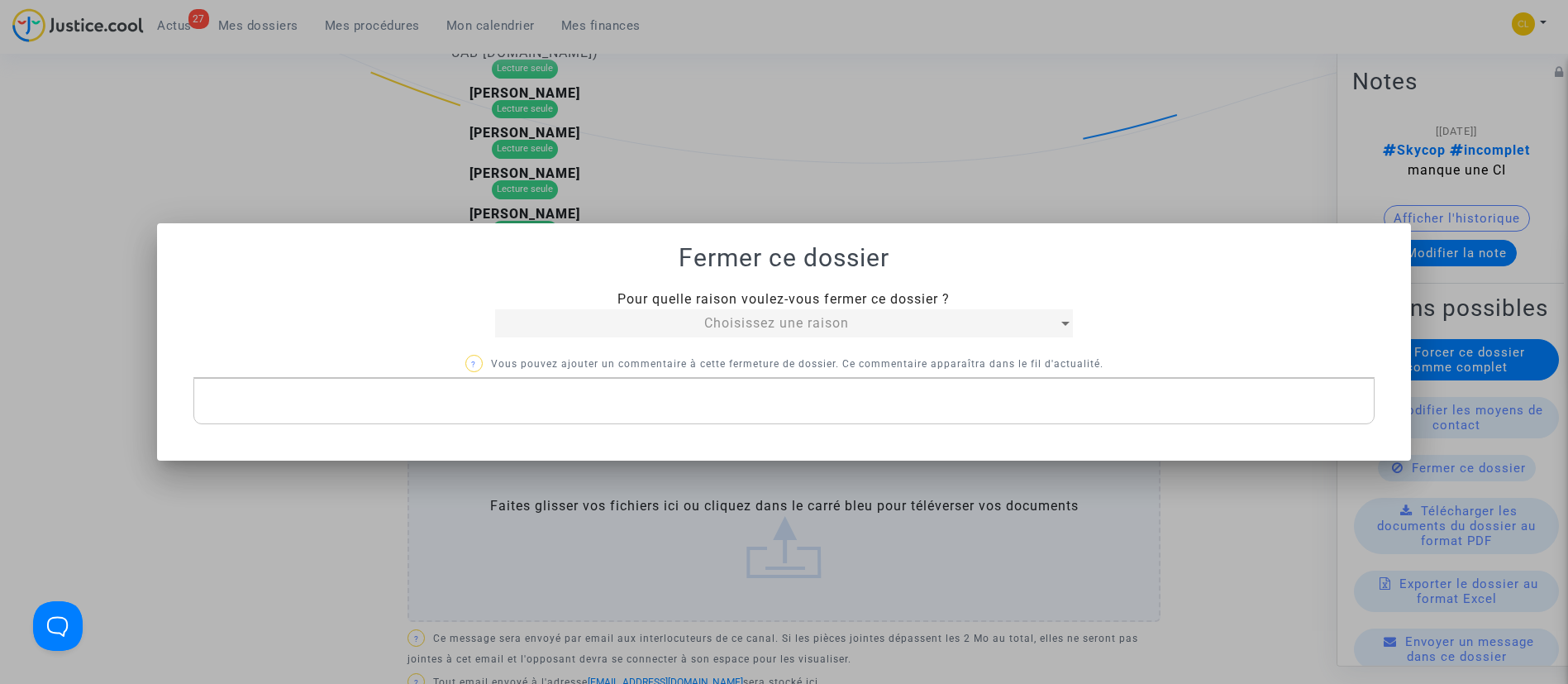
click at [867, 325] on div "Choisissez une raison" at bounding box center [776, 323] width 564 height 20
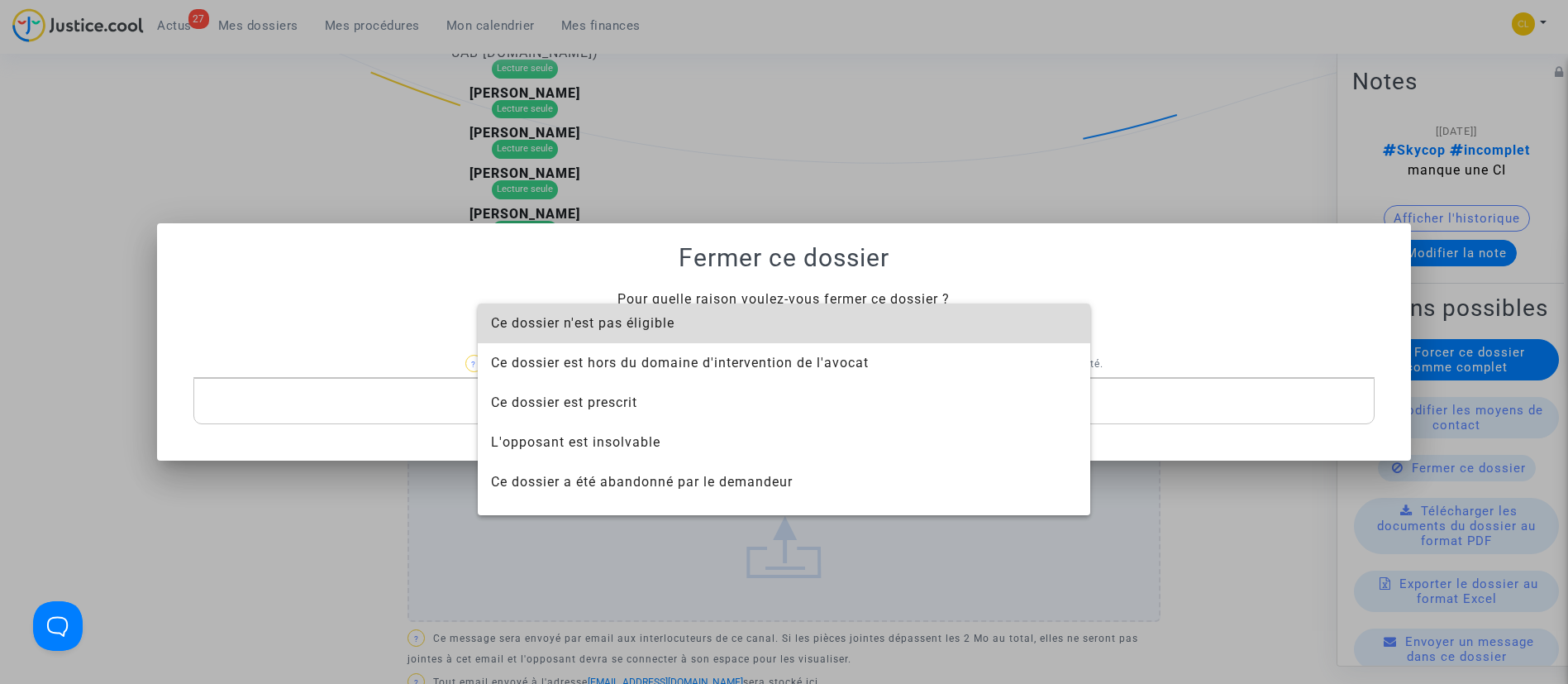
click at [833, 322] on span "Ce dossier n'est pas éligible" at bounding box center [784, 323] width 586 height 40
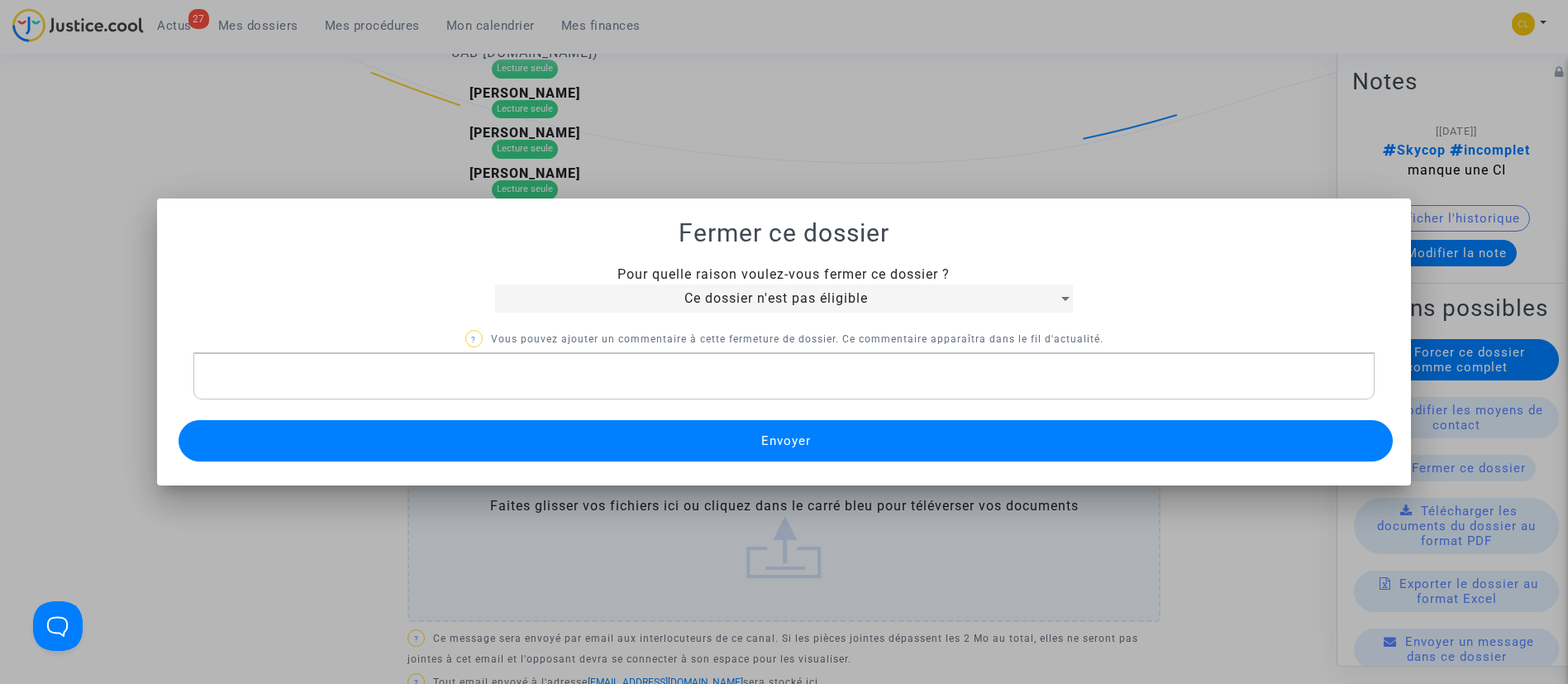
click at [790, 439] on span "Envoyer" at bounding box center [786, 441] width 49 height 15
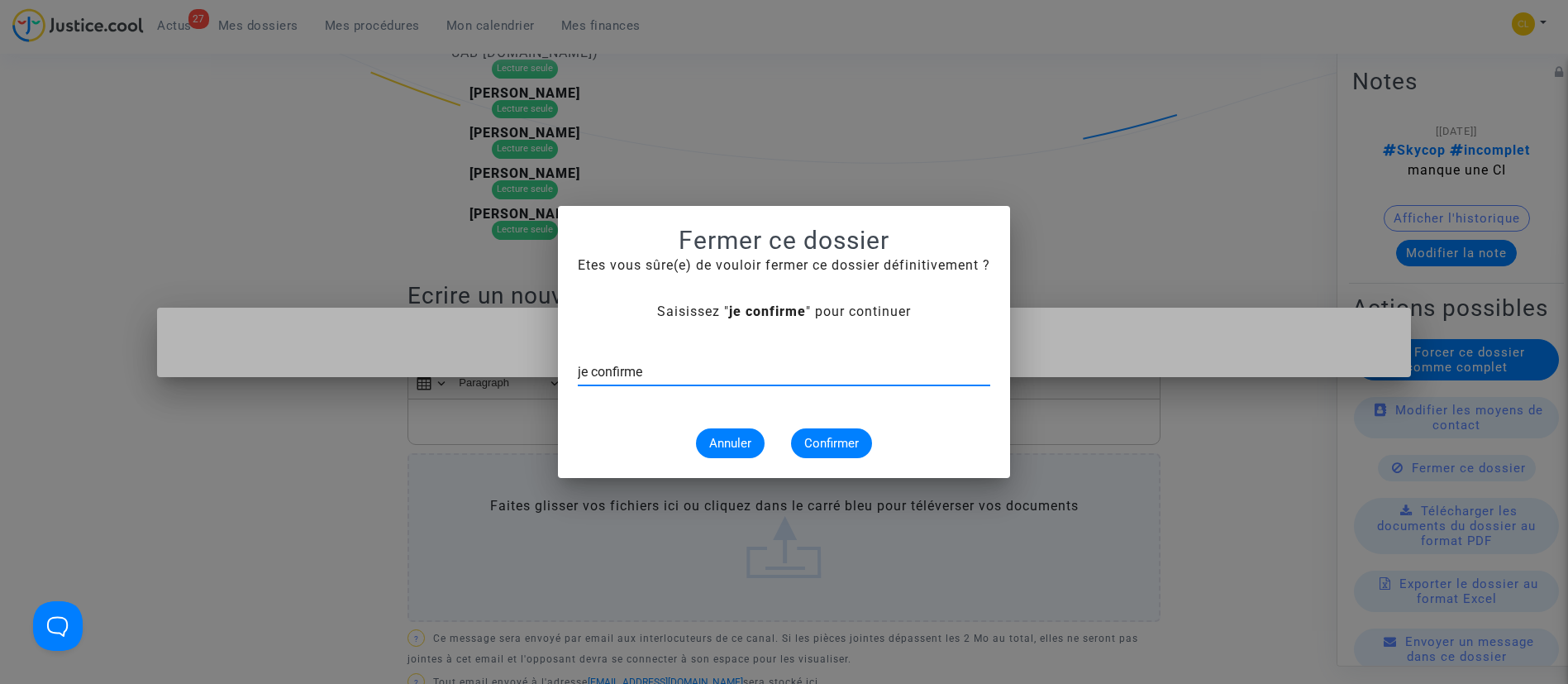
type input "je confirme"
click at [861, 448] on button "Confirmer" at bounding box center [831, 443] width 81 height 30
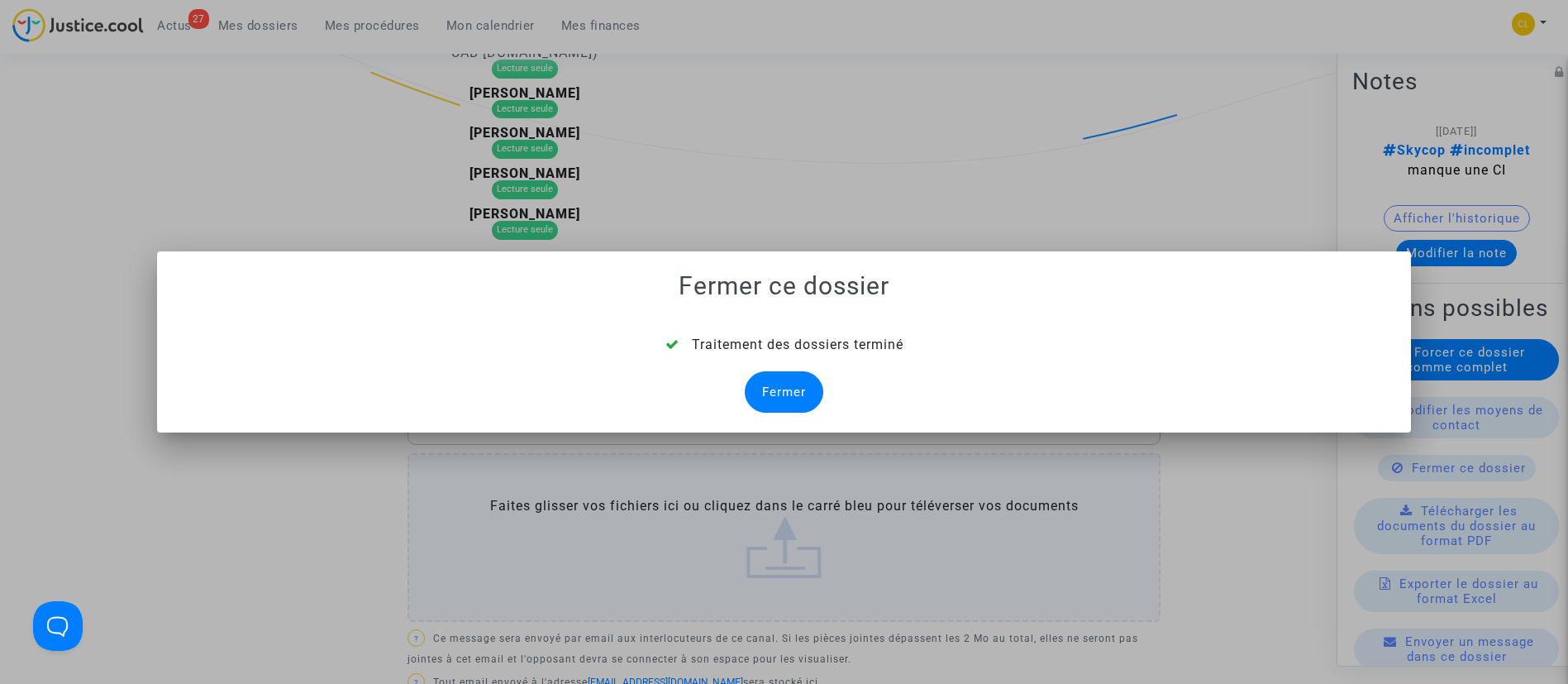
click at [806, 374] on div "Fermer" at bounding box center [784, 393] width 78 height 42
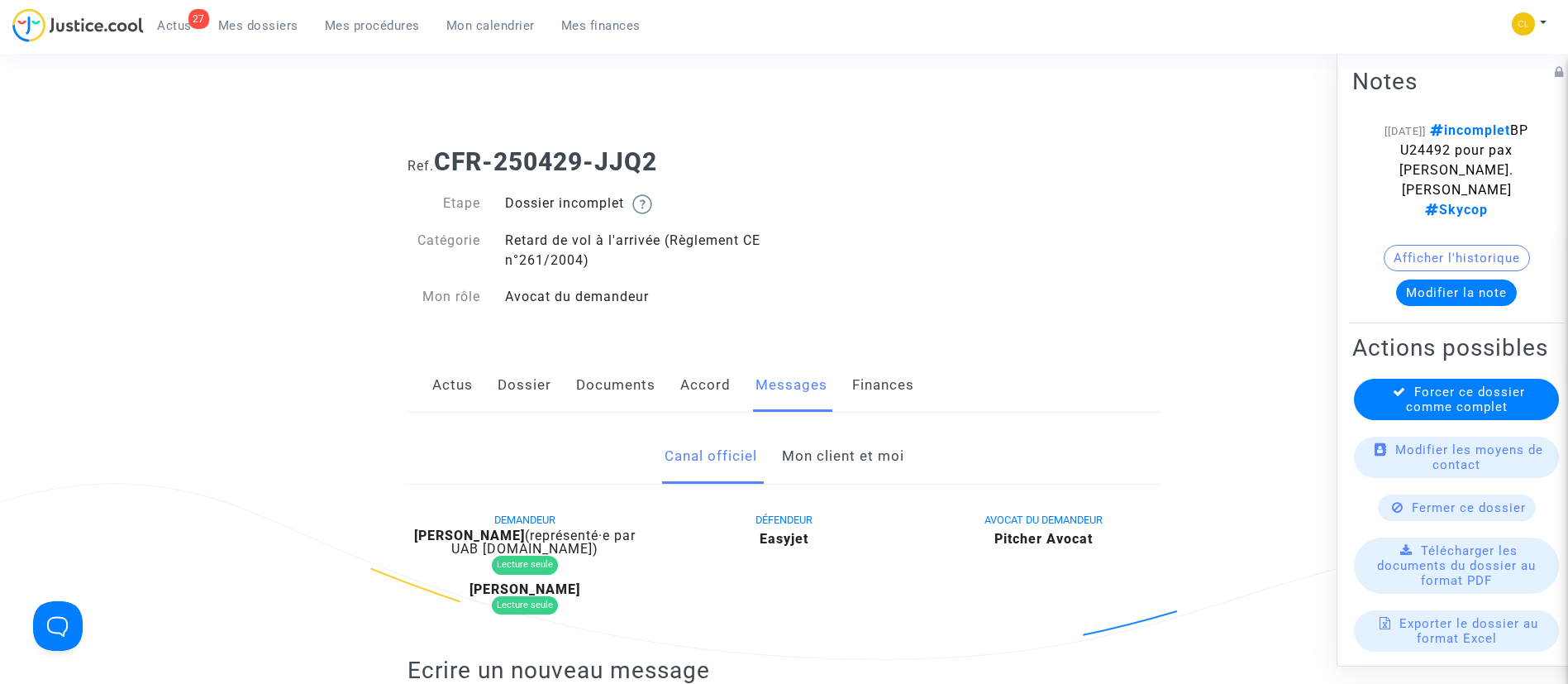
scroll to position [204, 0]
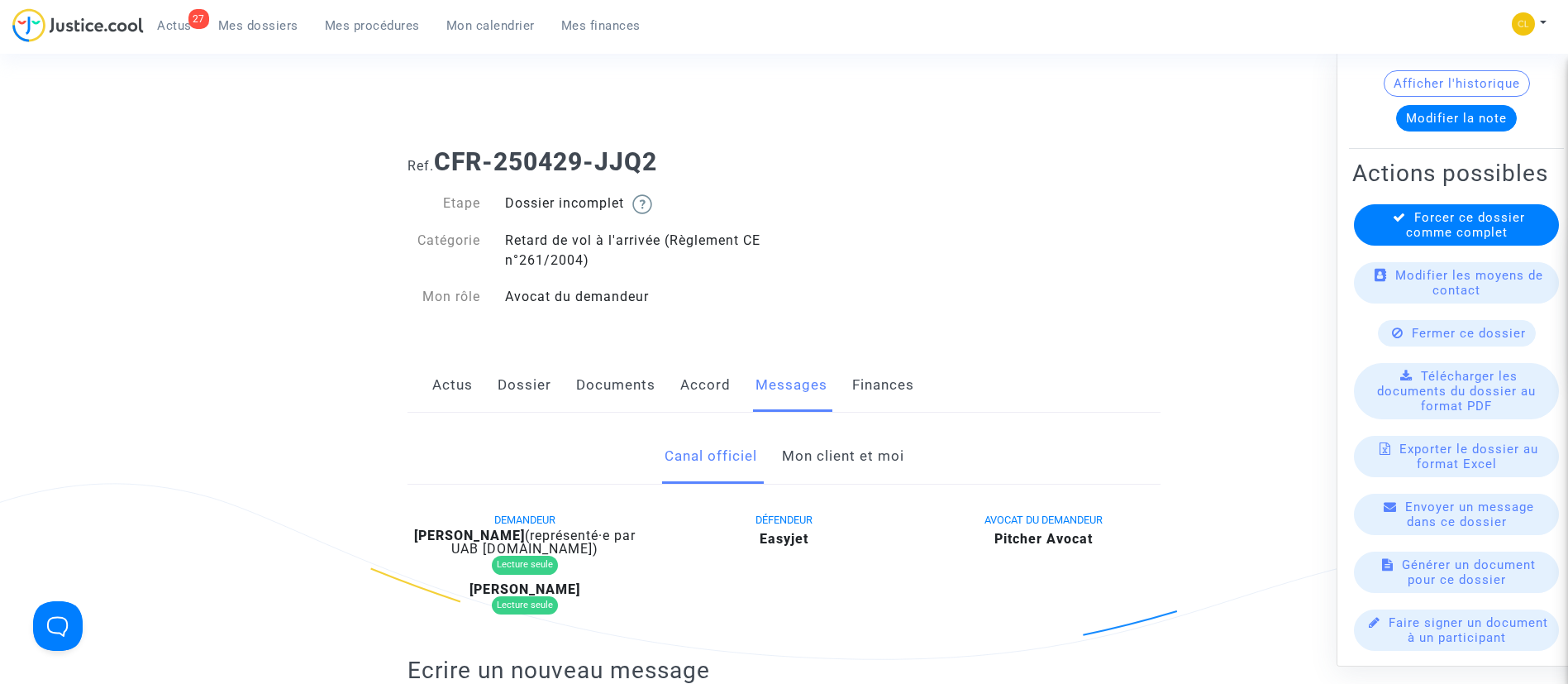
click at [1462, 321] on div "Fermer ce dossier" at bounding box center [1456, 332] width 158 height 27
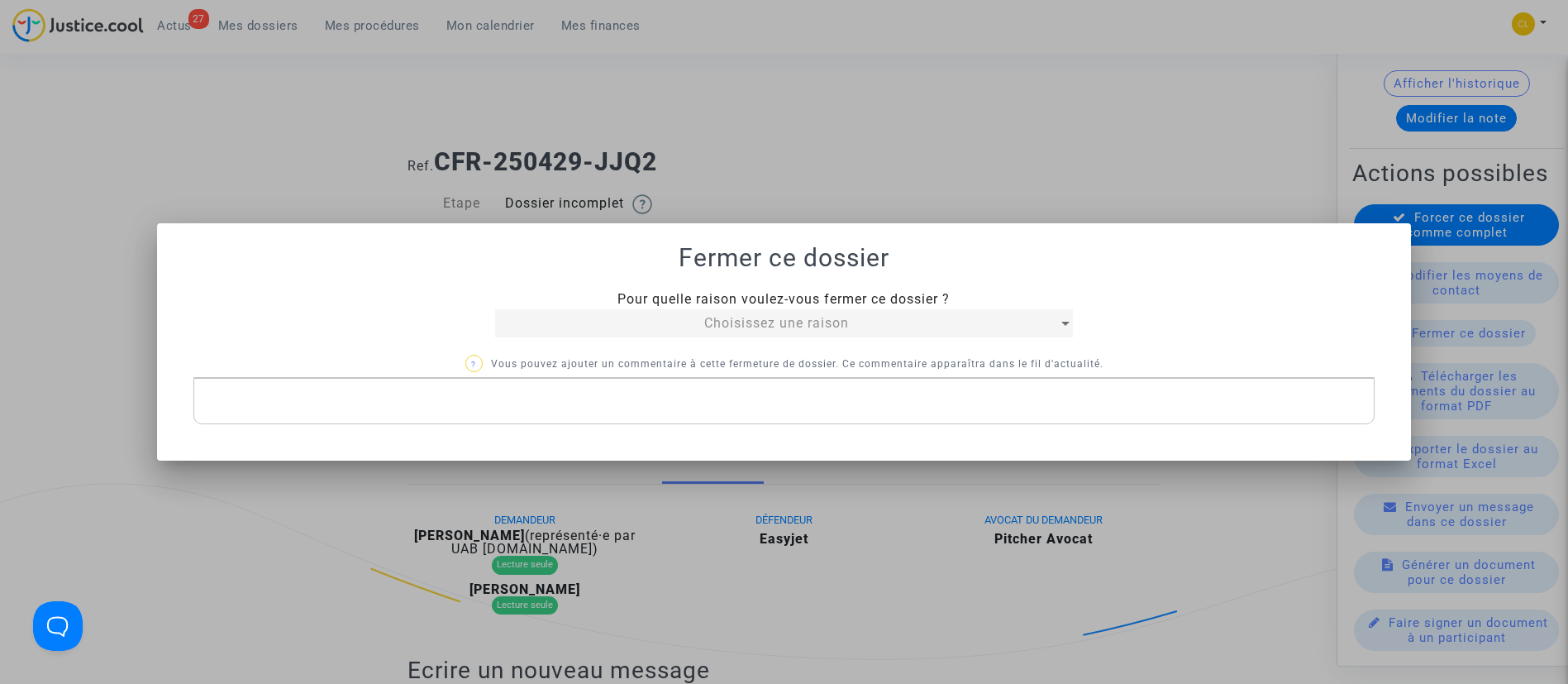
click at [994, 315] on div "Choisissez une raison" at bounding box center [776, 323] width 564 height 20
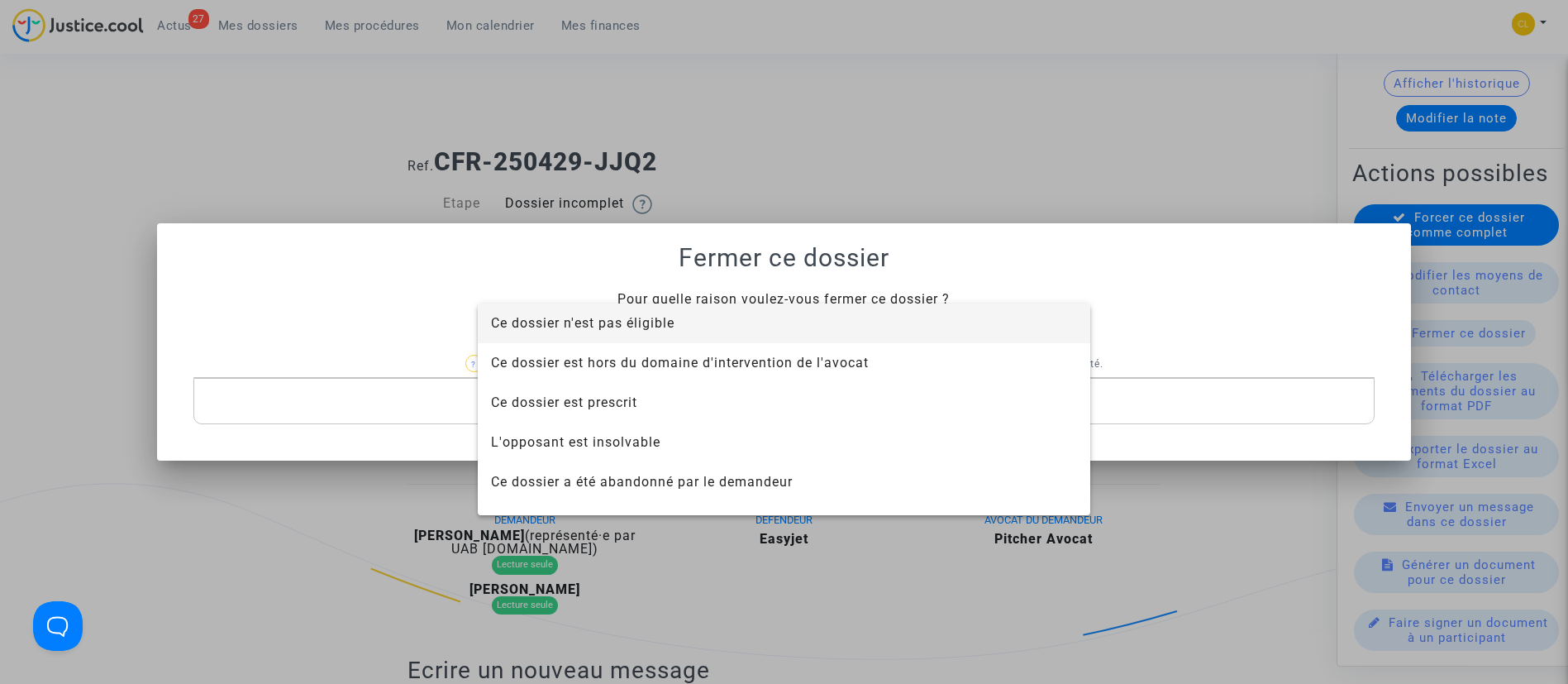
click at [867, 328] on span "Ce dossier n'est pas éligible" at bounding box center [784, 323] width 586 height 40
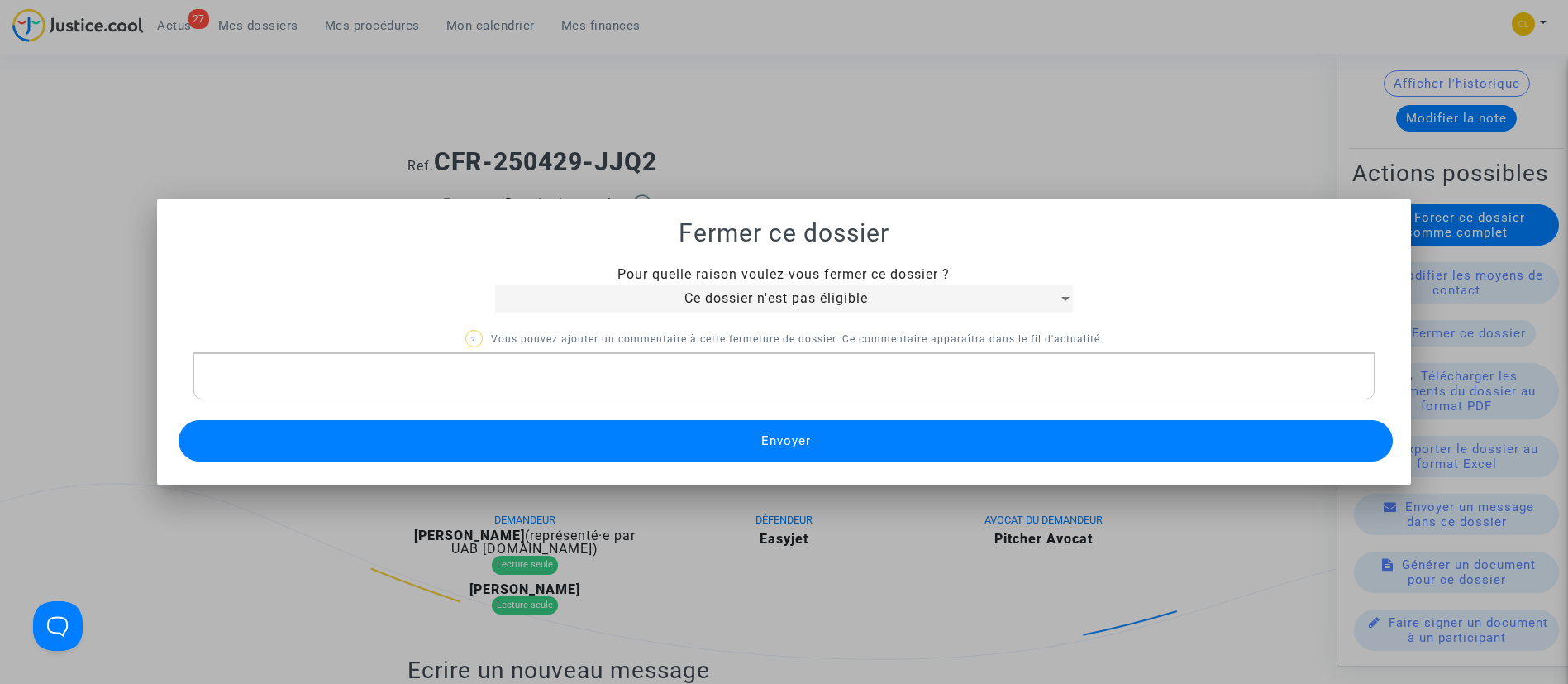
click at [795, 440] on span "Envoyer" at bounding box center [786, 441] width 49 height 15
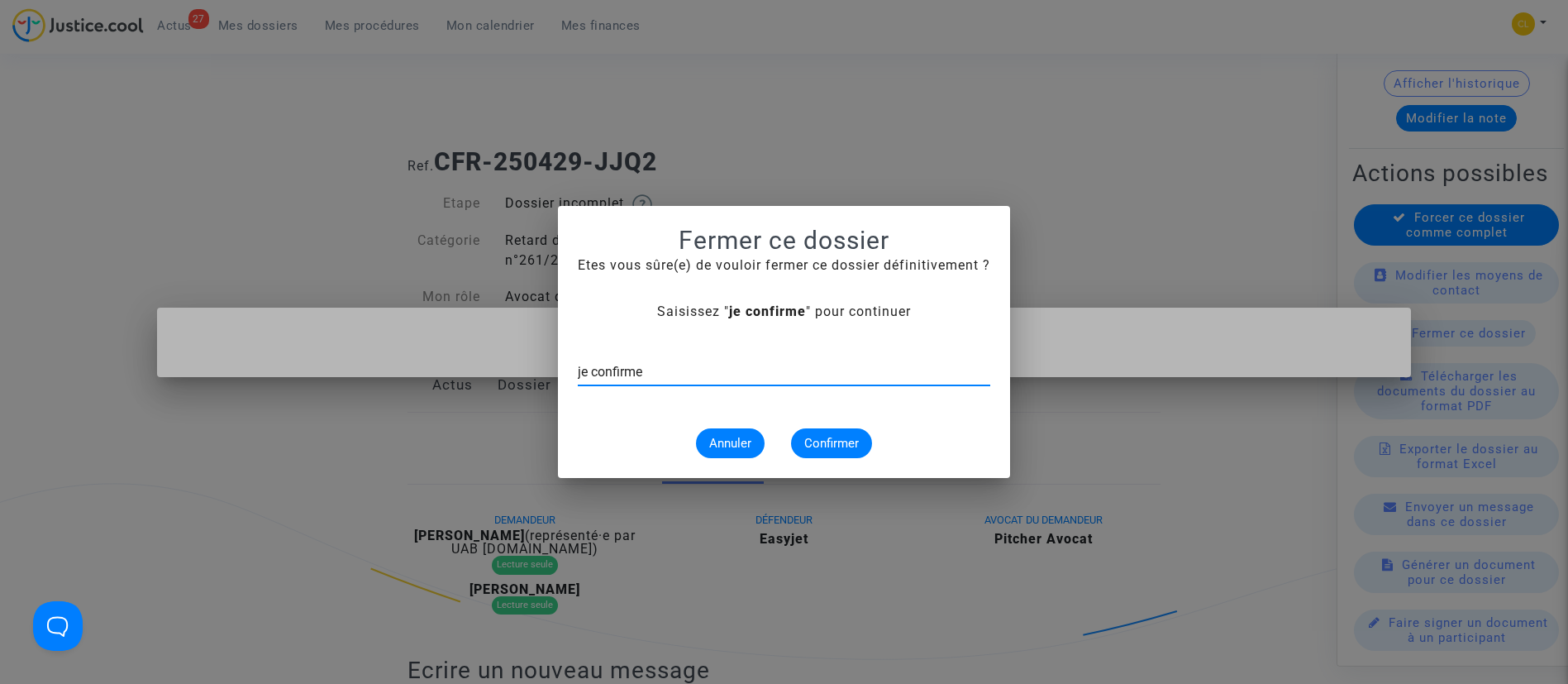
type input "je confirme"
click at [787, 443] on div "Annuler Confirmer" at bounding box center [784, 443] width 412 height 30
click at [812, 431] on button "Confirmer" at bounding box center [831, 443] width 81 height 30
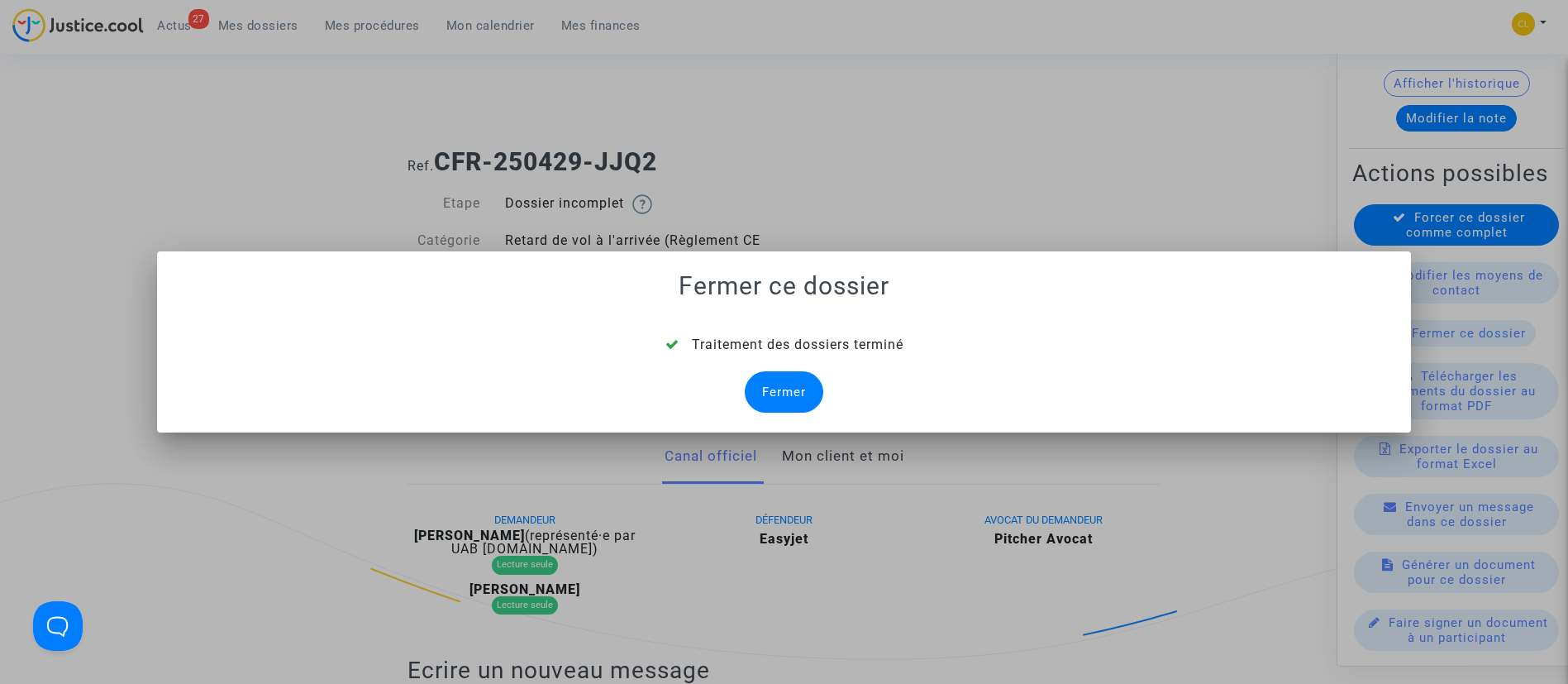
click at [798, 393] on div "Fermer" at bounding box center [784, 393] width 78 height 42
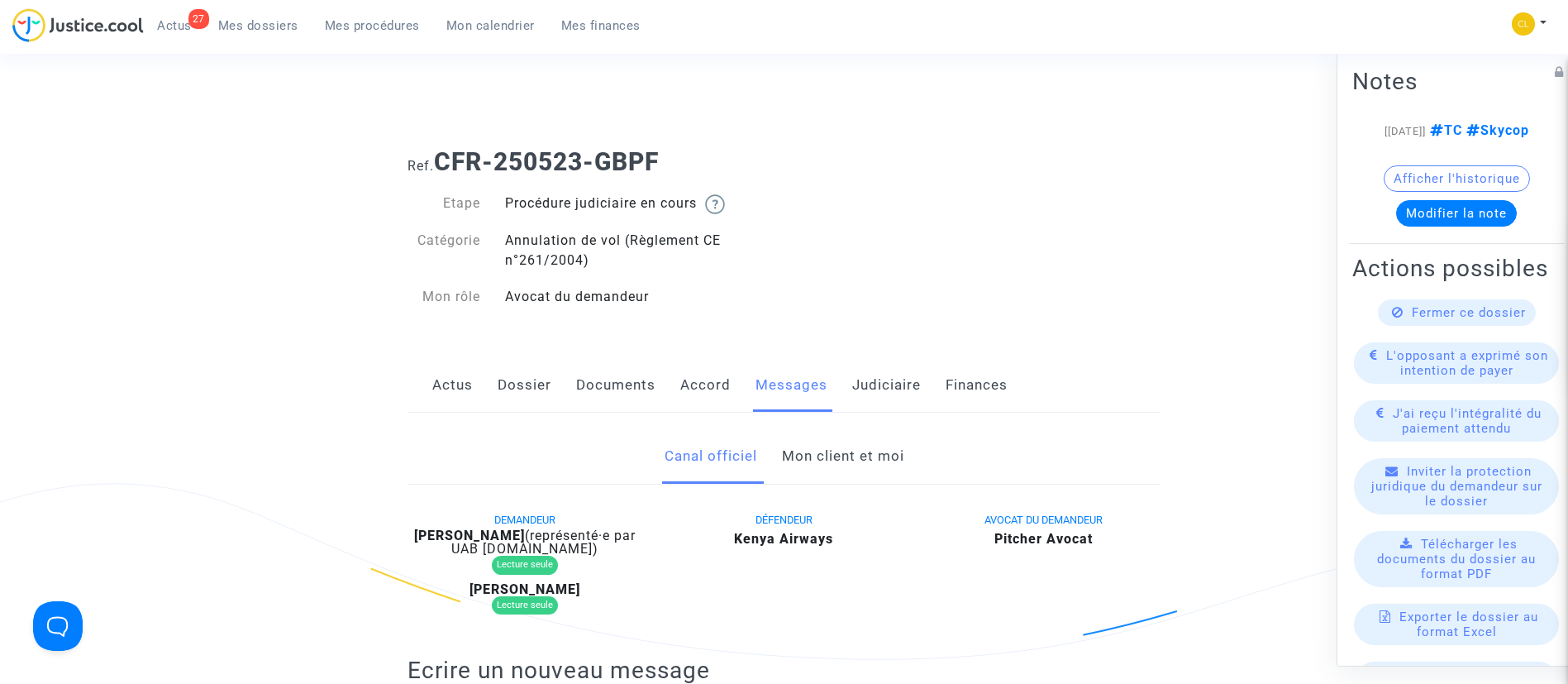
click at [854, 453] on link "Mon client et moi" at bounding box center [843, 456] width 123 height 54
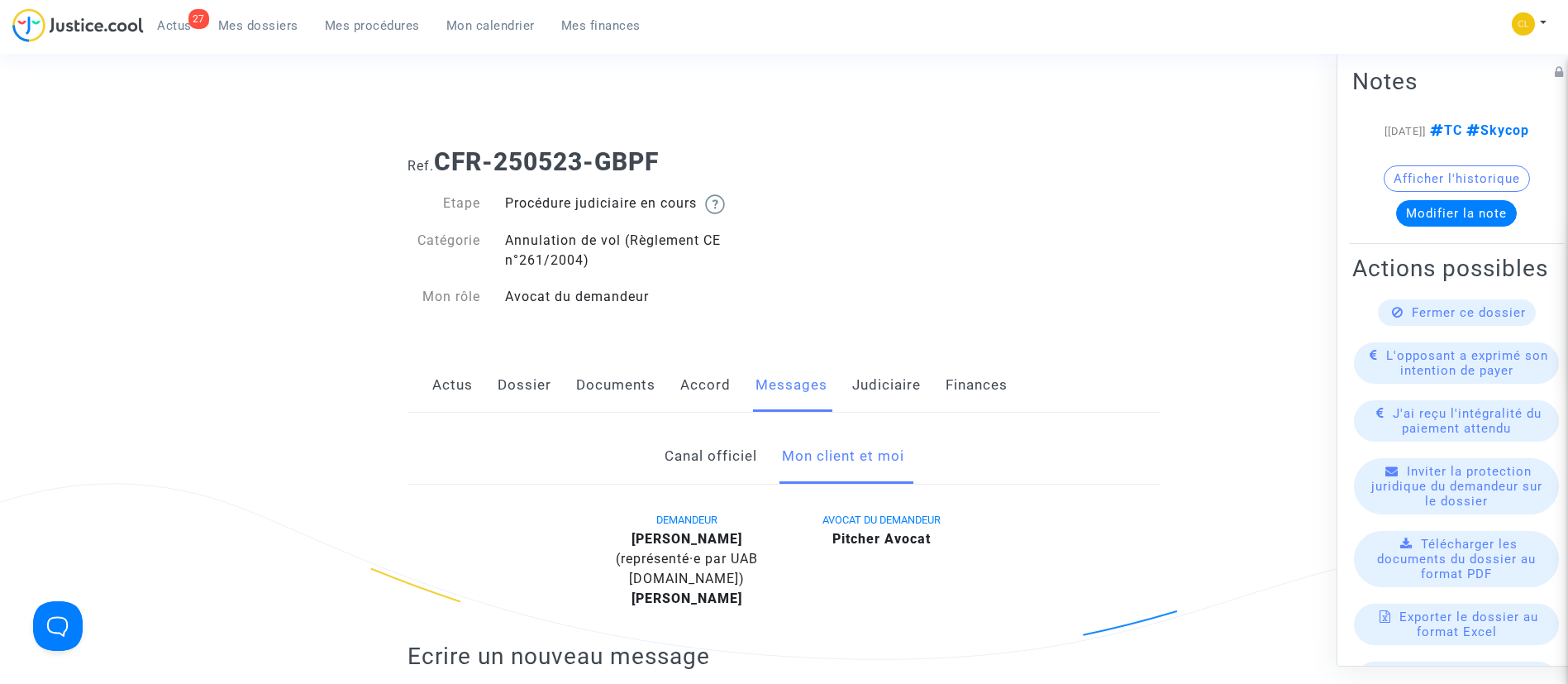
click at [1411, 325] on div "Fermer ce dossier" at bounding box center [1456, 312] width 158 height 27
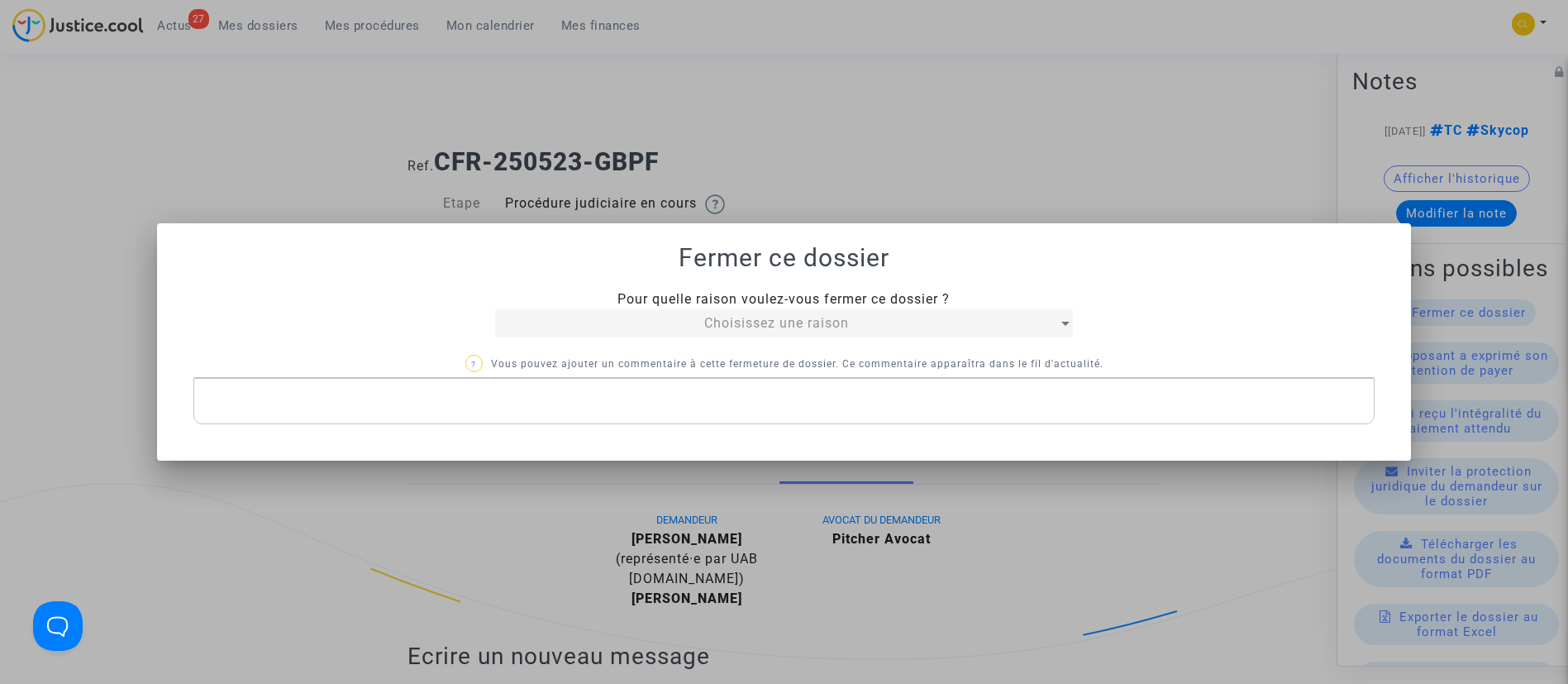
click at [867, 312] on mat-select "Choisissez une raison" at bounding box center [784, 323] width 579 height 28
click at [865, 317] on div "Choisissez une raison" at bounding box center [776, 323] width 564 height 20
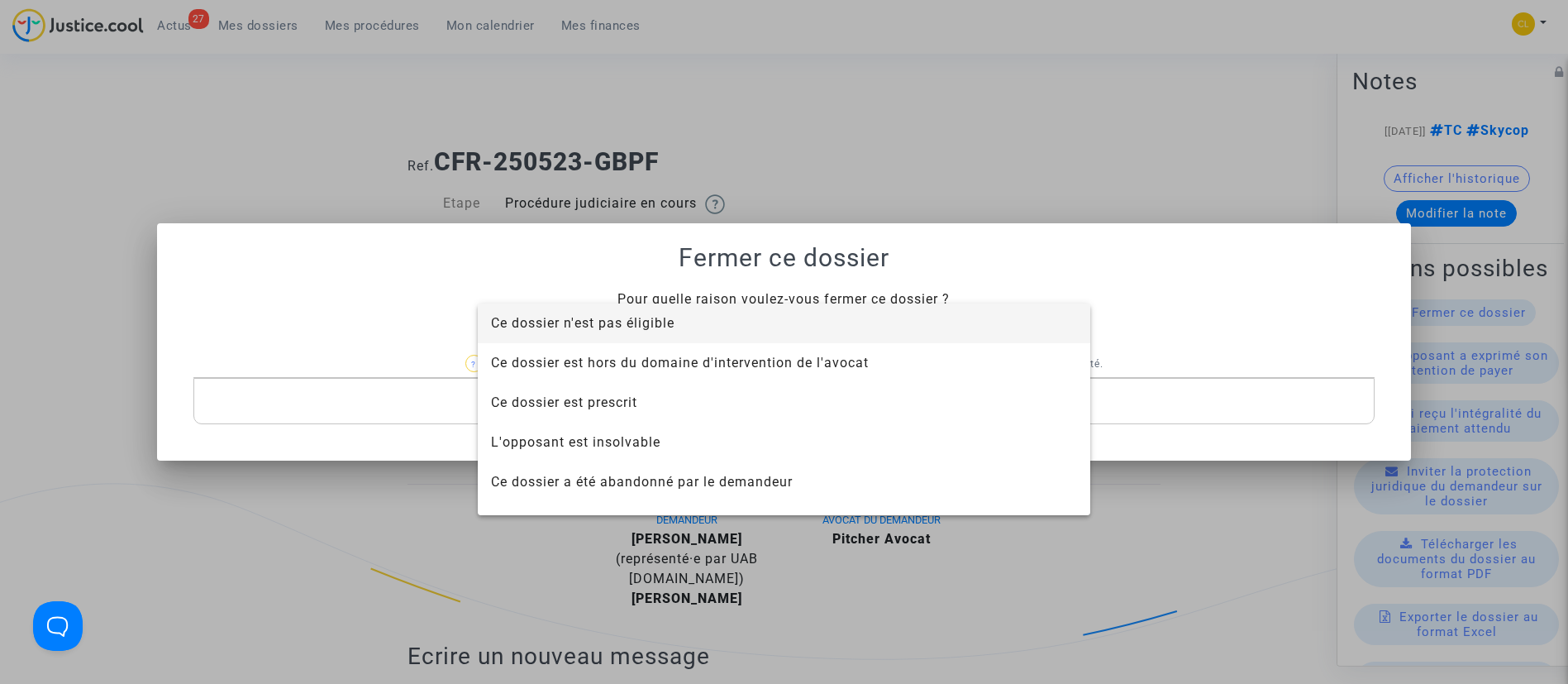
click at [860, 330] on span "Ce dossier n'est pas éligible" at bounding box center [784, 323] width 586 height 40
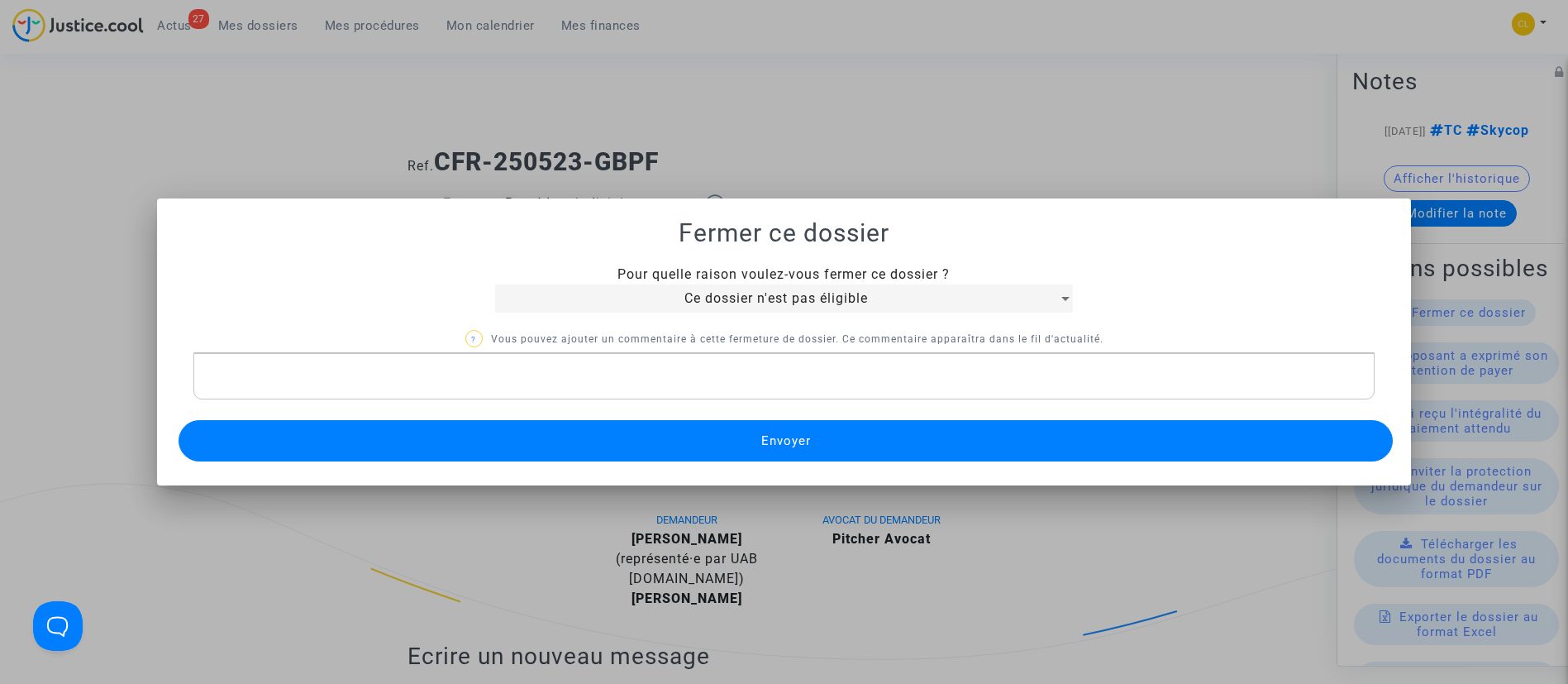
click at [851, 442] on button "Envoyer" at bounding box center [786, 441] width 1215 height 42
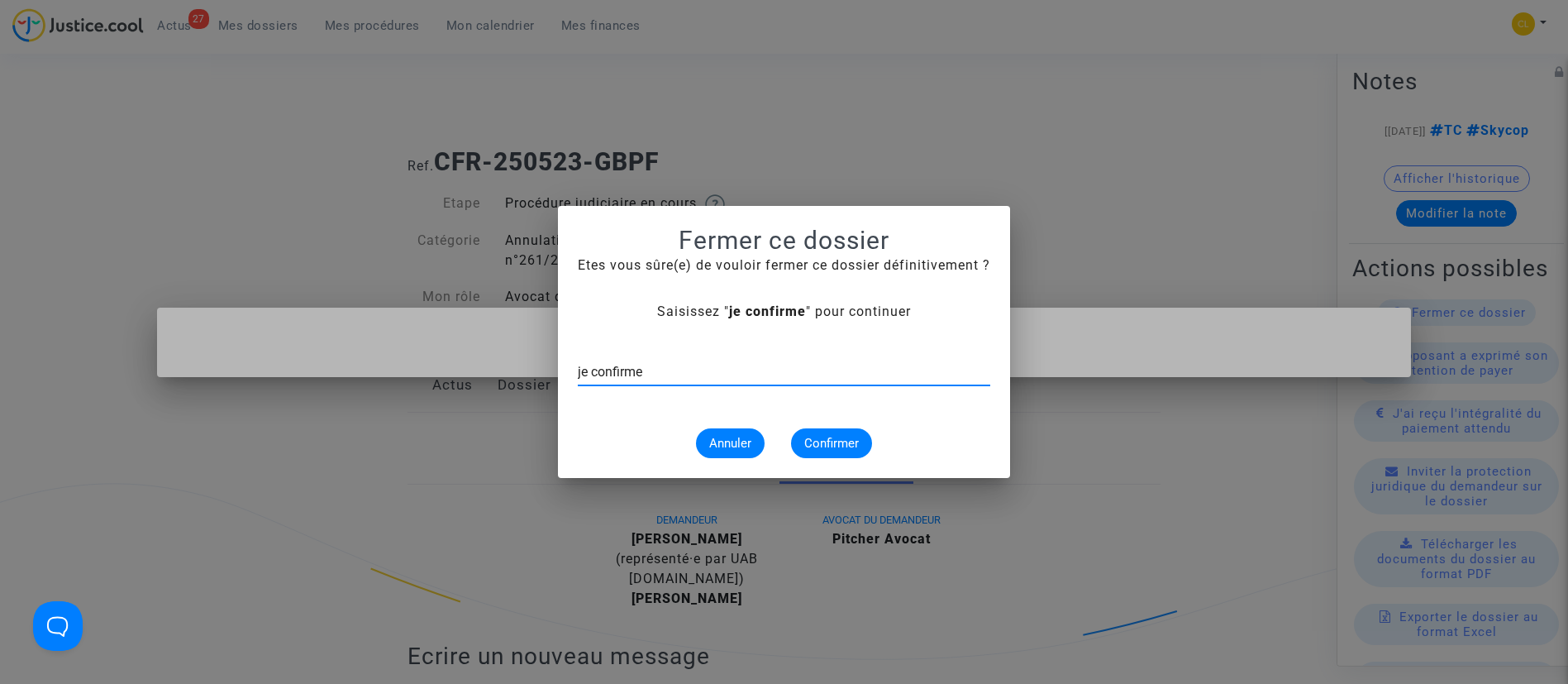
type input "je confirme"
click at [851, 442] on span "Confirmer" at bounding box center [831, 443] width 54 height 15
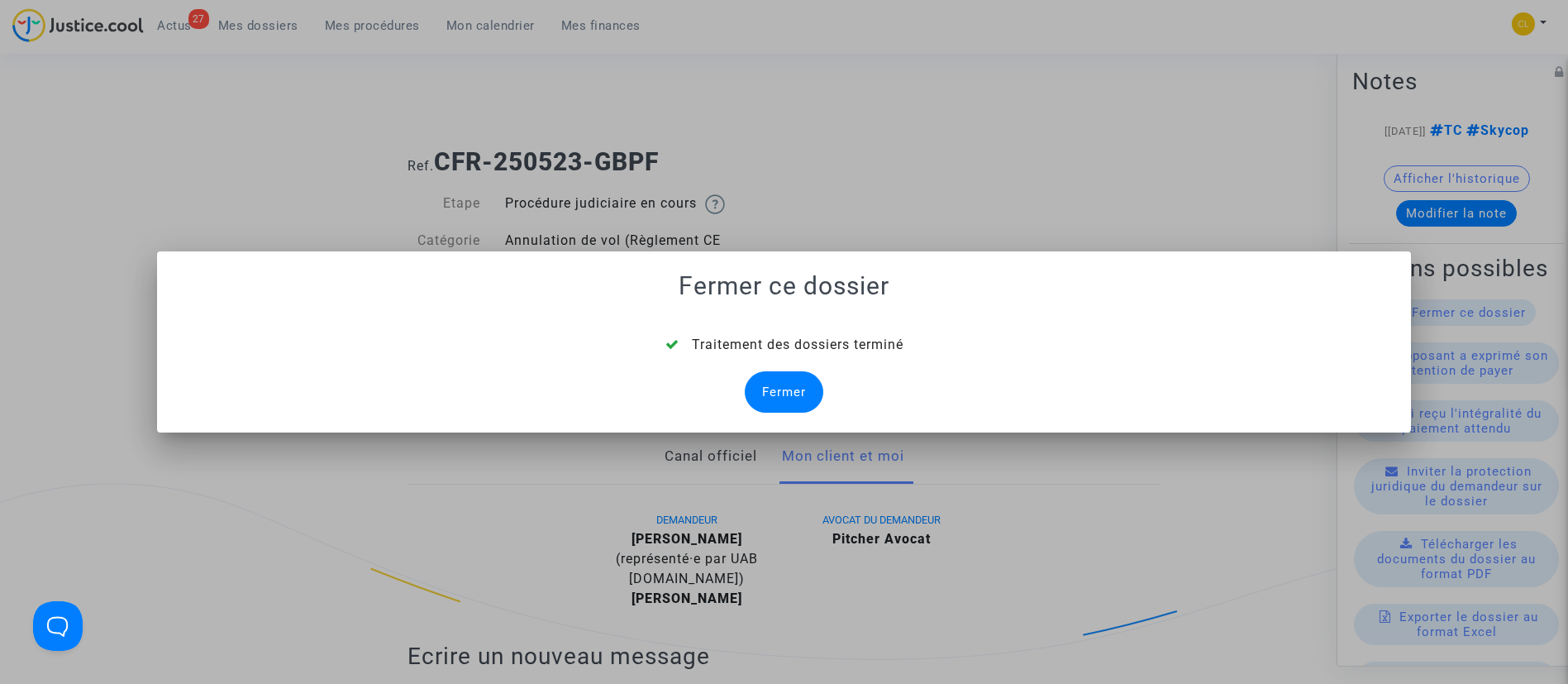
click at [801, 377] on div "Fermer" at bounding box center [784, 393] width 78 height 42
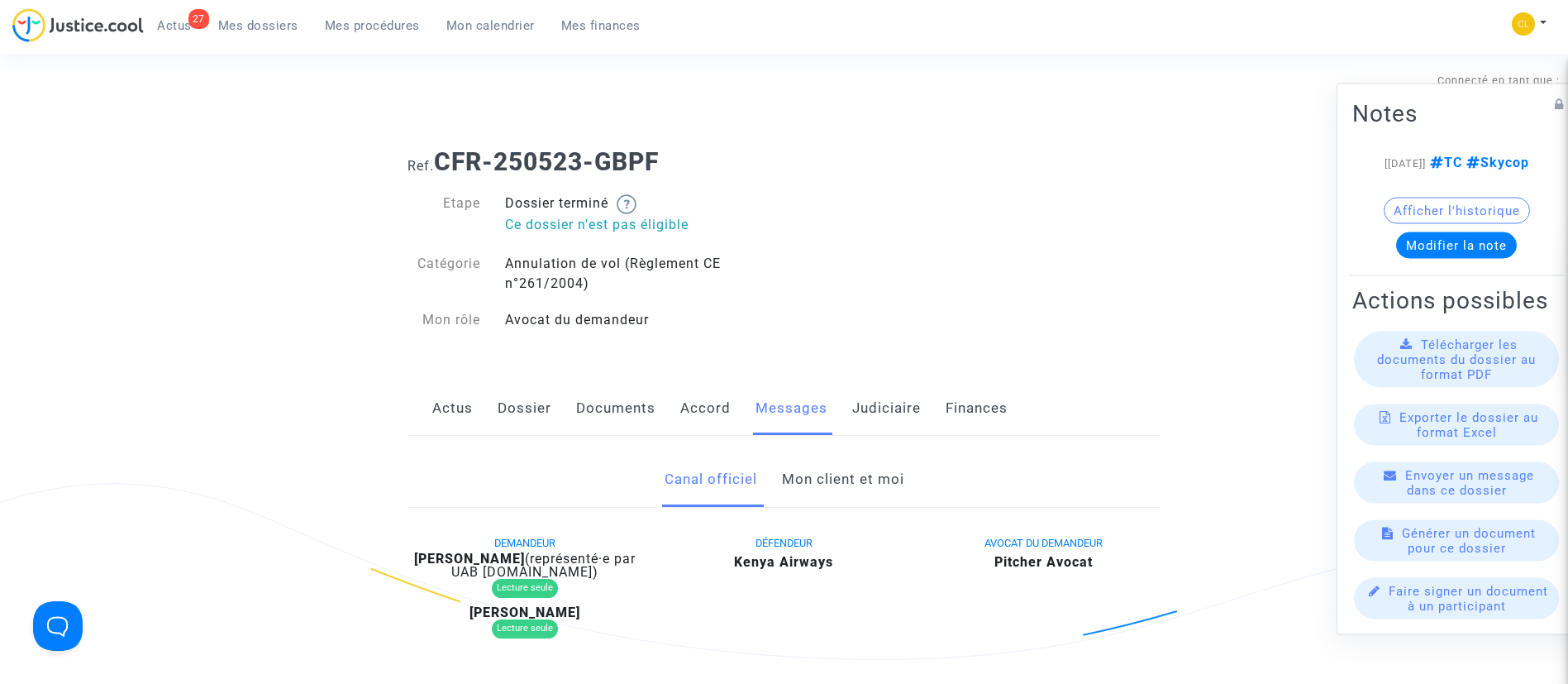
click at [909, 417] on link "Judiciaire" at bounding box center [887, 408] width 68 height 54
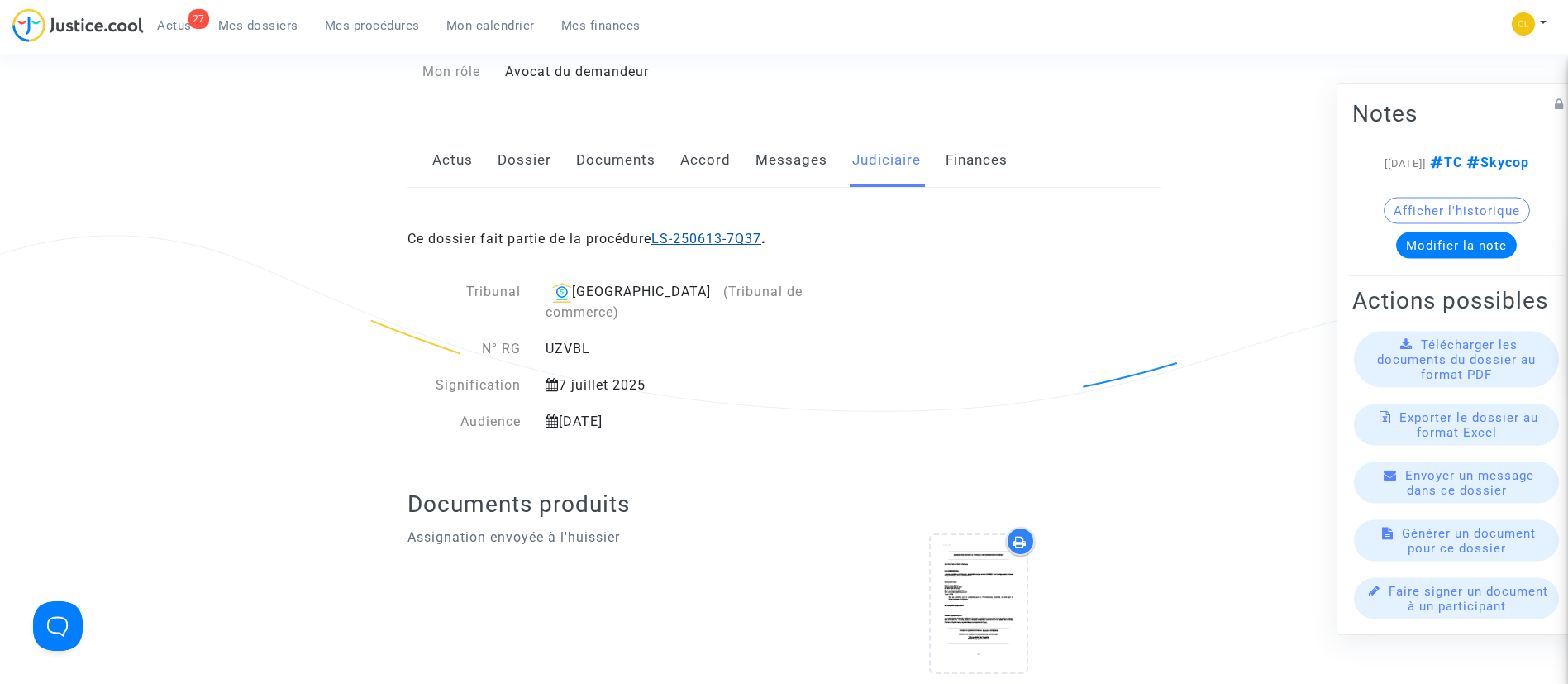
click at [697, 238] on link "LS-250613-7Q37" at bounding box center [706, 238] width 110 height 16
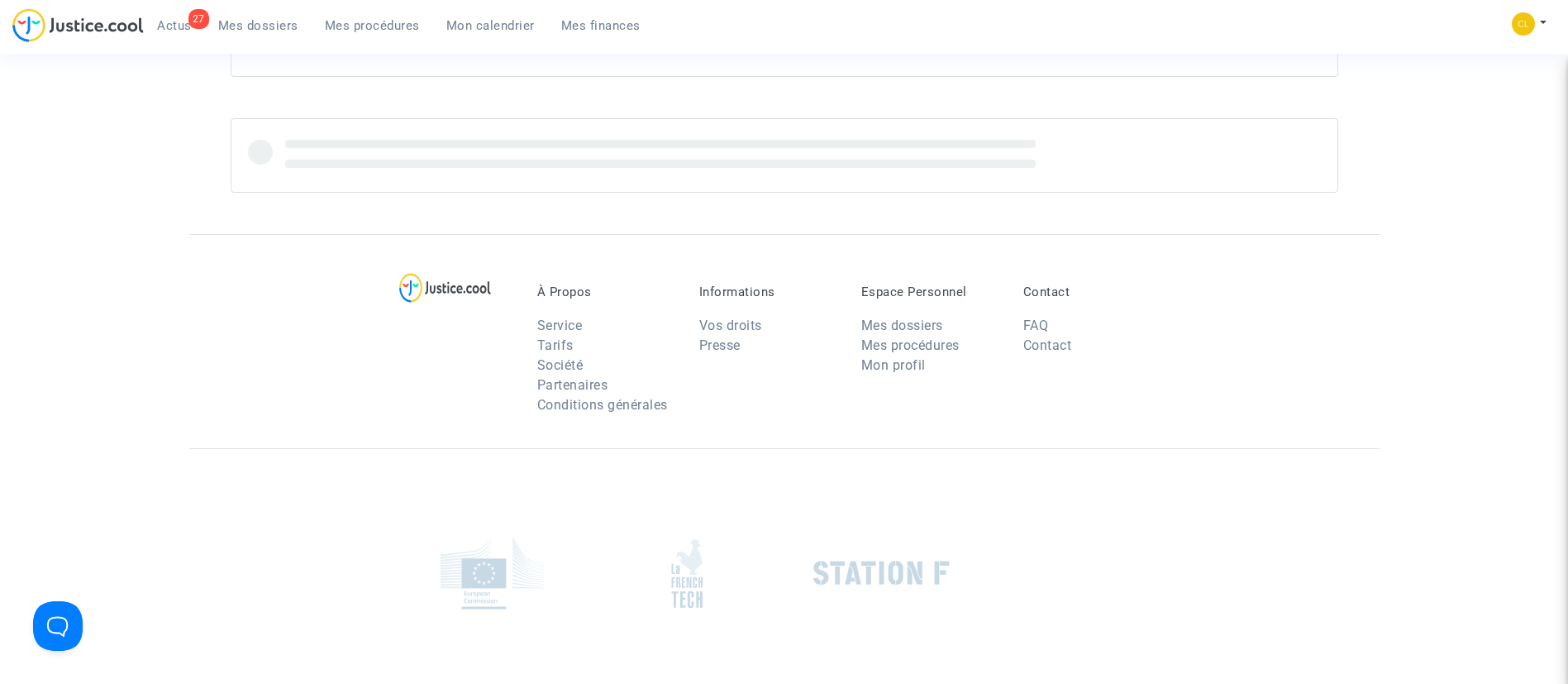
scroll to position [248, 0]
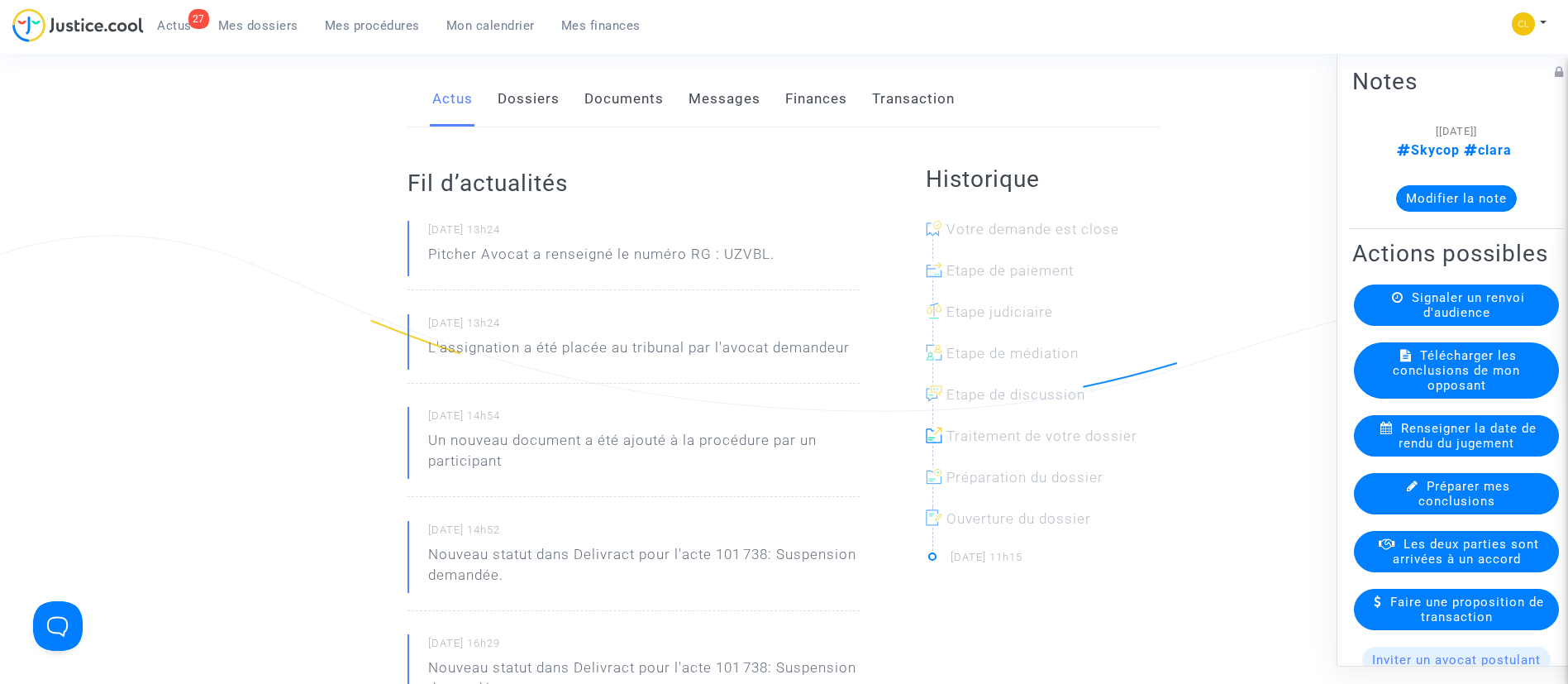
drag, startPoint x: 1434, startPoint y: 200, endPoint x: 1462, endPoint y: 210, distance: 29.7
click at [1437, 205] on button "Modifier la note" at bounding box center [1456, 198] width 121 height 27
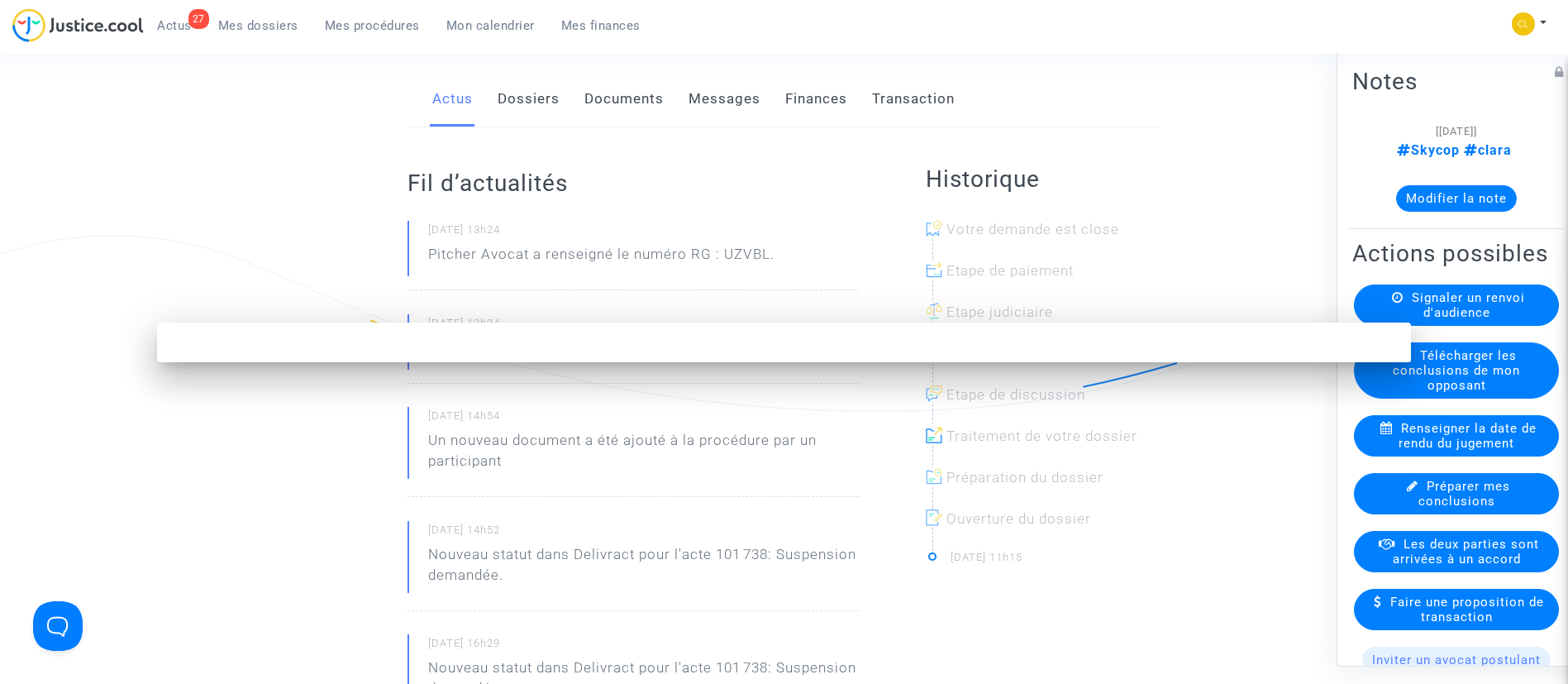
scroll to position [0, 0]
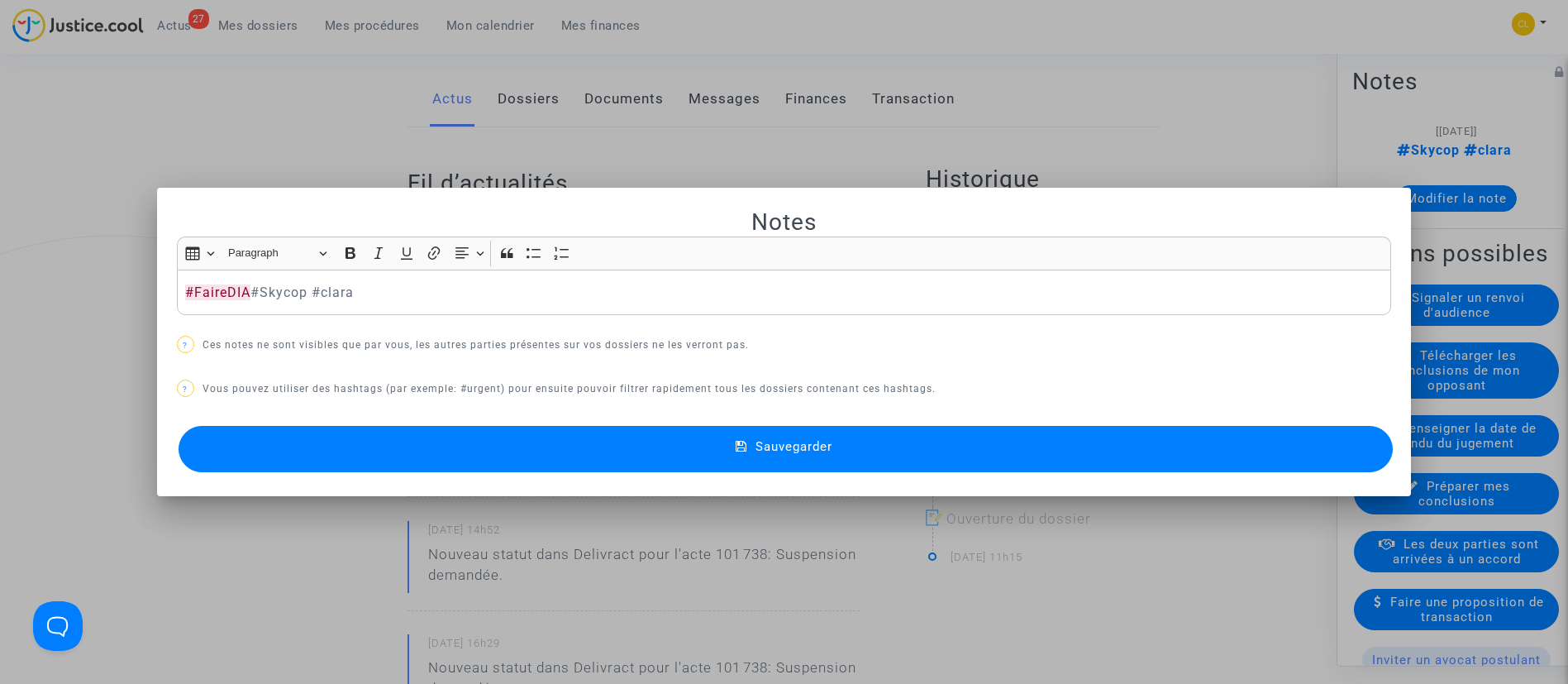
click at [1197, 438] on button "Sauvegarder" at bounding box center [786, 448] width 1215 height 46
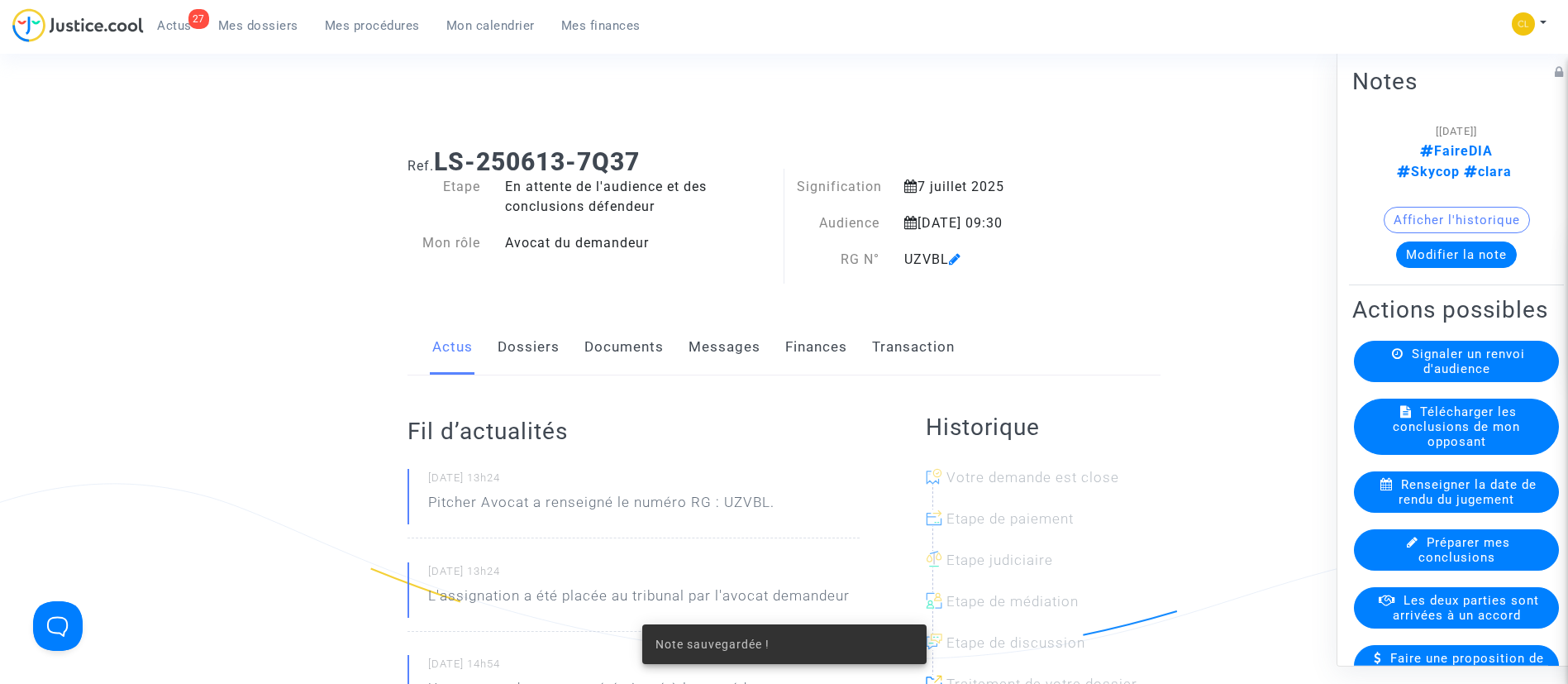
scroll to position [248, 0]
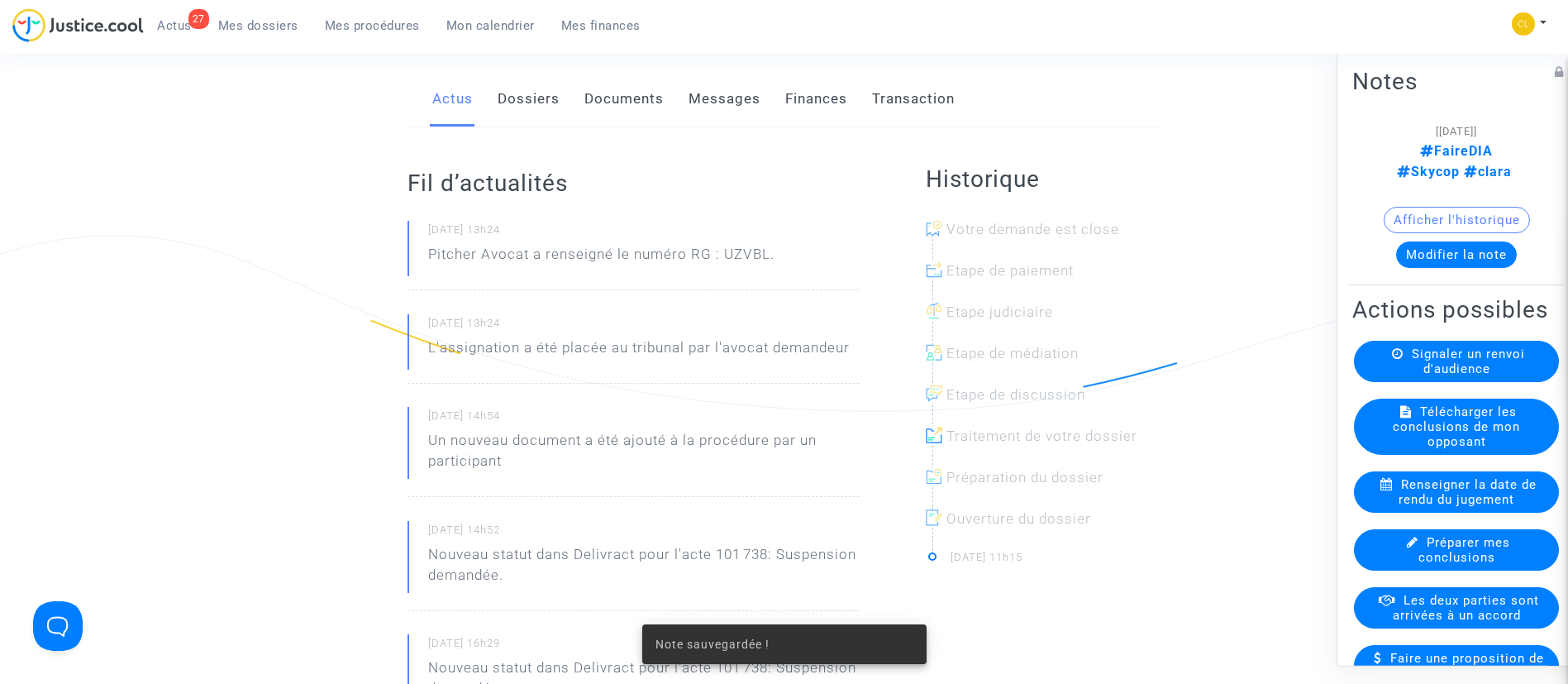
drag, startPoint x: 1427, startPoint y: 239, endPoint x: 1434, endPoint y: 235, distance: 8.1
click at [1428, 241] on button "Modifier la note" at bounding box center [1456, 254] width 121 height 27
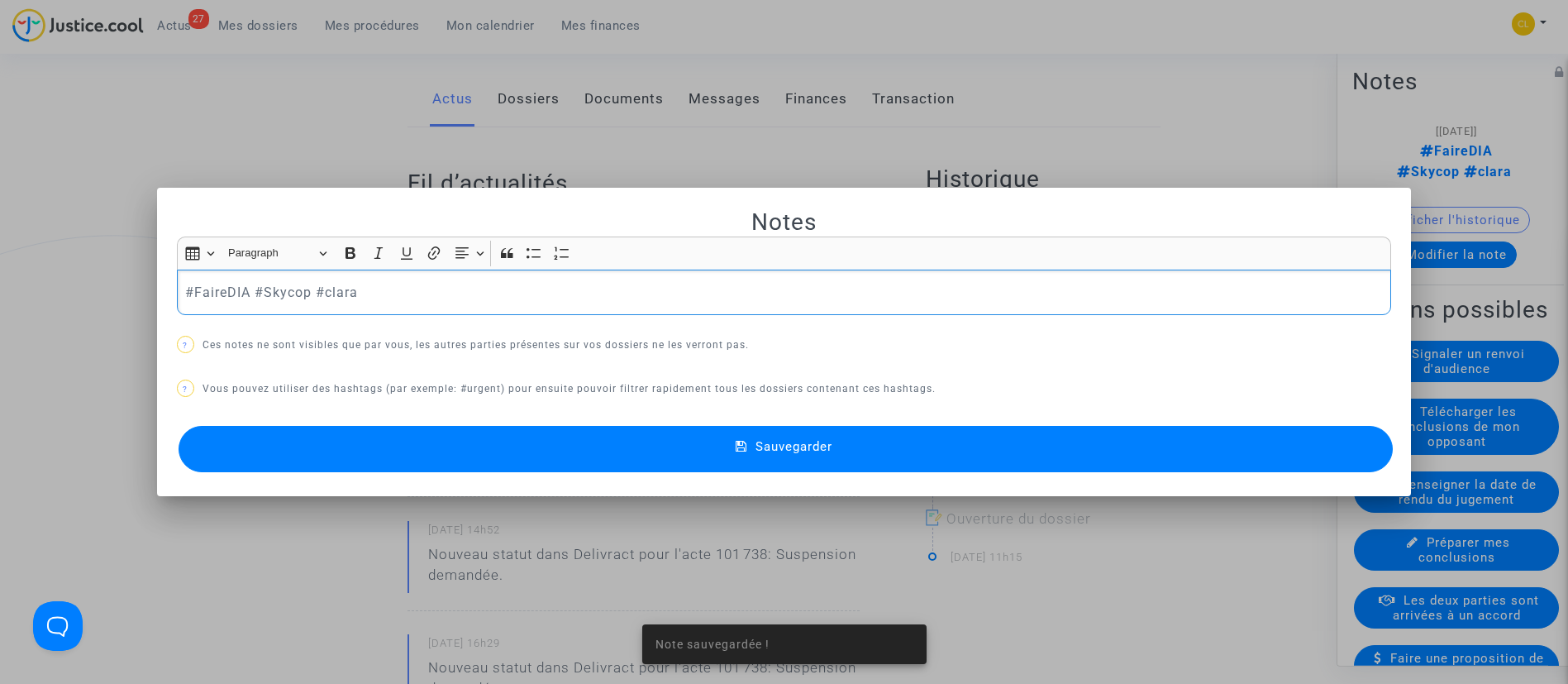
scroll to position [0, 0]
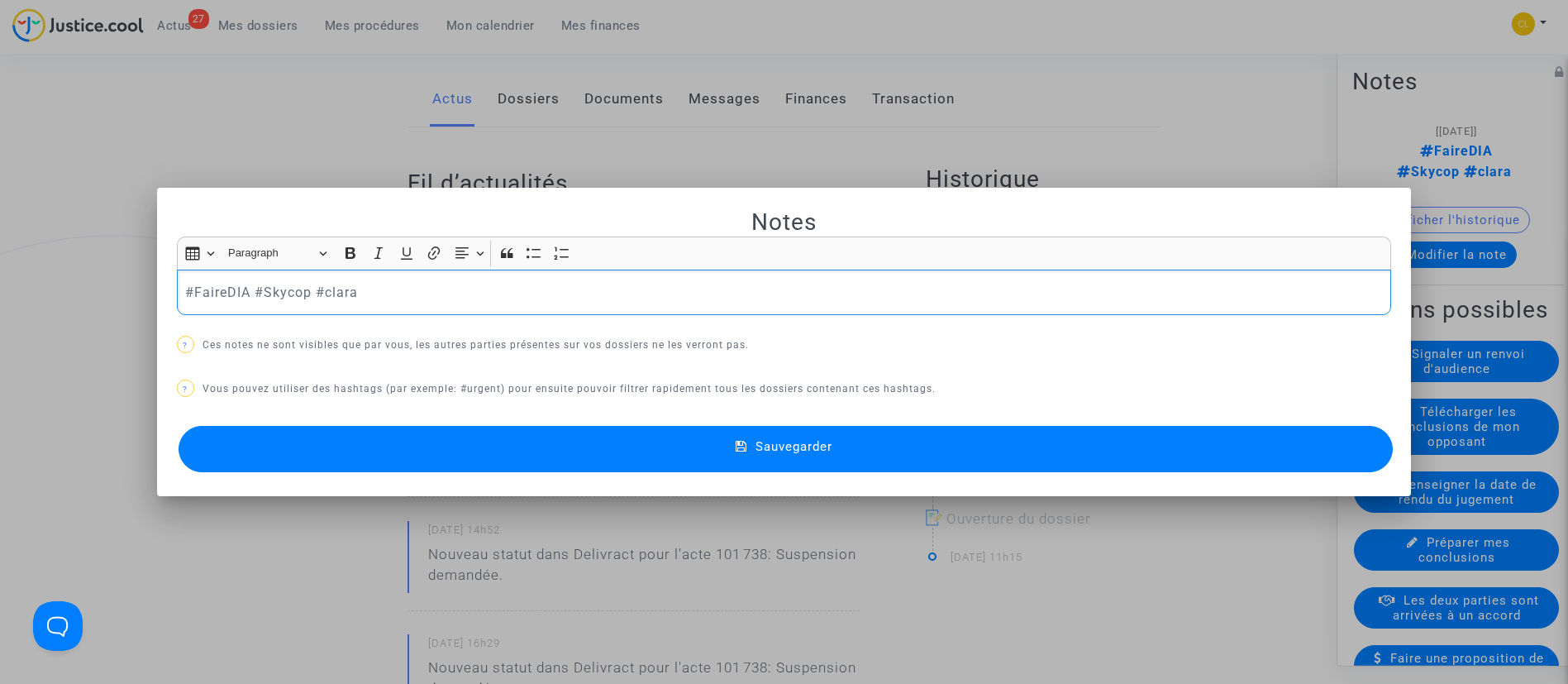
click at [336, 296] on p "#FaireDIA #Skycop #clara" at bounding box center [784, 292] width 1197 height 21
click at [775, 439] on span "Sauvegarder" at bounding box center [794, 447] width 77 height 15
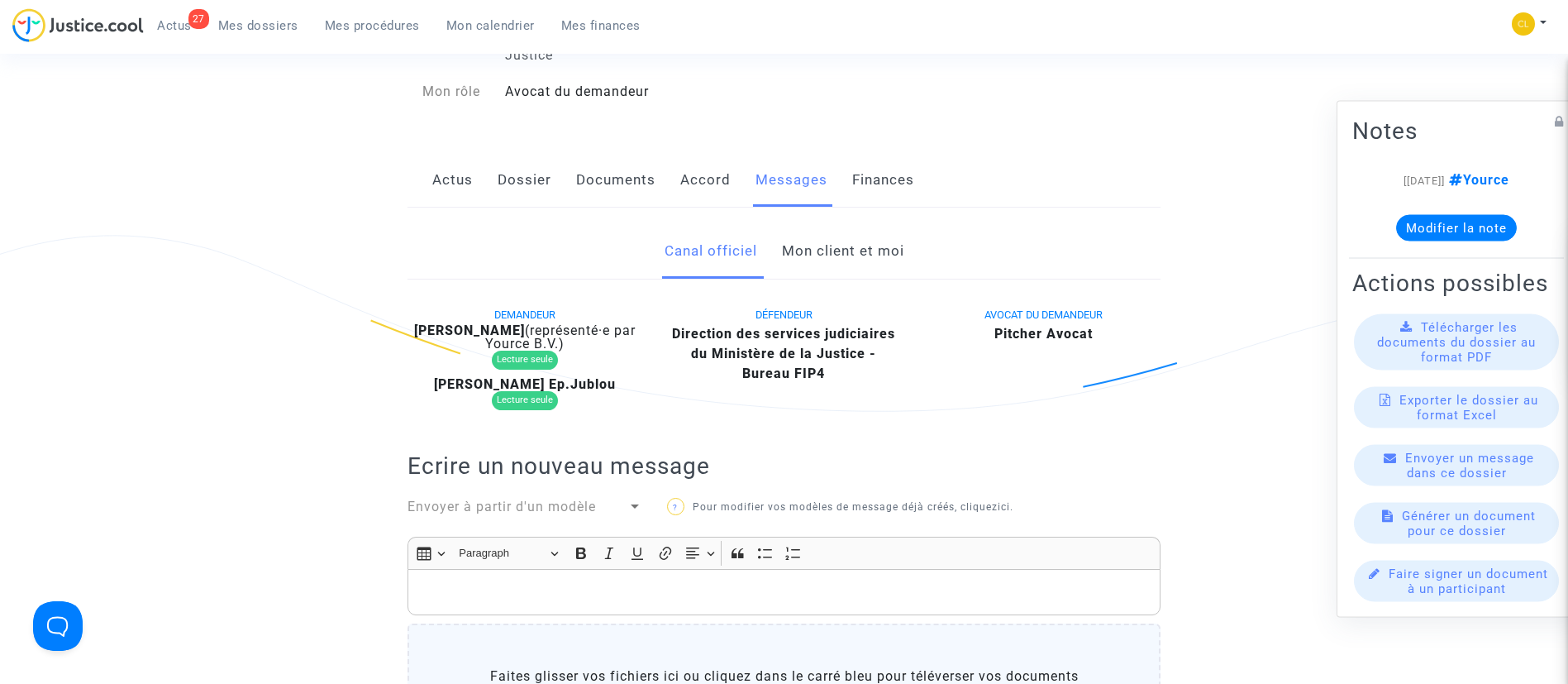
click at [828, 250] on link "Mon client et moi" at bounding box center [843, 251] width 123 height 54
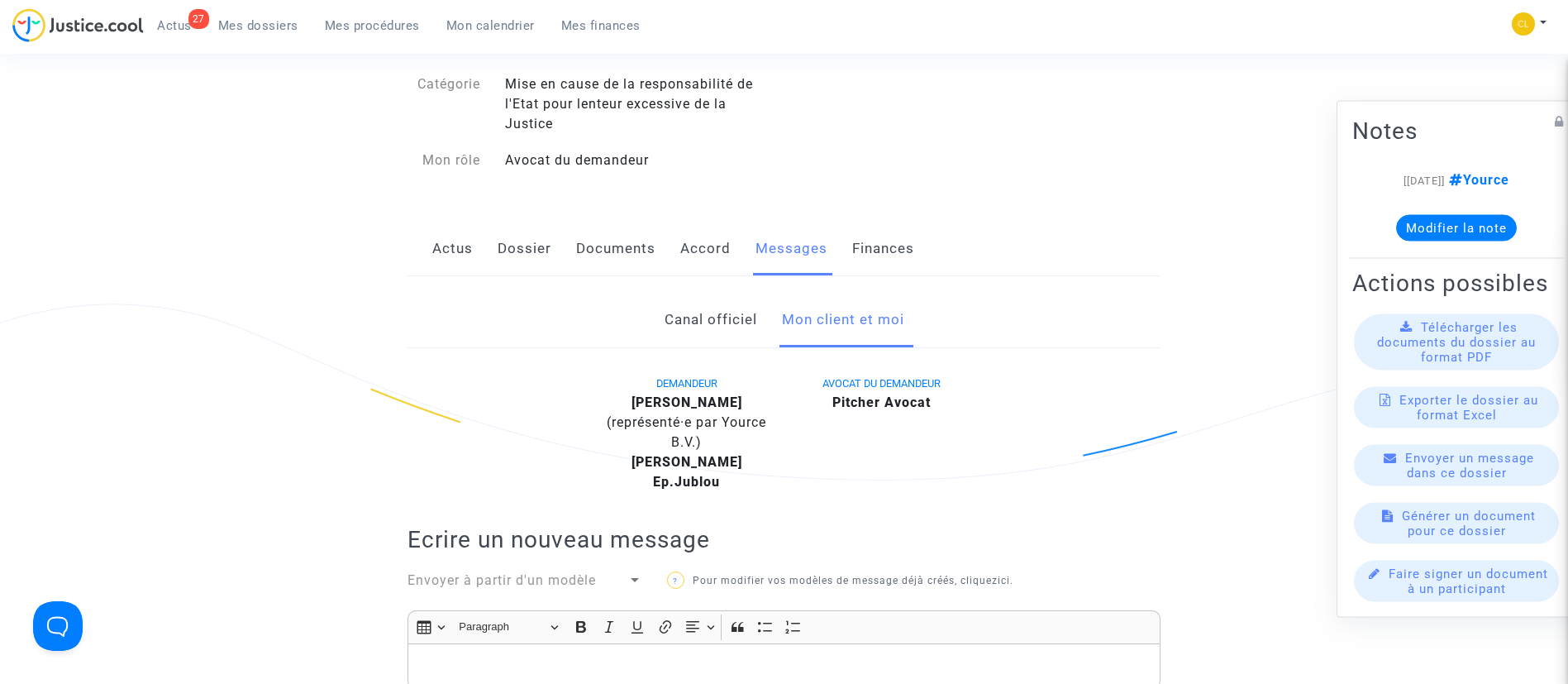
scroll to position [124, 0]
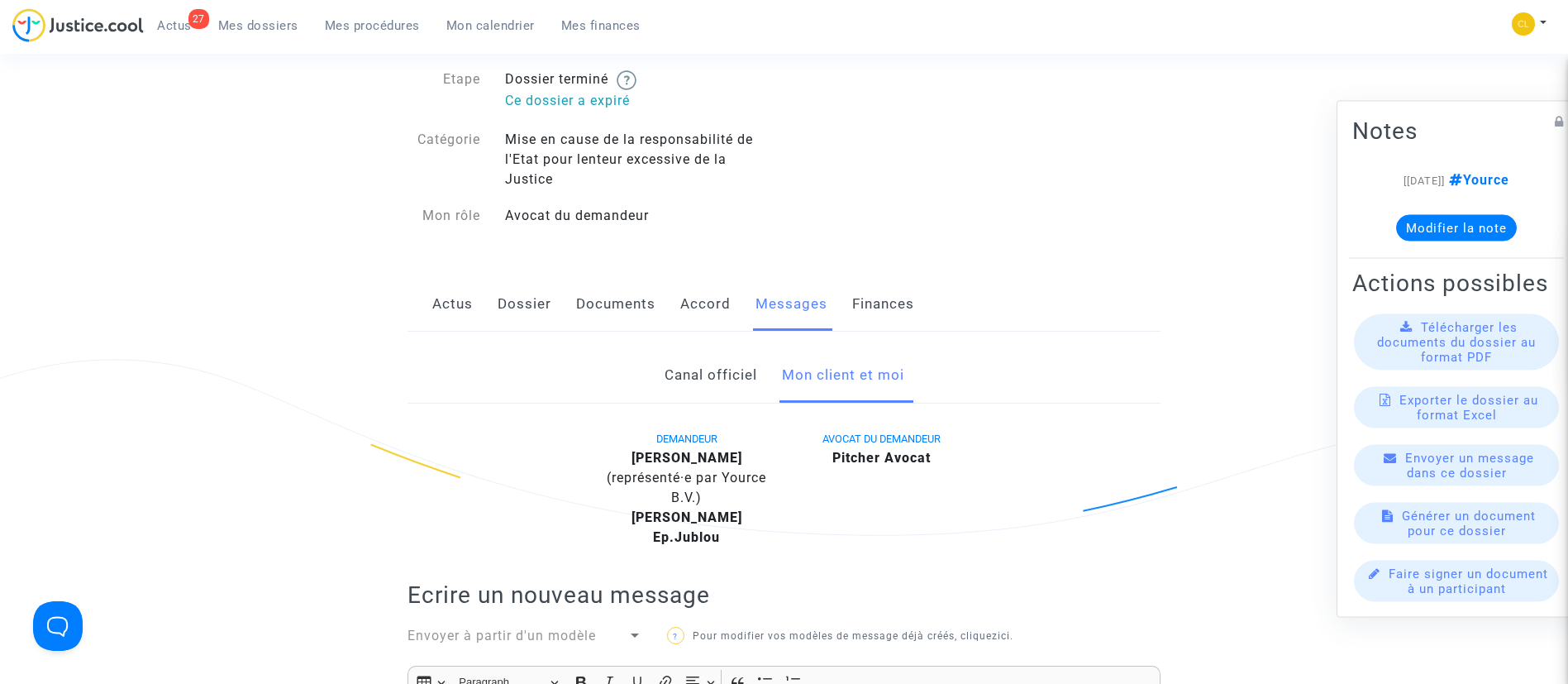
click at [529, 312] on link "Dossier" at bounding box center [524, 304] width 53 height 54
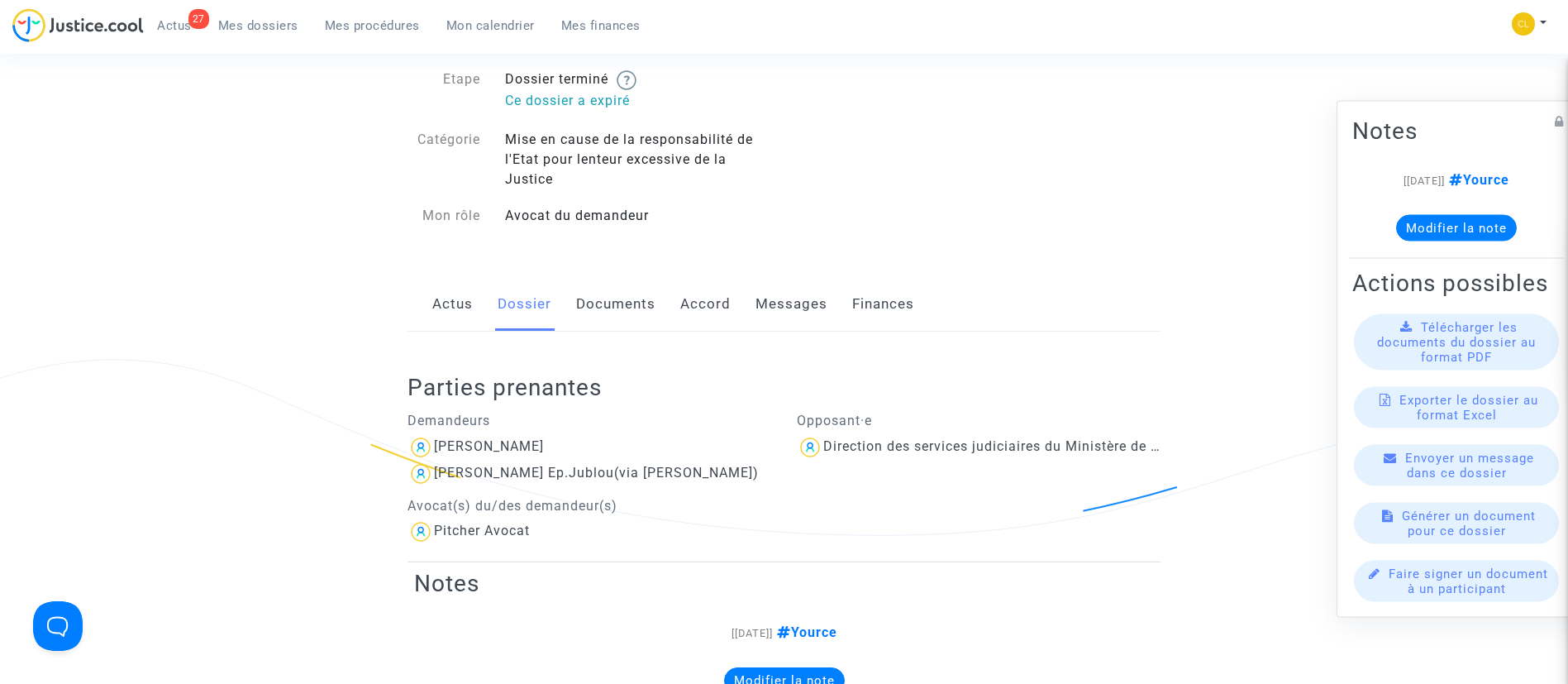
click at [456, 301] on link "Actus" at bounding box center [453, 304] width 41 height 54
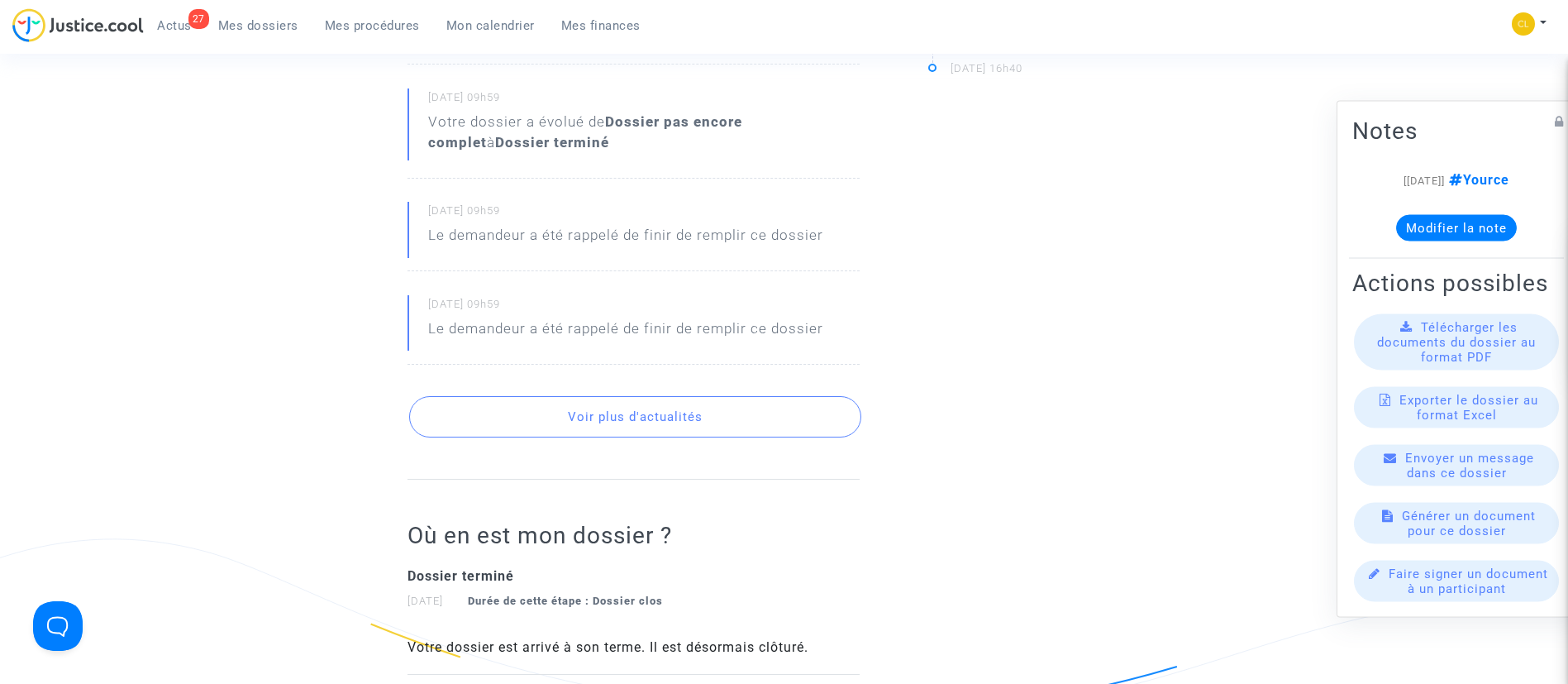
scroll to position [869, 0]
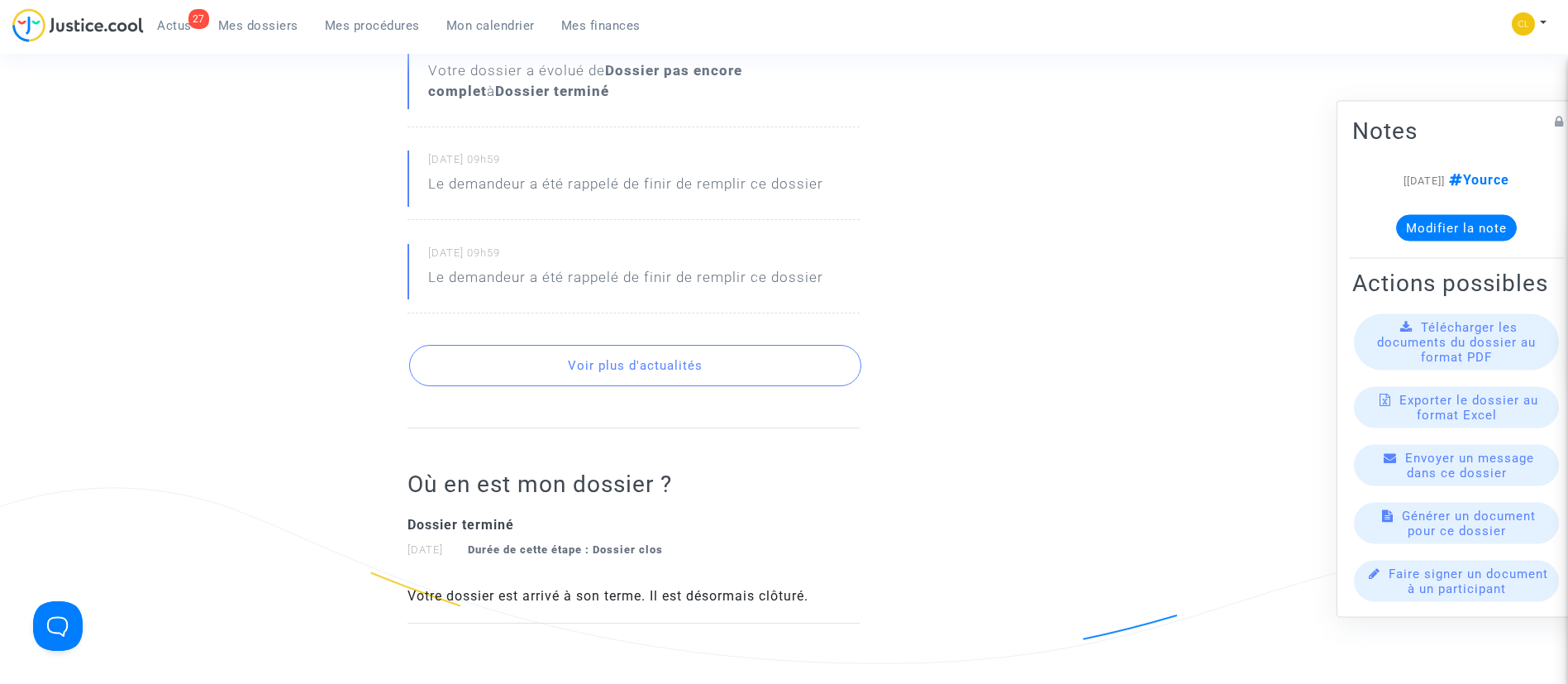
click at [618, 370] on button "Voir plus d'actualités" at bounding box center [635, 366] width 453 height 42
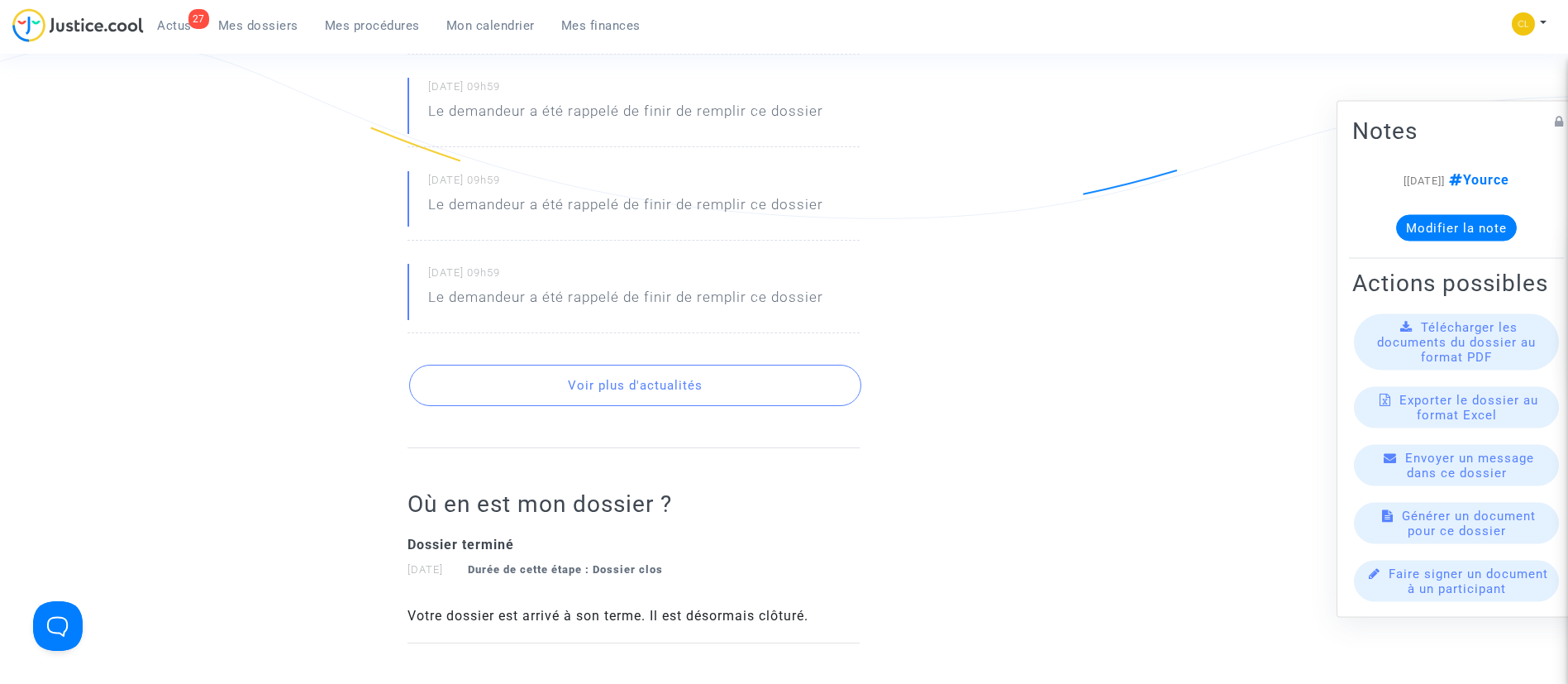
scroll to position [1365, 0]
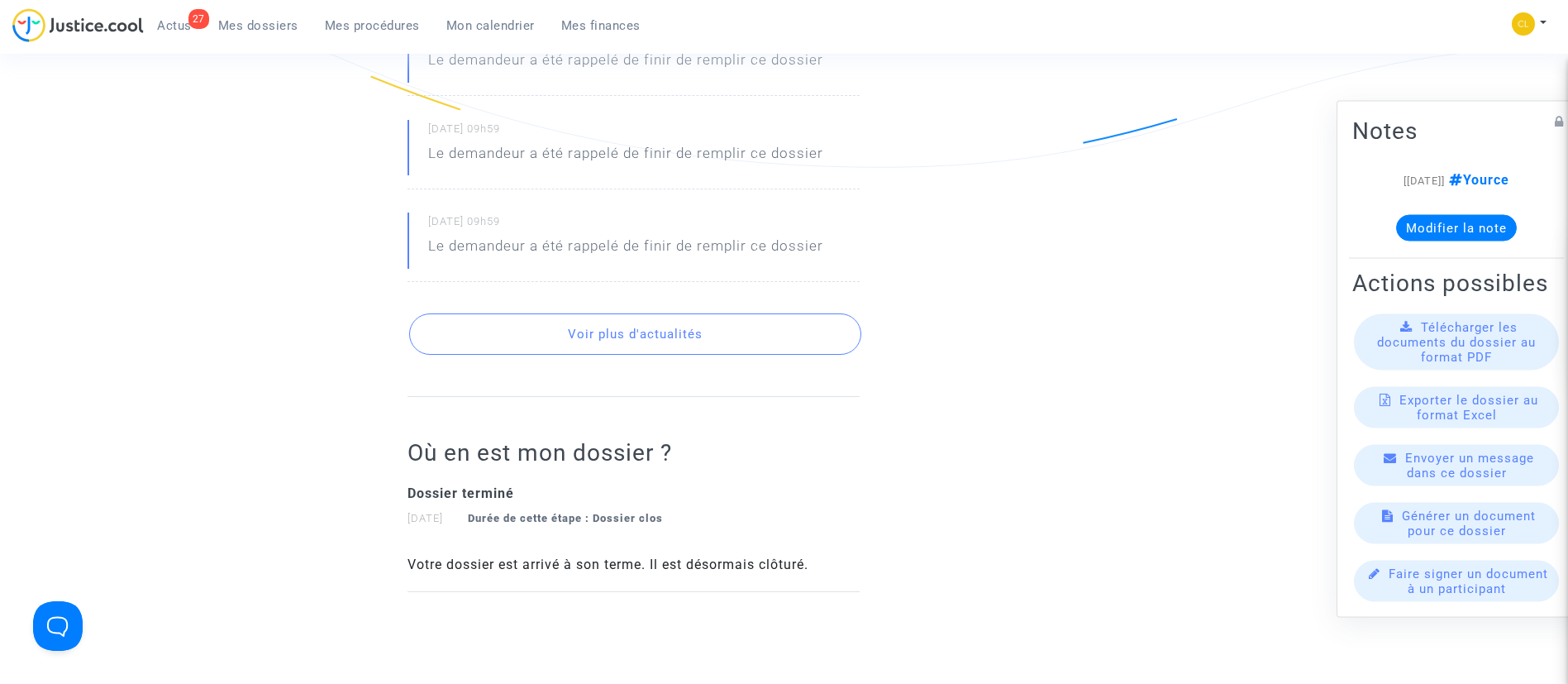
click at [666, 341] on button "Voir plus d'actualités" at bounding box center [635, 334] width 453 height 42
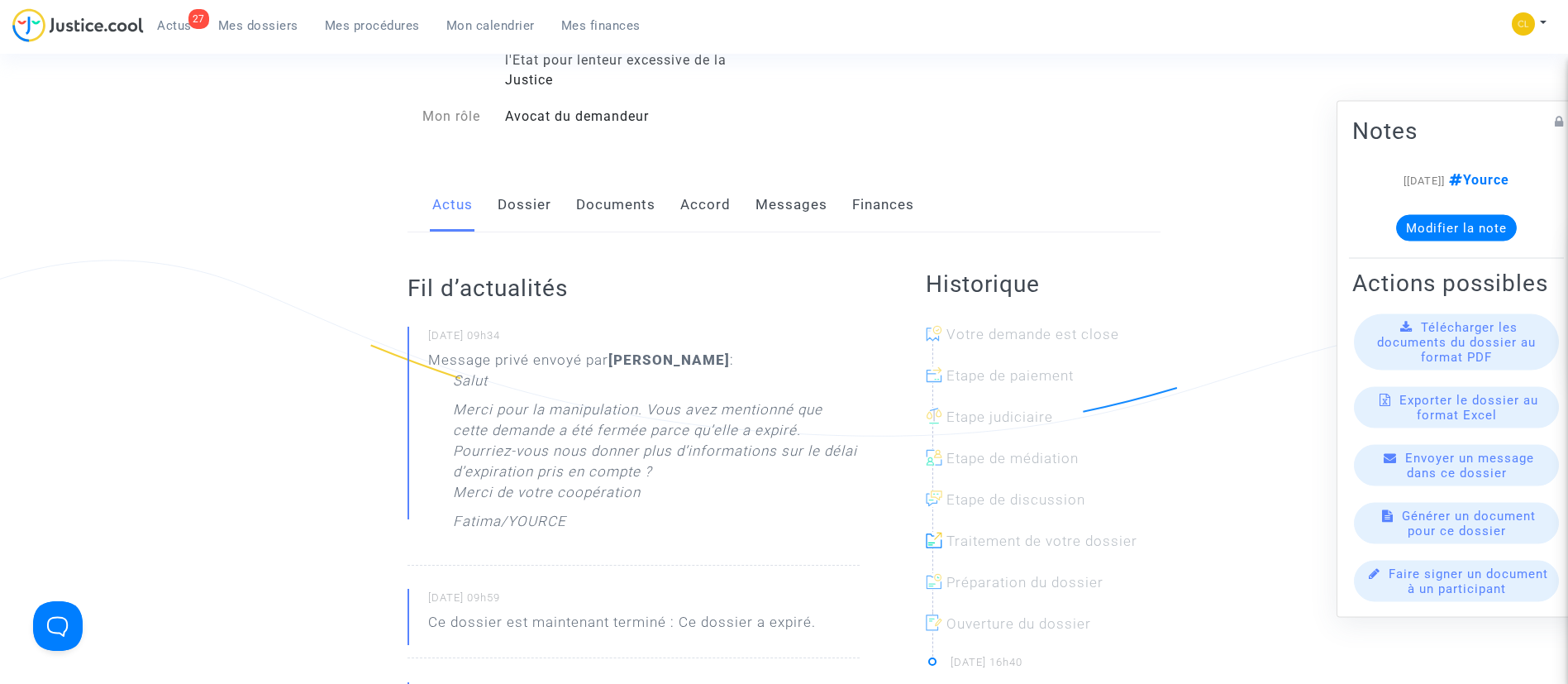
scroll to position [0, 0]
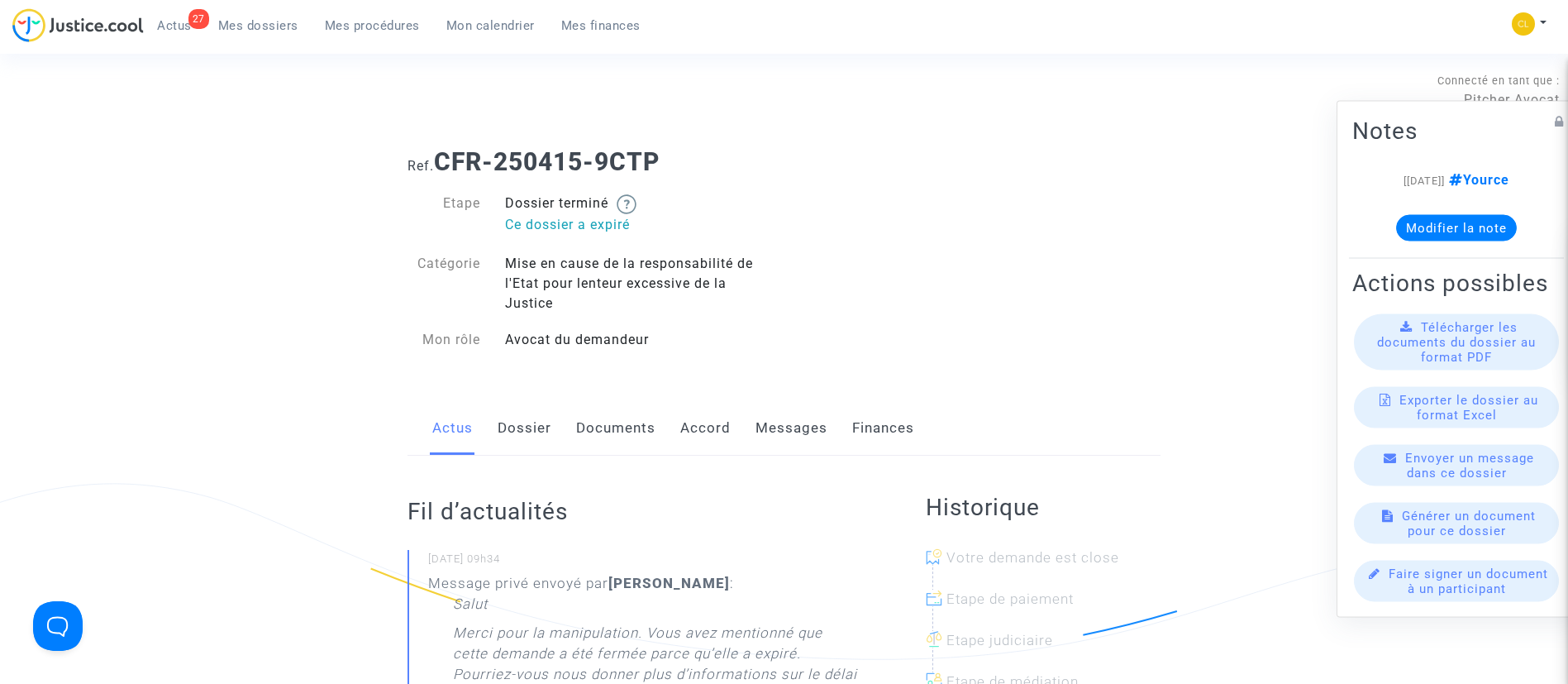
click at [615, 423] on link "Documents" at bounding box center [615, 428] width 79 height 54
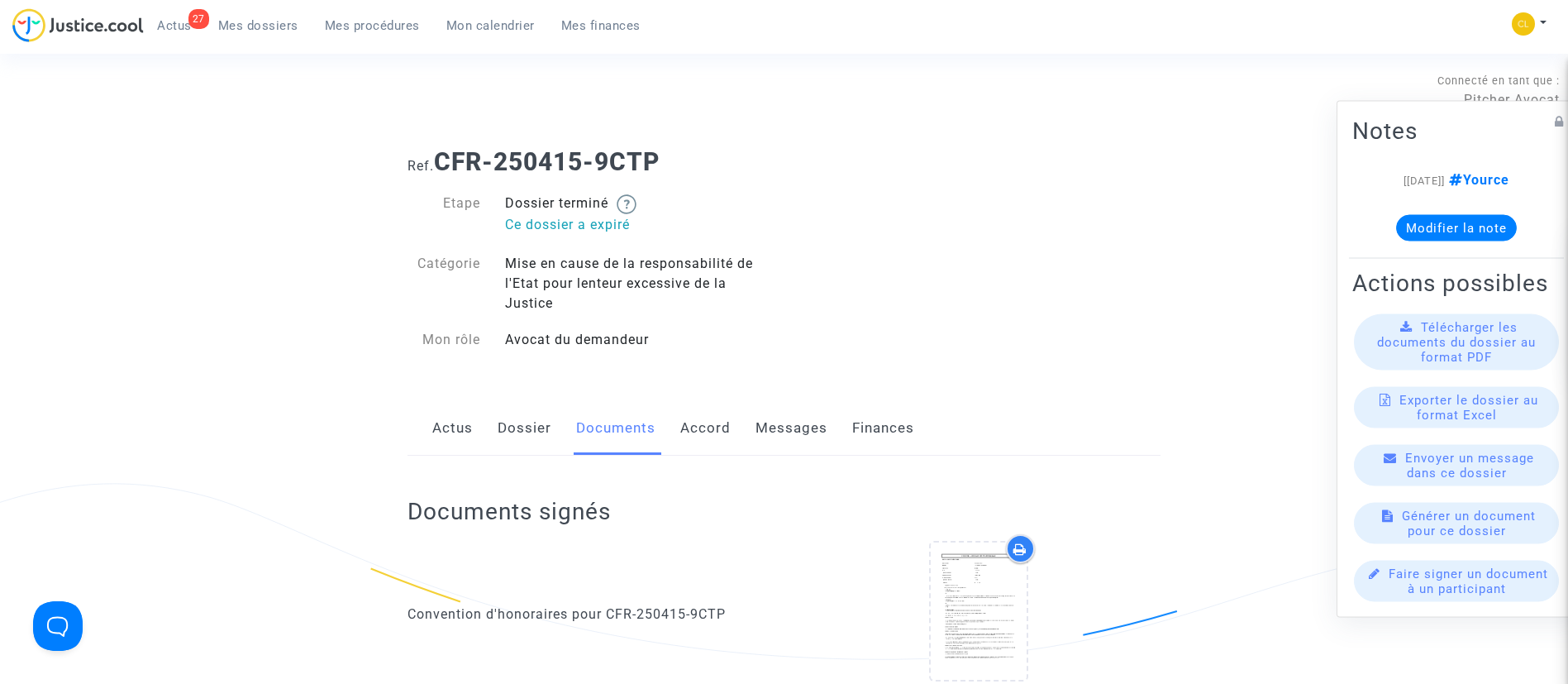
click at [795, 416] on link "Messages" at bounding box center [792, 428] width 72 height 54
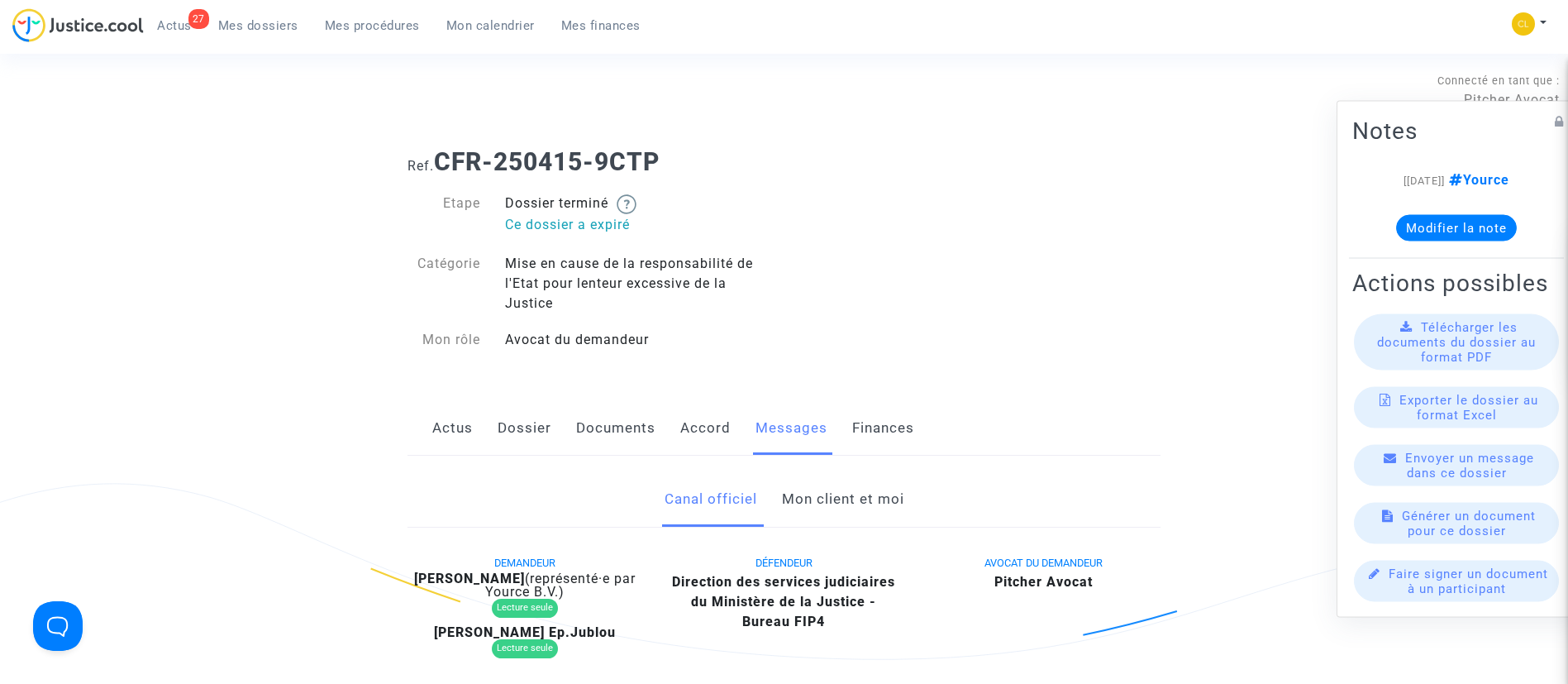
click at [820, 489] on link "Mon client et moi" at bounding box center [843, 499] width 123 height 54
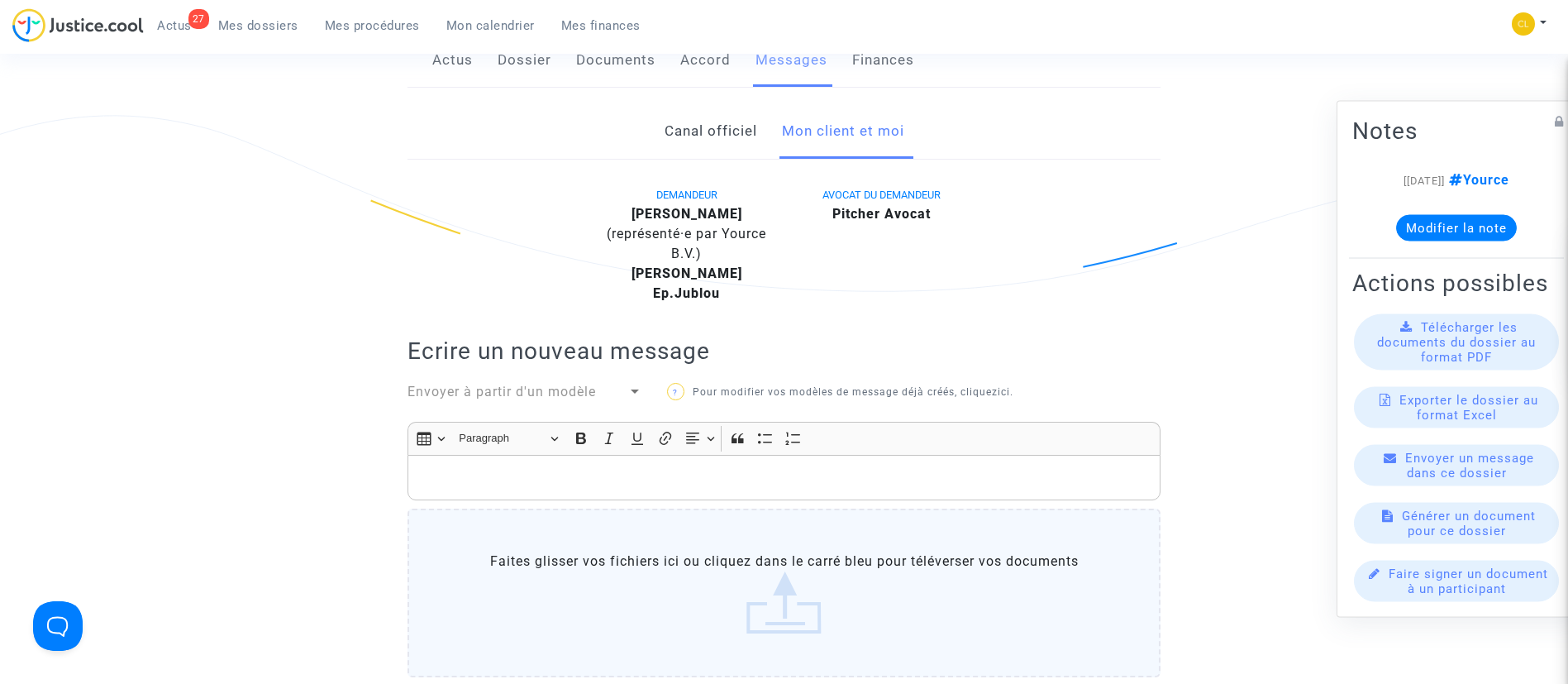
scroll to position [621, 0]
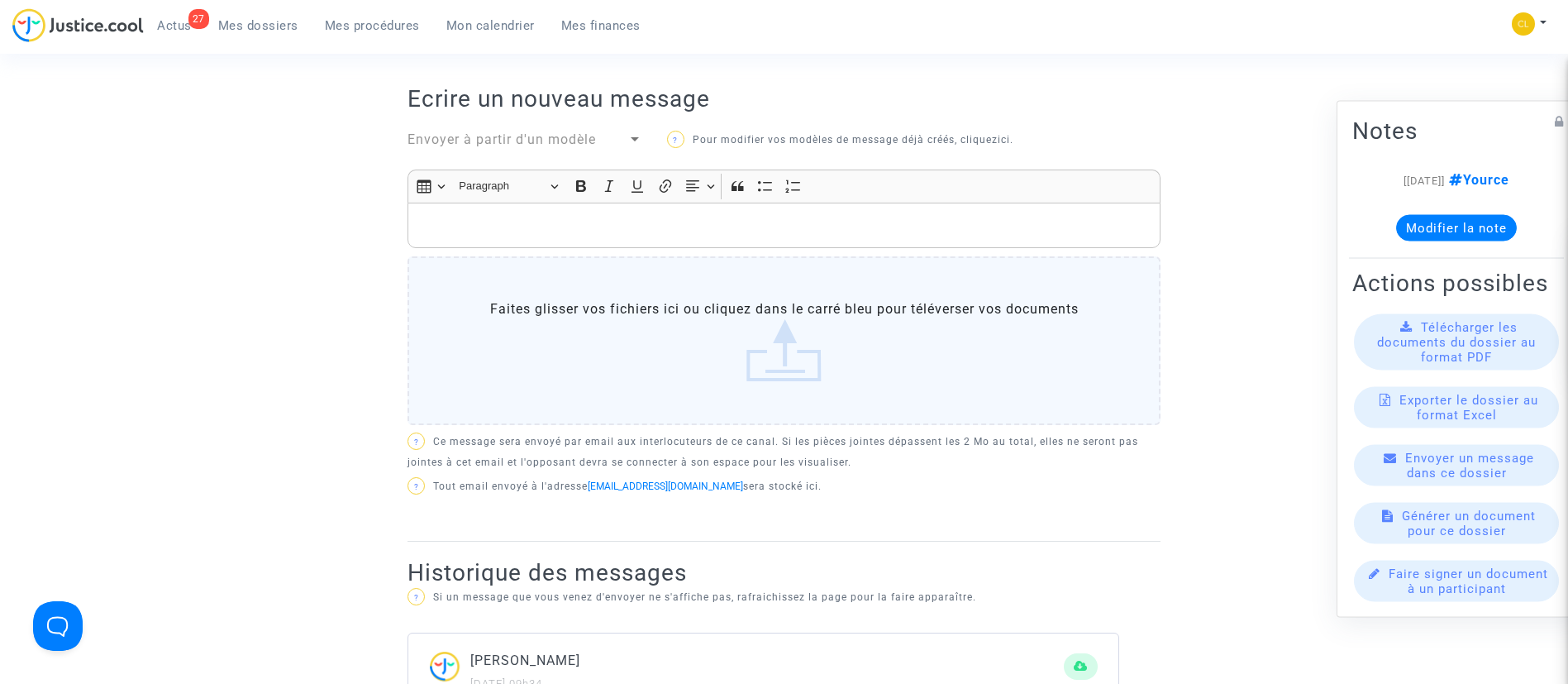
click at [654, 239] on div "Rich Text Editor, main" at bounding box center [784, 225] width 753 height 46
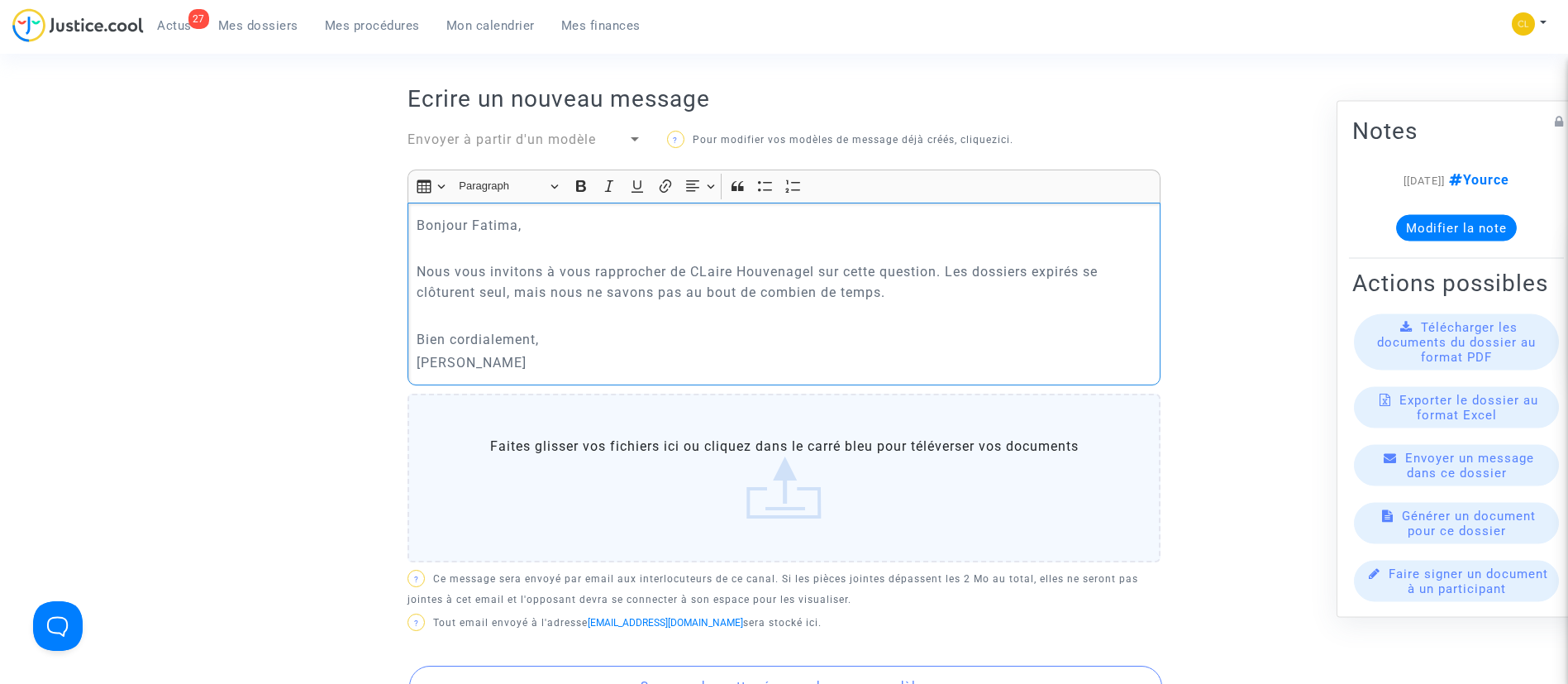
click at [707, 274] on p "Nous vous invitons à vous rapprocher de CLaire Houvenagel sur cette question. L…" at bounding box center [784, 282] width 736 height 42
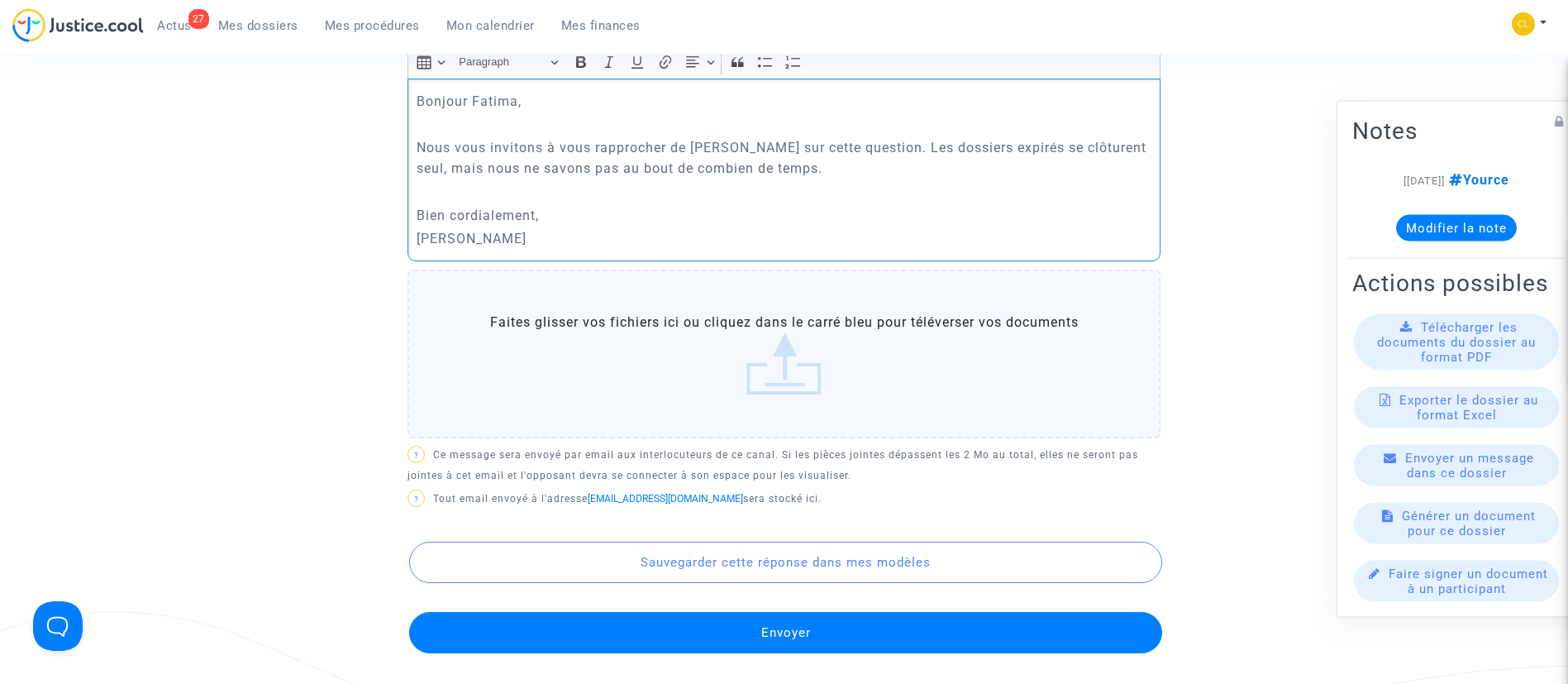
click at [696, 623] on button "Envoyer" at bounding box center [786, 633] width 753 height 42
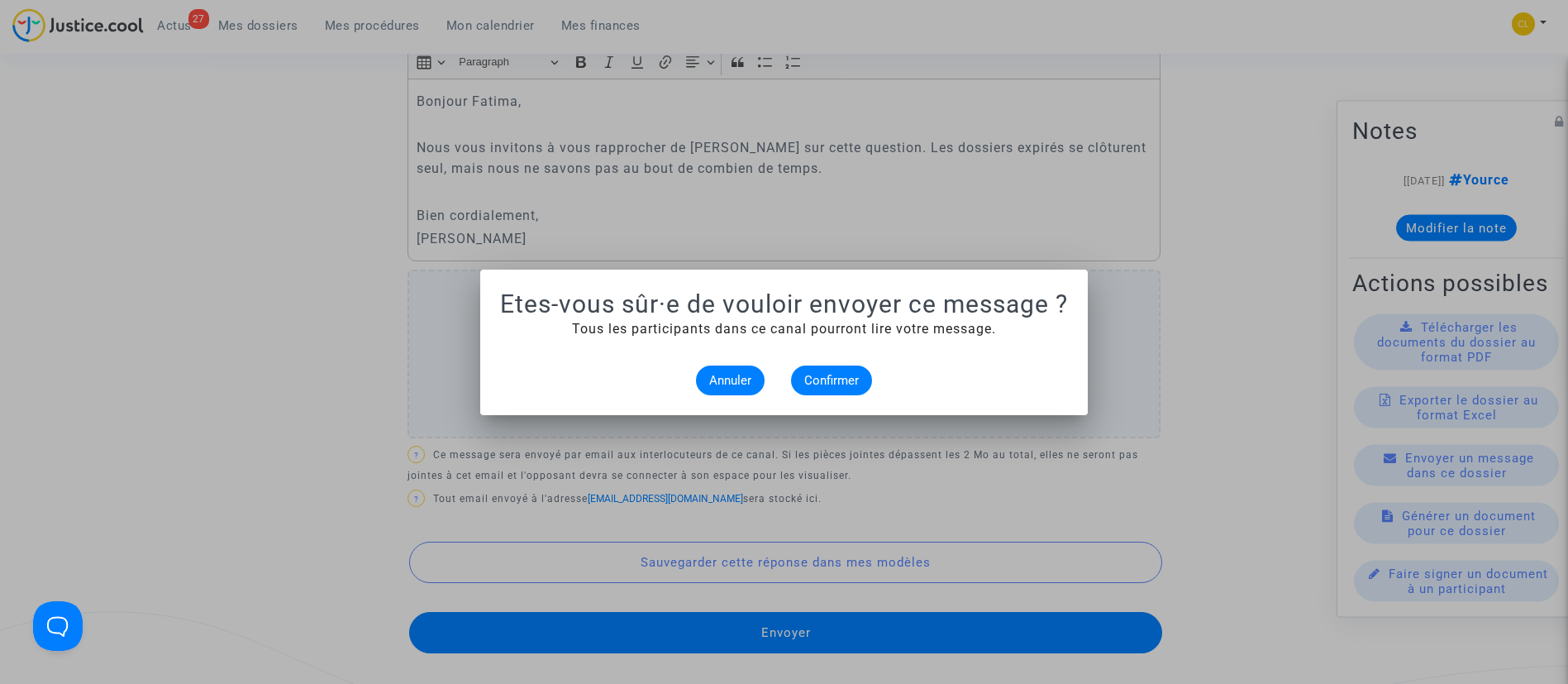
scroll to position [0, 0]
click at [837, 387] on button "Confirmer" at bounding box center [831, 381] width 81 height 30
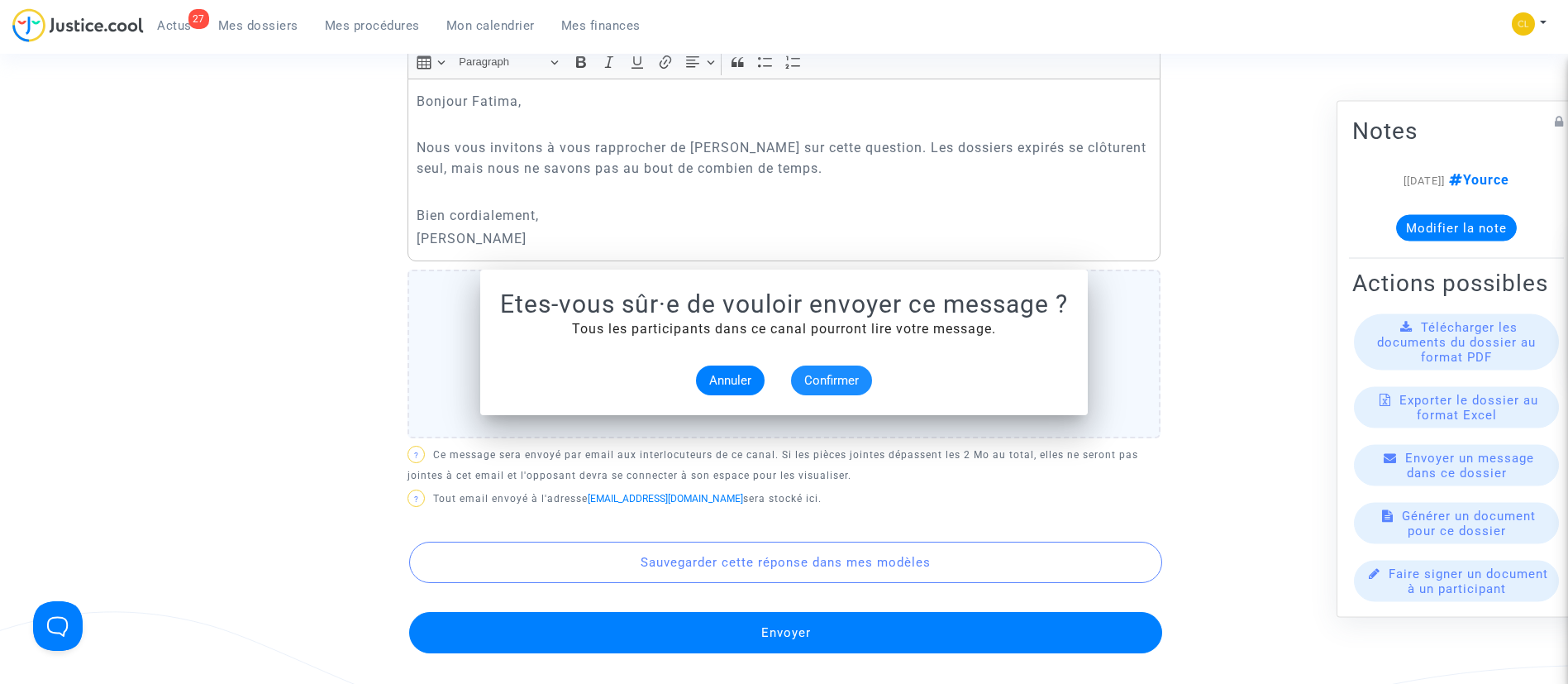
scroll to position [744, 0]
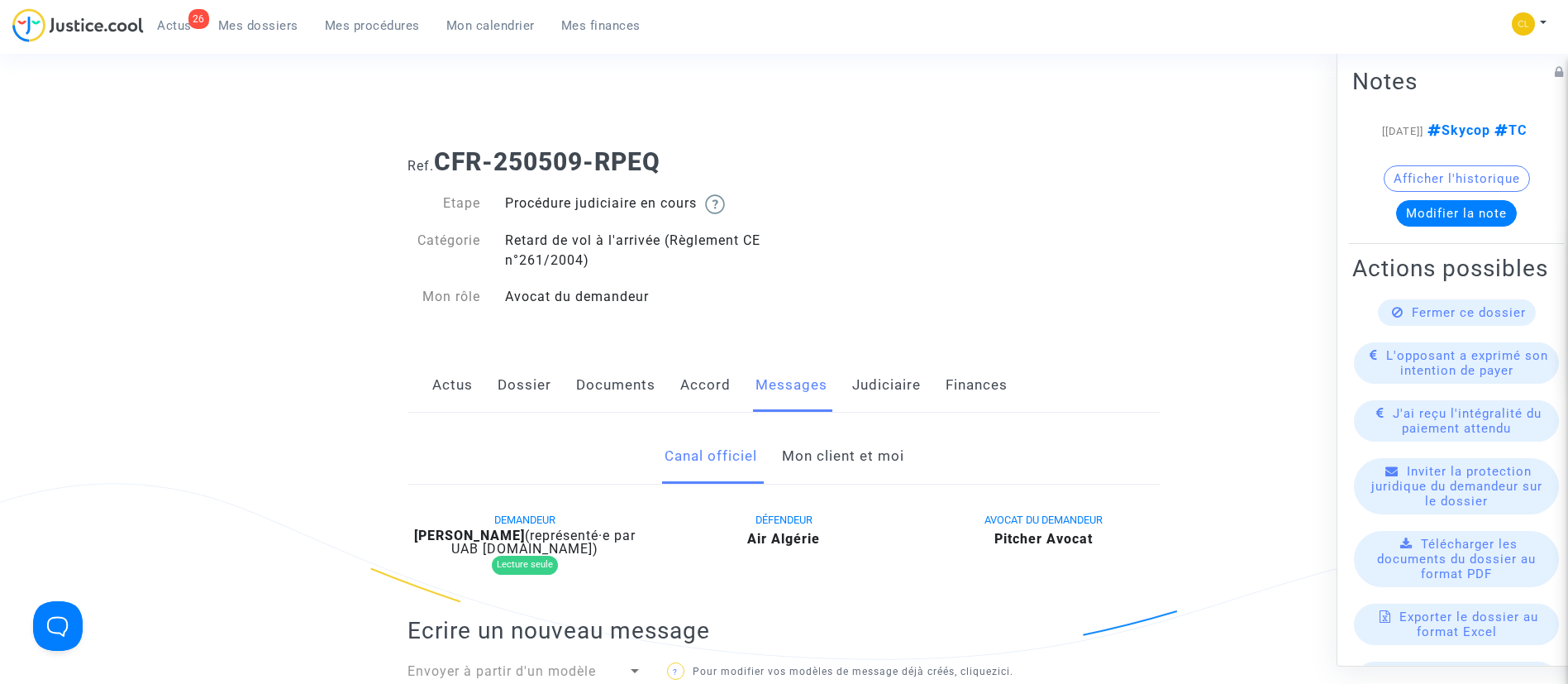
click at [608, 385] on link "Documents" at bounding box center [615, 385] width 79 height 54
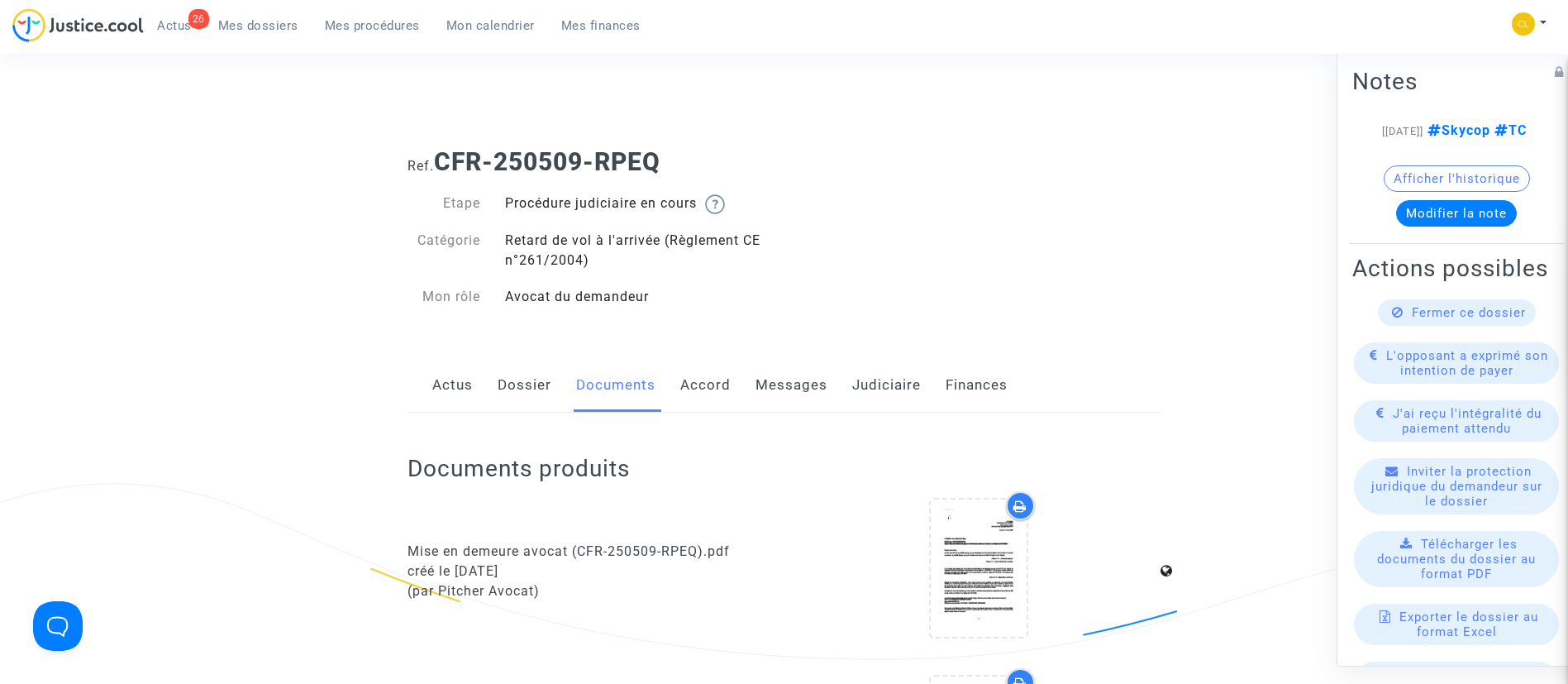
click at [773, 366] on link "Messages" at bounding box center [792, 385] width 72 height 54
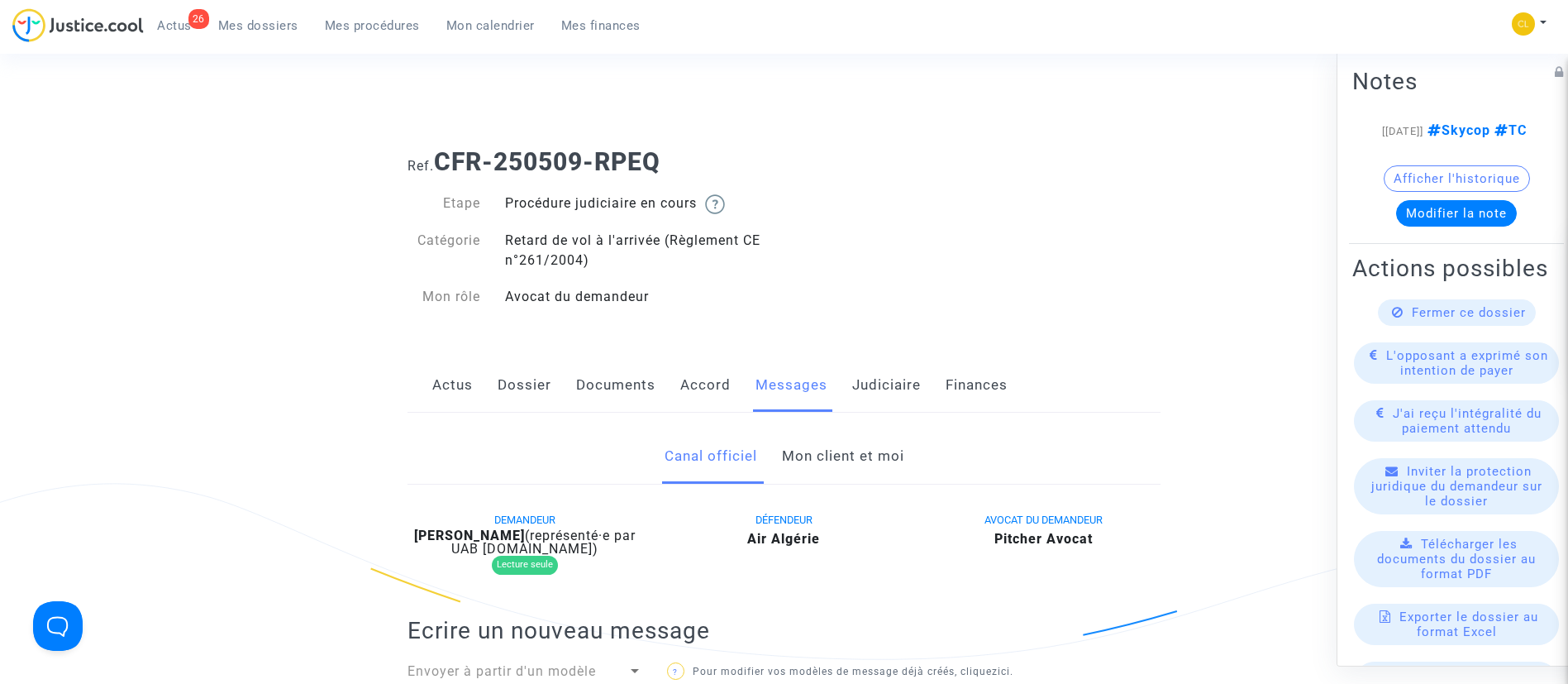
click at [814, 460] on link "Mon client et moi" at bounding box center [843, 456] width 123 height 54
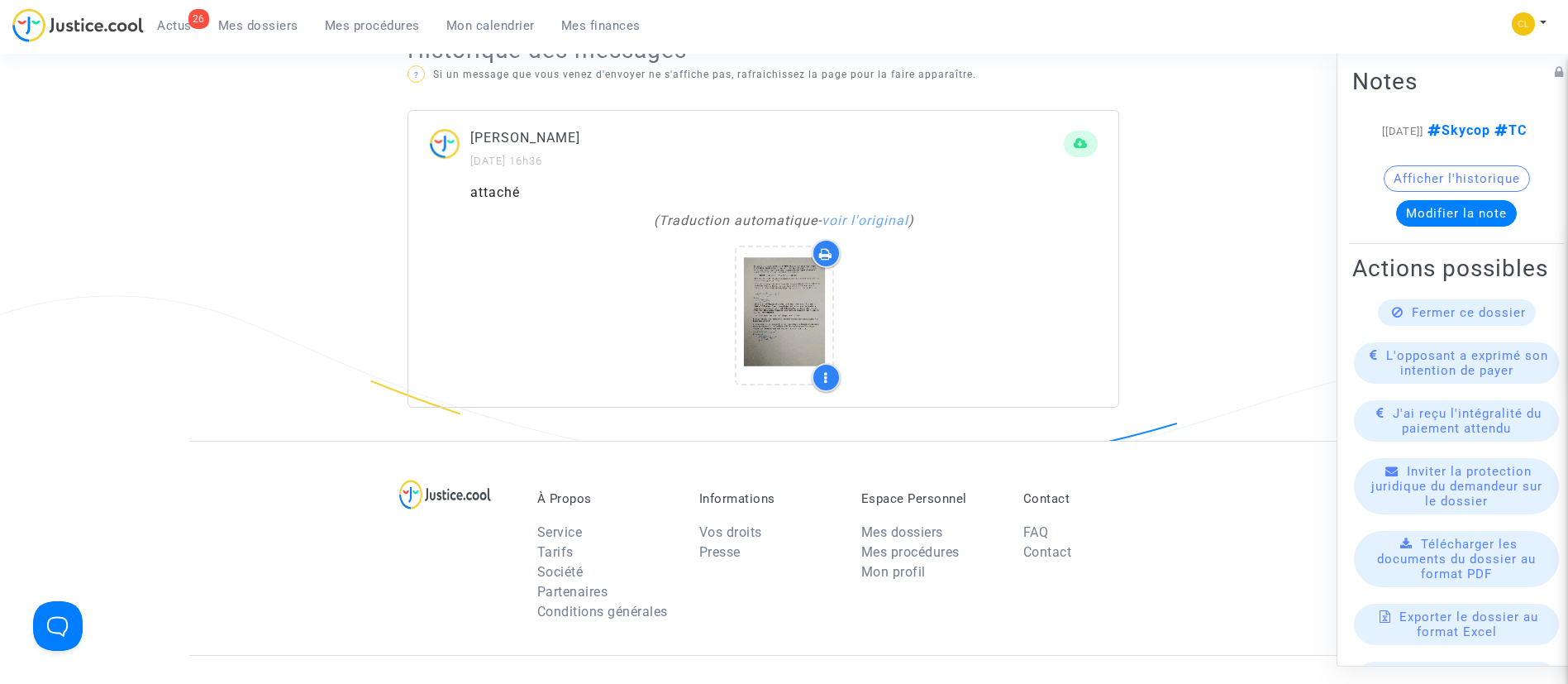
scroll to position [1117, 0]
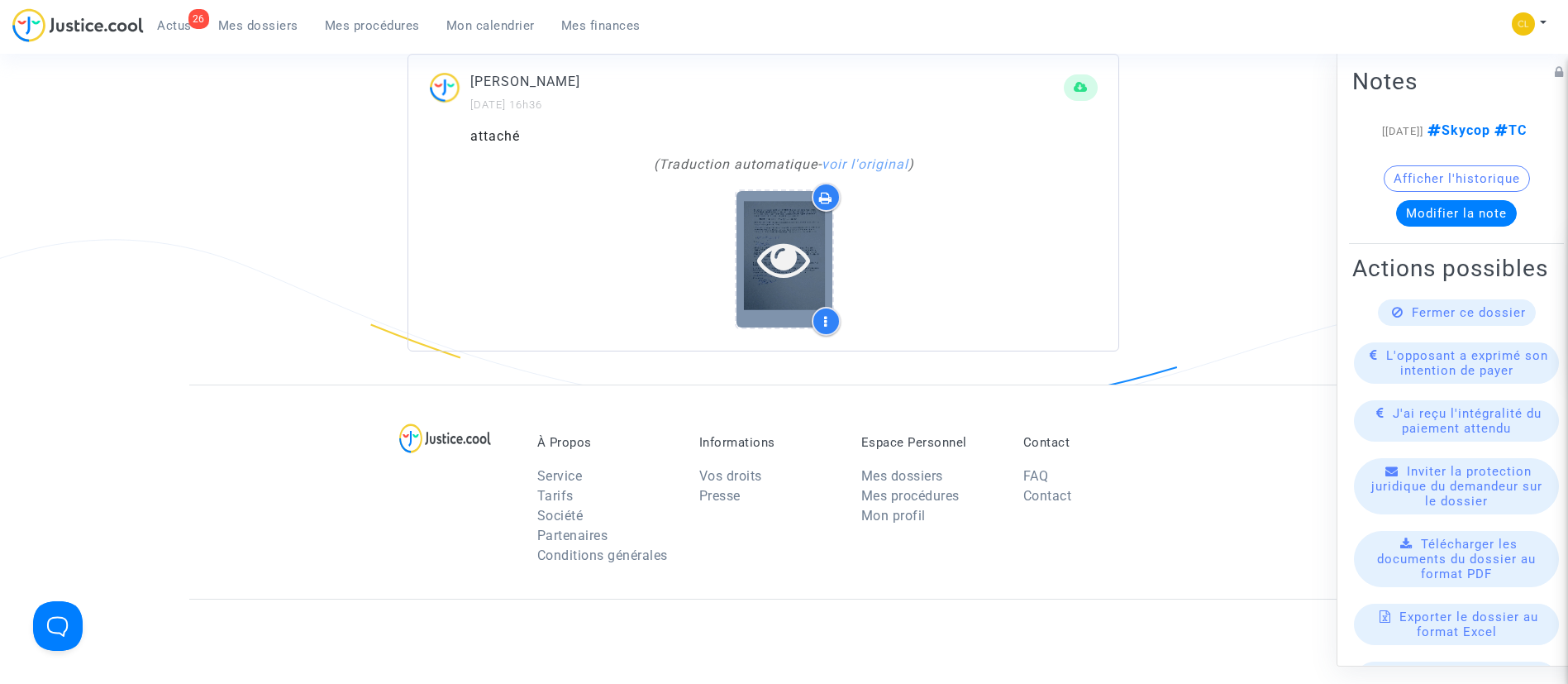
click at [791, 251] on icon at bounding box center [784, 258] width 53 height 53
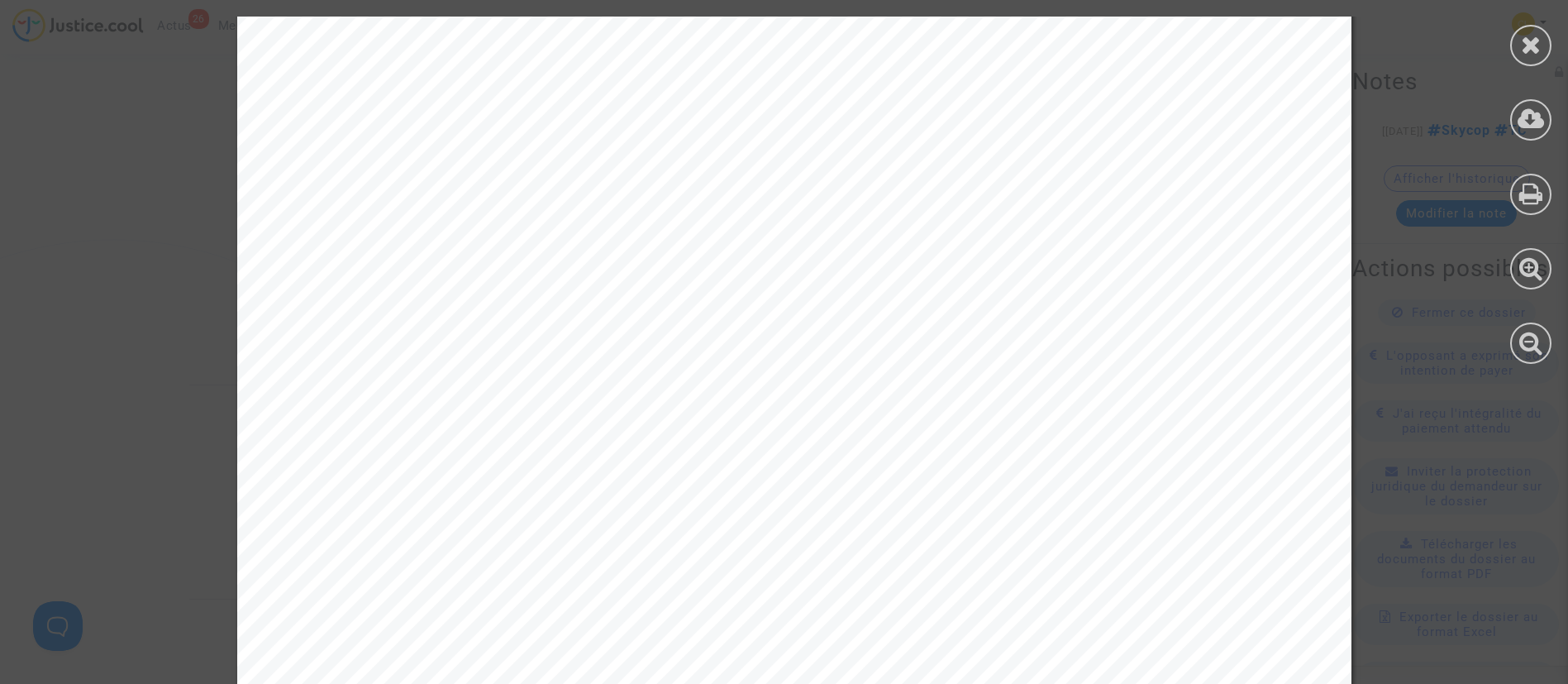
scroll to position [744, 0]
click at [1532, 48] on icon at bounding box center [1531, 45] width 21 height 25
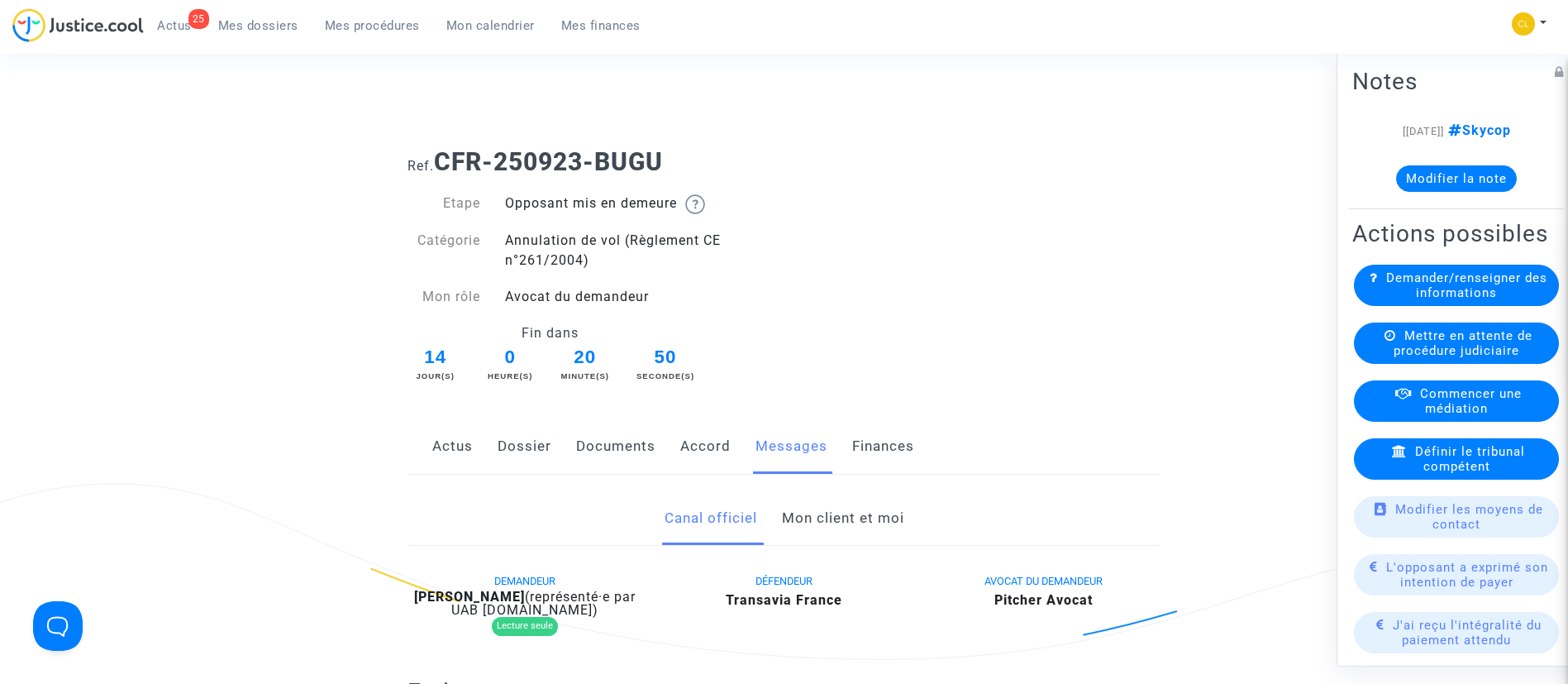
click at [881, 510] on link "Mon client et moi" at bounding box center [843, 518] width 123 height 54
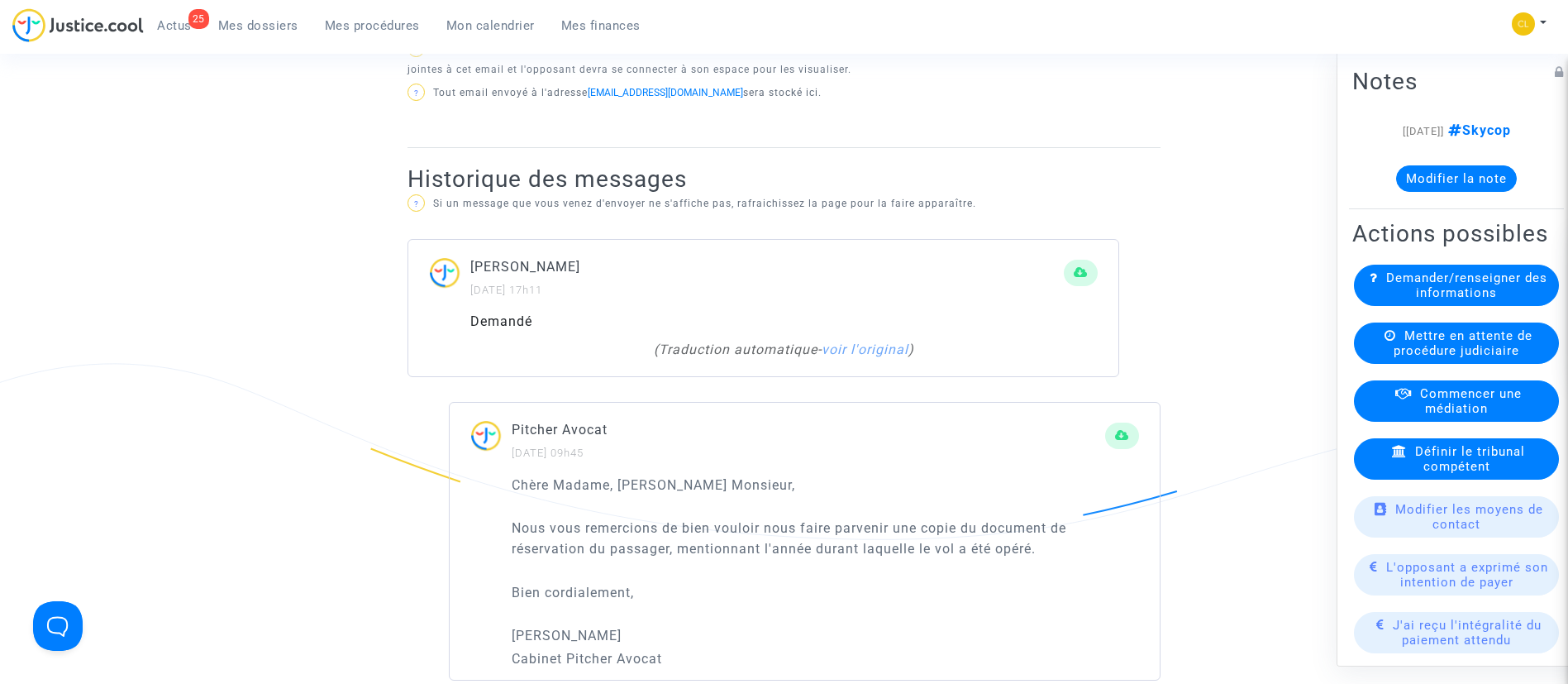
scroll to position [1117, 0]
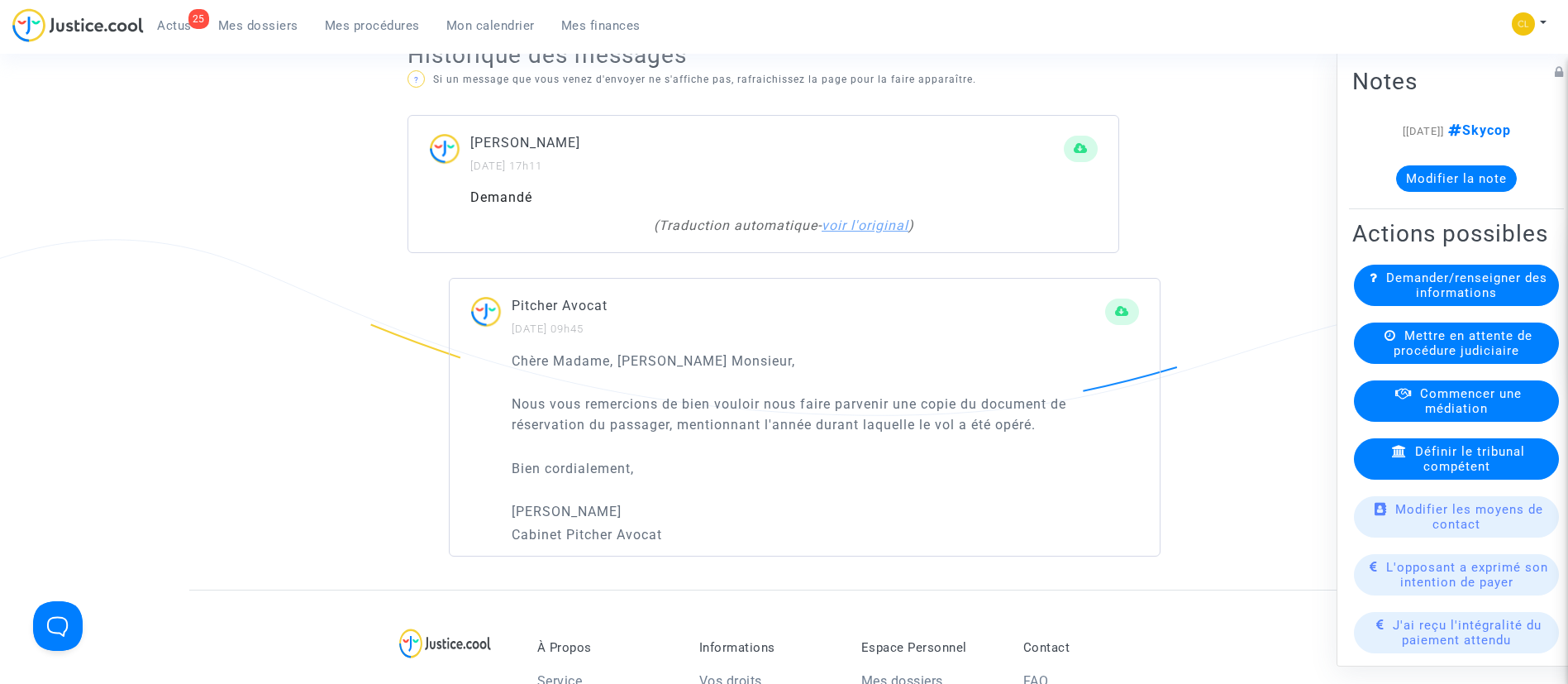
click at [888, 223] on link "voir l'original" at bounding box center [865, 225] width 87 height 16
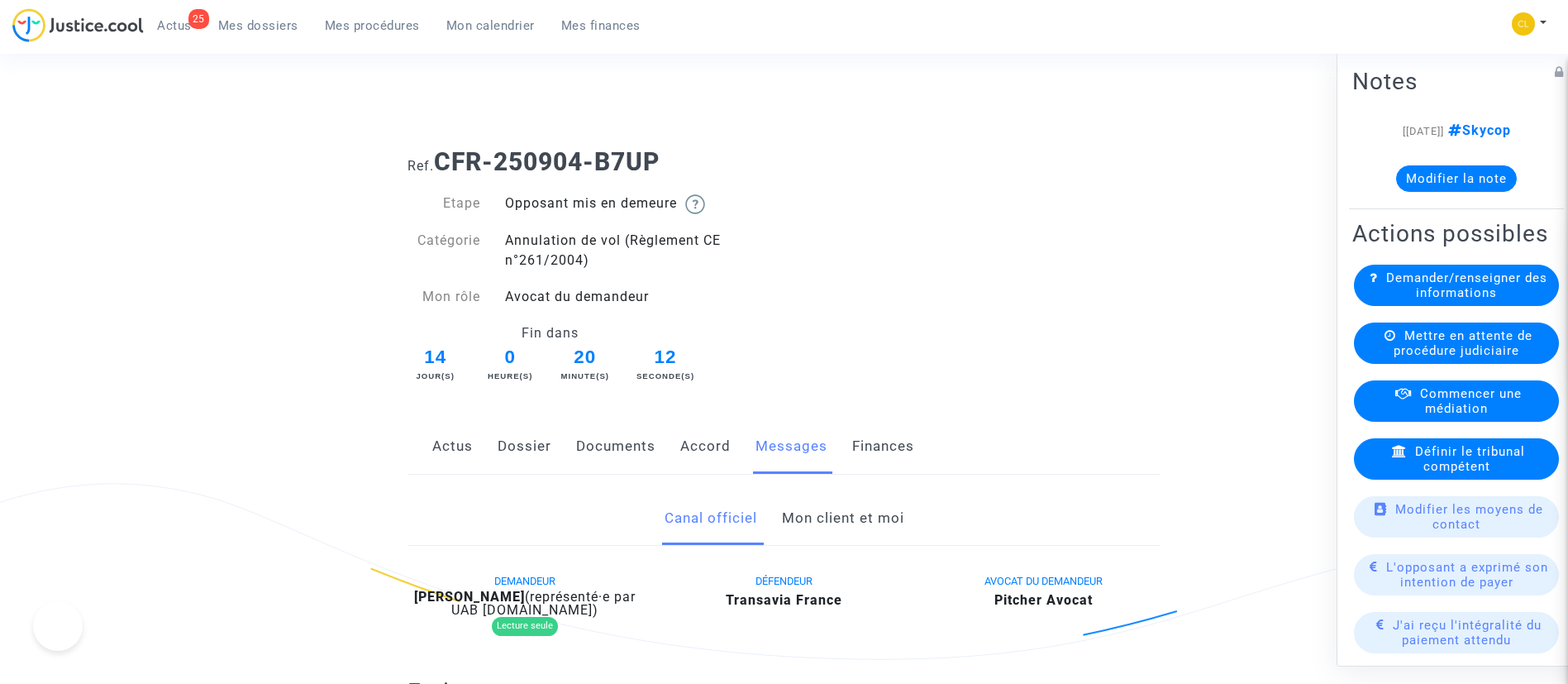
click at [854, 518] on link "Mon client et moi" at bounding box center [843, 518] width 123 height 54
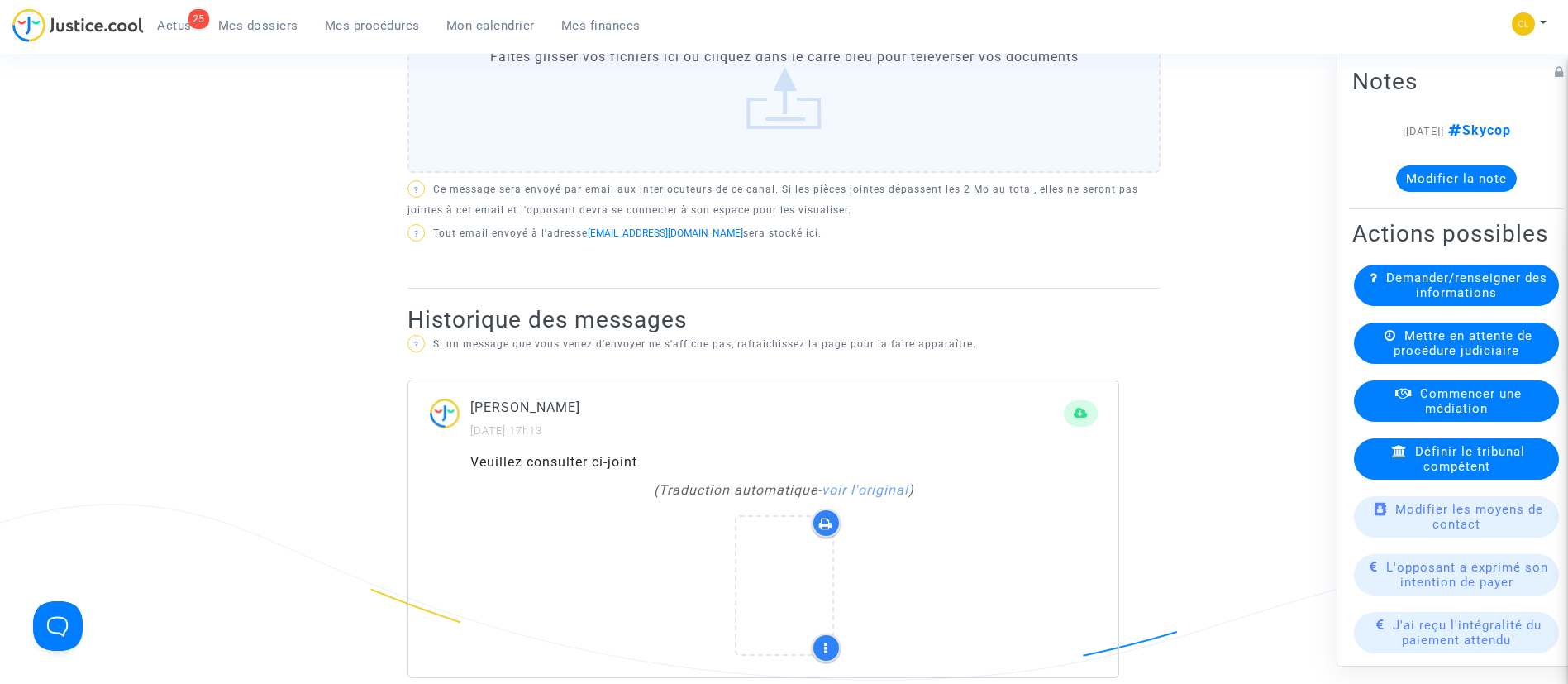
scroll to position [1117, 0]
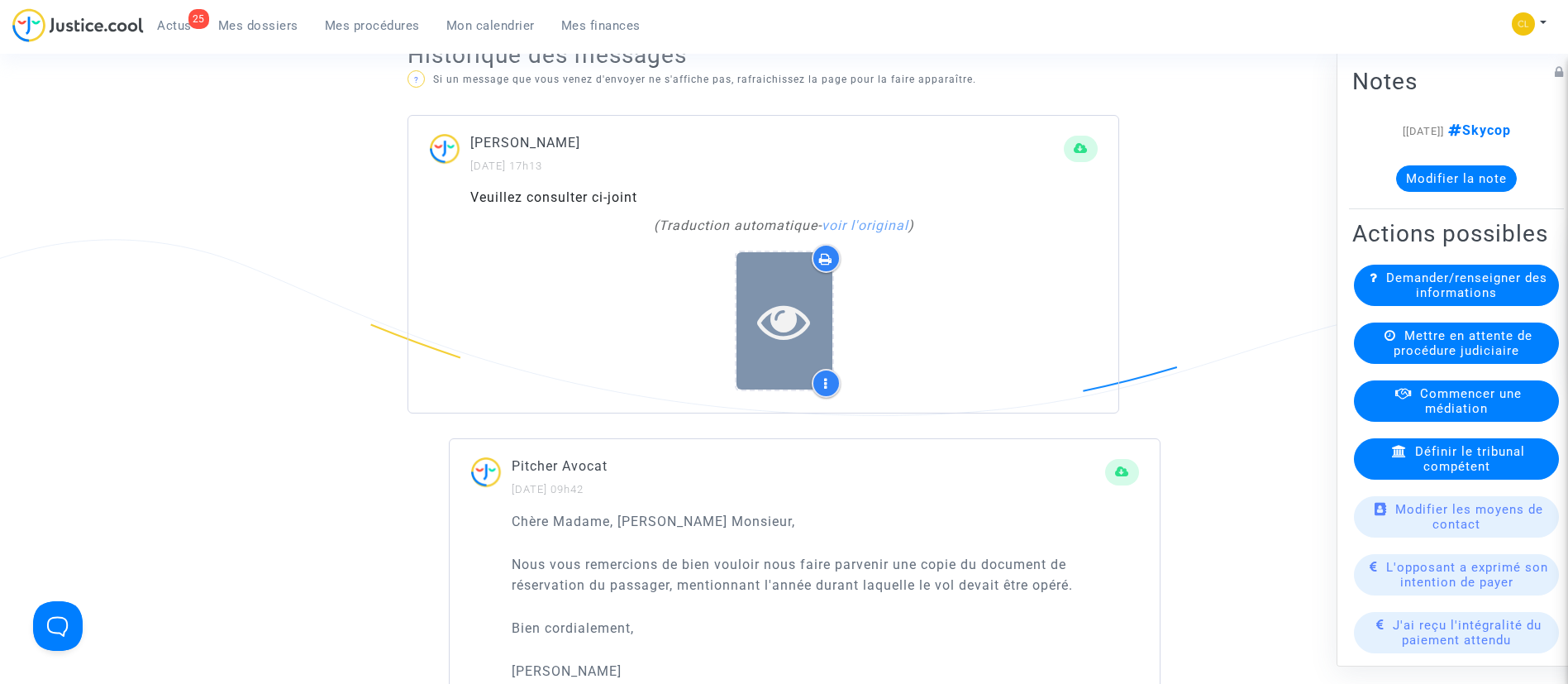
click at [768, 337] on icon at bounding box center [784, 320] width 53 height 53
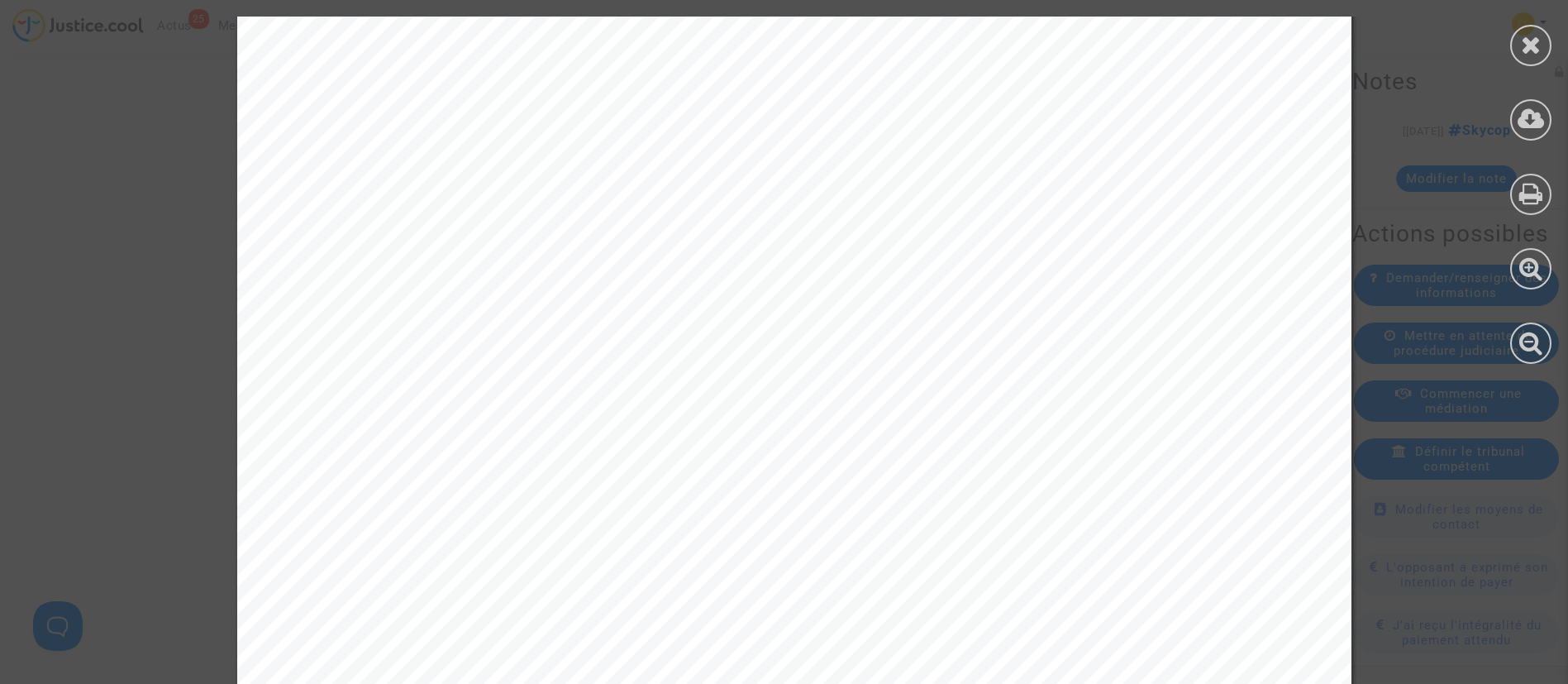
scroll to position [938, 0]
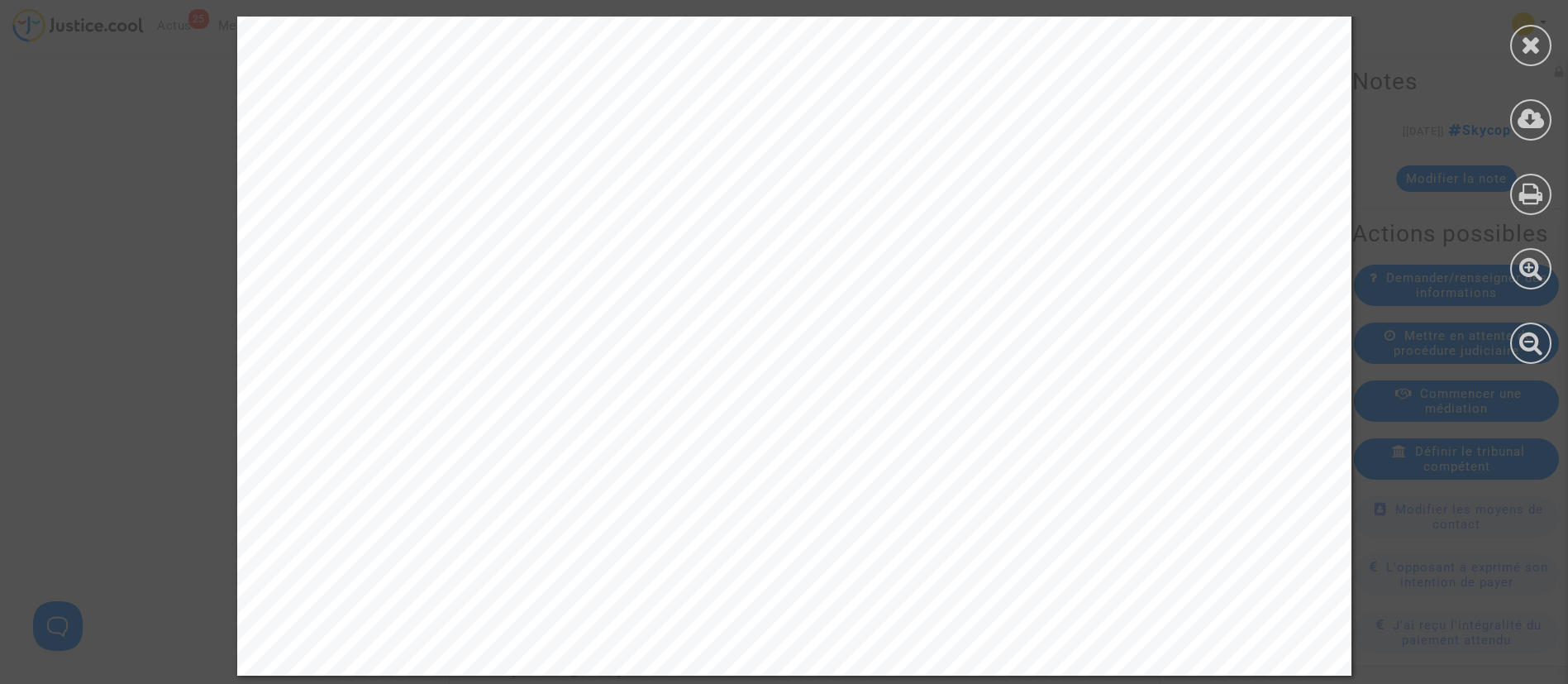
click at [1530, 25] on div at bounding box center [1531, 46] width 42 height 42
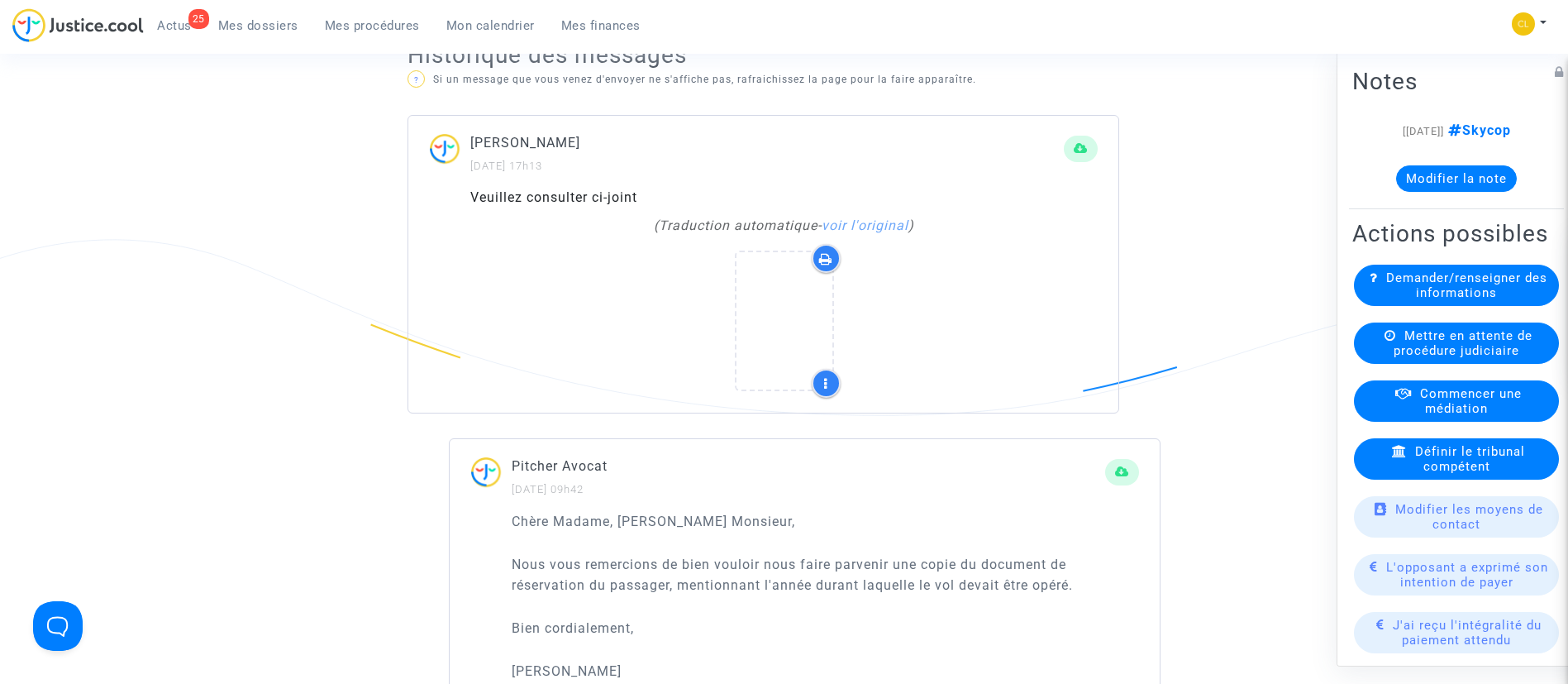
click at [1529, 48] on div "Mon profil Changer de compte Paramètres Déconnexion" at bounding box center [1533, 33] width 44 height 42
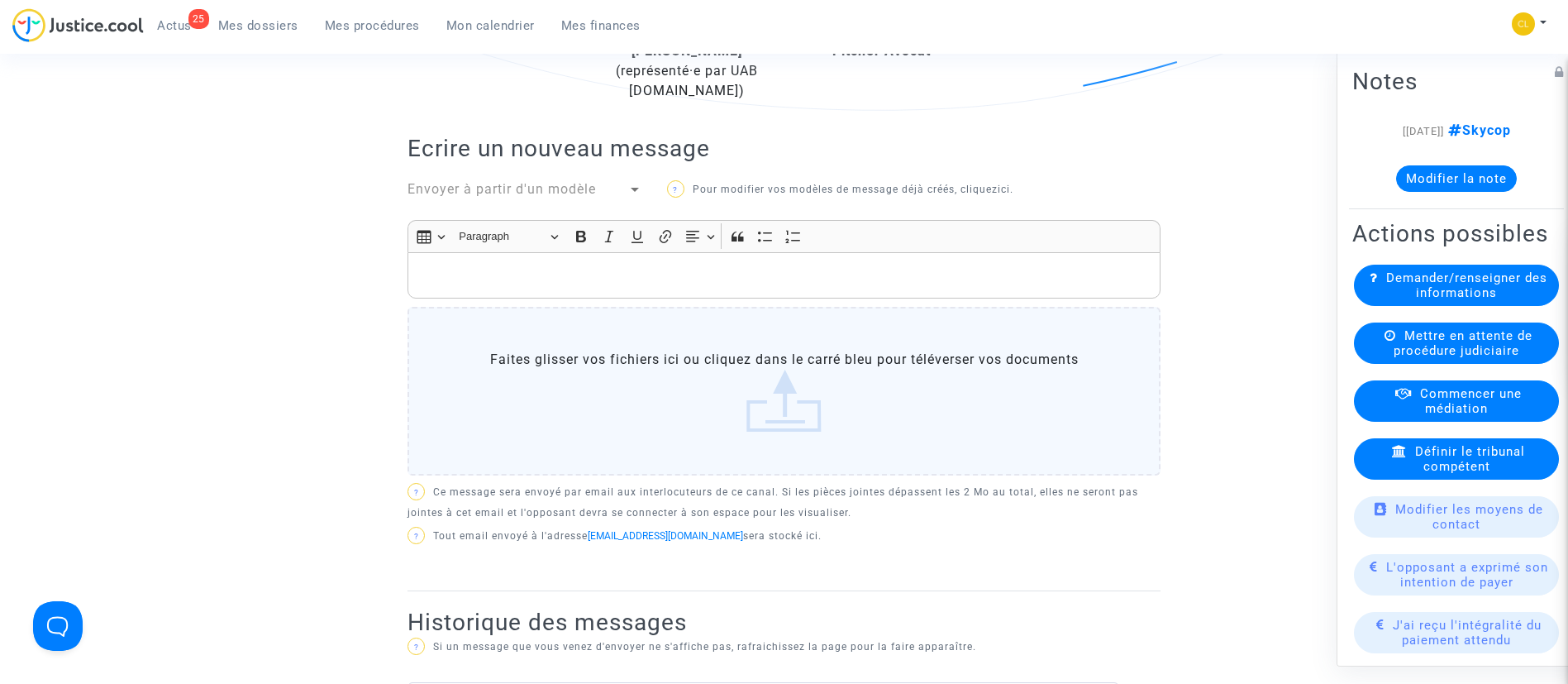
scroll to position [496, 0]
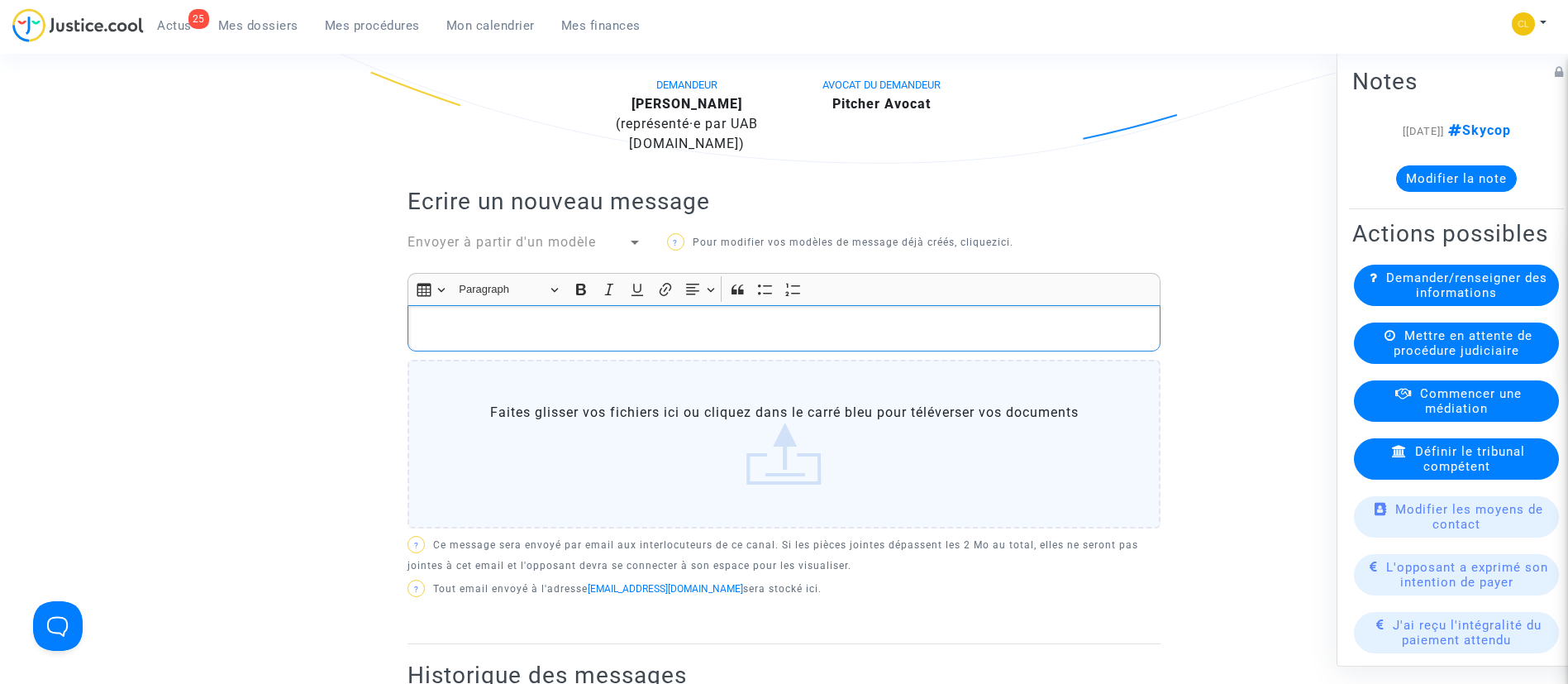
click at [626, 315] on div "Rich Text Editor, main" at bounding box center [784, 327] width 753 height 46
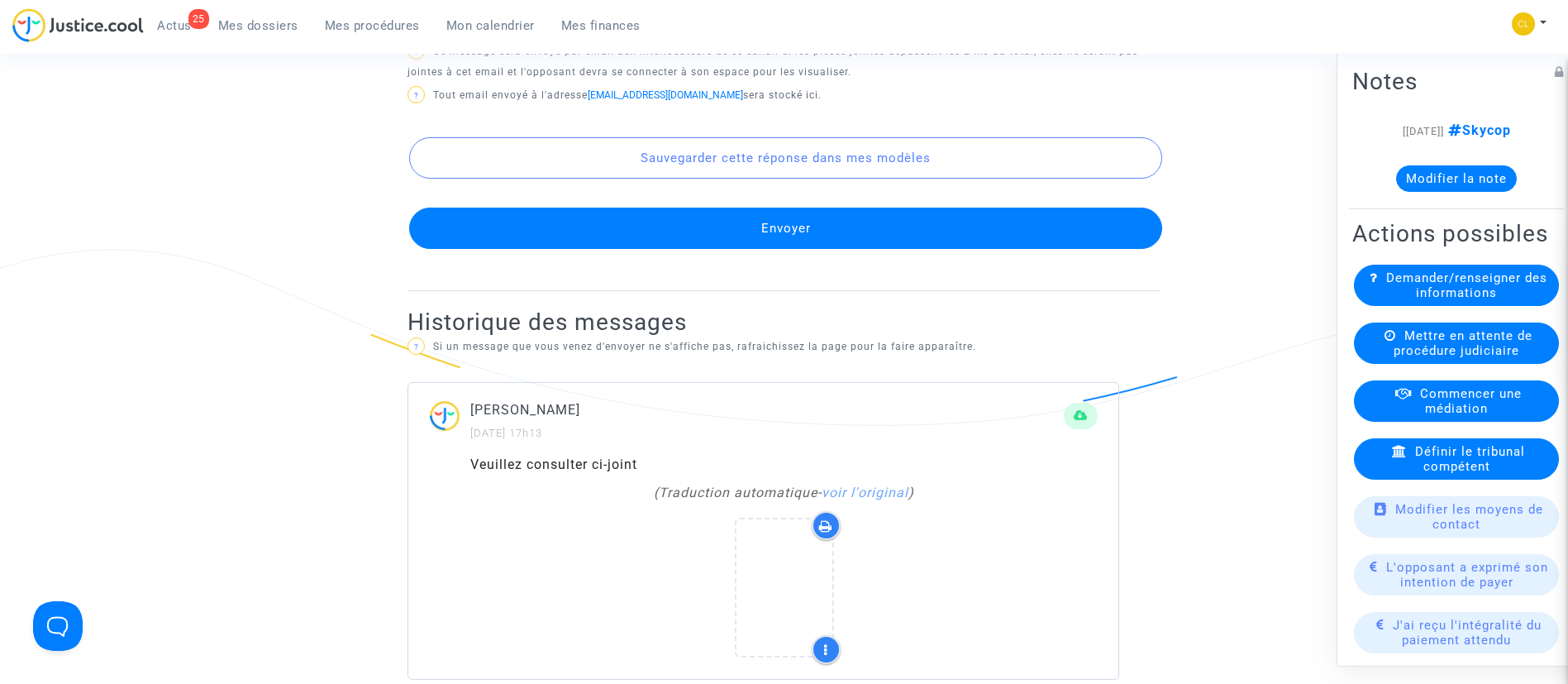
scroll to position [1117, 0]
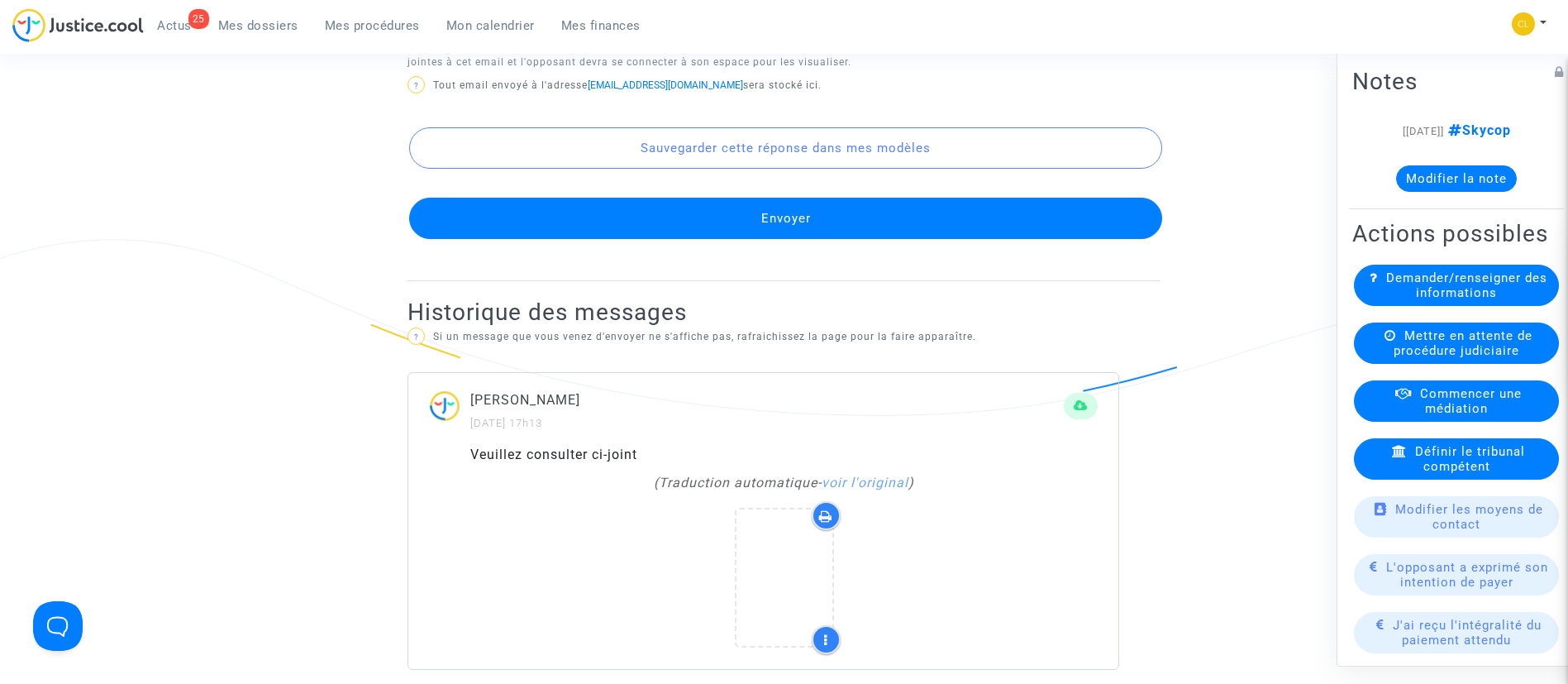
click at [674, 215] on button "Envoyer" at bounding box center [786, 219] width 753 height 42
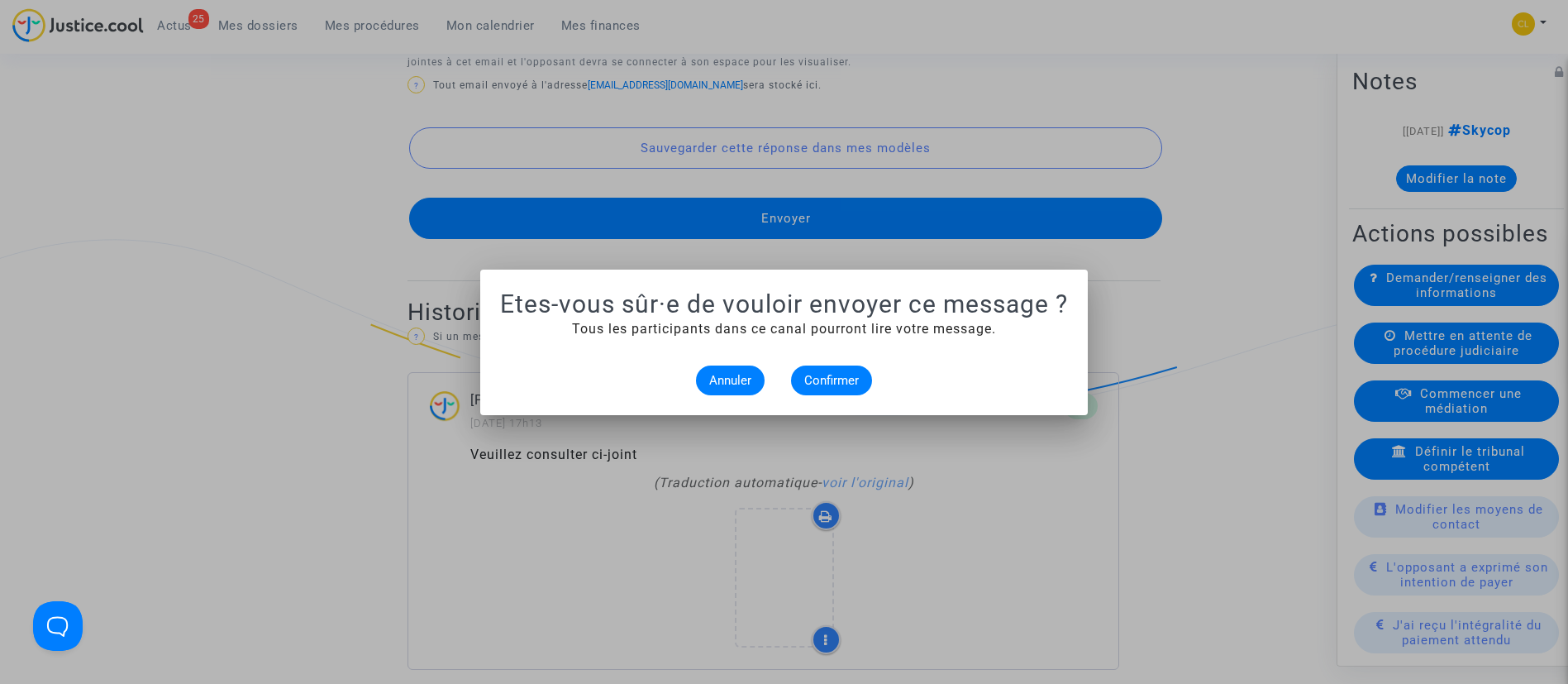
scroll to position [0, 0]
click at [802, 371] on button "Confirmer" at bounding box center [831, 381] width 81 height 30
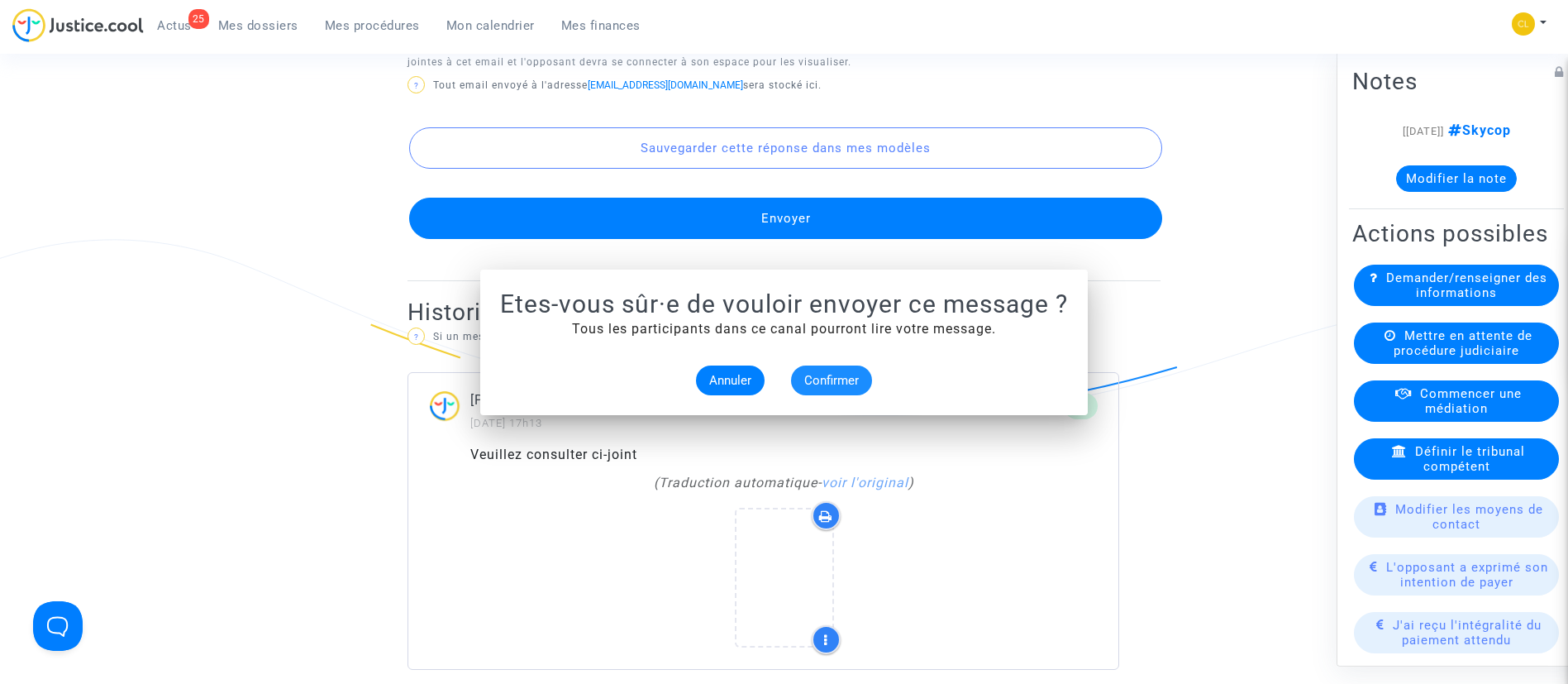
scroll to position [1117, 0]
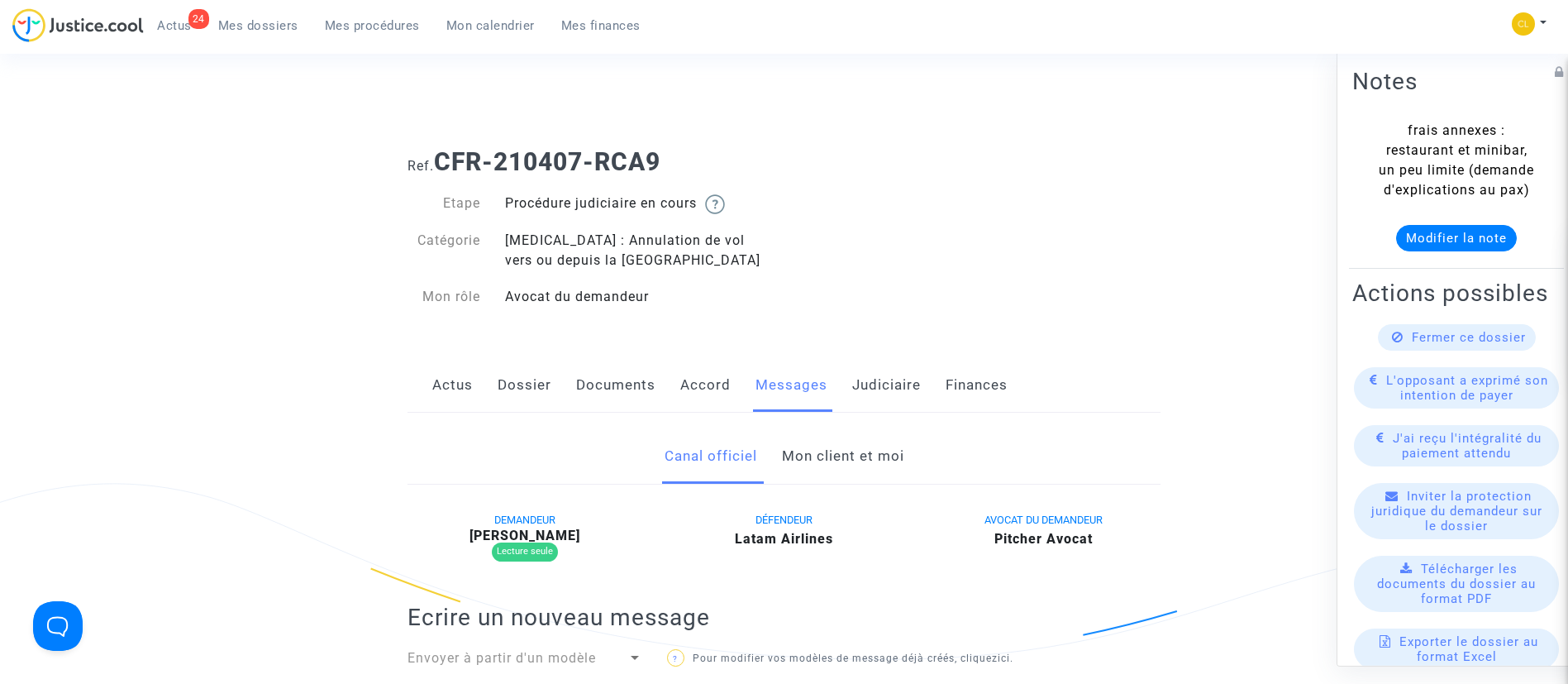
click at [868, 448] on link "Mon client et moi" at bounding box center [843, 456] width 123 height 54
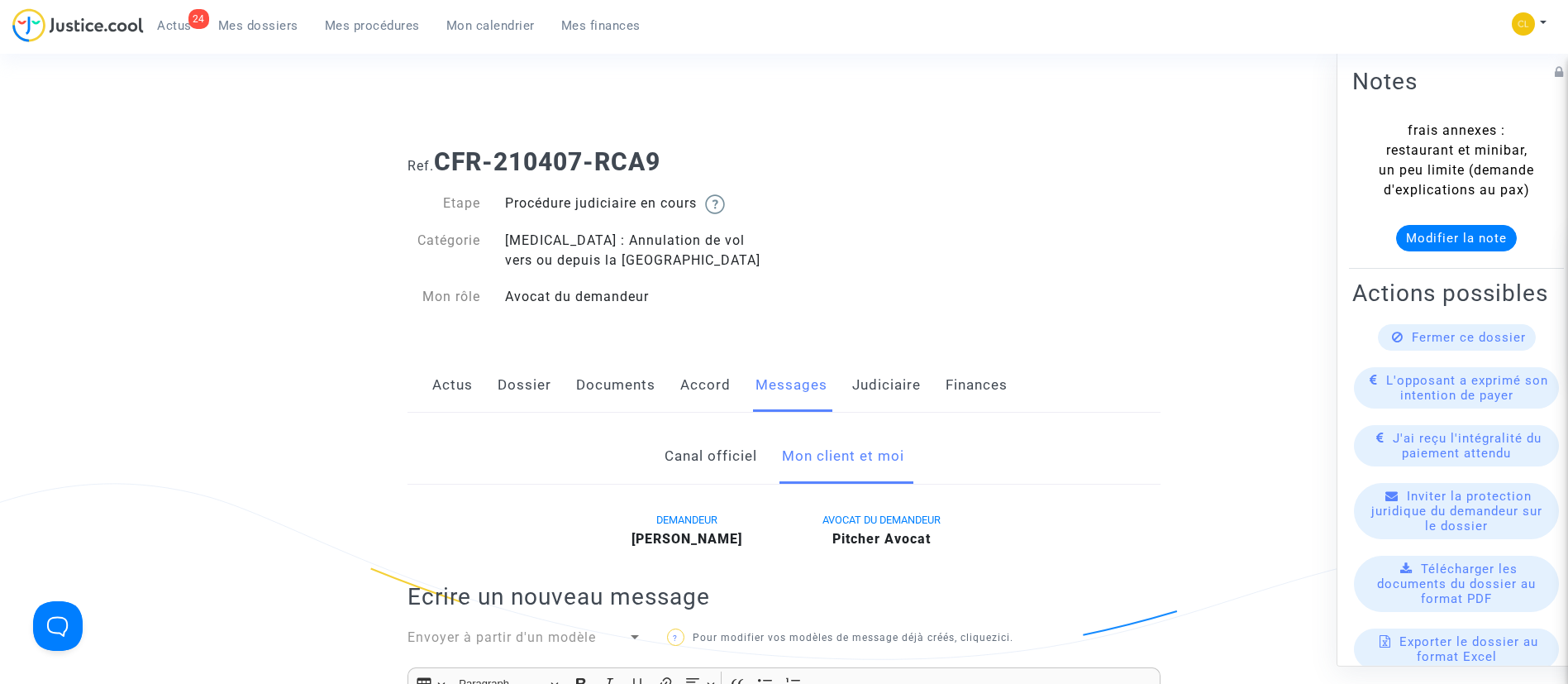
scroll to position [372, 0]
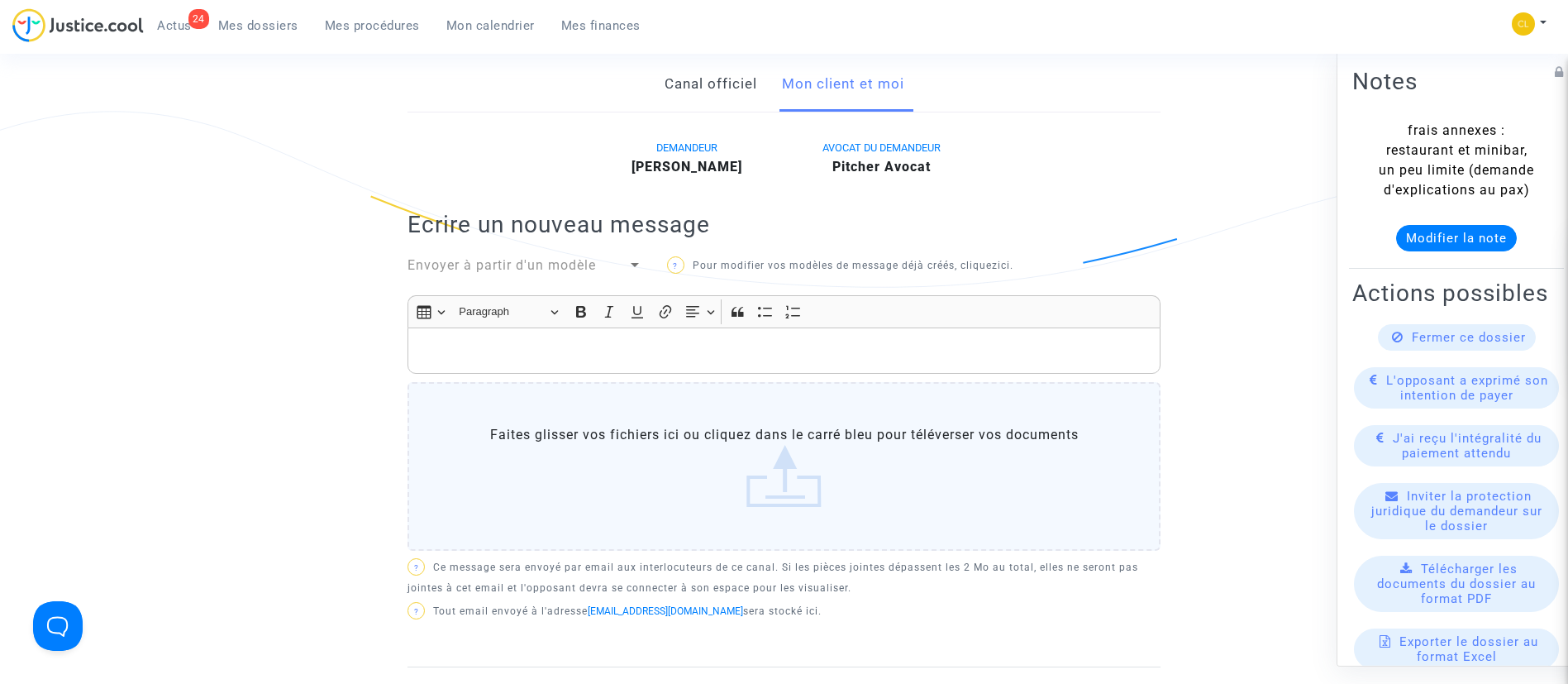
click at [518, 256] on div "Envoyer à partir d'un modèle" at bounding box center [517, 266] width 220 height 20
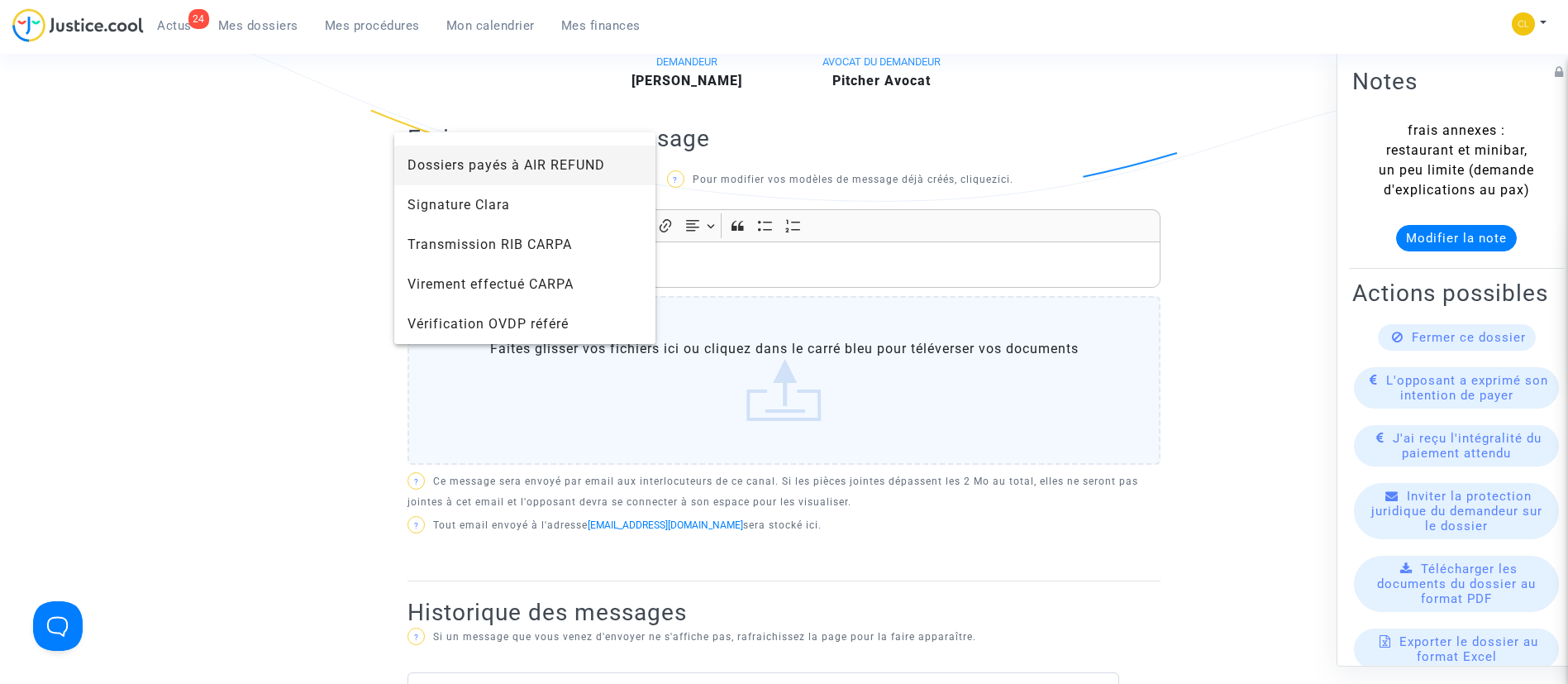
scroll to position [496, 0]
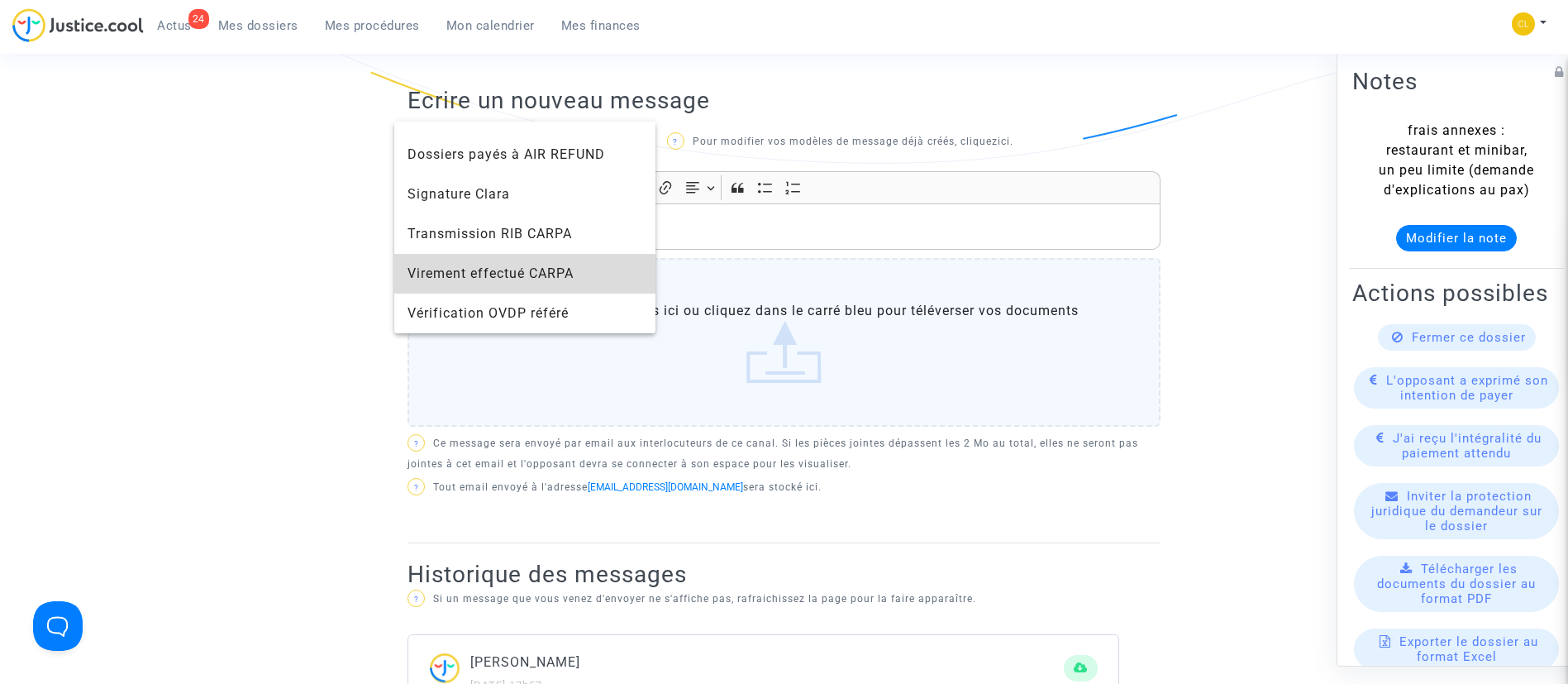
click at [570, 276] on span "Virement effectué CARPA" at bounding box center [490, 273] width 166 height 16
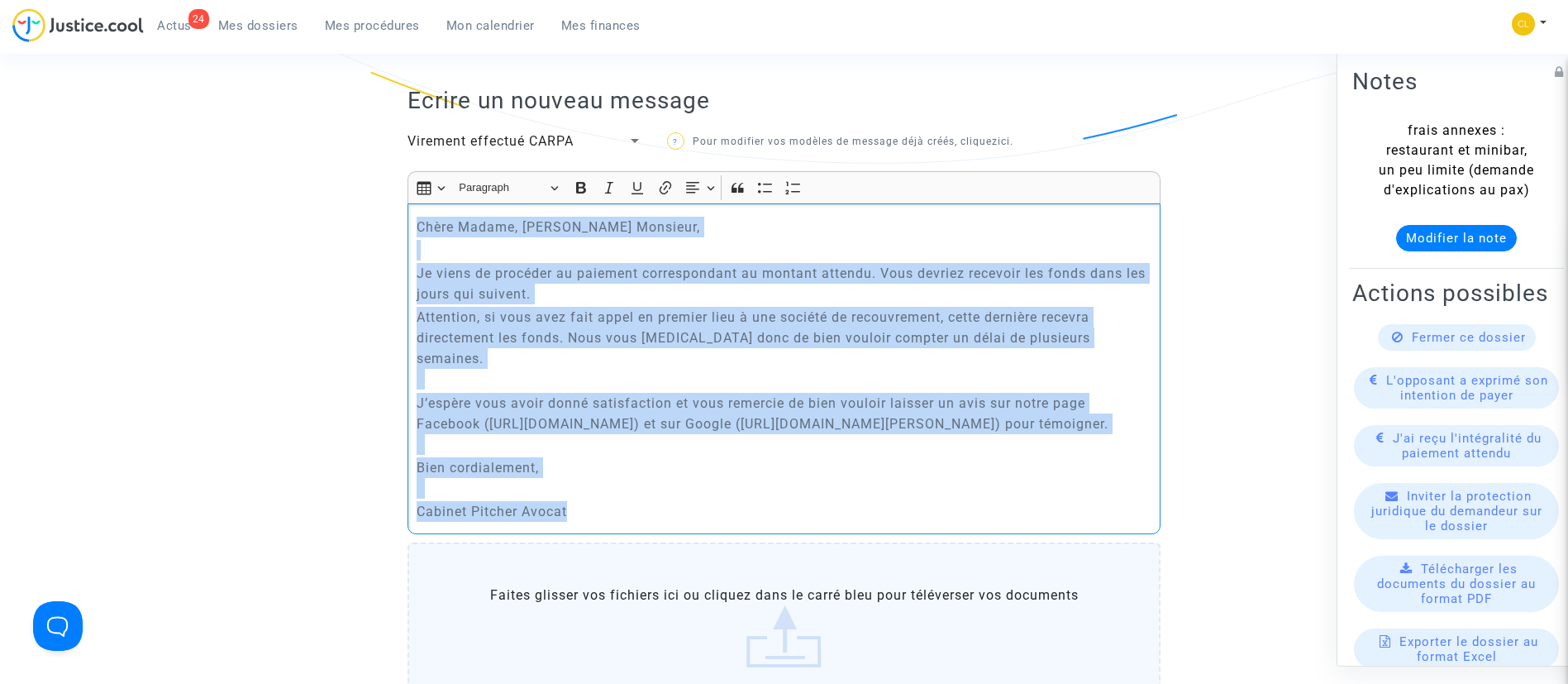
drag, startPoint x: 618, startPoint y: 532, endPoint x: 327, endPoint y: 177, distance: 459.0
copy div "Chère Madame, Cher Monsieur, Je viens de procéder au paiement correspondant au …"
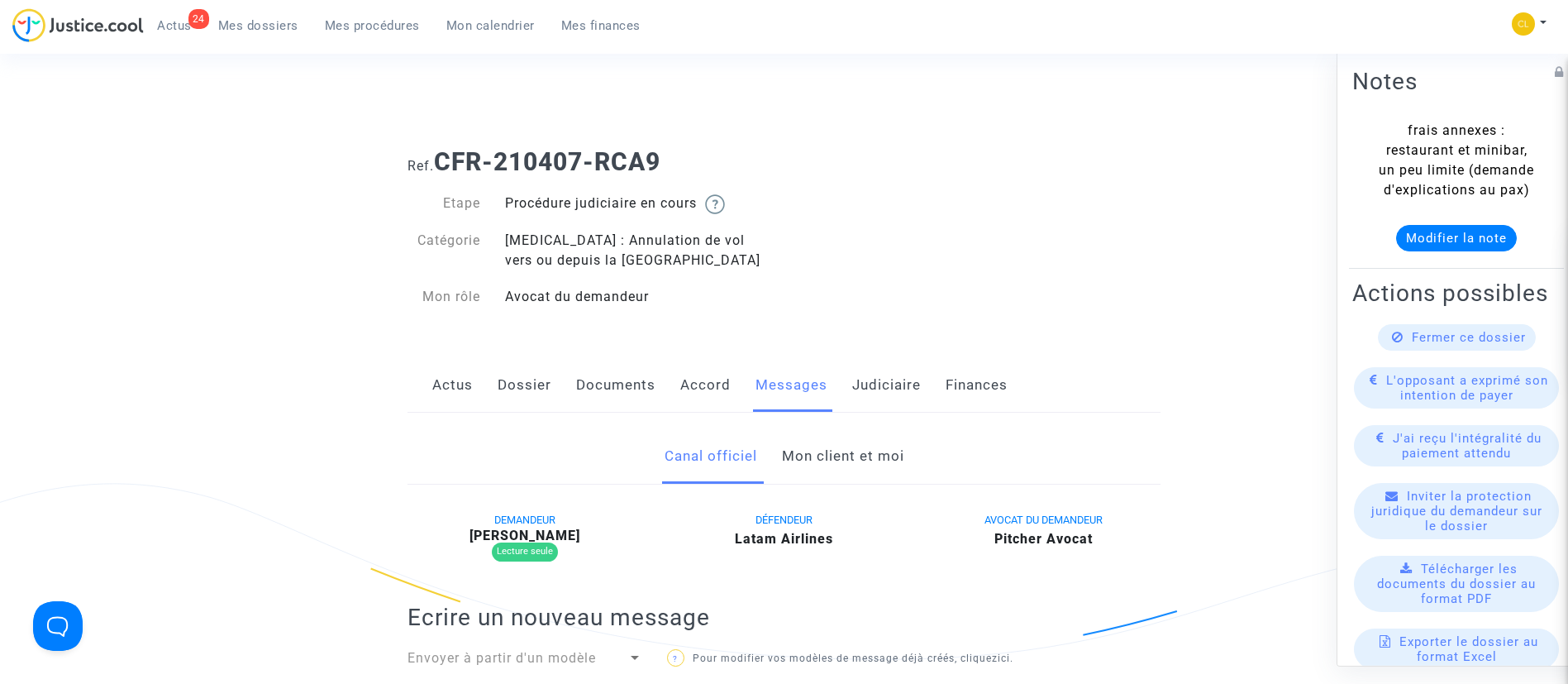
click at [815, 456] on link "Mon client et moi" at bounding box center [843, 456] width 123 height 54
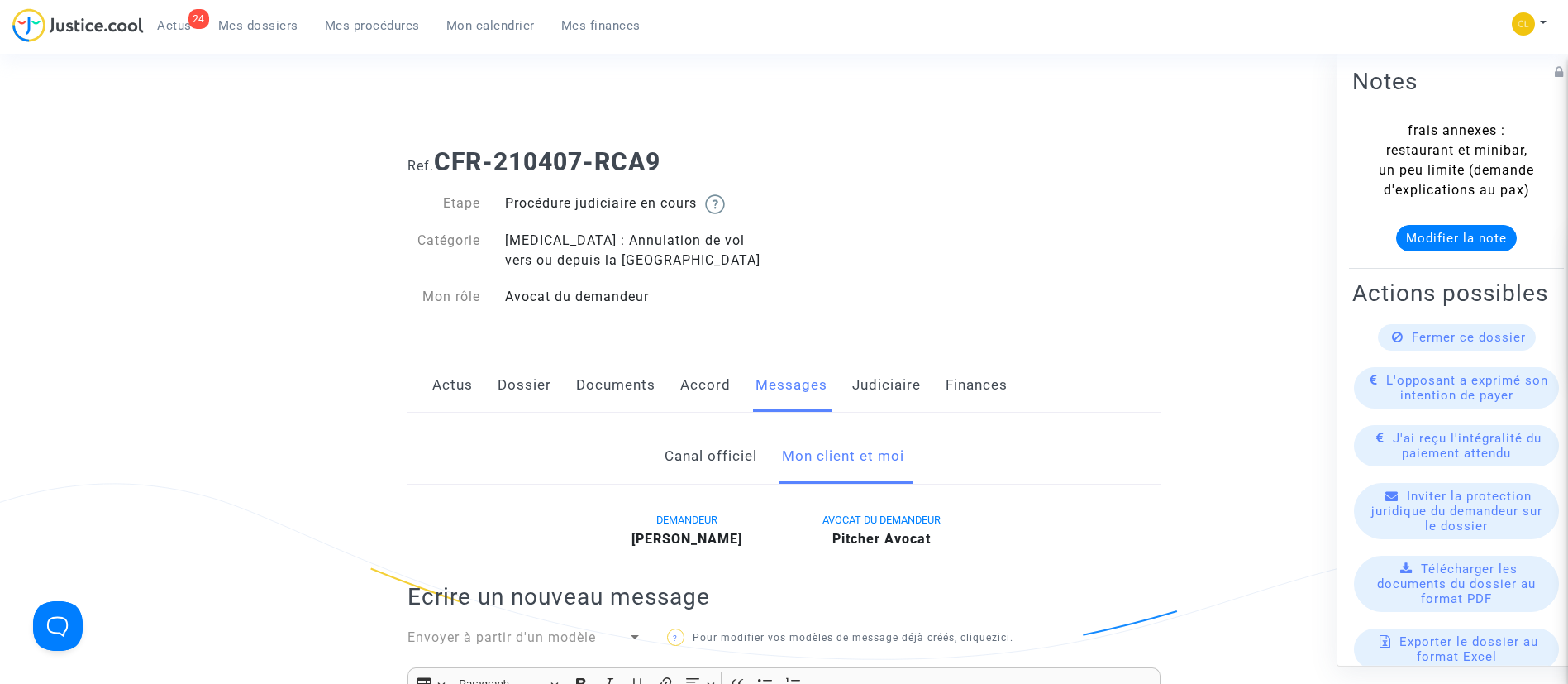
scroll to position [248, 0]
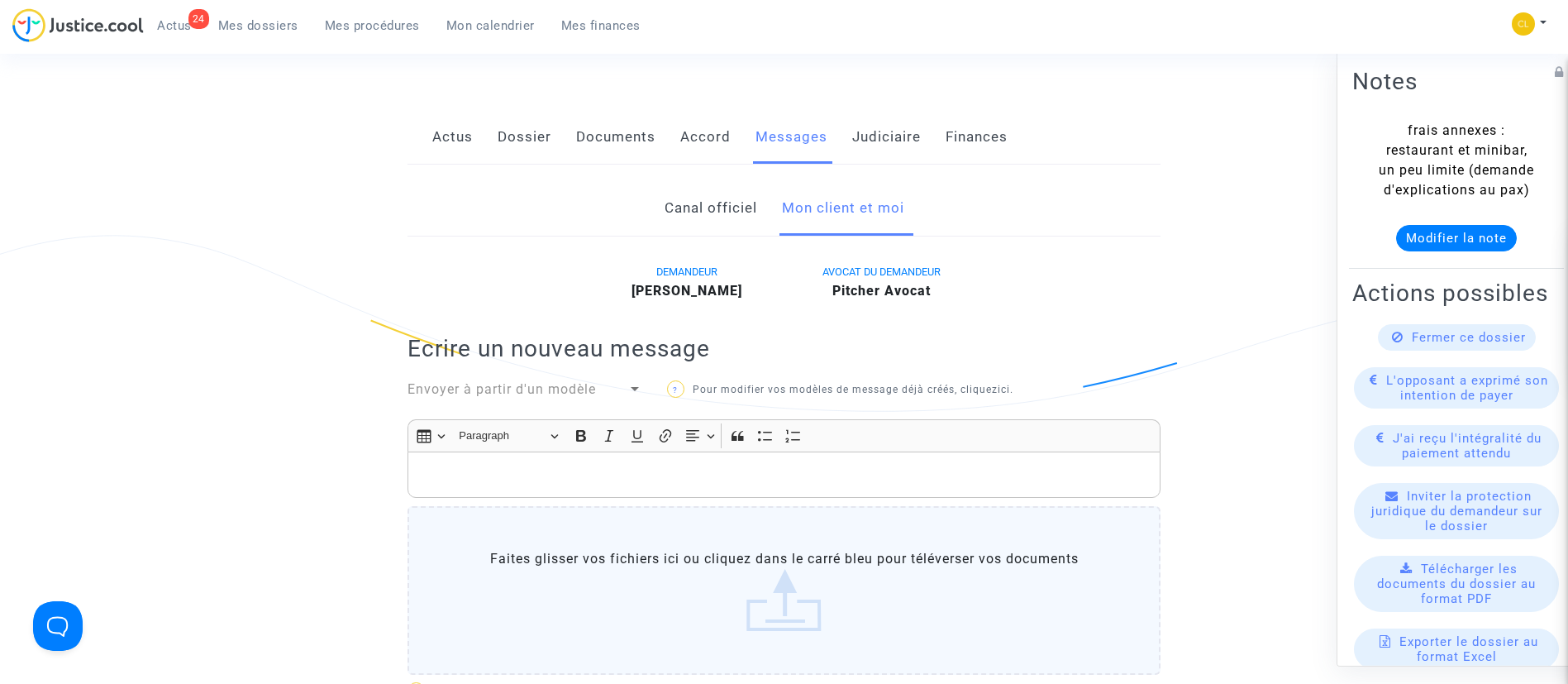
click at [687, 477] on p "Rich Text Editor, main" at bounding box center [784, 474] width 736 height 21
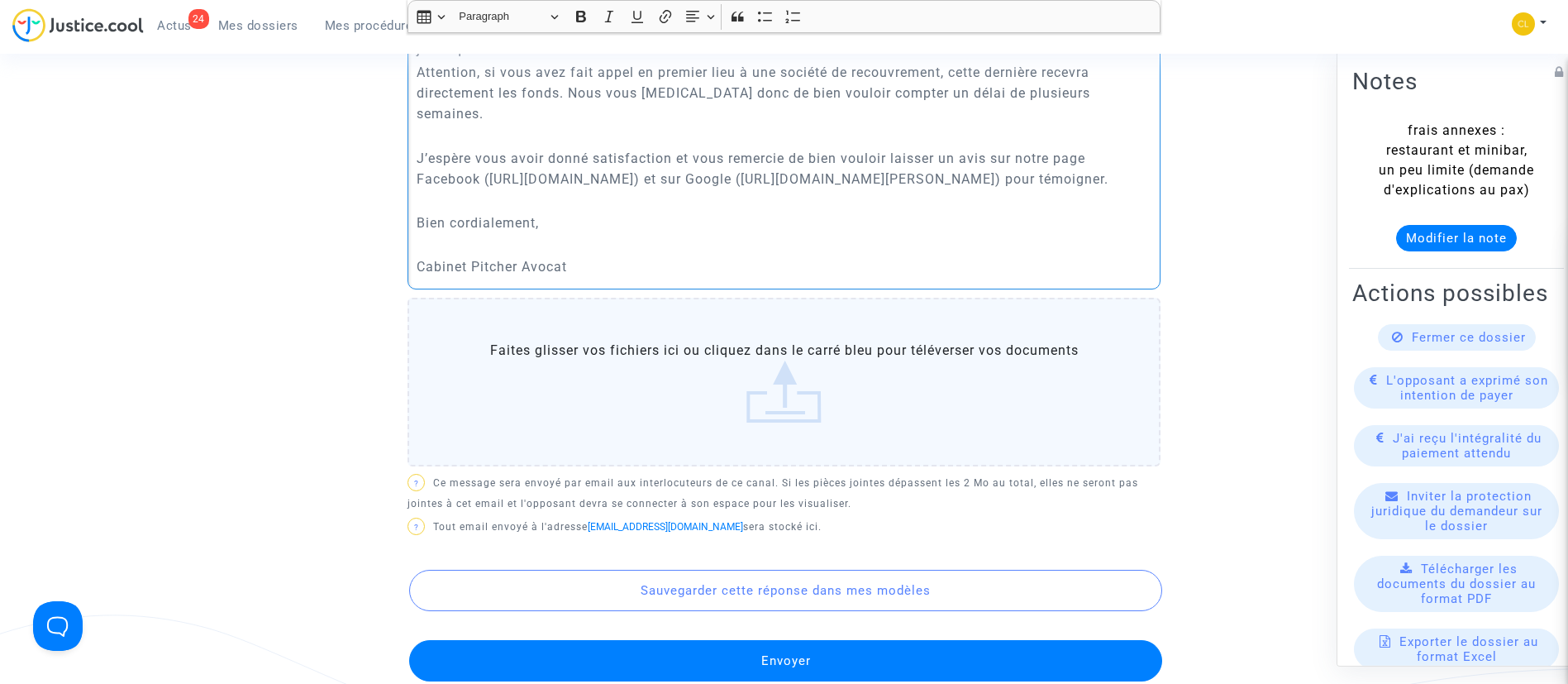
scroll to position [865, 0]
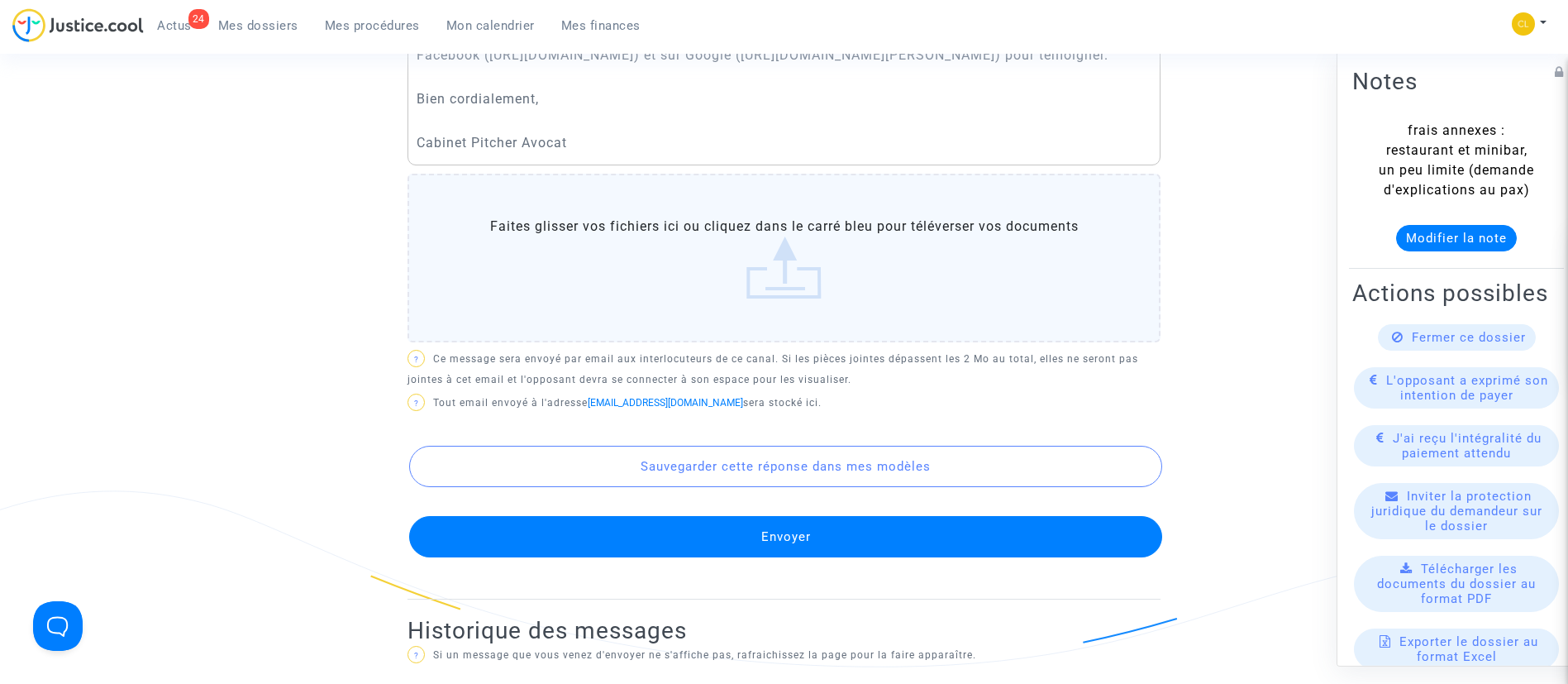
click at [640, 487] on button "Sauvegarder cette réponse dans mes modèles" at bounding box center [786, 467] width 753 height 42
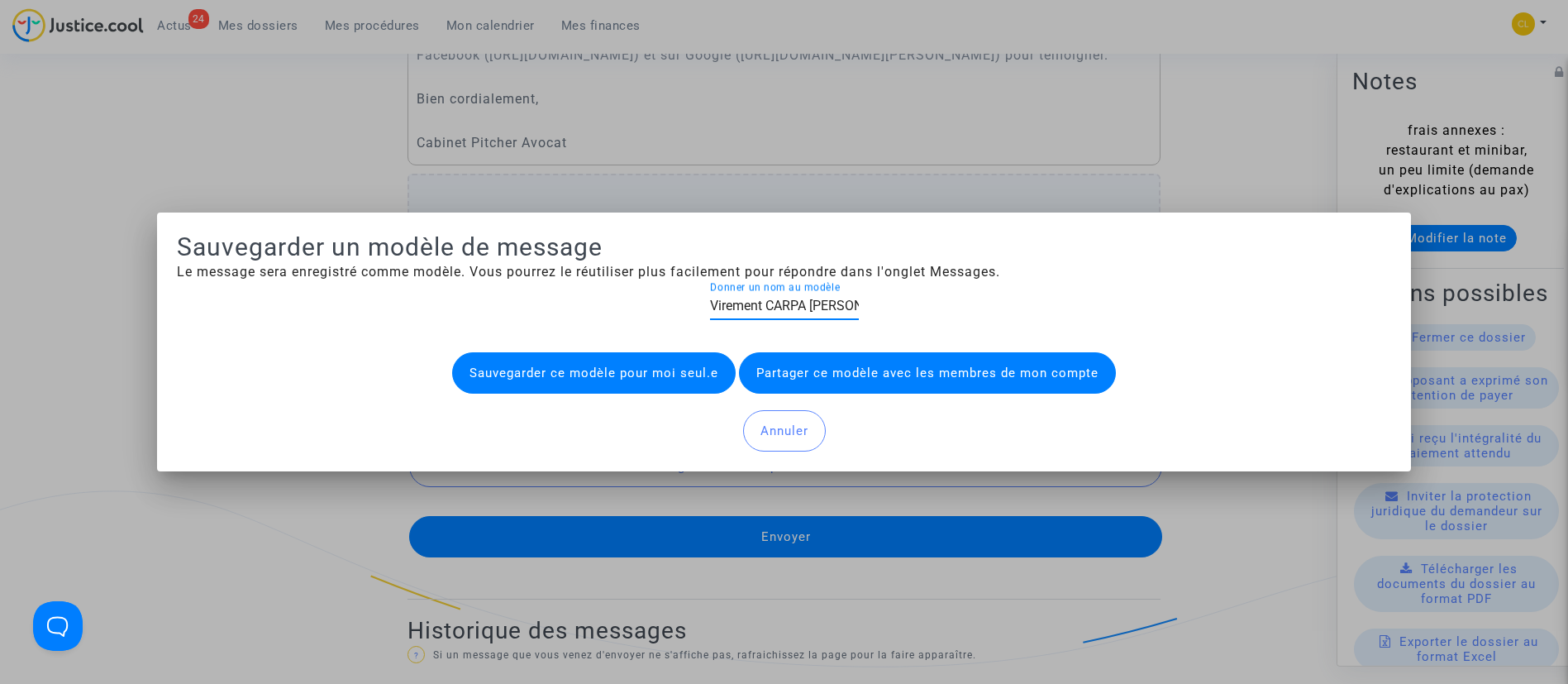
type input "Virement CARPA [PERSON_NAME]"
click at [567, 377] on button "Sauvegarder ce modèle pour moi seul.e" at bounding box center [594, 373] width 284 height 42
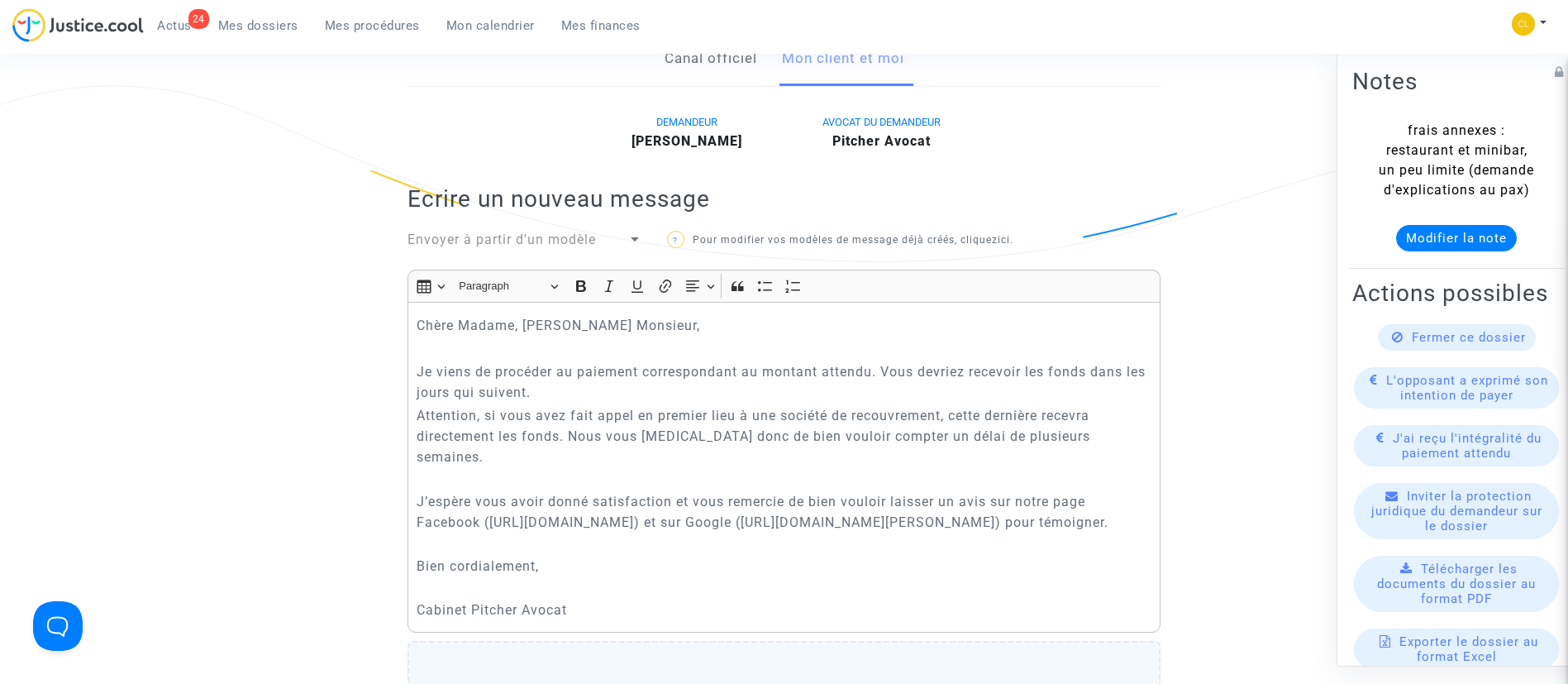
scroll to position [369, 0]
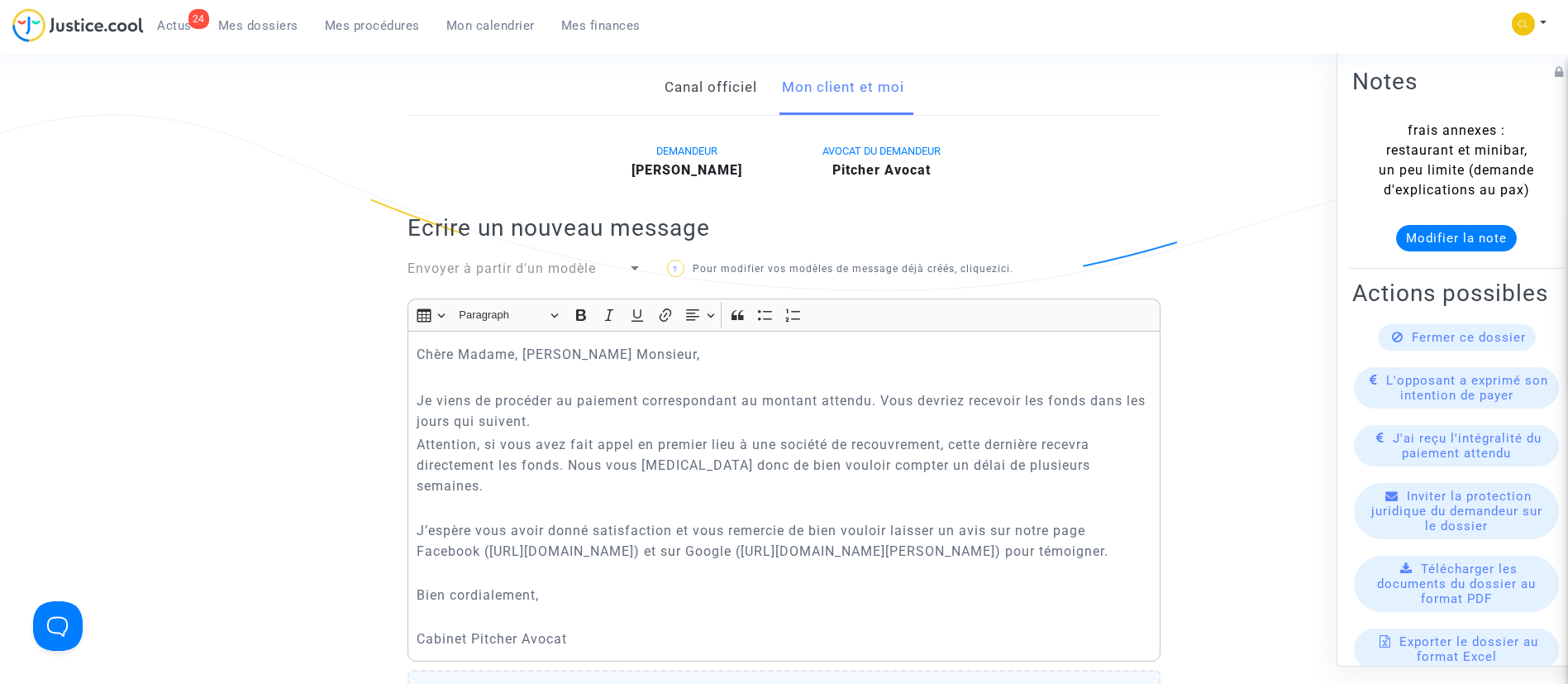
click at [614, 263] on div "Envoyer à partir d'un modèle" at bounding box center [517, 269] width 220 height 20
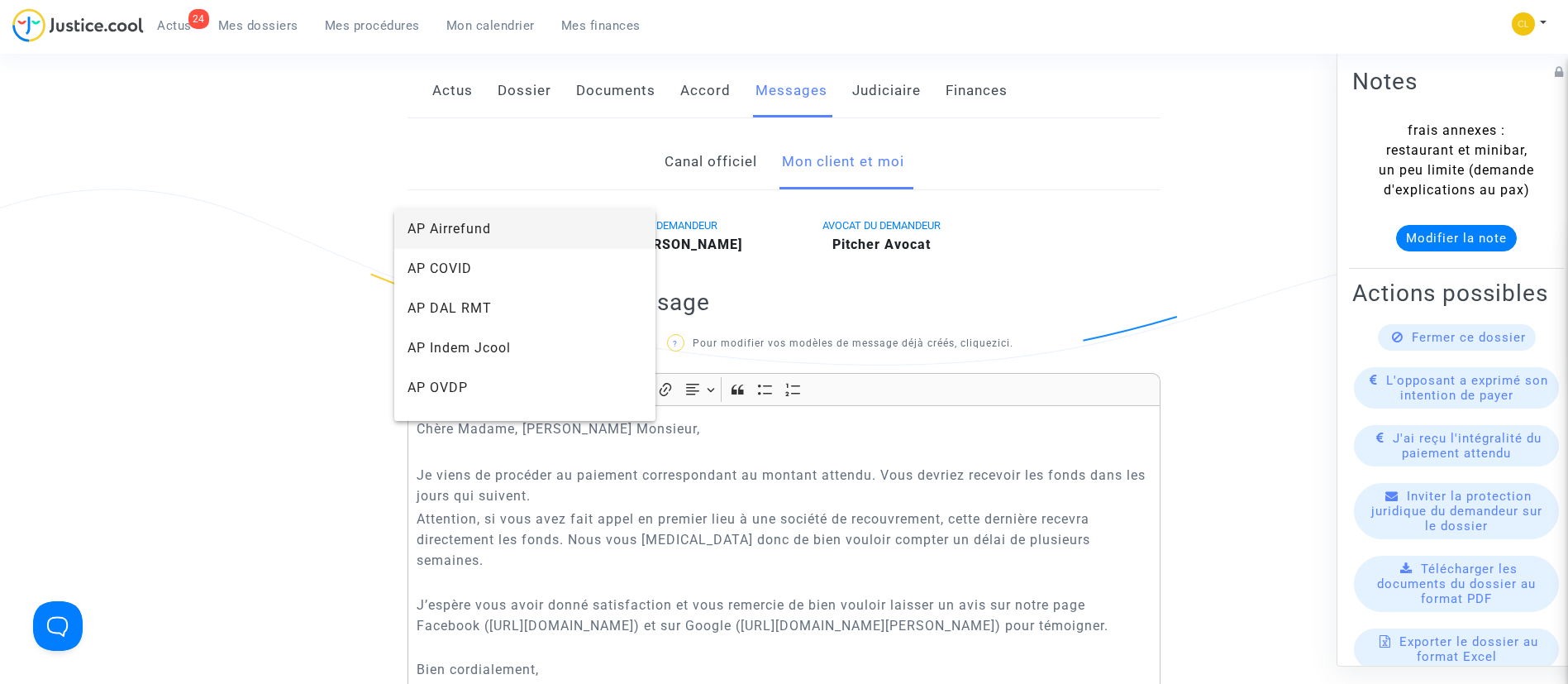
scroll to position [245, 0]
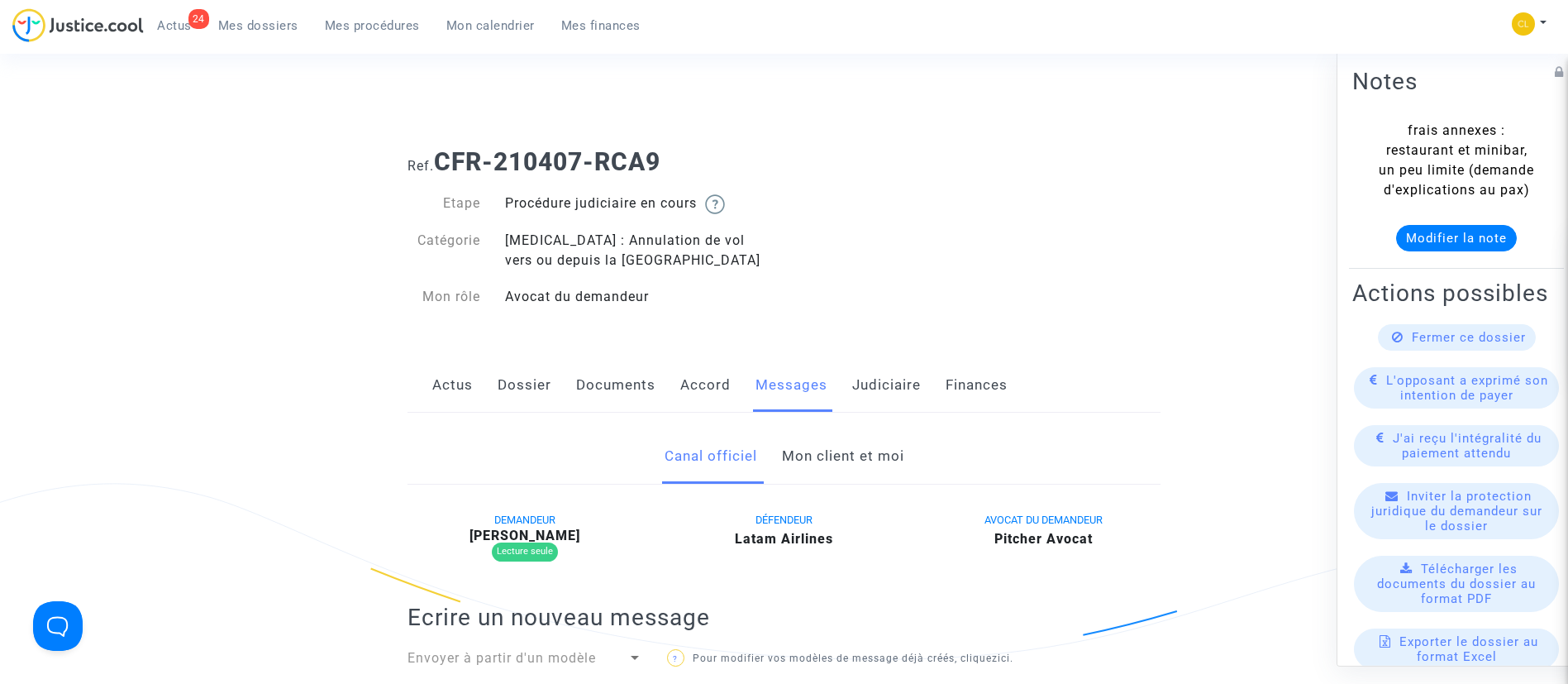
click at [803, 475] on link "Mon client et moi" at bounding box center [843, 456] width 123 height 54
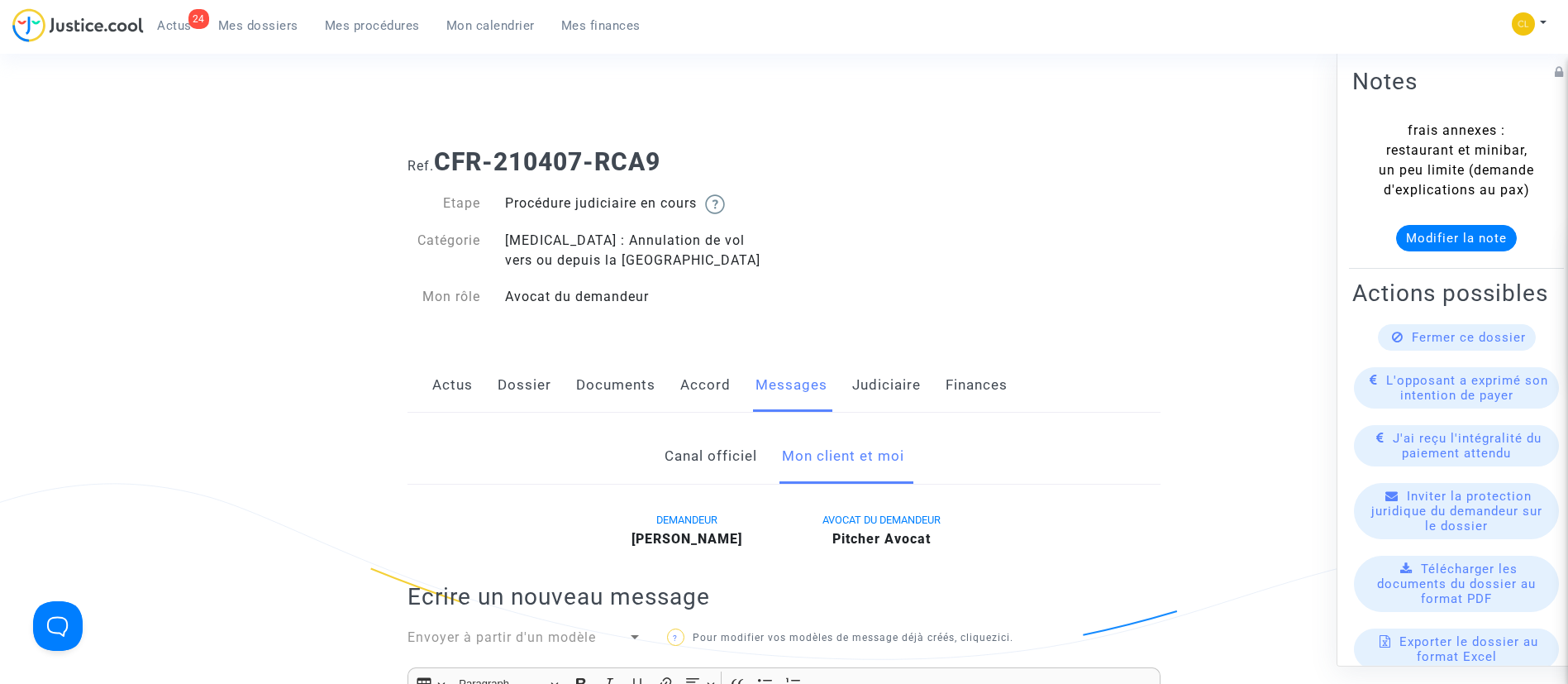
scroll to position [124, 0]
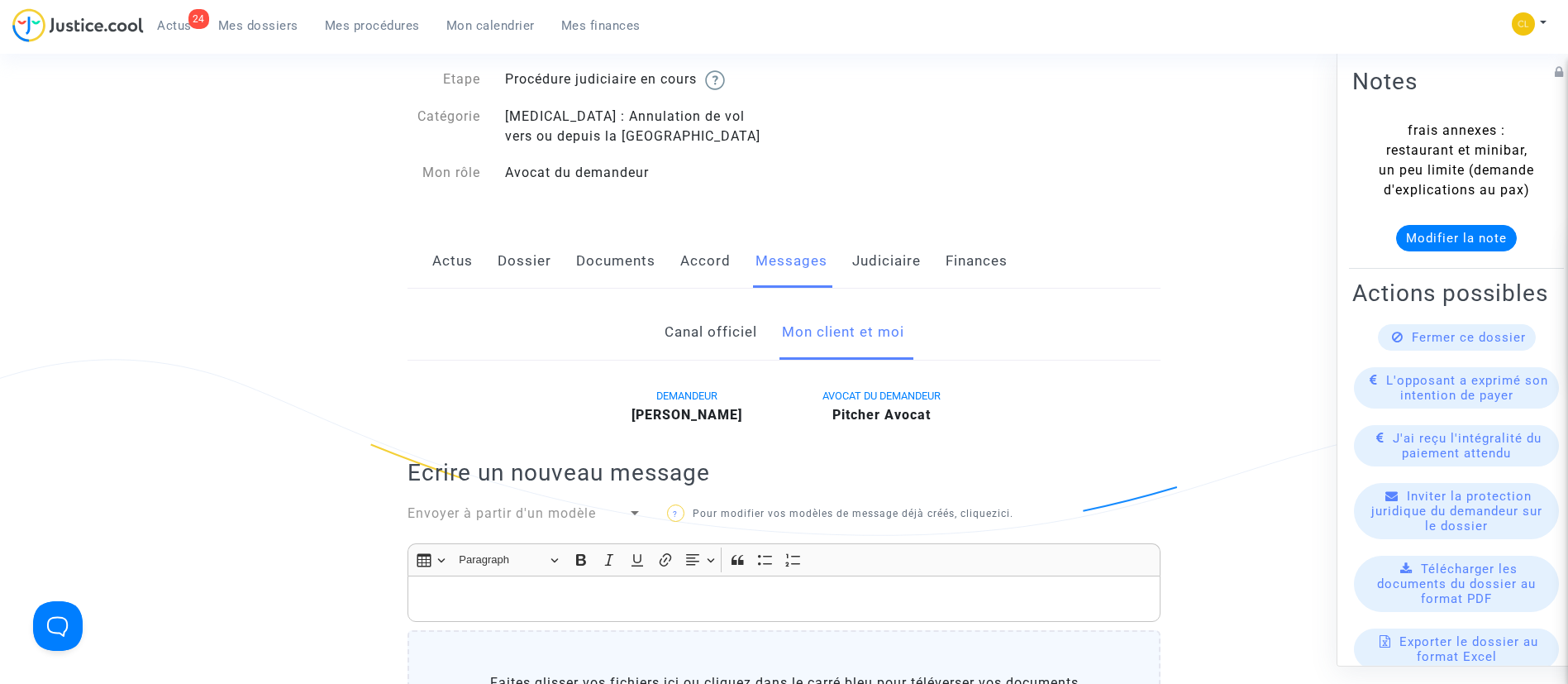
click at [595, 500] on div "DEMANDEUR [PERSON_NAME] AVOCAT DU DEMANDEUR [PERSON_NAME] Ecrire un nouveau mes…" at bounding box center [784, 650] width 753 height 530
click at [592, 513] on span "Envoyer à partir d'un modèle" at bounding box center [502, 513] width 189 height 16
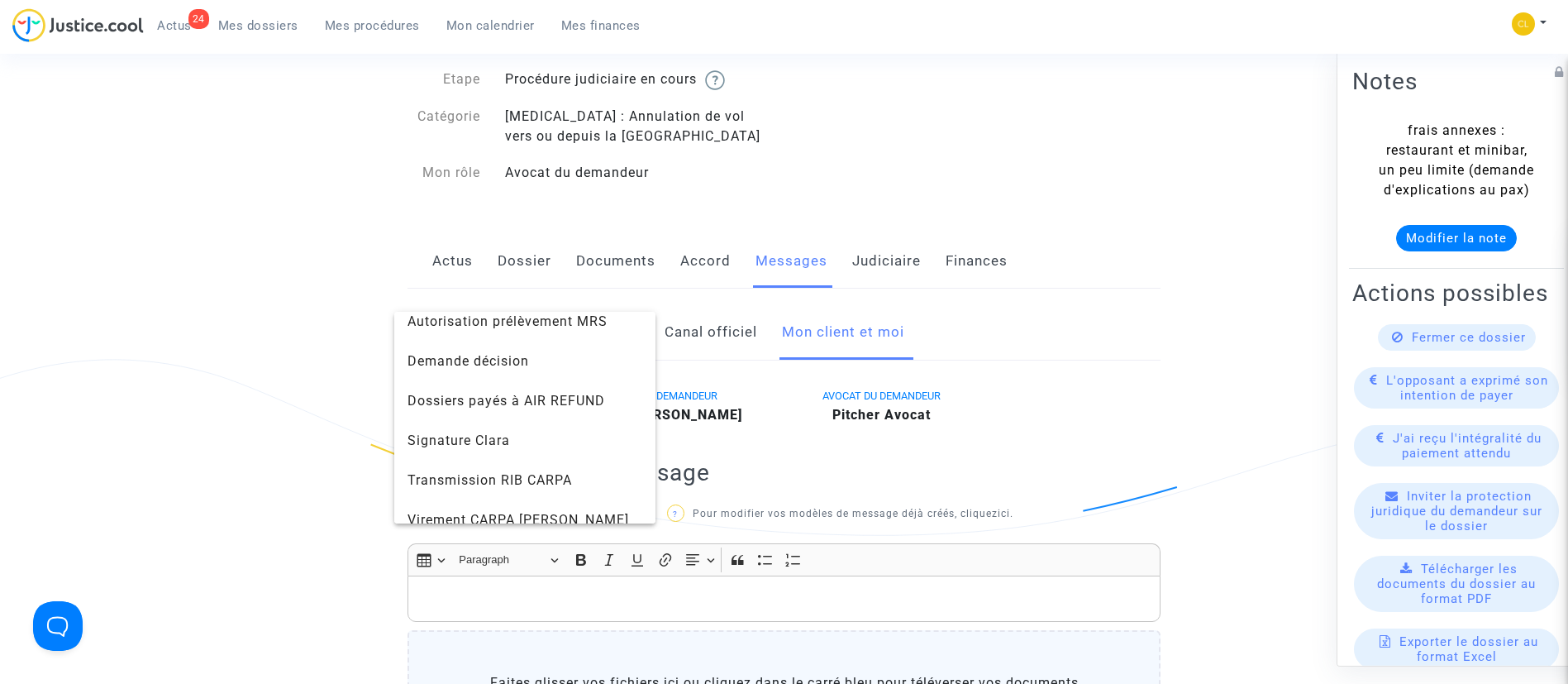
scroll to position [344, 0]
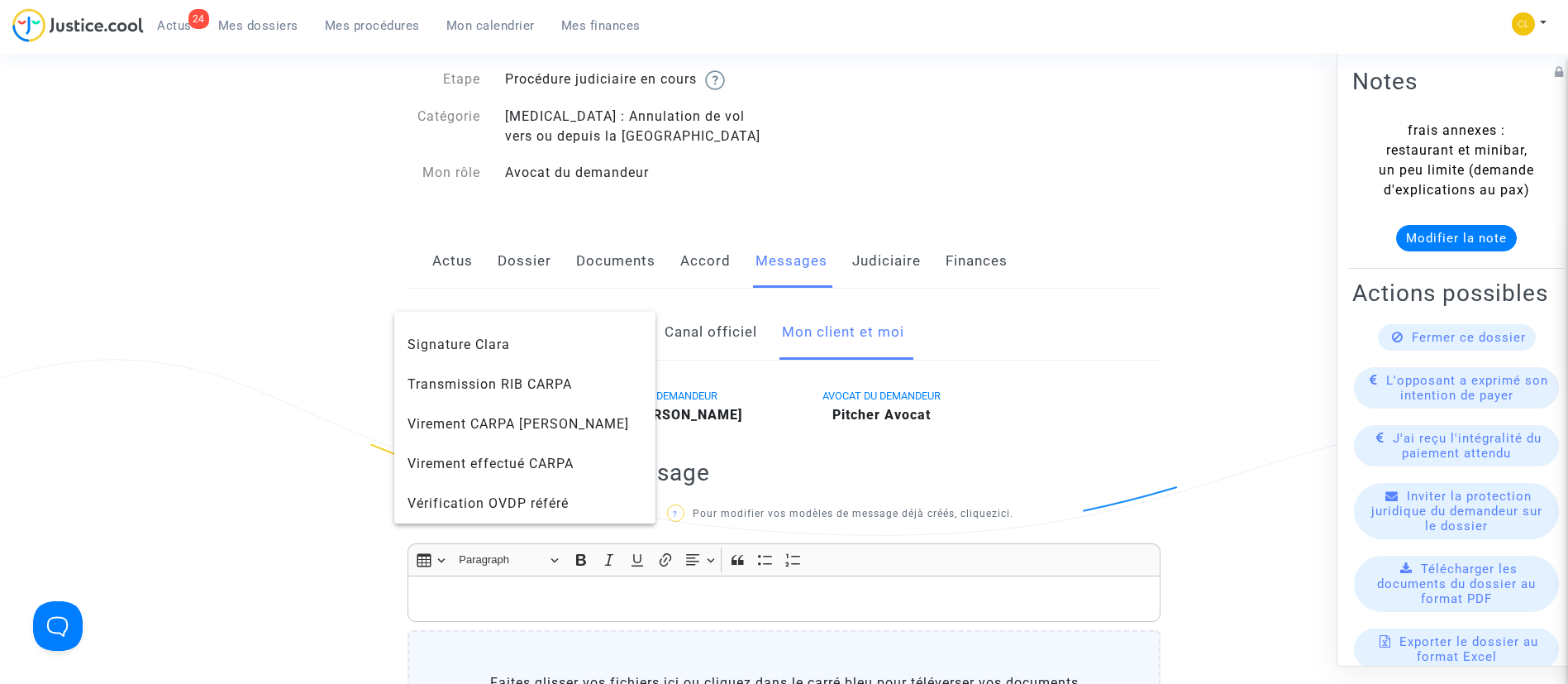
click at [286, 378] on div at bounding box center [784, 342] width 1568 height 684
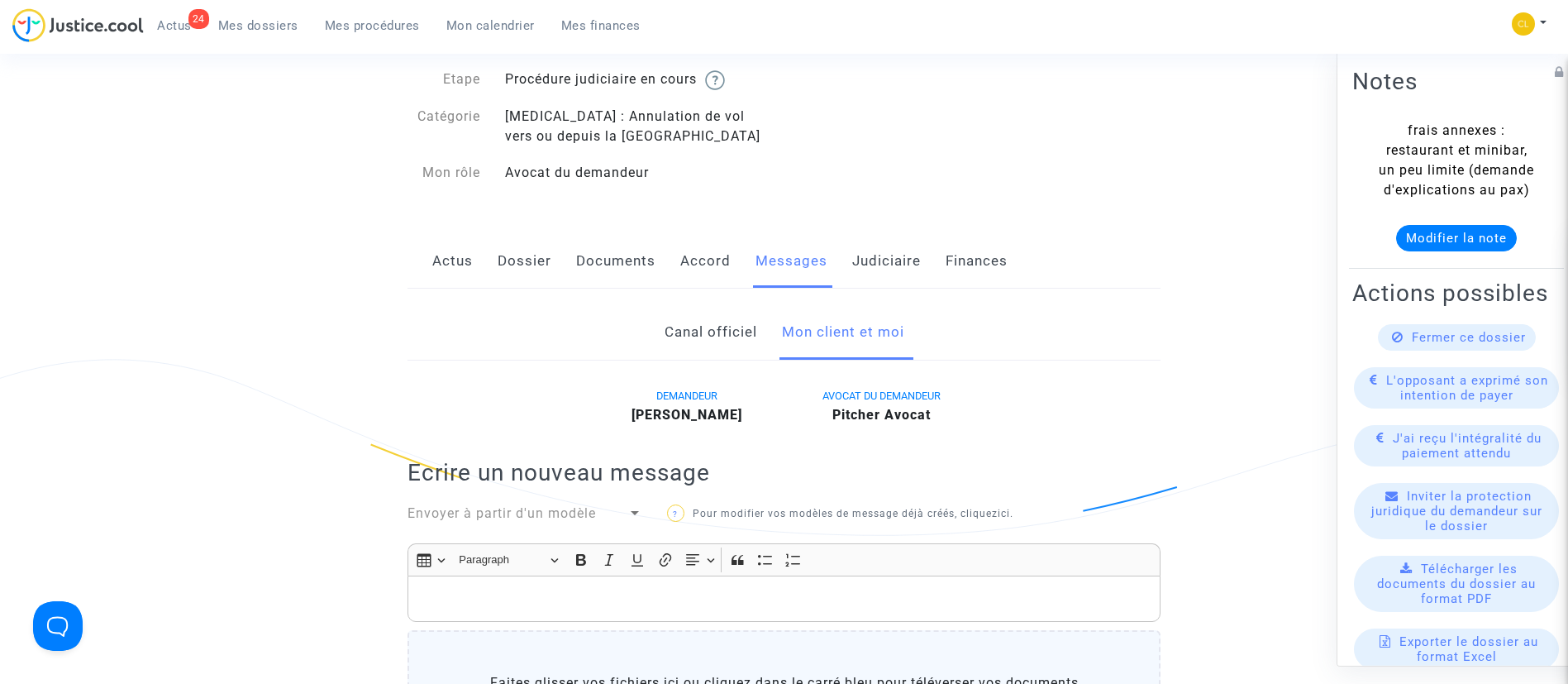
click at [522, 514] on span "Envoyer à partir d'un modèle" at bounding box center [502, 513] width 189 height 16
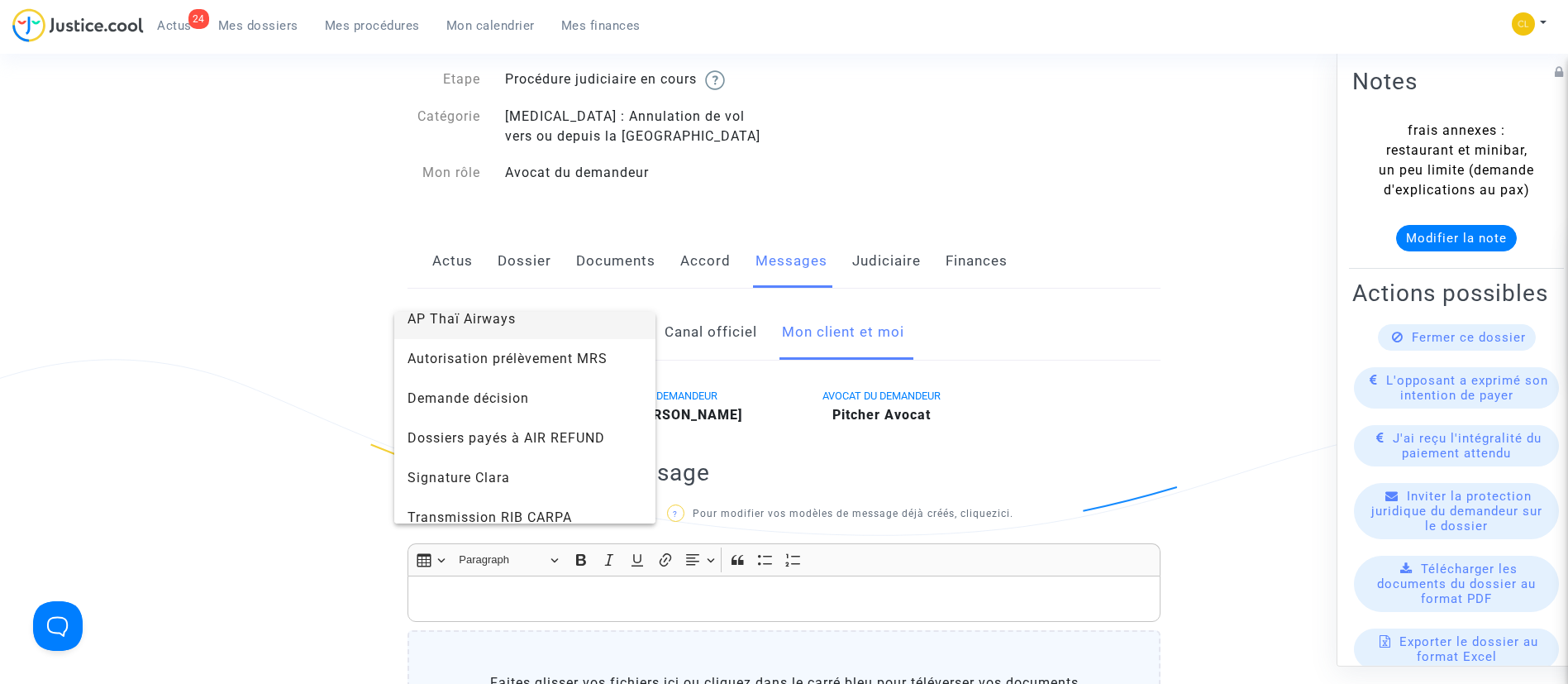
scroll to position [248, 0]
click at [534, 352] on span "Demande décision" at bounding box center [524, 362] width 235 height 40
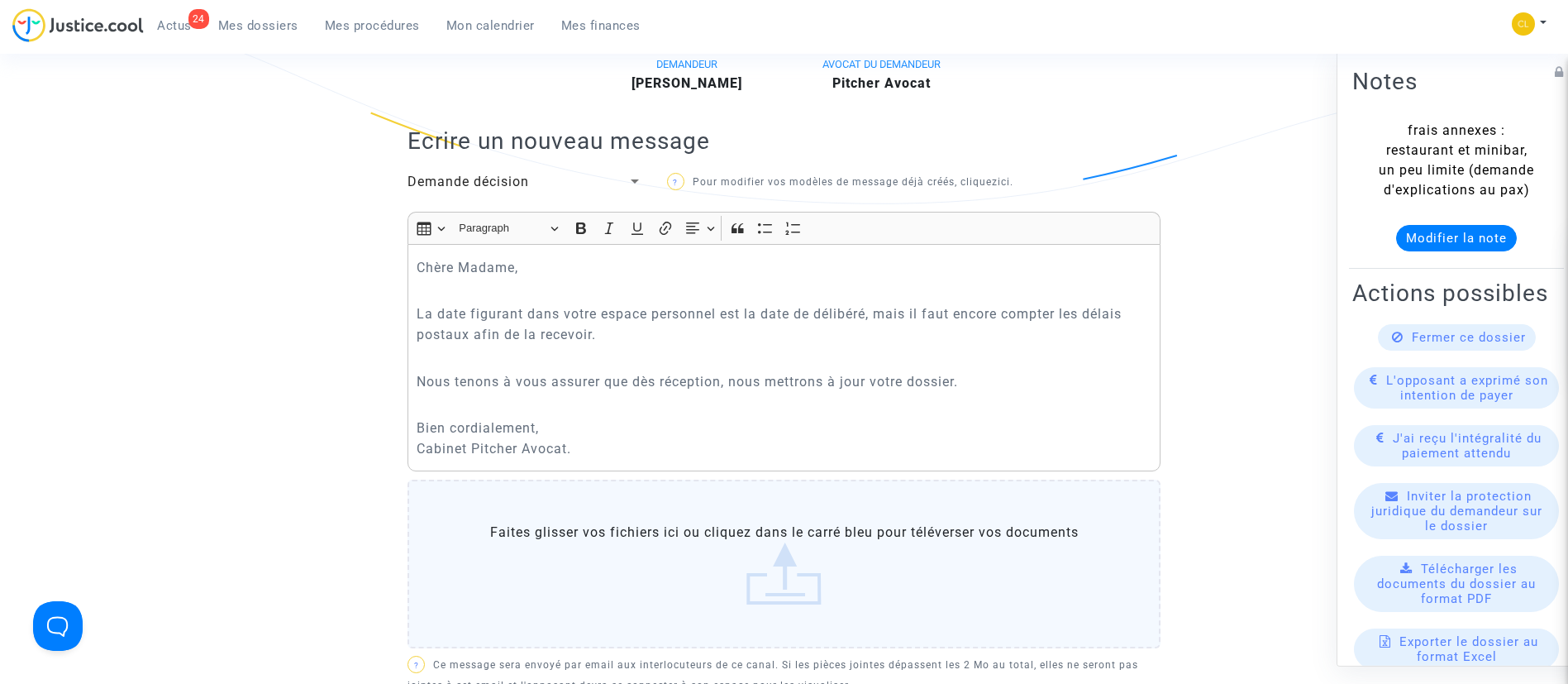
scroll to position [496, 0]
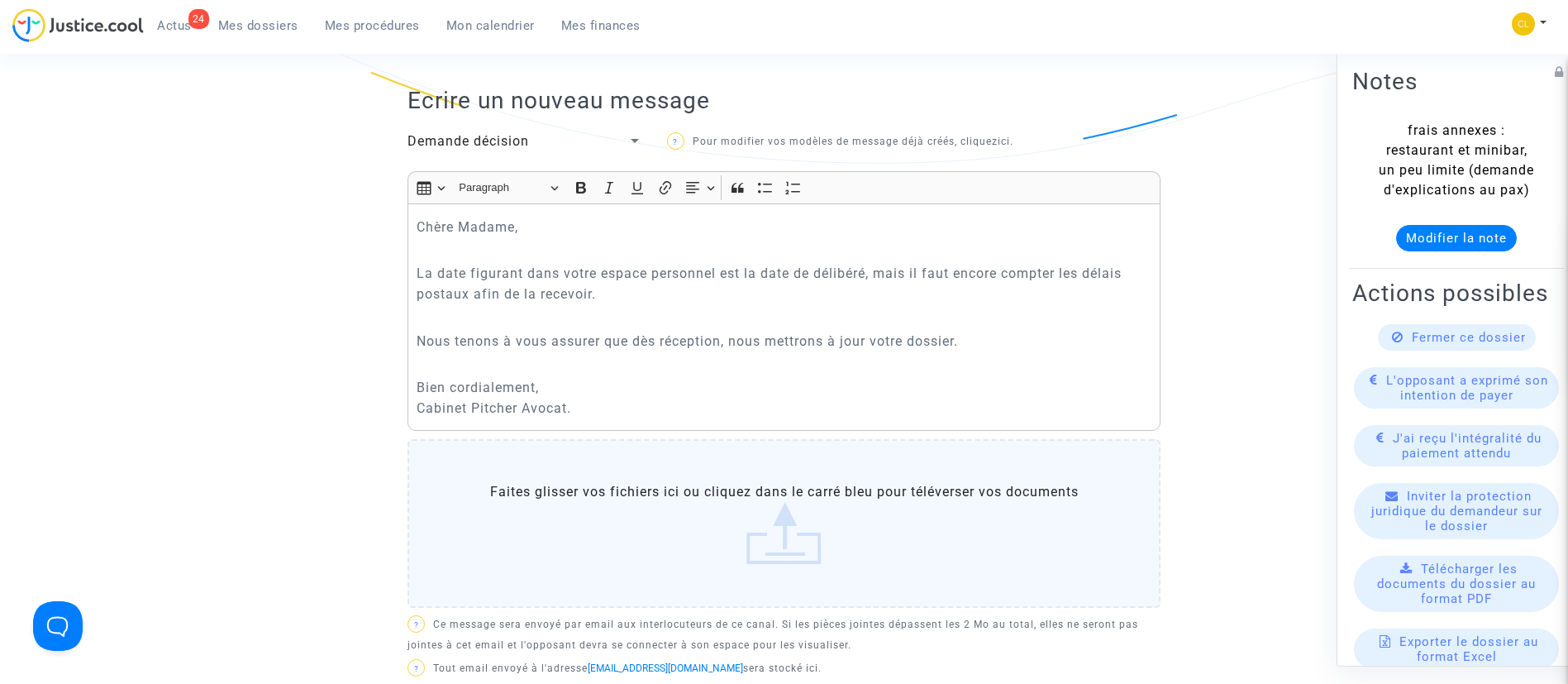
click at [524, 139] on span "Demande décision" at bounding box center [468, 140] width 122 height 16
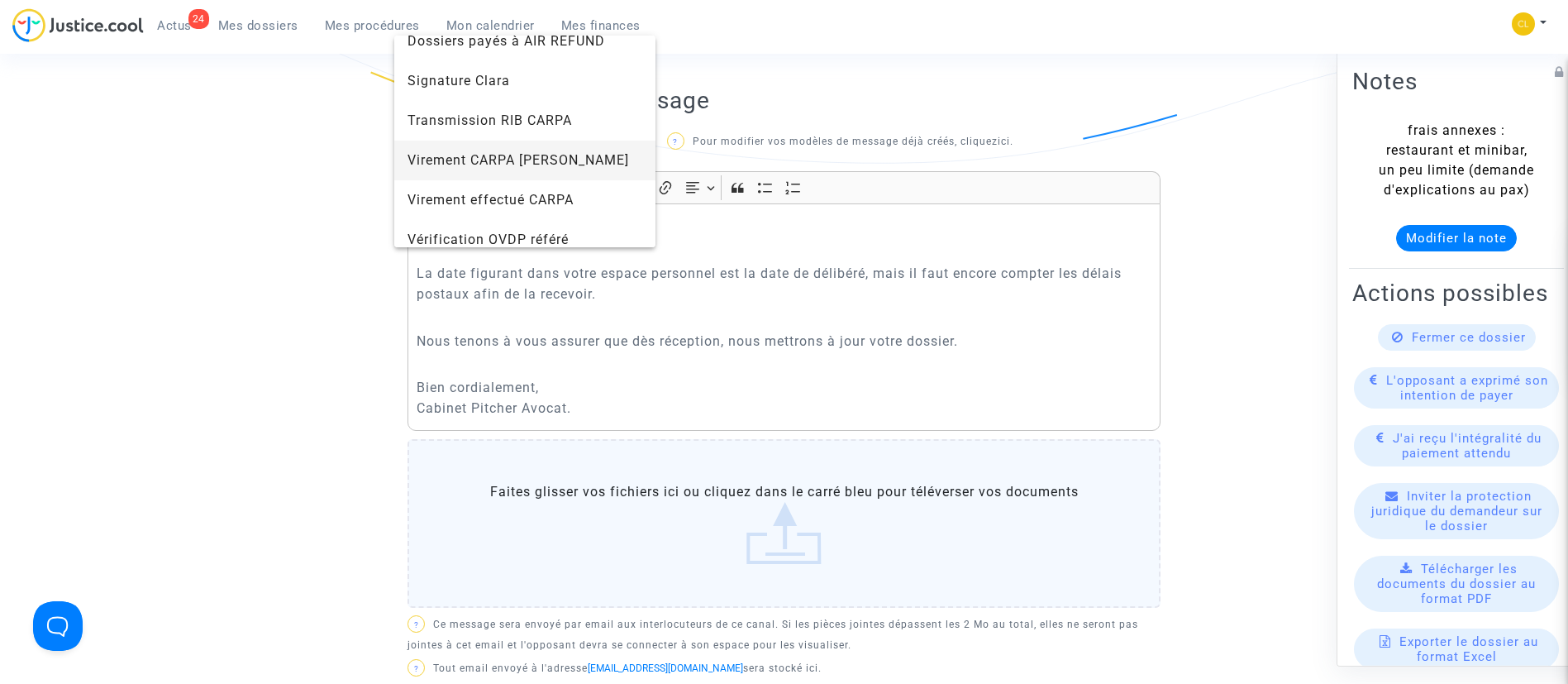
scroll to position [344, 0]
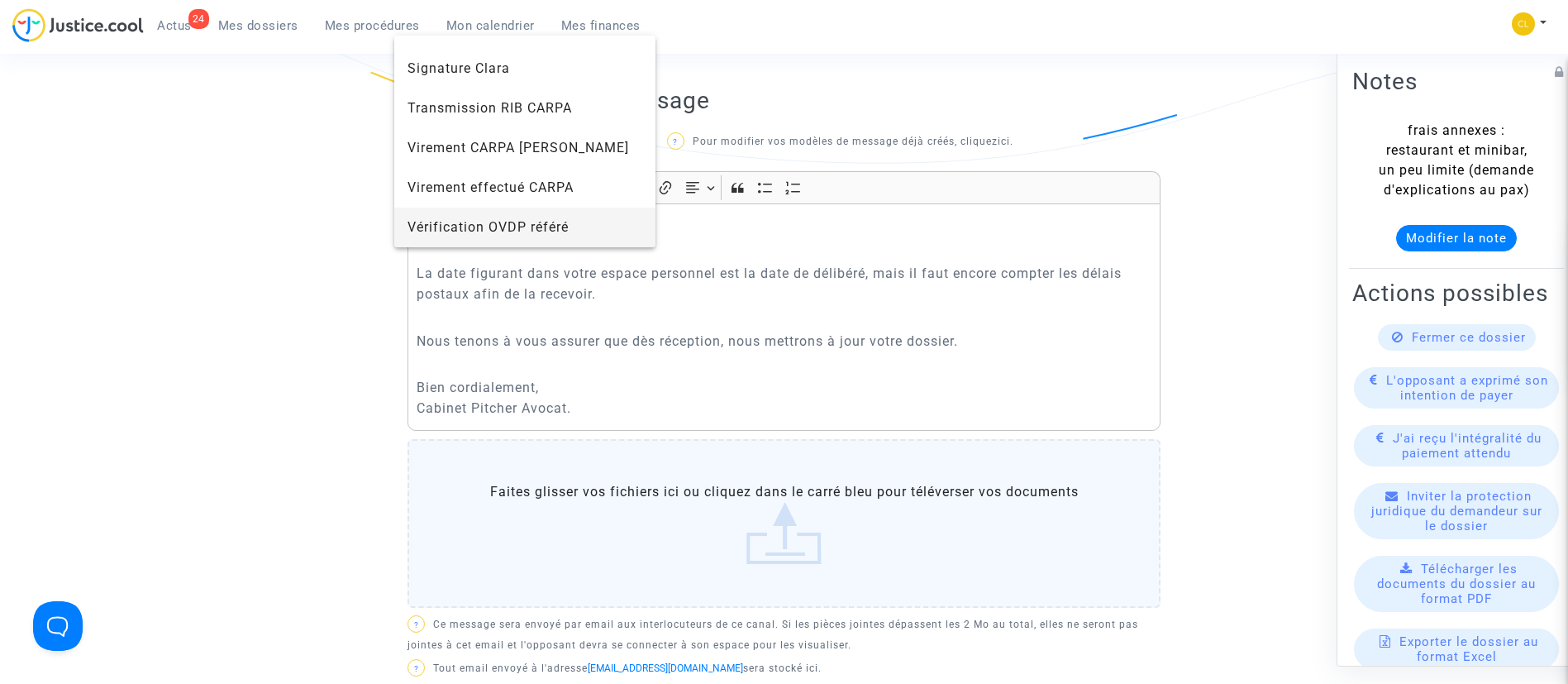
click at [556, 234] on span "Vérification OVDP référé" at bounding box center [488, 226] width 161 height 16
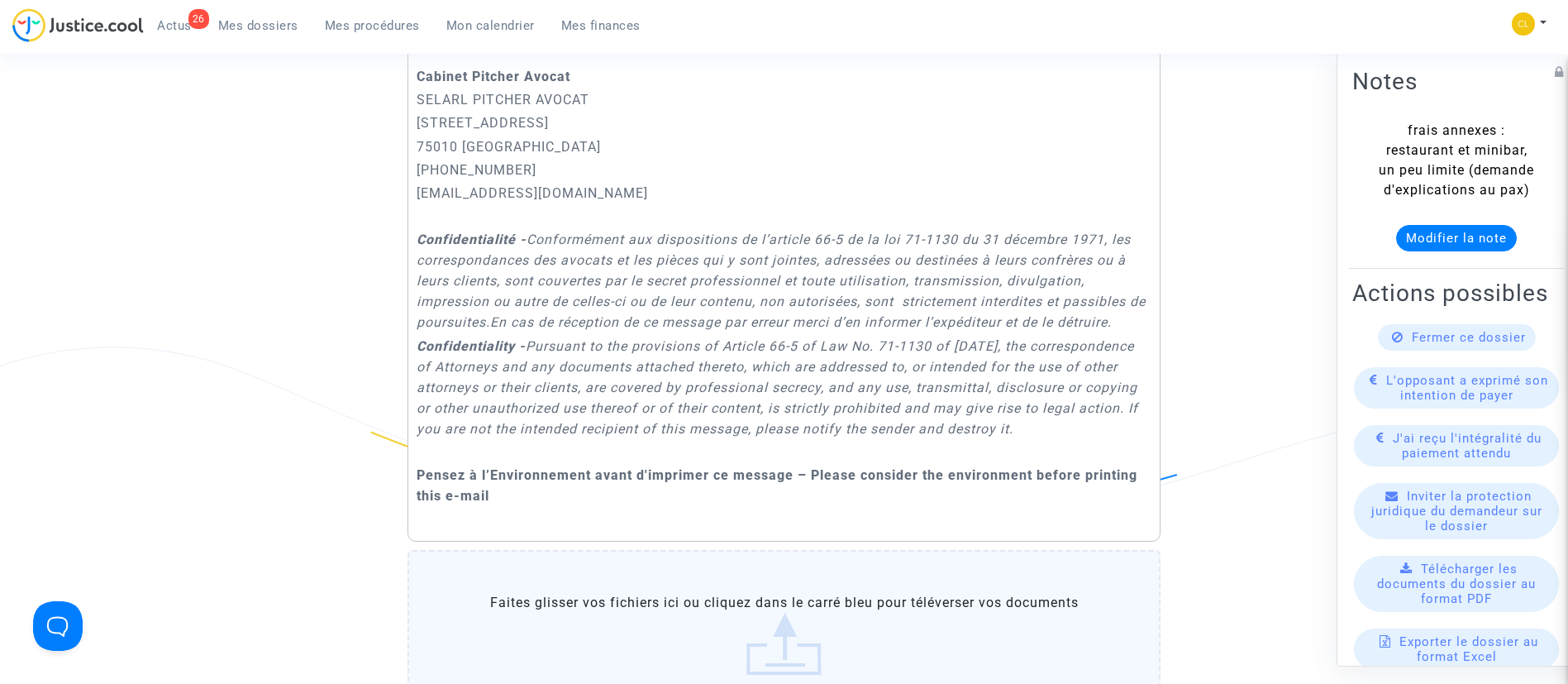
scroll to position [1365, 0]
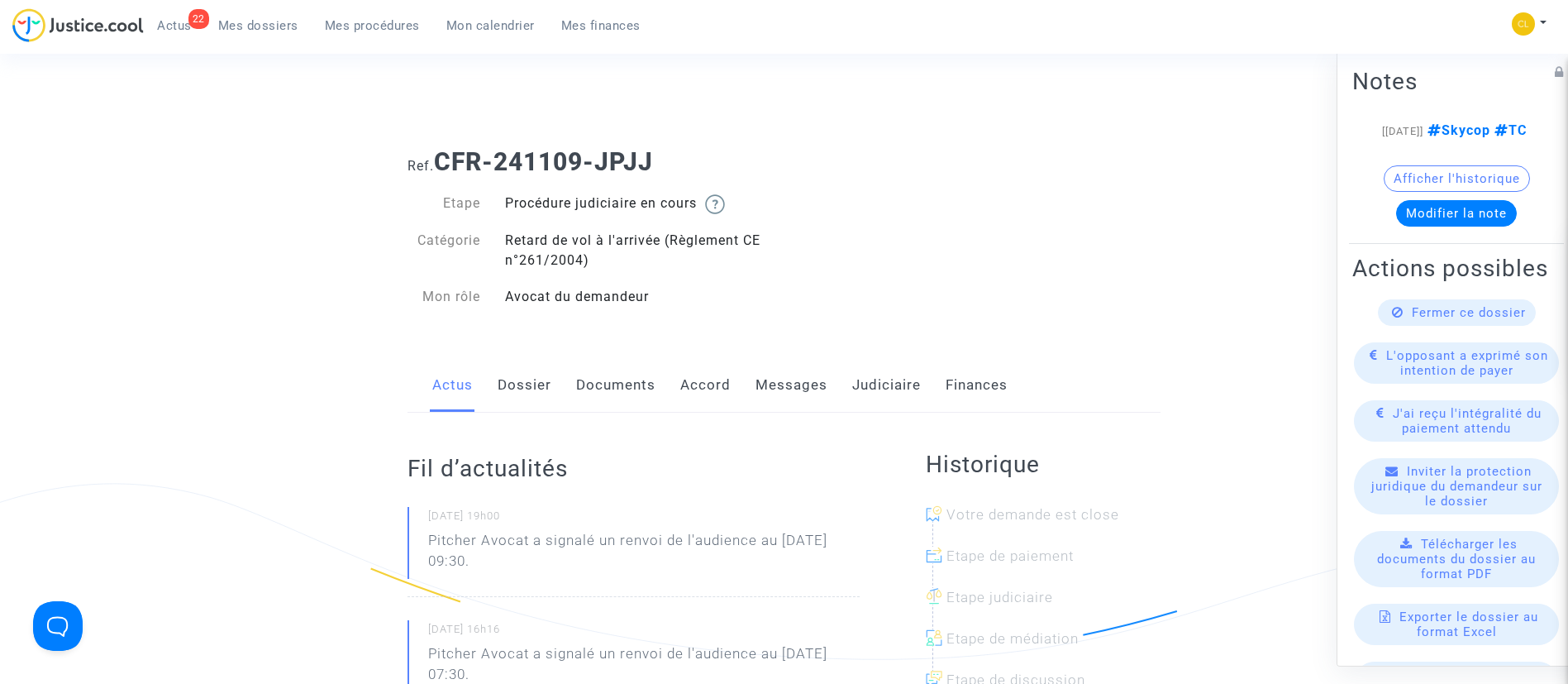
click at [718, 383] on link "Accord" at bounding box center [706, 385] width 50 height 54
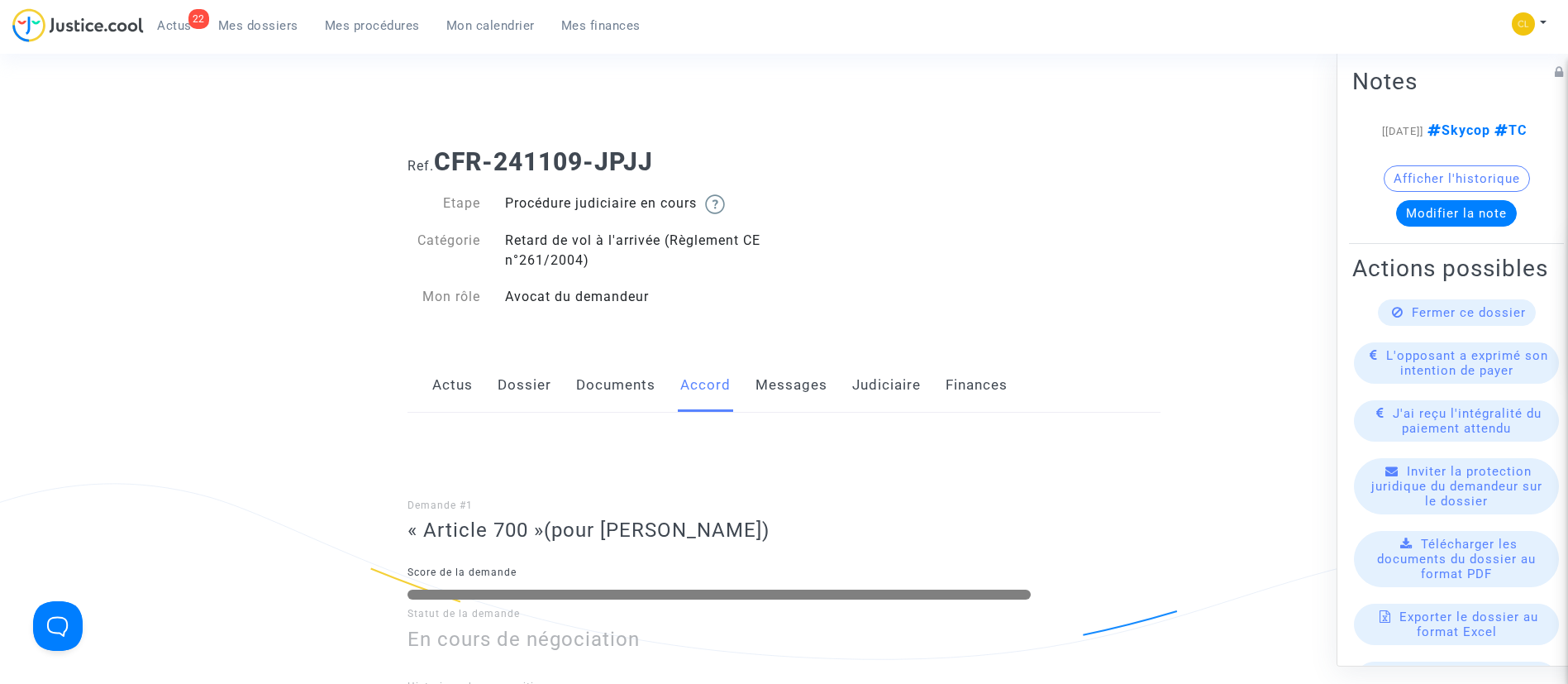
scroll to position [124, 0]
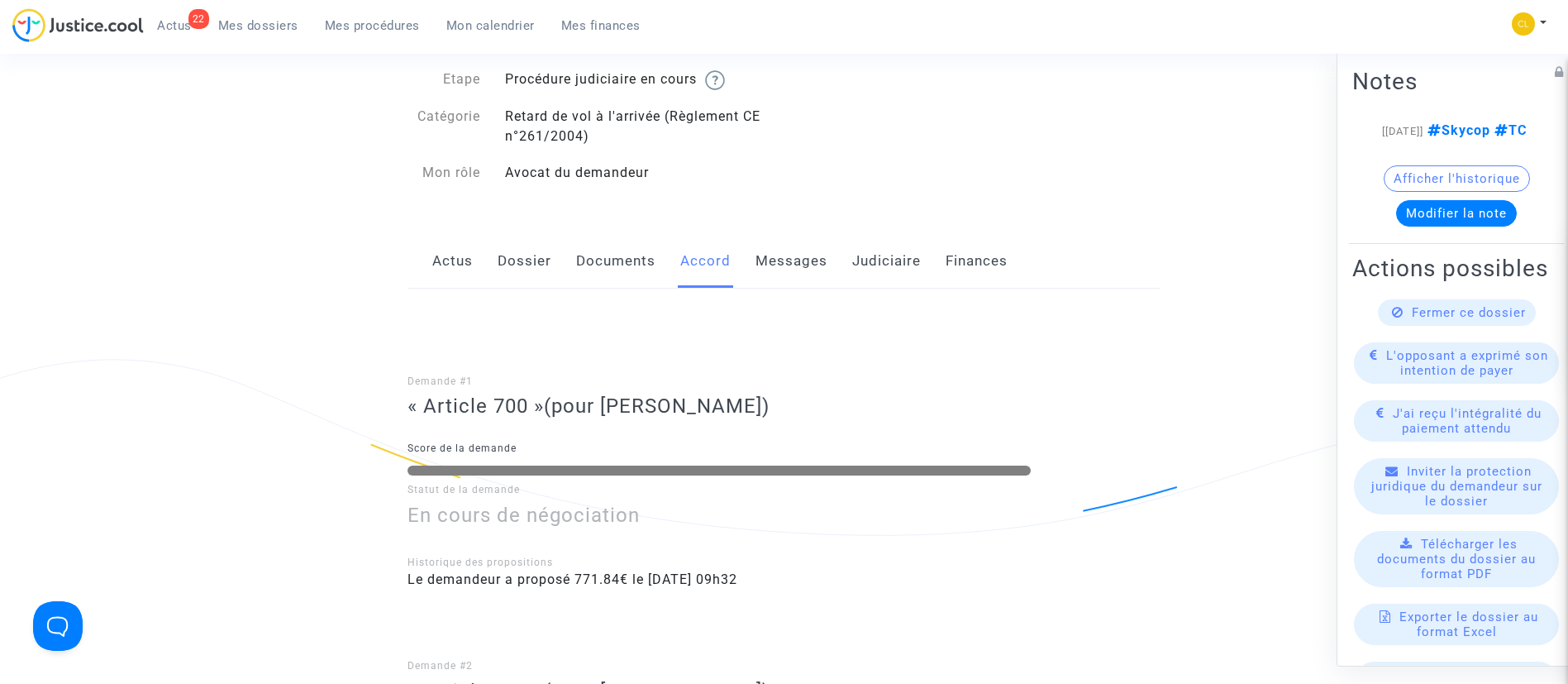
click at [792, 258] on link "Messages" at bounding box center [792, 261] width 72 height 54
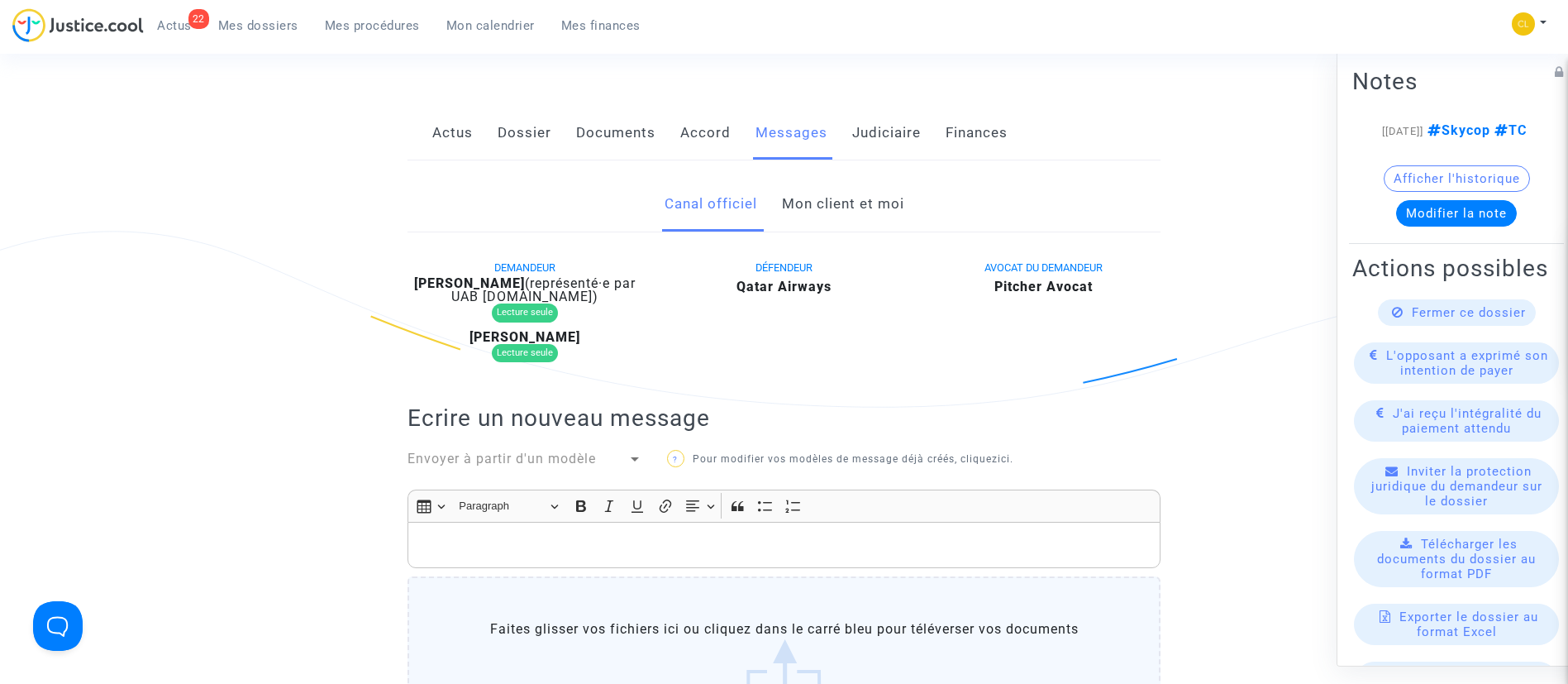
scroll to position [248, 0]
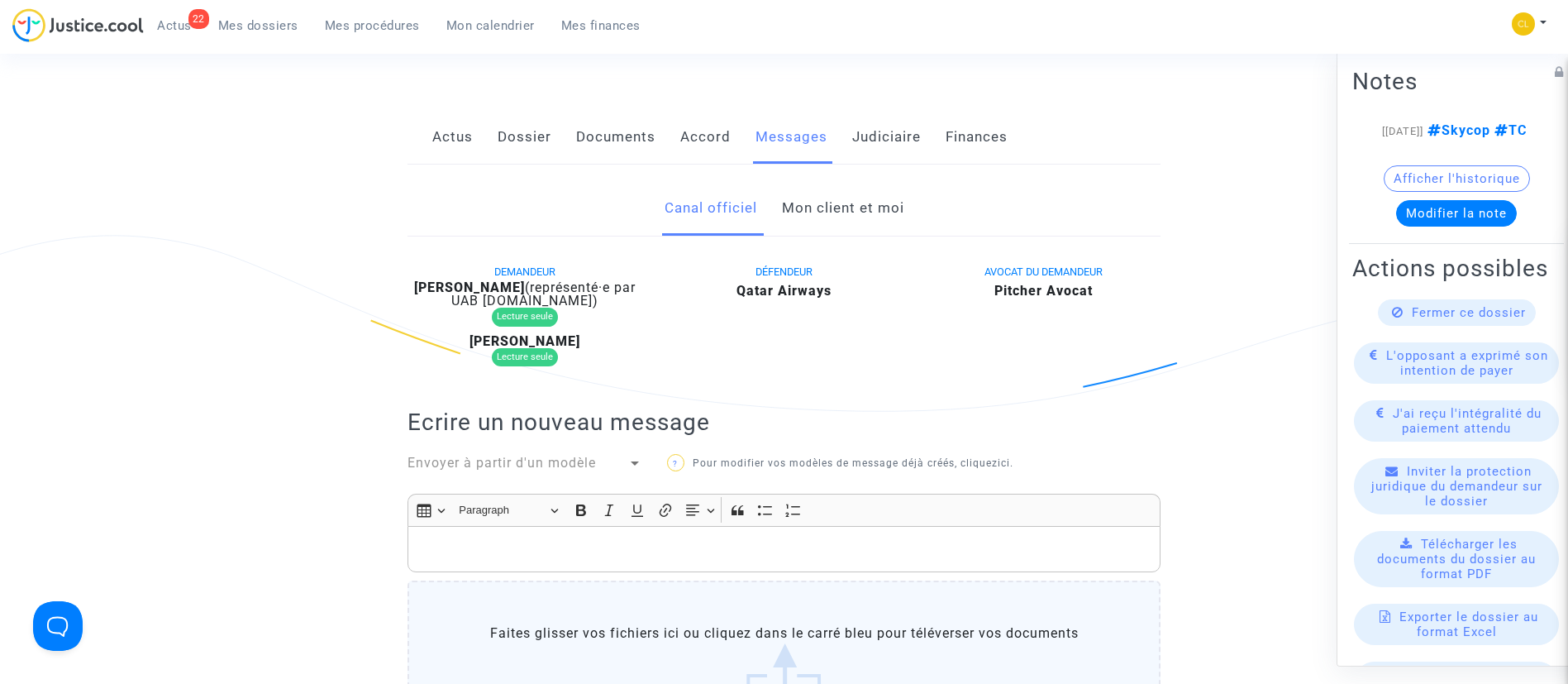
click at [863, 211] on link "Mon client et moi" at bounding box center [843, 208] width 123 height 54
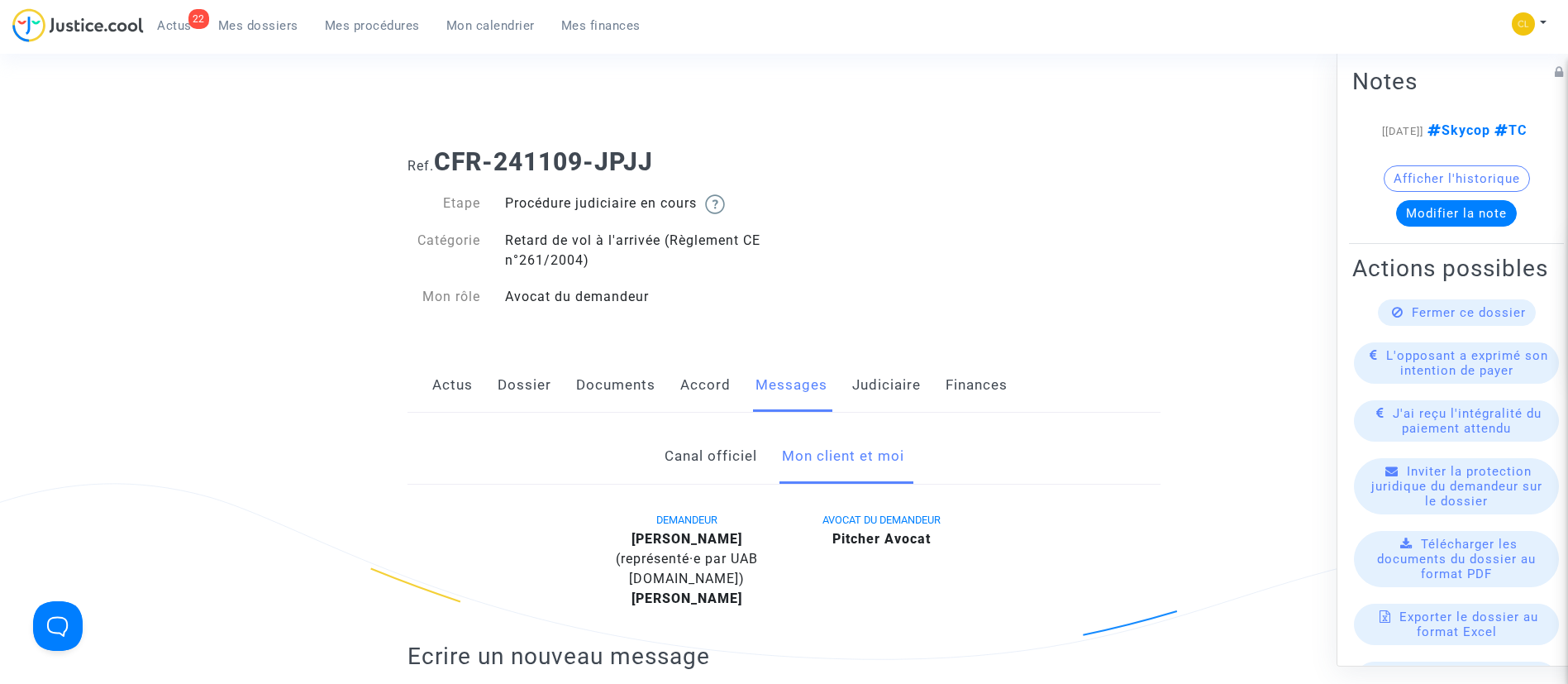
click at [910, 372] on link "Judiciaire" at bounding box center [887, 385] width 68 height 54
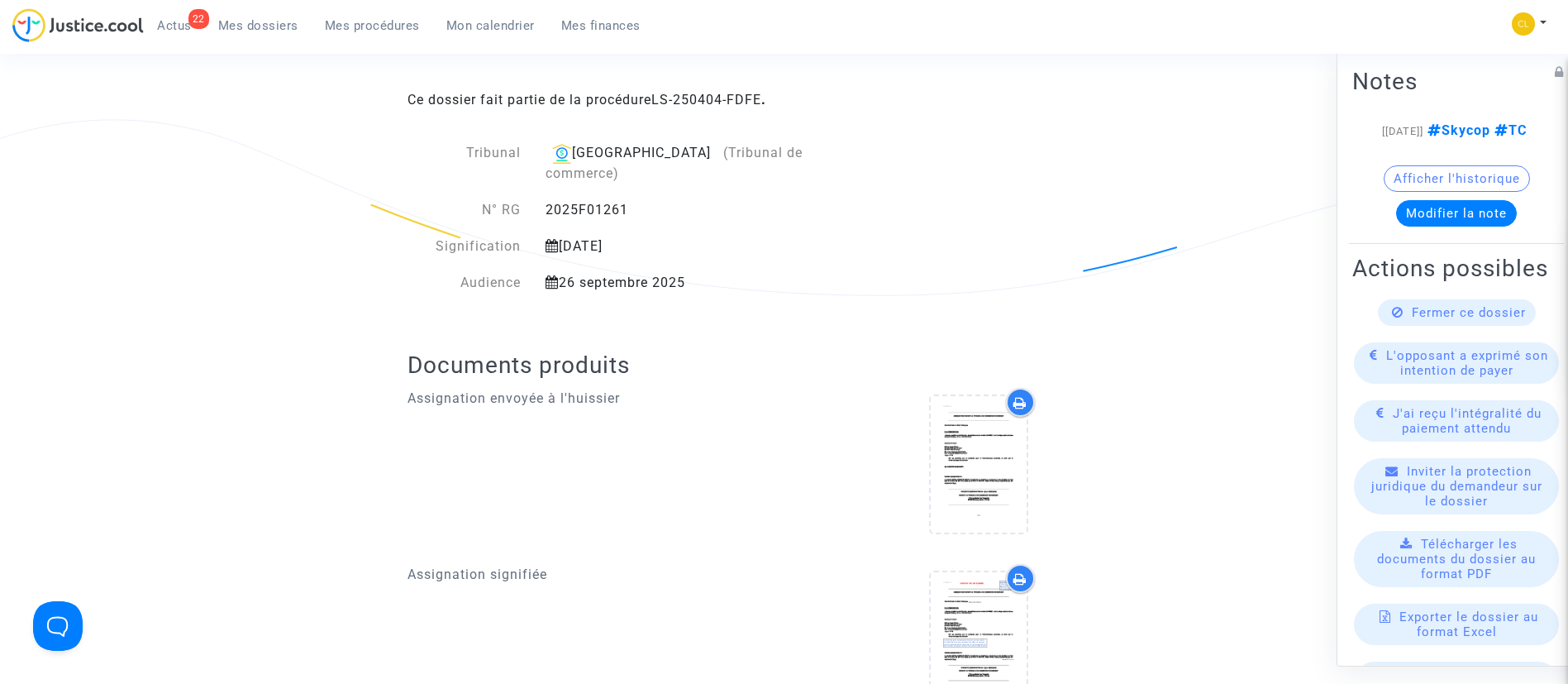
scroll to position [248, 0]
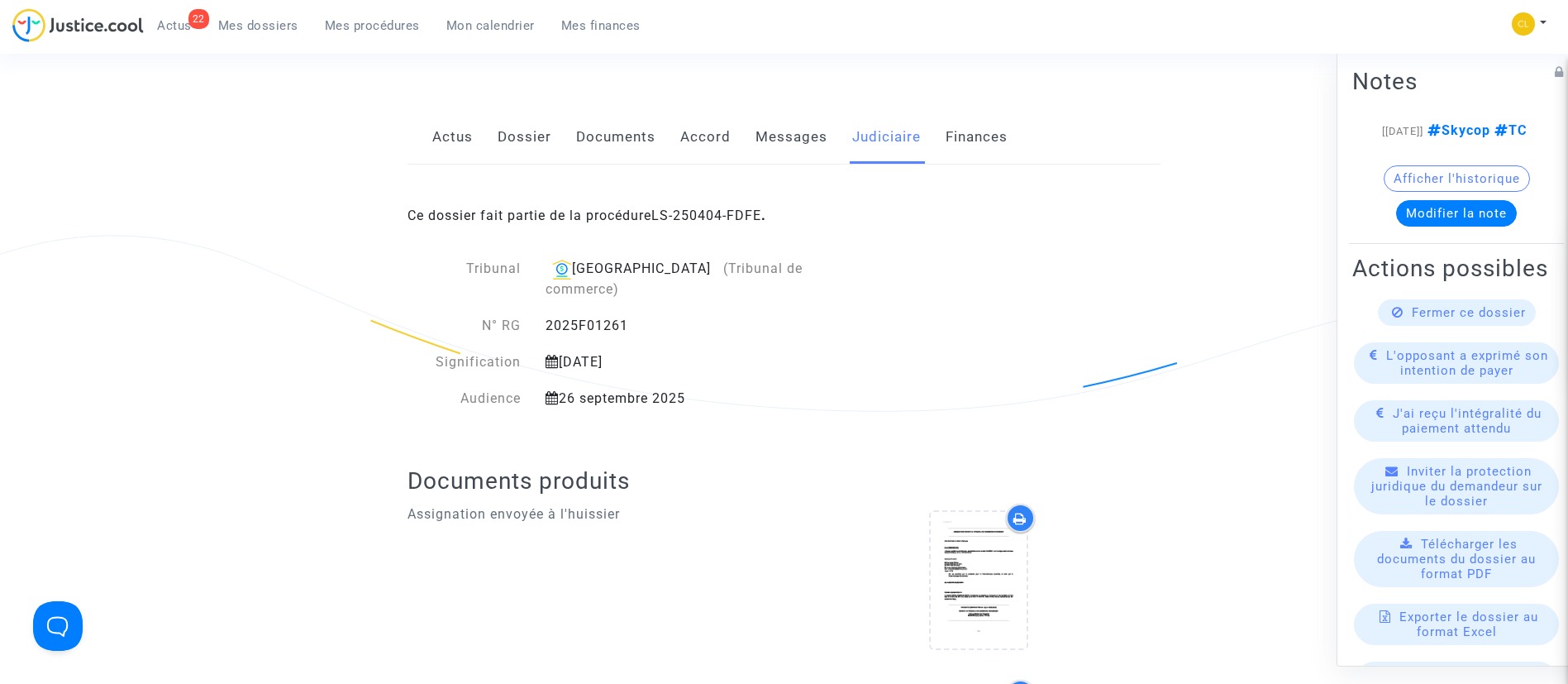
click at [766, 145] on link "Messages" at bounding box center [792, 137] width 72 height 54
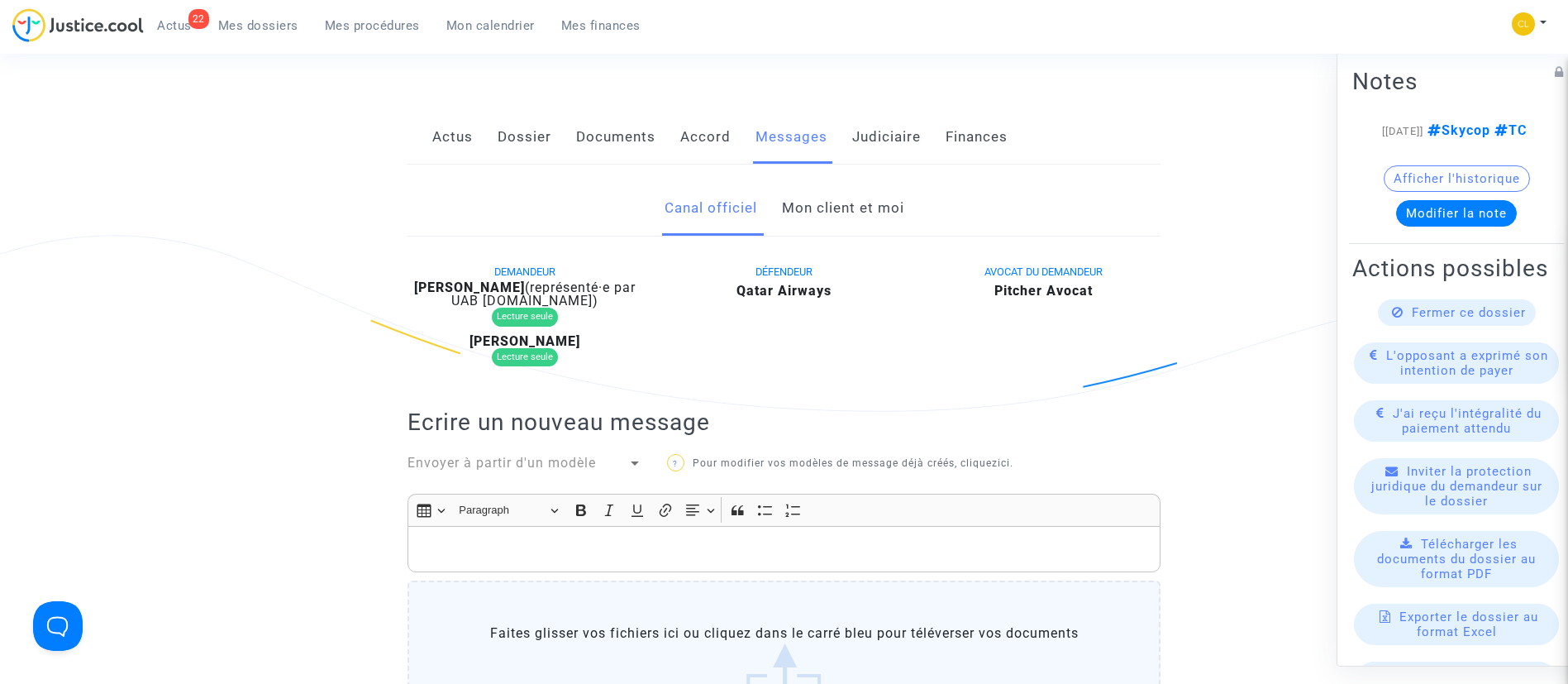
click at [856, 217] on link "Mon client et moi" at bounding box center [843, 208] width 123 height 54
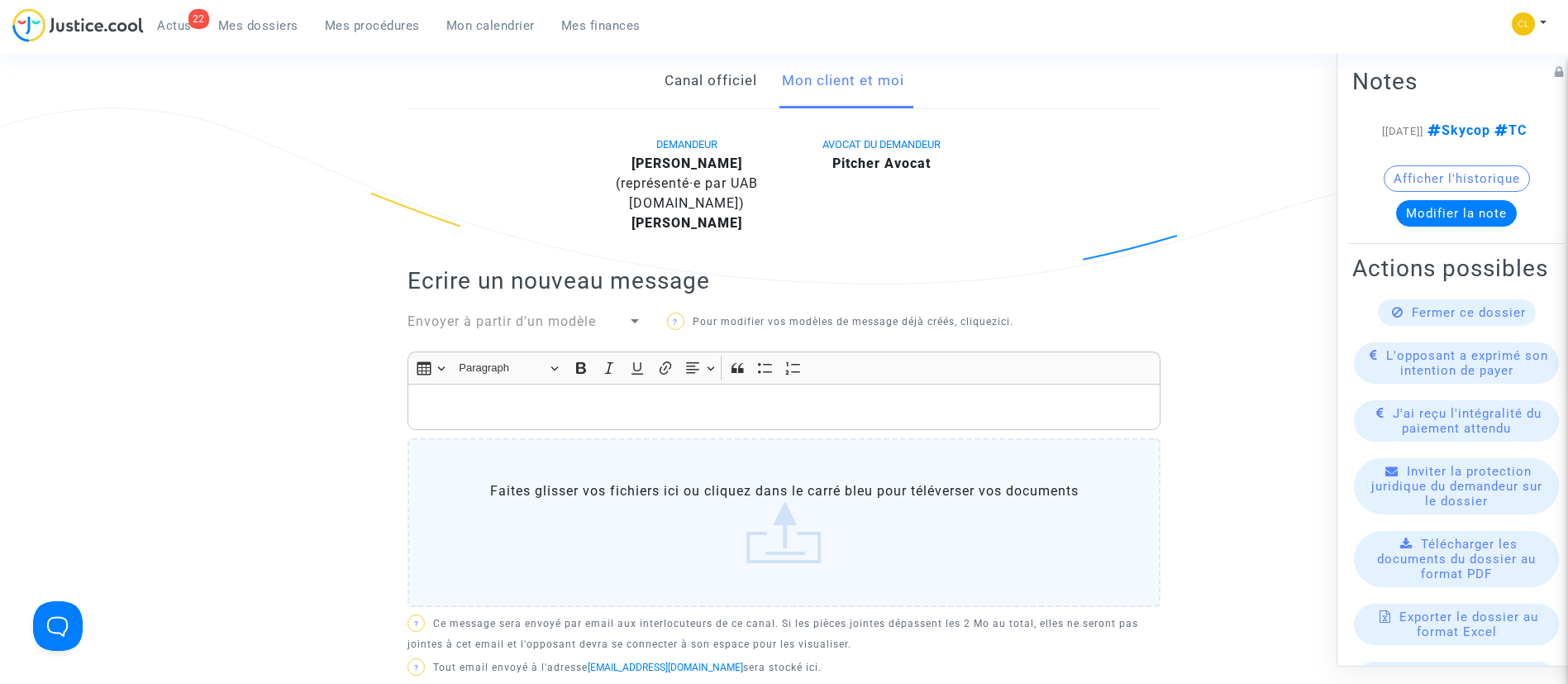
scroll to position [34, 0]
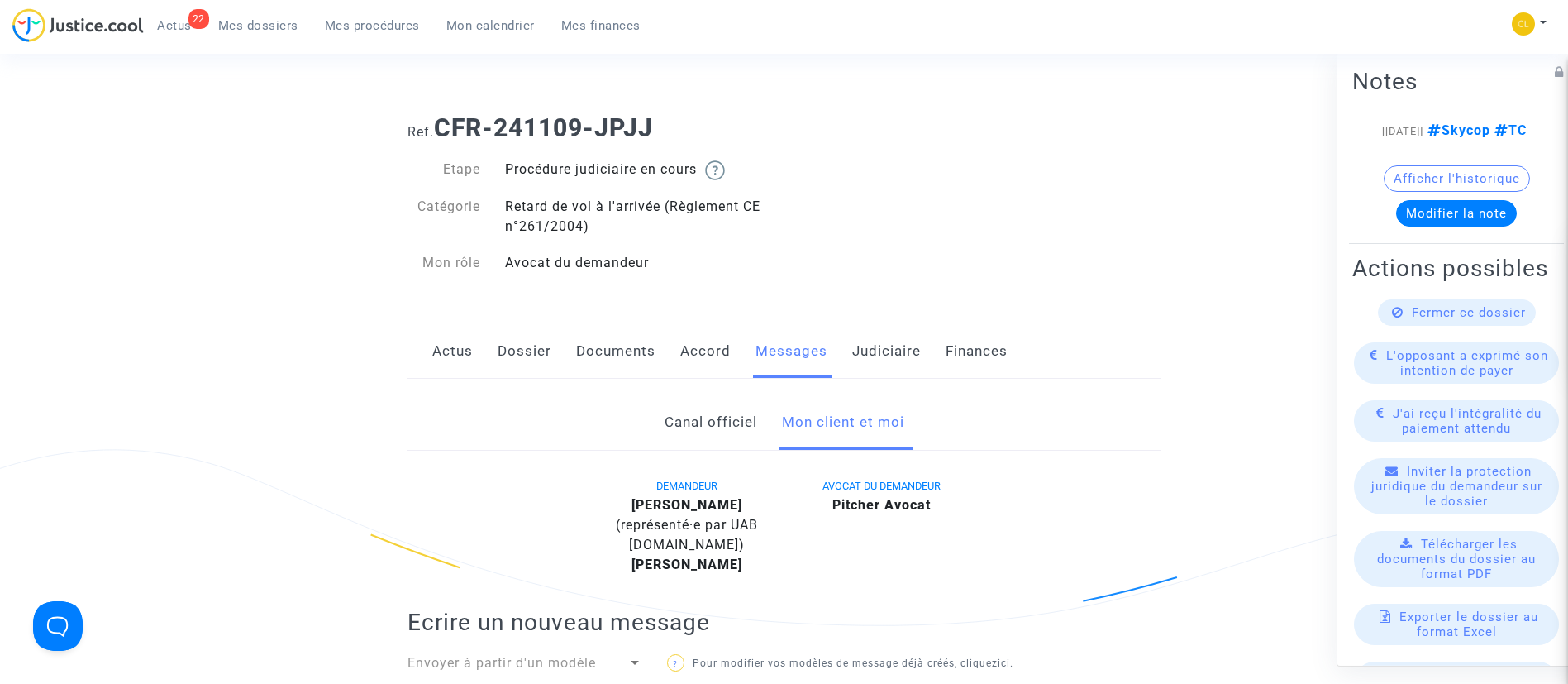
click at [615, 345] on link "Documents" at bounding box center [615, 351] width 79 height 54
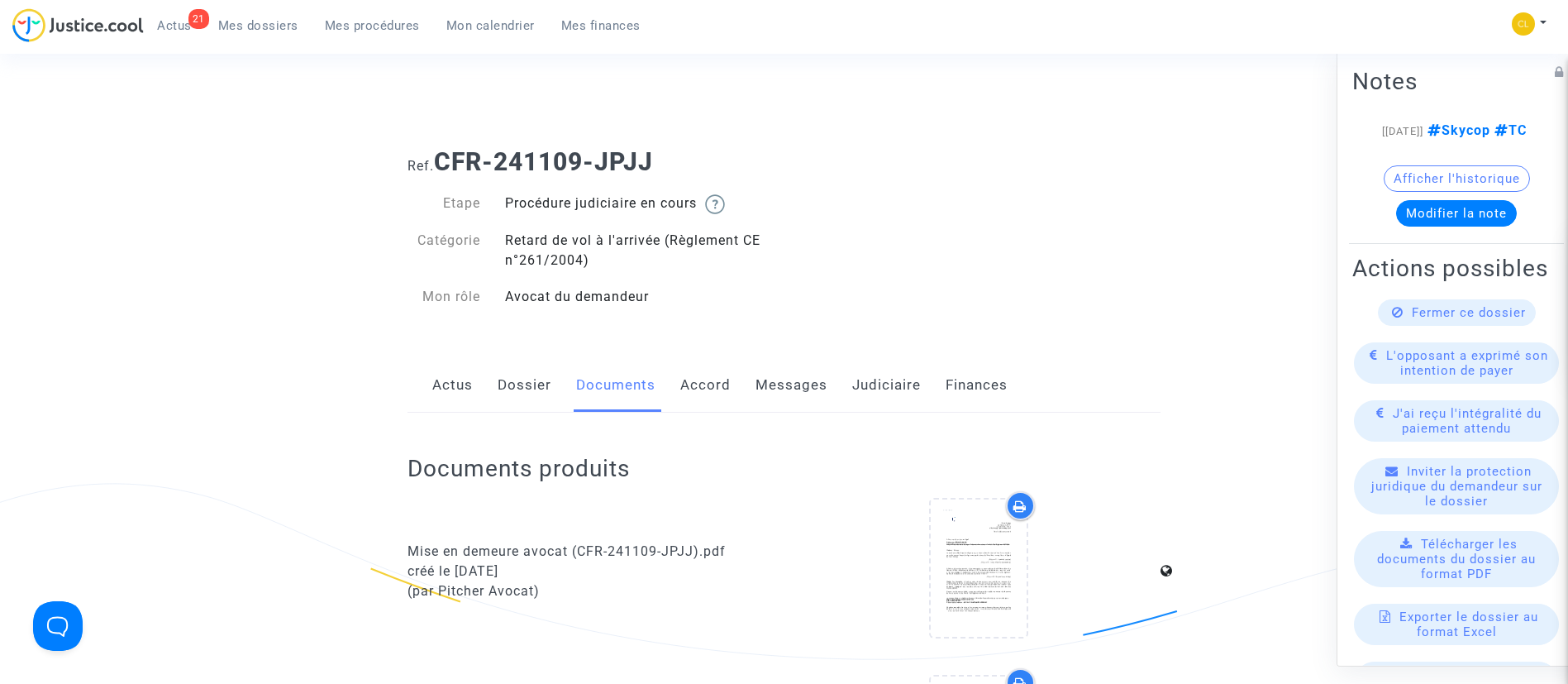
click at [857, 383] on link "Judiciaire" at bounding box center [887, 385] width 68 height 54
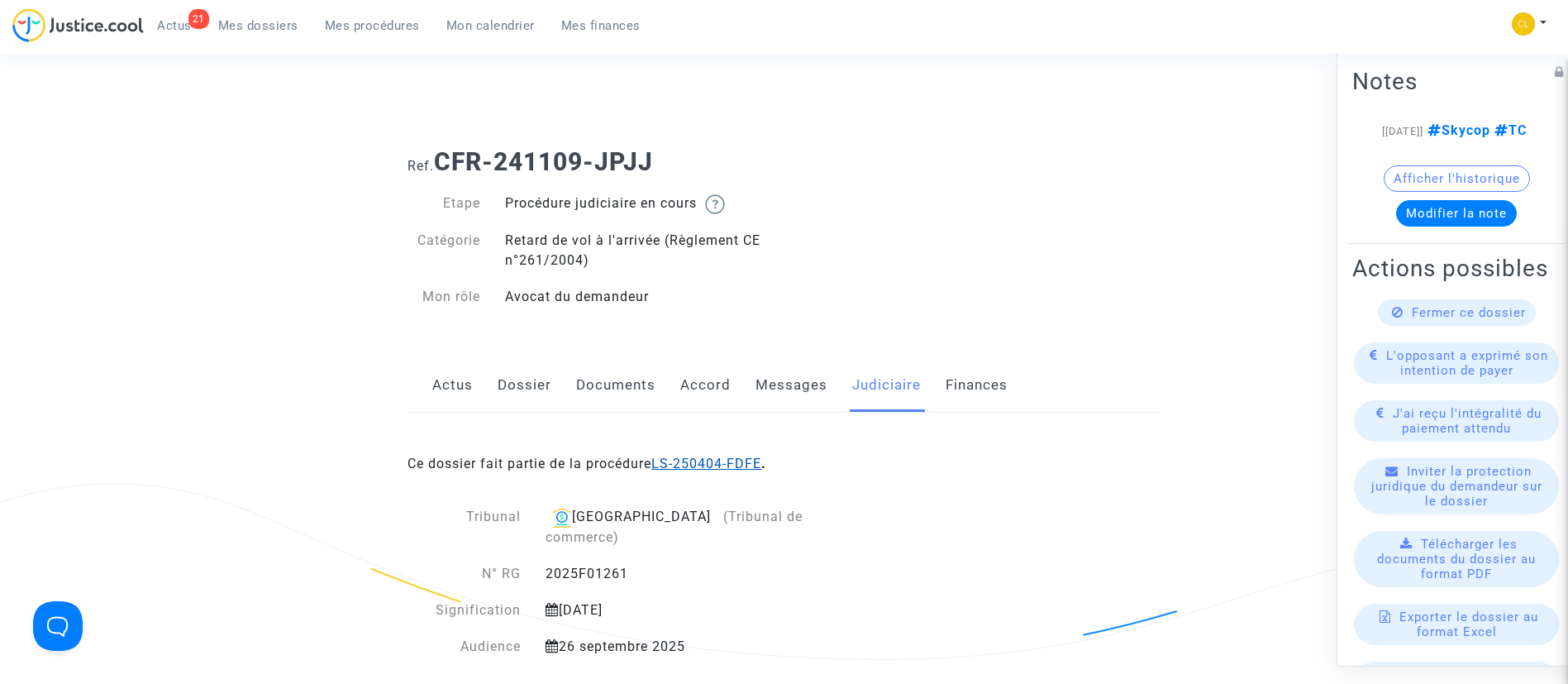
click at [707, 456] on link "LS-250404-FDFE" at bounding box center [706, 464] width 110 height 16
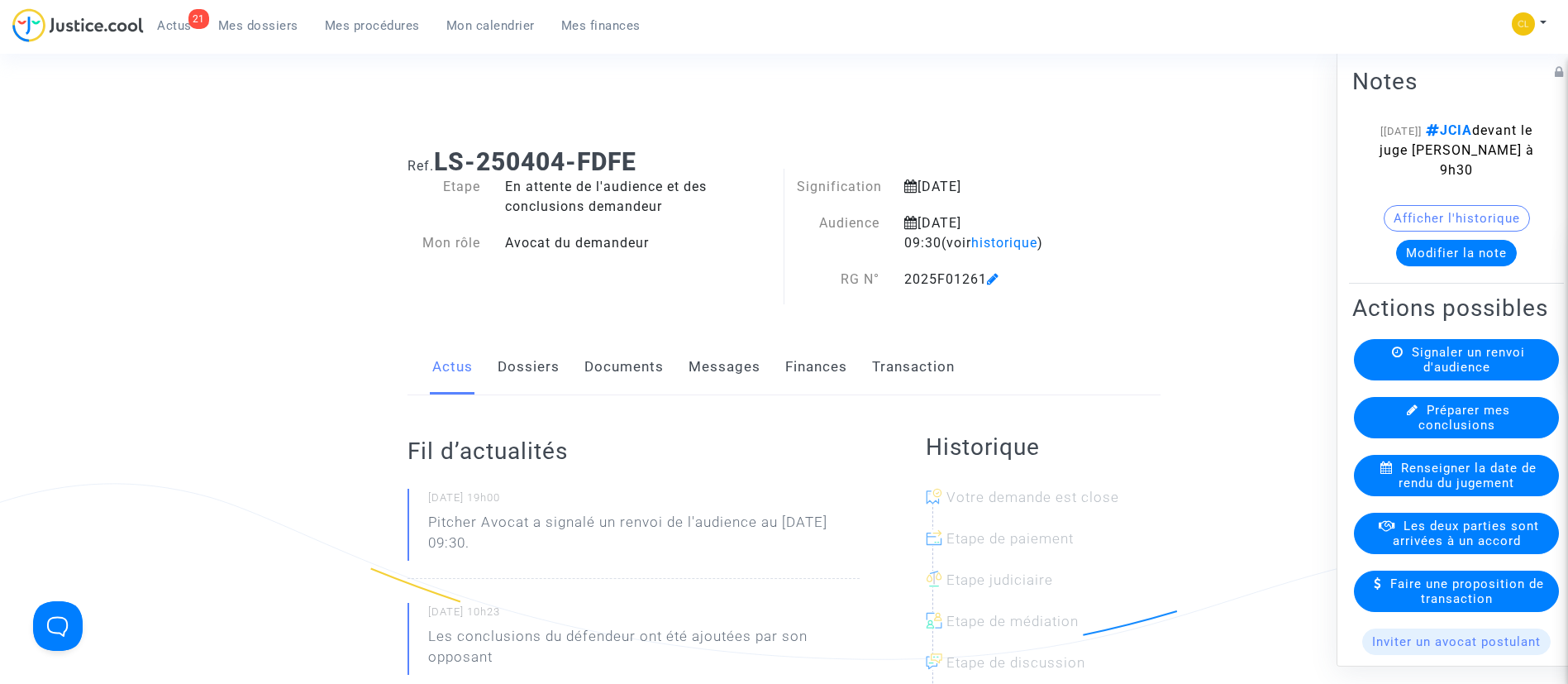
click at [630, 375] on link "Documents" at bounding box center [624, 367] width 79 height 54
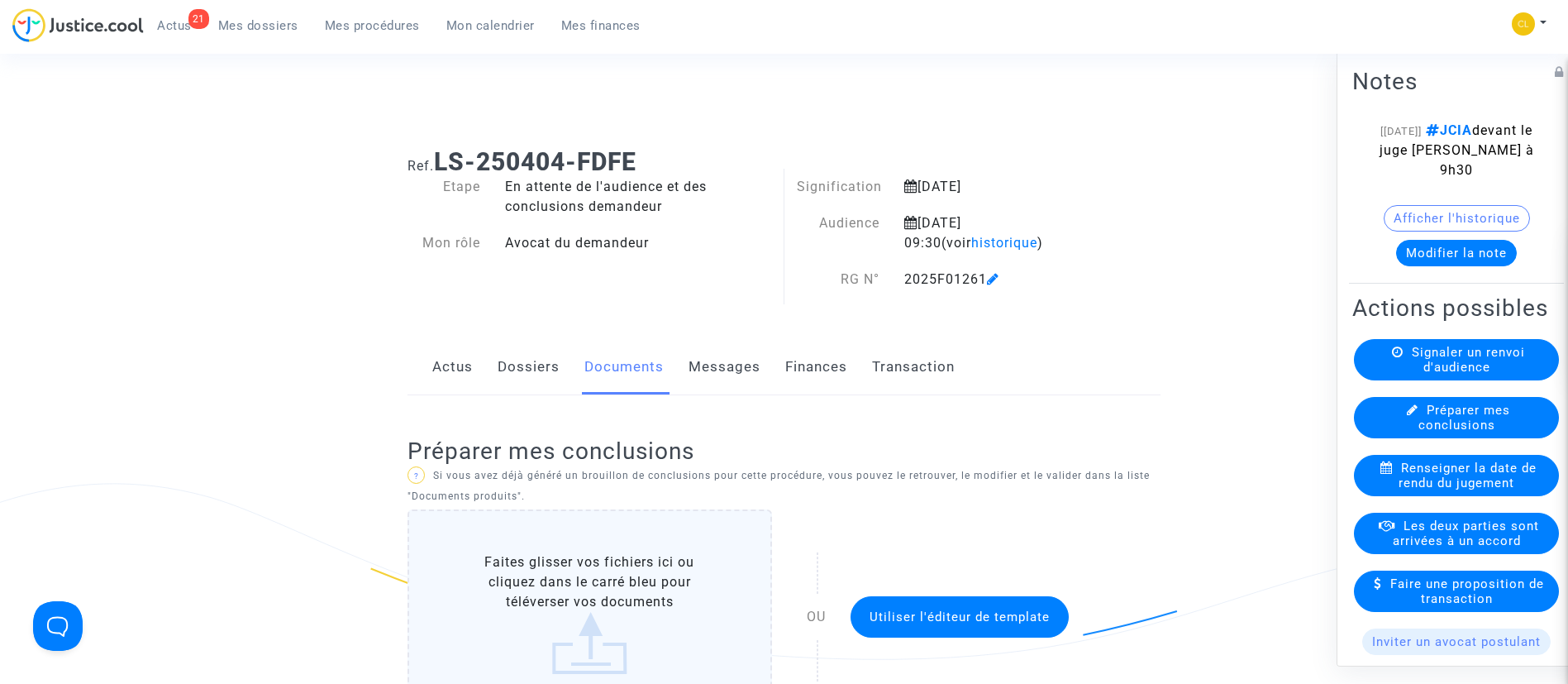
click at [531, 362] on link "Dossiers" at bounding box center [529, 367] width 62 height 54
